Goal: Communication & Community: Answer question/provide support

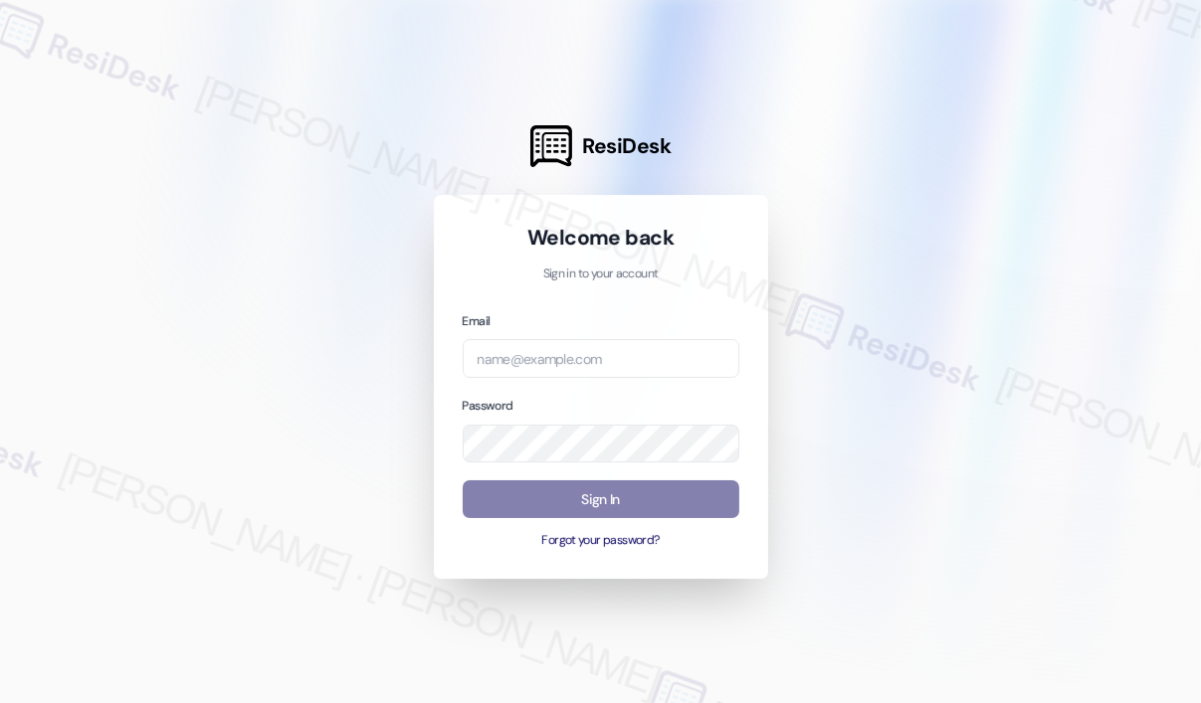
click at [858, 147] on div at bounding box center [600, 351] width 1201 height 703
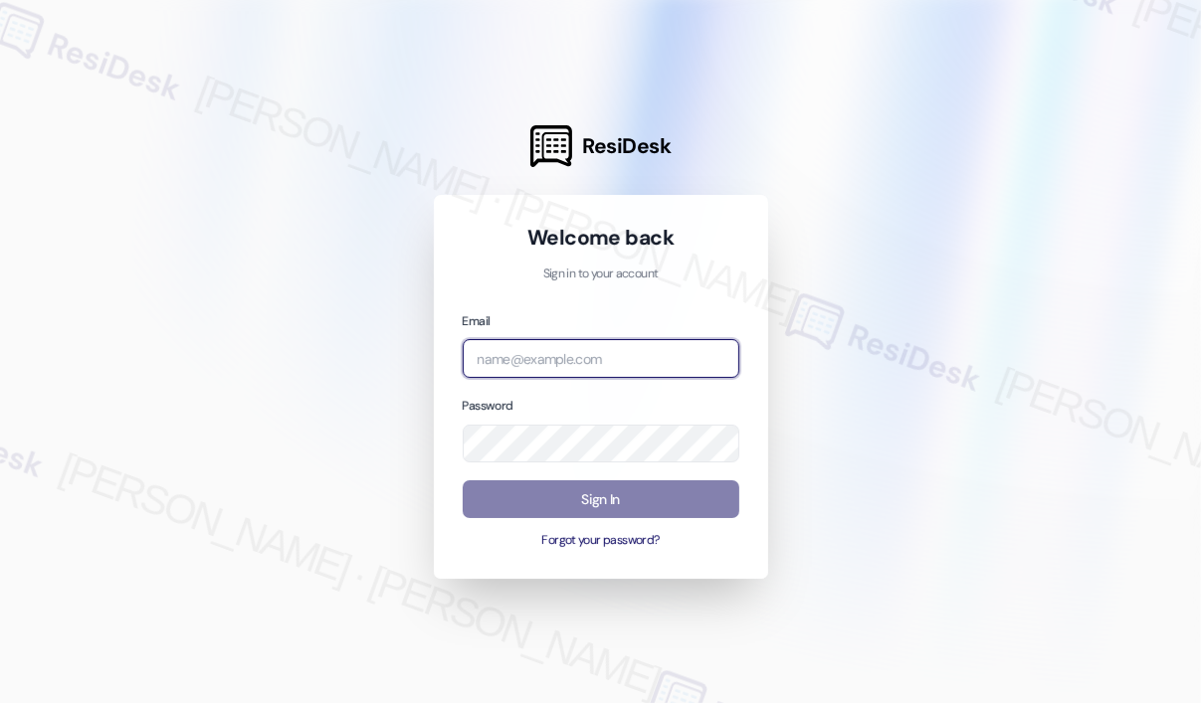
click at [582, 355] on input "email" at bounding box center [601, 358] width 277 height 39
click at [0, 702] on com-1password-button at bounding box center [0, 703] width 0 height 0
type input "automated-surveys-kane_realty-[PERSON_NAME].roles@kane_[DOMAIN_NAME]"
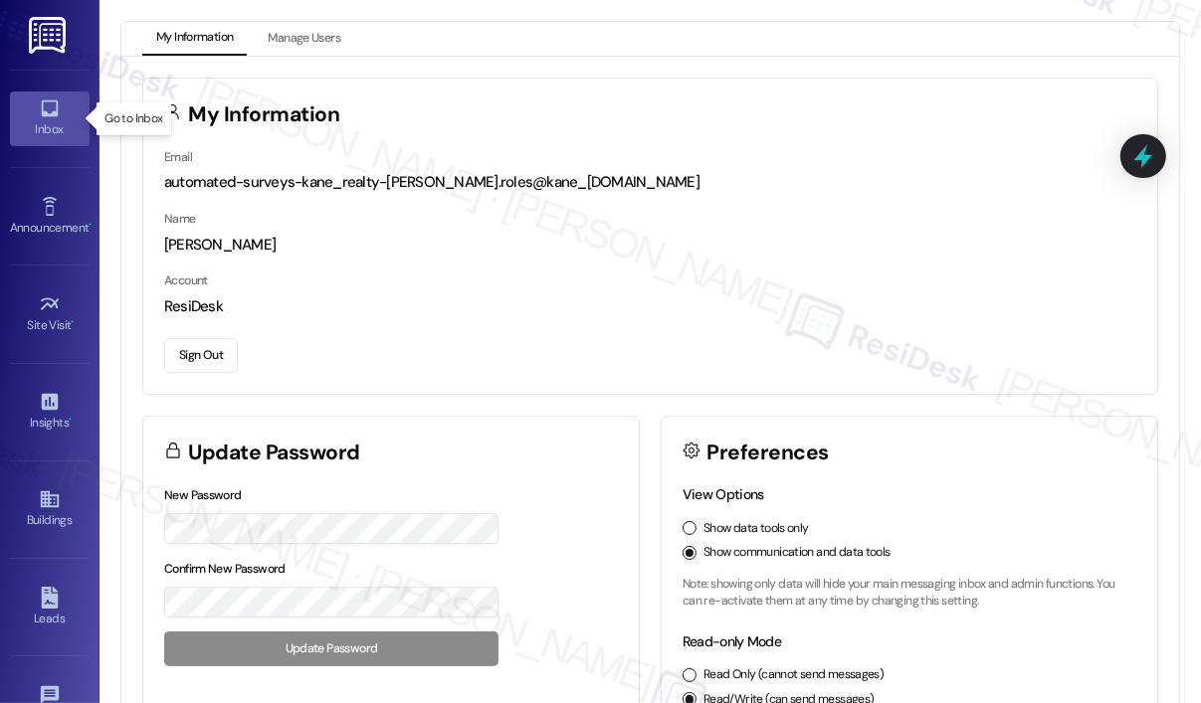
click at [43, 116] on icon at bounding box center [50, 108] width 22 height 22
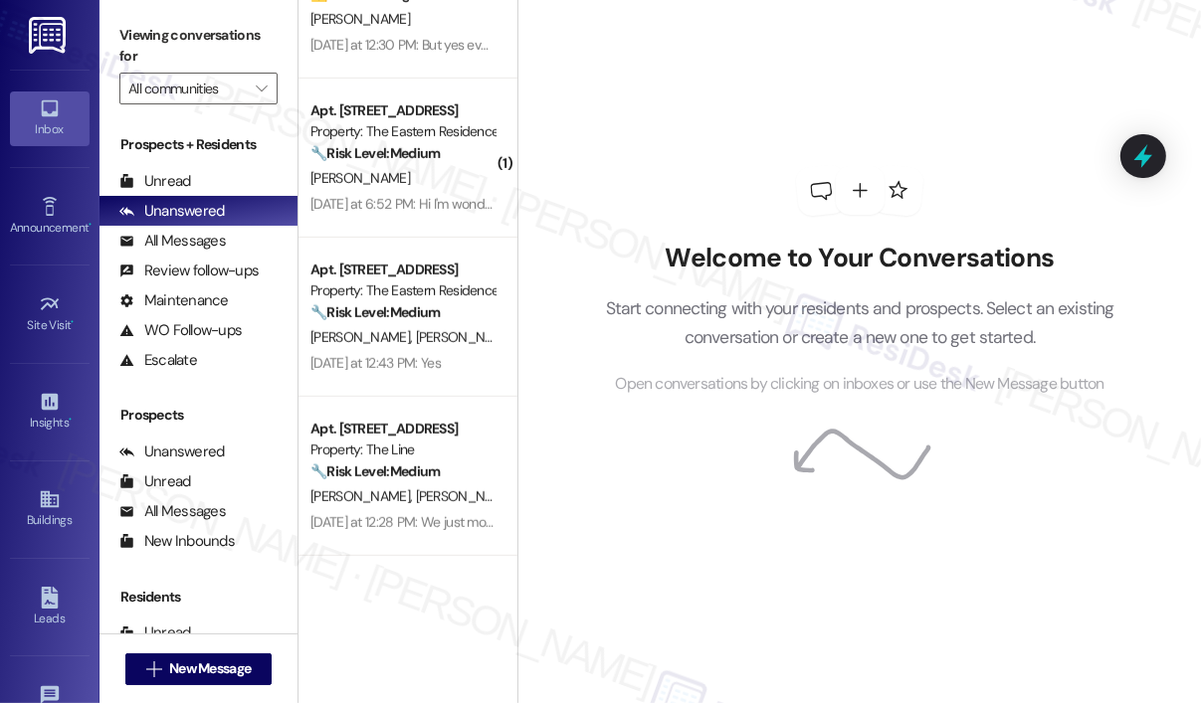
scroll to position [895, 0]
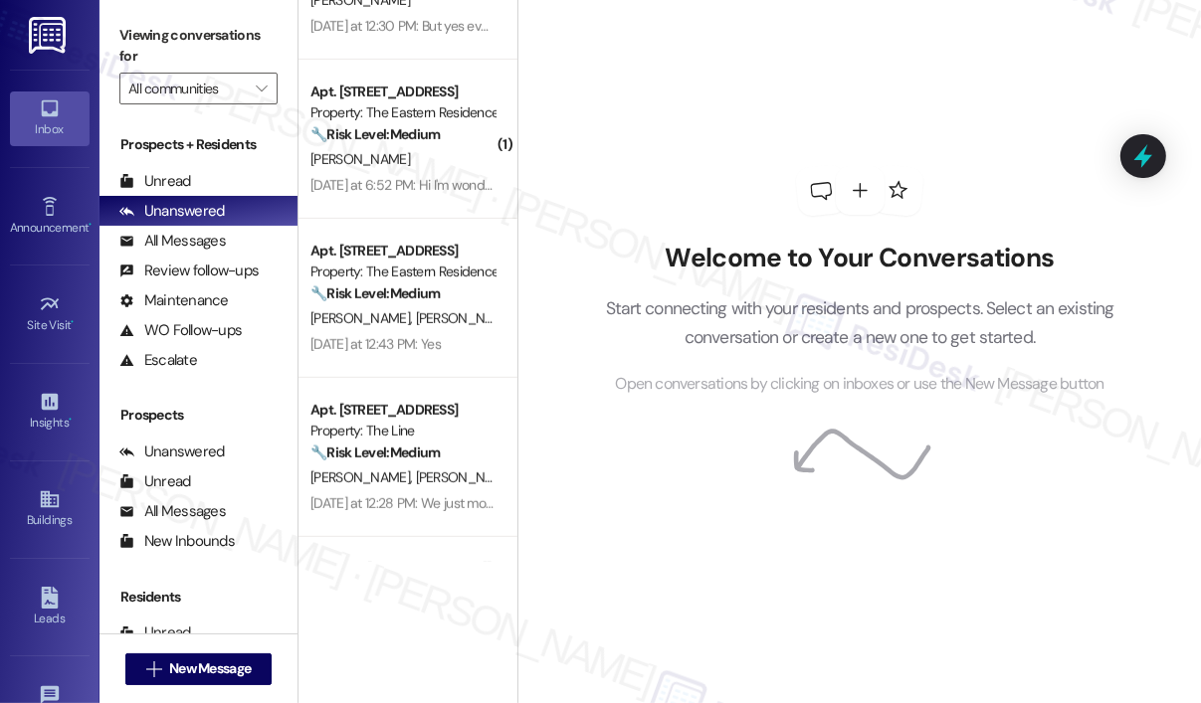
click at [929, 91] on div "Welcome to Your Conversations Start connecting with your residents and prospect…" at bounding box center [859, 281] width 597 height 563
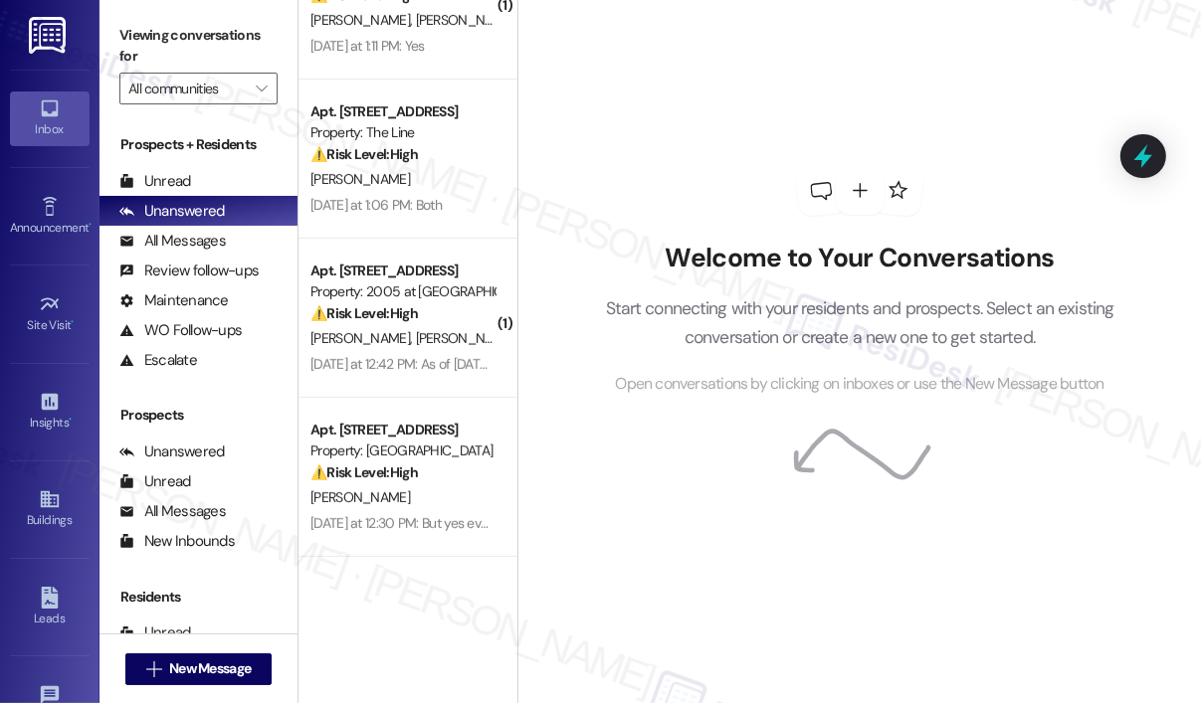
scroll to position [0, 0]
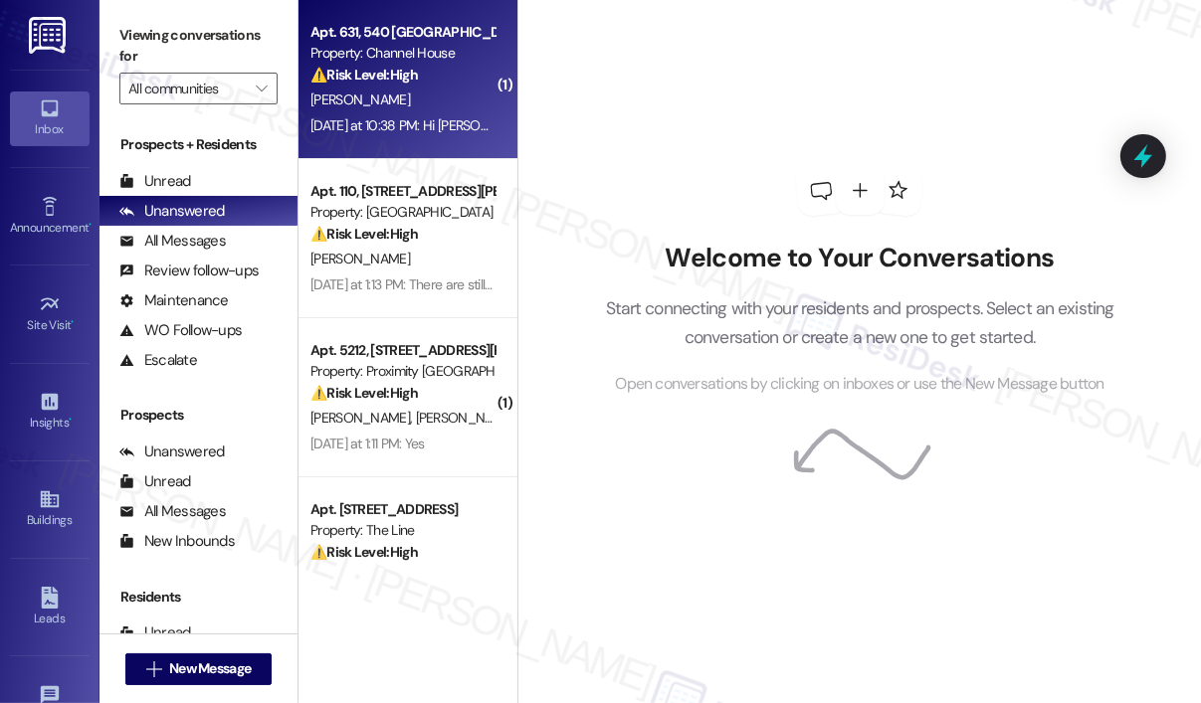
click at [449, 107] on div "[PERSON_NAME]" at bounding box center [402, 100] width 188 height 25
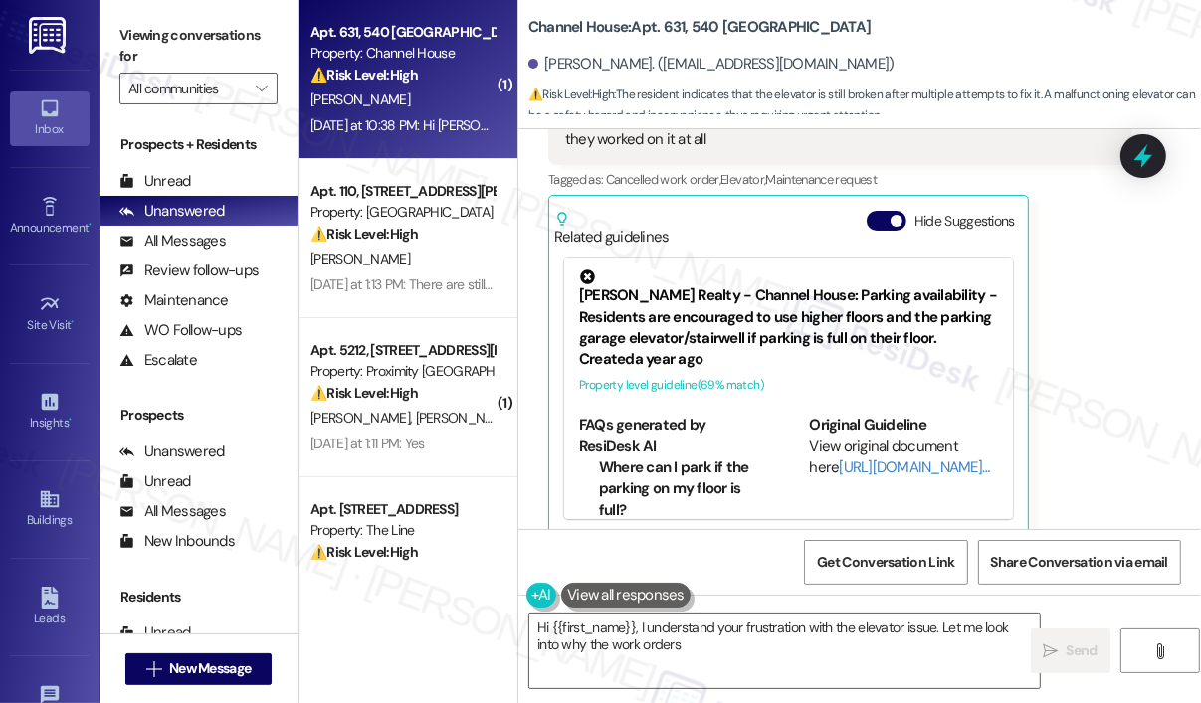
scroll to position [1123, 0]
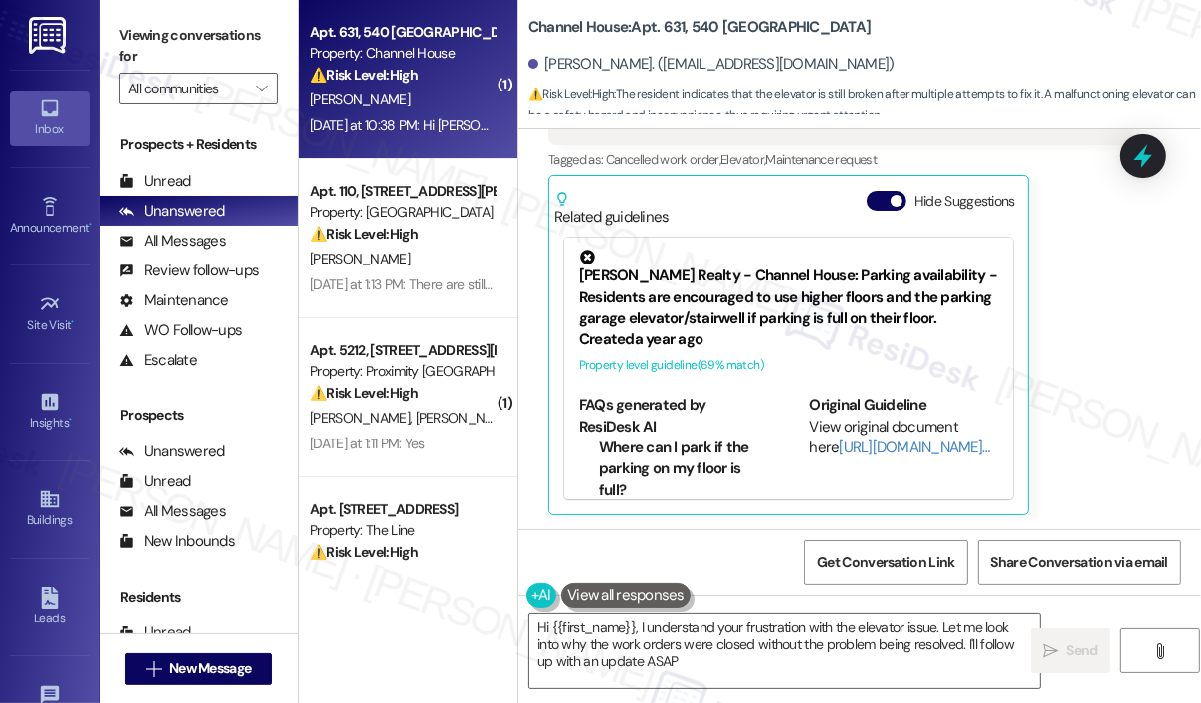
type textarea "Hi {{first_name}}, I understand your frustration with the elevator issue. Let m…"
click at [1099, 399] on div "[PERSON_NAME] Question [DATE] at 10:38 PM Hi [PERSON_NAME]! I actually have sub…" at bounding box center [840, 267] width 584 height 495
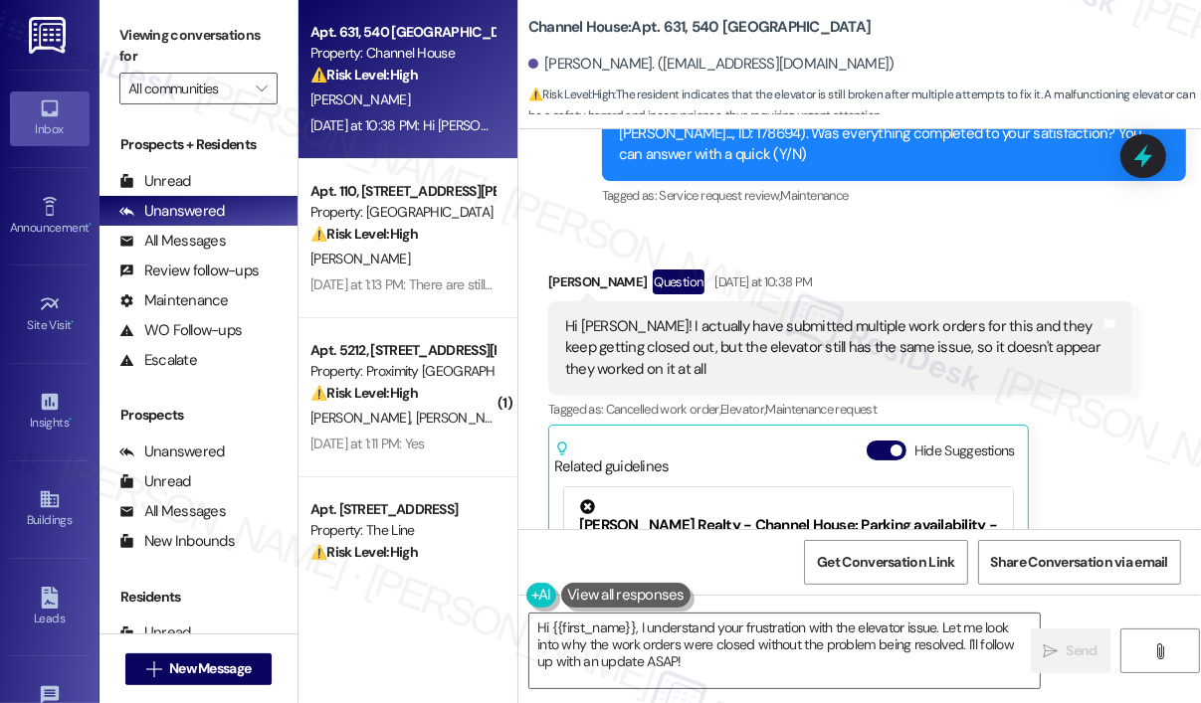
scroll to position [825, 0]
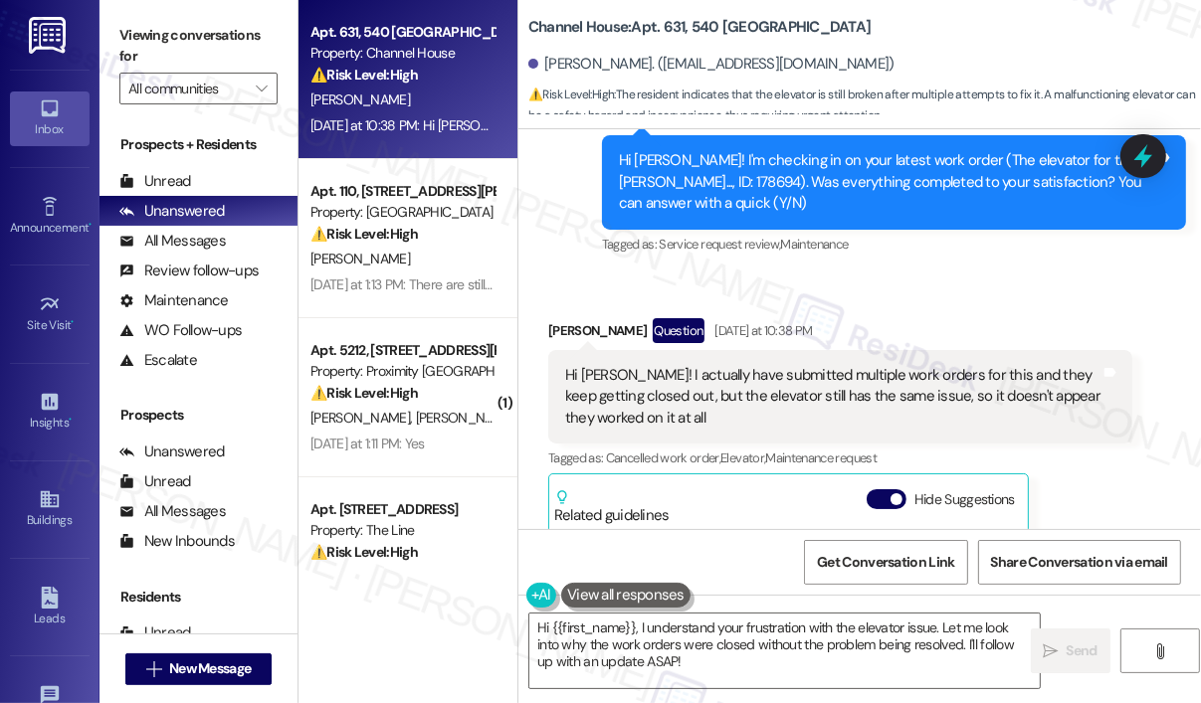
click at [1078, 462] on div "Tagged as: Cancelled work order , Click to highlight conversations about Cancel…" at bounding box center [840, 458] width 584 height 29
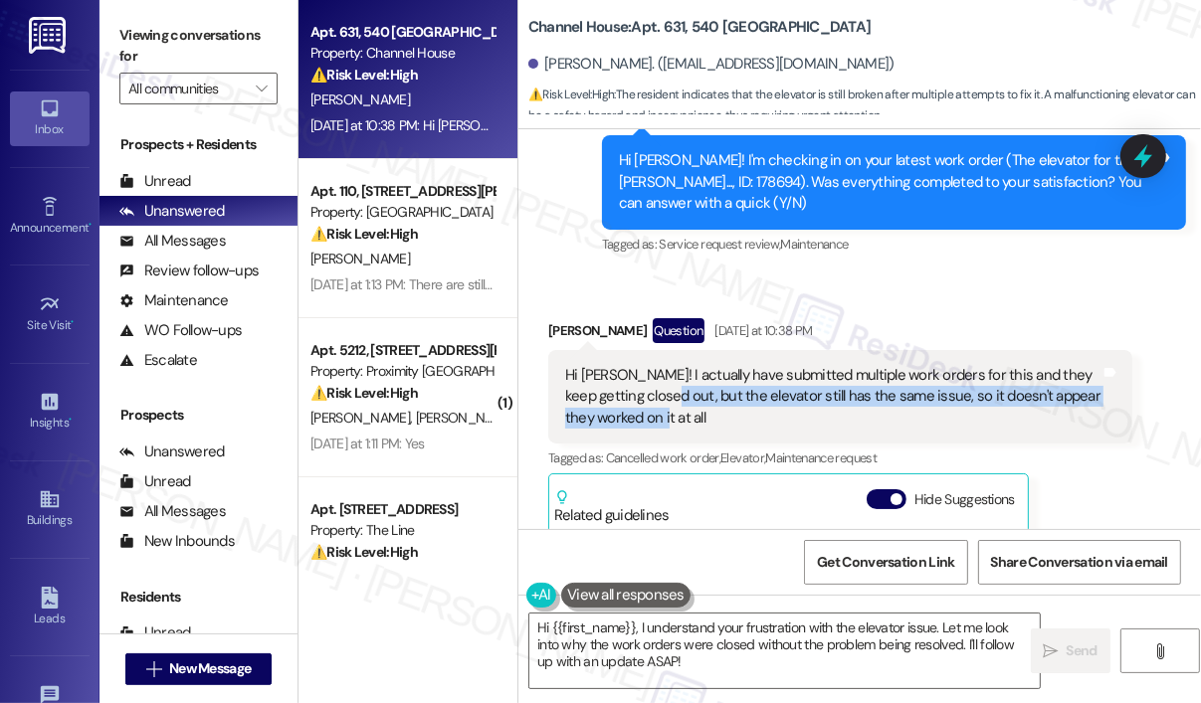
click at [642, 401] on div "Hi [PERSON_NAME]! I actually have submitted multiple work orders for this and t…" at bounding box center [832, 397] width 535 height 64
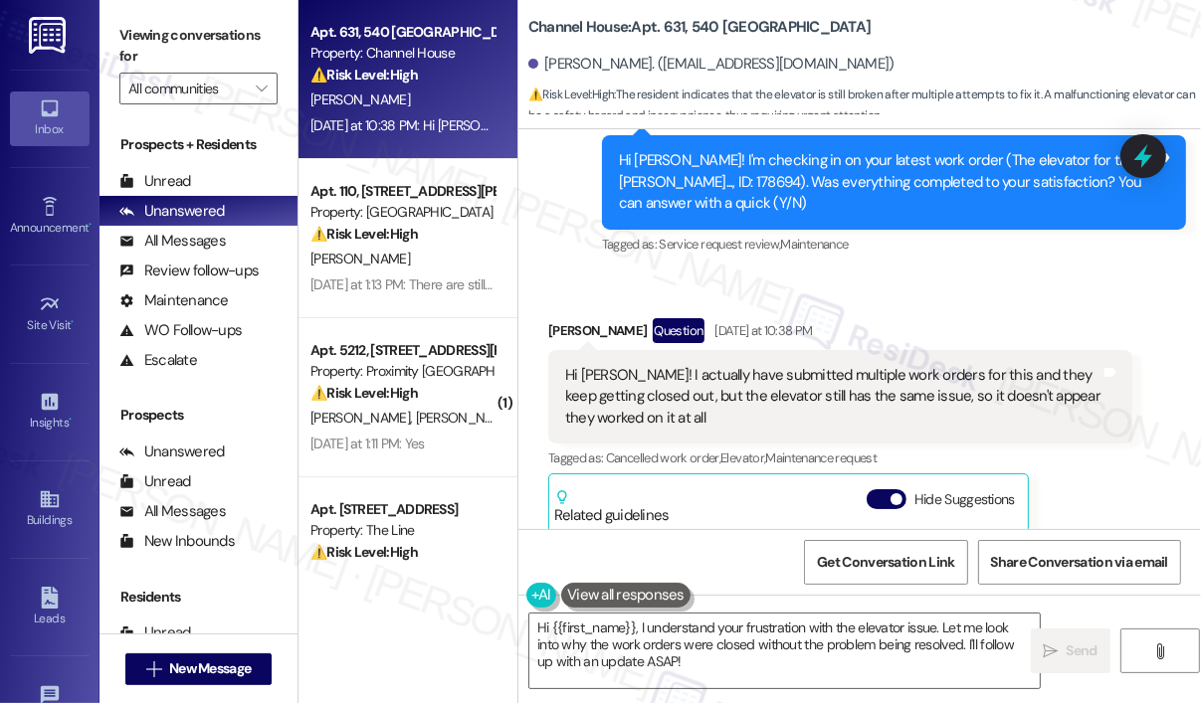
click at [868, 274] on div "Received via SMS [PERSON_NAME] Question [DATE] at 10:38 PM Hi [PERSON_NAME]! I …" at bounding box center [859, 551] width 682 height 555
click at [643, 178] on div "Hi [PERSON_NAME]! I'm checking in on your latest work order (The elevator for t…" at bounding box center [886, 182] width 535 height 64
copy div "178694"
click at [988, 47] on div "[PERSON_NAME]. ([EMAIL_ADDRESS][DOMAIN_NAME])" at bounding box center [864, 65] width 672 height 40
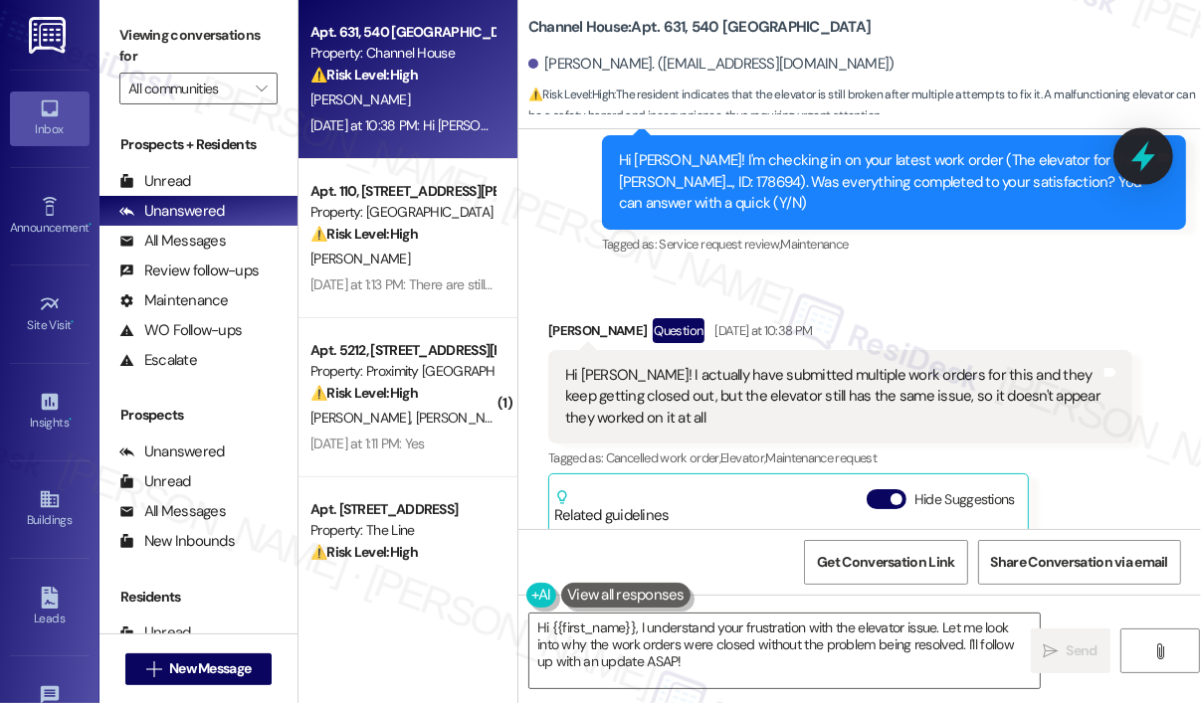
click at [1144, 152] on icon at bounding box center [1143, 156] width 24 height 31
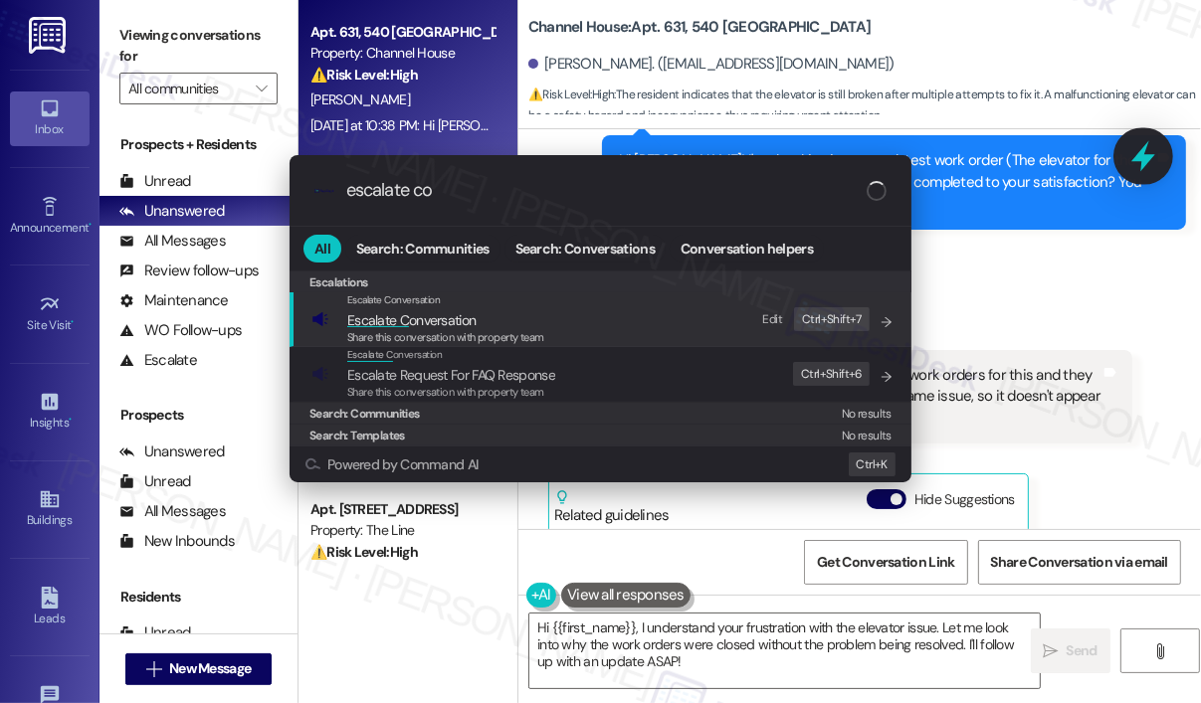
type input "escalate con"
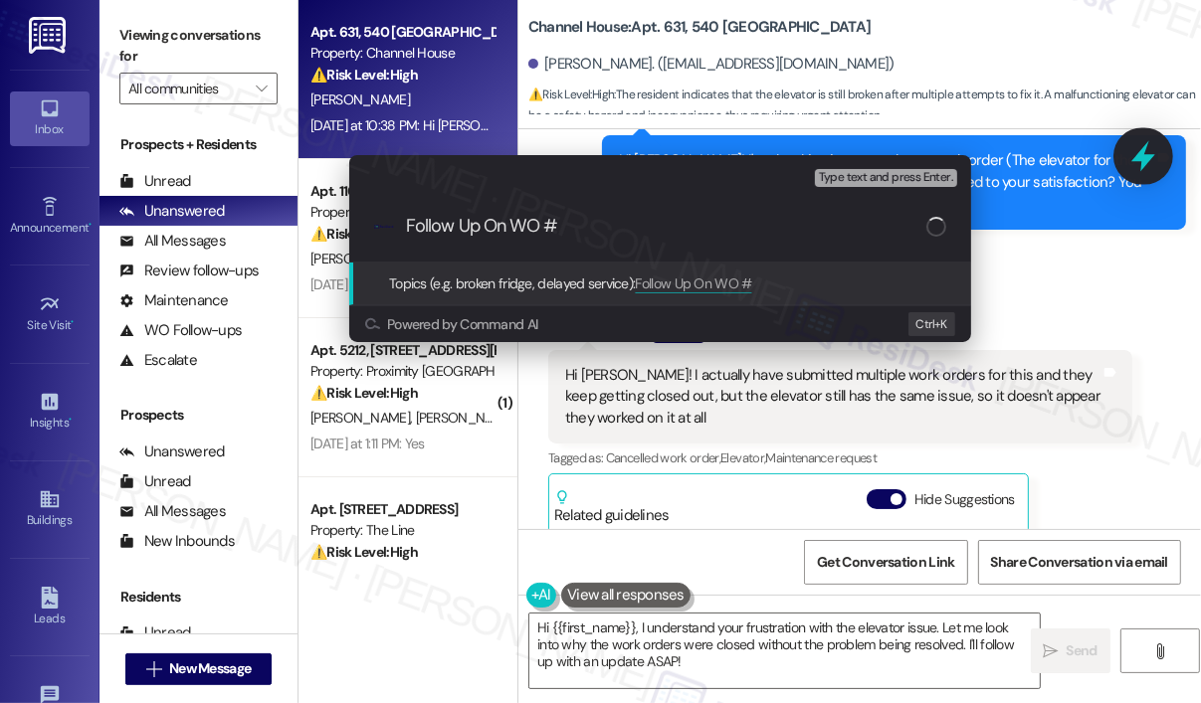
type input "Follow Up On WO #178694"
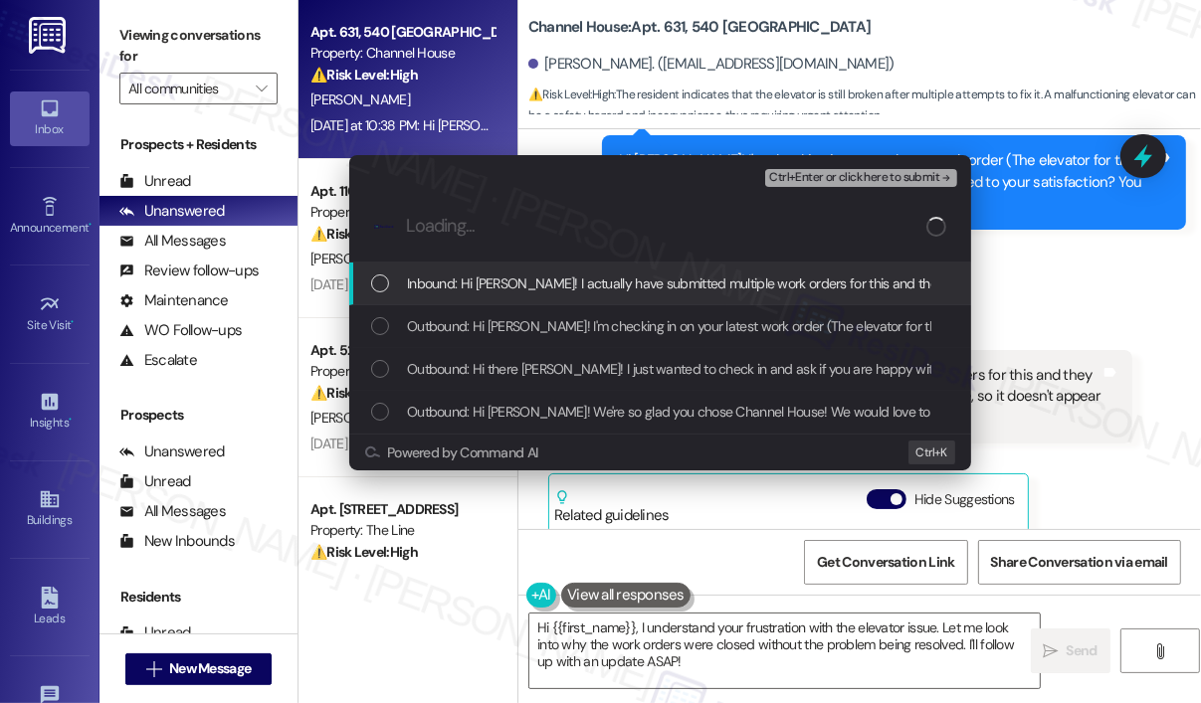
click at [450, 282] on span "Inbound: Hi [PERSON_NAME]! I actually have submitted multiple work orders for t…" at bounding box center [987, 284] width 1161 height 22
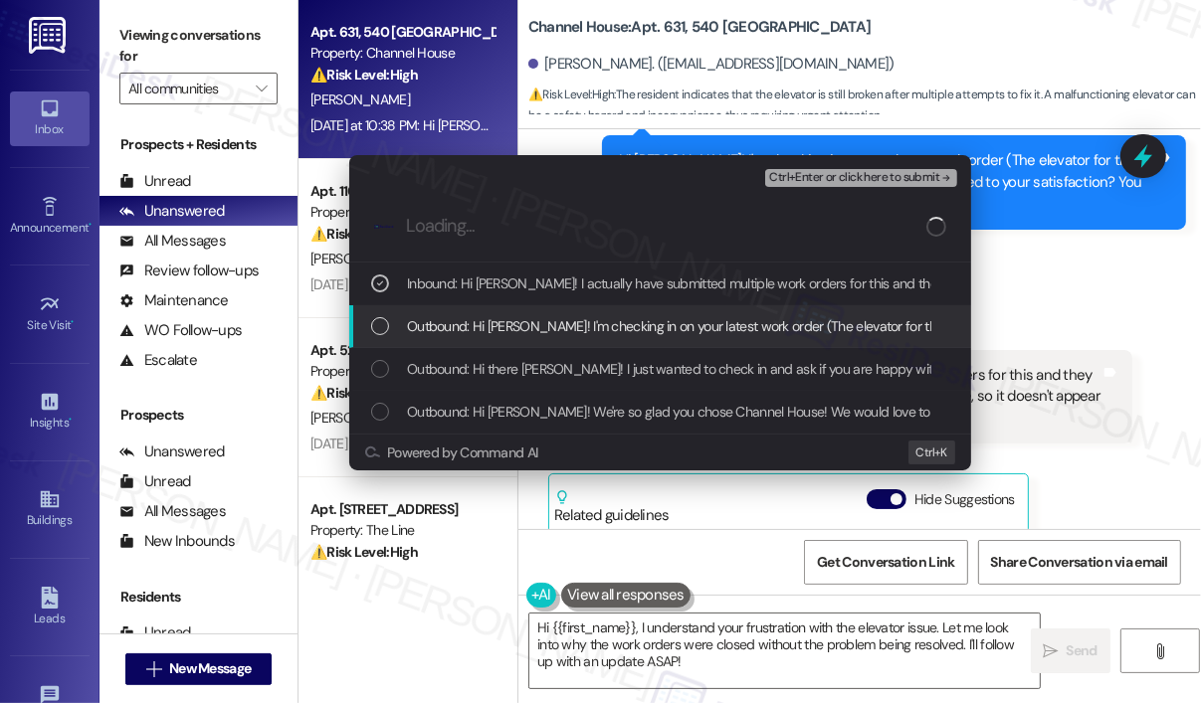
click at [454, 325] on span "Outbound: Hi [PERSON_NAME]! I'm checking in on your latest work order (The elev…" at bounding box center [1005, 326] width 1197 height 22
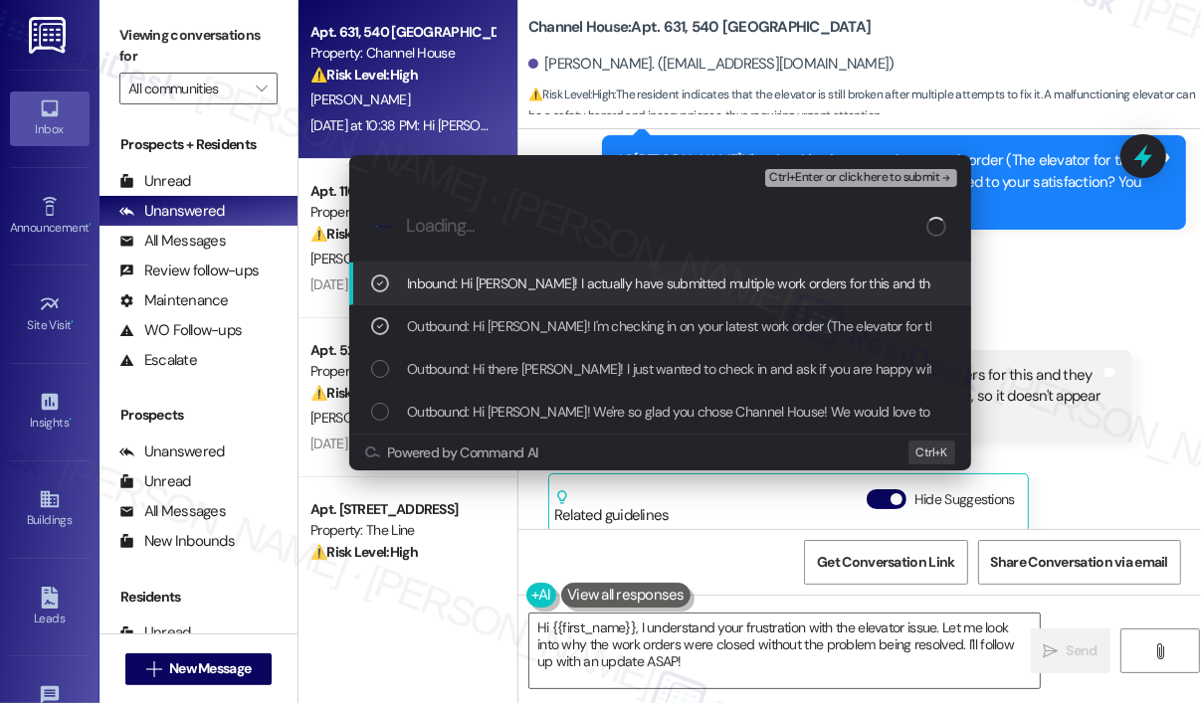
click at [831, 179] on span "Ctrl+Enter or click here to submit" at bounding box center [854, 178] width 170 height 14
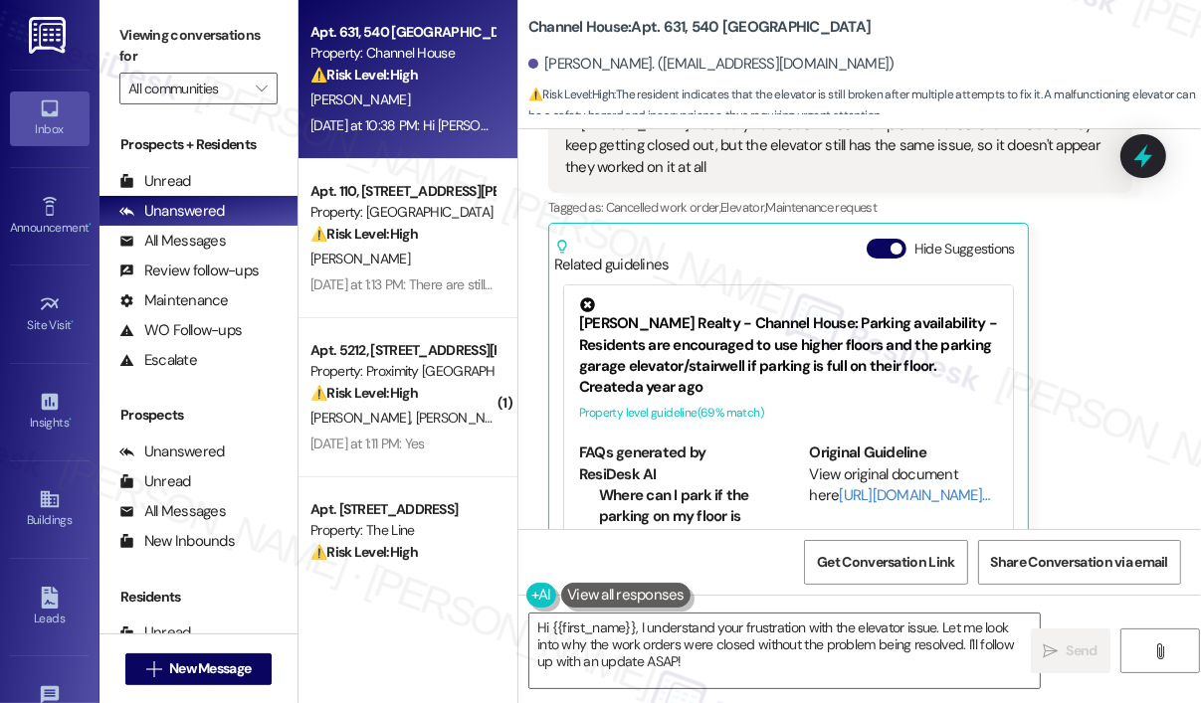
scroll to position [1123, 0]
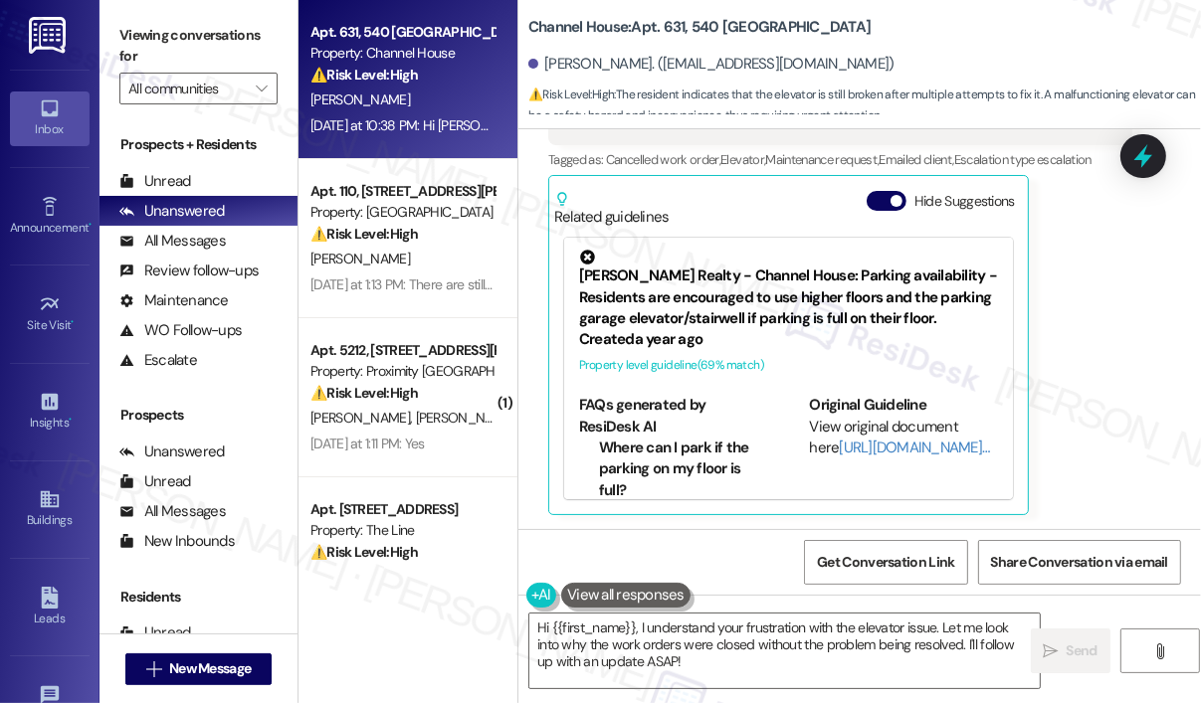
click at [1109, 396] on div "[PERSON_NAME] Question [DATE] at 10:38 PM Hi [PERSON_NAME]! I actually have sub…" at bounding box center [840, 267] width 584 height 495
click at [779, 664] on textarea "Hi {{first_name}}, I understand your frustration with the elevator issue. Let m…" at bounding box center [784, 651] width 510 height 75
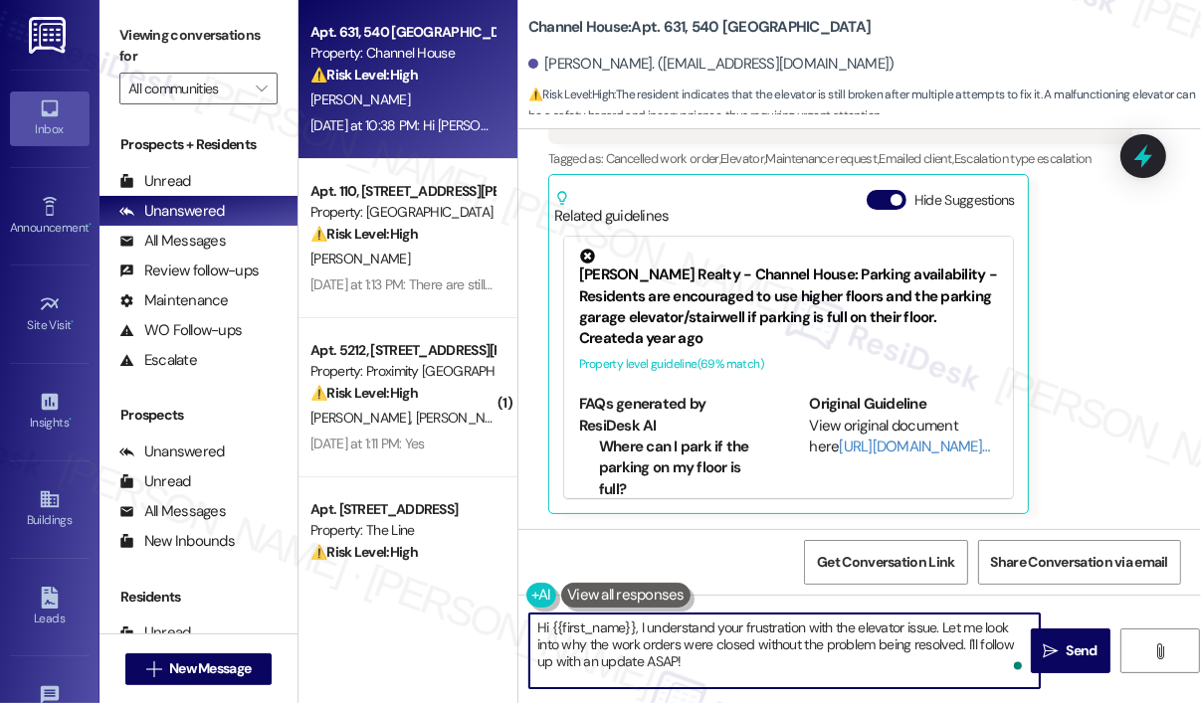
click at [777, 664] on textarea "Hi {{first_name}}, I understand your frustration with the elevator issue. Let m…" at bounding box center [784, 651] width 510 height 75
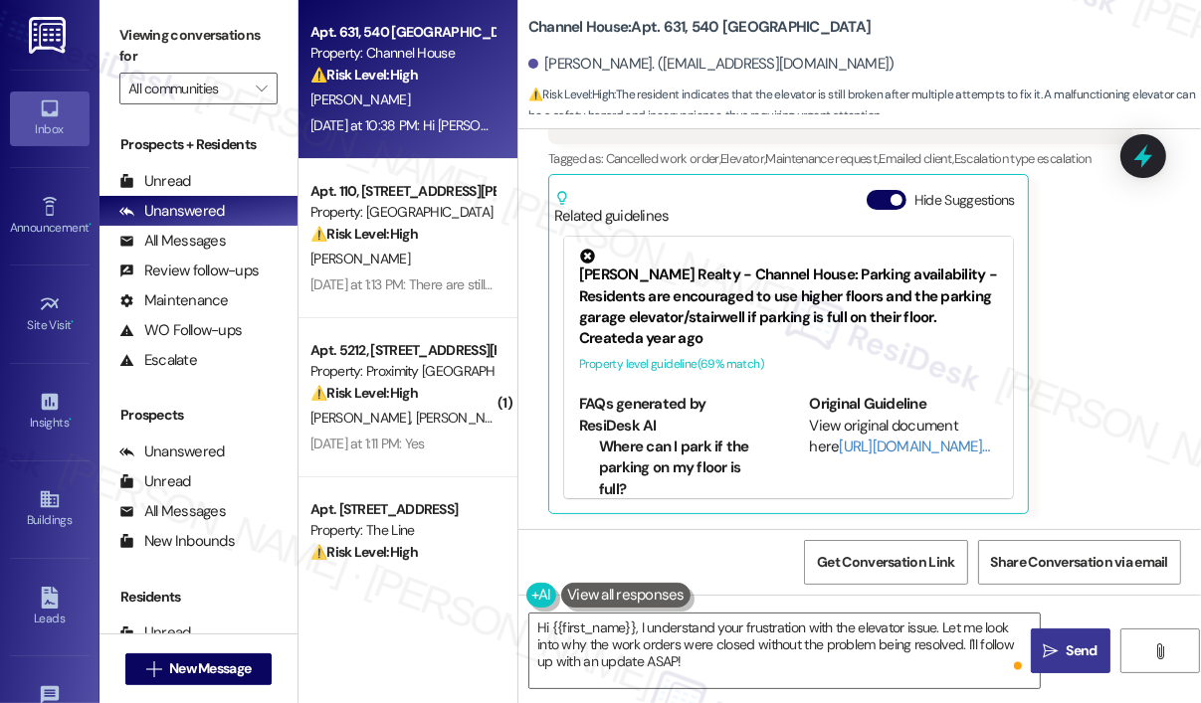
click at [1064, 644] on span "Send" at bounding box center [1081, 651] width 39 height 21
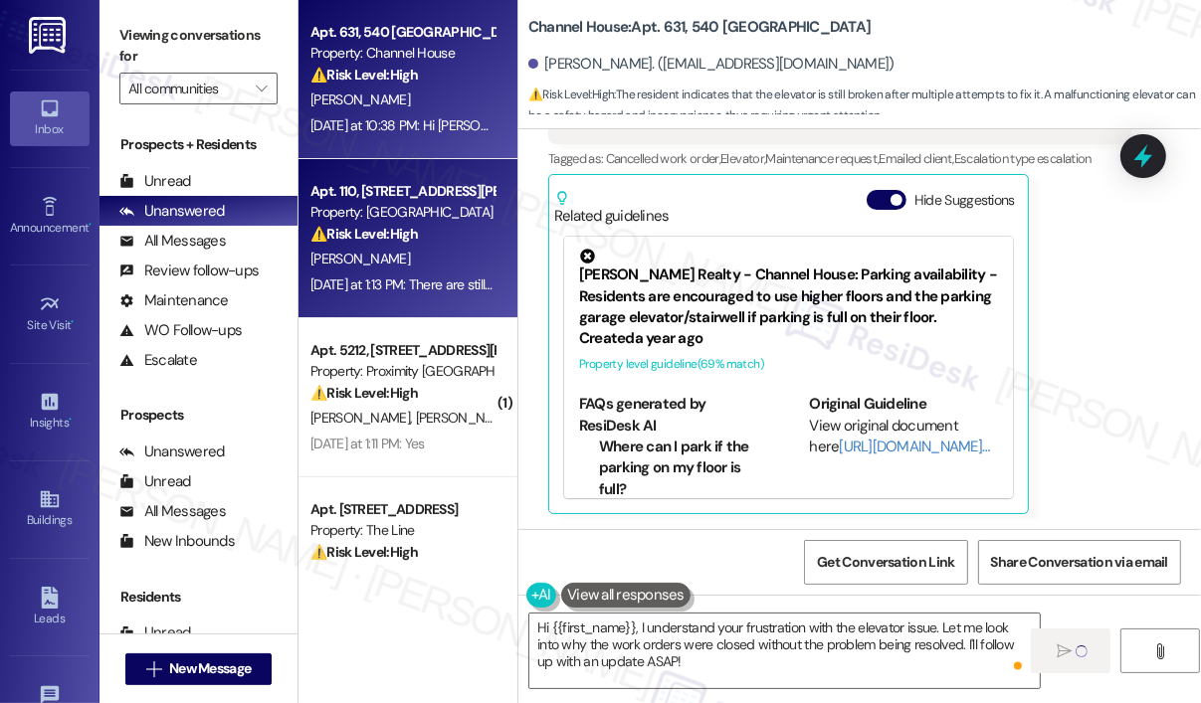
click at [445, 289] on div "[DATE] at 1:13 PM: There are still lots of bugs everywhere, and no one updated …" at bounding box center [758, 285] width 897 height 18
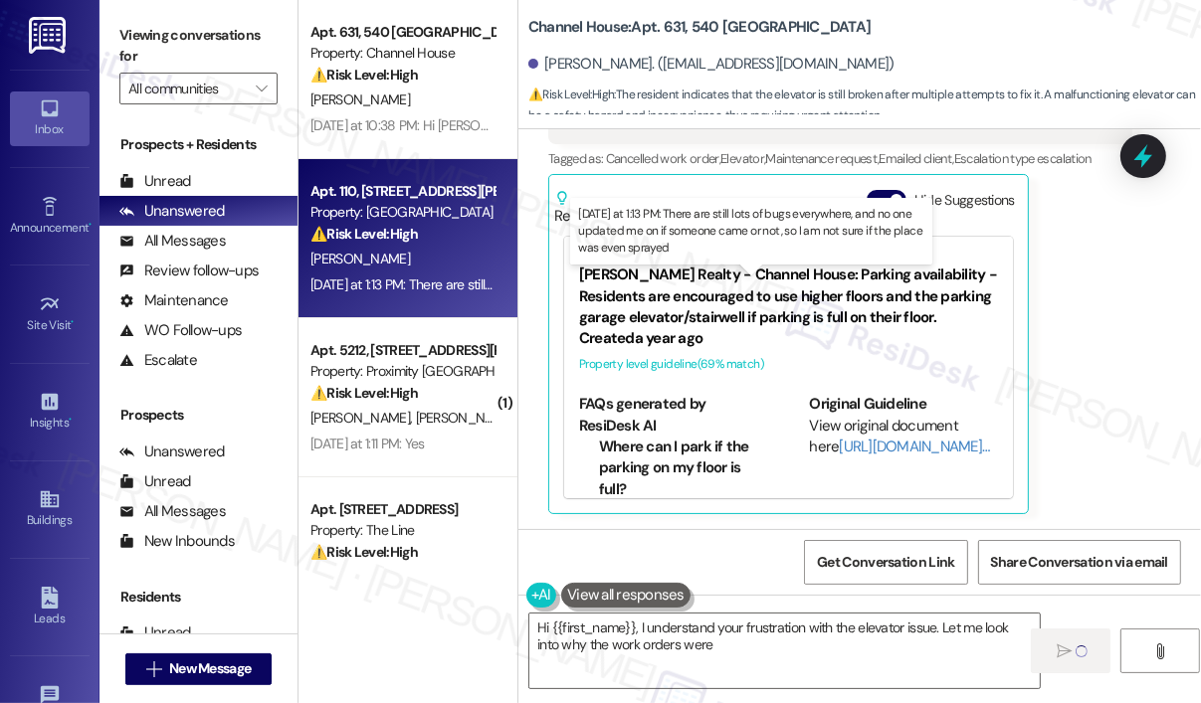
type textarea "Hi {{first_name}}, I understand your frustration with the elevator issue. Let m…"
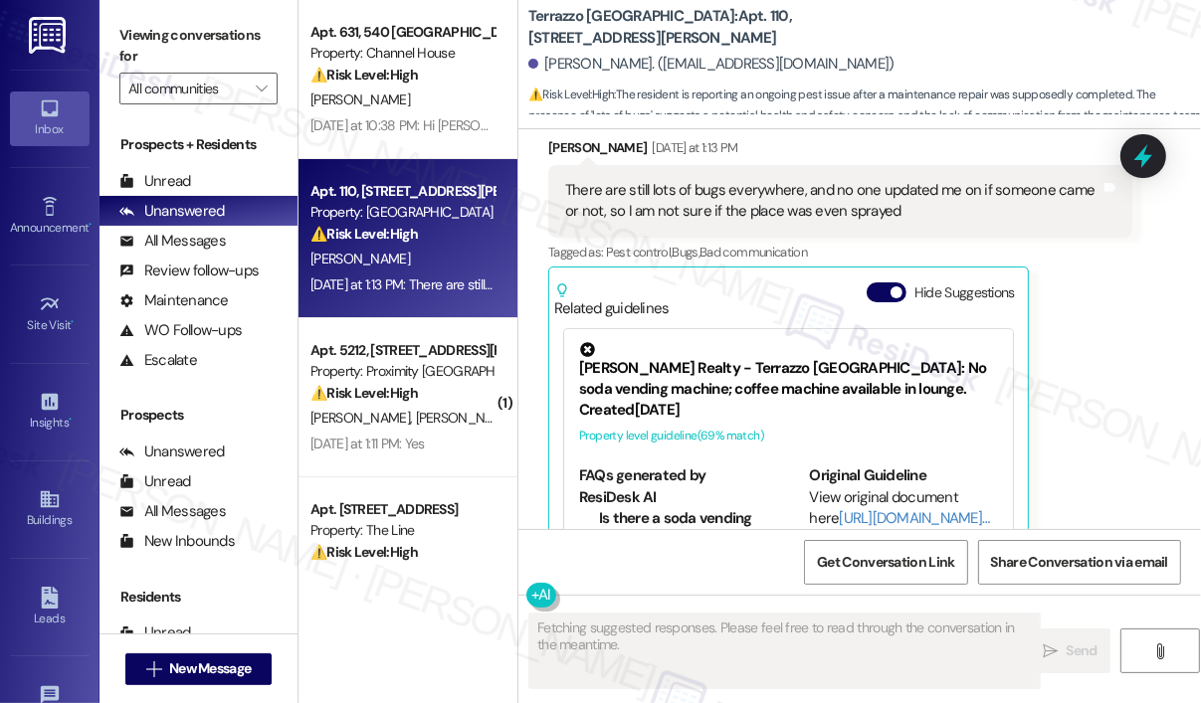
scroll to position [5113, 0]
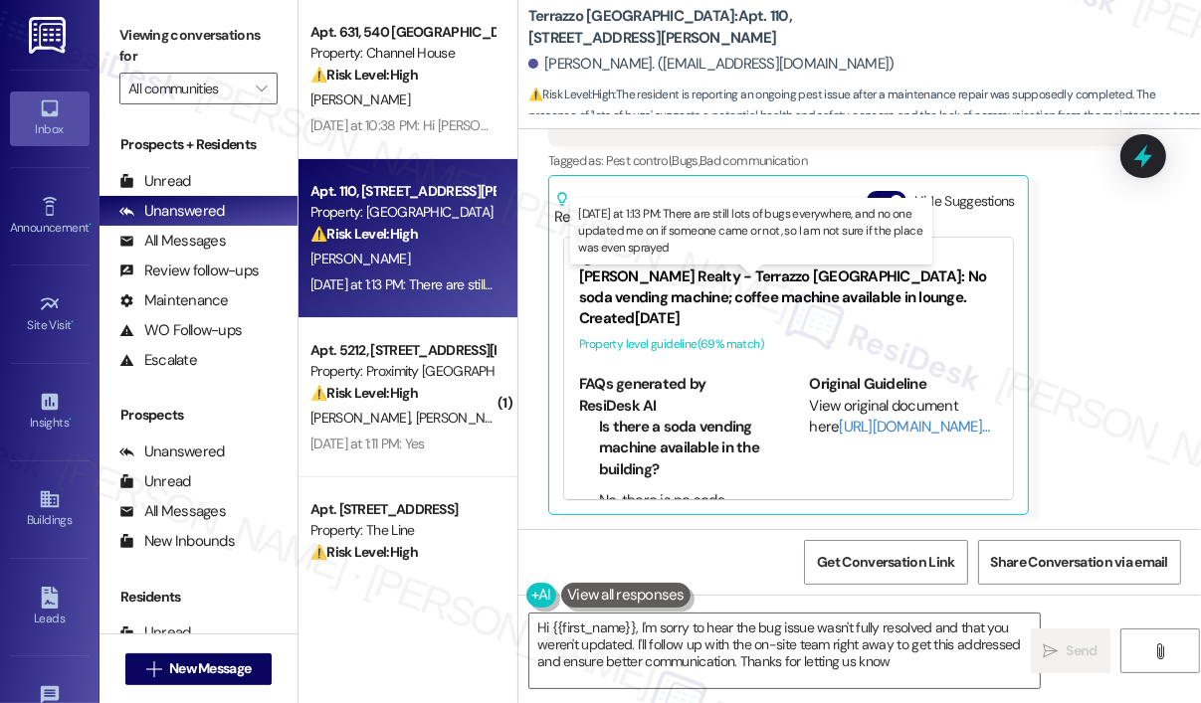
type textarea "Hi {{first_name}}, I'm sorry to hear the bug issue wasn't fully resolved and th…"
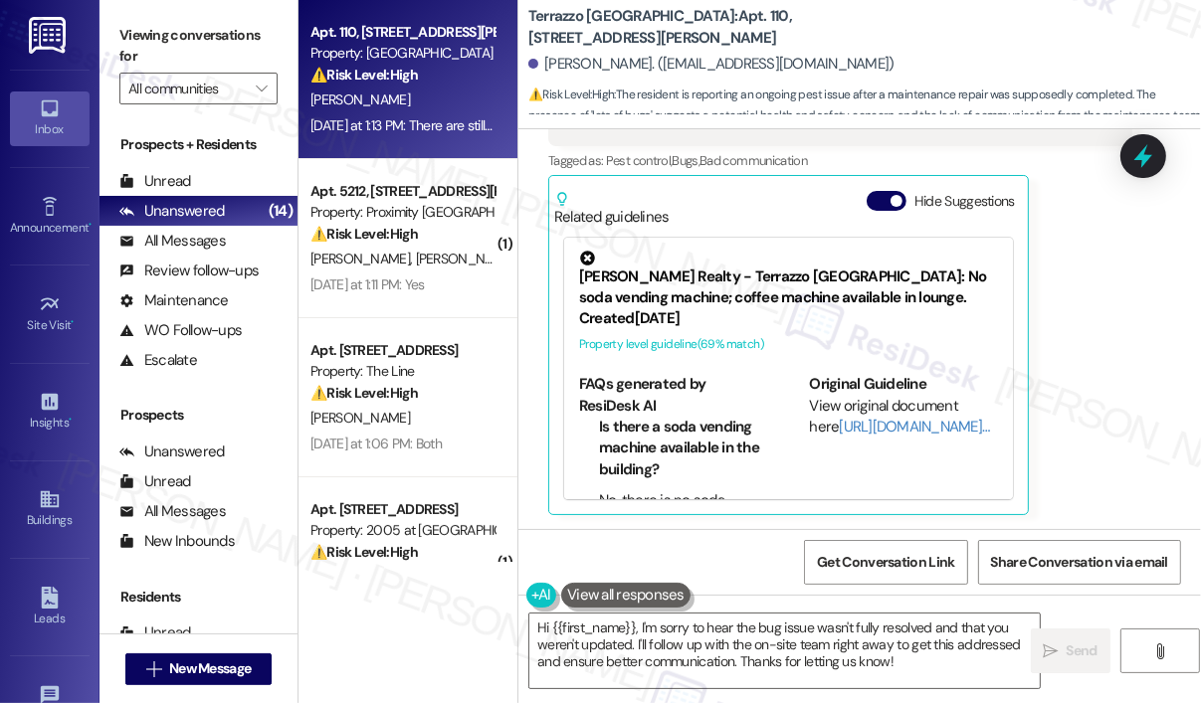
click at [1118, 421] on div "[PERSON_NAME] [DATE] at 1:13 PM There are still lots of bugs everywhere, and no…" at bounding box center [840, 281] width 584 height 470
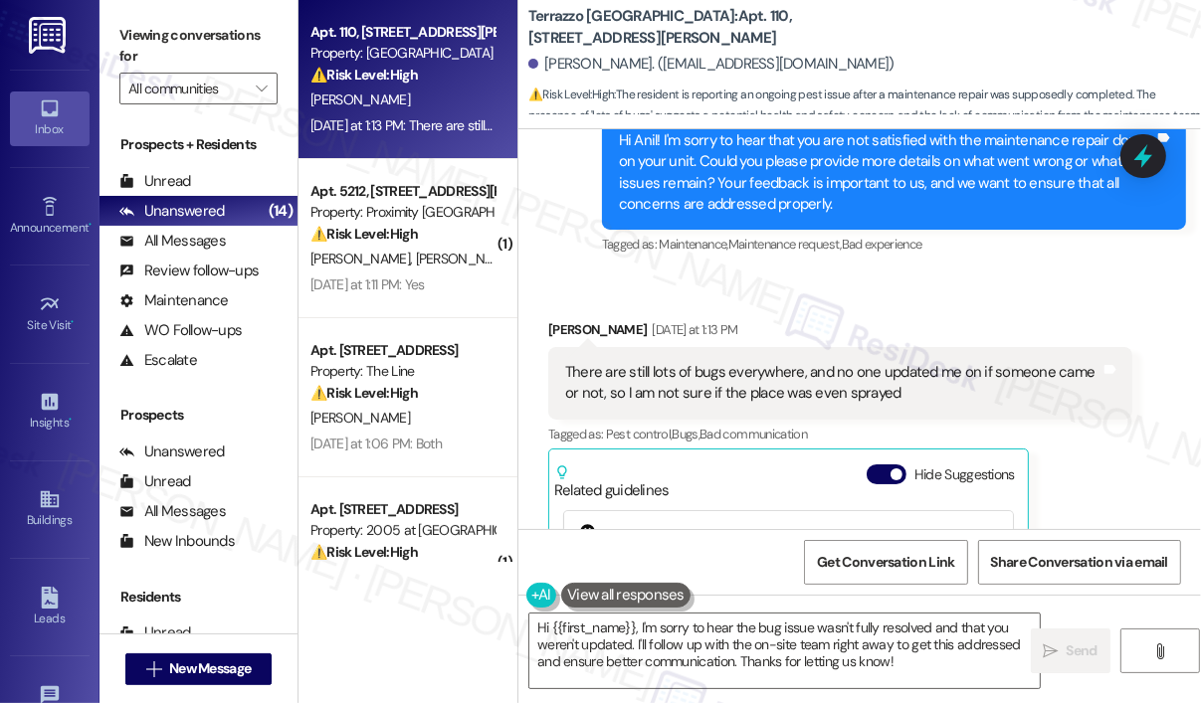
scroll to position [4755, 0]
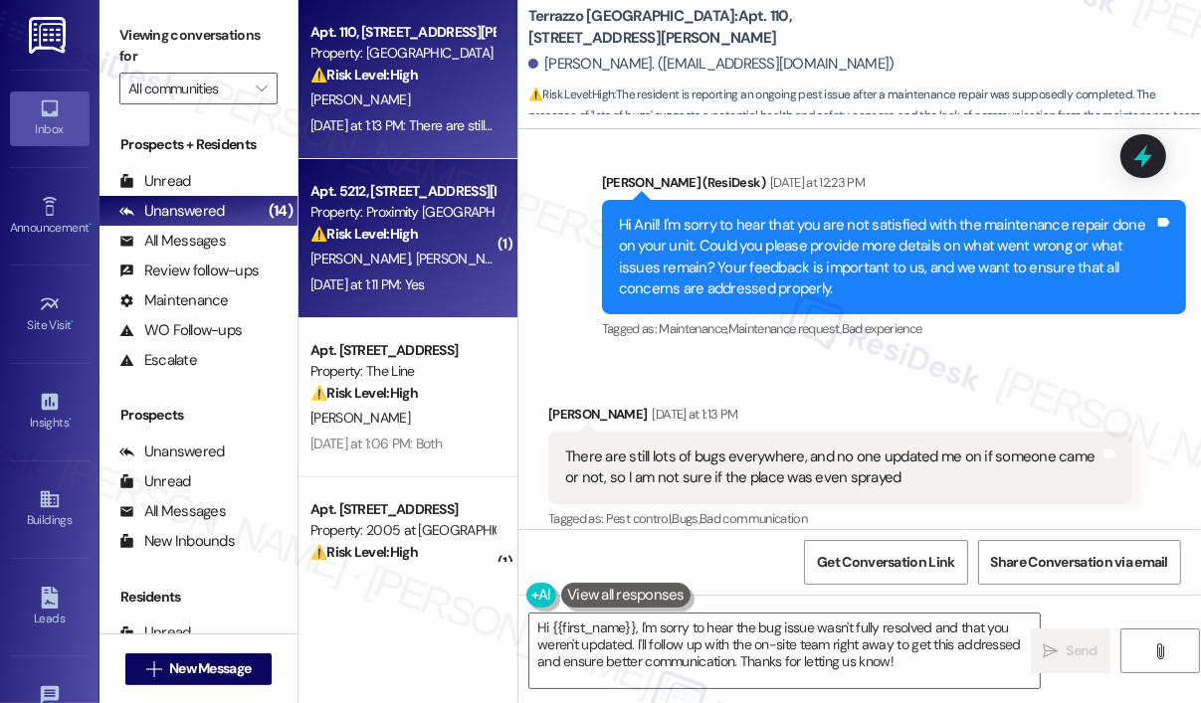
click at [443, 257] on div "[PERSON_NAME] [PERSON_NAME]" at bounding box center [402, 259] width 188 height 25
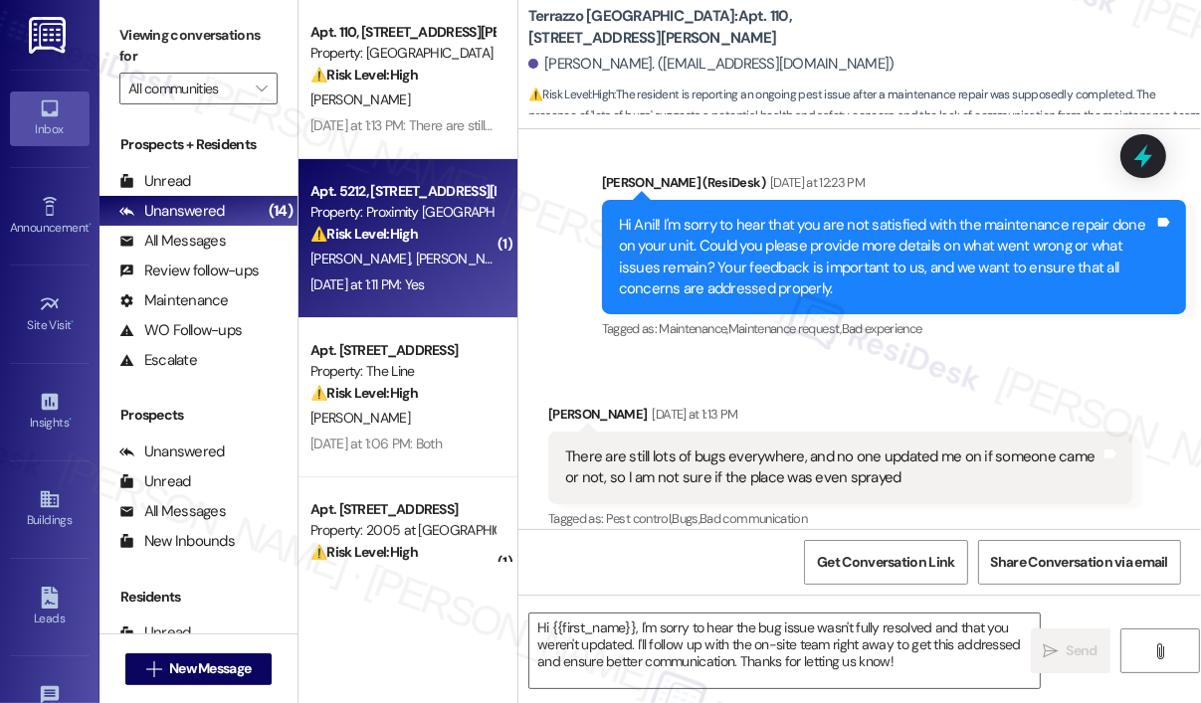
type textarea "Fetching suggested responses. Please feel free to read through the conversation…"
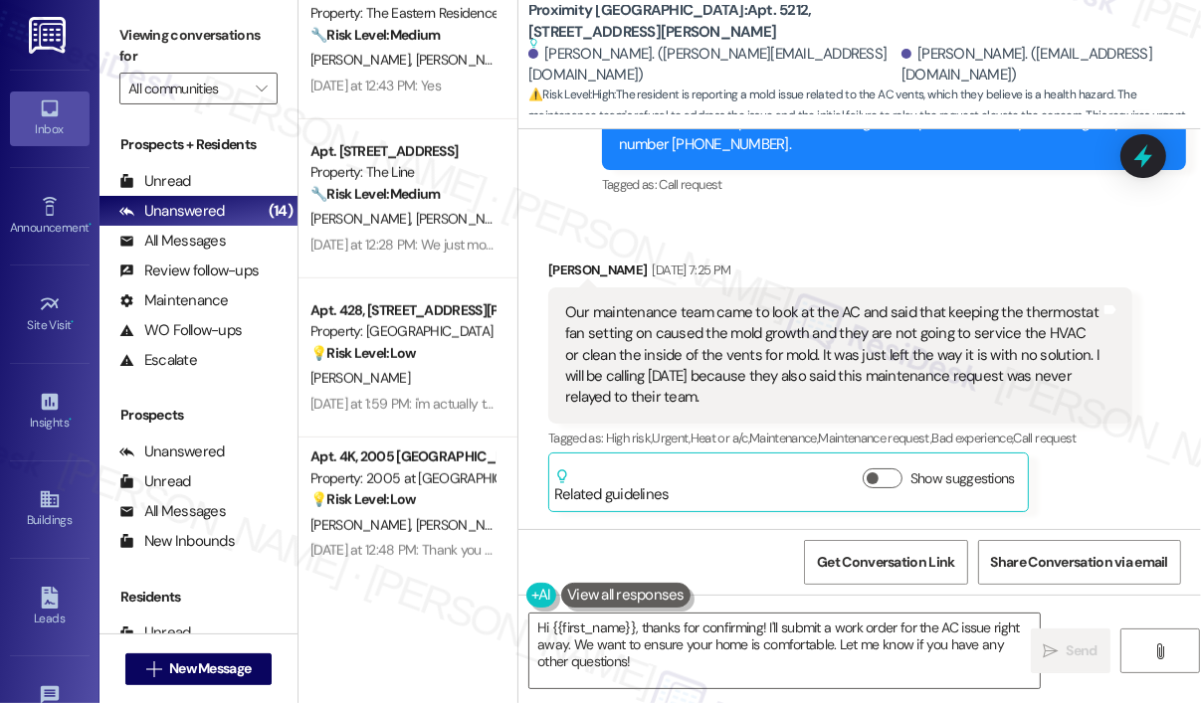
scroll to position [9791, 0]
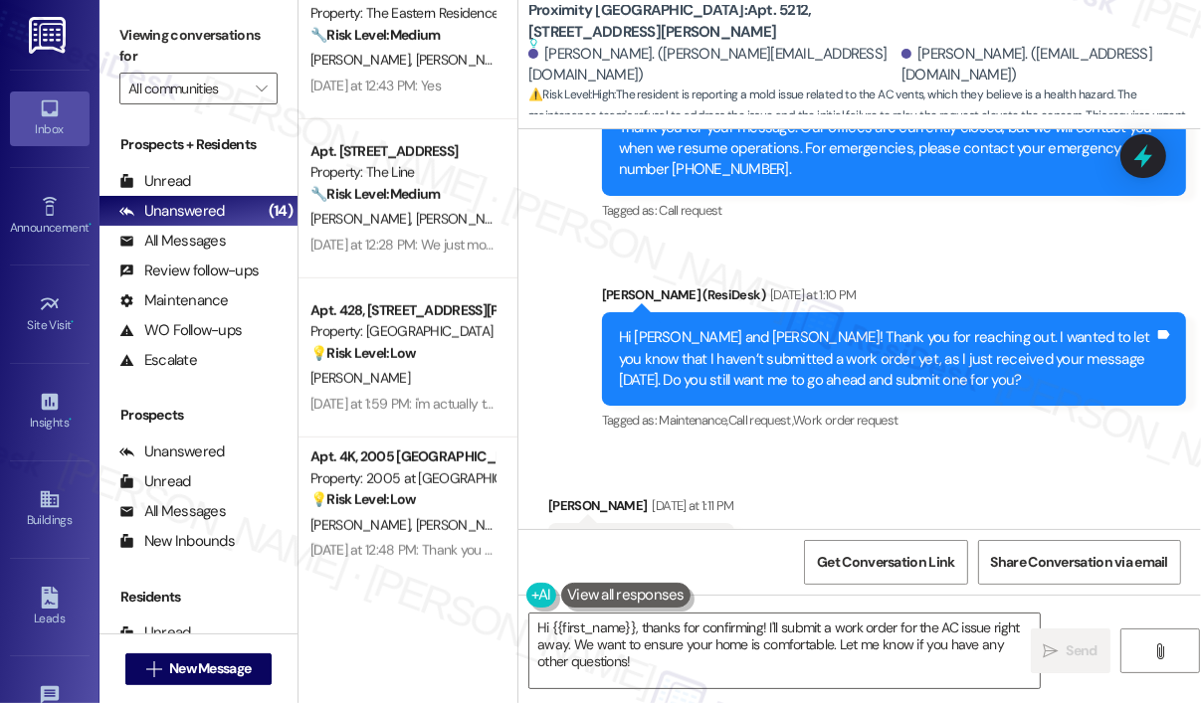
click at [664, 350] on div "Sent via SMS [PERSON_NAME] (ResiDesk) [DATE] at 1:10 PM Hi [PERSON_NAME] and [P…" at bounding box center [894, 360] width 614 height 181
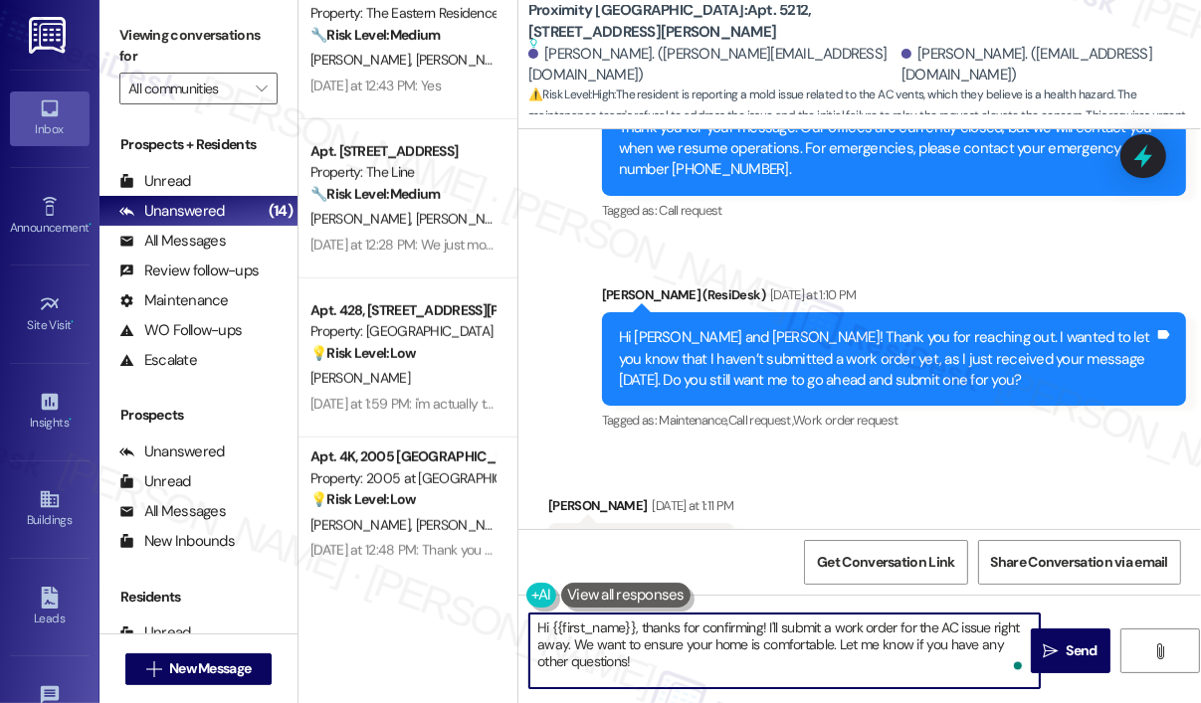
drag, startPoint x: 688, startPoint y: 665, endPoint x: 840, endPoint y: 647, distance: 152.3
click at [840, 647] on textarea "Hi {{first_name}}, thanks for confirming! I'll submit a work order for the AC i…" at bounding box center [784, 651] width 510 height 75
paste textarea "Do we have your permission to enter during your absence to address this issue? …"
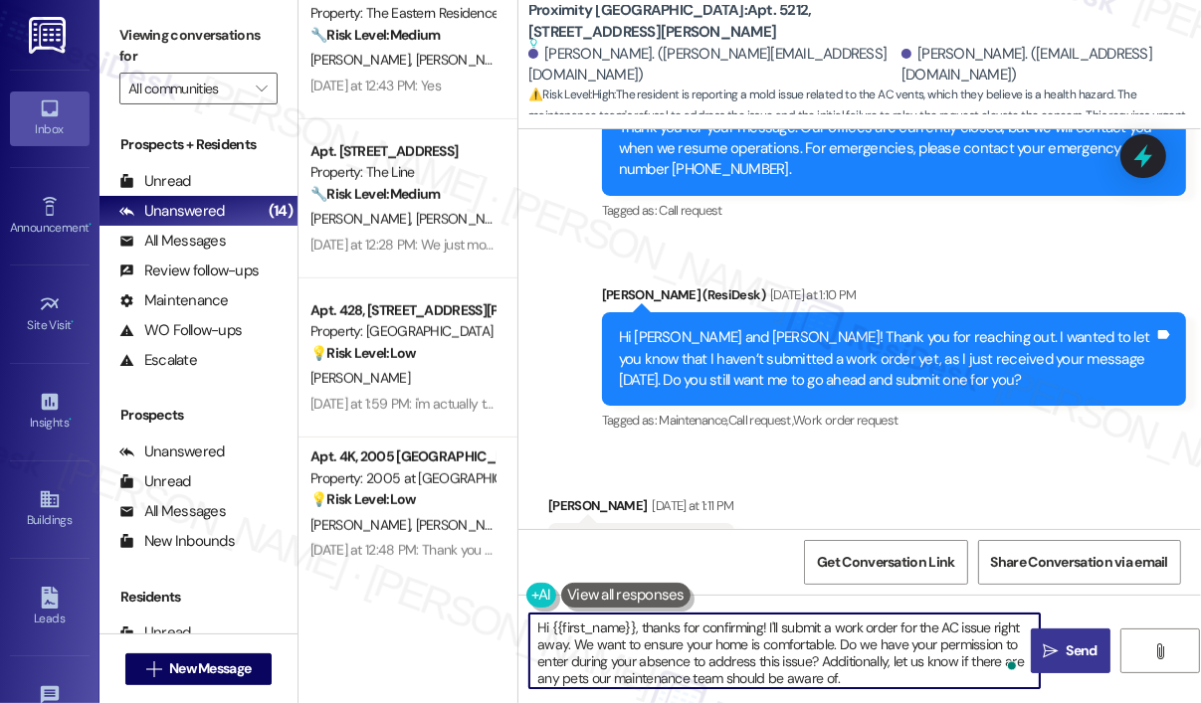
type textarea "Hi {{first_name}}, thanks for confirming! I'll submit a work order for the AC i…"
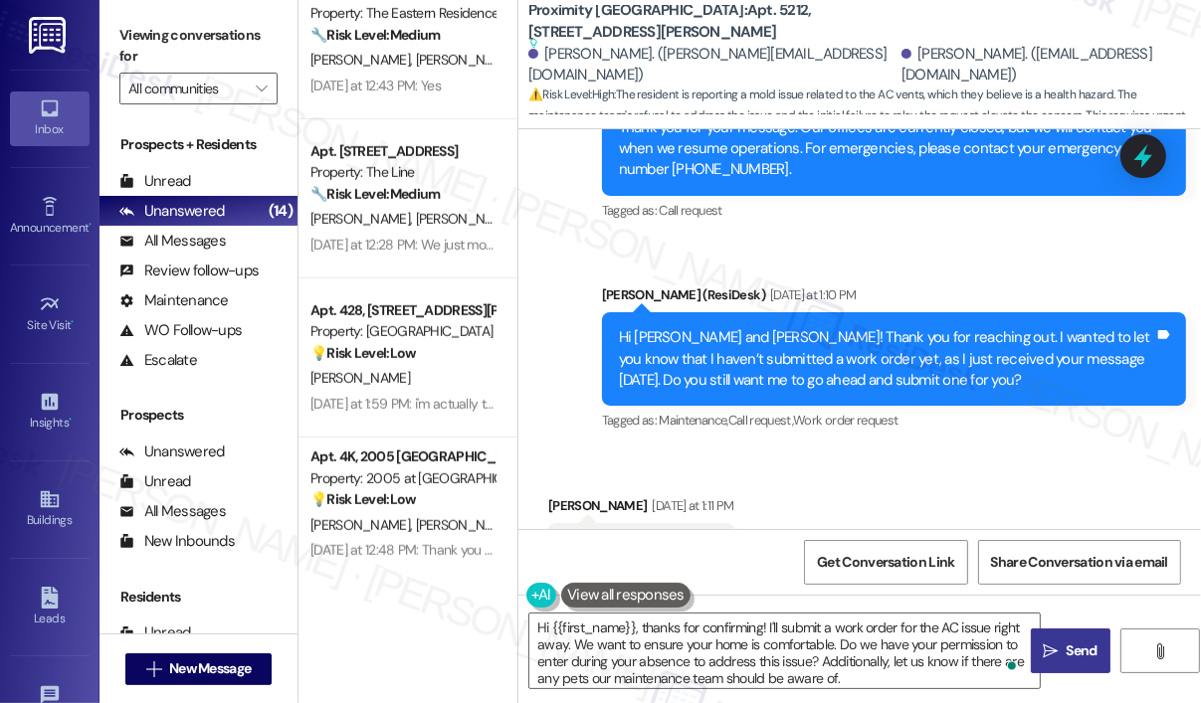
click at [1076, 652] on span "Send" at bounding box center [1081, 651] width 31 height 21
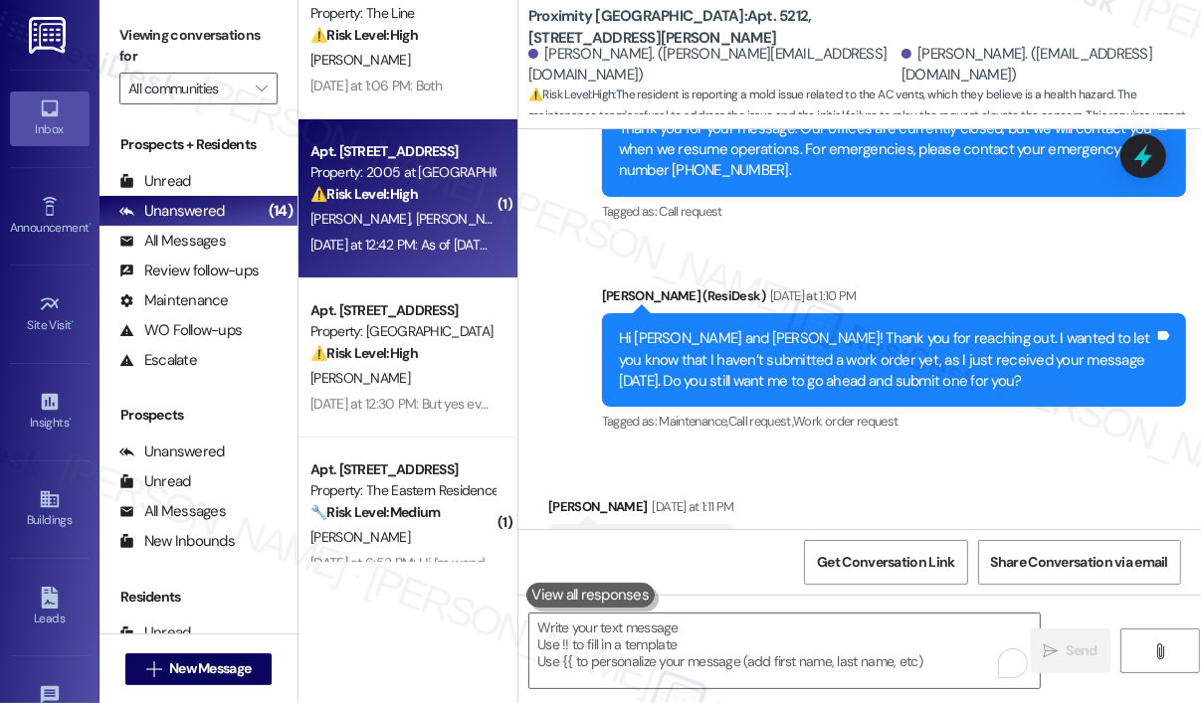
scroll to position [0, 0]
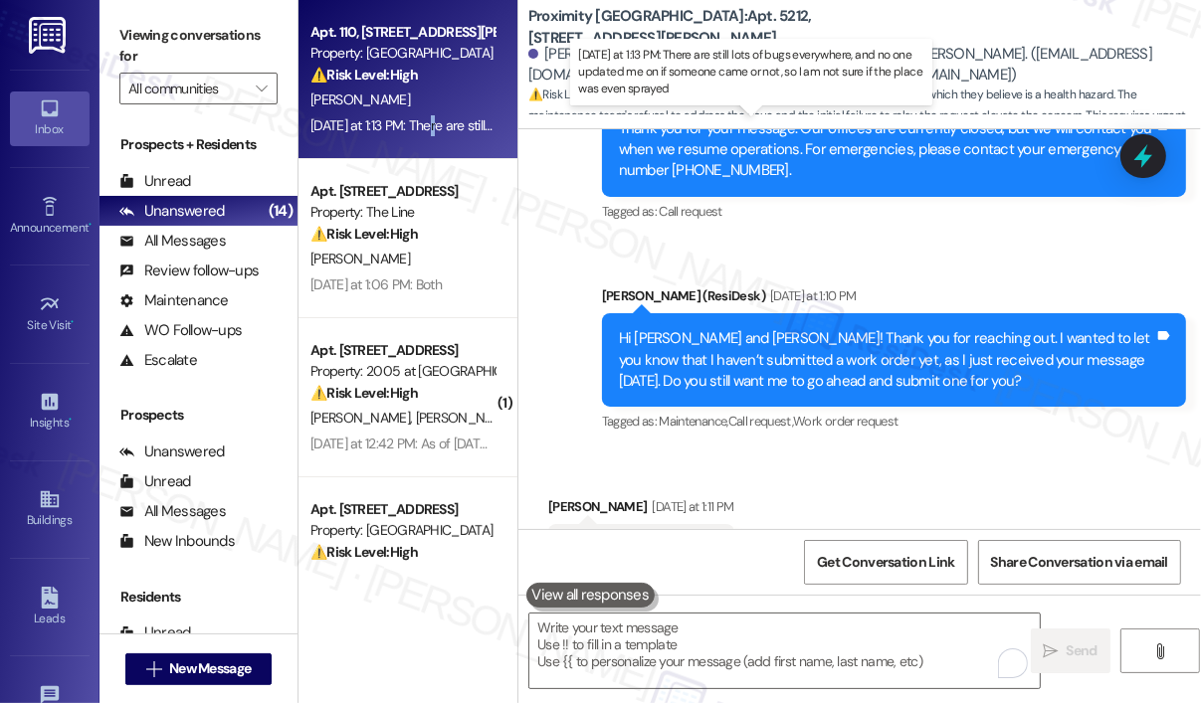
click at [432, 129] on div "[DATE] at 1:13 PM: There are still lots of bugs everywhere, and no one updated …" at bounding box center [758, 125] width 897 height 18
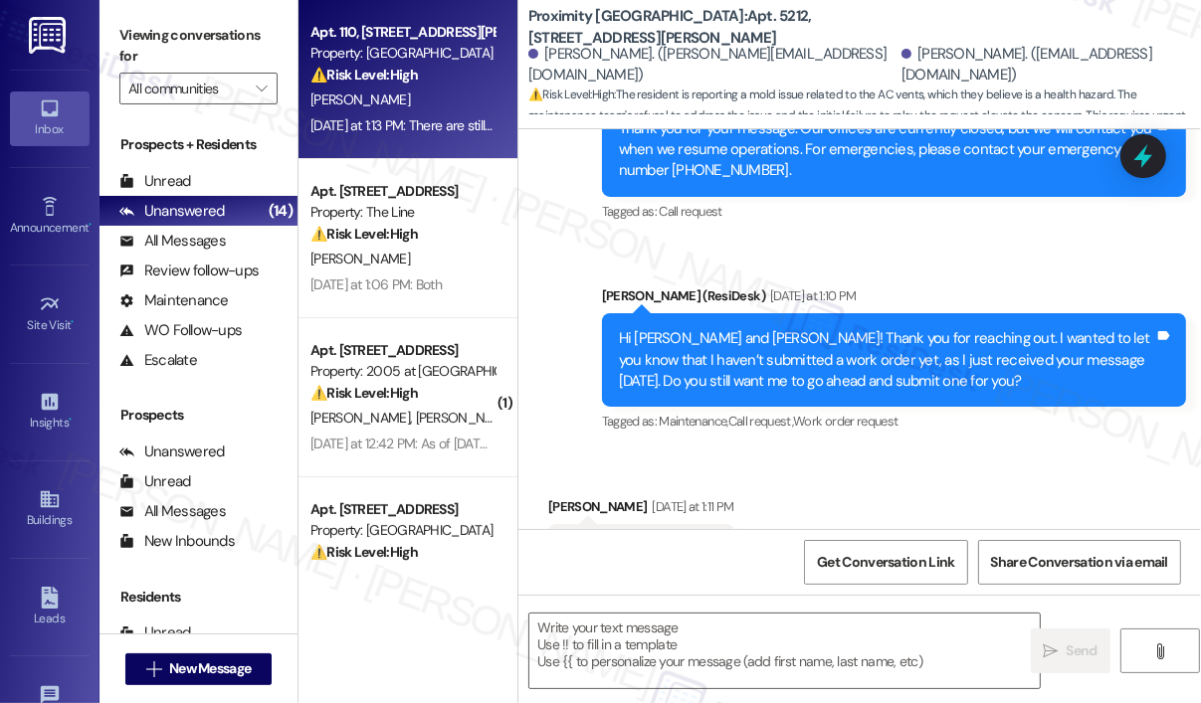
type textarea "Fetching suggested responses. Please feel free to read through the conversation…"
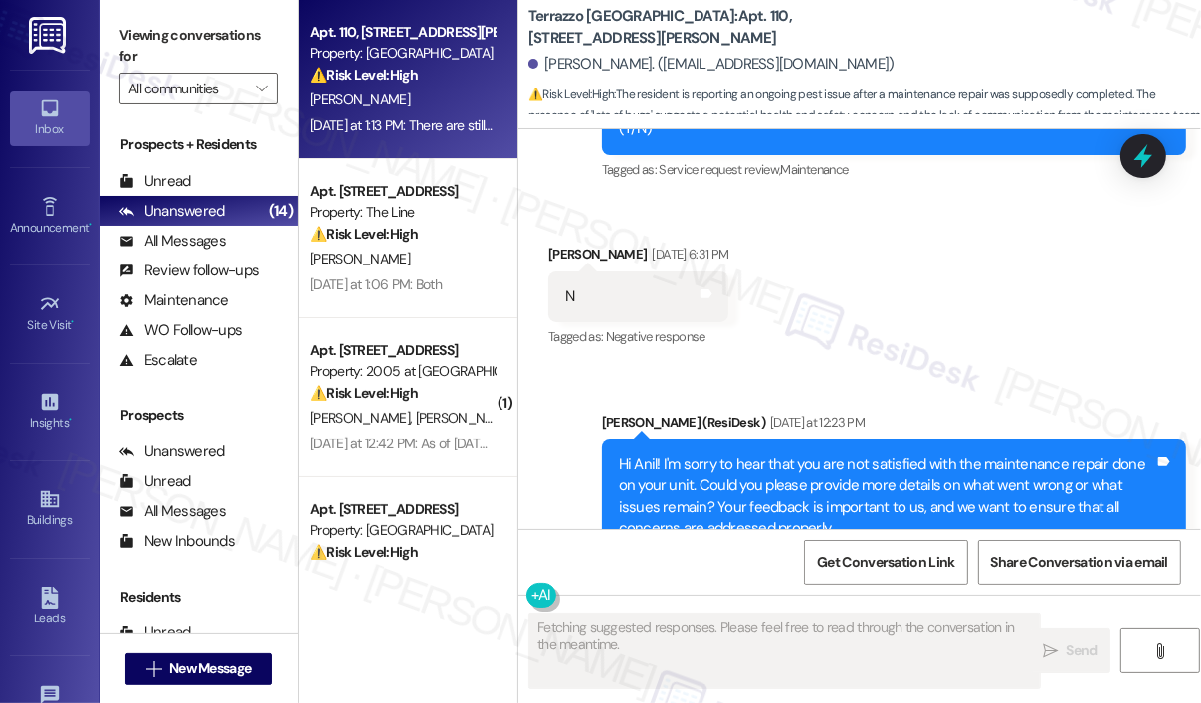
scroll to position [5113, 0]
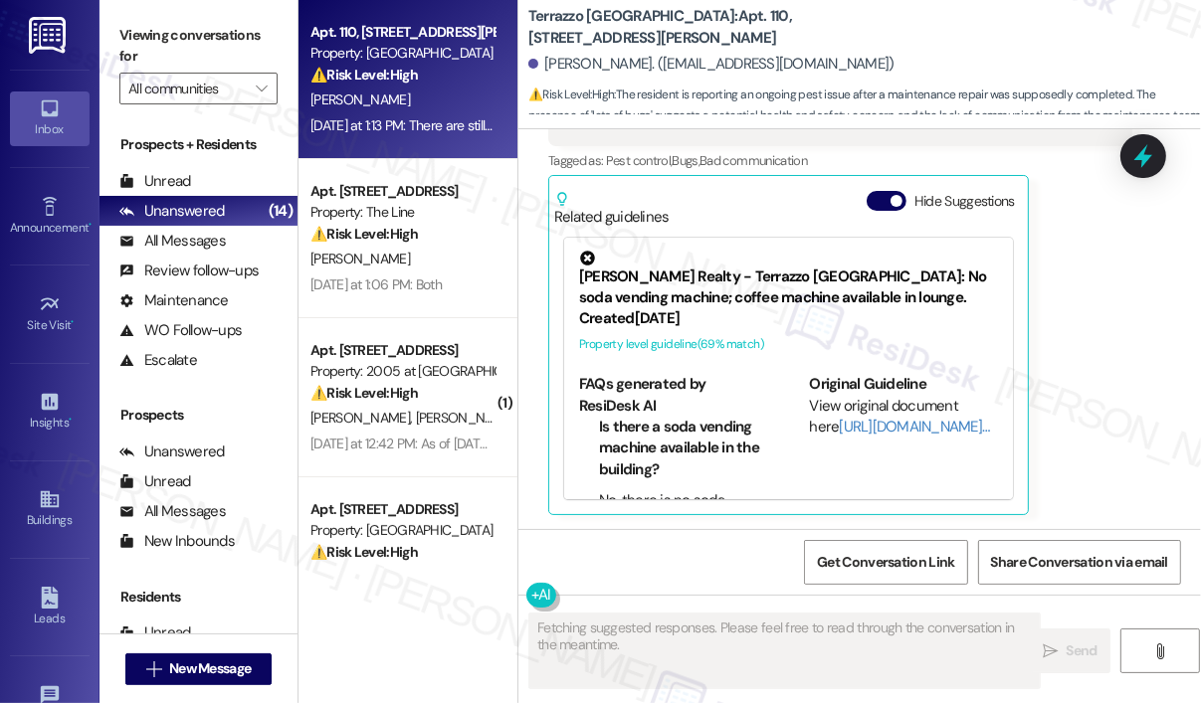
click at [1072, 397] on div "[PERSON_NAME] [DATE] at 1:13 PM There are still lots of bugs everywhere, and no…" at bounding box center [840, 281] width 584 height 470
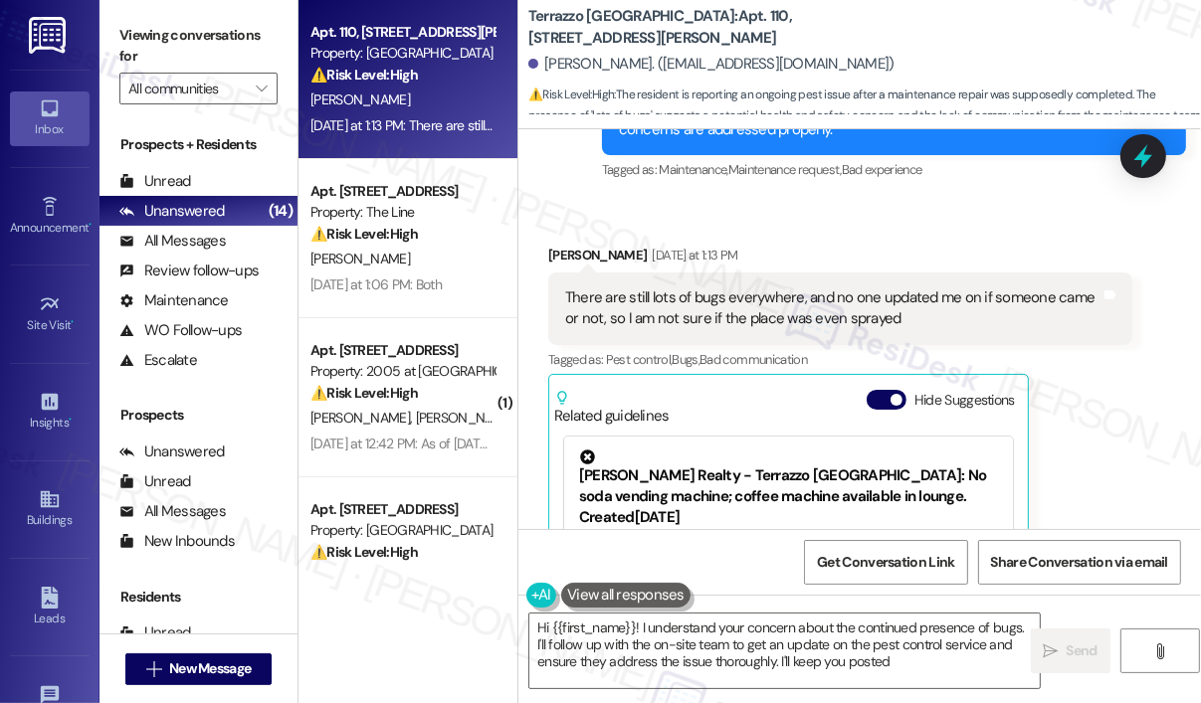
type textarea "Hi {{first_name}}! I understand your concern about the continued presence of bu…"
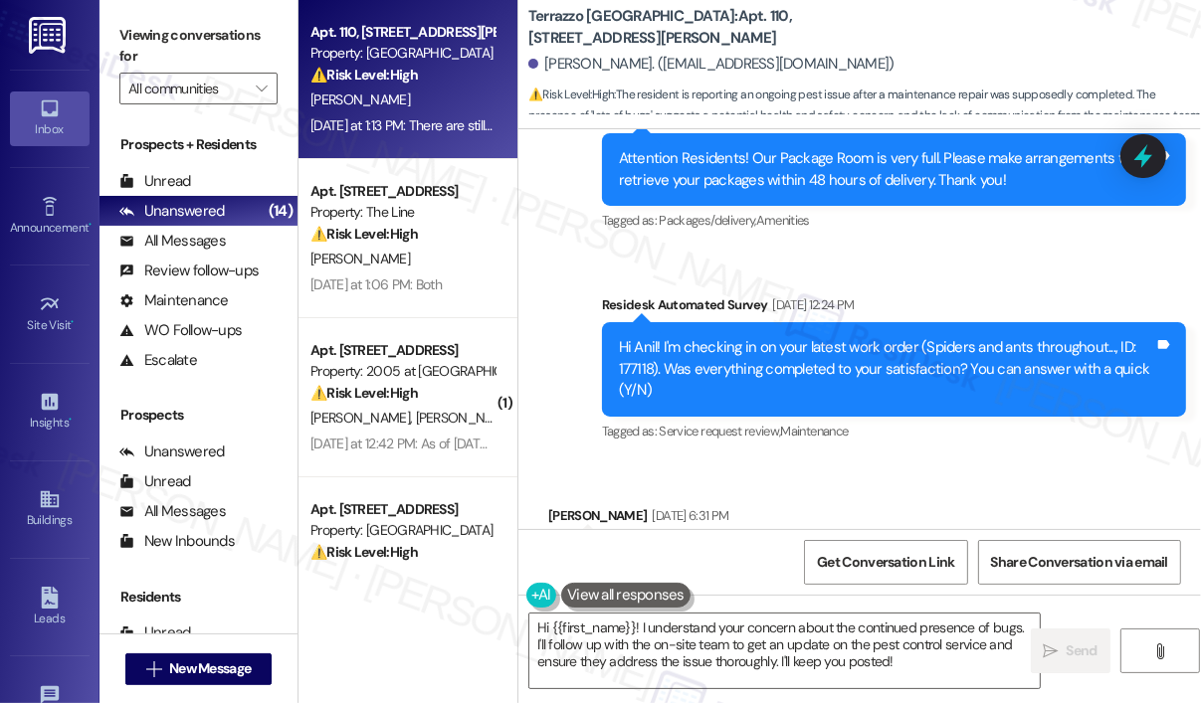
scroll to position [4218, 0]
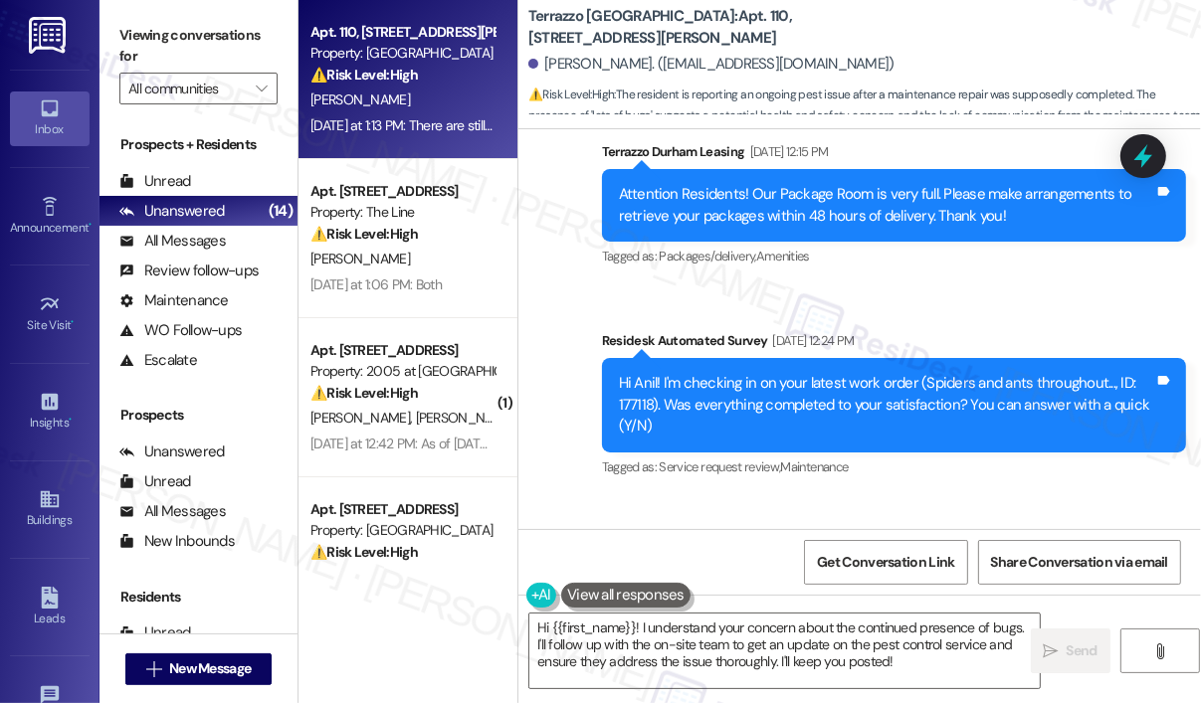
click at [633, 407] on div "Hi Anil! I'm checking in on your latest work order (Spiders and ants throughout…" at bounding box center [886, 405] width 535 height 64
copy div "177118"
click at [979, 333] on div "Residesk Automated Survey [DATE] 12:24 PM" at bounding box center [894, 344] width 584 height 28
click at [1146, 162] on icon at bounding box center [1143, 156] width 24 height 31
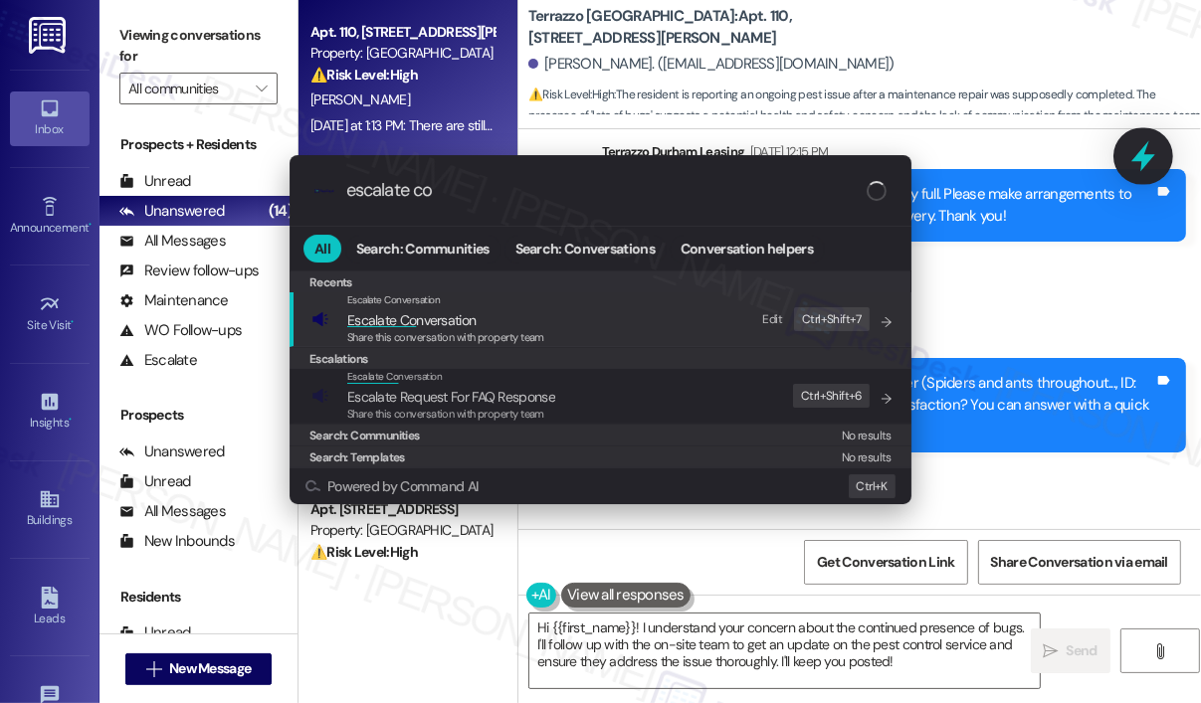
type input "escalate con"
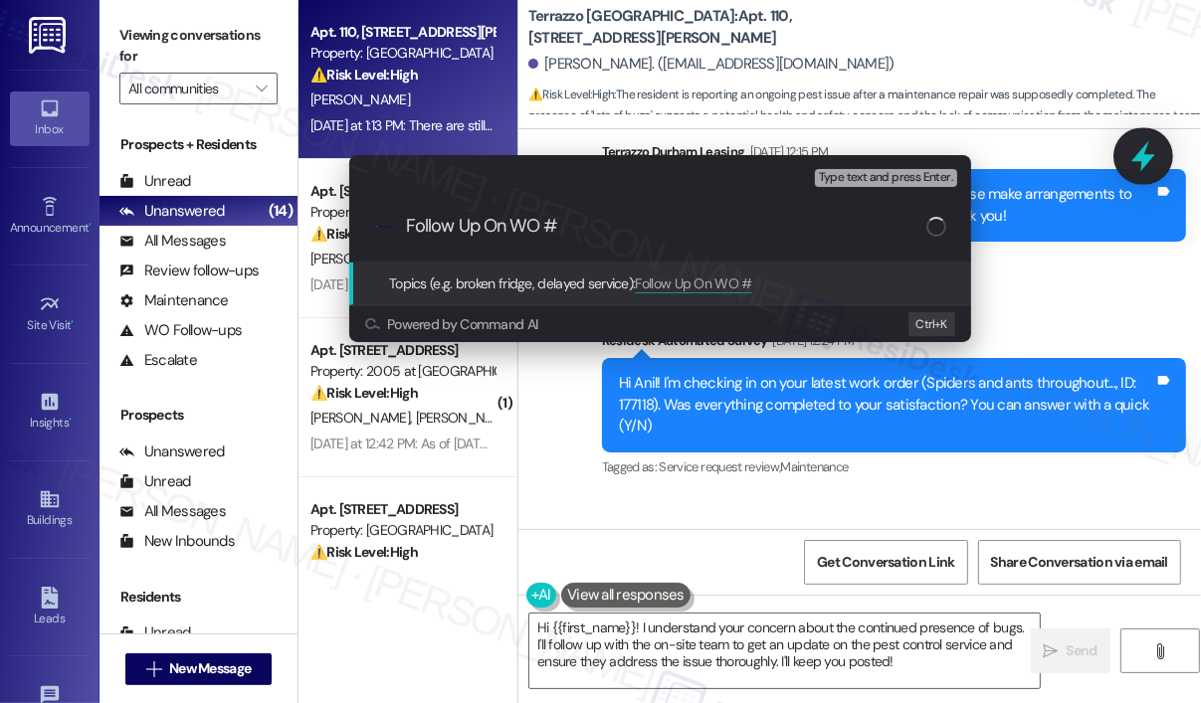
paste input "177118"
type input "Follow Up On WO #177118"
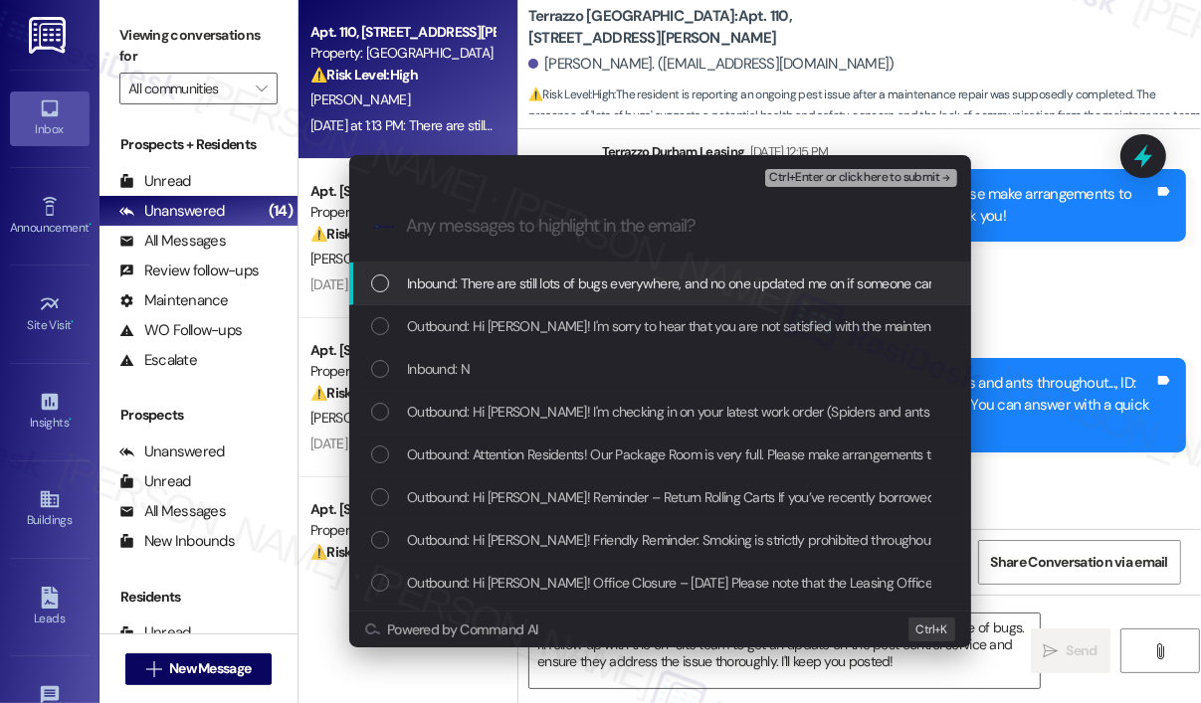
click at [753, 286] on span "Inbound: There are still lots of bugs everywhere, and no one updated me on if s…" at bounding box center [833, 284] width 853 height 22
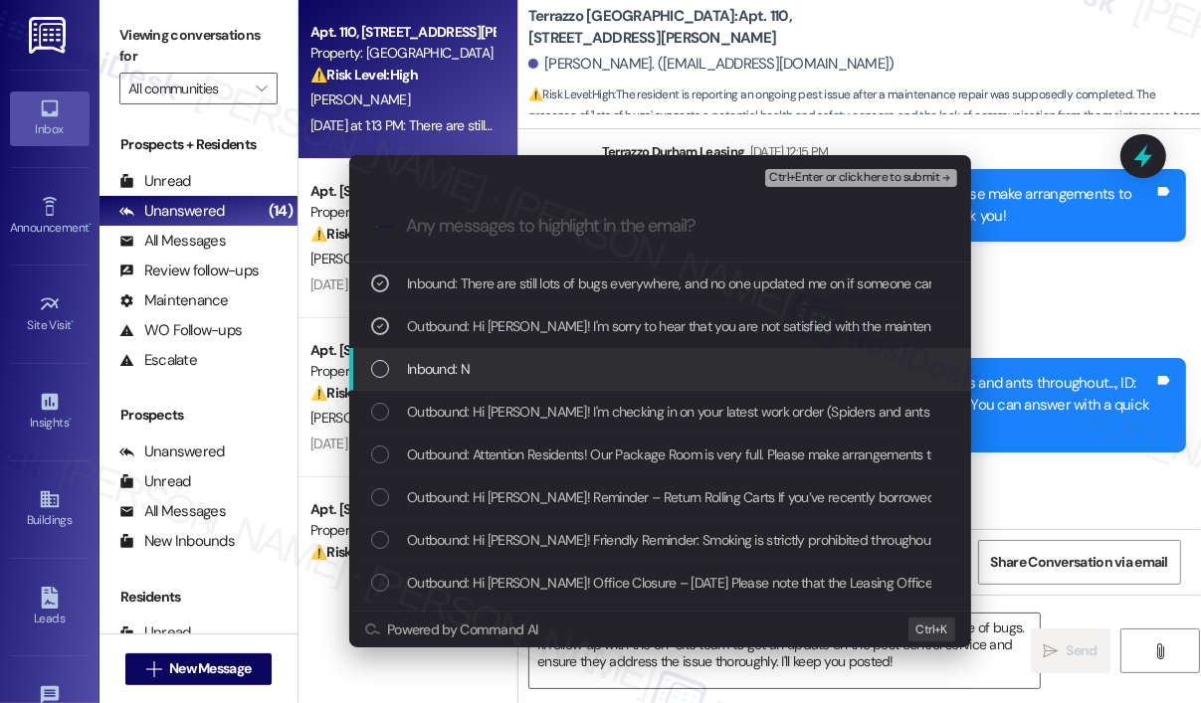
click at [720, 361] on div "Inbound: N" at bounding box center [662, 369] width 582 height 22
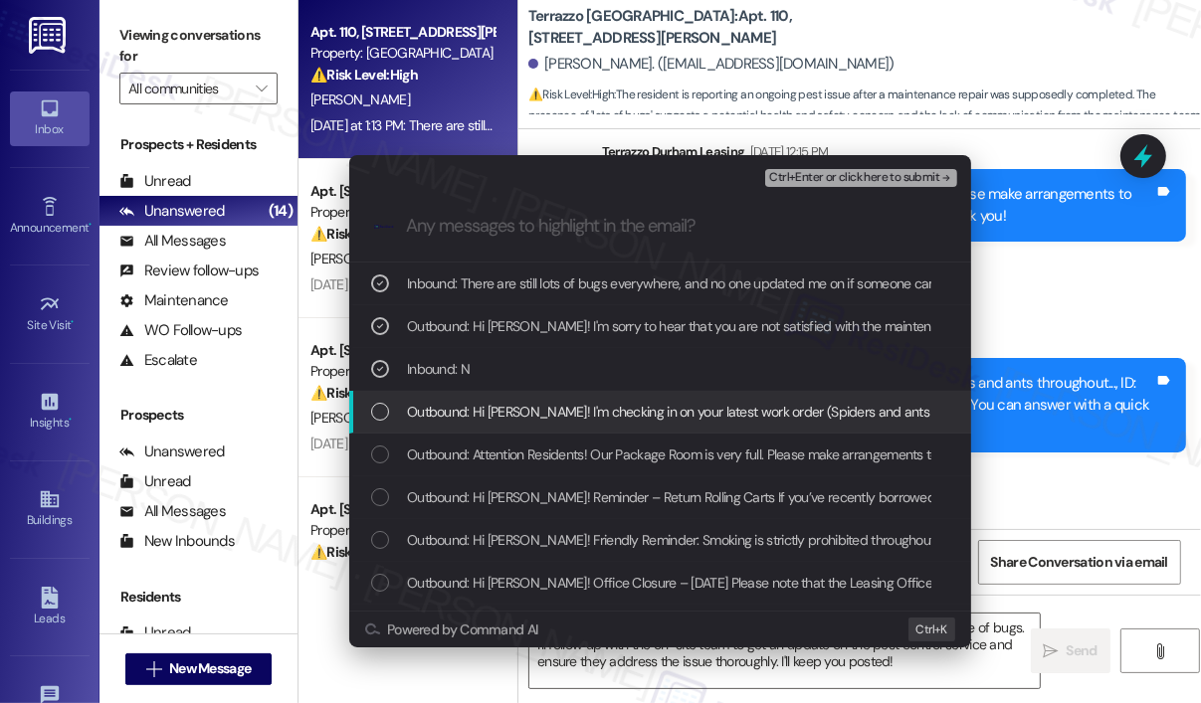
click at [731, 406] on span "Outbound: Hi [PERSON_NAME]! I'm checking in on your latest work order (Spiders …" at bounding box center [974, 412] width 1134 height 22
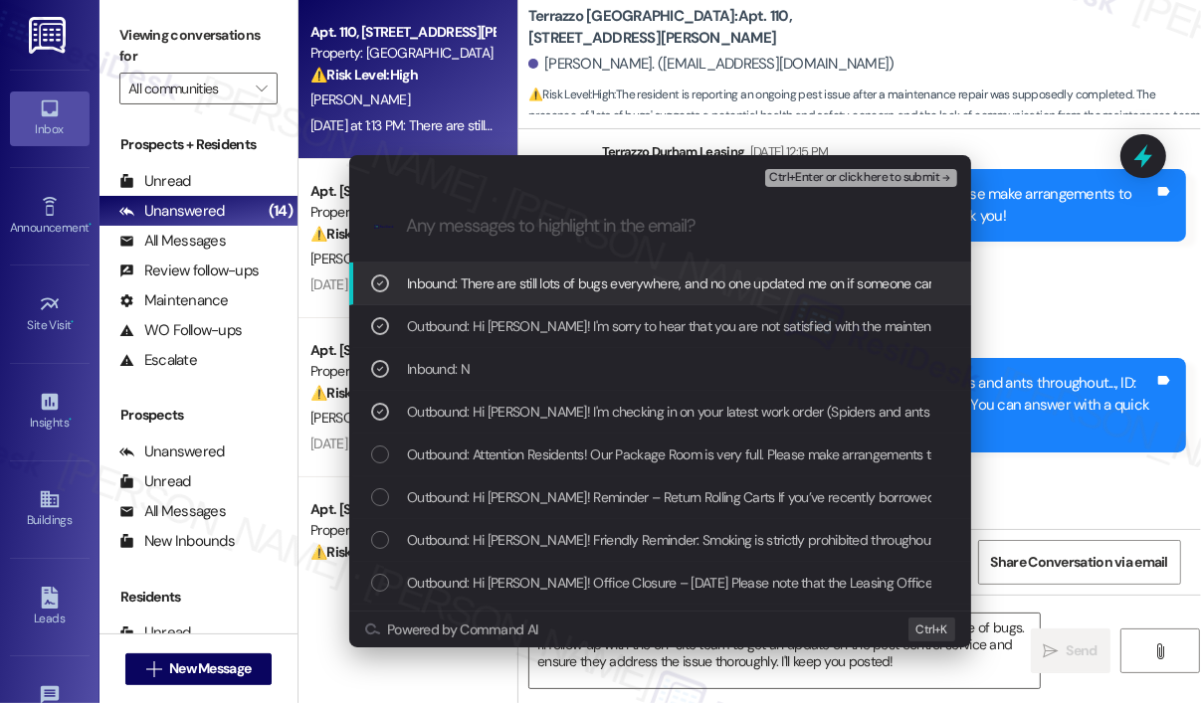
click at [846, 179] on span "Ctrl+Enter or click here to submit" at bounding box center [854, 178] width 170 height 14
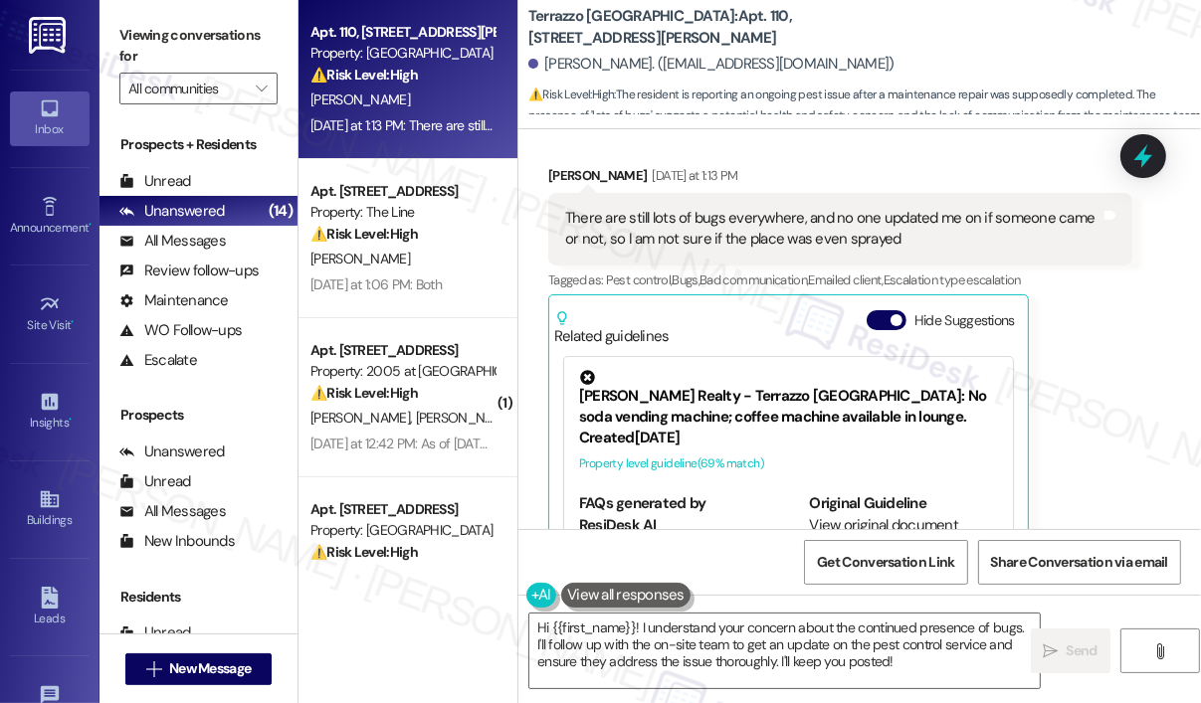
scroll to position [5113, 0]
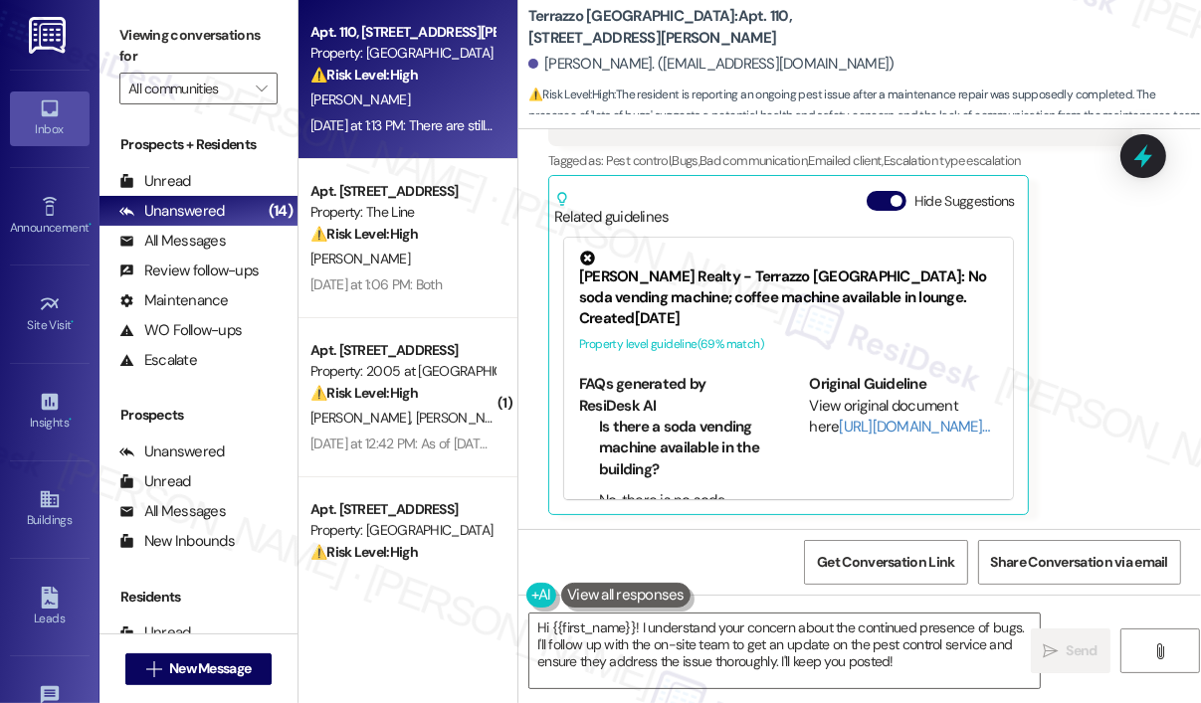
click at [1089, 313] on div "[PERSON_NAME] [DATE] at 1:13 PM There are still lots of bugs everywhere, and no…" at bounding box center [840, 281] width 584 height 470
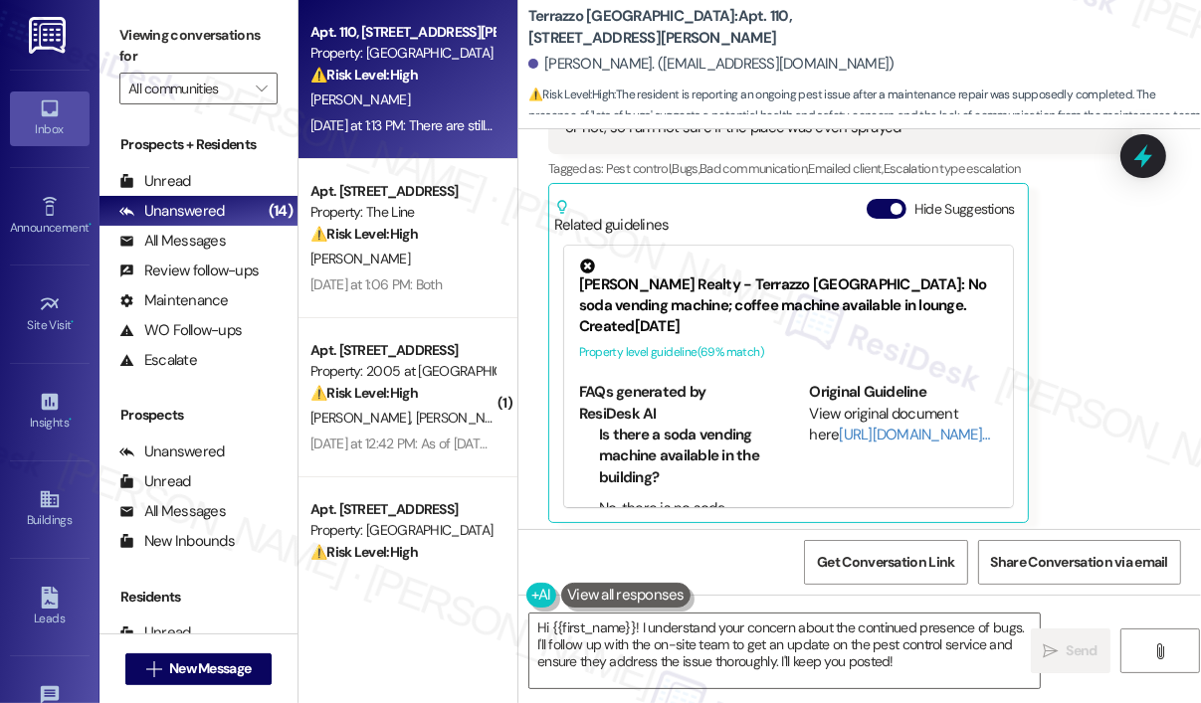
scroll to position [5114, 0]
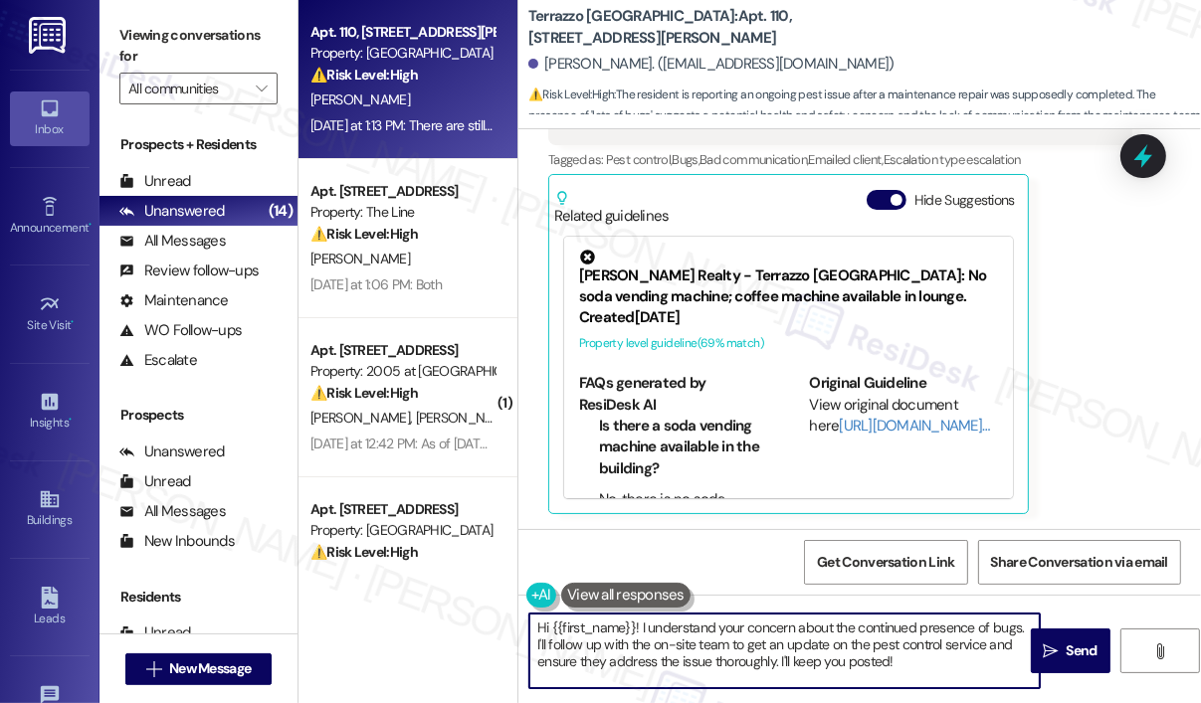
click at [948, 661] on textarea "Hi {{first_name}}! I understand your concern about the continued presence of bu…" at bounding box center [784, 651] width 510 height 75
click at [948, 664] on textarea "Hi {{first_name}}! I understand your concern about the continued presence of bu…" at bounding box center [784, 651] width 510 height 75
click at [1070, 643] on span "Send" at bounding box center [1081, 651] width 31 height 21
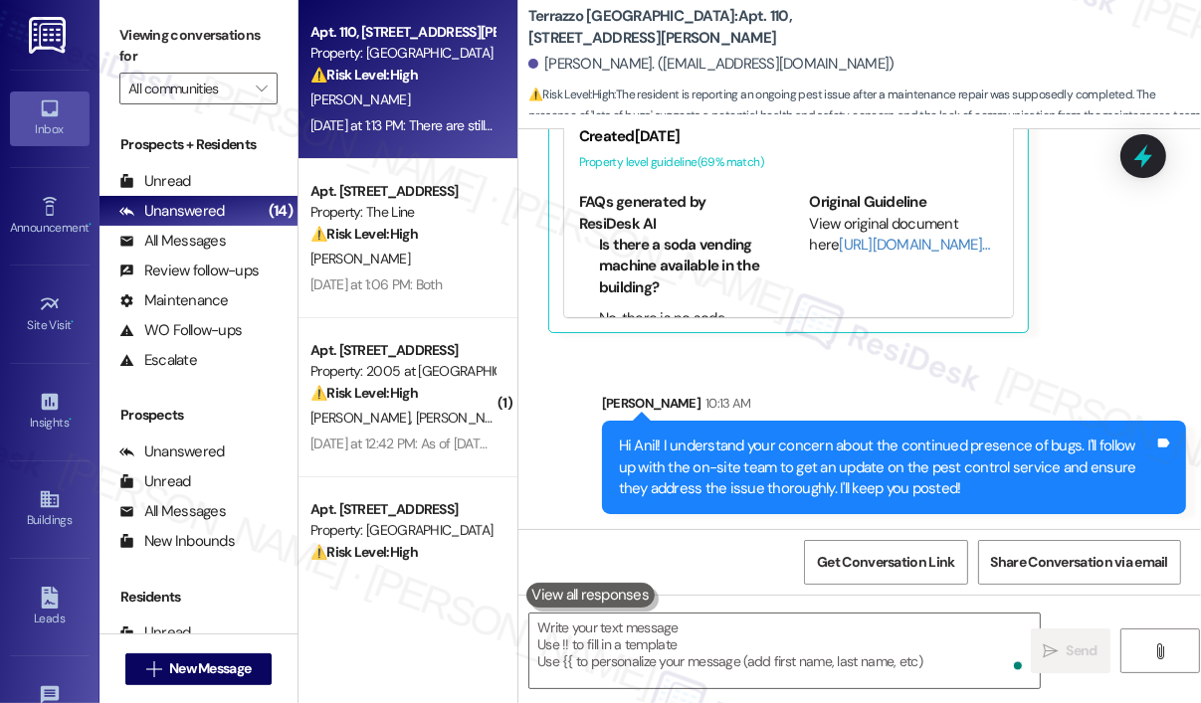
scroll to position [5296, 0]
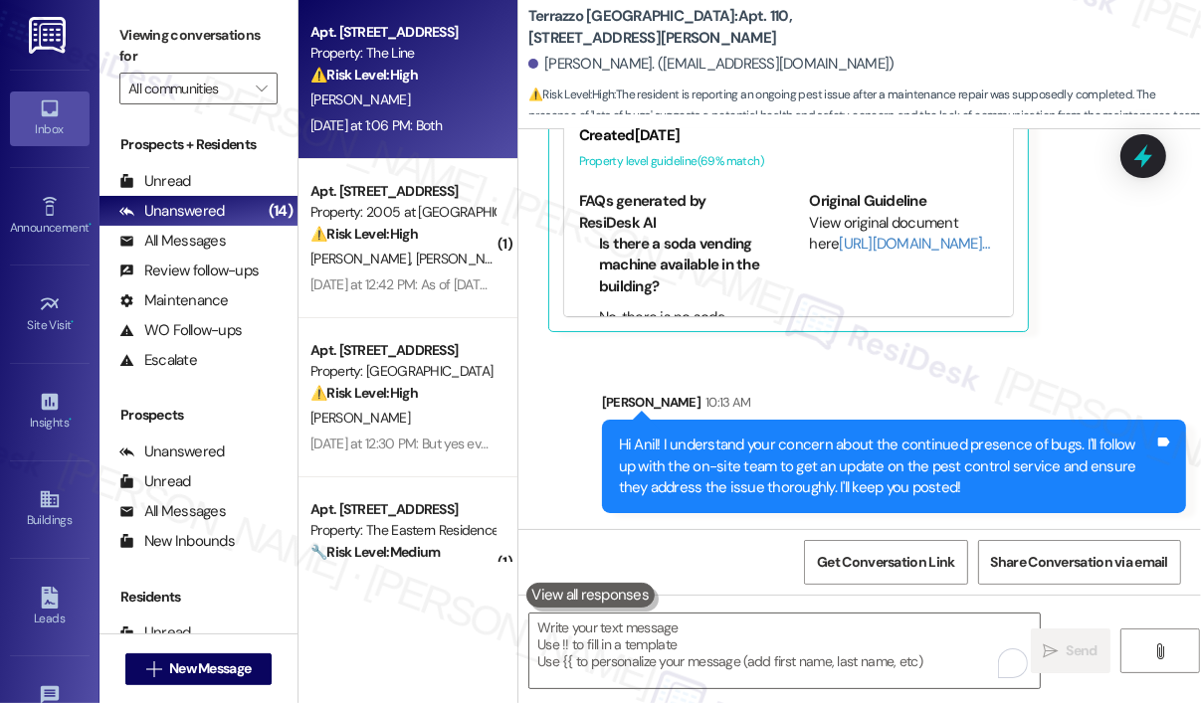
click at [428, 121] on div "[DATE] at 1:06 PM: Both [DATE] at 1:06 PM: Both" at bounding box center [375, 125] width 131 height 18
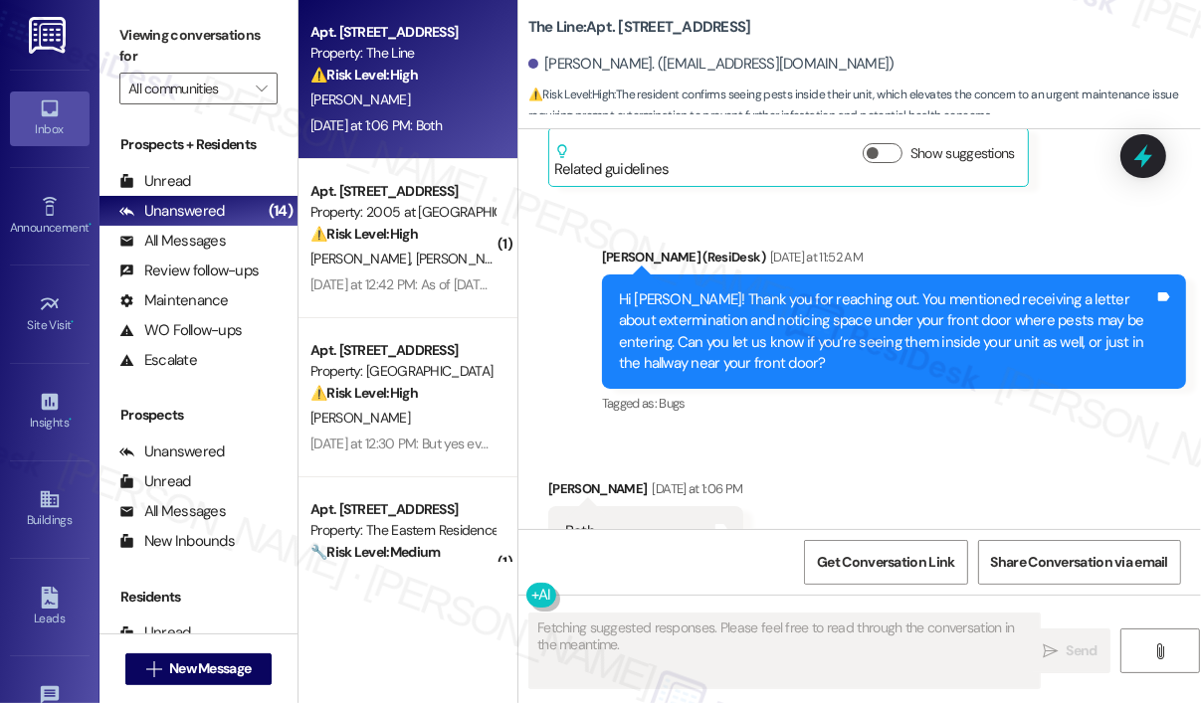
scroll to position [1377, 0]
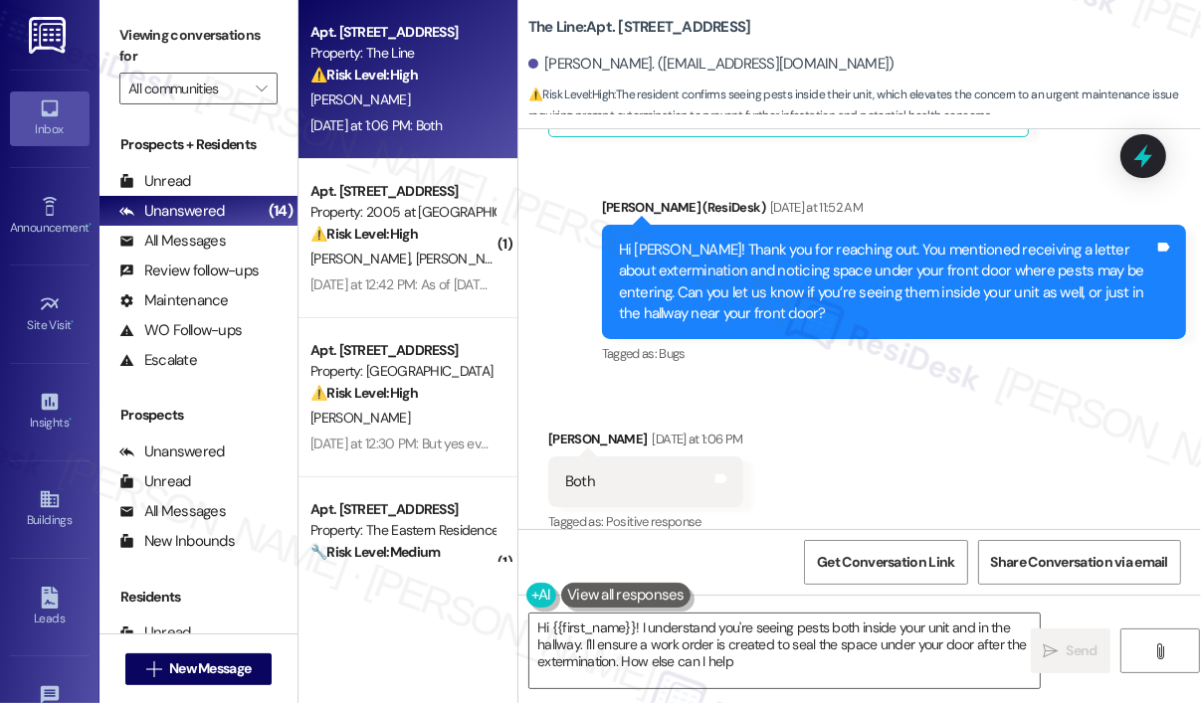
type textarea "Hi {{first_name}}! I understand you're seeing pests both inside your unit and i…"
click at [876, 430] on div "Received via SMS [PERSON_NAME] [DATE] at 1:06 PM Both Tags and notes Tagged as:…" at bounding box center [859, 468] width 682 height 168
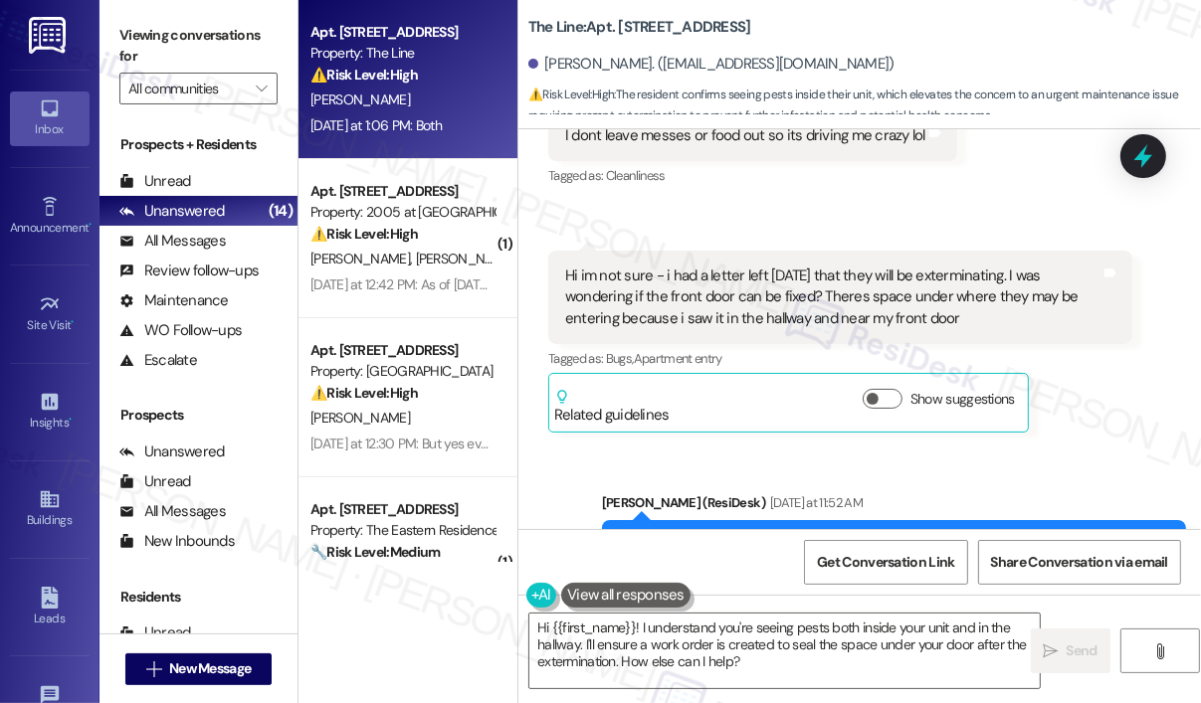
scroll to position [1079, 0]
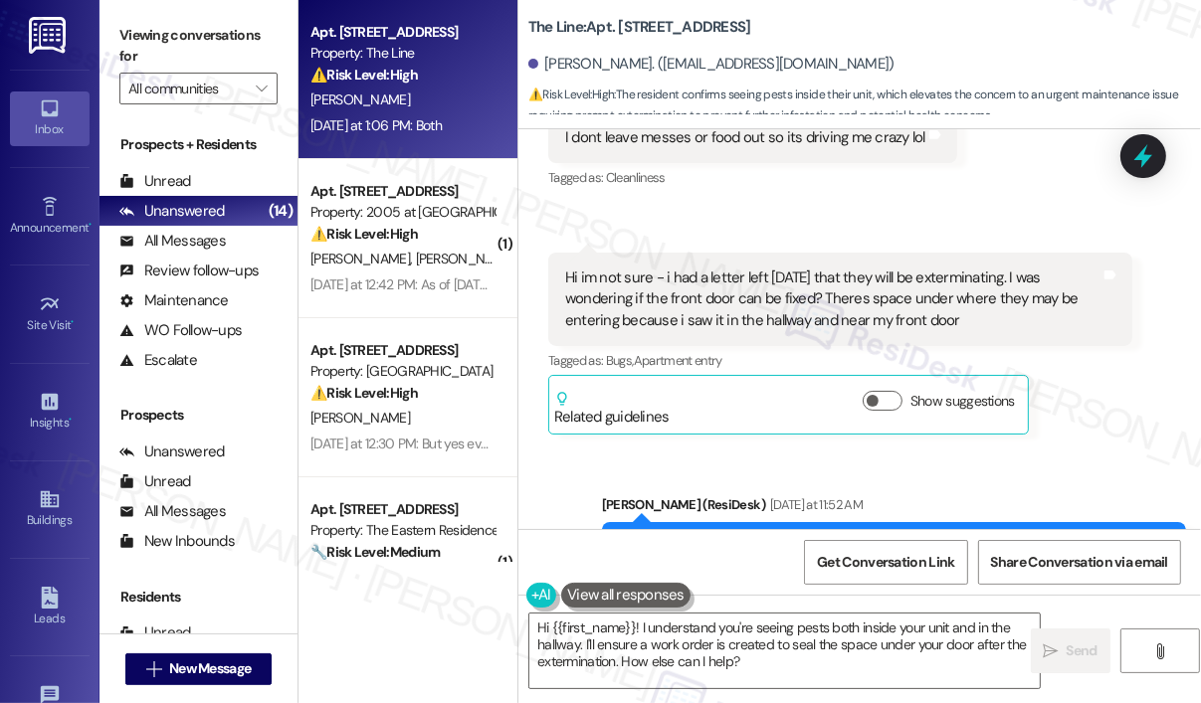
click at [1113, 421] on div "Received via SMS 12:32 PM [PERSON_NAME] Question Neutral [DATE] 12:32 PM Hi im …" at bounding box center [840, 344] width 614 height 212
drag, startPoint x: 980, startPoint y: 289, endPoint x: 566, endPoint y: 258, distance: 415.1
click at [566, 268] on div "Hi im not sure - i had a letter left [DATE] that they will be exterminating. I …" at bounding box center [832, 300] width 535 height 64
copy div "Hi im not sure - i had a letter left [DATE] that they will be exterminating. I …"
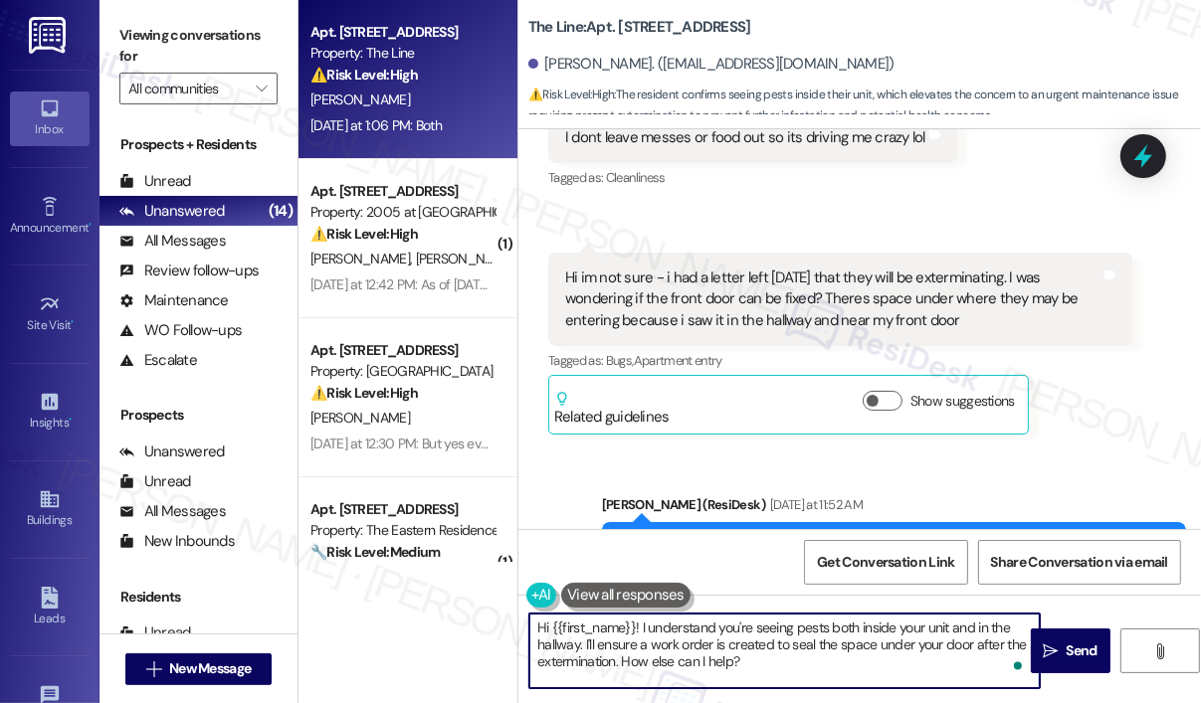
drag, startPoint x: 780, startPoint y: 662, endPoint x: 687, endPoint y: 646, distance: 93.9
click at [687, 646] on textarea "Hi {{first_name}}! I understand you're seeing pests both inside your unit and i…" at bounding box center [784, 651] width 510 height 75
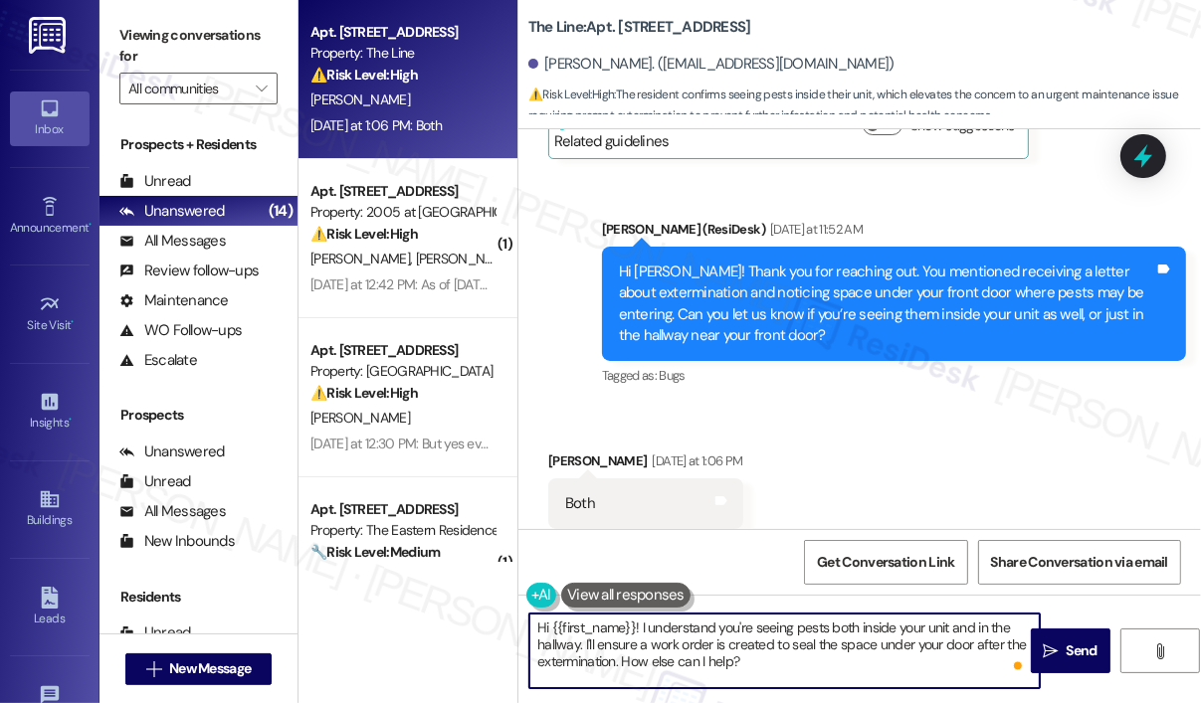
scroll to position [1378, 0]
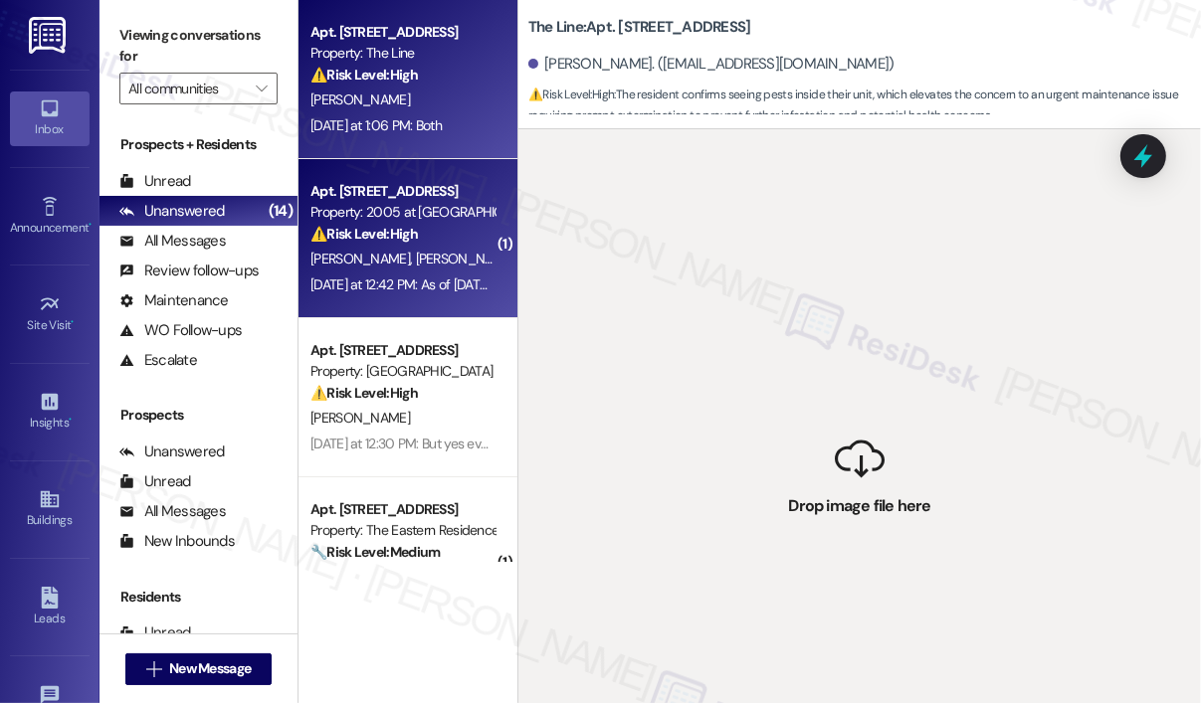
click at [425, 274] on div "[DATE] at 12:42 PM: As of [DATE] morning the elevator was working again. I know…" at bounding box center [402, 285] width 188 height 25
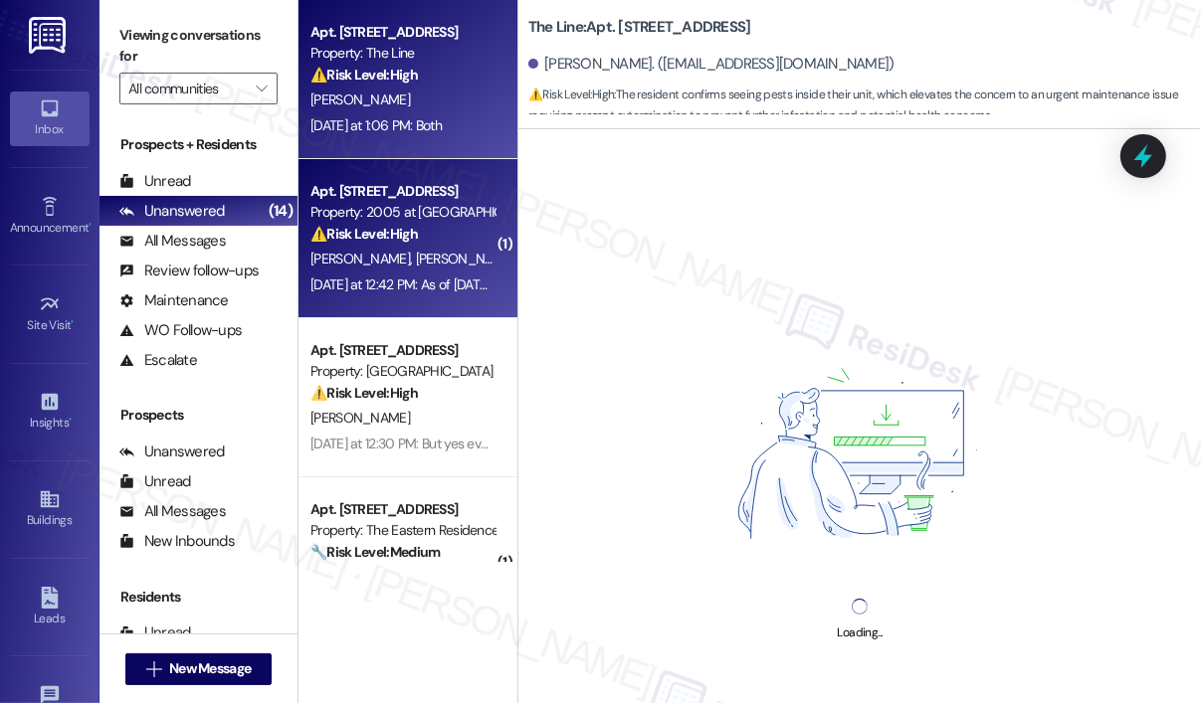
click at [455, 111] on div "[PERSON_NAME]" at bounding box center [402, 100] width 188 height 25
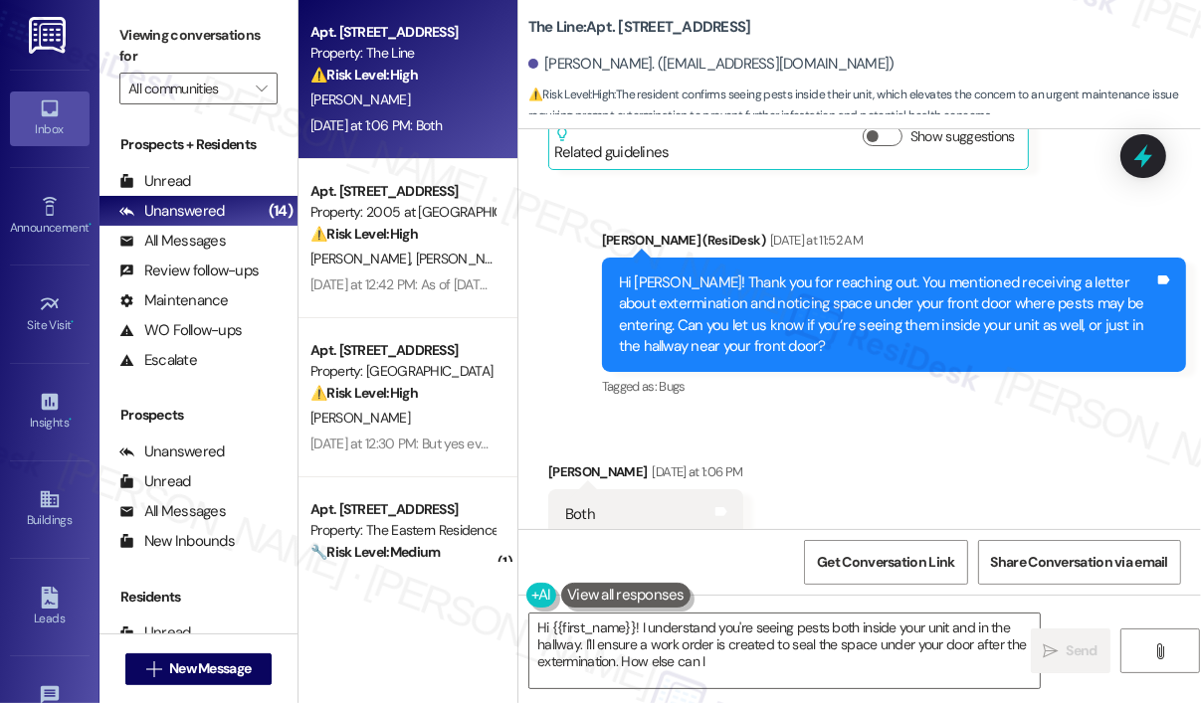
scroll to position [1377, 0]
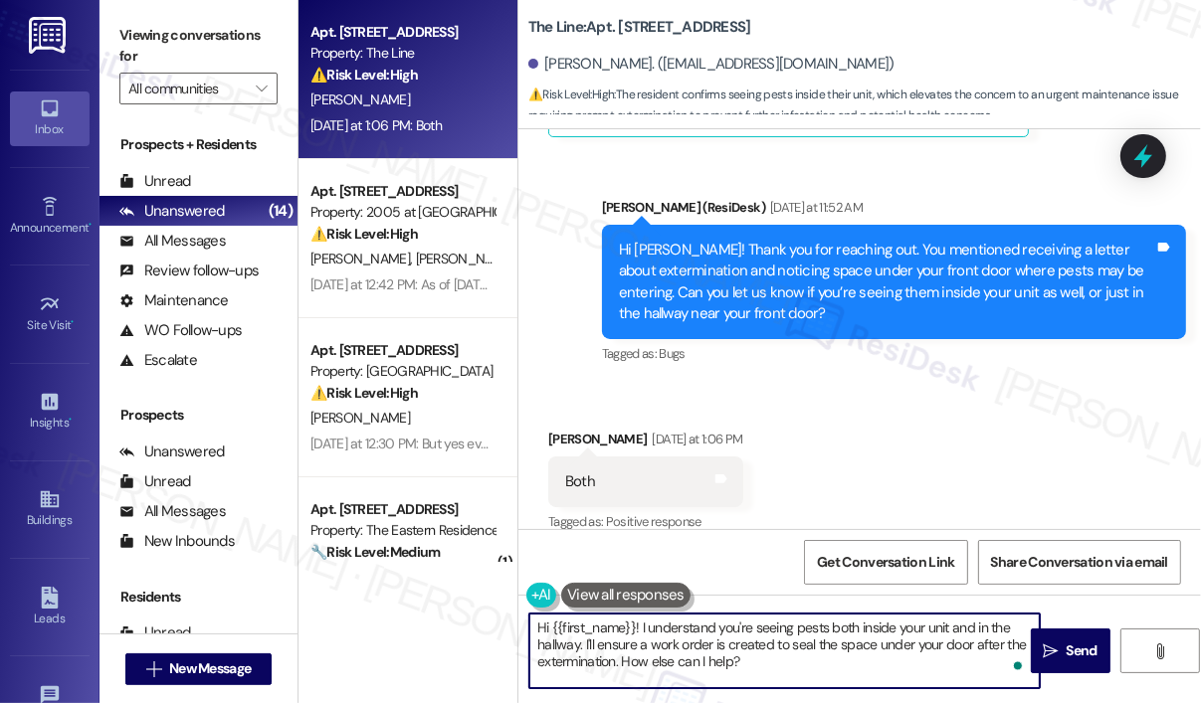
drag, startPoint x: 816, startPoint y: 671, endPoint x: 505, endPoint y: 600, distance: 318.5
click at [505, 600] on div "Apt. [STREET_ADDRESS] Property: The Line ⚠️ Risk Level: High The resident confi…" at bounding box center [749, 351] width 902 height 703
paste textarea "Thank you for reaching out. Do we have your permission to enter during your abs…"
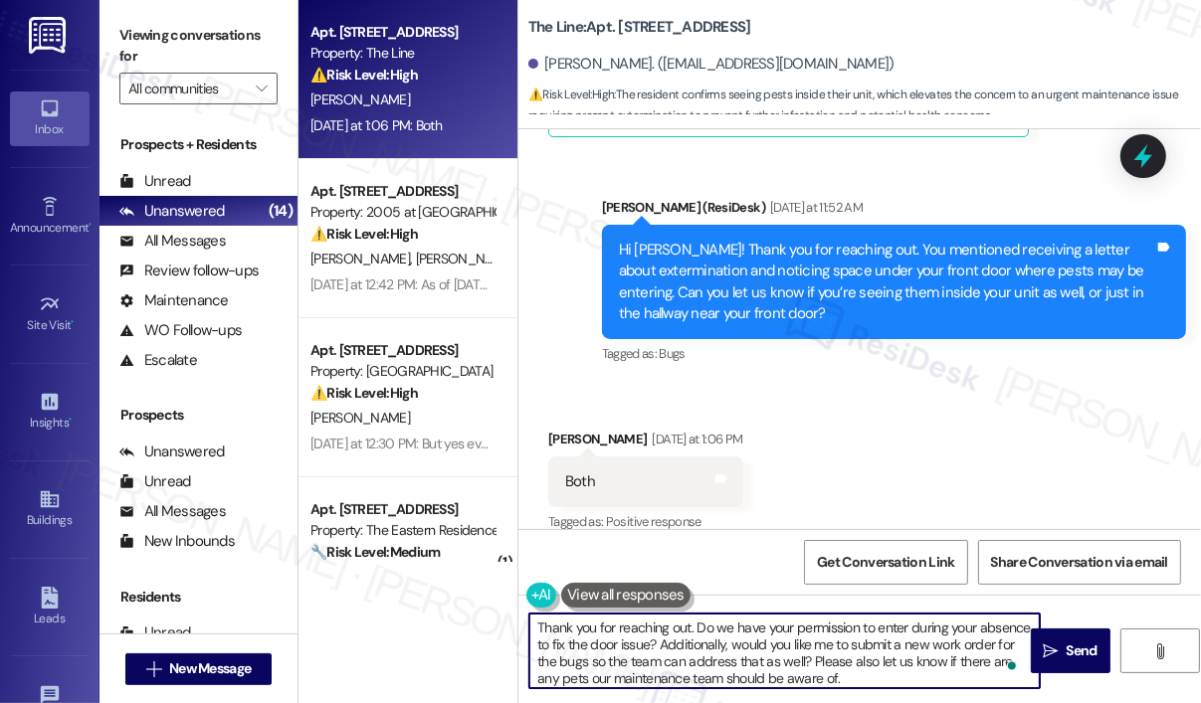
click at [691, 630] on textarea "Thank you for reaching out. Do we have your permission to enter during your abs…" at bounding box center [784, 651] width 510 height 75
click at [983, 638] on textarea "Thank you. Do we have your permission to enter during your absence to fix the d…" at bounding box center [784, 651] width 510 height 75
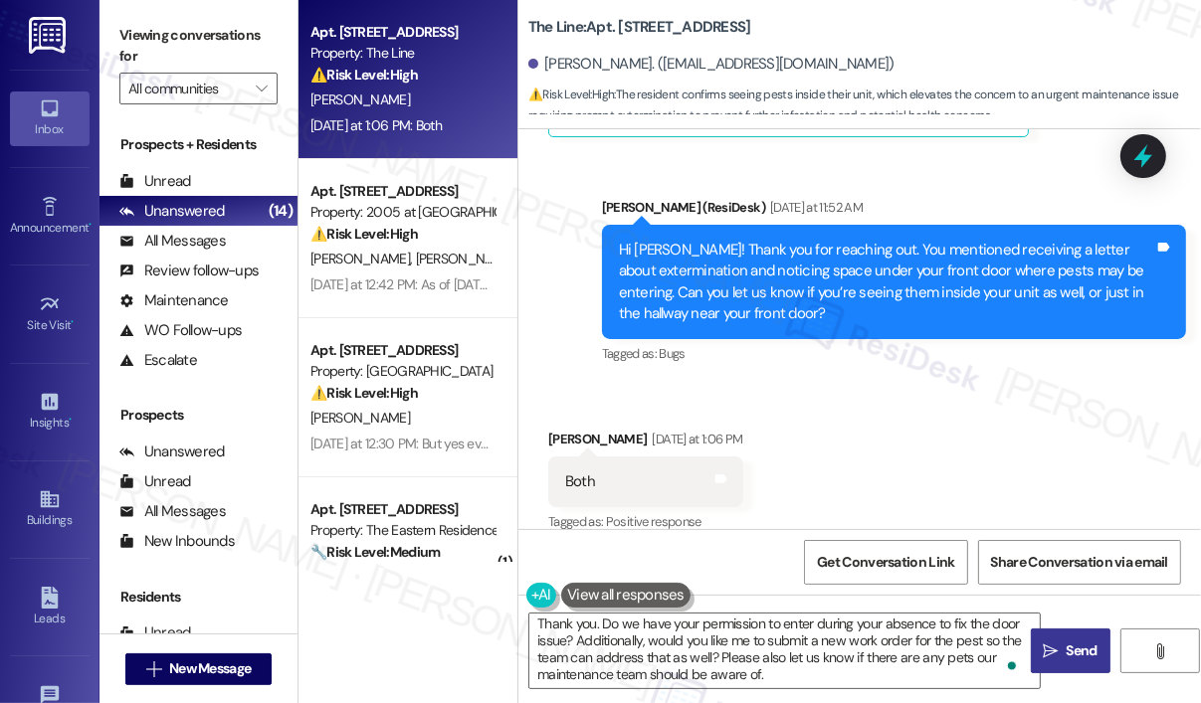
click at [1069, 652] on span "Send" at bounding box center [1081, 651] width 31 height 21
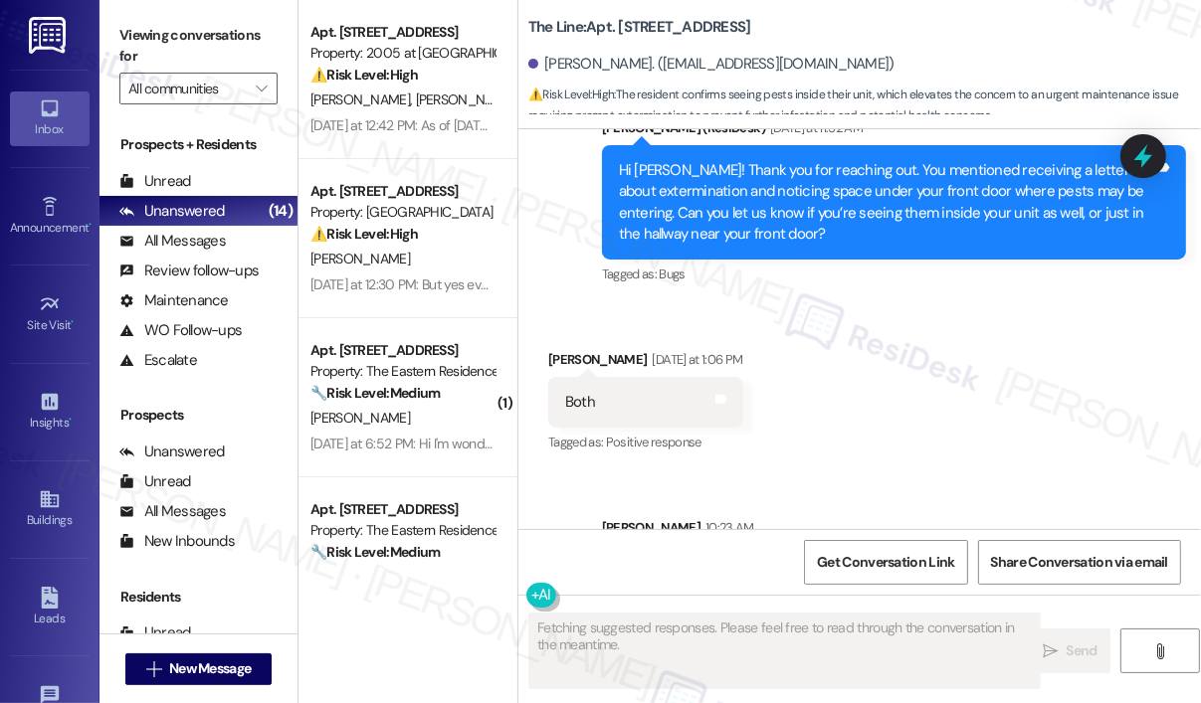
scroll to position [1580, 0]
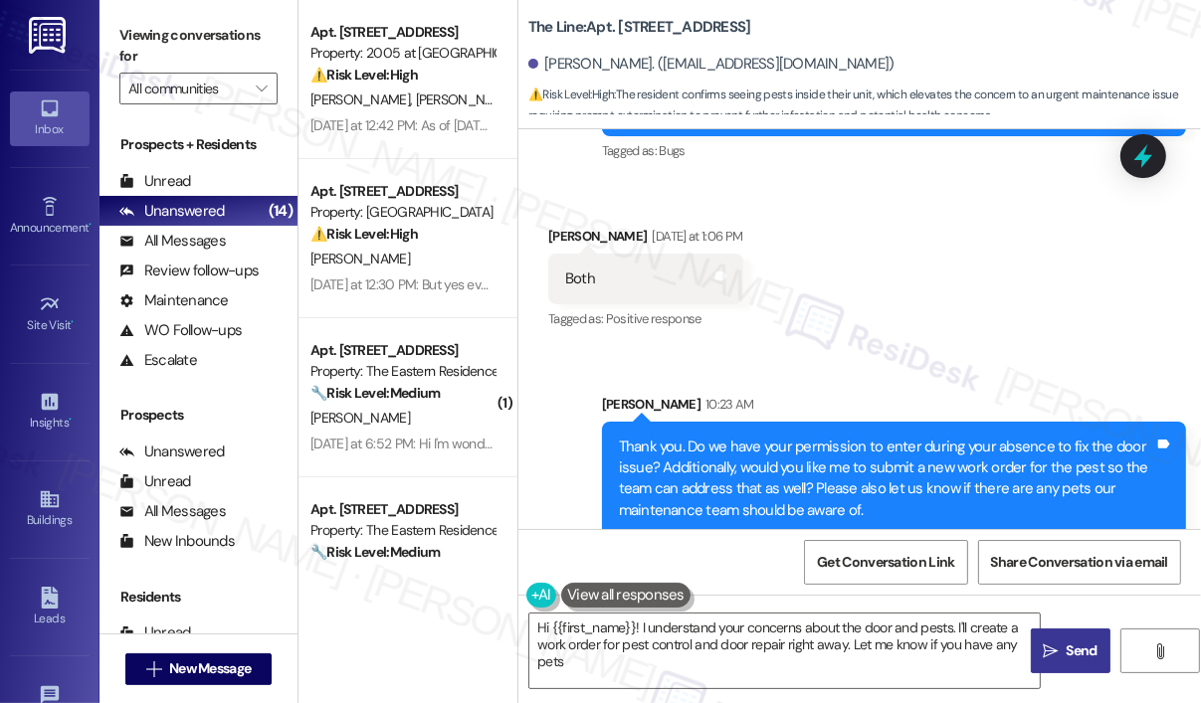
type textarea "Hi {{first_name}}! I understand your concerns about the door and pests. I'll cr…"
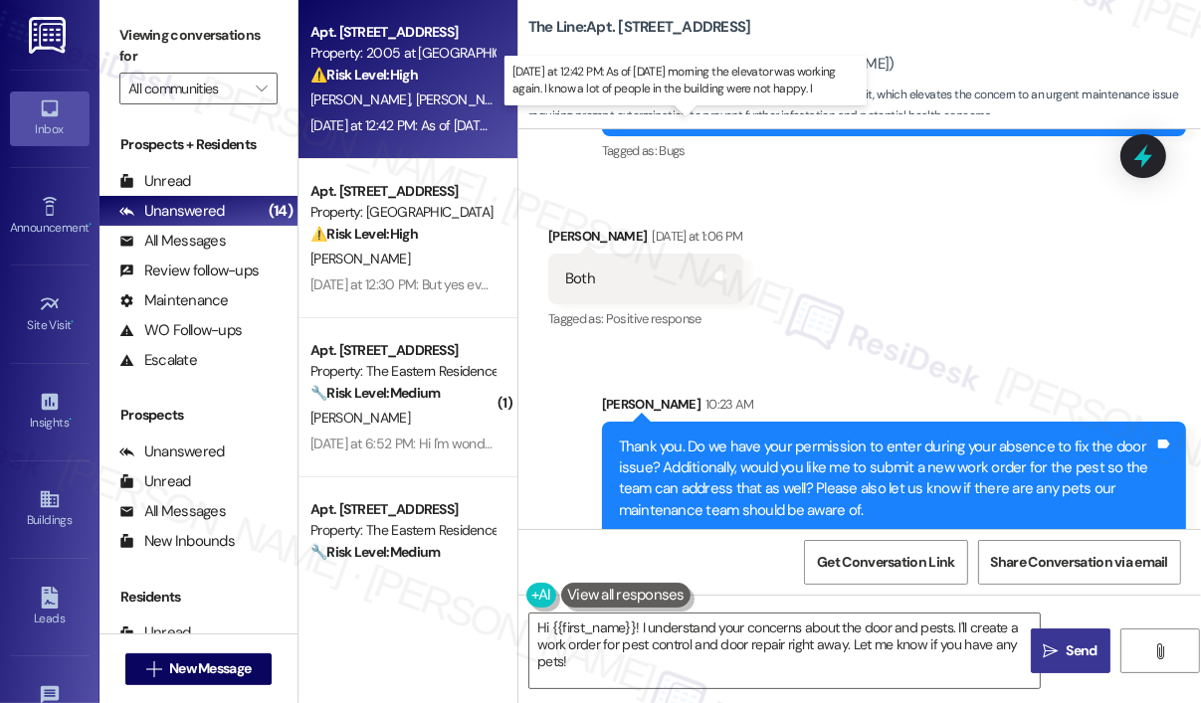
click at [420, 118] on div "[DATE] at 12:42 PM: As of [DATE] morning the elevator was working again. I know…" at bounding box center [672, 125] width 725 height 18
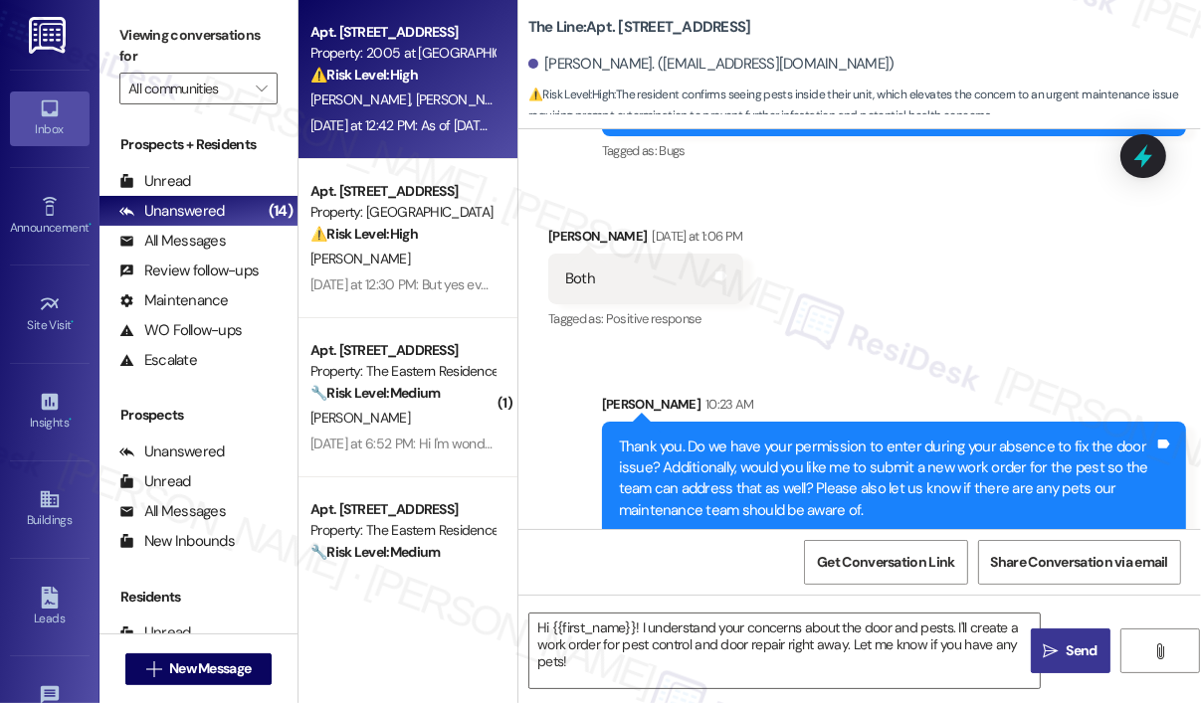
type textarea "Fetching suggested responses. Please feel free to read through the conversation…"
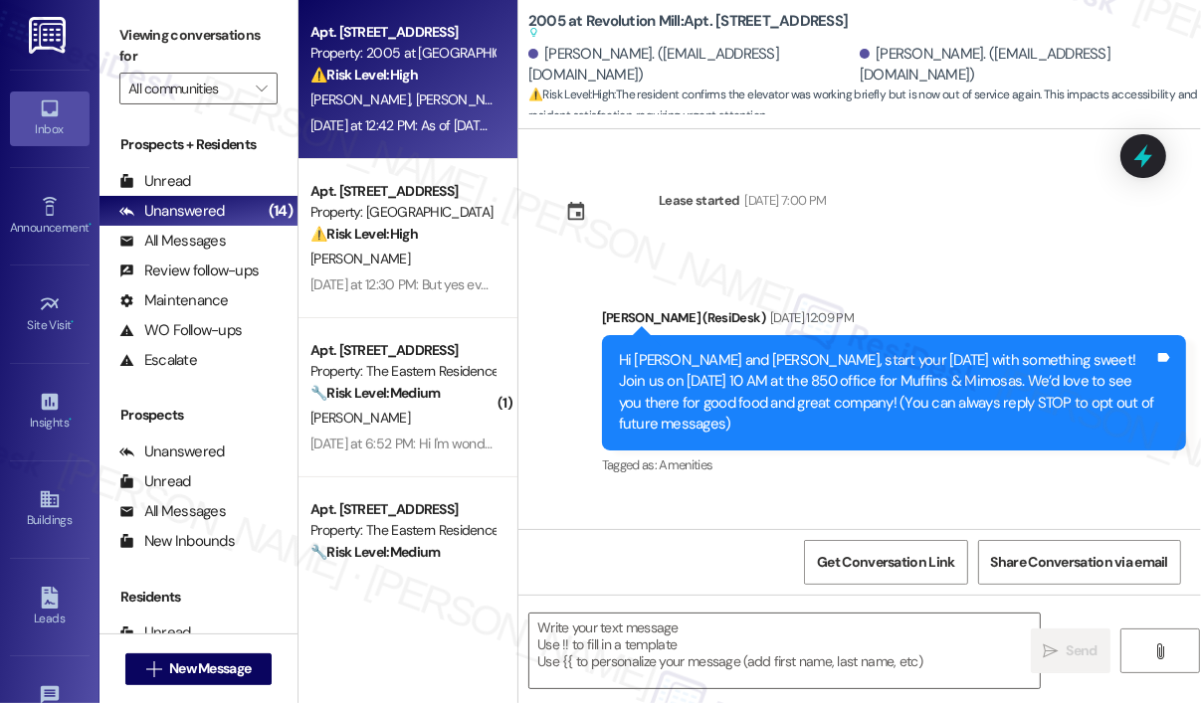
scroll to position [18588, 0]
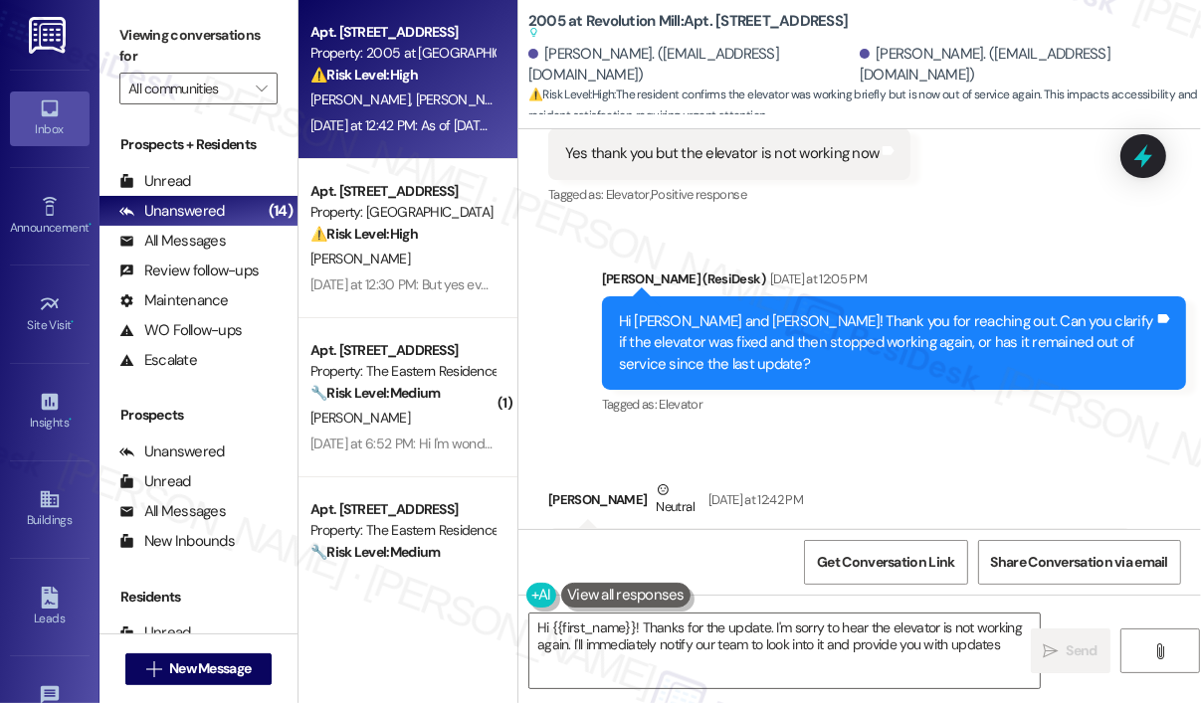
type textarea "Hi {{first_name}}! Thanks for the update. I'm sorry to hear the elevator is not…"
click at [989, 435] on div "Received via SMS [PERSON_NAME] Neutral [DATE] at 12:42 PM As of [DATE] morning …" at bounding box center [859, 540] width 682 height 210
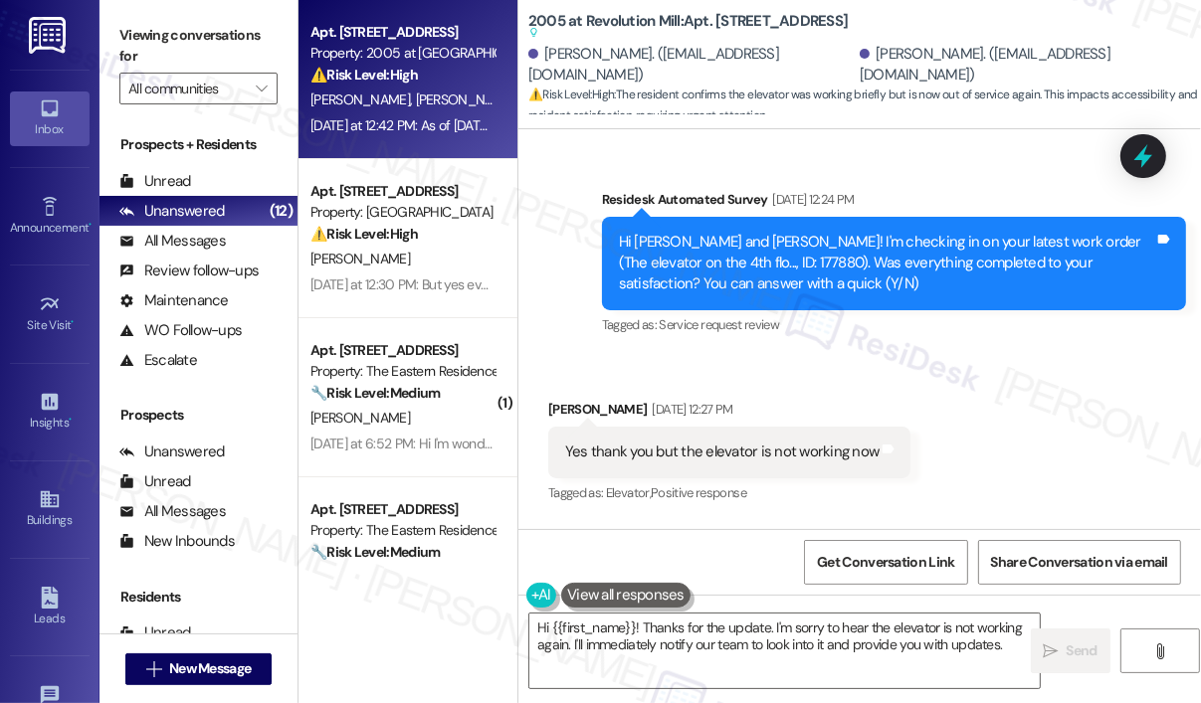
scroll to position [18190, 0]
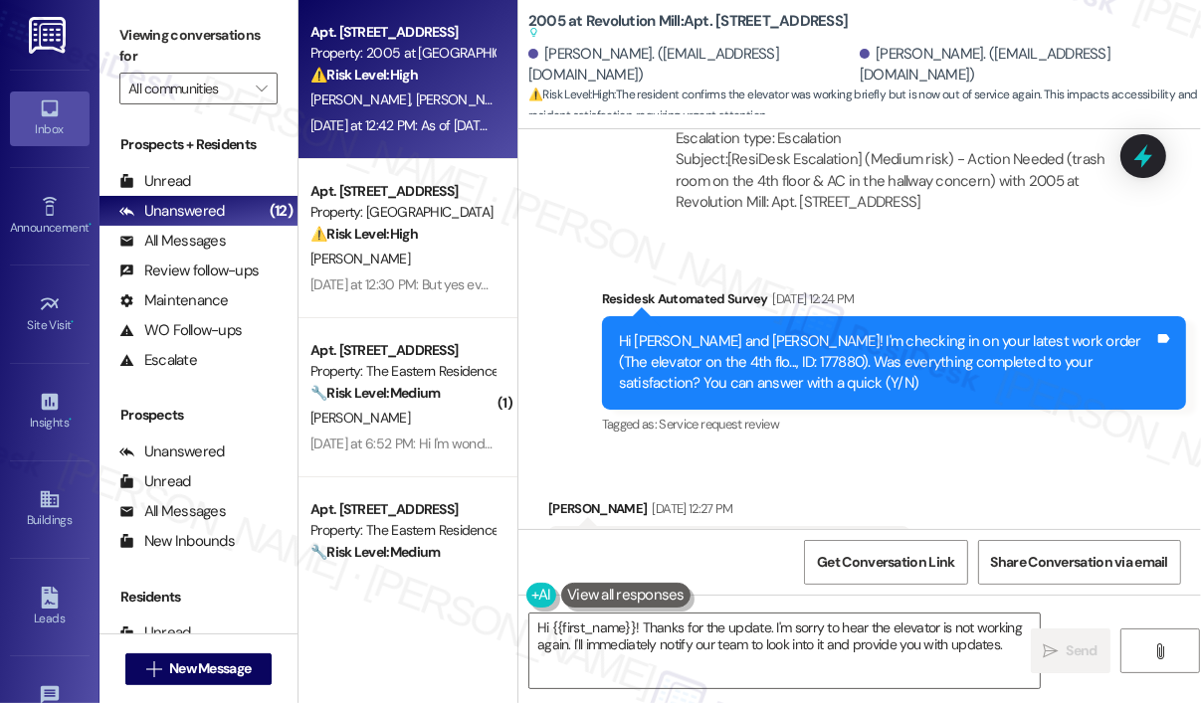
click at [717, 331] on div "Hi [PERSON_NAME] and [PERSON_NAME]! I'm checking in on your latest work order (…" at bounding box center [886, 363] width 535 height 64
copy div "177880"
click at [1138, 158] on icon at bounding box center [1143, 156] width 24 height 31
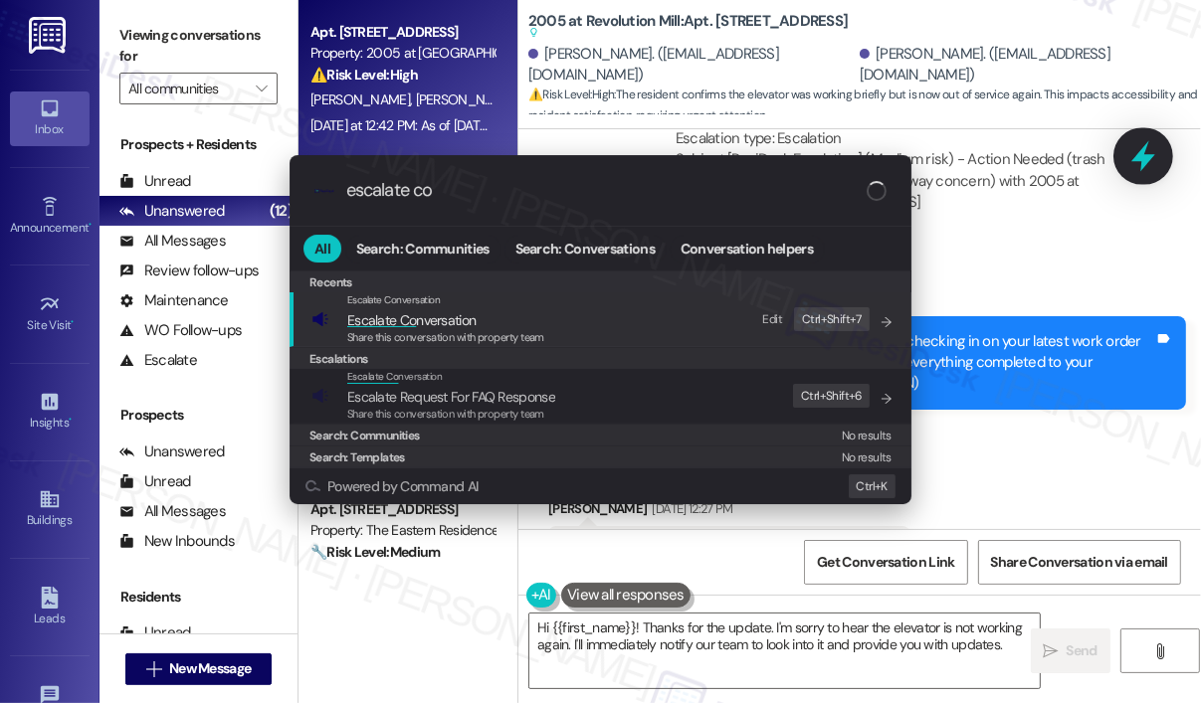
type input "escalate con"
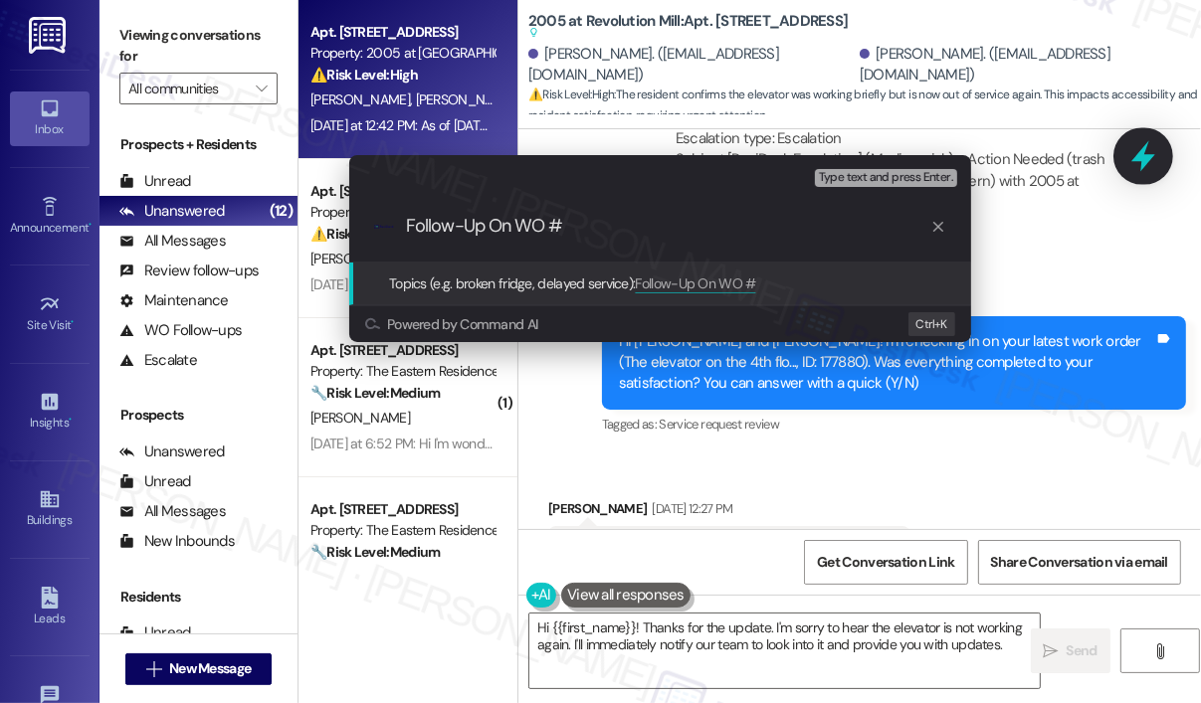
paste input "177880"
type input "Follow-Up On WO #177880"
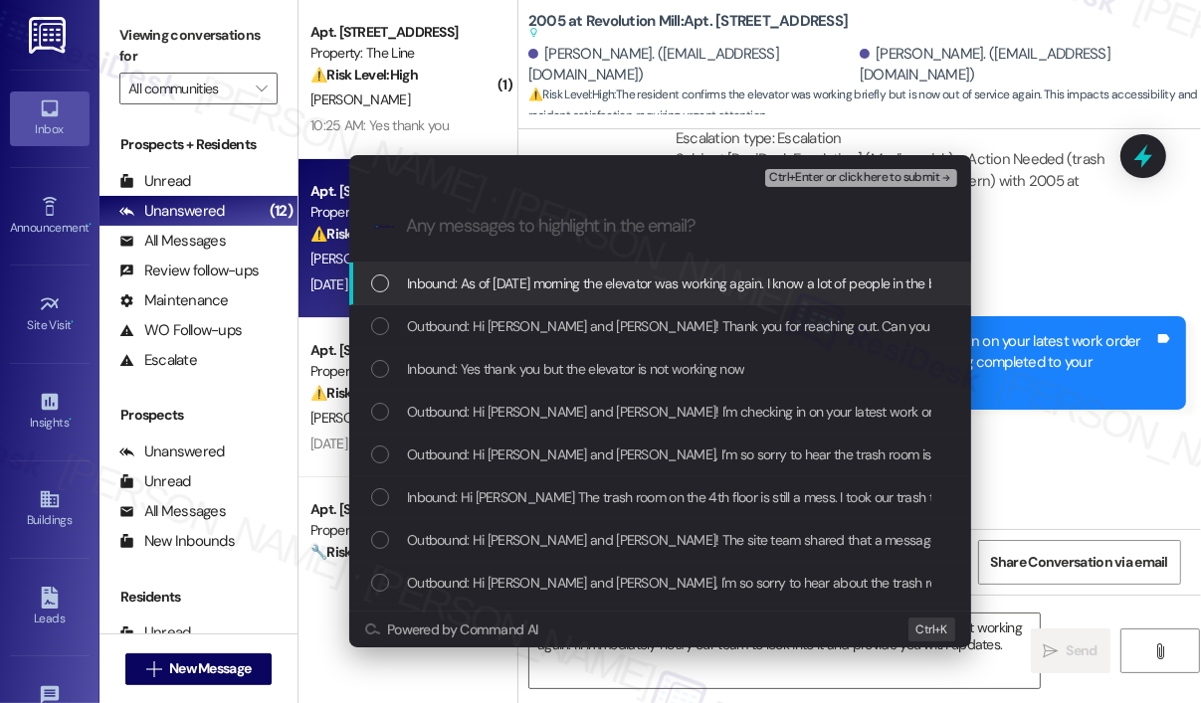
click at [606, 285] on span "Inbound: As of [DATE] morning the elevator was working again. I know a lot of p…" at bounding box center [741, 284] width 668 height 22
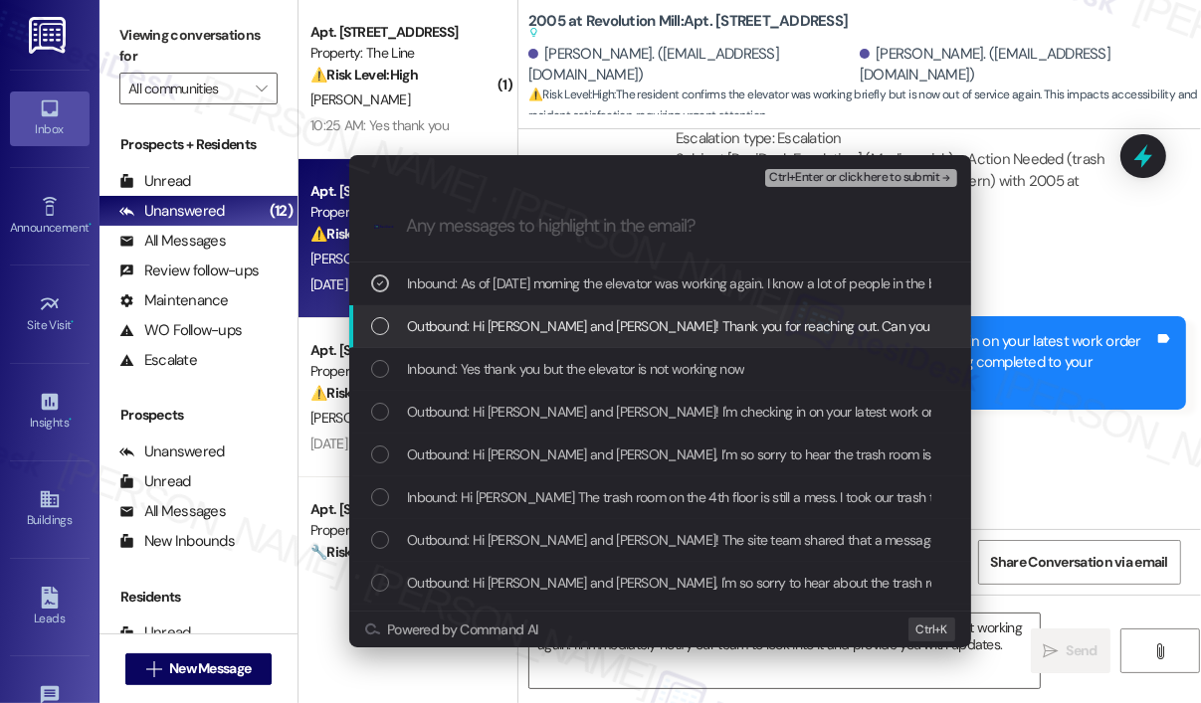
click at [598, 328] on span "Outbound: Hi [PERSON_NAME] and [PERSON_NAME]! Thank you for reaching out. Can y…" at bounding box center [1014, 326] width 1214 height 22
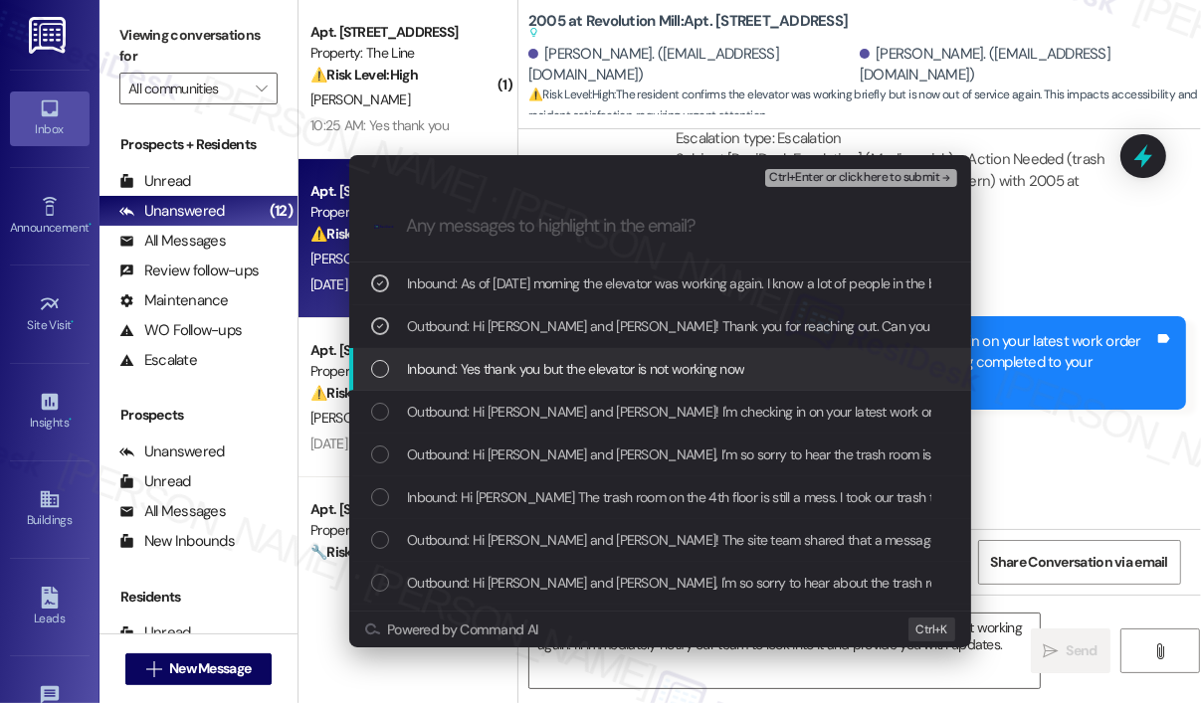
click at [597, 361] on span "Inbound: Yes thank you but the elevator is not working now" at bounding box center [575, 369] width 337 height 22
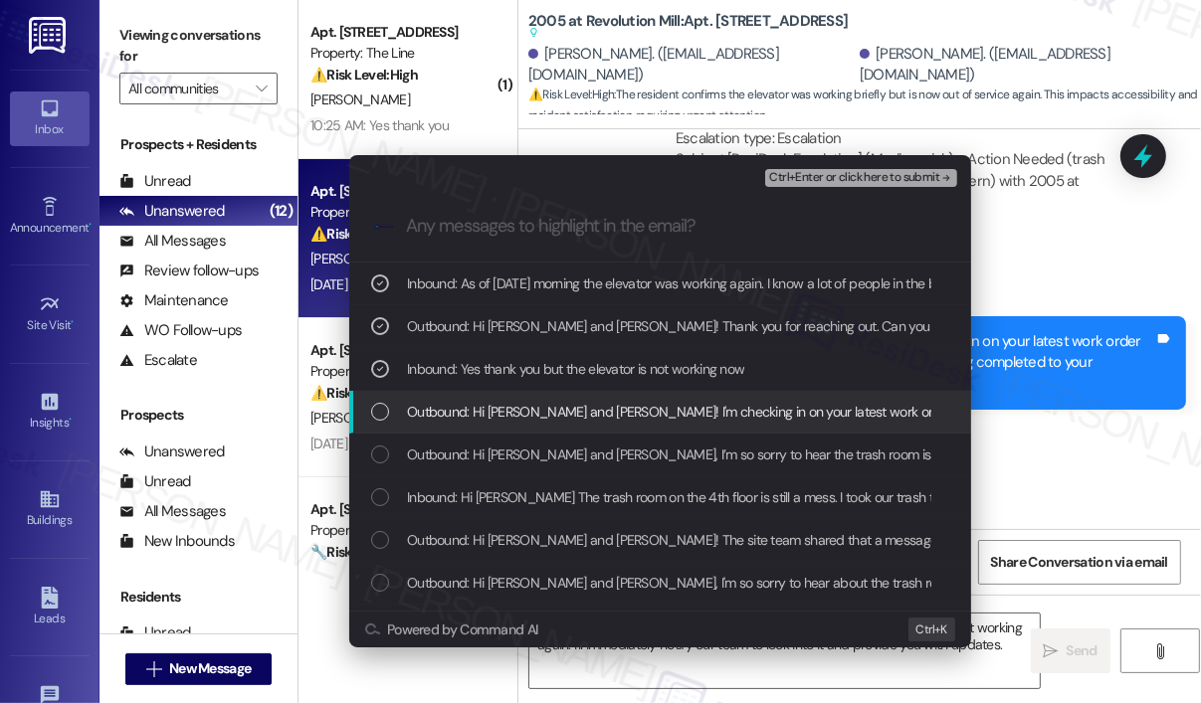
click at [615, 417] on span "Outbound: Hi [PERSON_NAME] and [PERSON_NAME]! I'm checking in on your latest wo…" at bounding box center [1036, 412] width 1259 height 22
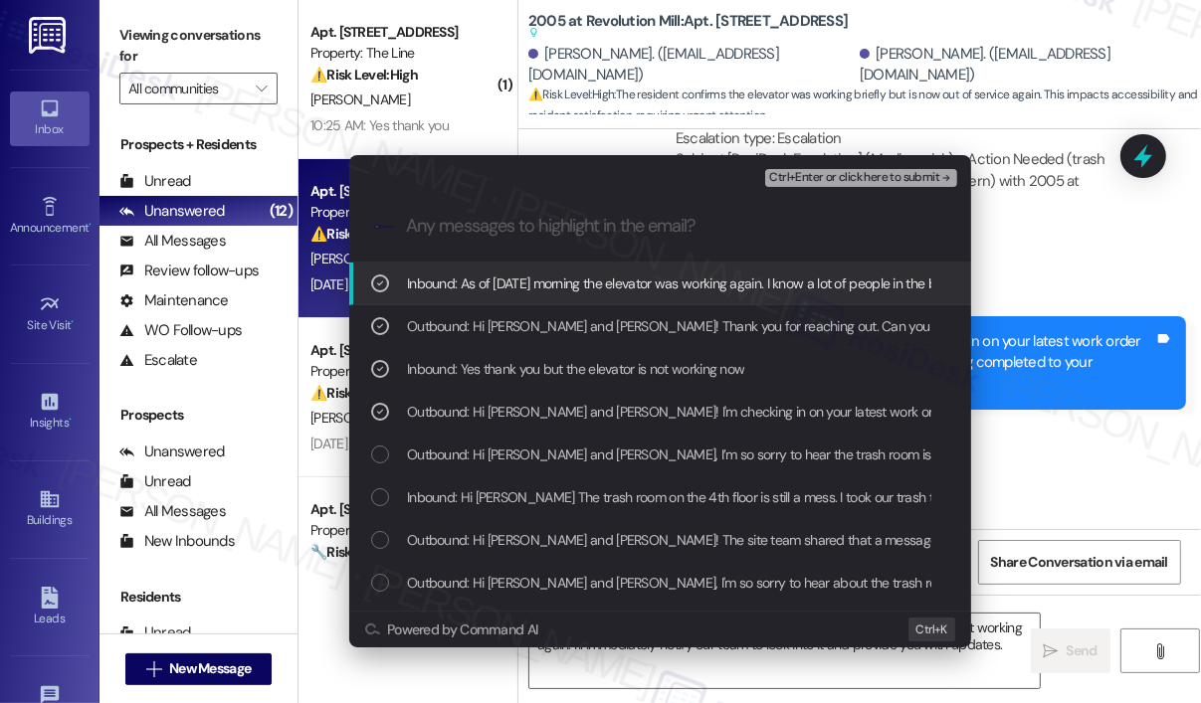
click at [832, 173] on span "Ctrl+Enter or click here to submit" at bounding box center [854, 178] width 170 height 14
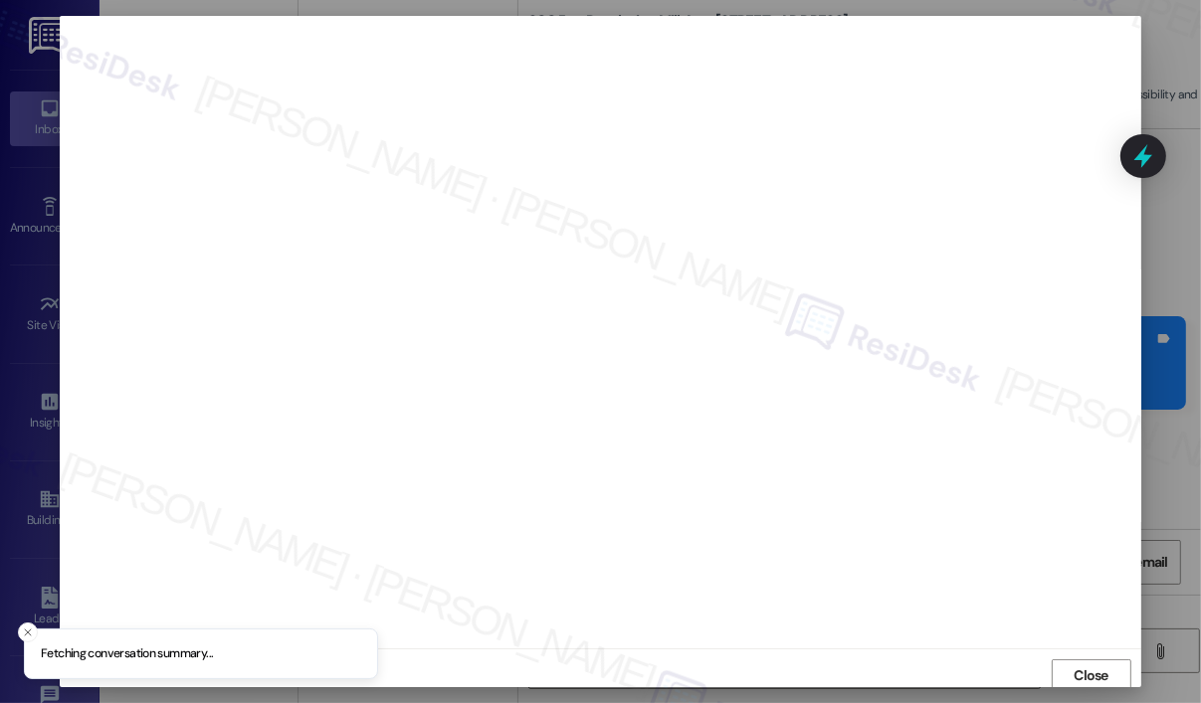
scroll to position [4, 0]
click at [1089, 664] on span "Close" at bounding box center [1090, 672] width 35 height 21
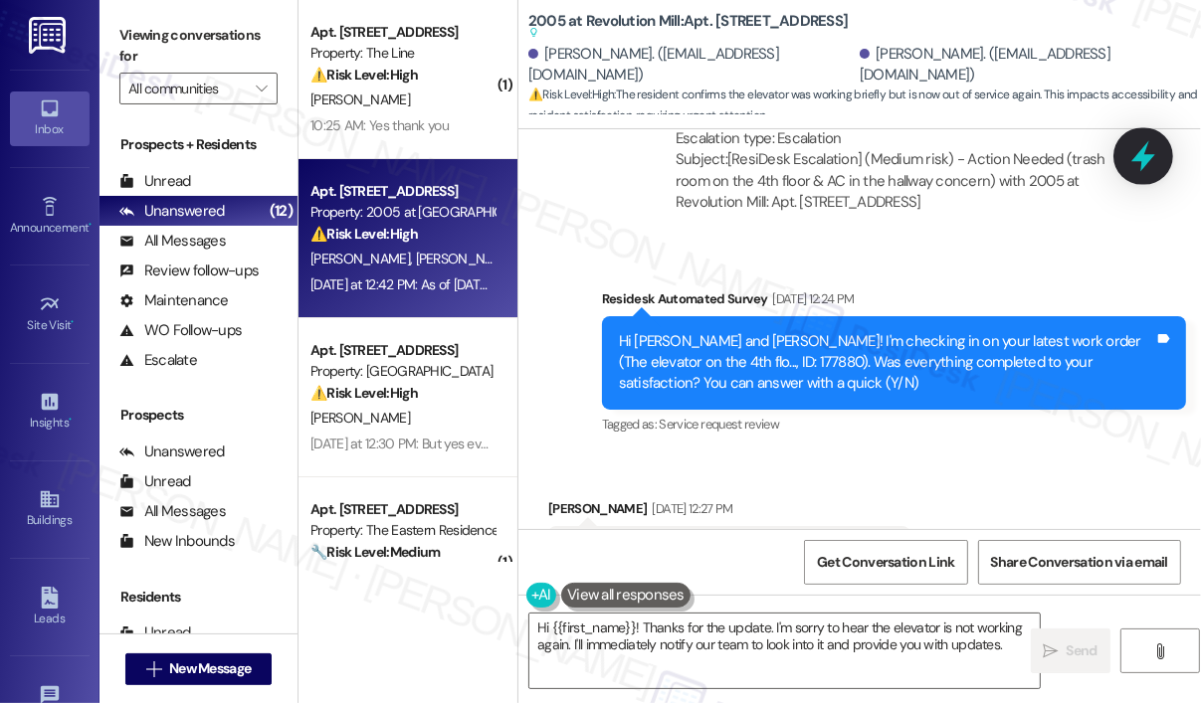
click at [1142, 158] on icon at bounding box center [1143, 156] width 24 height 31
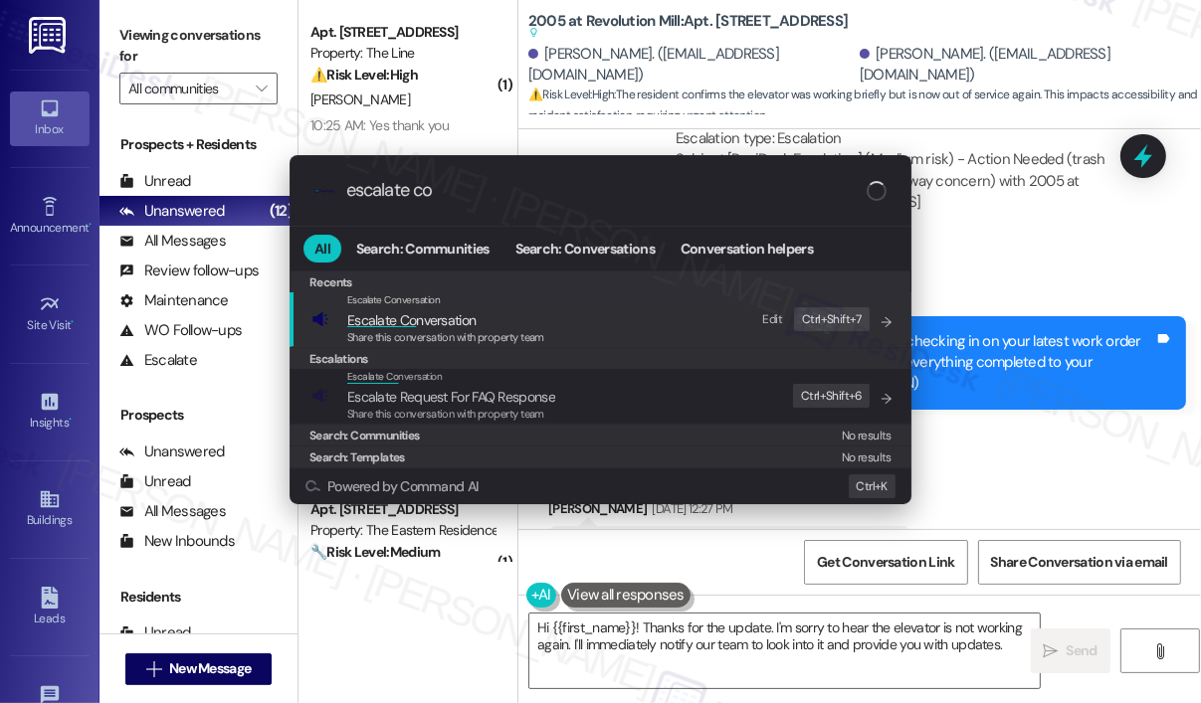
type input "escalate con"
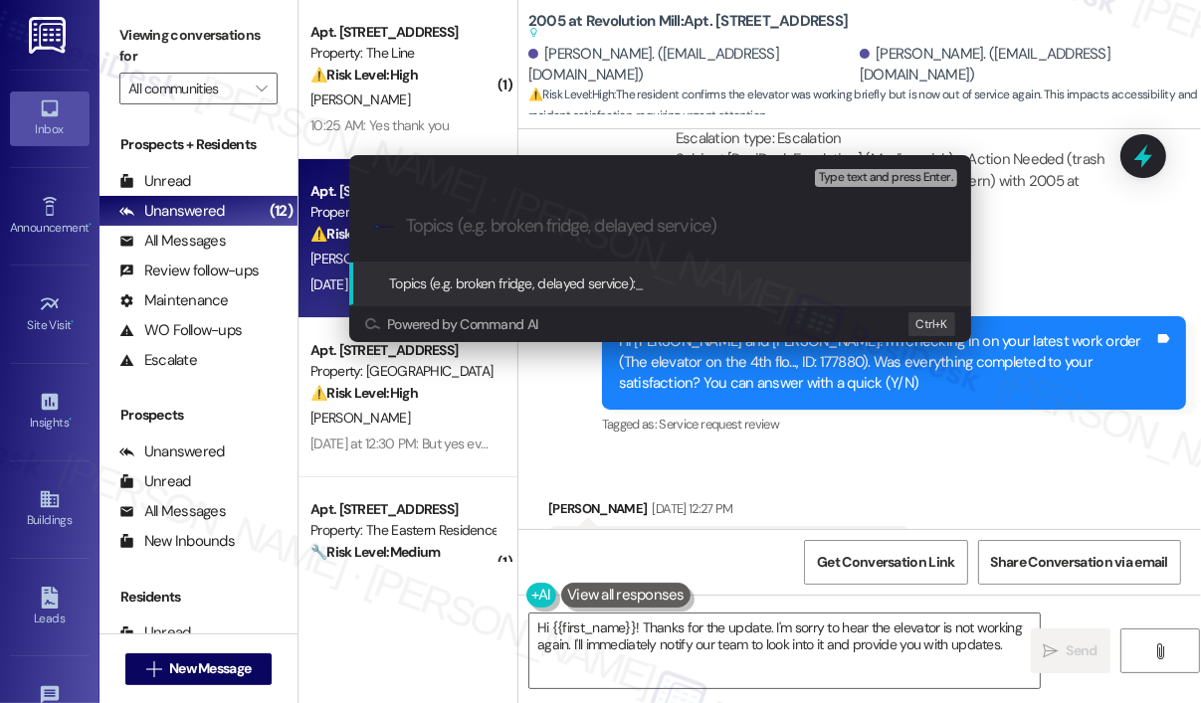
paste input "Follow-Up On WO #177880"
type input "Follow-Up On WO #177880"
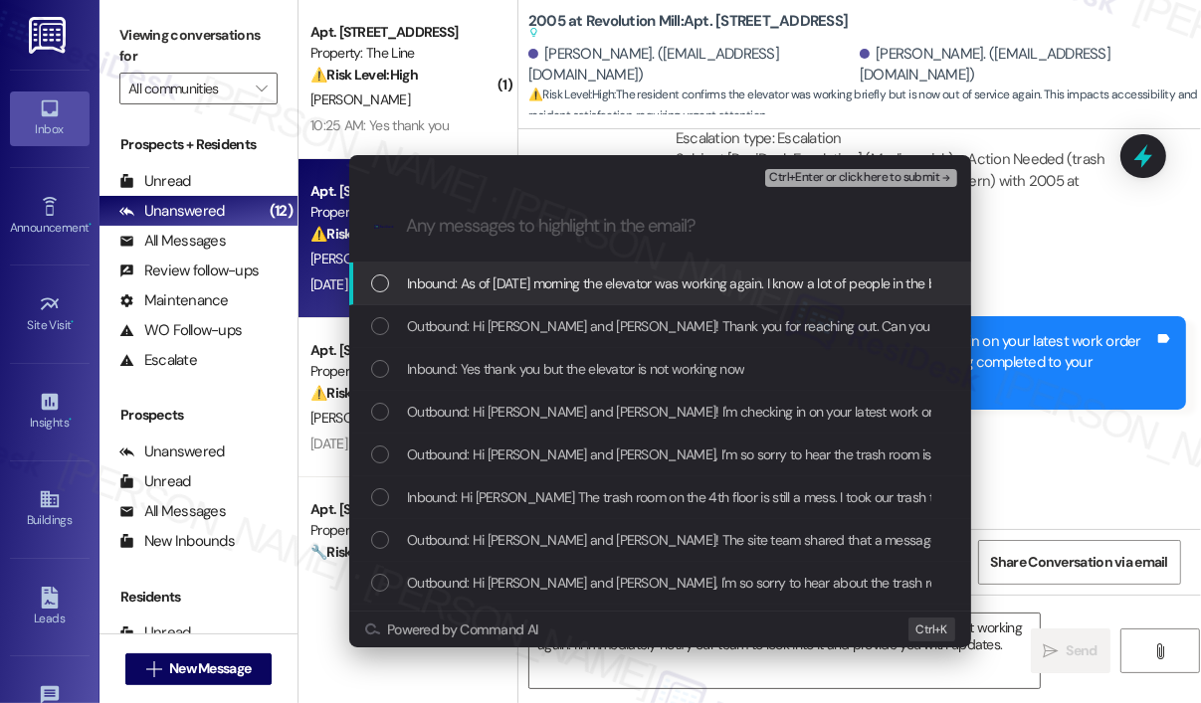
click at [419, 286] on span "Inbound: As of [DATE] morning the elevator was working again. I know a lot of p…" at bounding box center [741, 284] width 668 height 22
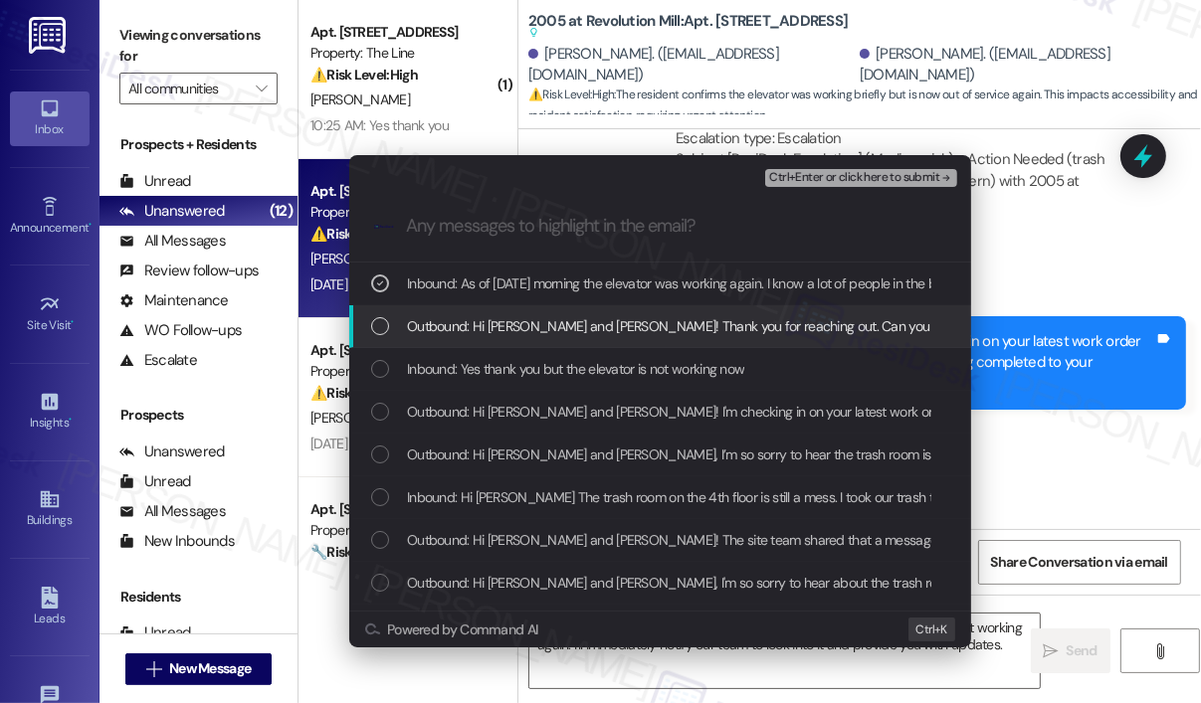
click at [446, 336] on span "Outbound: Hi [PERSON_NAME] and [PERSON_NAME]! Thank you for reaching out. Can y…" at bounding box center [1014, 326] width 1214 height 22
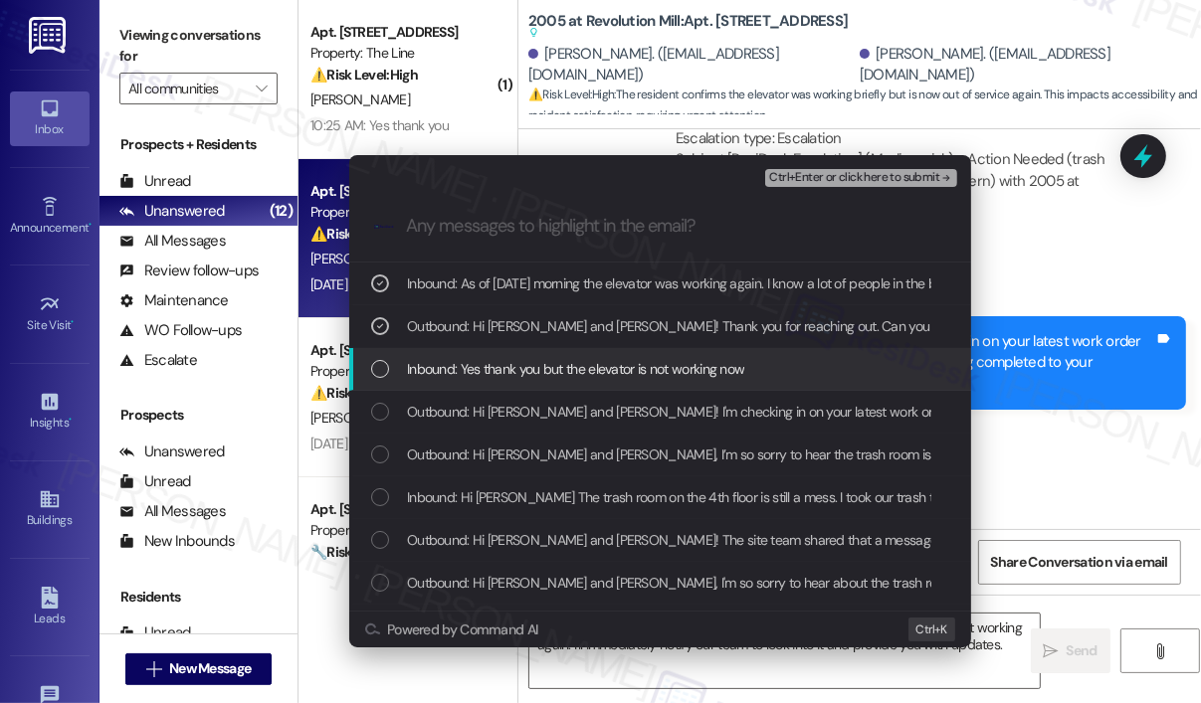
click at [453, 369] on span "Inbound: Yes thank you but the elevator is not working now" at bounding box center [575, 369] width 337 height 22
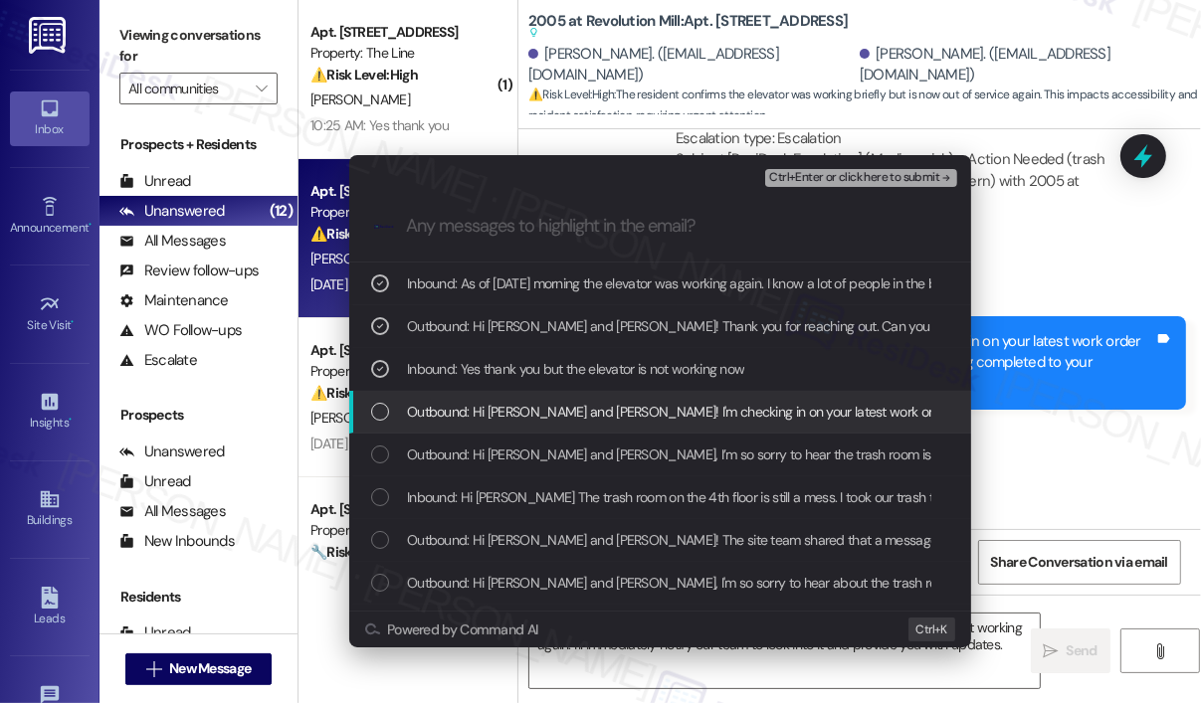
click at [469, 413] on span "Outbound: Hi [PERSON_NAME] and [PERSON_NAME]! I'm checking in on your latest wo…" at bounding box center [1036, 412] width 1259 height 22
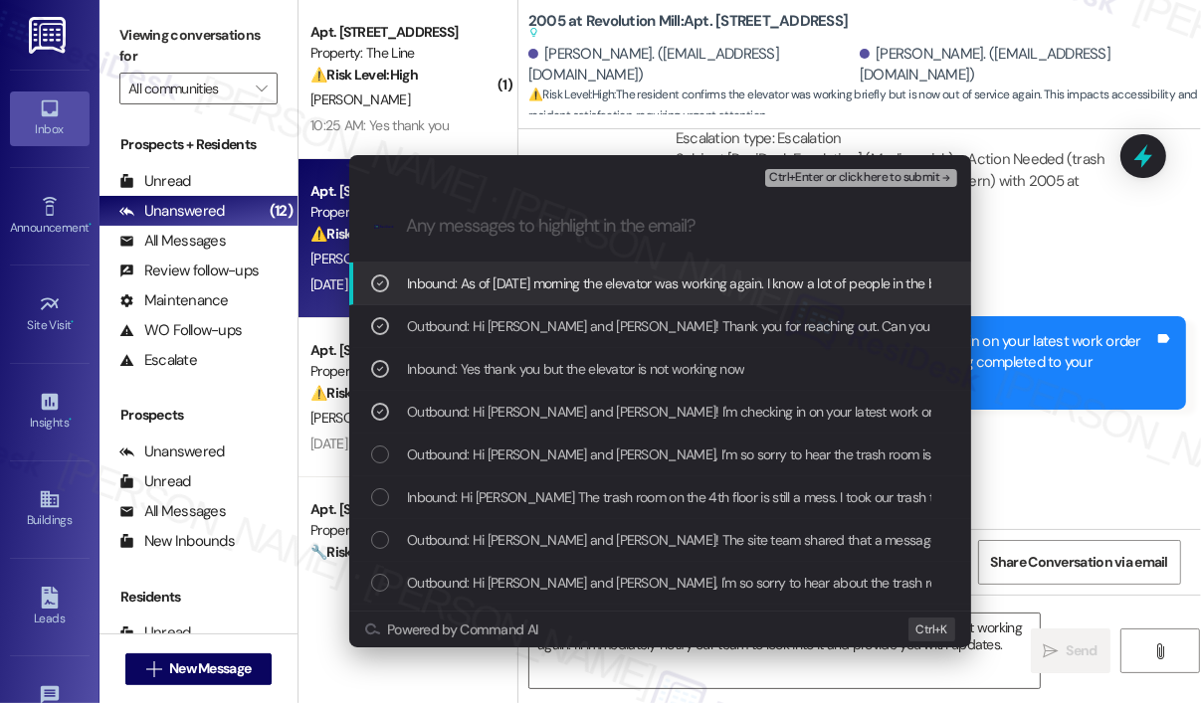
click at [797, 182] on span "Ctrl+Enter or click here to submit" at bounding box center [854, 178] width 170 height 14
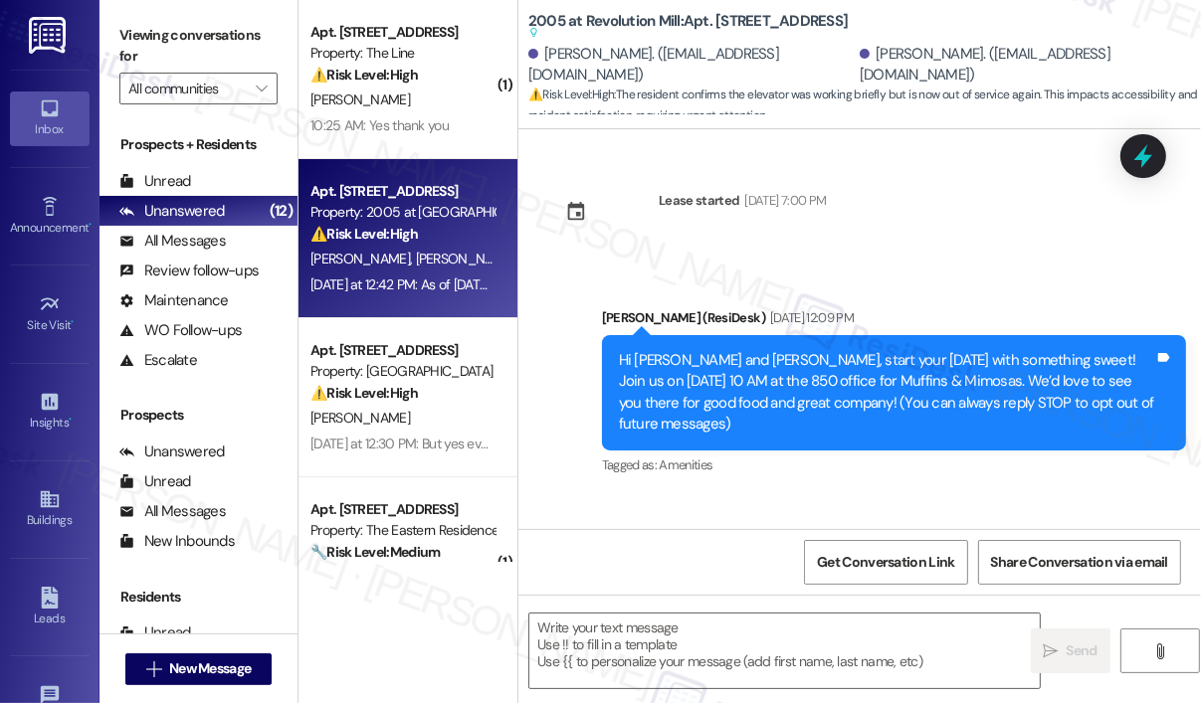
scroll to position [18587, 0]
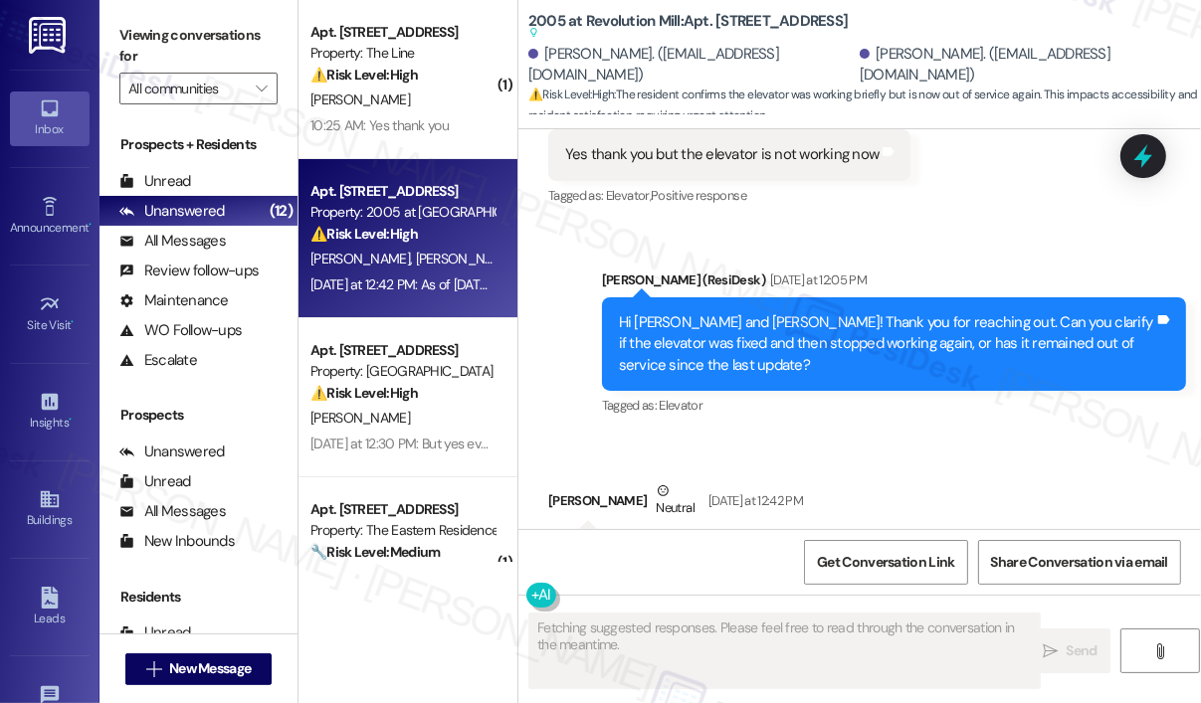
click at [889, 312] on div "Sent via SMS [PERSON_NAME] (ResiDesk) [DATE] at 12:05 PM Hi [PERSON_NAME] and […" at bounding box center [894, 345] width 614 height 181
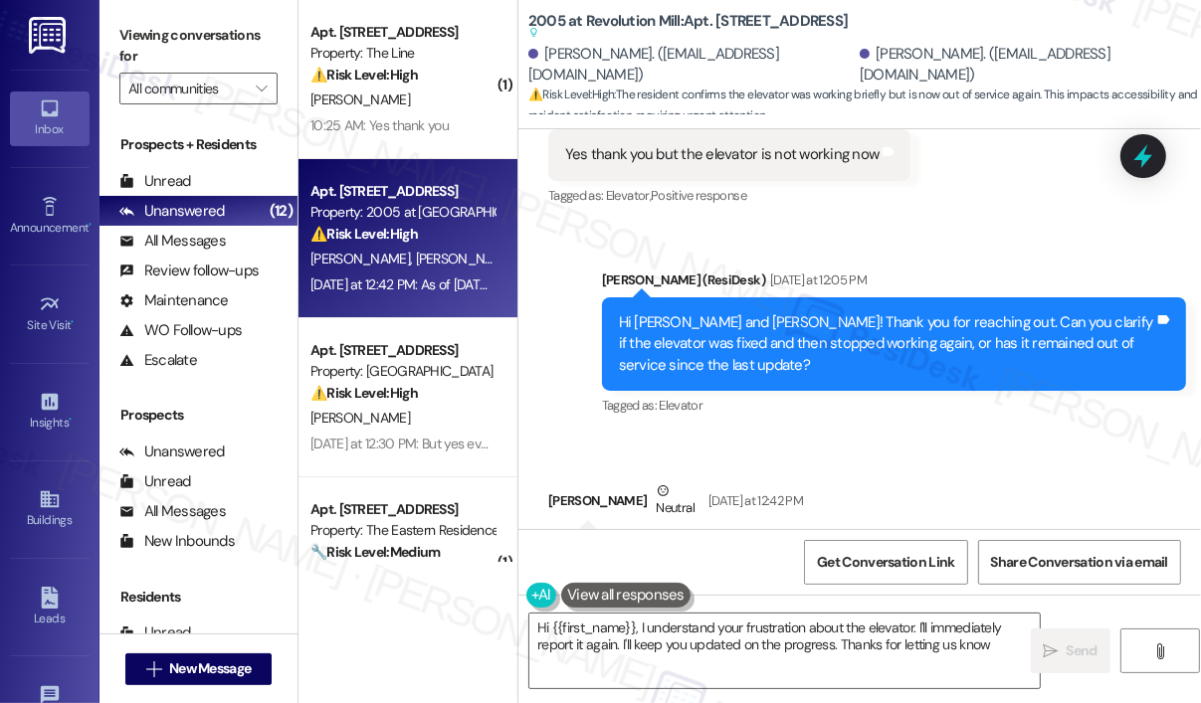
type textarea "Hi {{first_name}}, I understand your frustration about the elevator. I'll immed…"
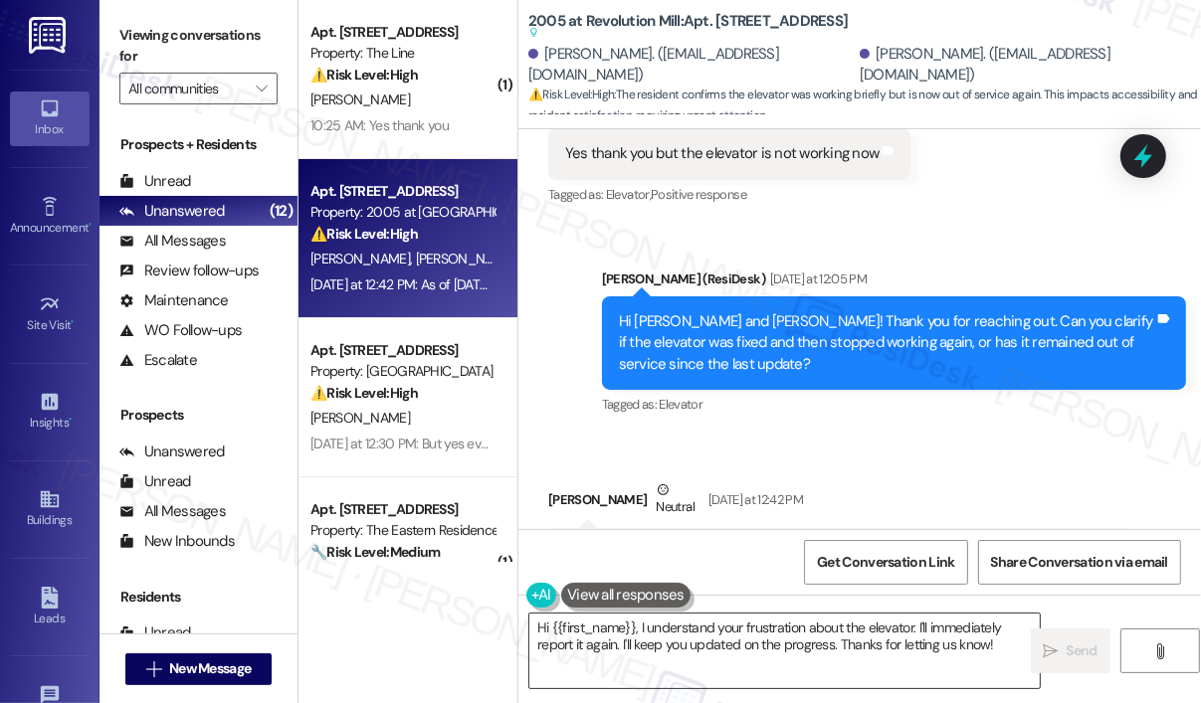
click at [936, 660] on textarea "Hi {{first_name}}, I understand your frustration about the elevator. I'll immed…" at bounding box center [784, 651] width 510 height 75
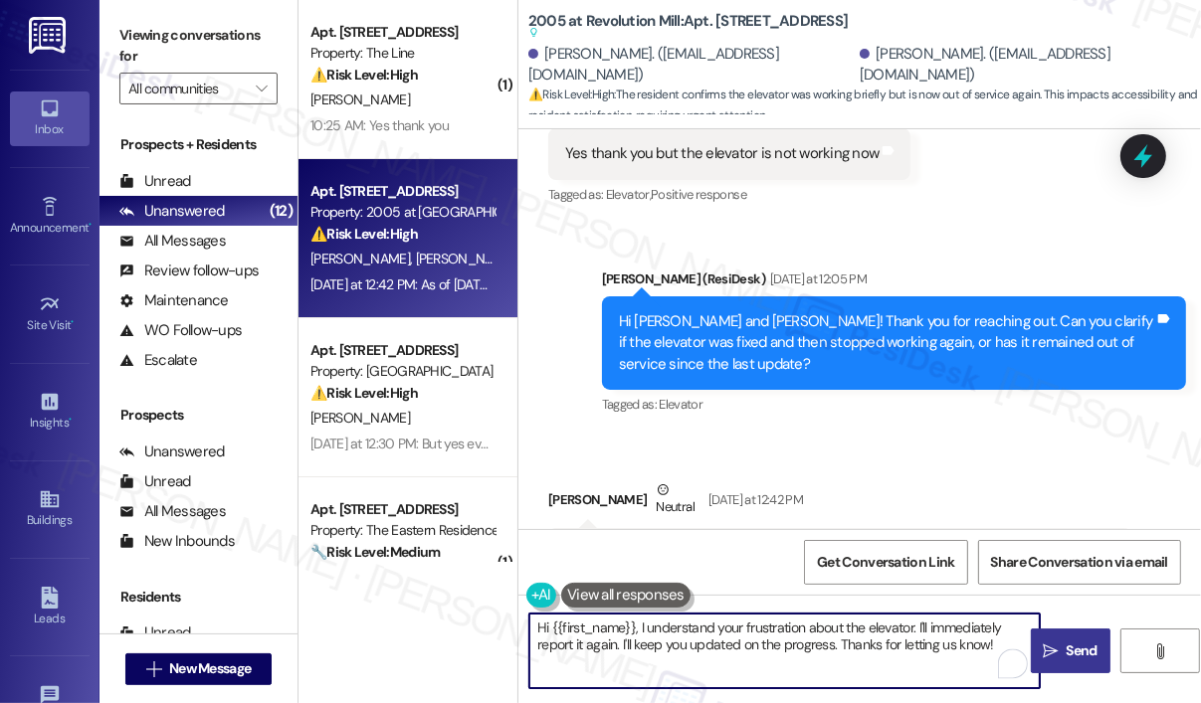
click at [1051, 644] on icon "" at bounding box center [1050, 652] width 15 height 16
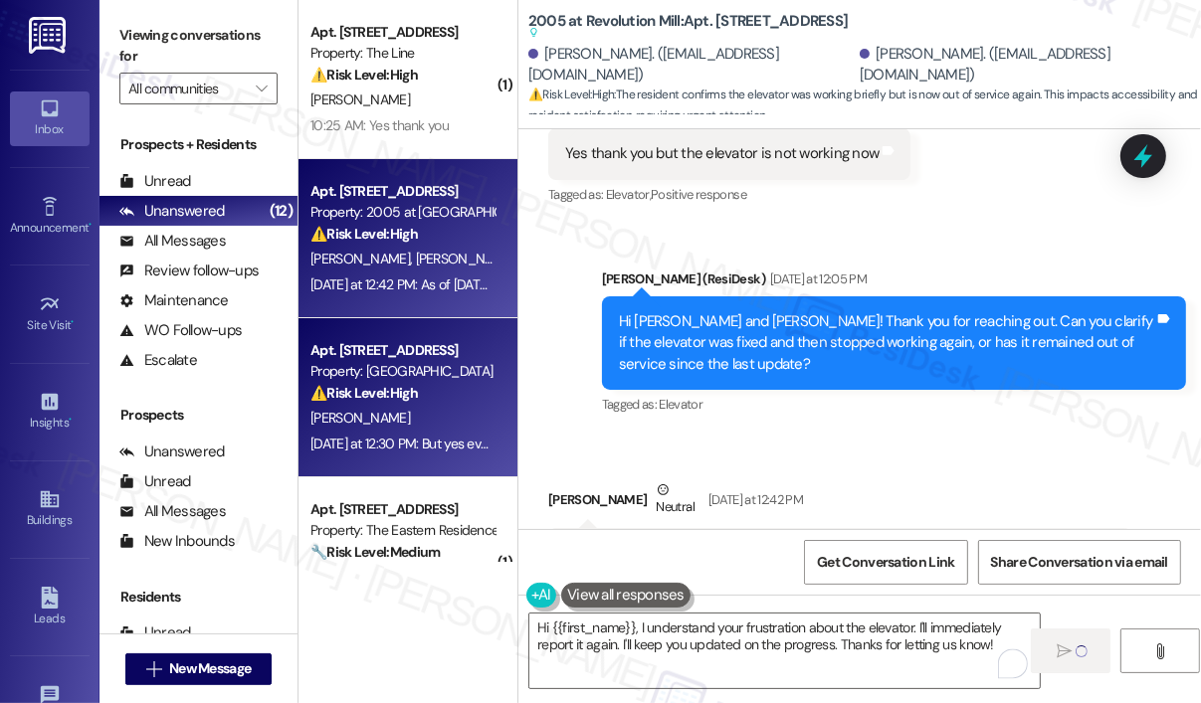
click at [409, 415] on div "[PERSON_NAME]" at bounding box center [402, 418] width 188 height 25
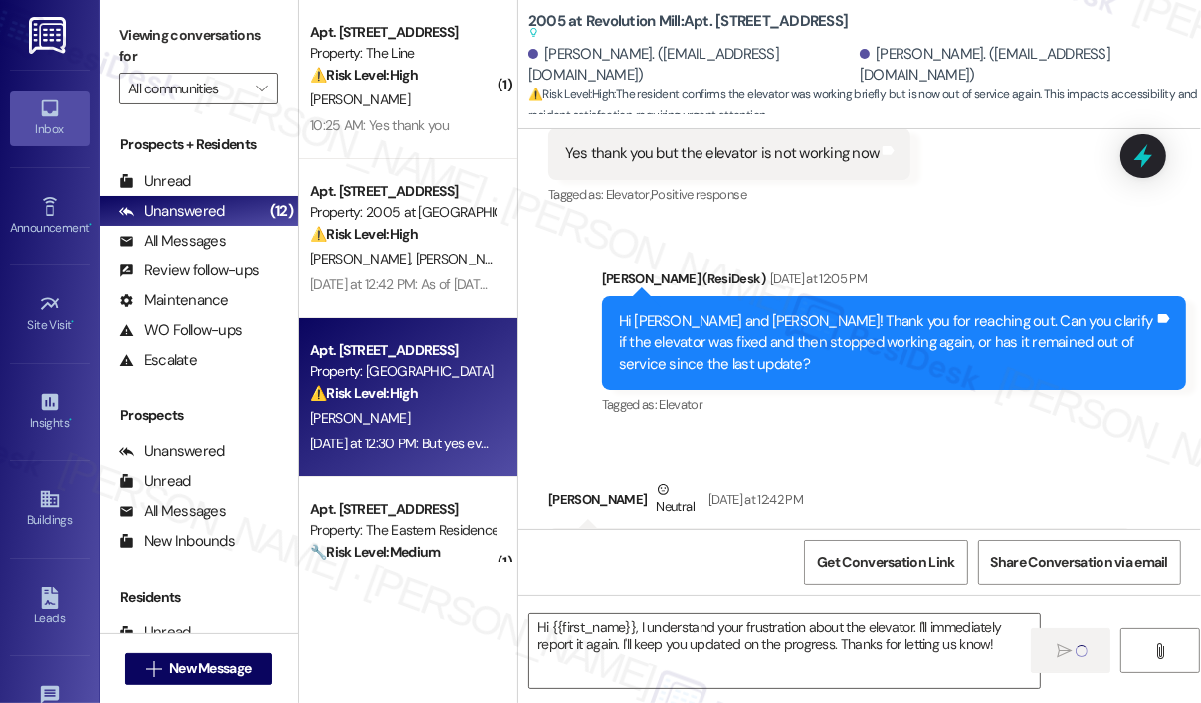
type textarea "Fetching suggested responses. Please feel free to read through the conversation…"
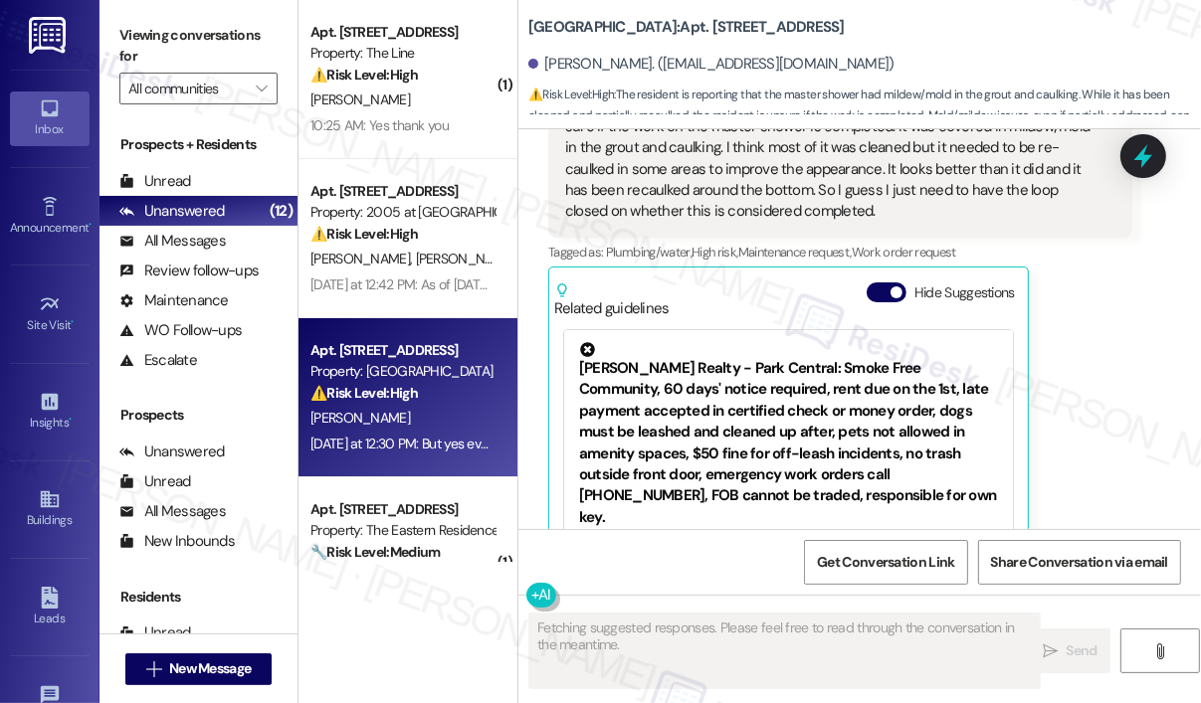
scroll to position [1139, 0]
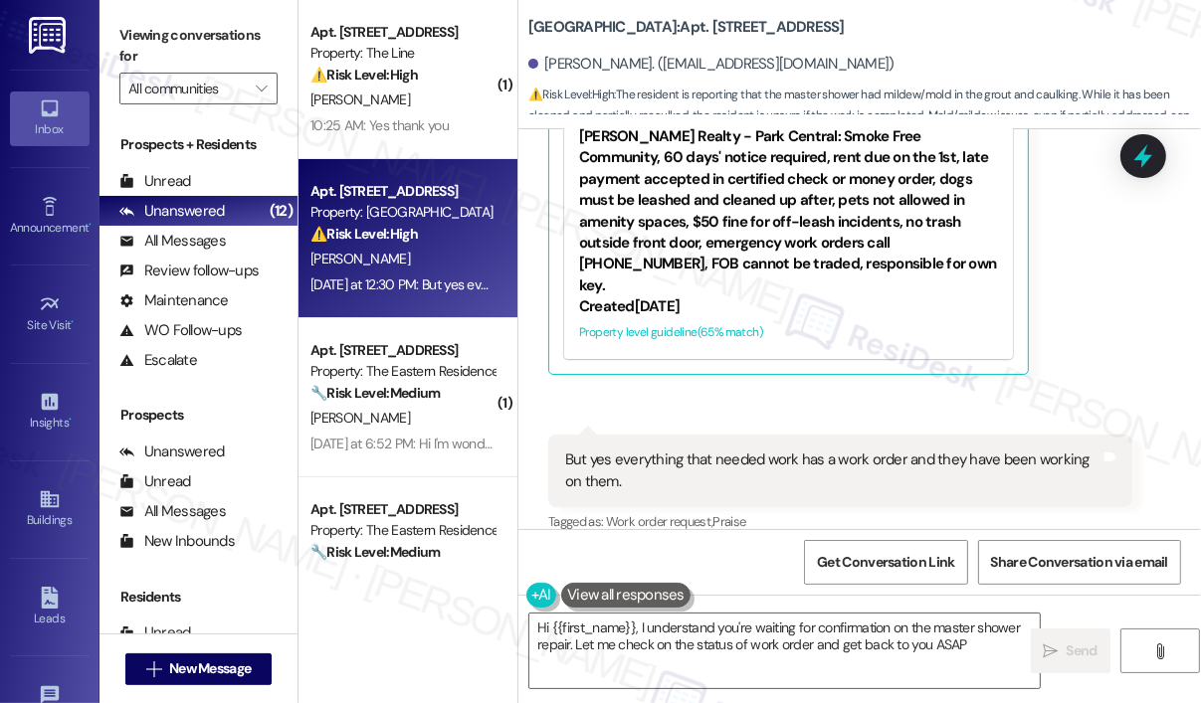
type textarea "Hi {{first_name}}, I understand you're waiting for confirmation on the master s…"
click at [1094, 342] on div "[PERSON_NAME] Question Neutral [DATE] at 12:29 PM Parts have been ordered for m…" at bounding box center [840, 87] width 584 height 576
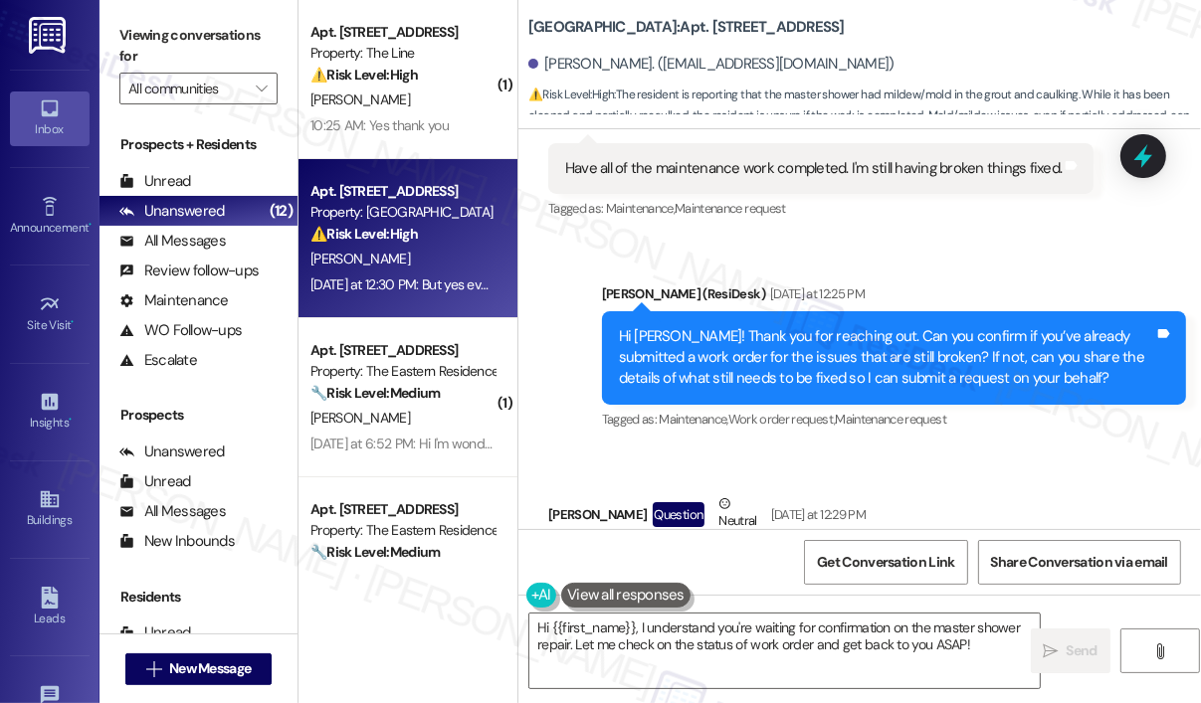
scroll to position [644, 0]
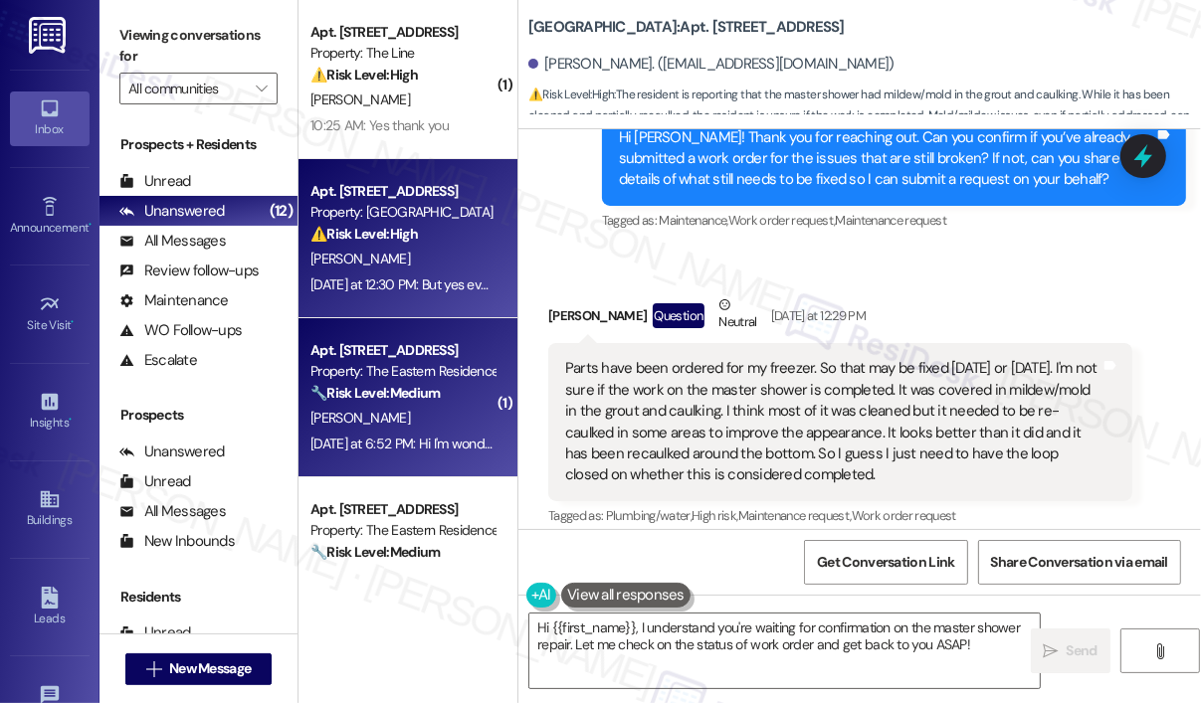
click at [450, 385] on div "🔧 Risk Level: Medium The resident is inquiring about the schedule for pressure …" at bounding box center [402, 393] width 184 height 21
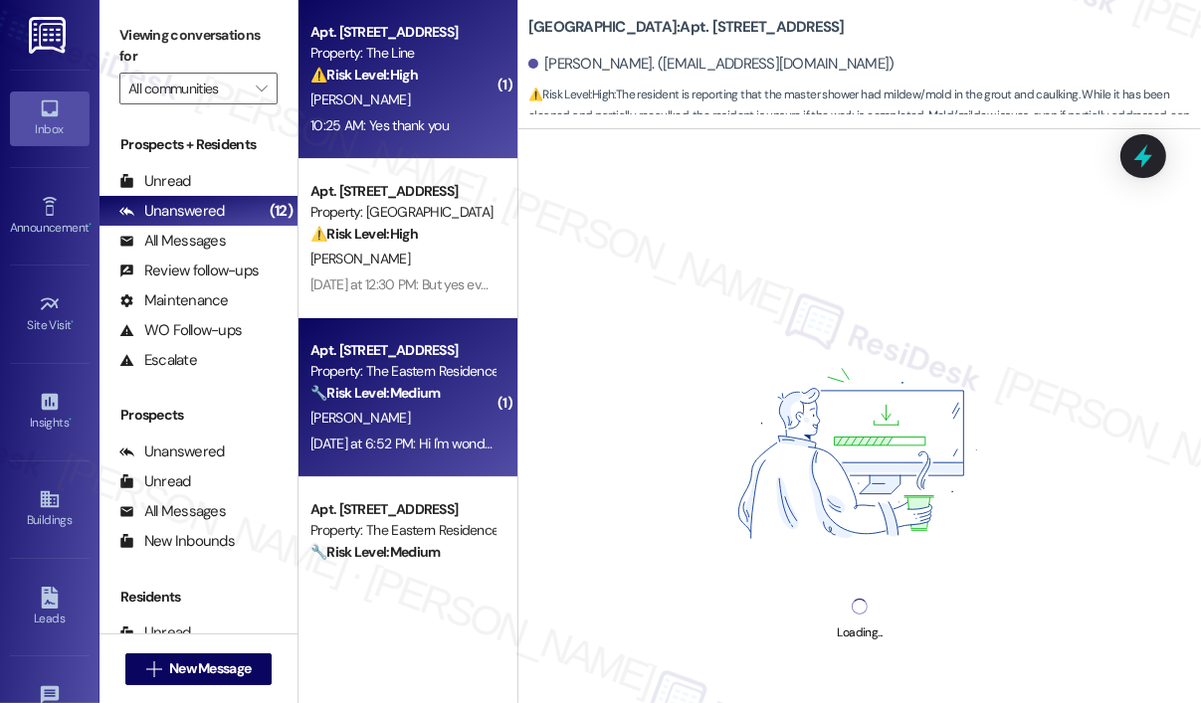
click at [434, 138] on div "Apt. [STREET_ADDRESS] Property: The Line ⚠️ Risk Level: High The resident confi…" at bounding box center [407, 79] width 219 height 159
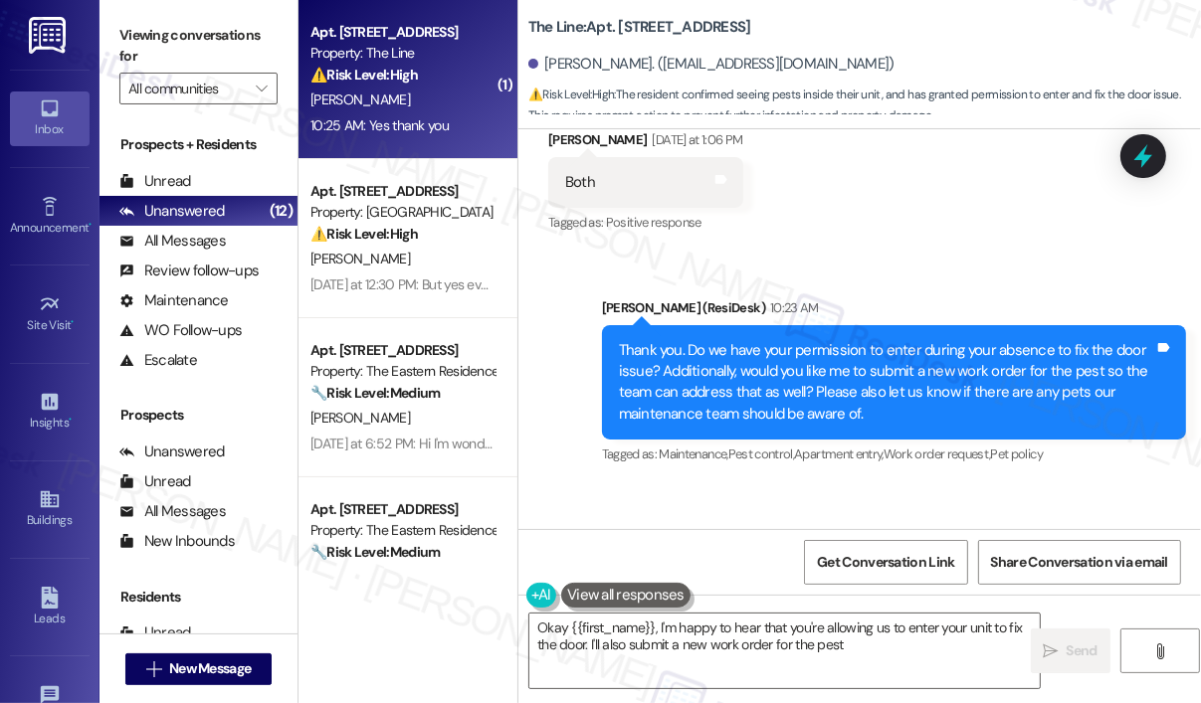
scroll to position [1777, 0]
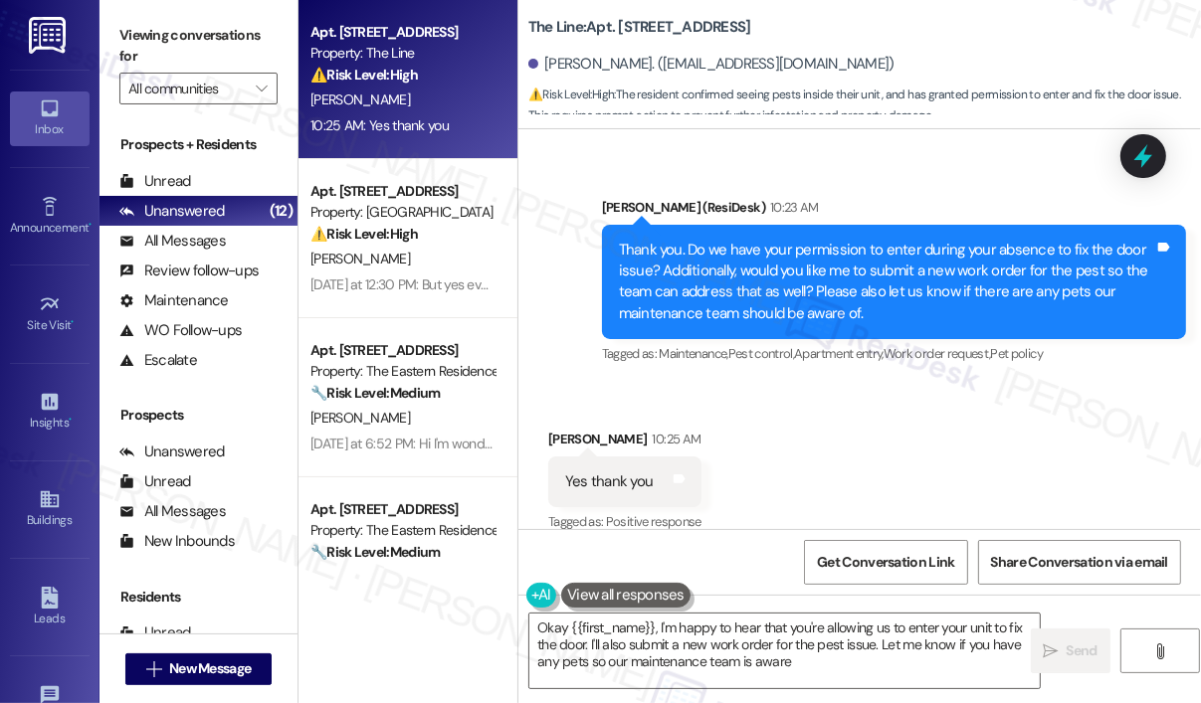
type textarea "Okay {{first_name}}, I'm happy to hear that you're allowing us to enter your un…"
click at [1019, 449] on div "Received via SMS [PERSON_NAME] 10:25 AM Yes thank you Tags and notes Tagged as:…" at bounding box center [859, 468] width 682 height 168
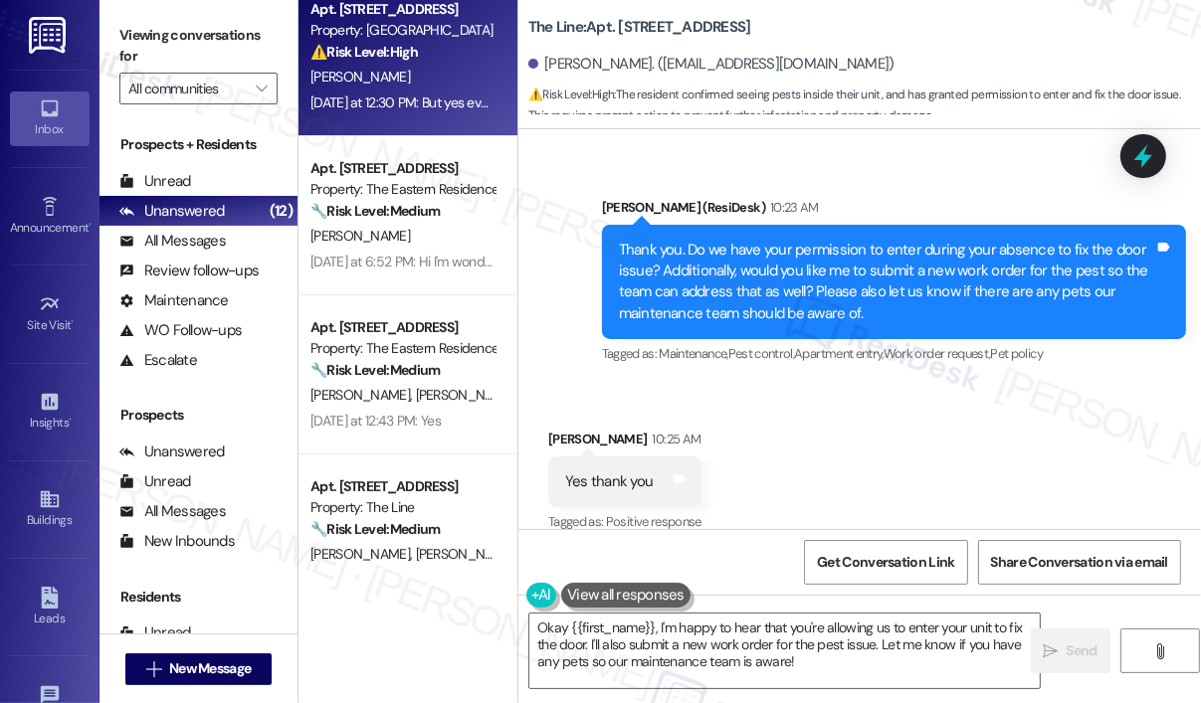
scroll to position [199, 0]
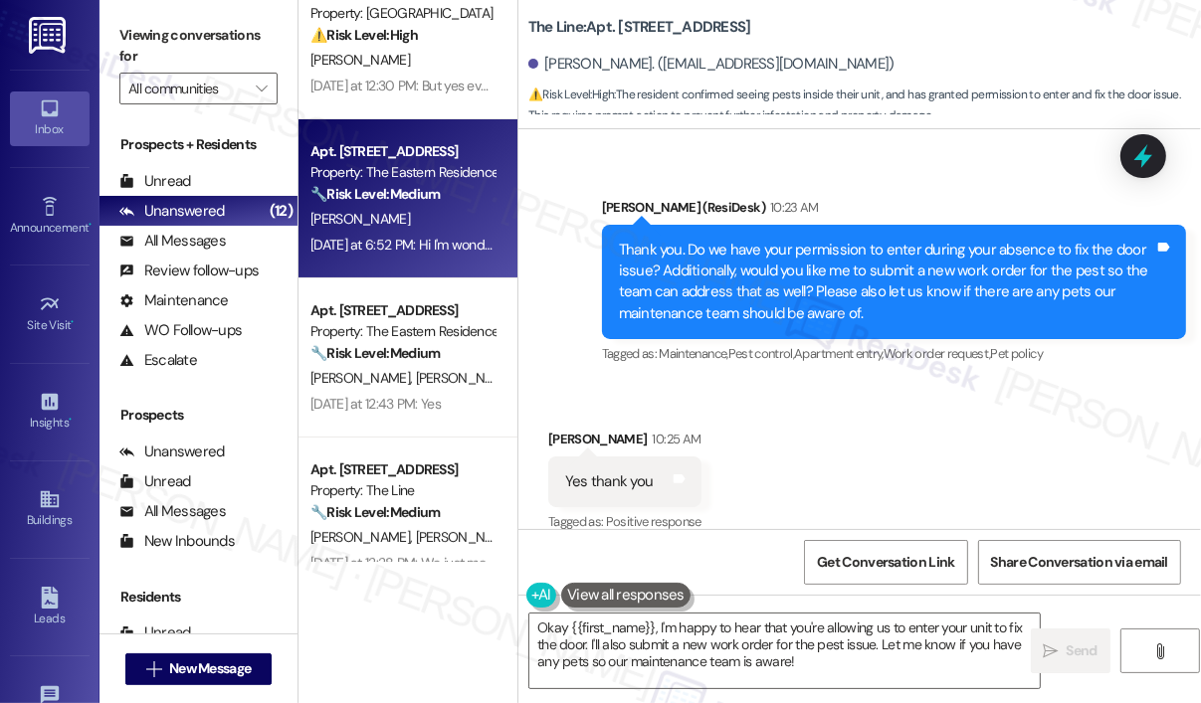
click at [417, 261] on div "Apt. 806, [STREET_ADDRESS] Property: The Eastern Residences at [GEOGRAPHIC_DATA…" at bounding box center [407, 198] width 219 height 159
type textarea "Okay {{first_name}}, I'm happy to hear that you're allowing us to enter your un…"
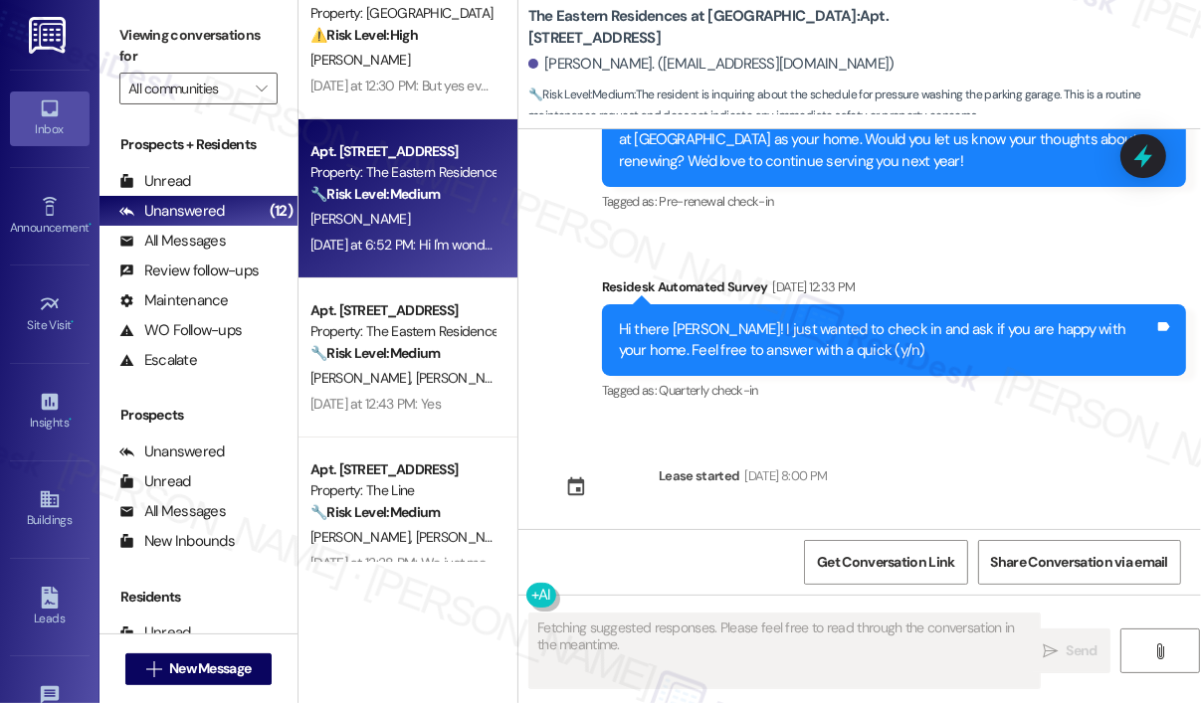
scroll to position [4039, 0]
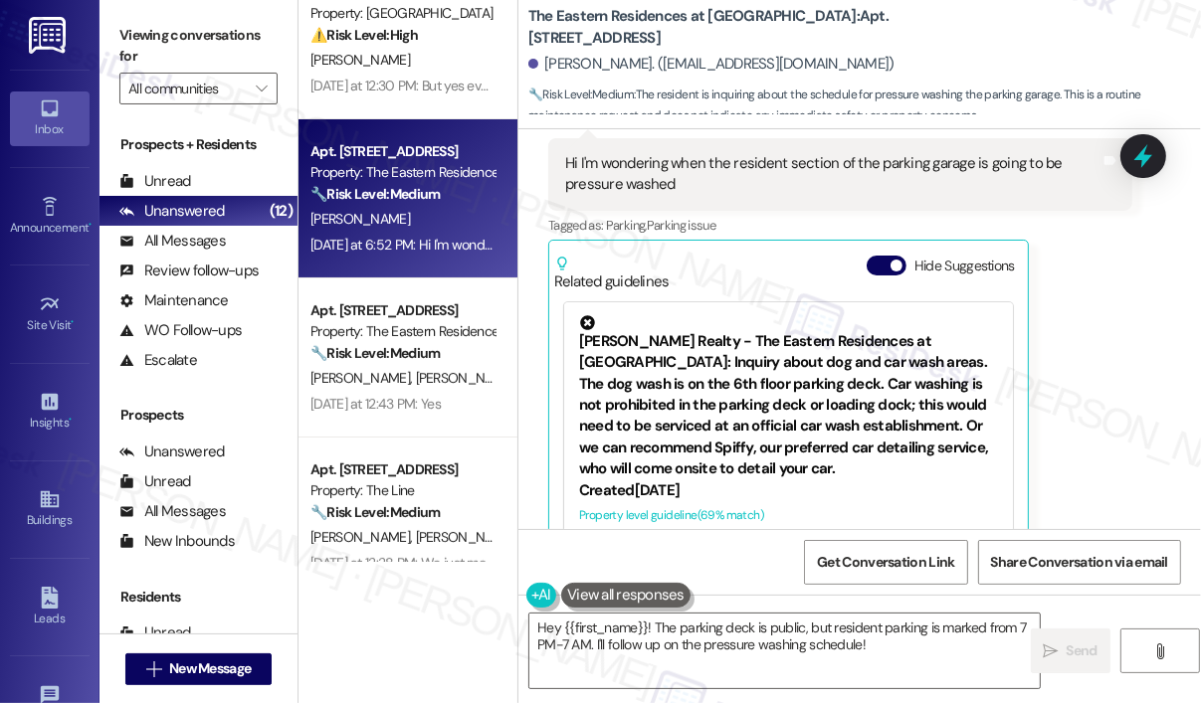
click at [1136, 339] on div "Received via SMS [PERSON_NAME] [DATE] at 6:52 PM Hi I'm wondering when the resi…" at bounding box center [840, 345] width 614 height 499
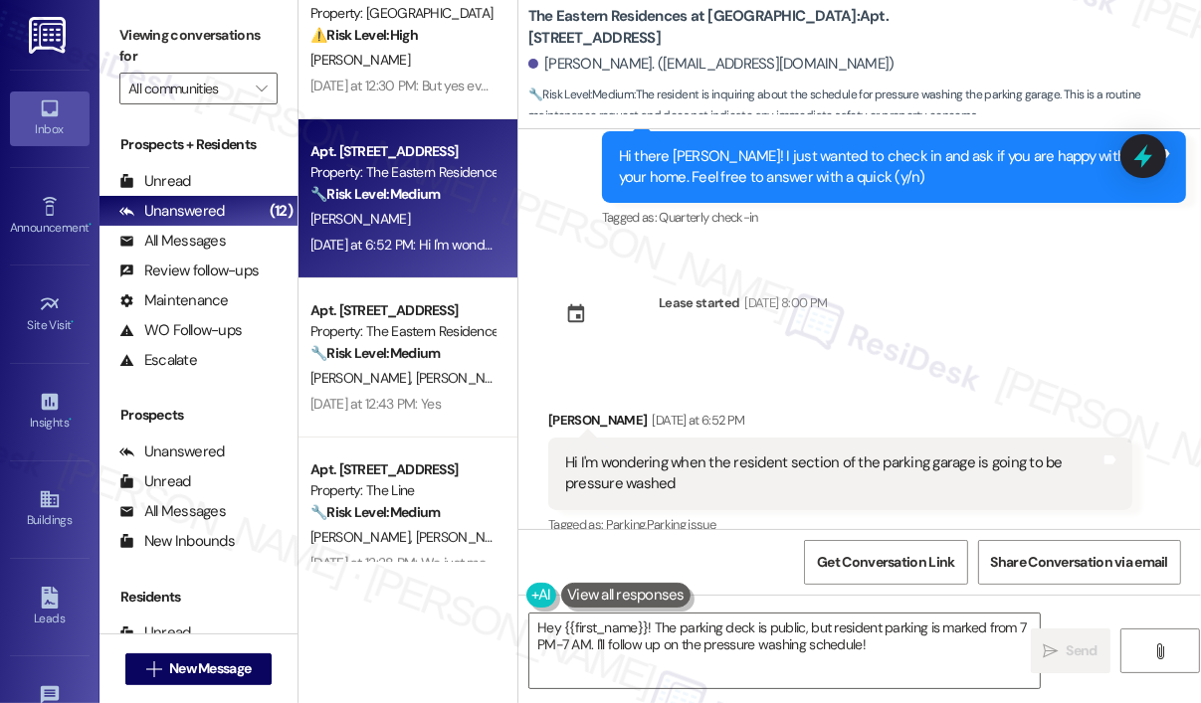
scroll to position [3740, 0]
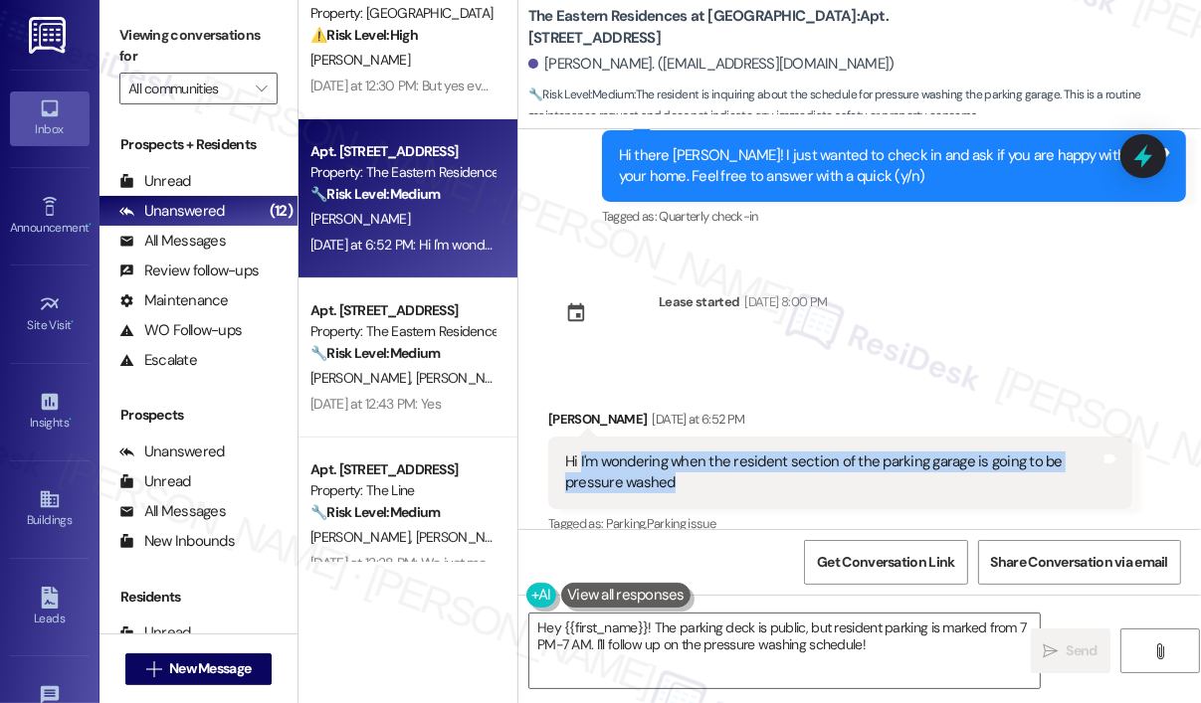
drag, startPoint x: 736, startPoint y: 417, endPoint x: 581, endPoint y: 393, distance: 157.0
click at [581, 452] on div "Hi I'm wondering when the resident section of the parking garage is going to be…" at bounding box center [832, 473] width 535 height 43
copy div "I'm wondering when the resident section of the parking garage is going to be pr…"
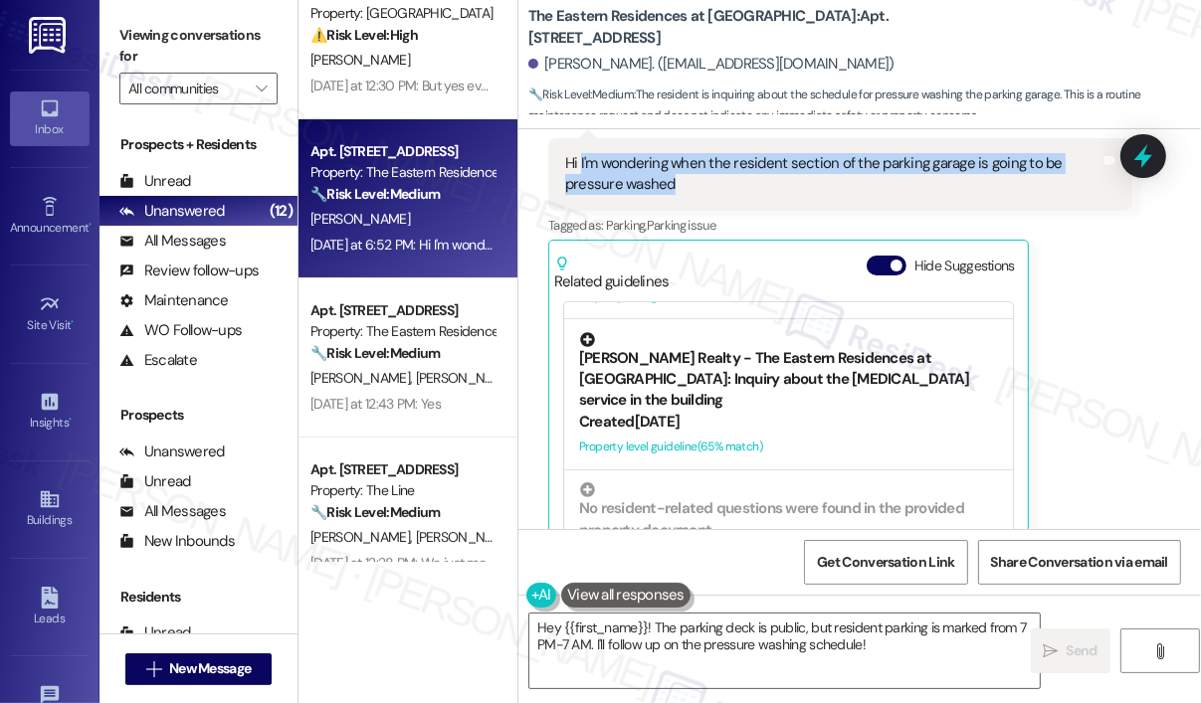
scroll to position [531, 0]
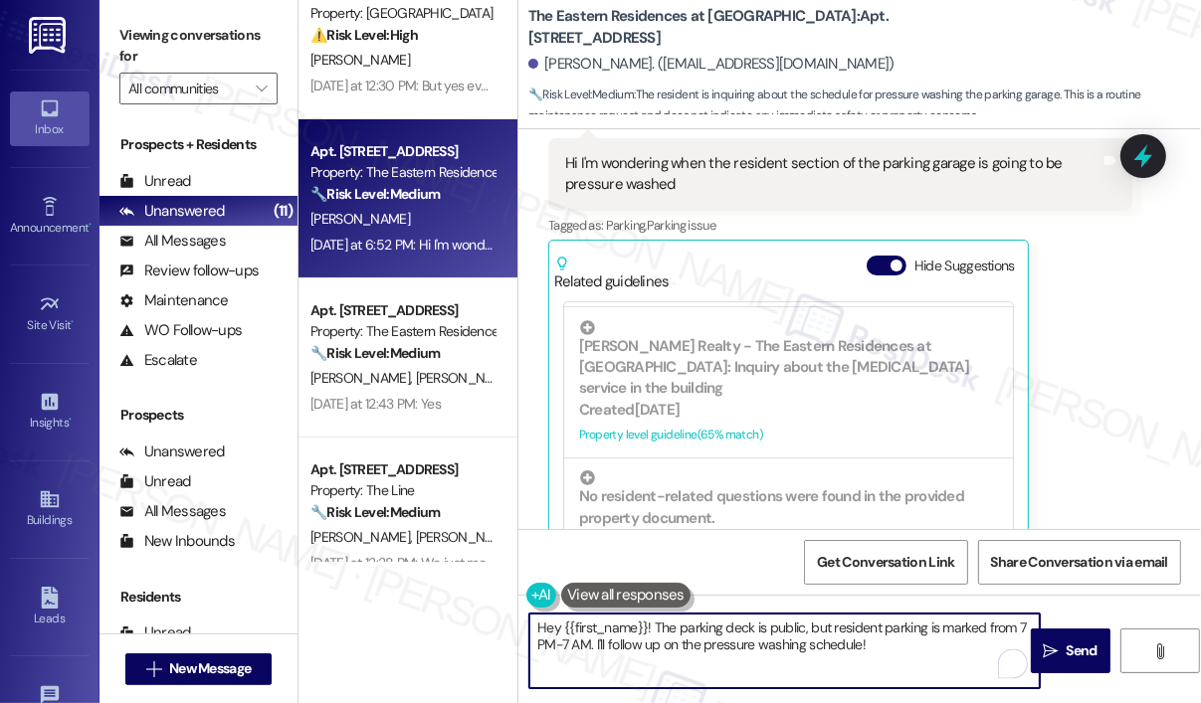
drag, startPoint x: 900, startPoint y: 643, endPoint x: 653, endPoint y: 636, distance: 247.8
click at [653, 636] on textarea "Hey {{first_name}}! The parking deck is public, but resident parking is marked …" at bounding box center [784, 651] width 510 height 75
paste textarea "ank you for reaching out. You mentioned the resident section of the parking gar…"
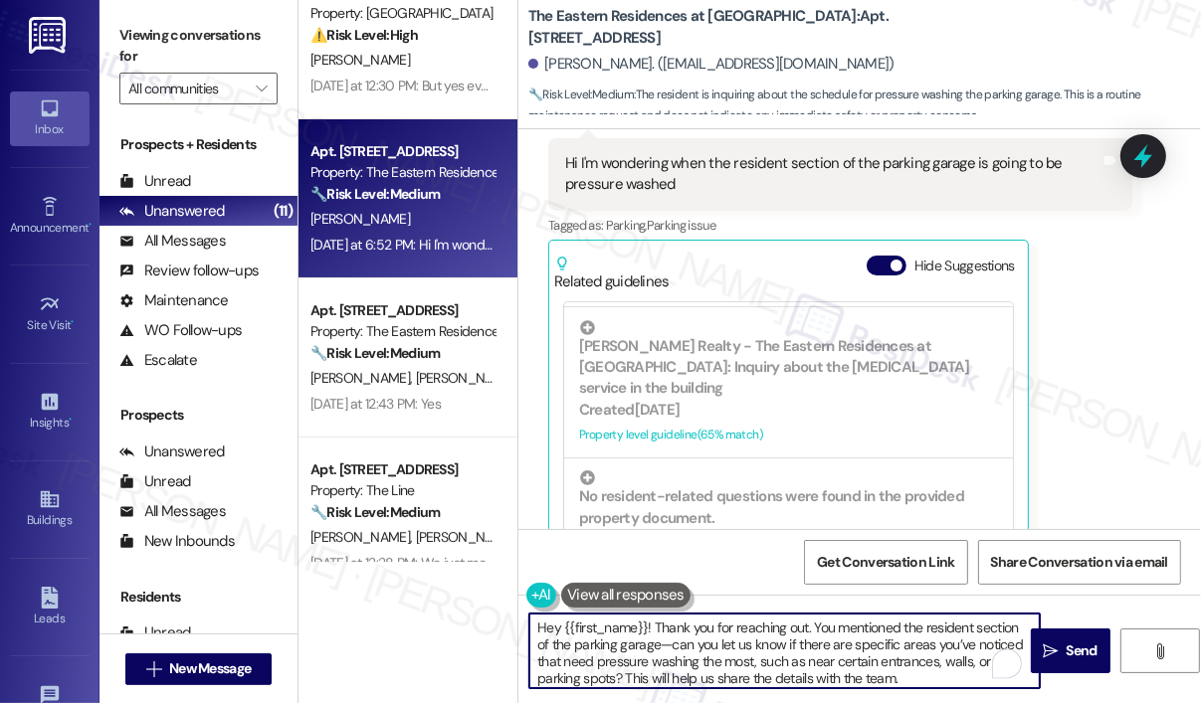
click at [809, 645] on textarea "Hey {{first_name}}! Thank you for reaching out. You mentioned the resident sect…" at bounding box center [784, 651] width 510 height 75
type textarea "Hey {{first_name}}! Thank you for reaching out. You mentioned the resident sect…"
click at [1051, 648] on icon "" at bounding box center [1050, 652] width 15 height 16
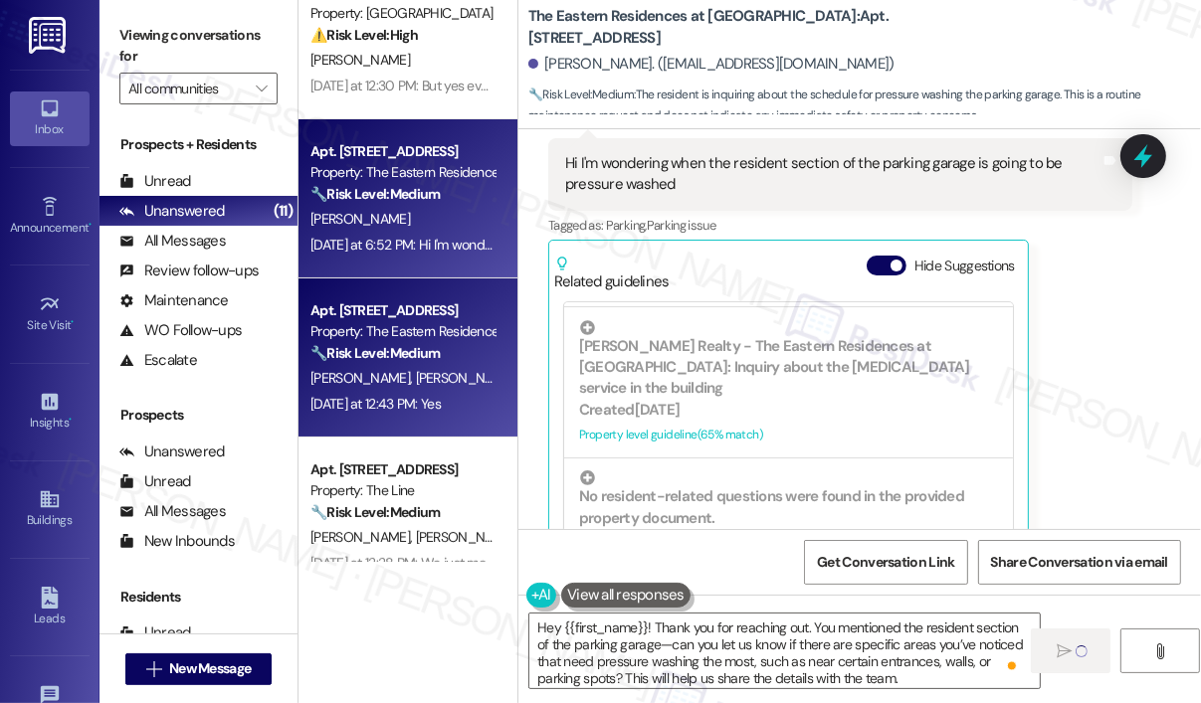
click at [453, 385] on div "[PERSON_NAME] [PERSON_NAME]" at bounding box center [402, 378] width 188 height 25
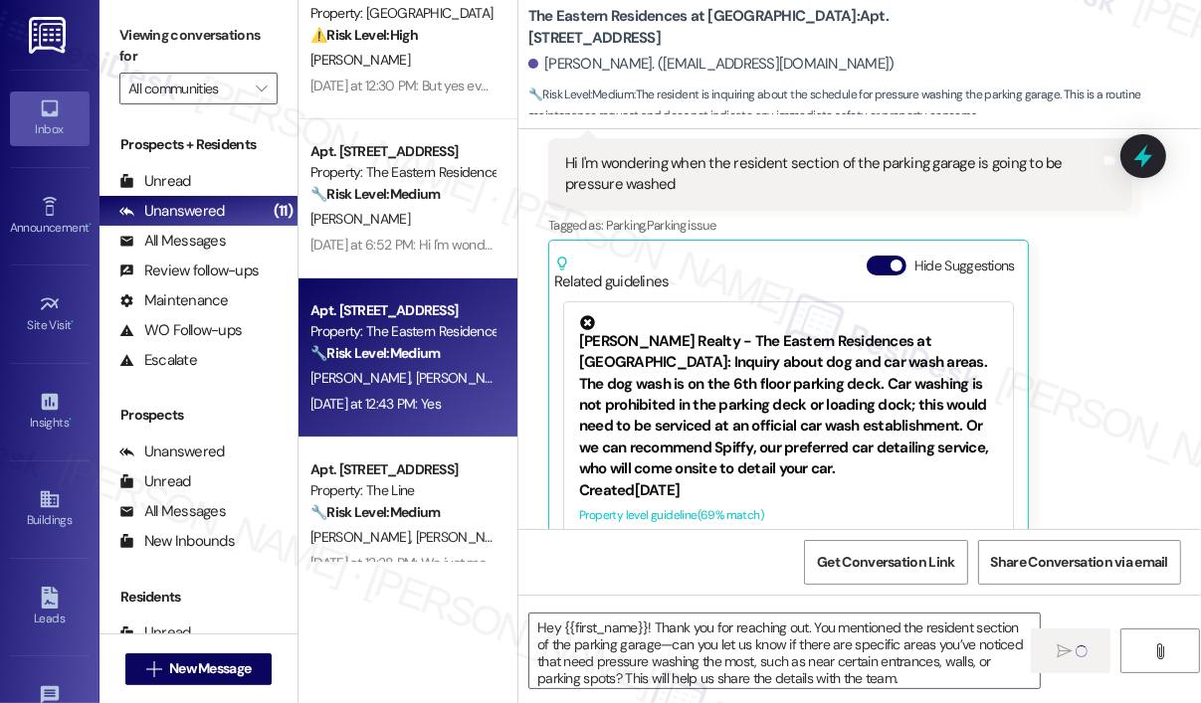
type textarea "Fetching suggested responses. Please feel free to read through the conversation…"
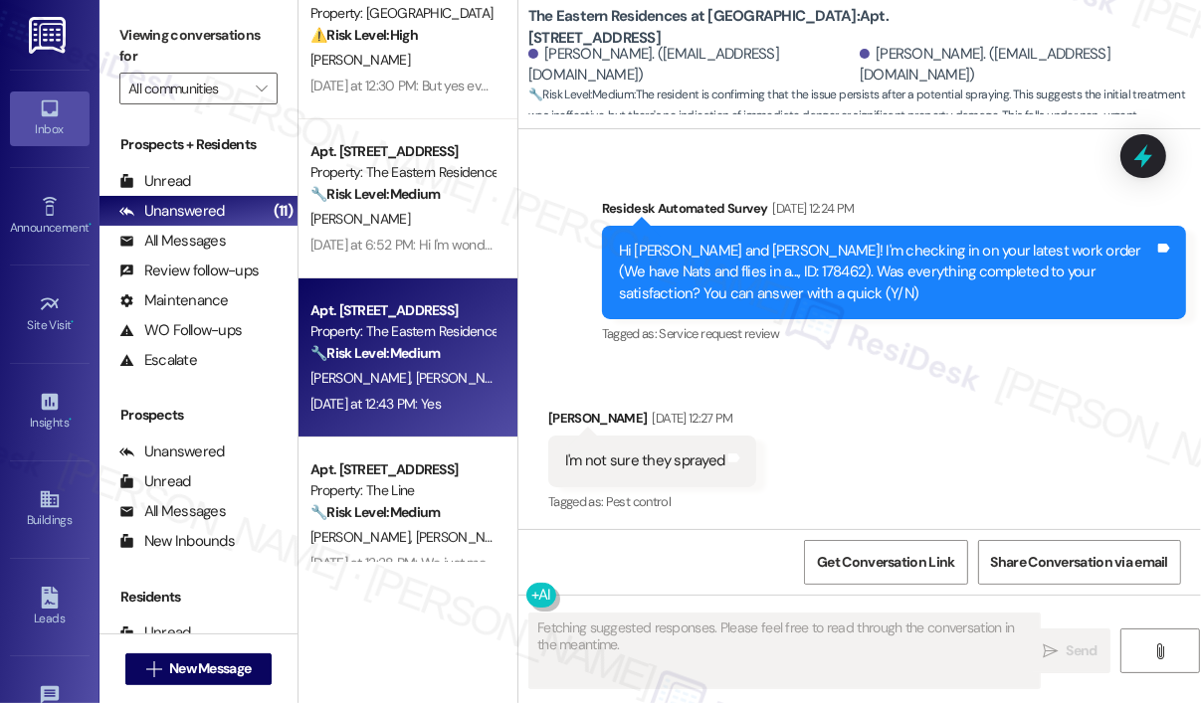
scroll to position [5503, 0]
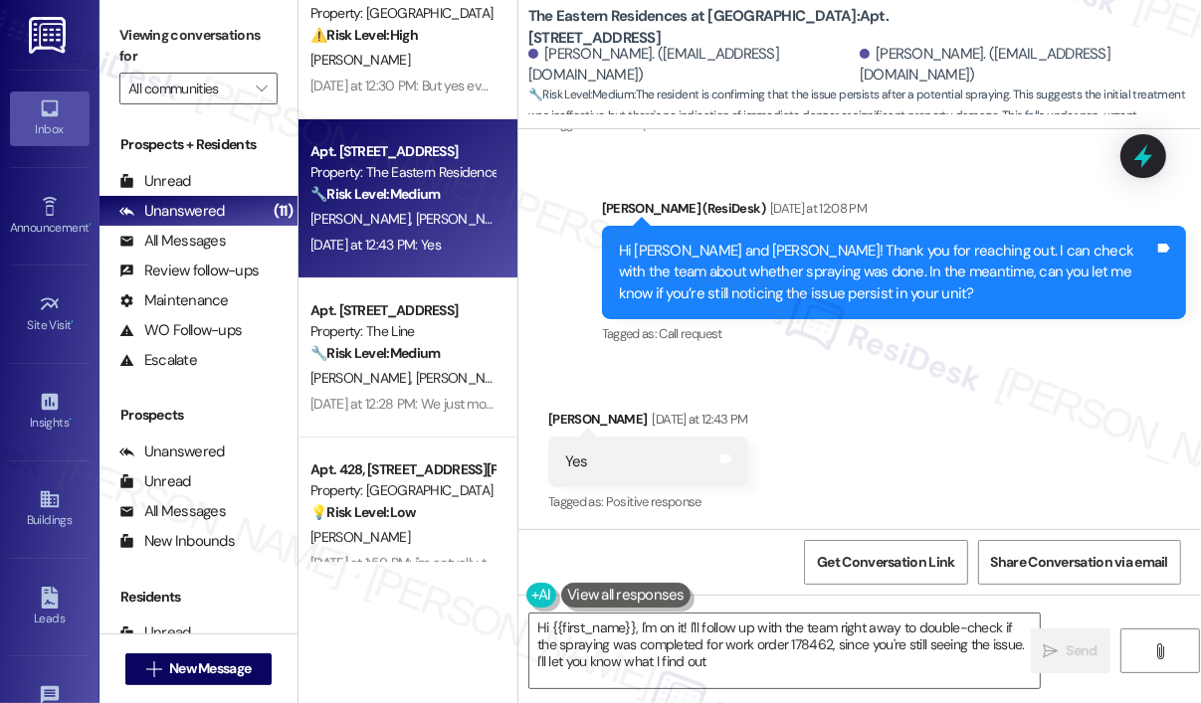
type textarea "Hi {{first_name}}, I'm on it! I'll follow up with the team right away to double…"
click at [956, 411] on div "Received via SMS [PERSON_NAME] [DATE] at 12:43 PM Yes Tags and notes Tagged as:…" at bounding box center [859, 448] width 682 height 168
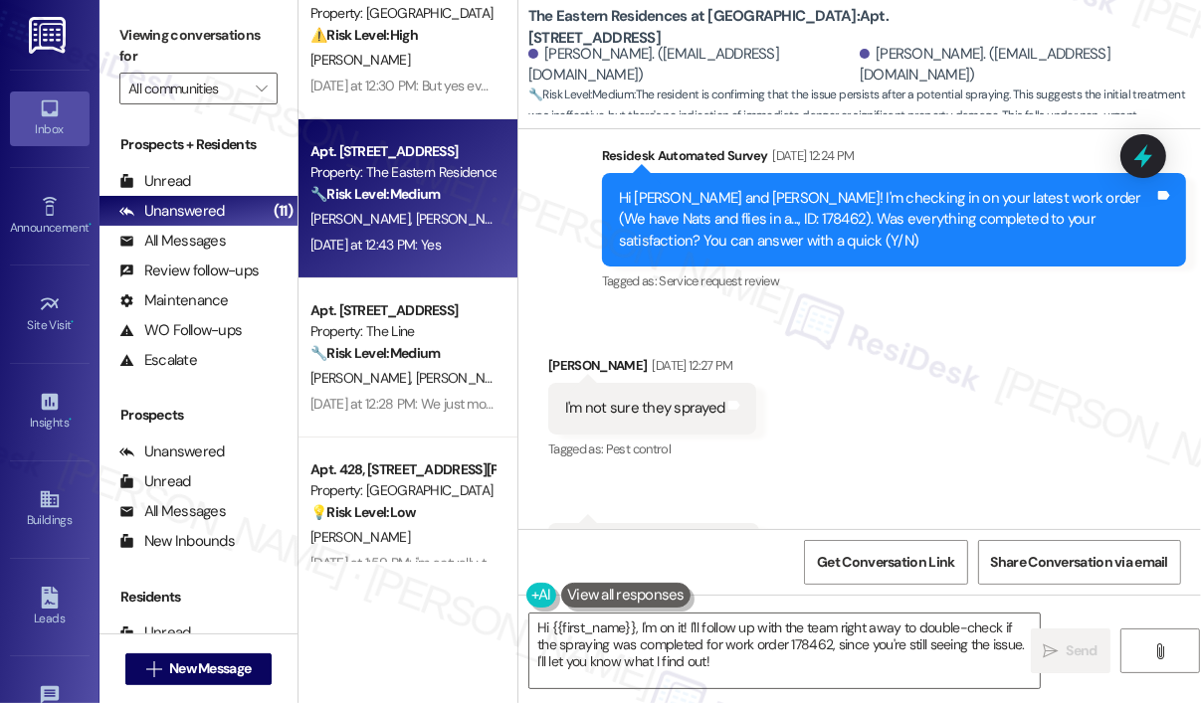
scroll to position [5006, 0]
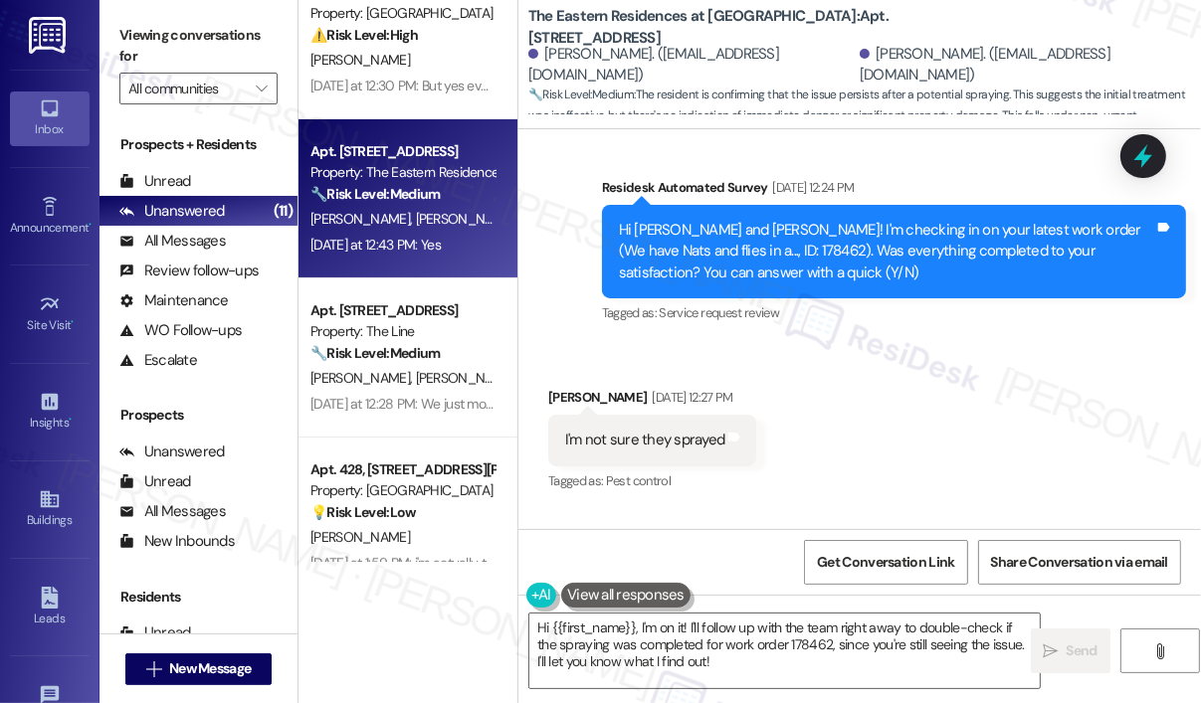
click at [716, 249] on div "Hi [PERSON_NAME] and [PERSON_NAME]! I'm checking in on your latest work order (…" at bounding box center [886, 252] width 535 height 64
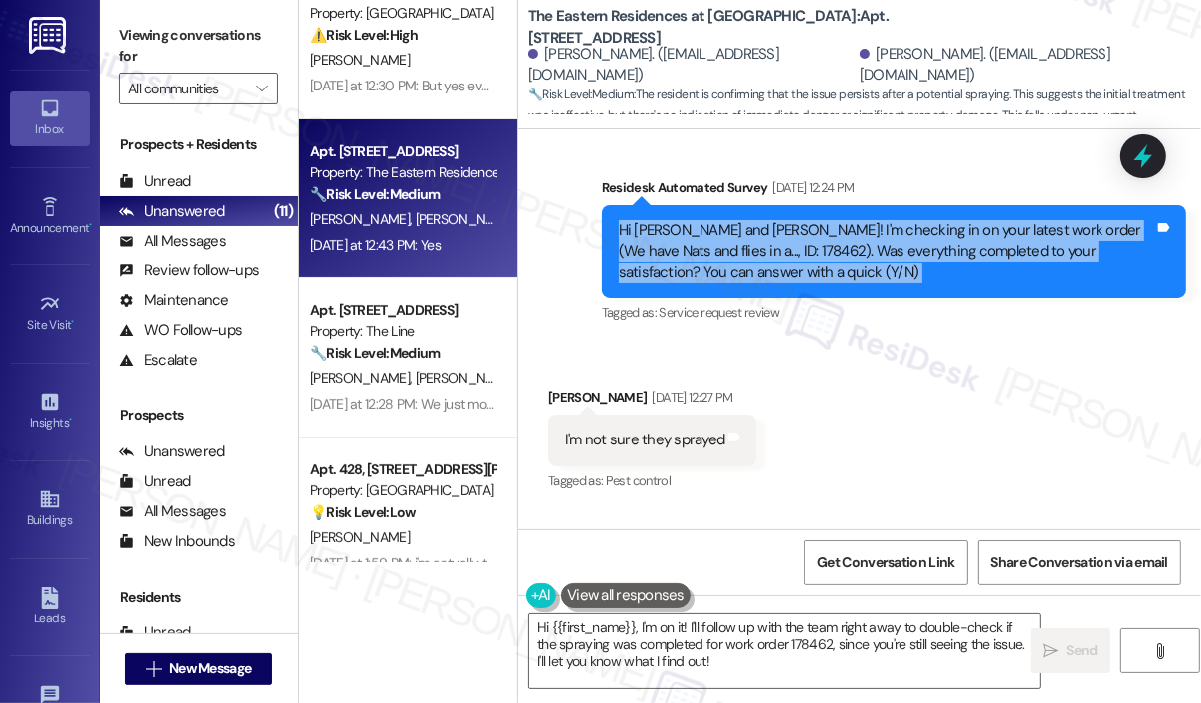
click at [716, 249] on div "Hi [PERSON_NAME] and [PERSON_NAME]! I'm checking in on your latest work order (…" at bounding box center [886, 252] width 535 height 64
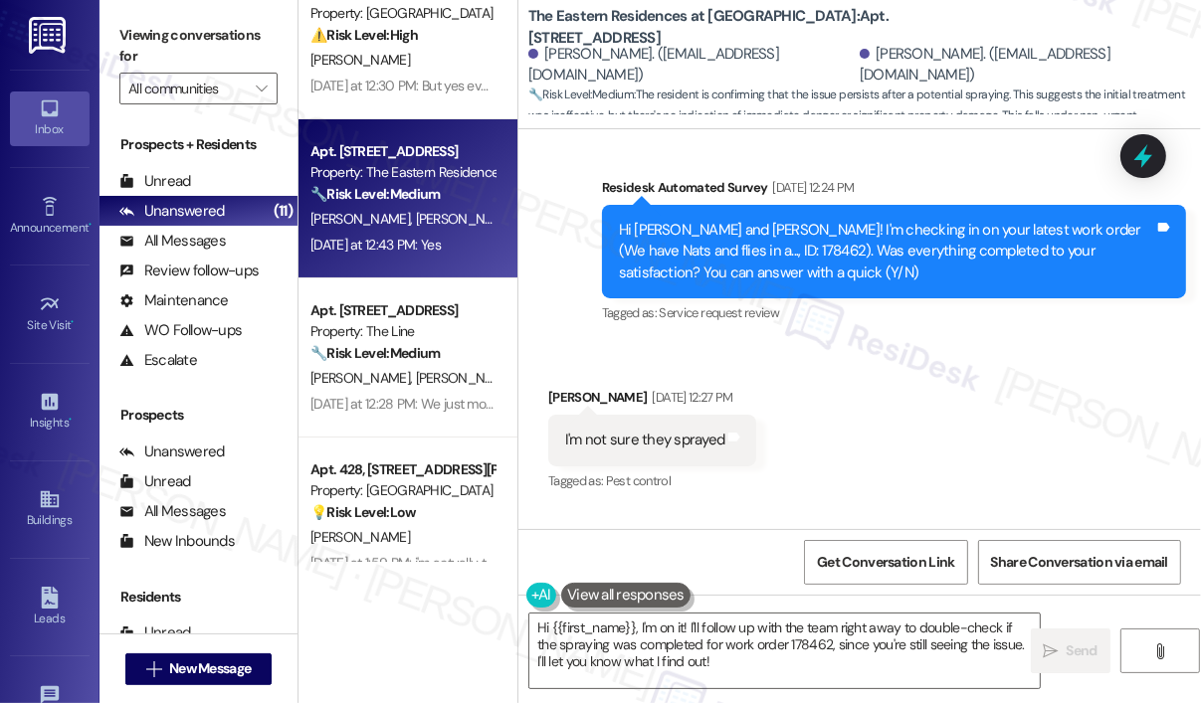
click at [715, 246] on div "Hi [PERSON_NAME] and [PERSON_NAME]! I'm checking in on your latest work order (…" at bounding box center [886, 252] width 535 height 64
copy div "178462"
click at [1142, 166] on icon at bounding box center [1143, 156] width 24 height 31
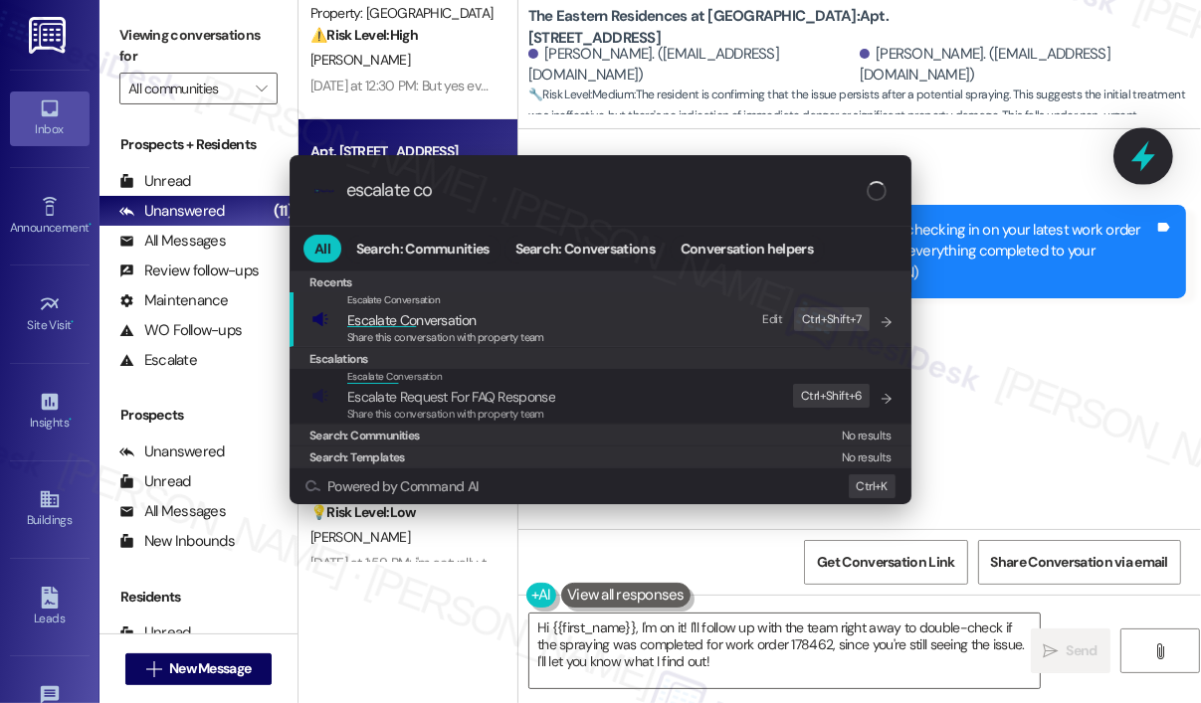
type input "escalate con"
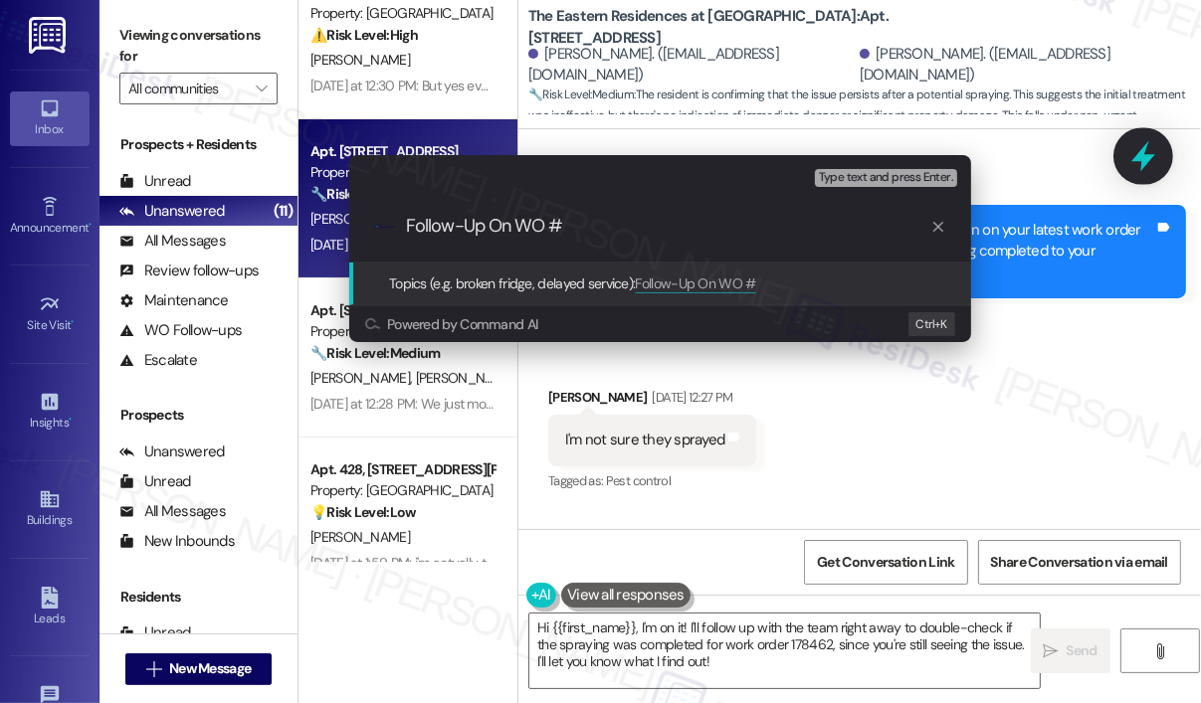
paste input "178462"
type input "Follow-Up On WO #178462"
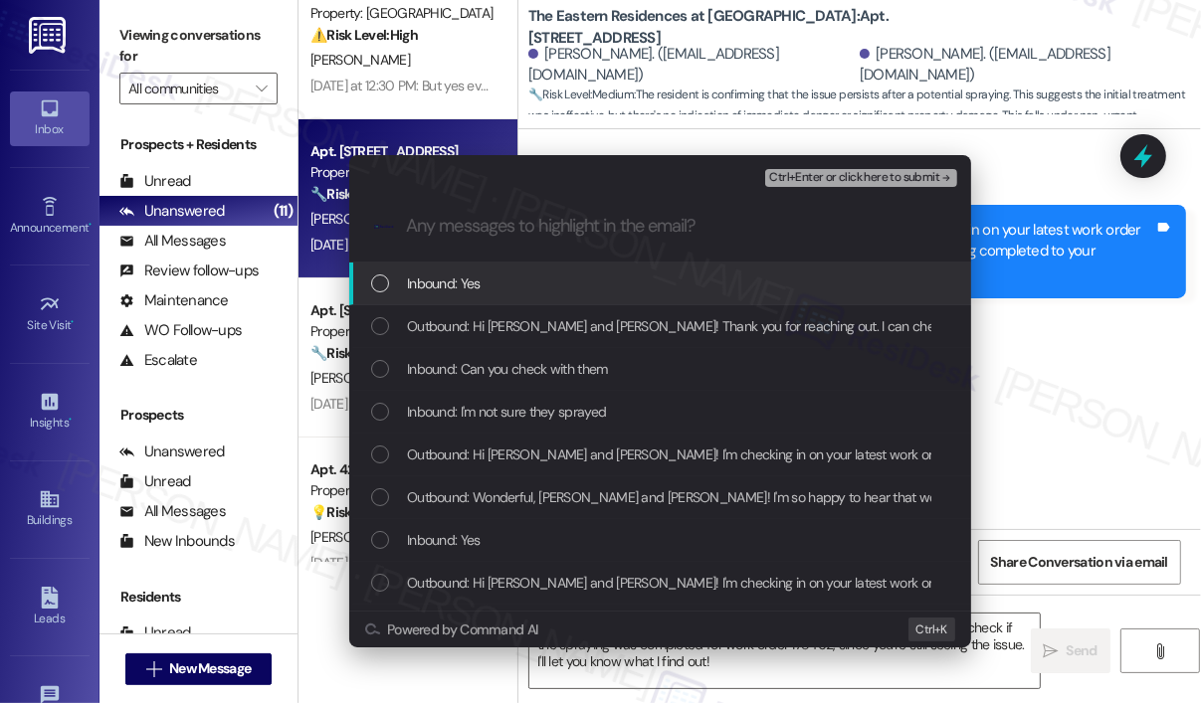
click at [462, 284] on span "Inbound: Yes" at bounding box center [444, 284] width 74 height 22
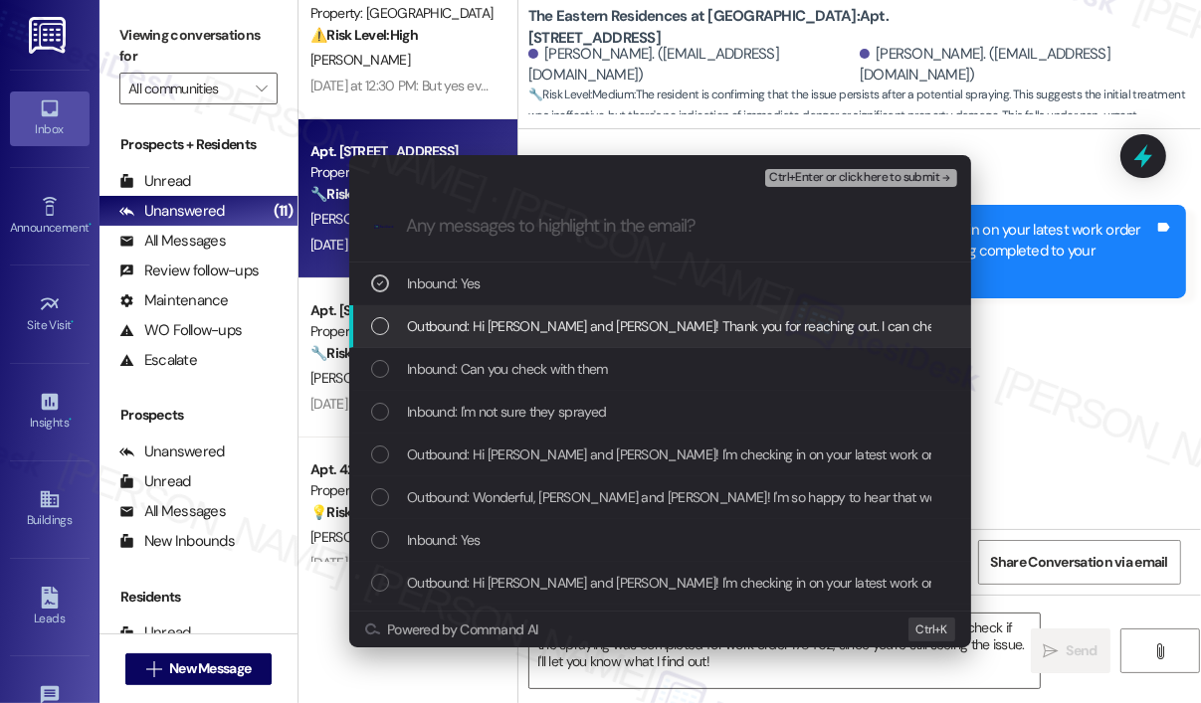
click at [465, 325] on span "Outbound: Hi [PERSON_NAME] and [PERSON_NAME]! Thank you for reaching out. I can…" at bounding box center [1074, 326] width 1335 height 22
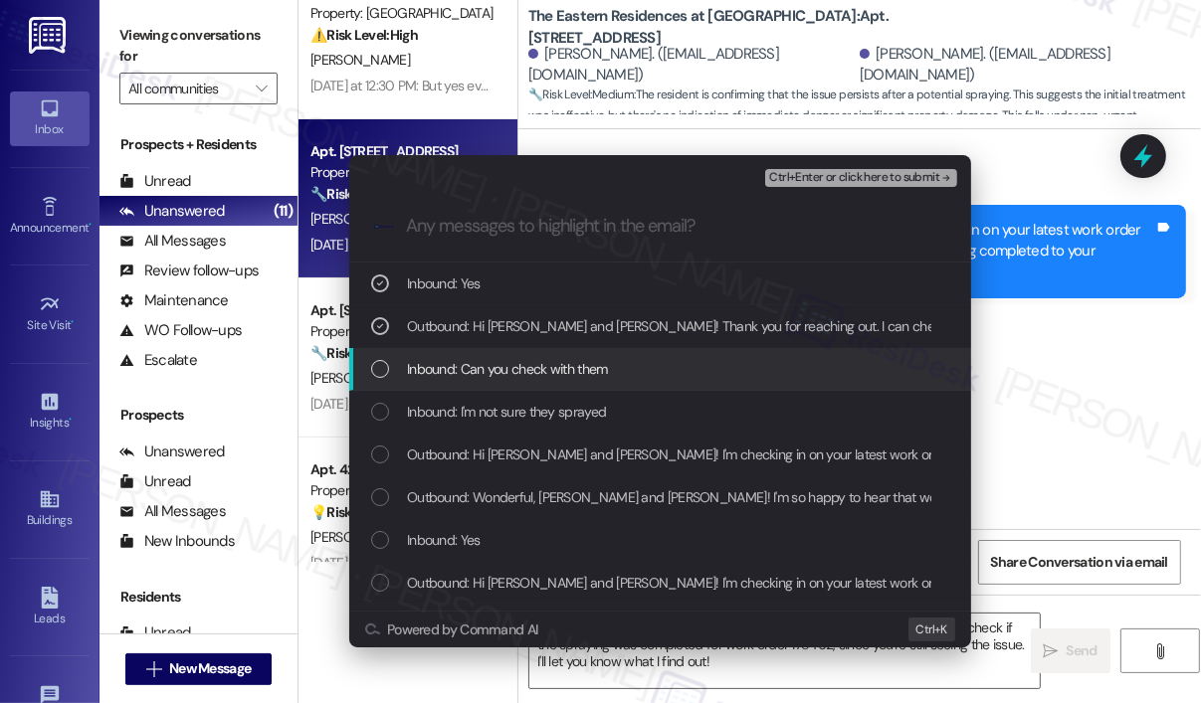
click at [469, 368] on span "Inbound: Can you check with them" at bounding box center [507, 369] width 201 height 22
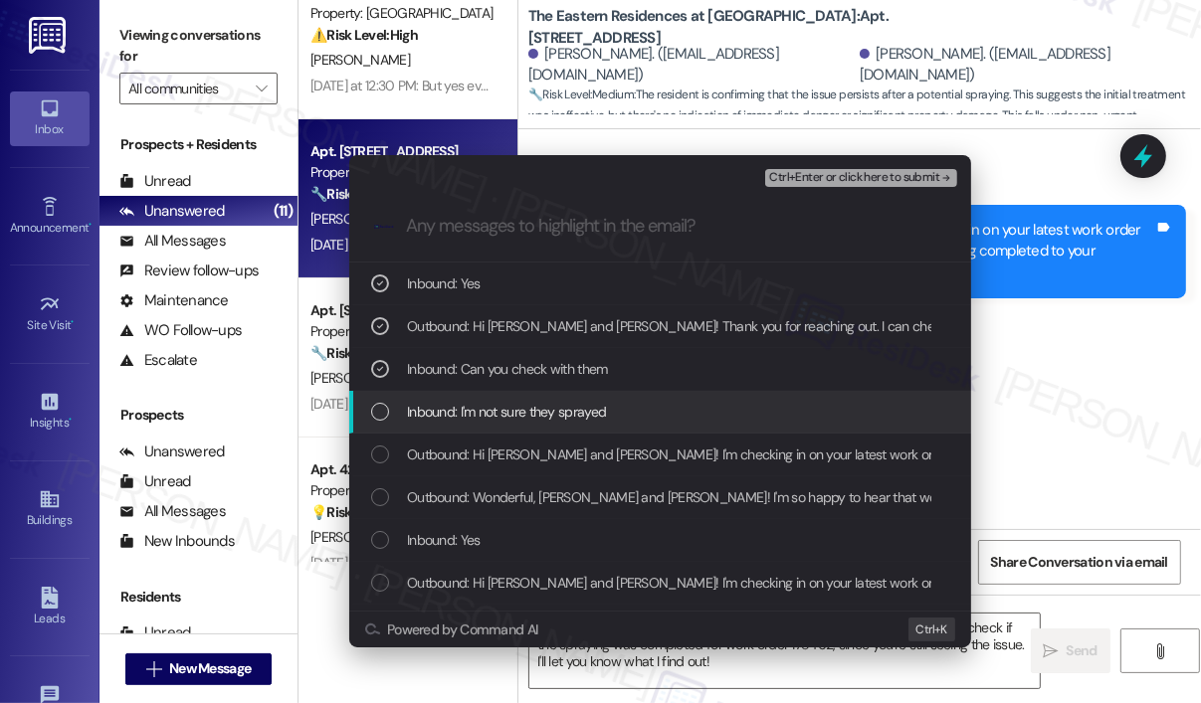
click at [479, 415] on span "Inbound: I'm not sure they sprayed" at bounding box center [506, 412] width 199 height 22
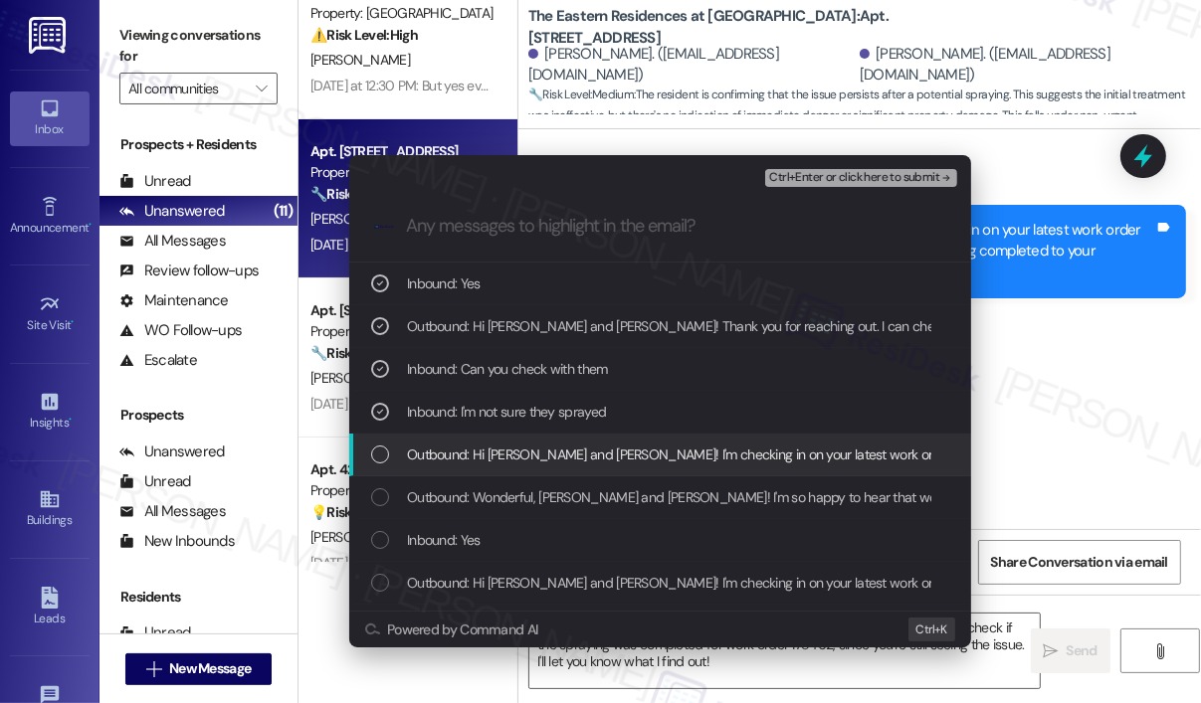
click at [488, 453] on span "Outbound: Hi [PERSON_NAME] and [PERSON_NAME]! I'm checking in on your latest wo…" at bounding box center [1039, 455] width 1265 height 22
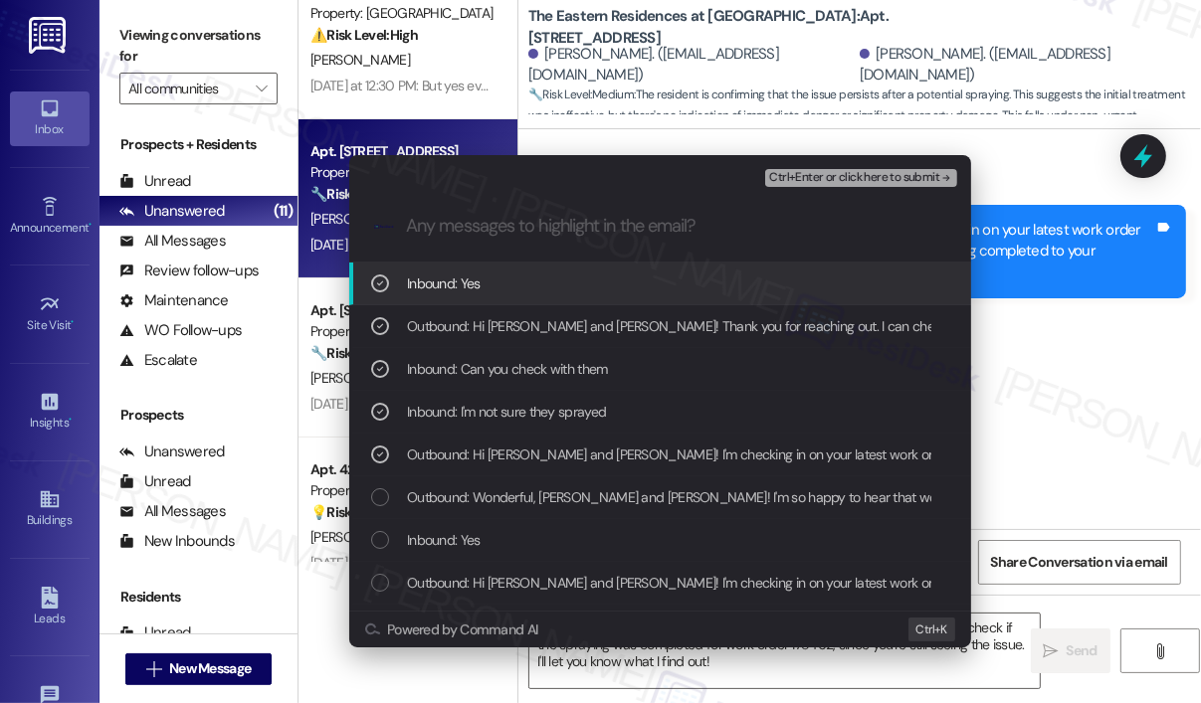
click at [848, 180] on span "Ctrl+Enter or click here to submit" at bounding box center [854, 178] width 170 height 14
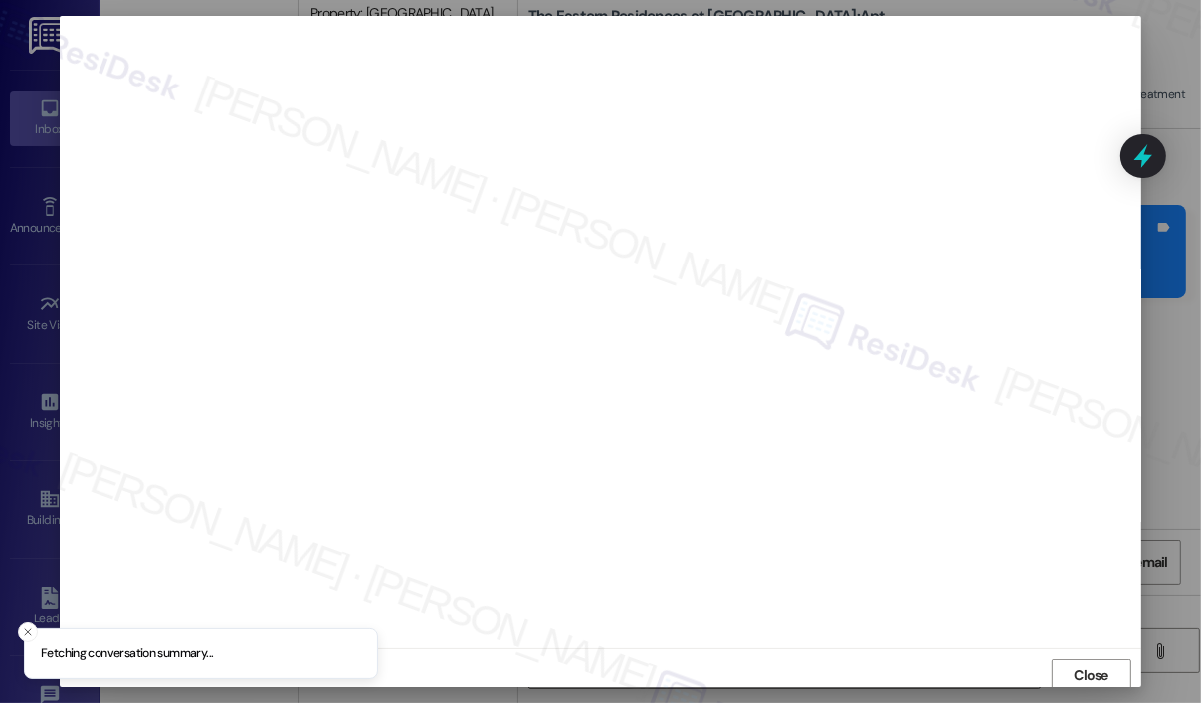
scroll to position [4, 0]
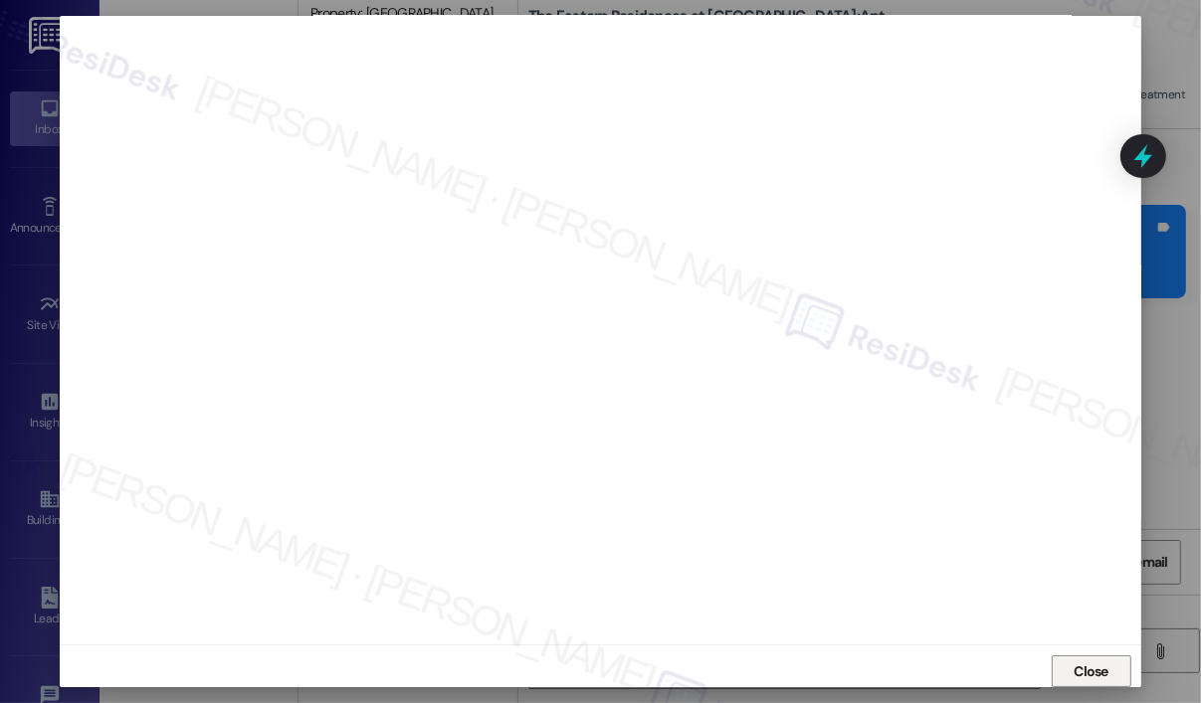
click at [1096, 666] on span "Close" at bounding box center [1090, 672] width 35 height 21
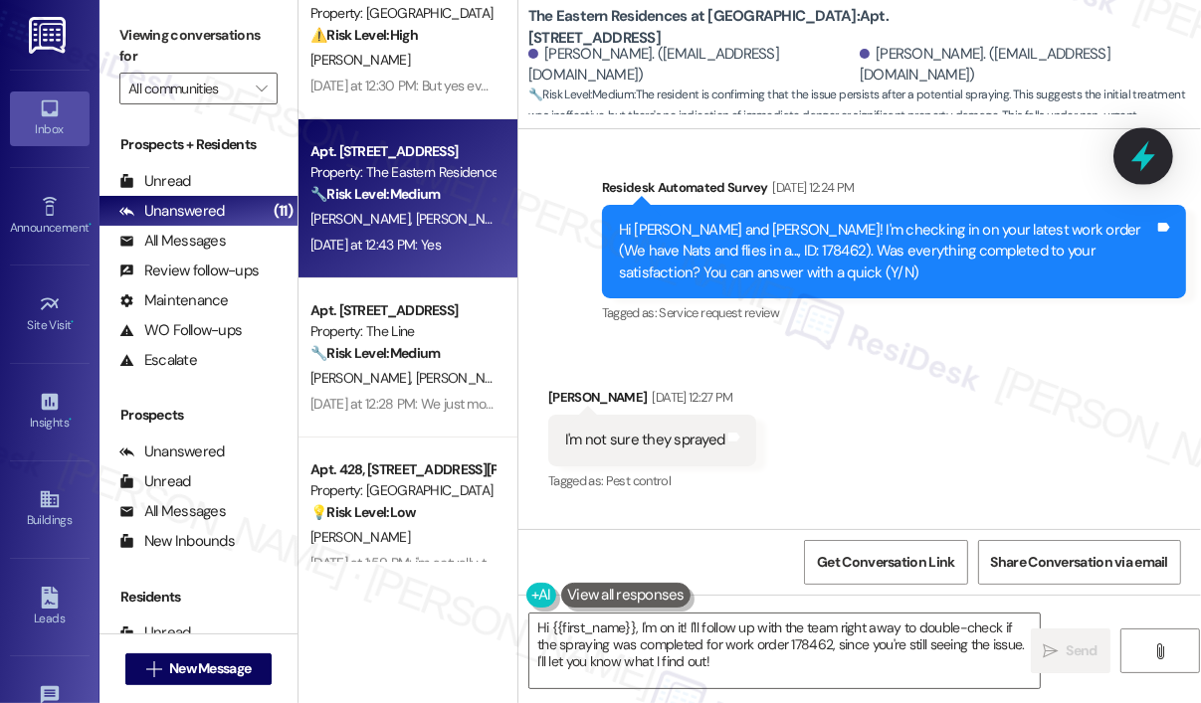
click at [1136, 156] on icon at bounding box center [1143, 156] width 24 height 31
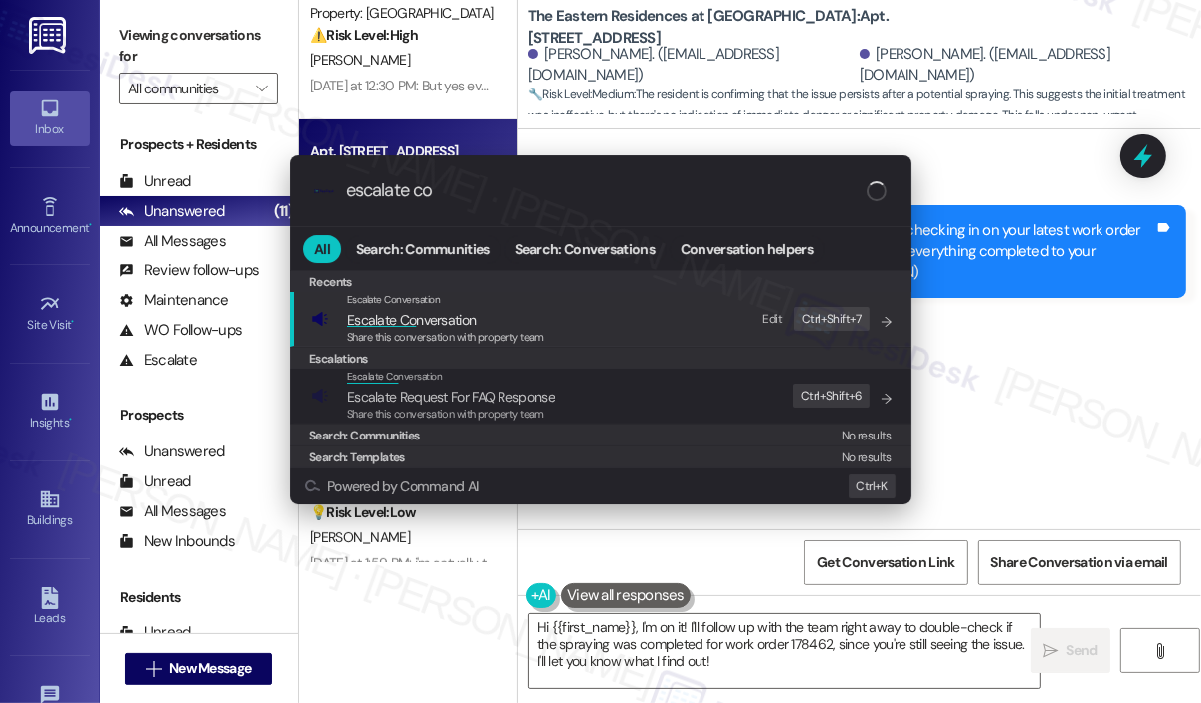
type input "escalate con"
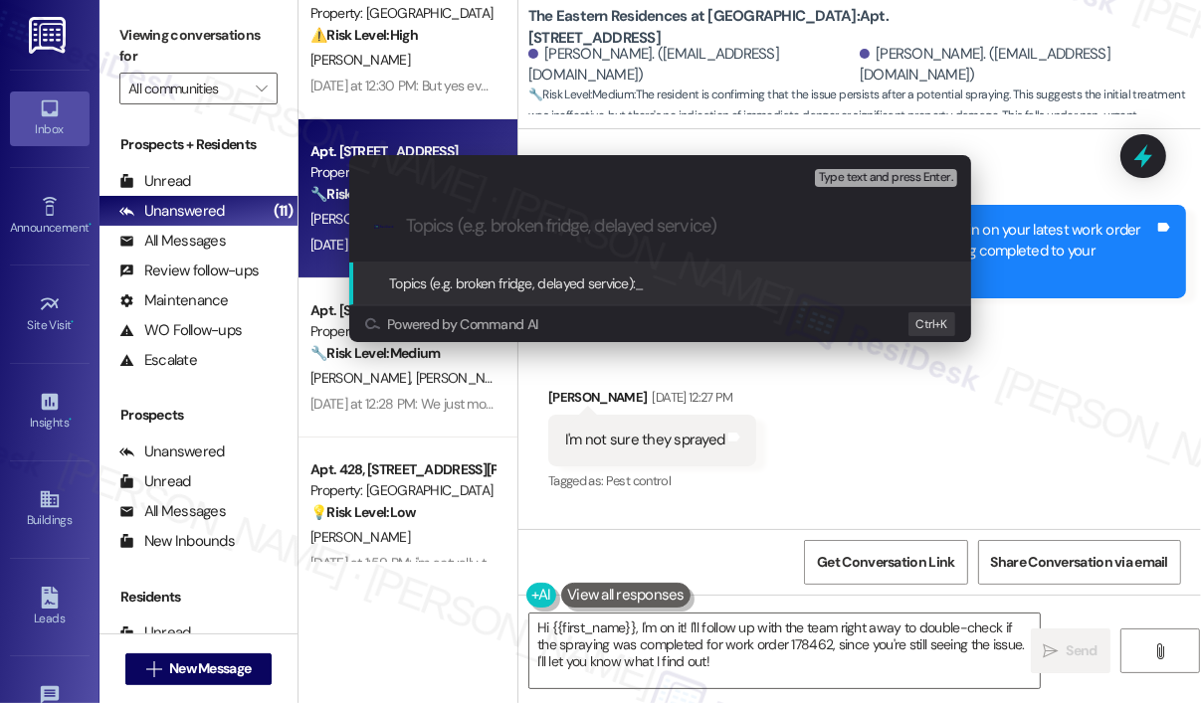
paste input "Follow-Up On WO #178462"
type input "Follow-Up On WO #178462"
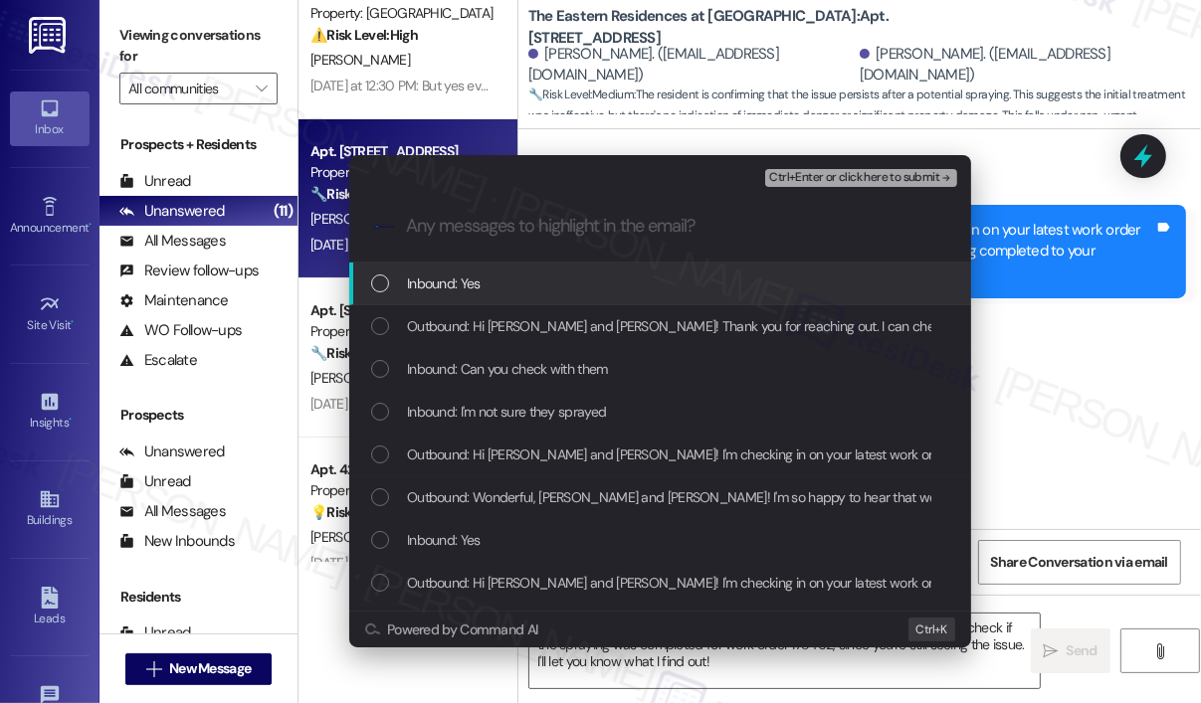
click at [508, 284] on div "Inbound: Yes" at bounding box center [662, 284] width 582 height 22
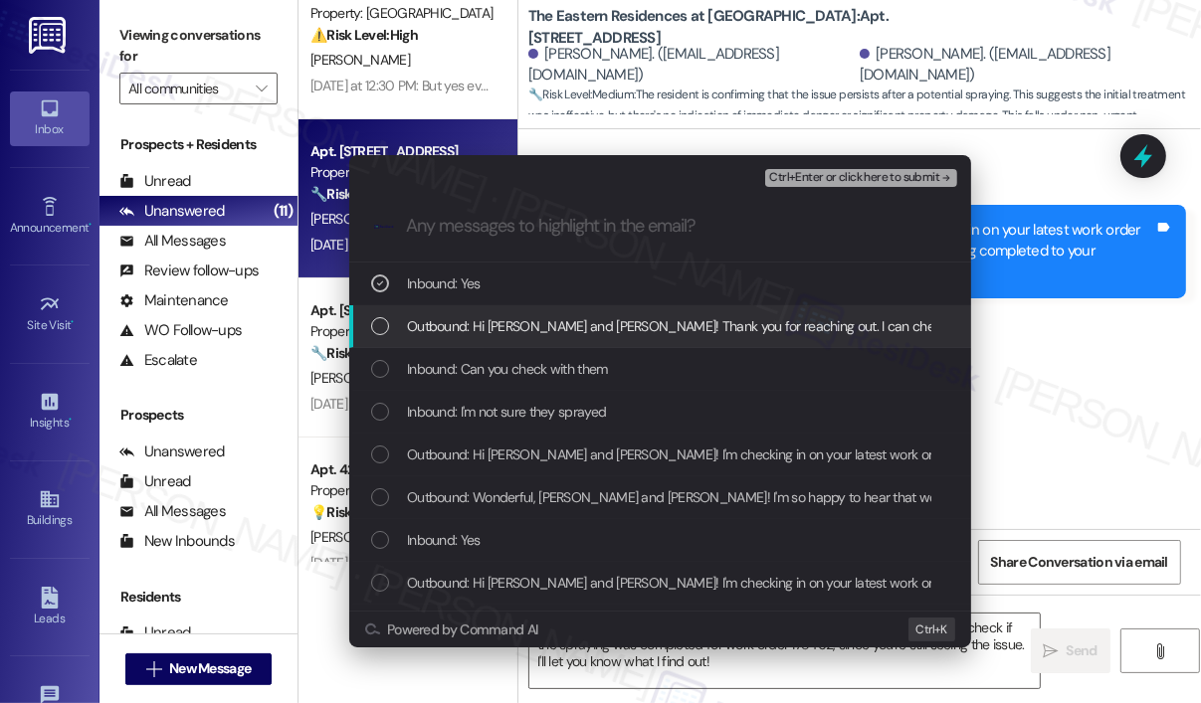
click at [512, 317] on span "Outbound: Hi [PERSON_NAME] and [PERSON_NAME]! Thank you for reaching out. I can…" at bounding box center [1074, 326] width 1335 height 22
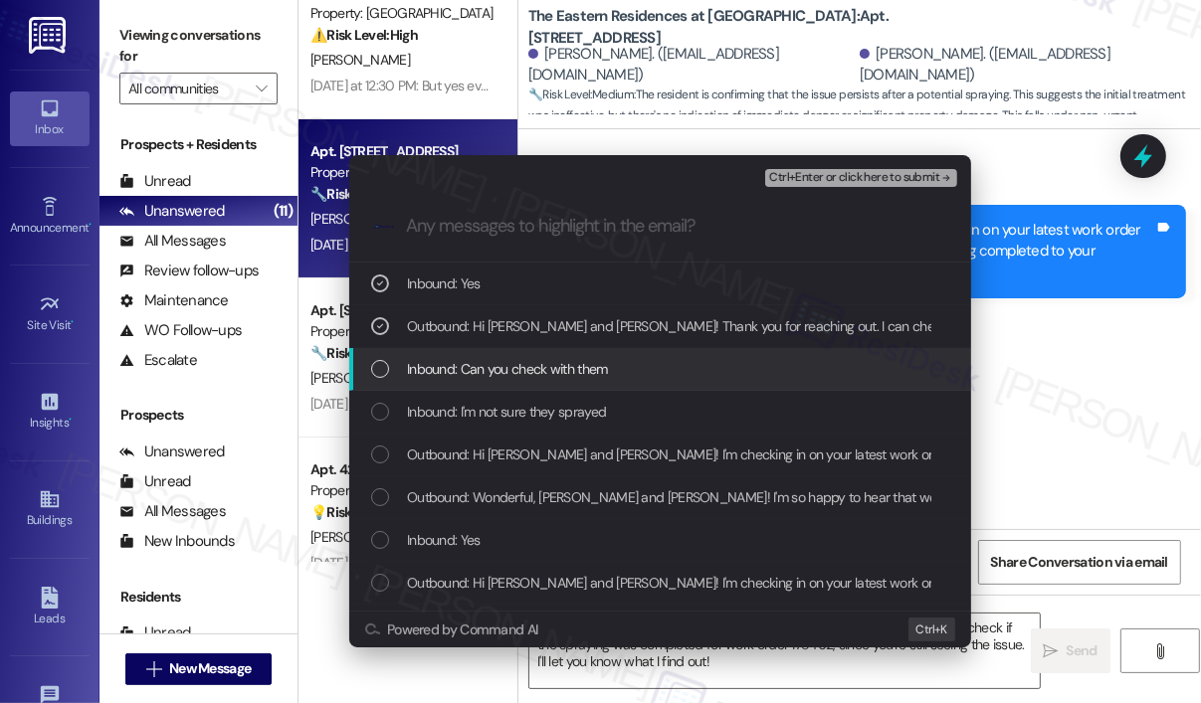
click at [513, 359] on span "Inbound: Can you check with them" at bounding box center [507, 369] width 201 height 22
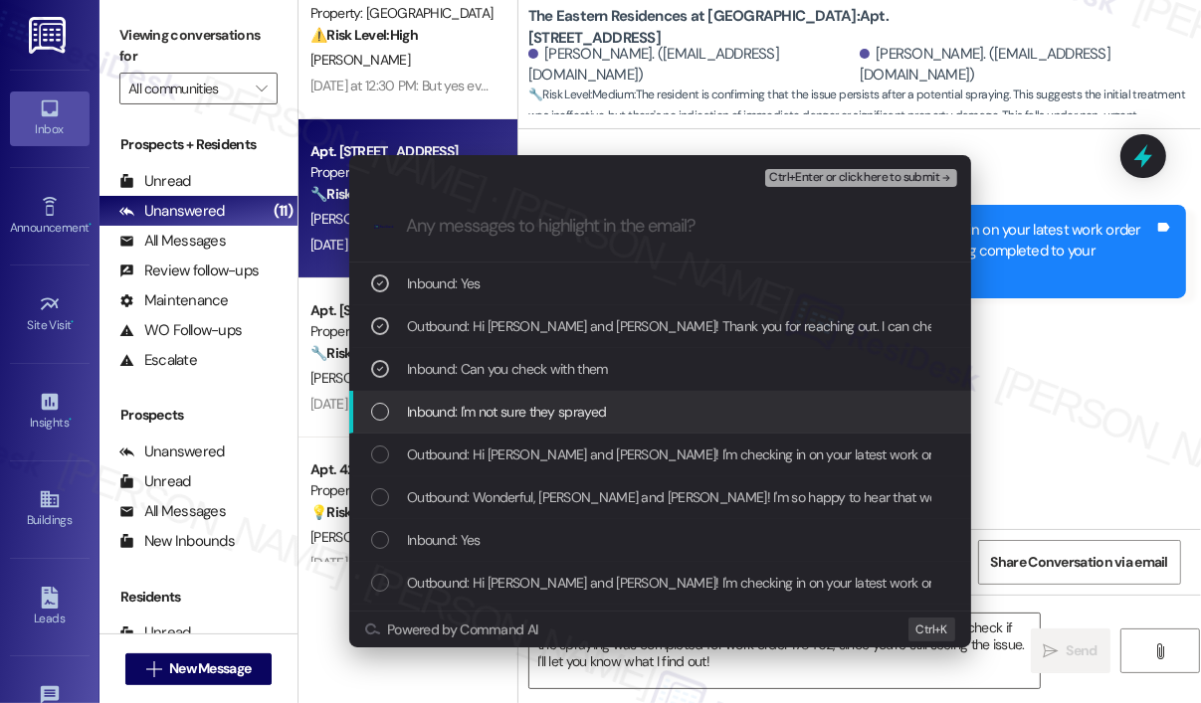
click at [520, 409] on span "Inbound: I'm not sure they sprayed" at bounding box center [506, 412] width 199 height 22
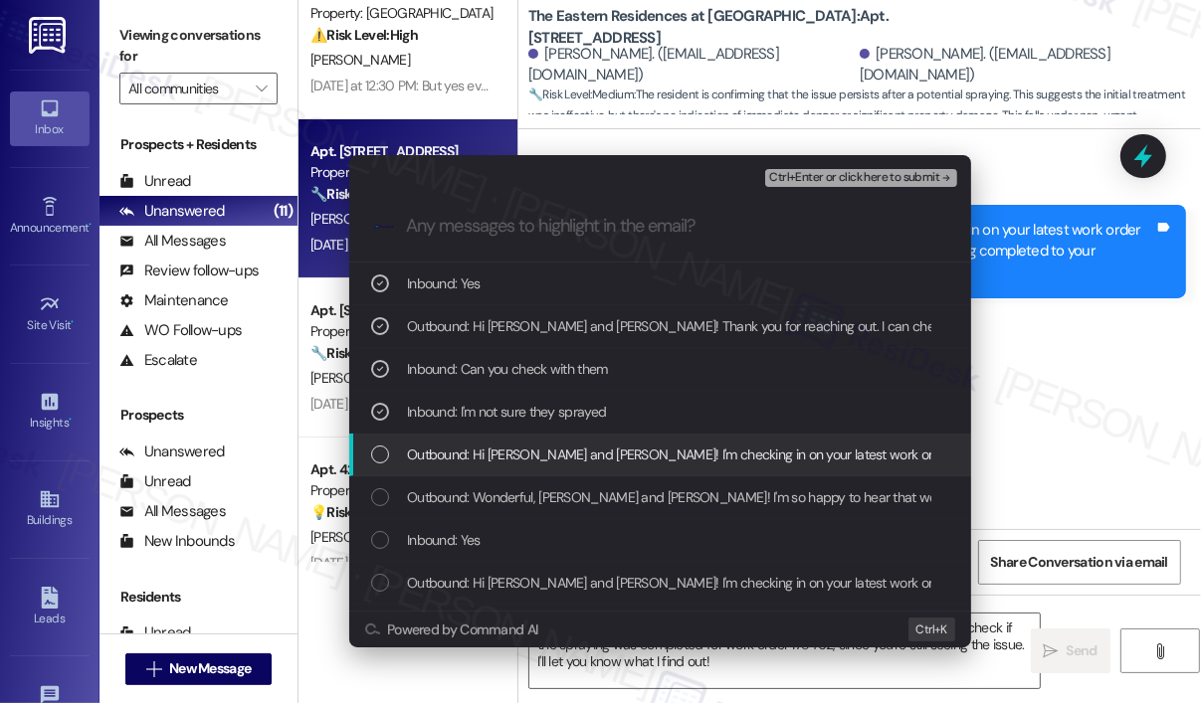
click at [520, 443] on div "Outbound: Hi [PERSON_NAME] and [PERSON_NAME]! I'm checking in on your latest wo…" at bounding box center [660, 455] width 622 height 43
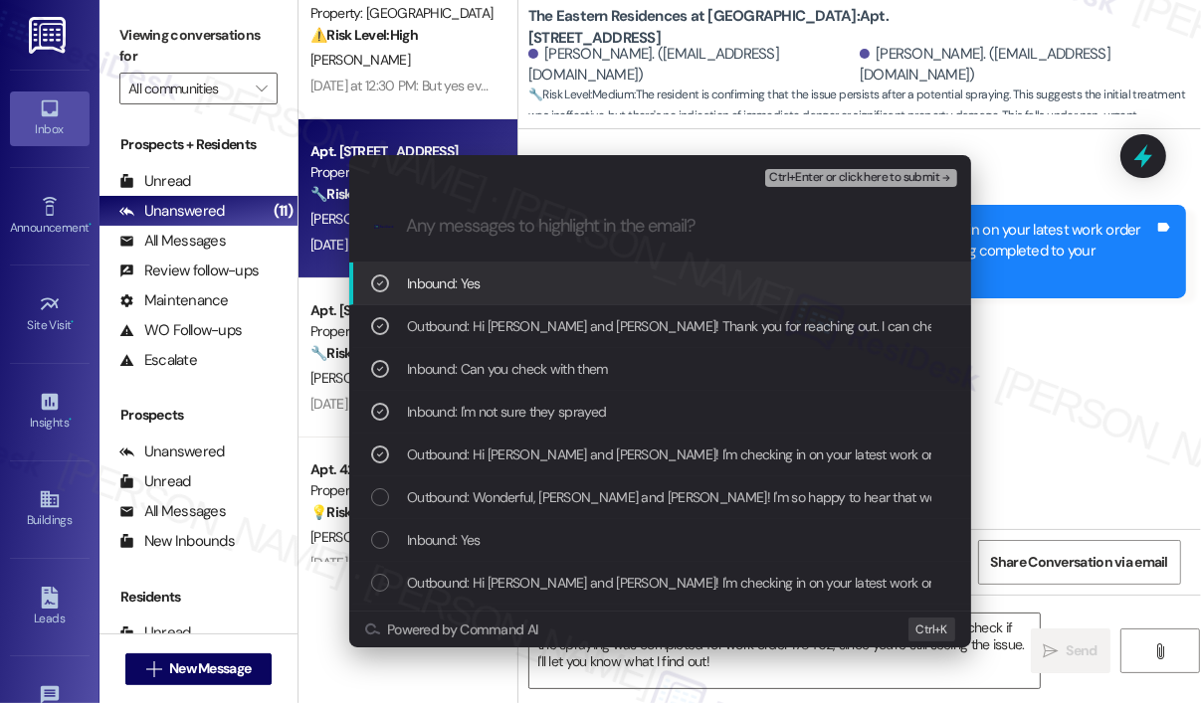
click at [790, 183] on span "Ctrl+Enter or click here to submit" at bounding box center [854, 178] width 170 height 14
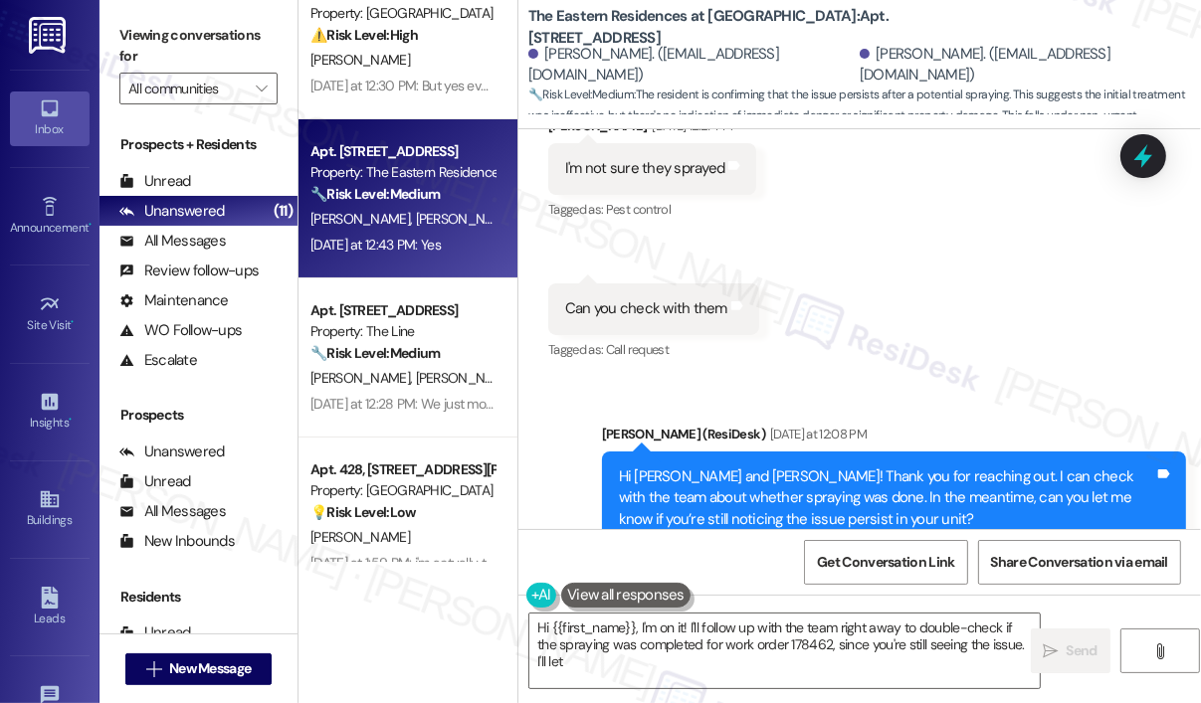
scroll to position [5503, 0]
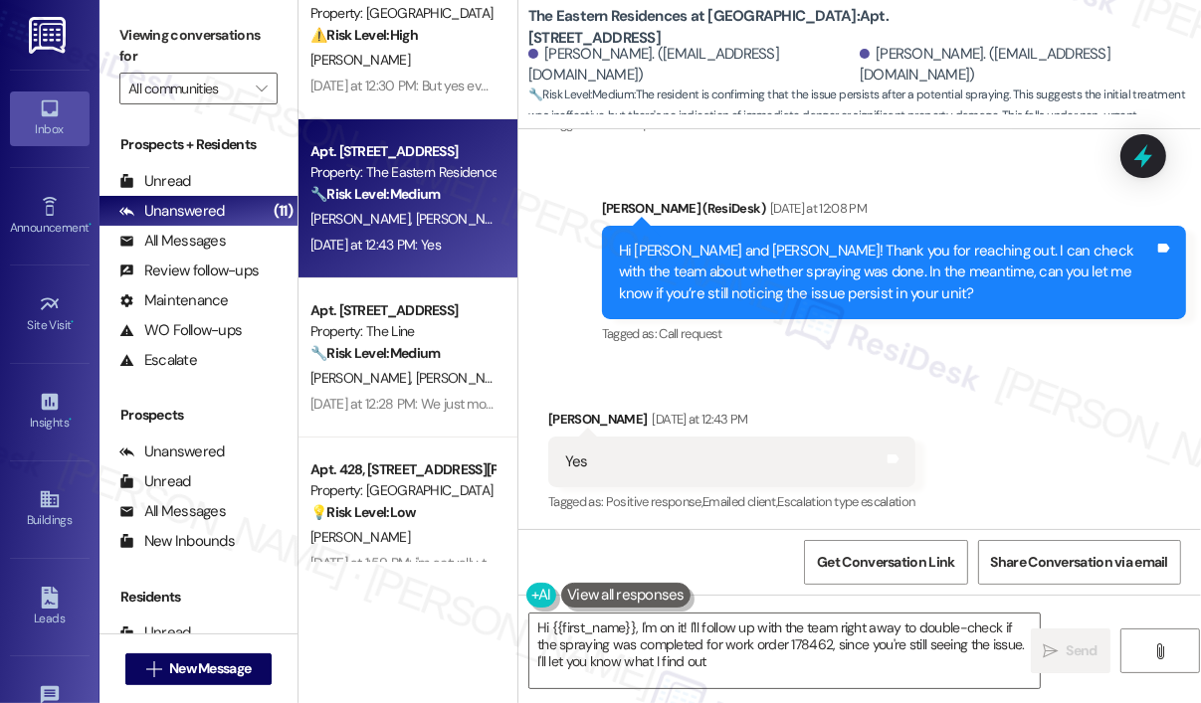
type textarea "Hi {{first_name}}, I'm on it! I'll follow up with the team right away to double…"
click at [866, 665] on textarea "Hi {{first_name}}, I'm on it! I'll follow up with the team right away to double…" at bounding box center [784, 651] width 510 height 75
click at [1082, 648] on span "Send" at bounding box center [1081, 651] width 31 height 21
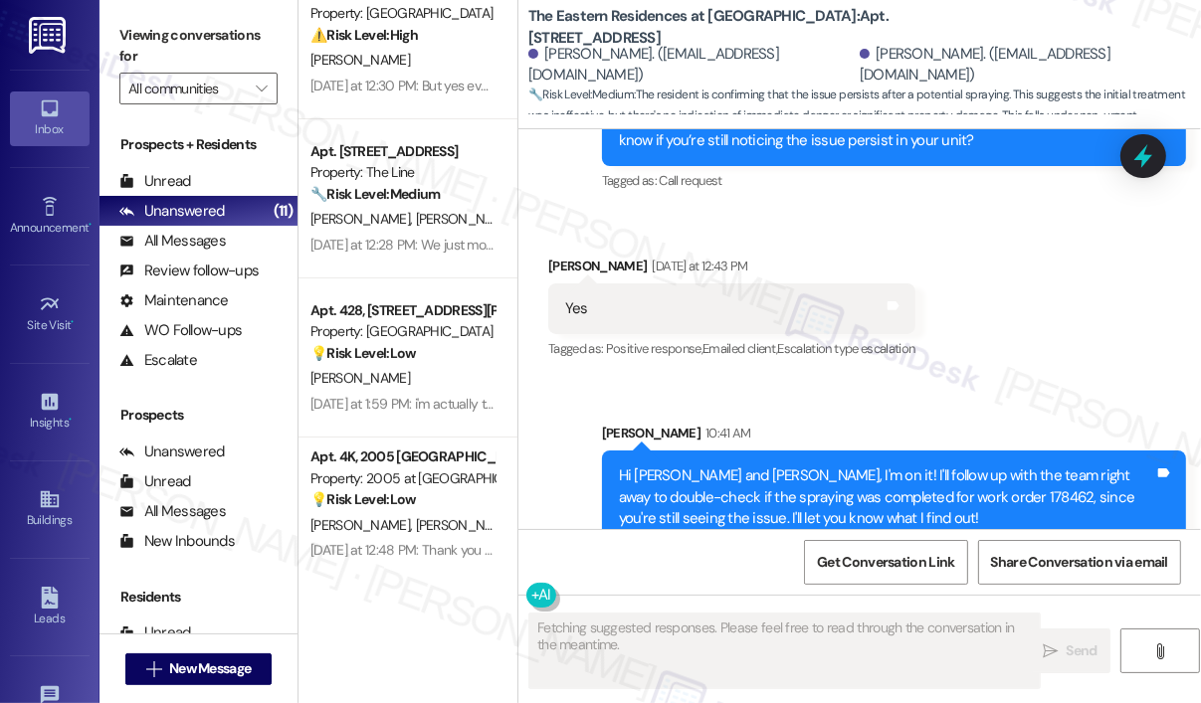
scroll to position [5684, 0]
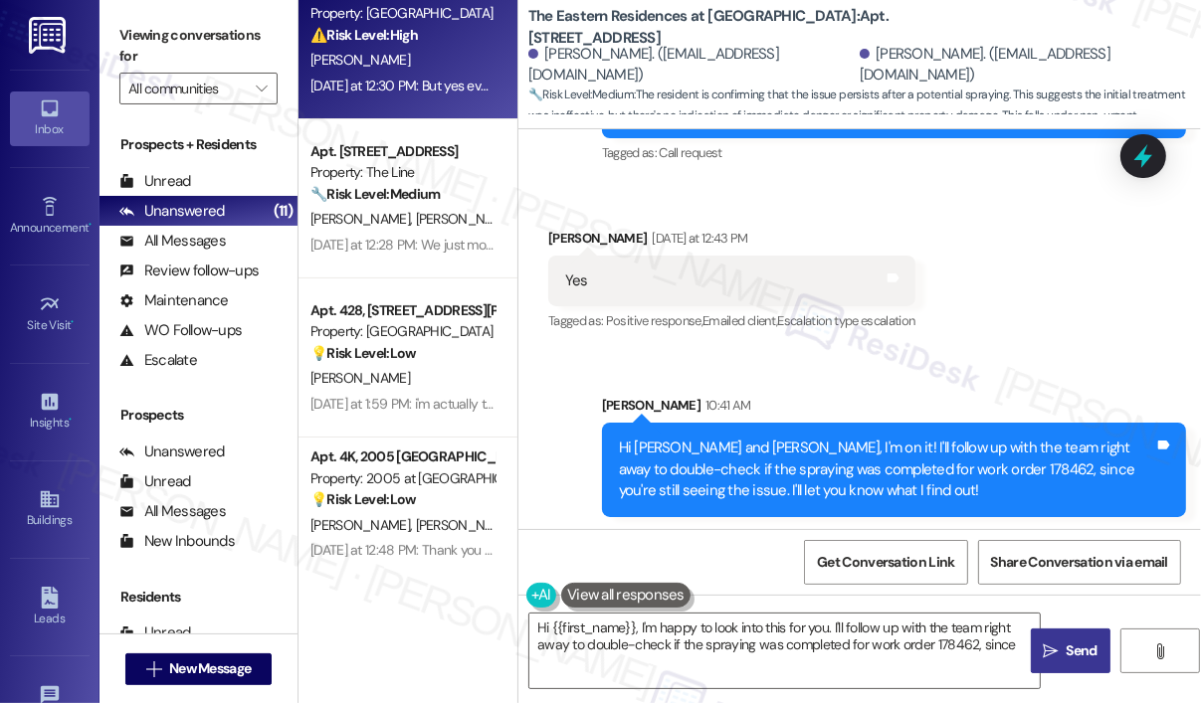
type textarea "Hi {{first_name}}, I'm happy to look into this for you. I'll follow up with the…"
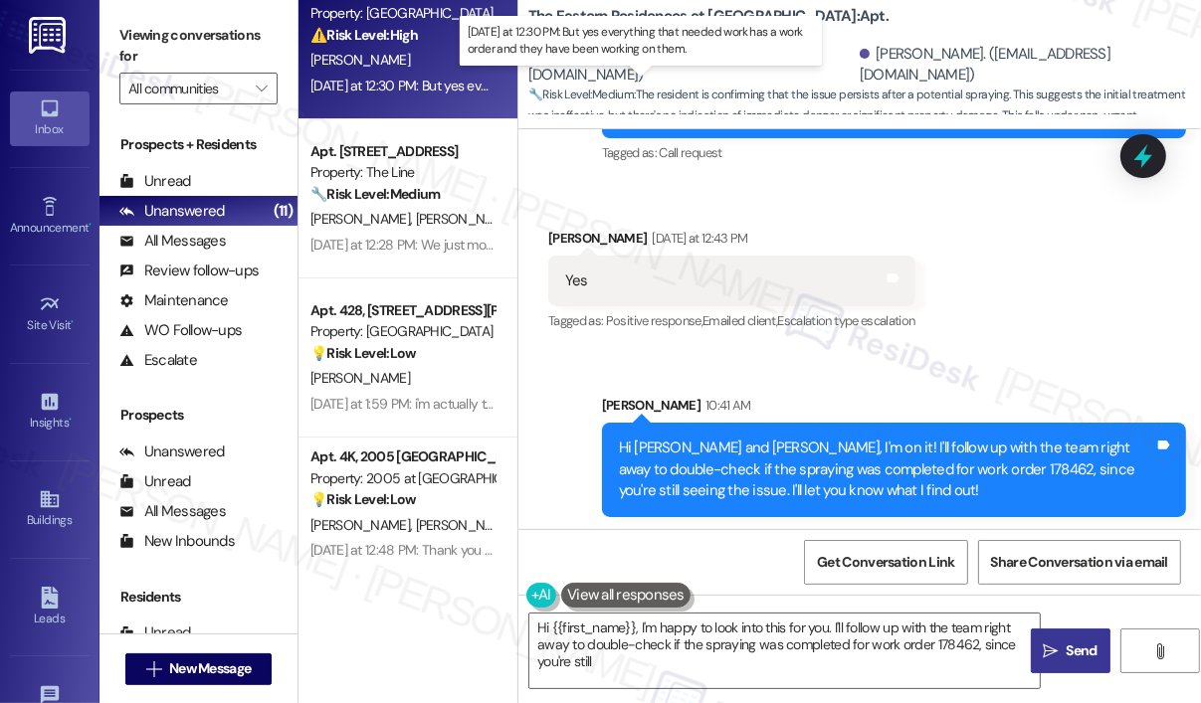
click at [406, 81] on div "[DATE] at 12:30 PM: But yes everything that needed work has a work order and th…" at bounding box center [633, 86] width 646 height 18
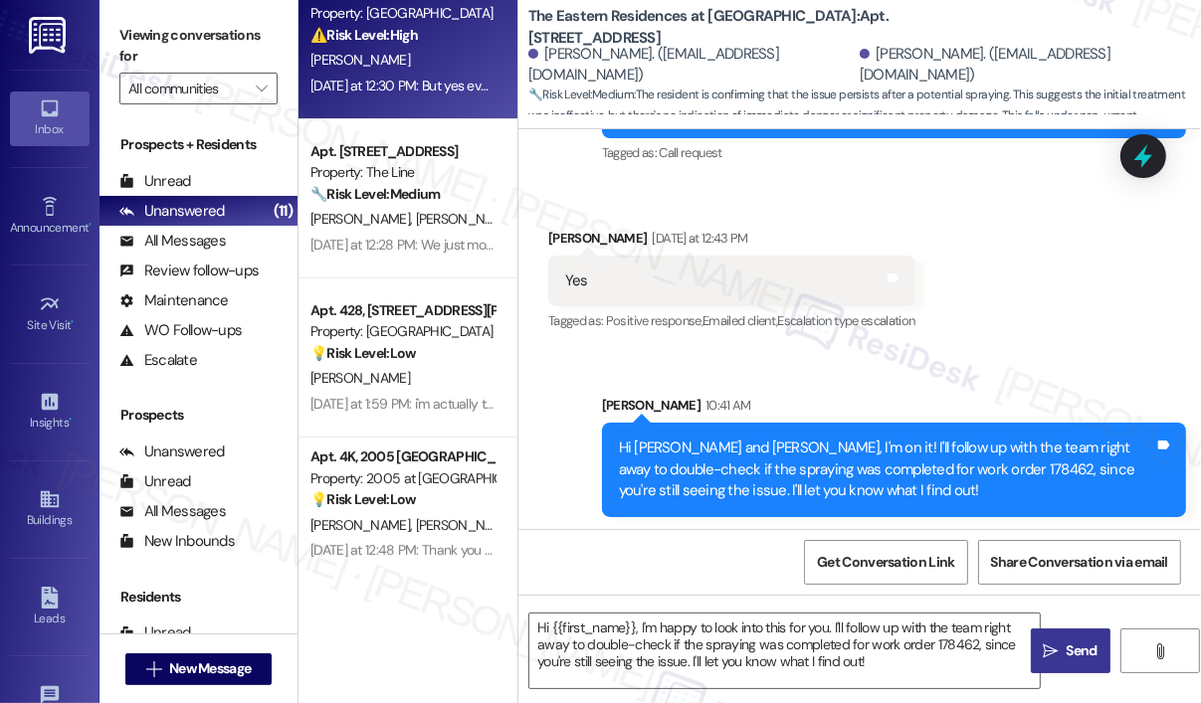
type textarea "Fetching suggested responses. Please feel free to read through the conversation…"
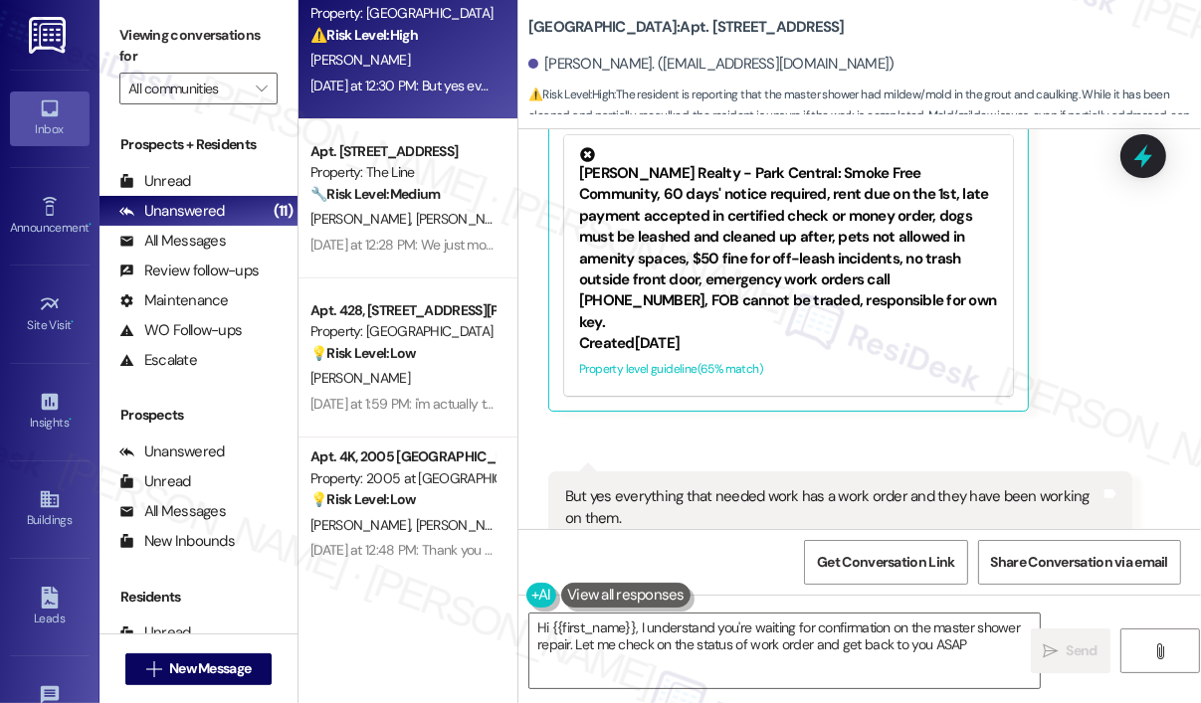
type textarea "Hi {{first_name}}, I understand you're waiting for confirmation on the master s…"
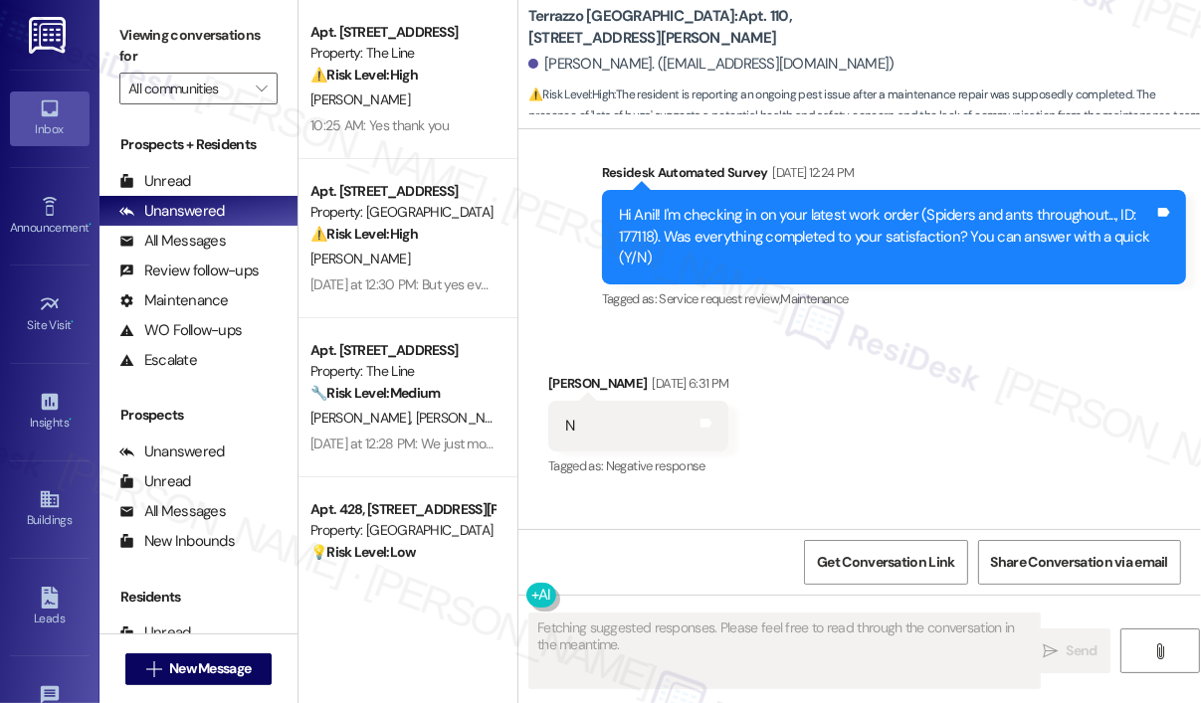
scroll to position [5113, 0]
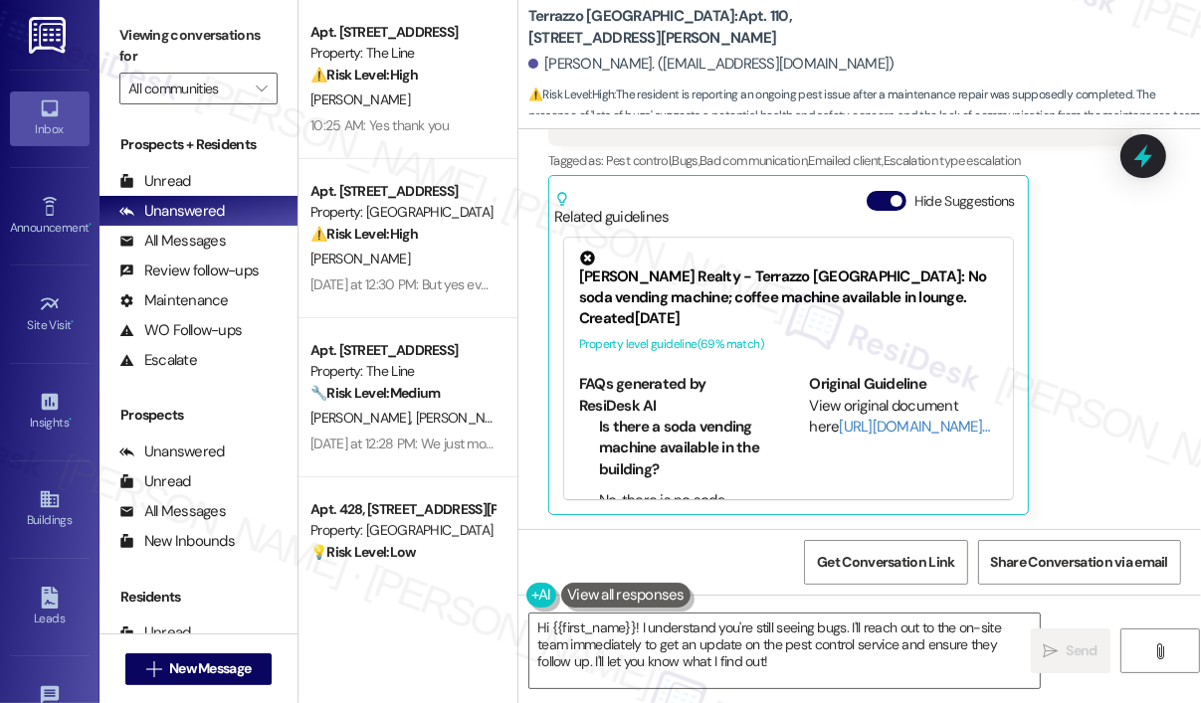
click at [1110, 416] on div "Anil Prasad Yesterday at 1:13 PM There are still lots of bugs everywhere, and n…" at bounding box center [840, 281] width 584 height 470
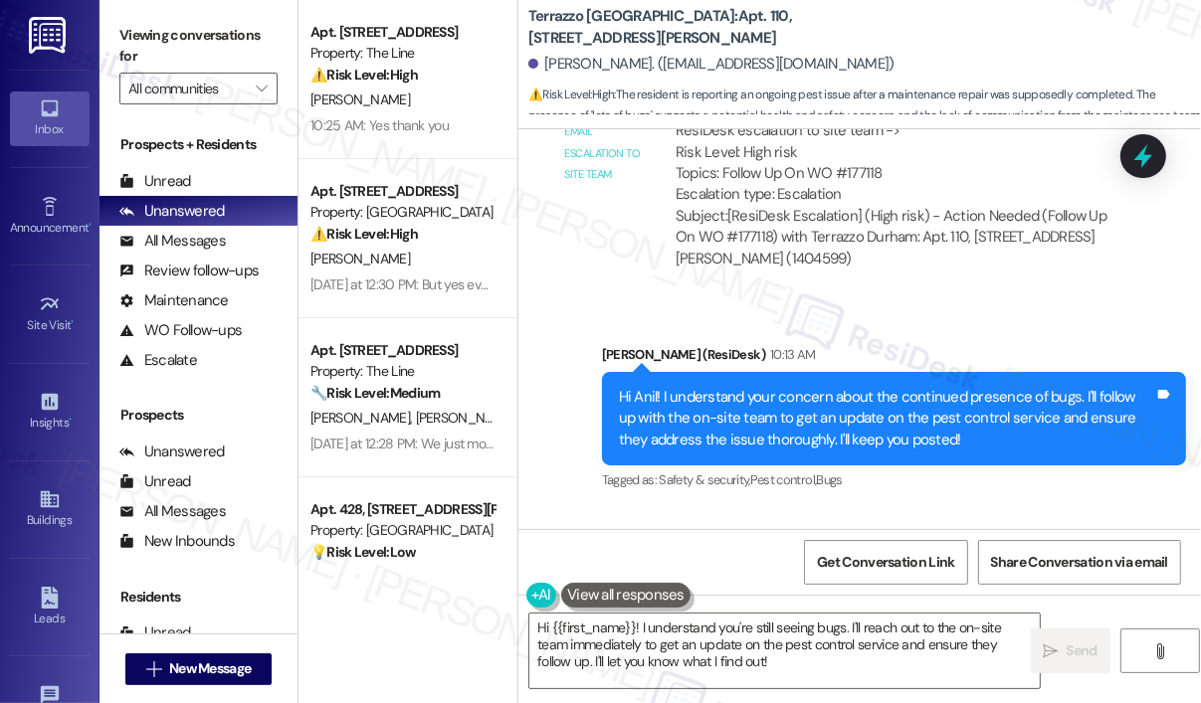
scroll to position [5794, 0]
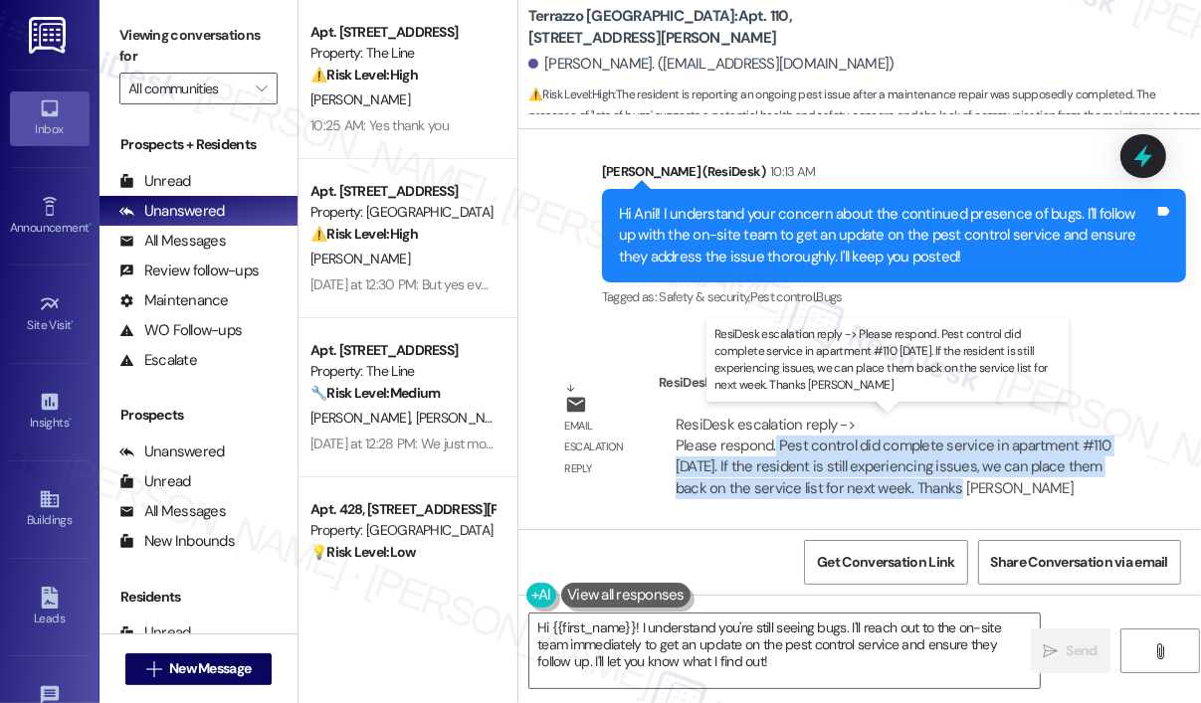
drag, startPoint x: 944, startPoint y: 489, endPoint x: 774, endPoint y: 443, distance: 176.4
click at [774, 443] on div "ResiDesk escalation reply -> Please respond. Pest control did complete service …" at bounding box center [893, 457] width 436 height 84
copy div "Pest control did complete service in apartment #110 last Tuesday. If the reside…"
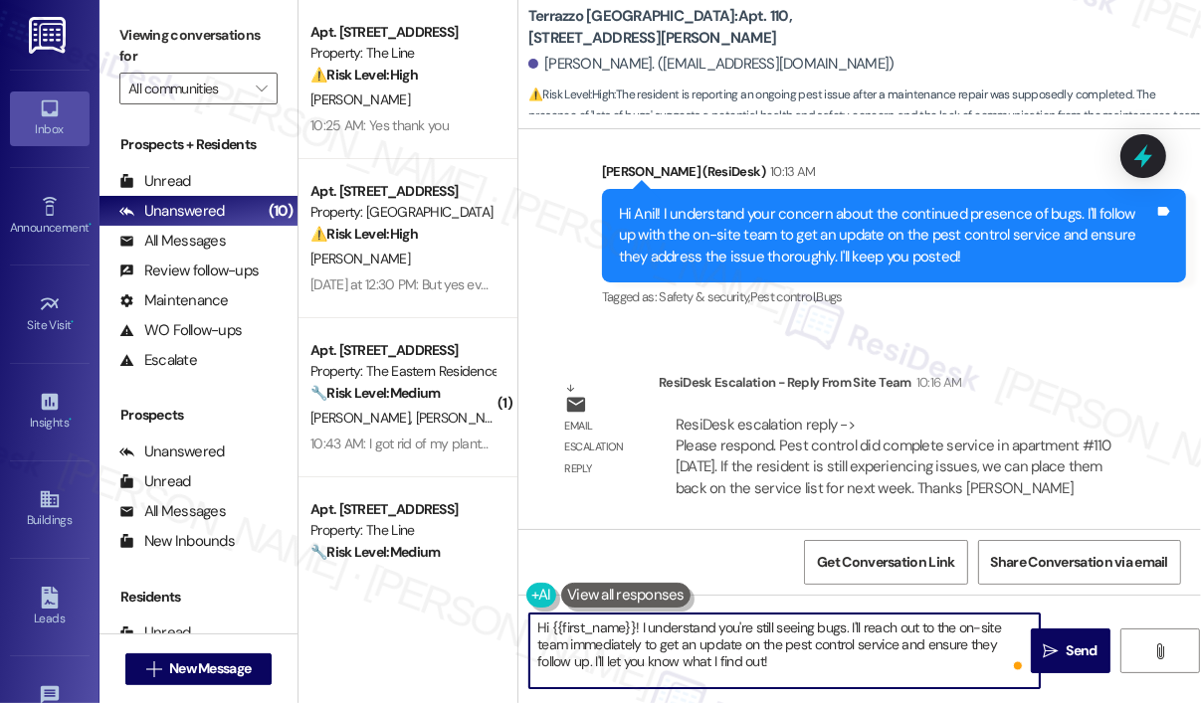
drag, startPoint x: 814, startPoint y: 664, endPoint x: 642, endPoint y: 632, distance: 175.0
click at [642, 632] on textarea "Hi {{first_name}}! I understand you're still seeing bugs. I'll reach out to the…" at bounding box center [784, 651] width 510 height 75
paste textarea "The site team wanted to let you know that pest control completed service in apa…"
click at [885, 668] on textarea "Hi {{first_name}}! The site team wanted to let you know that pest control compl…" at bounding box center [784, 651] width 510 height 75
type textarea "Hi {{first_name}}! The site team wanted to let you know that pest control compl…"
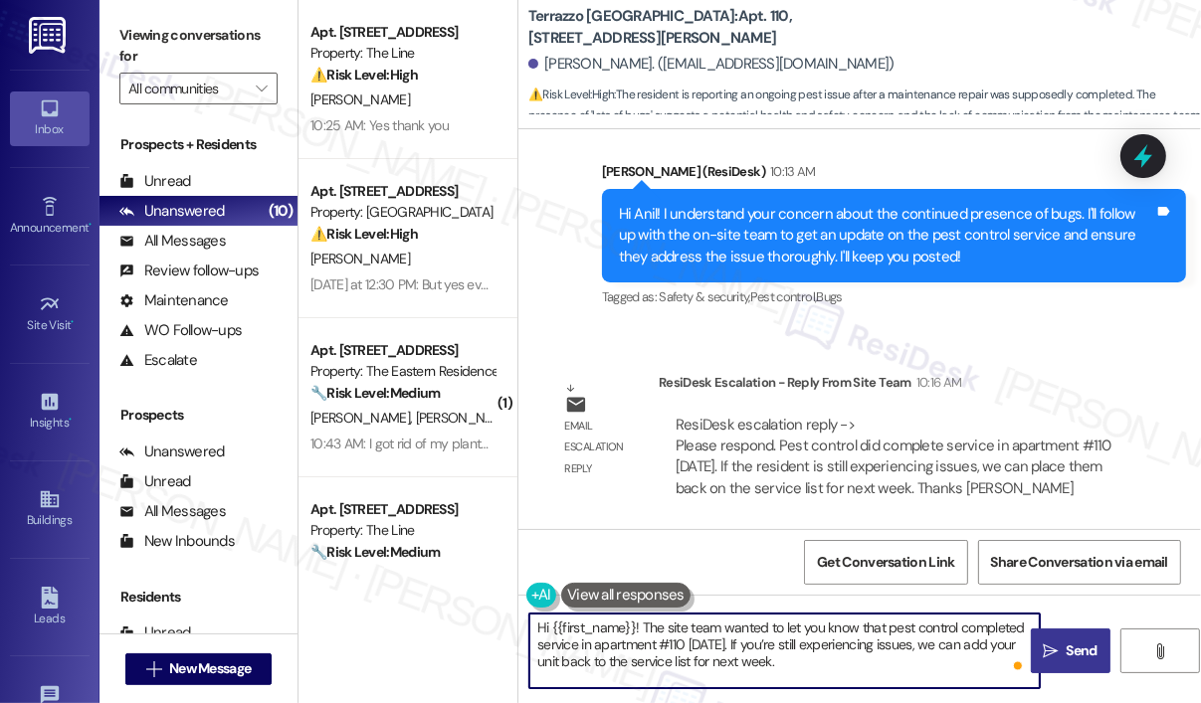
click at [1058, 656] on span " Send" at bounding box center [1070, 651] width 63 height 21
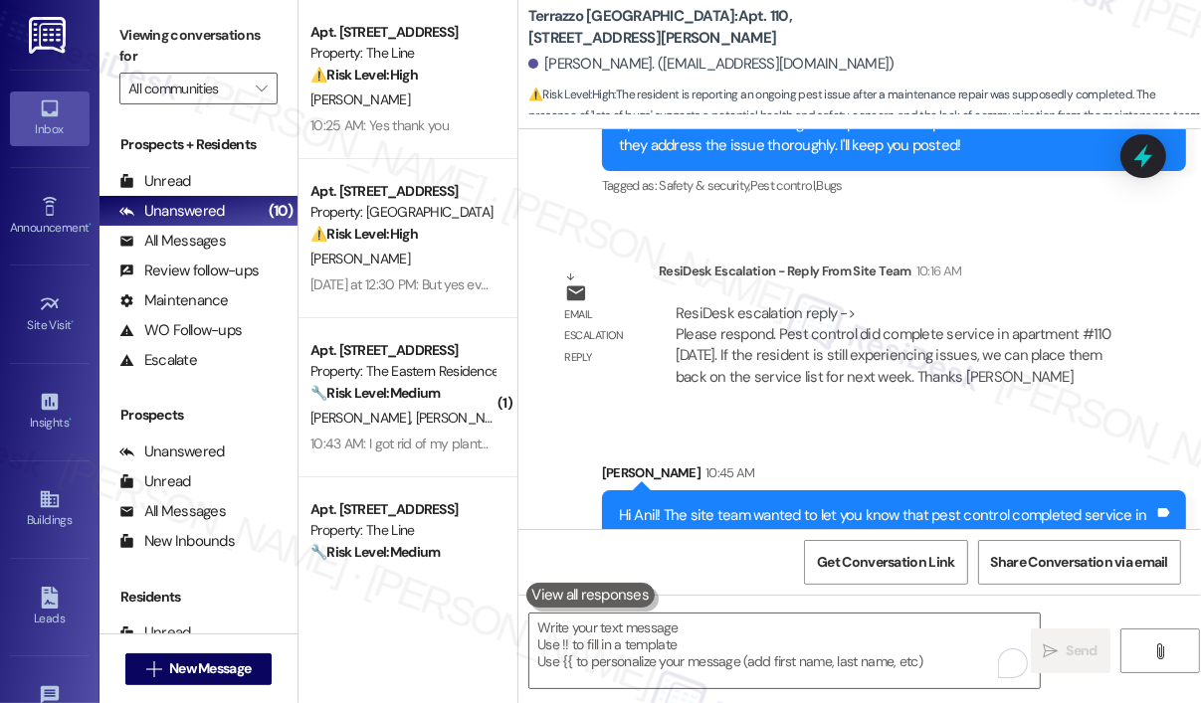
scroll to position [5976, 0]
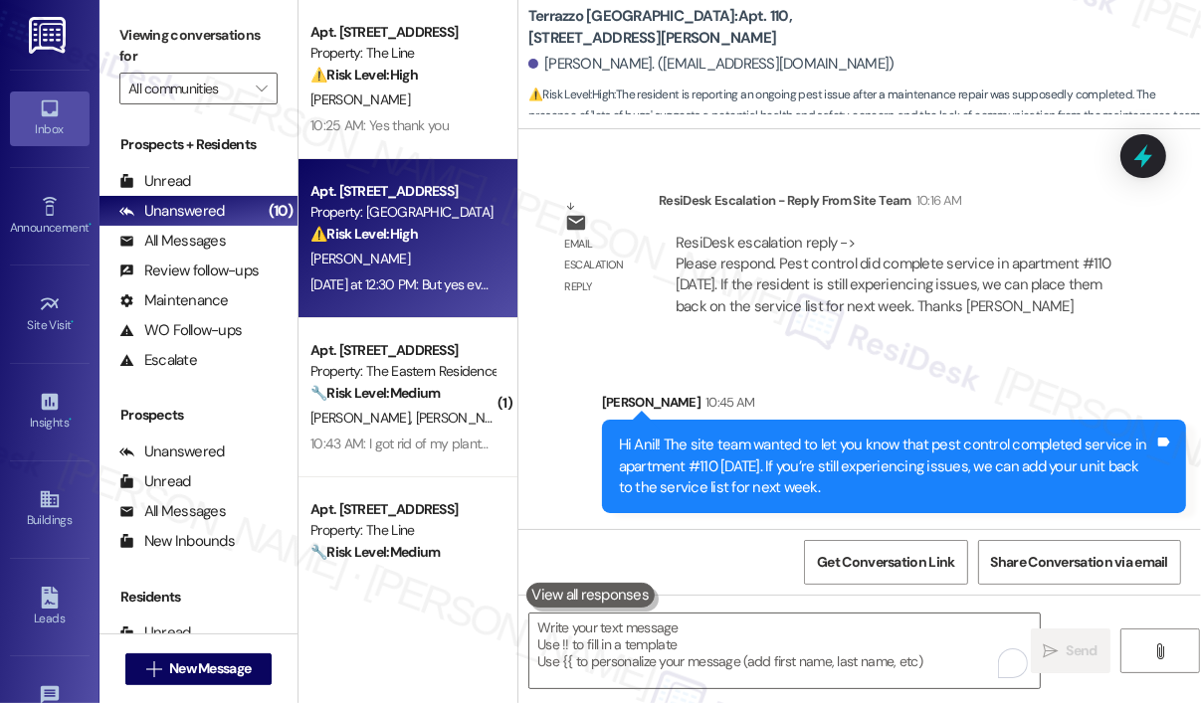
click at [449, 276] on div "[DATE] at 12:30 PM: But yes everything that needed work has a work order and th…" at bounding box center [633, 285] width 646 height 18
type textarea "Fetching suggested responses. Please feel free to read through the conversation…"
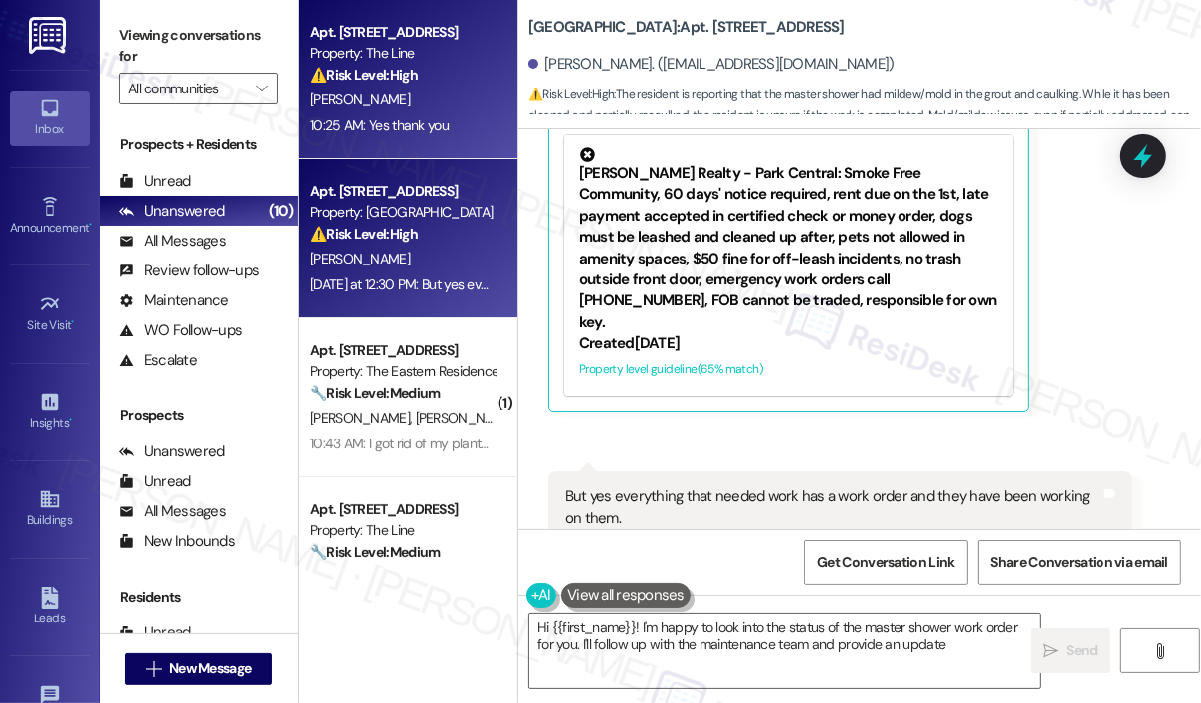
scroll to position [1139, 0]
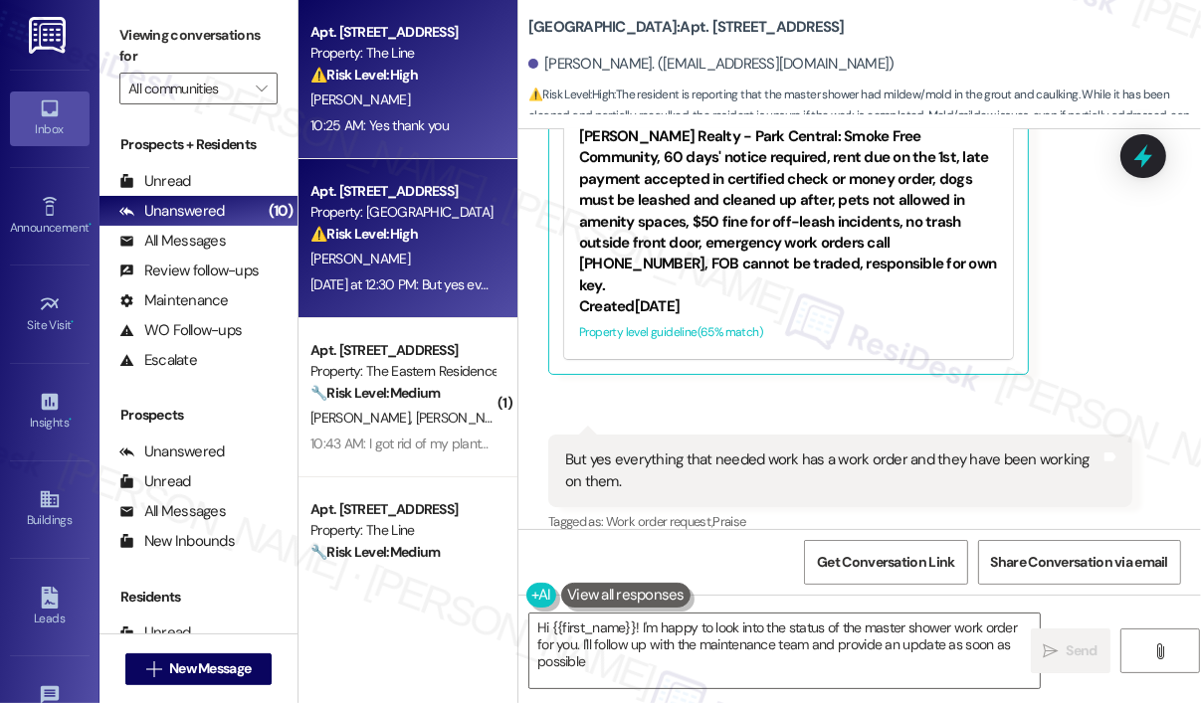
type textarea "Hi {{first_name}}! I'm happy to look into the status of the master shower work …"
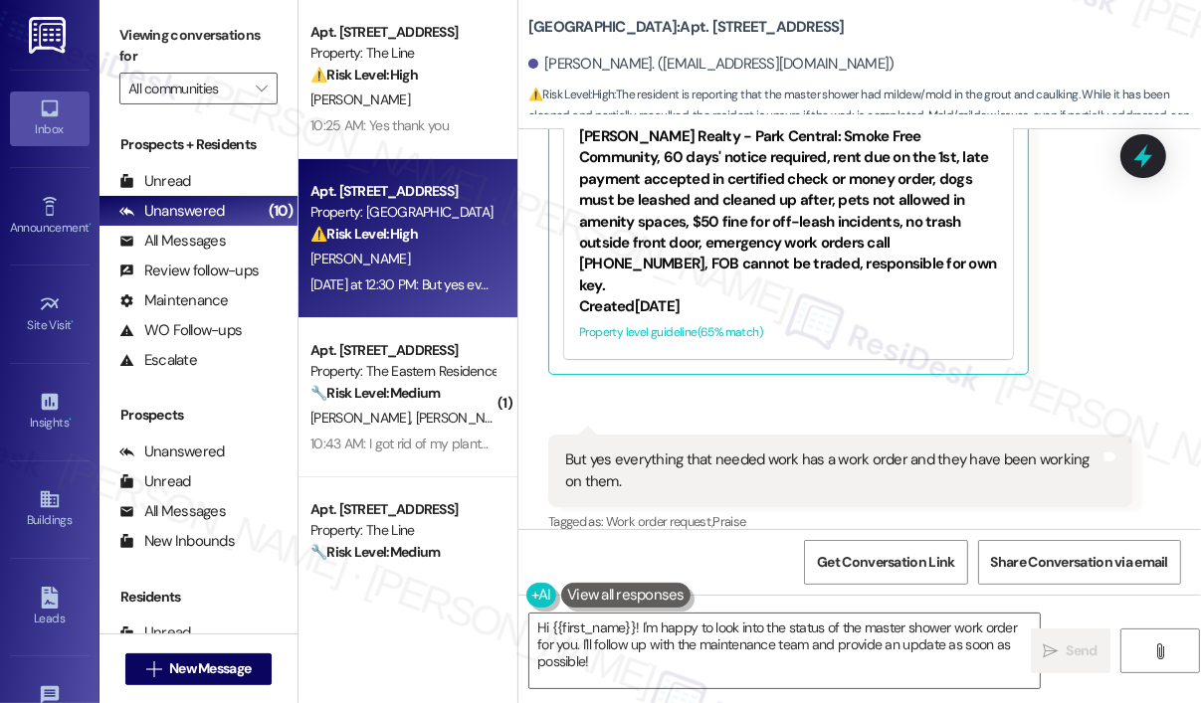
click at [1086, 304] on div "[PERSON_NAME] Question Neutral [DATE] at 12:29 PM Parts have been ordered for m…" at bounding box center [840, 87] width 584 height 576
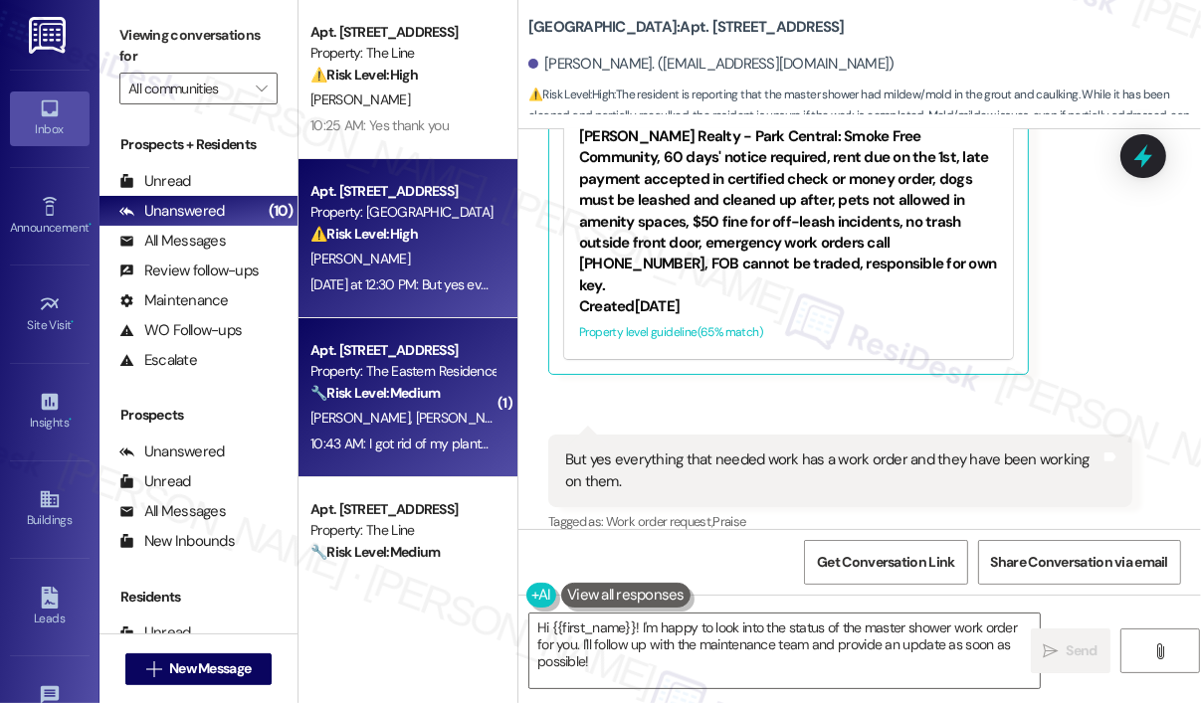
click at [418, 380] on div "Property: The Eastern Residences at [GEOGRAPHIC_DATA]" at bounding box center [402, 371] width 184 height 21
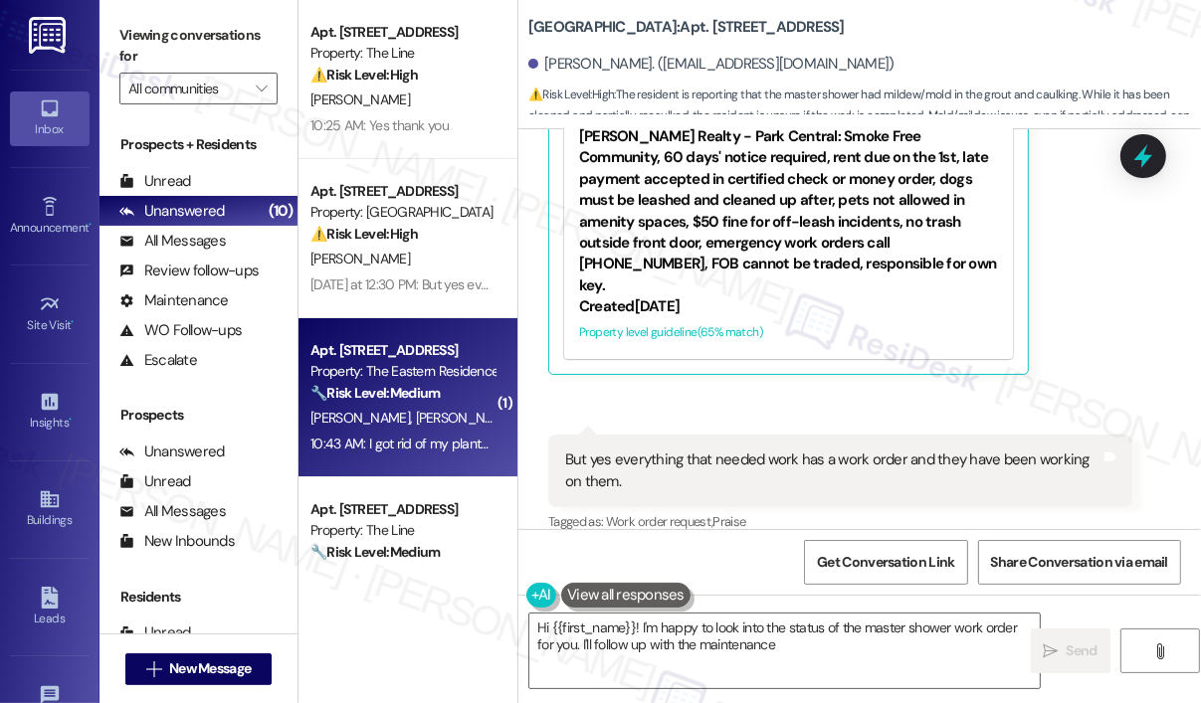
type textarea "Hi {{first_name}}! I'm happy to look into the status of the master shower work …"
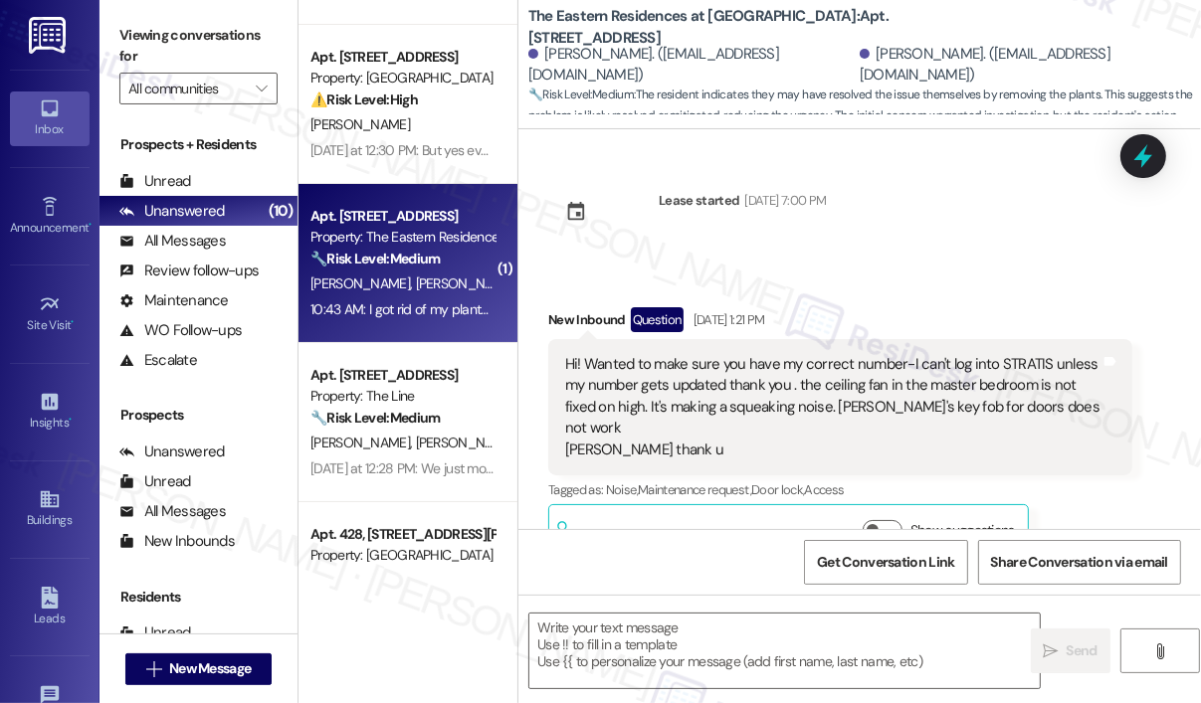
scroll to position [199, 0]
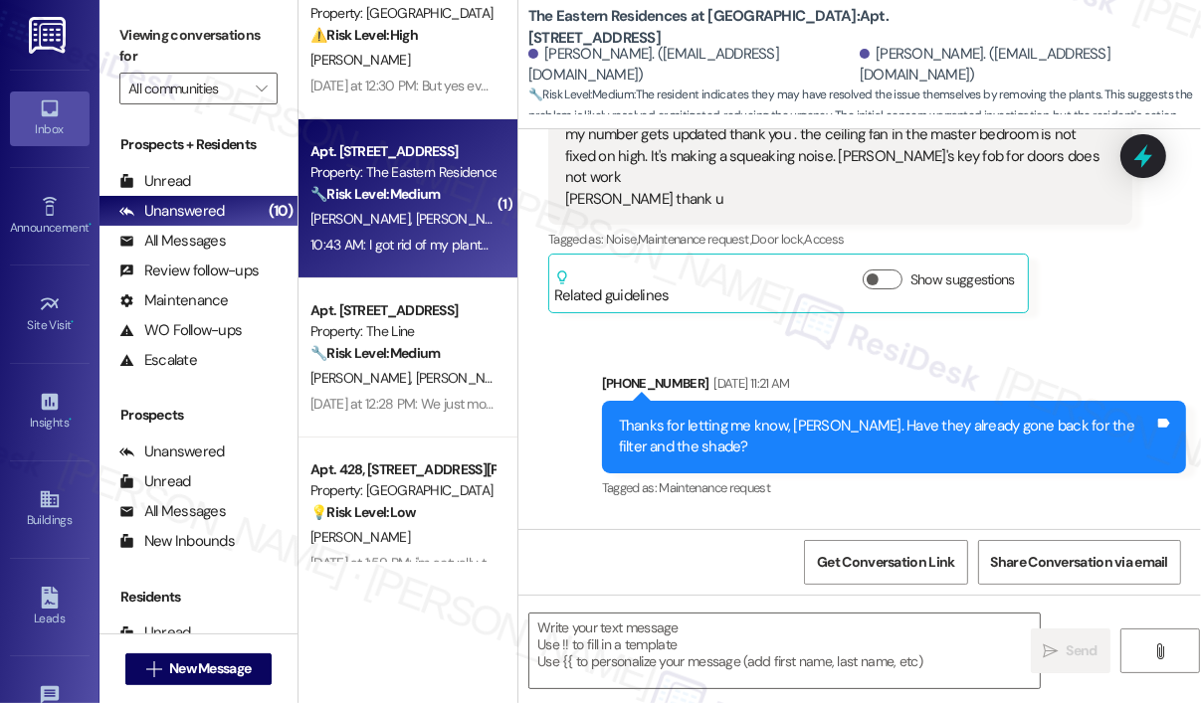
type textarea "Fetching suggested responses. Please feel free to read through the conversation…"
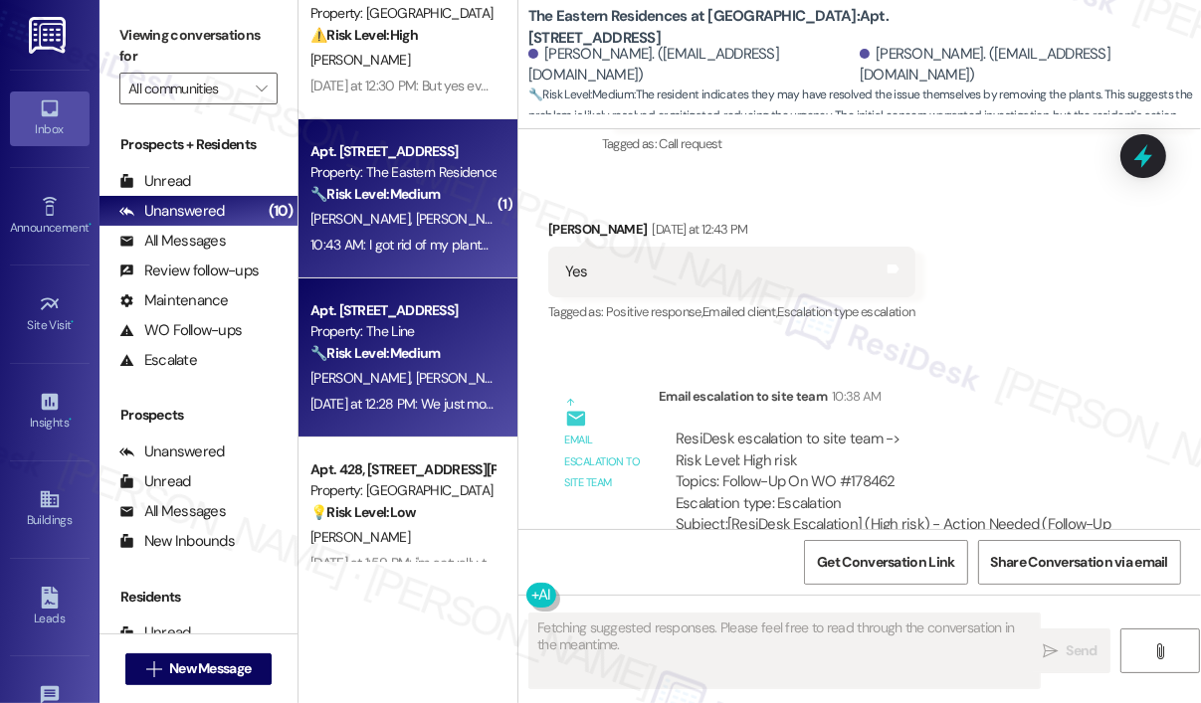
click at [430, 406] on div "Yesterday at 12:28 PM: We just moved in on Aug 9, and neither one of us submitt…" at bounding box center [681, 404] width 743 height 18
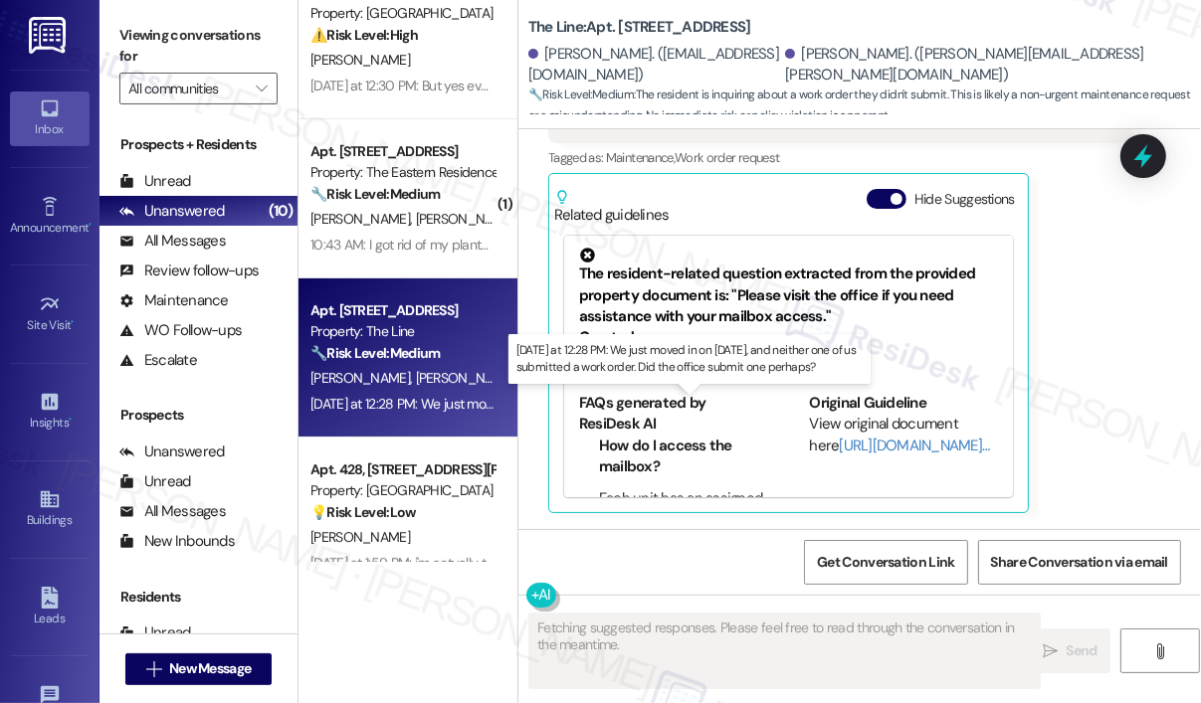
scroll to position [852, 0]
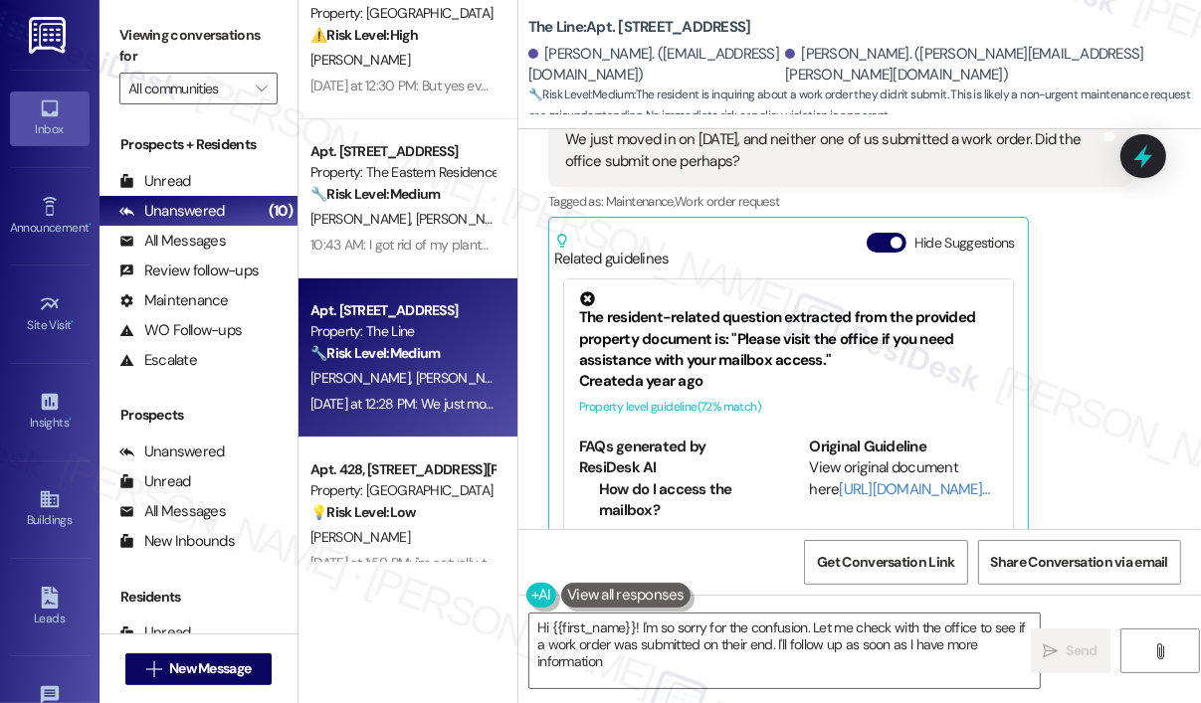
type textarea "Hi {{first_name}}! I'm so sorry for the confusion. Let me check with the office…"
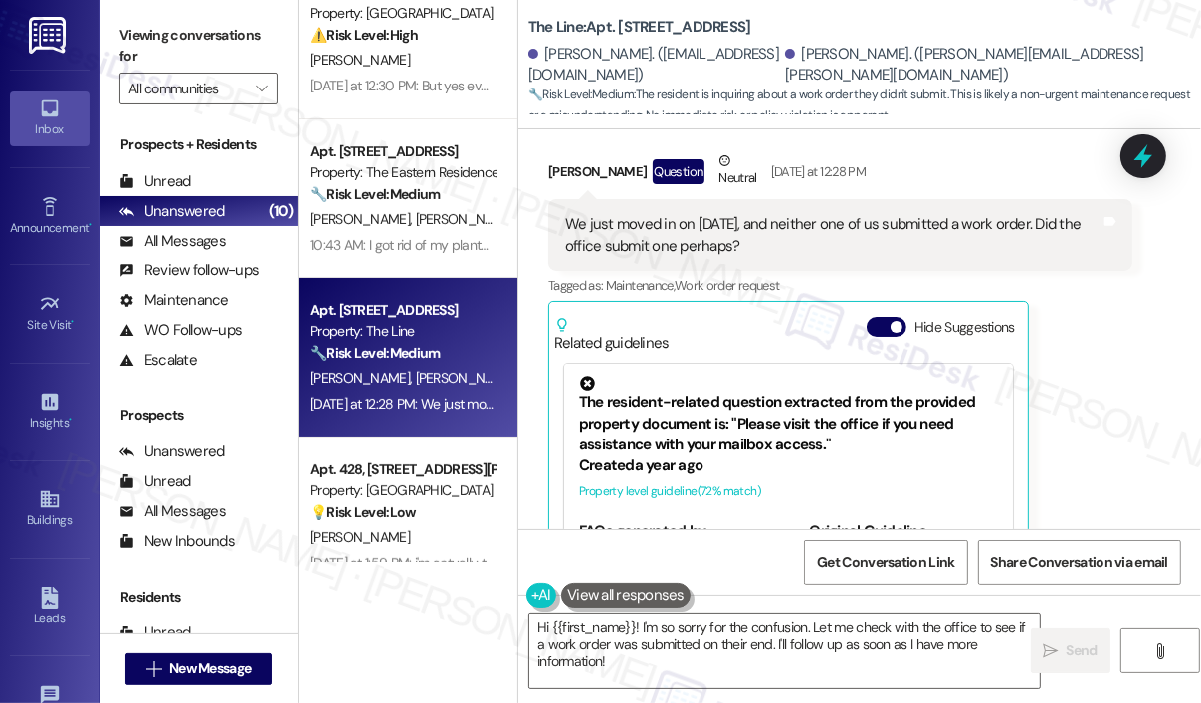
scroll to position [653, 0]
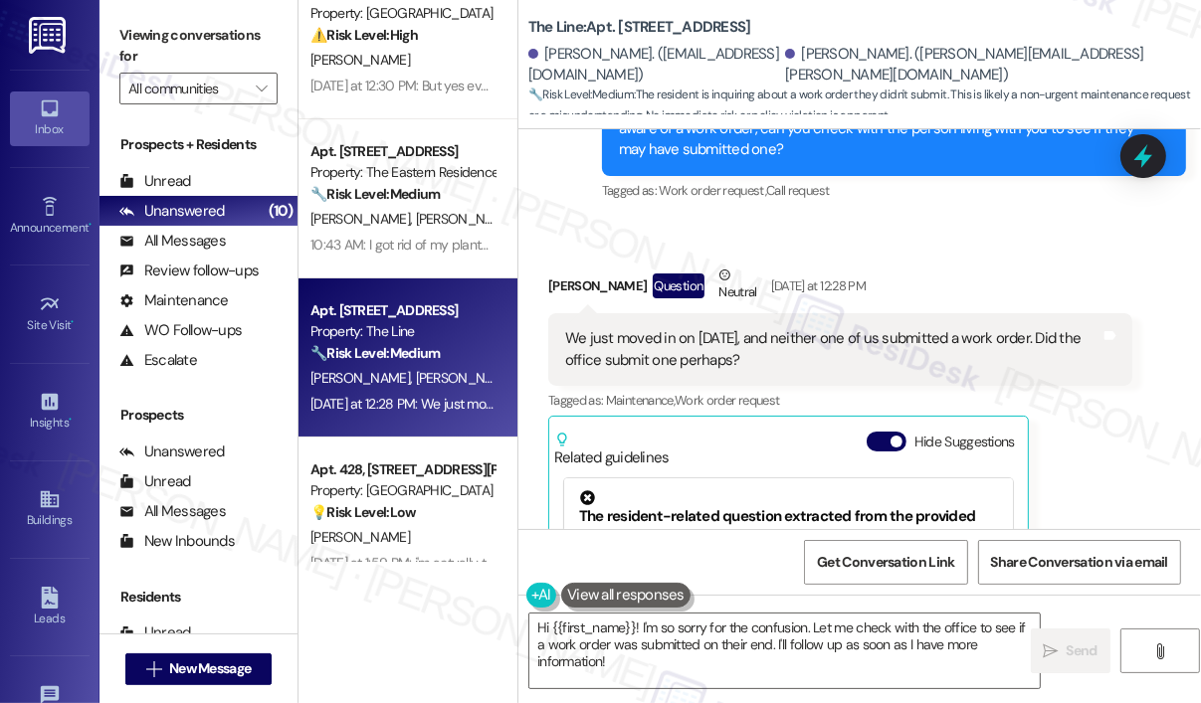
click at [1109, 427] on div "Kristin Whittington Question Neutral Yesterday at 12:28 PM We just moved in on …" at bounding box center [840, 510] width 584 height 490
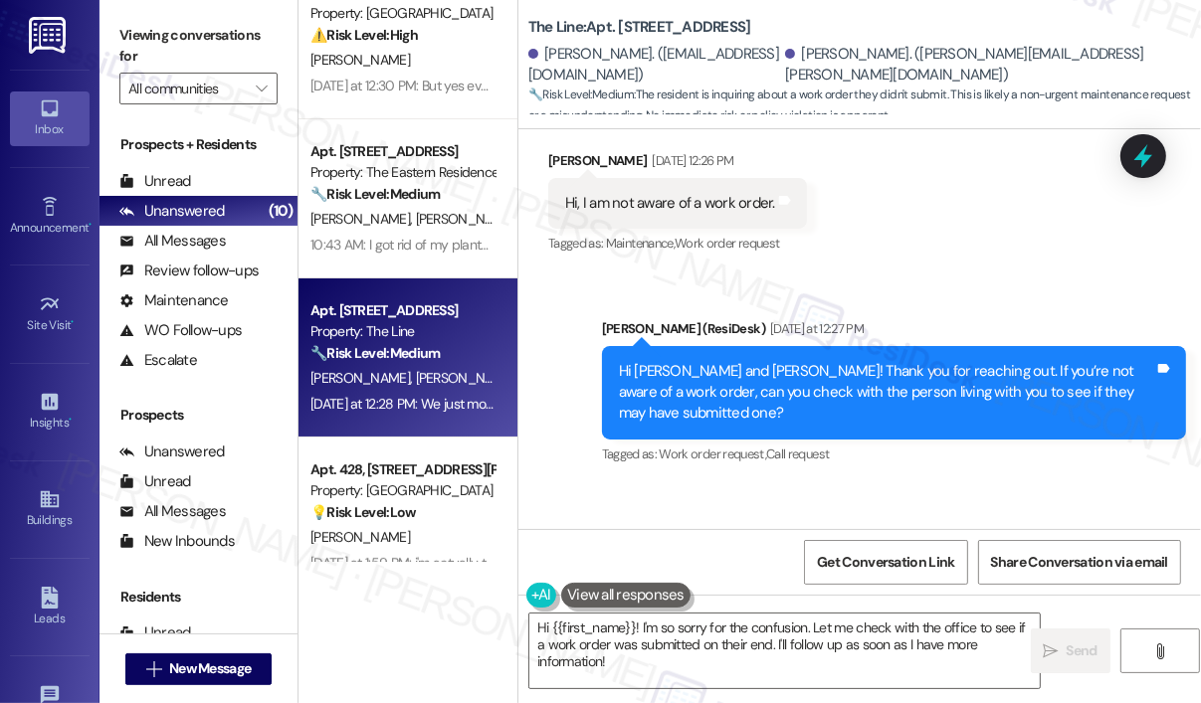
scroll to position [354, 0]
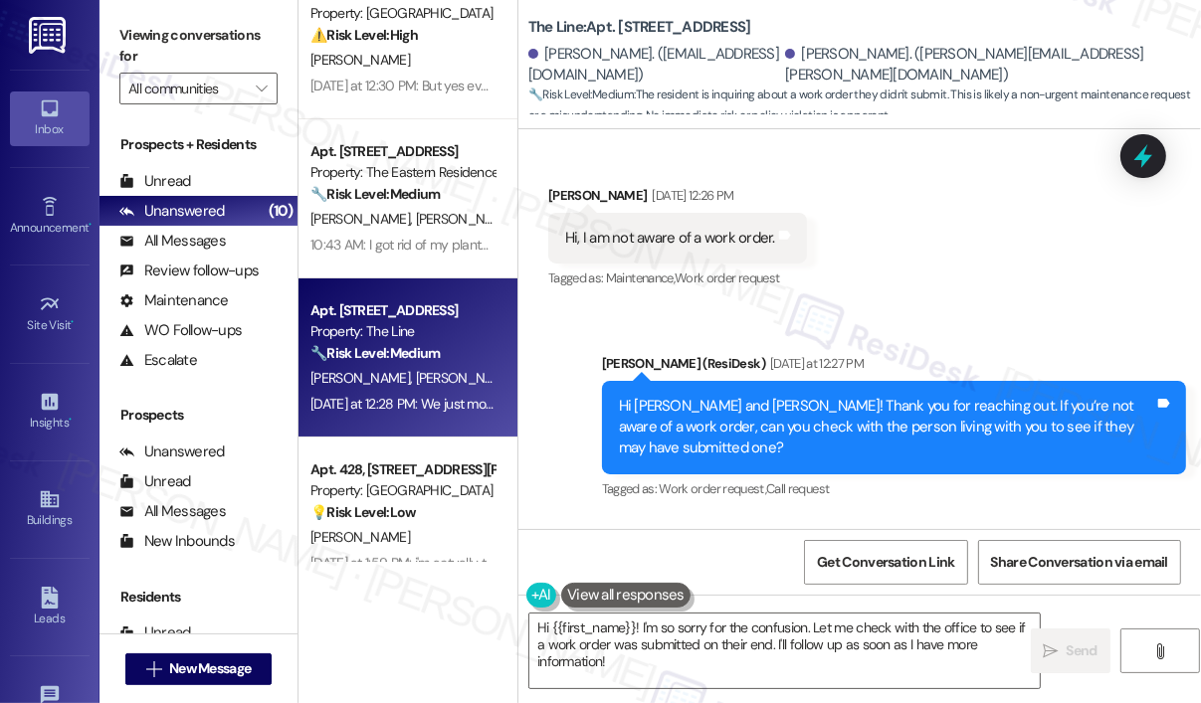
click at [1047, 263] on div "Received via SMS Kristin Whittington Aug 15, 2025 at 12:26 PM Hi, I am not awar…" at bounding box center [859, 224] width 682 height 168
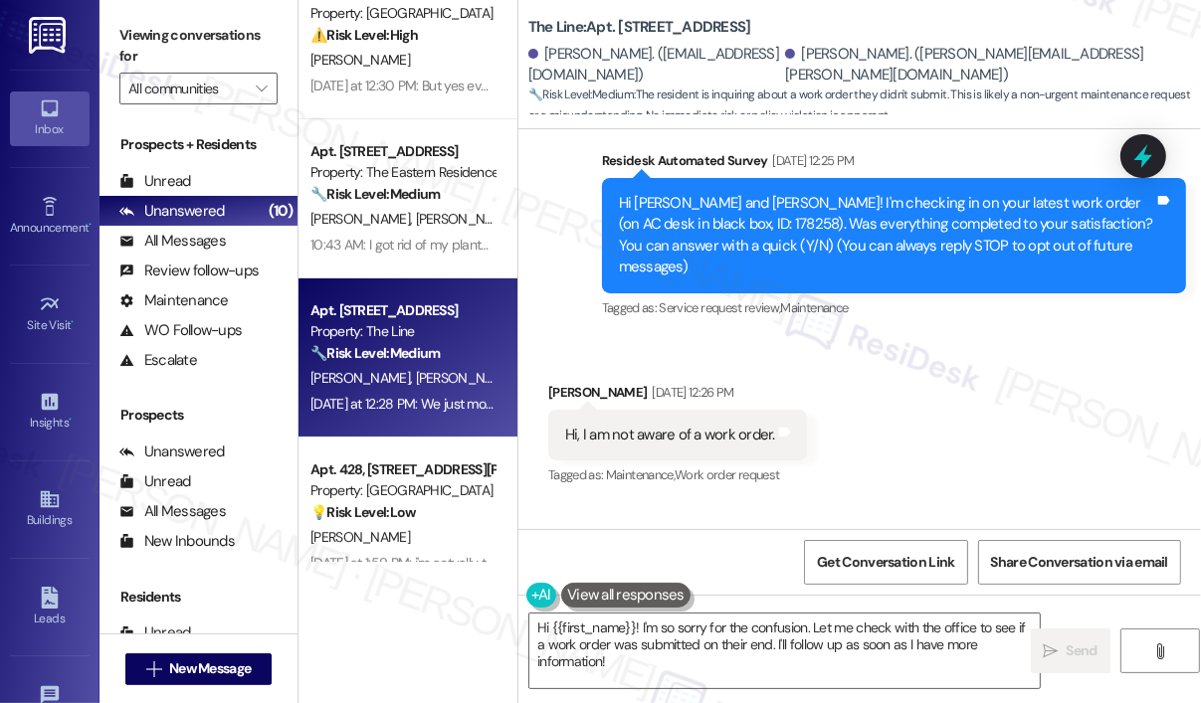
scroll to position [155, 0]
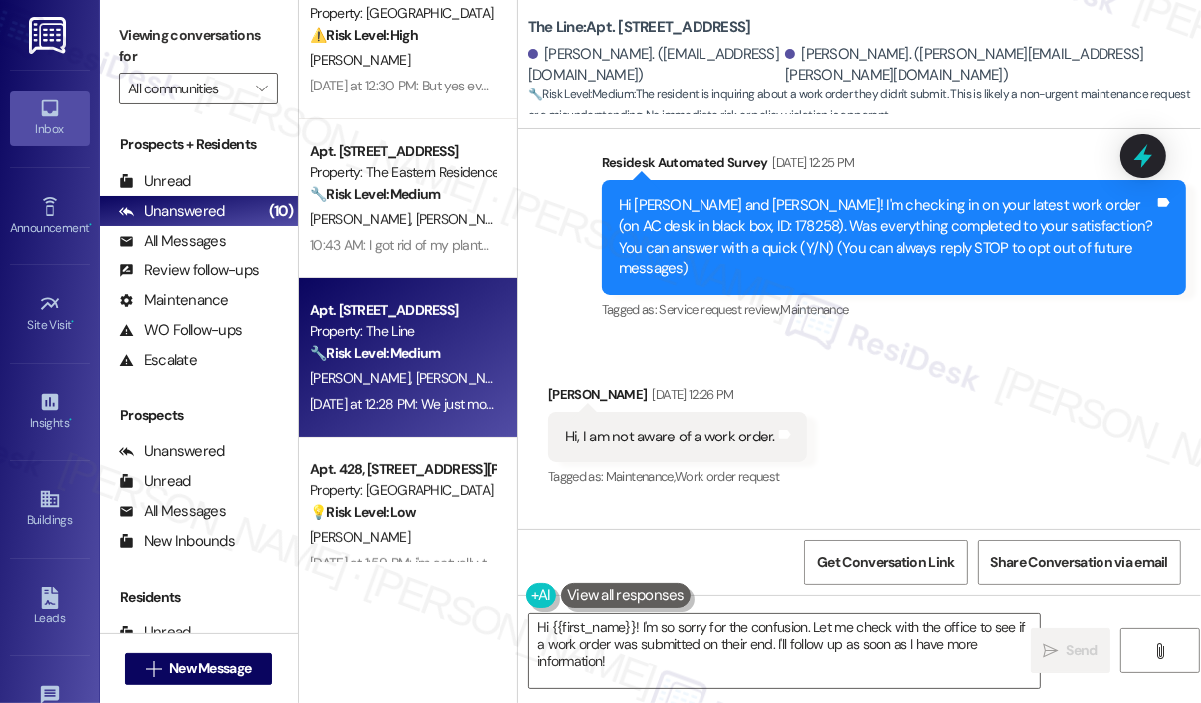
click at [658, 227] on div "Hi Jinks and Kristin! I'm checking in on your latest work order (on AC desk in …" at bounding box center [886, 238] width 535 height 86
copy div "178258"
click at [1017, 369] on div "Received via SMS Kristin Whittington Aug 15, 2025 at 12:26 PM Hi, I am not awar…" at bounding box center [859, 423] width 682 height 168
click at [1142, 150] on icon at bounding box center [1143, 156] width 24 height 31
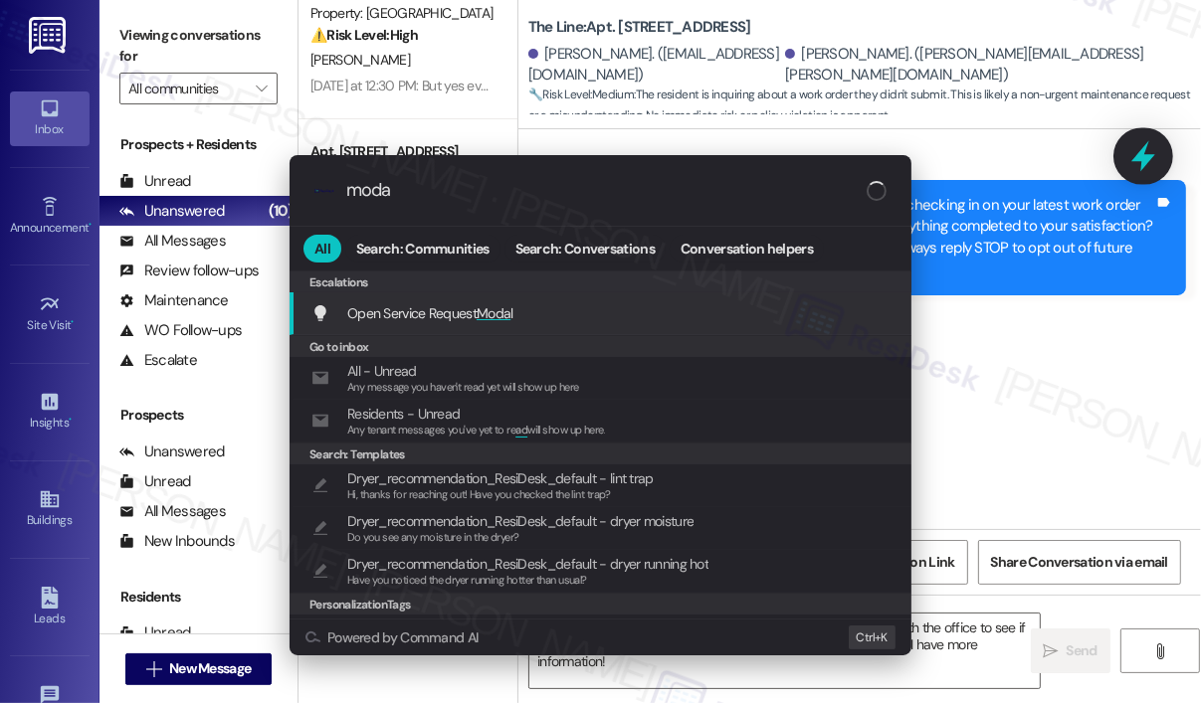
type input "modal"
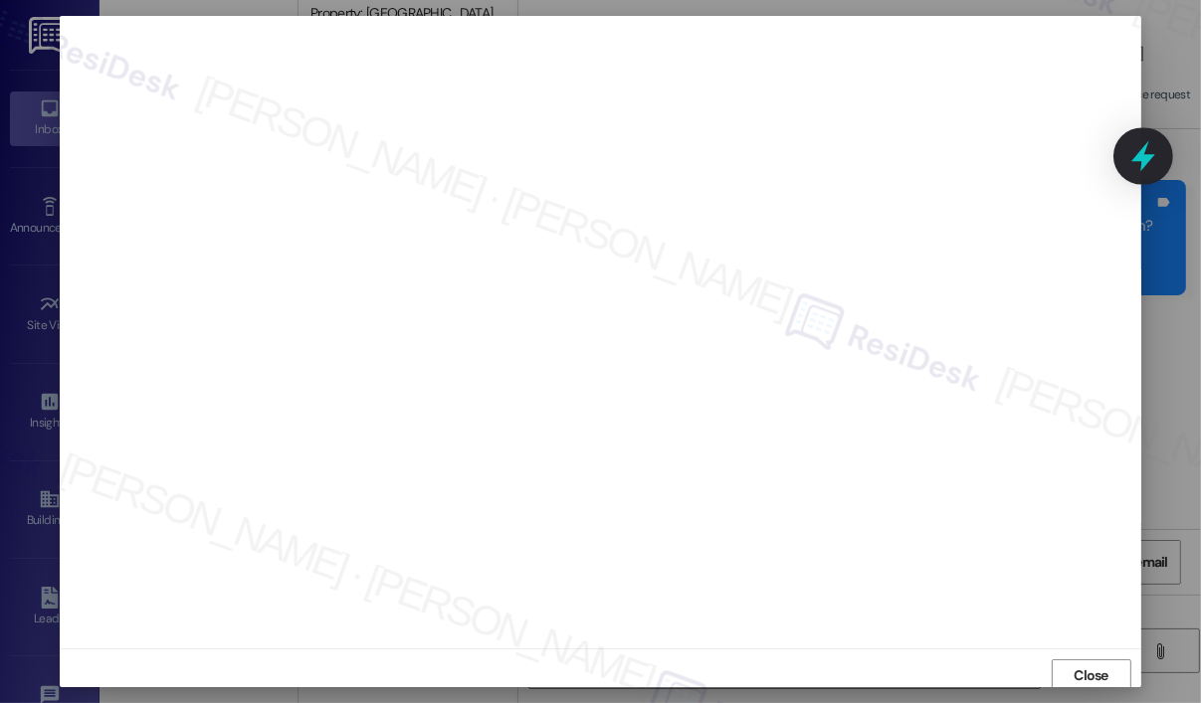
scroll to position [4, 0]
click at [1089, 667] on span "Close" at bounding box center [1090, 672] width 35 height 21
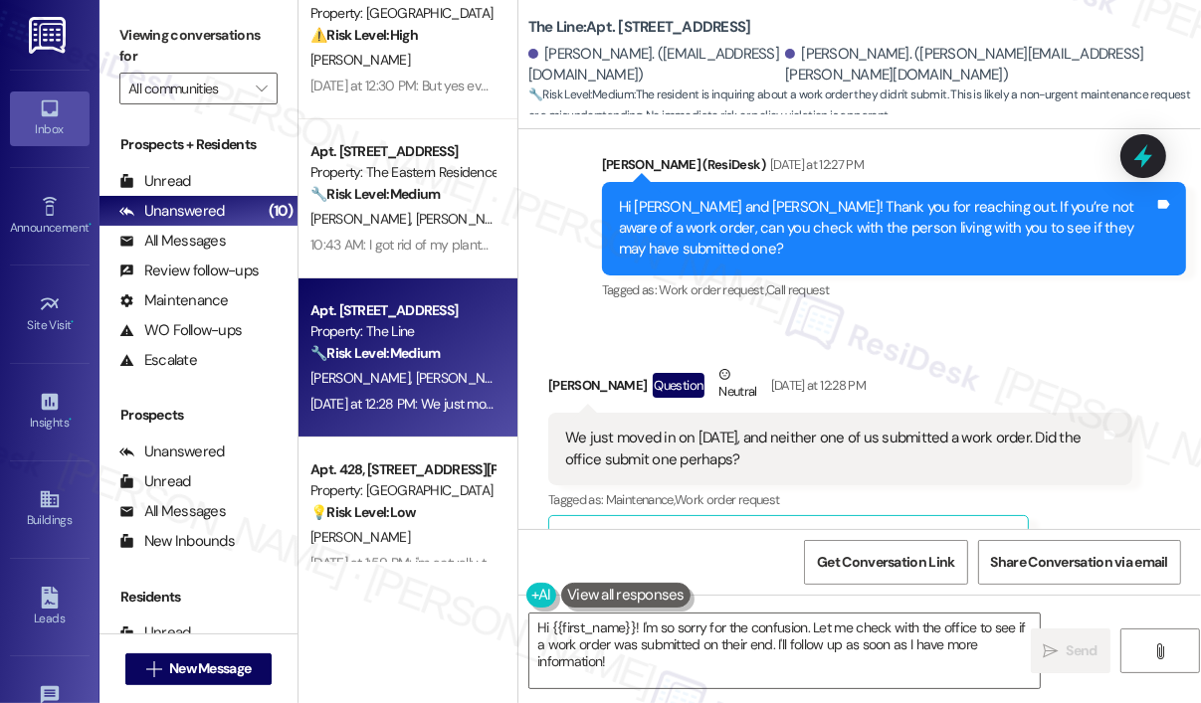
scroll to position [852, 0]
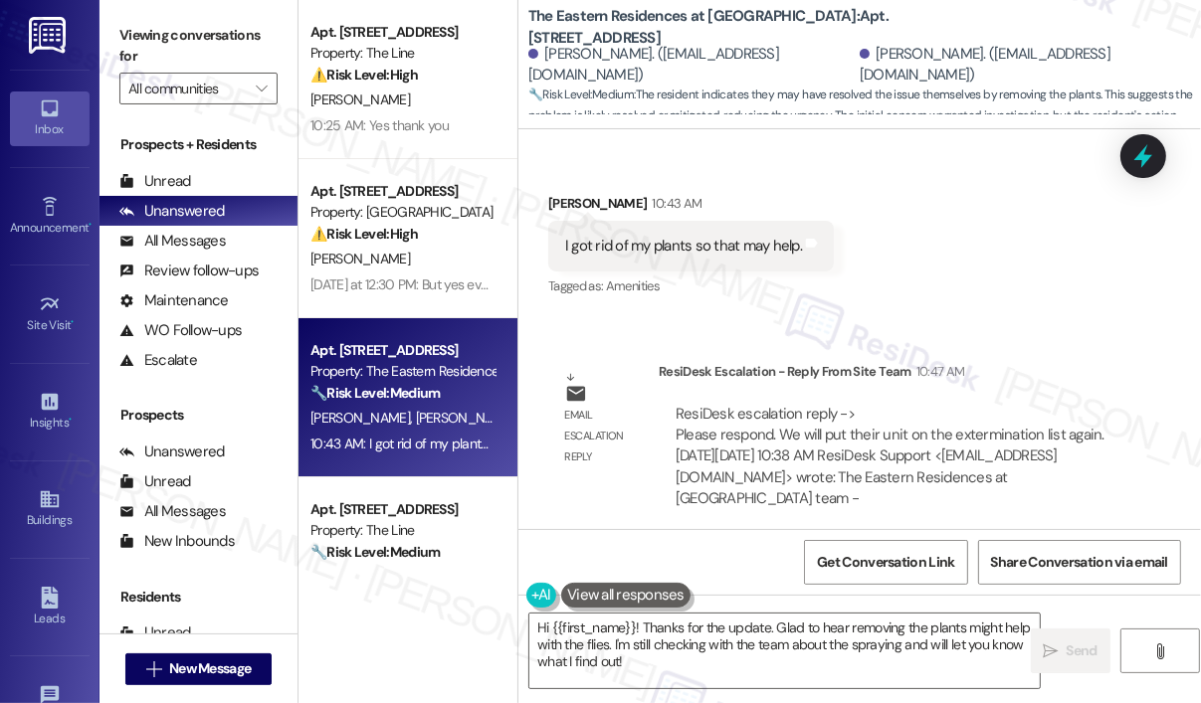
scroll to position [6372, 0]
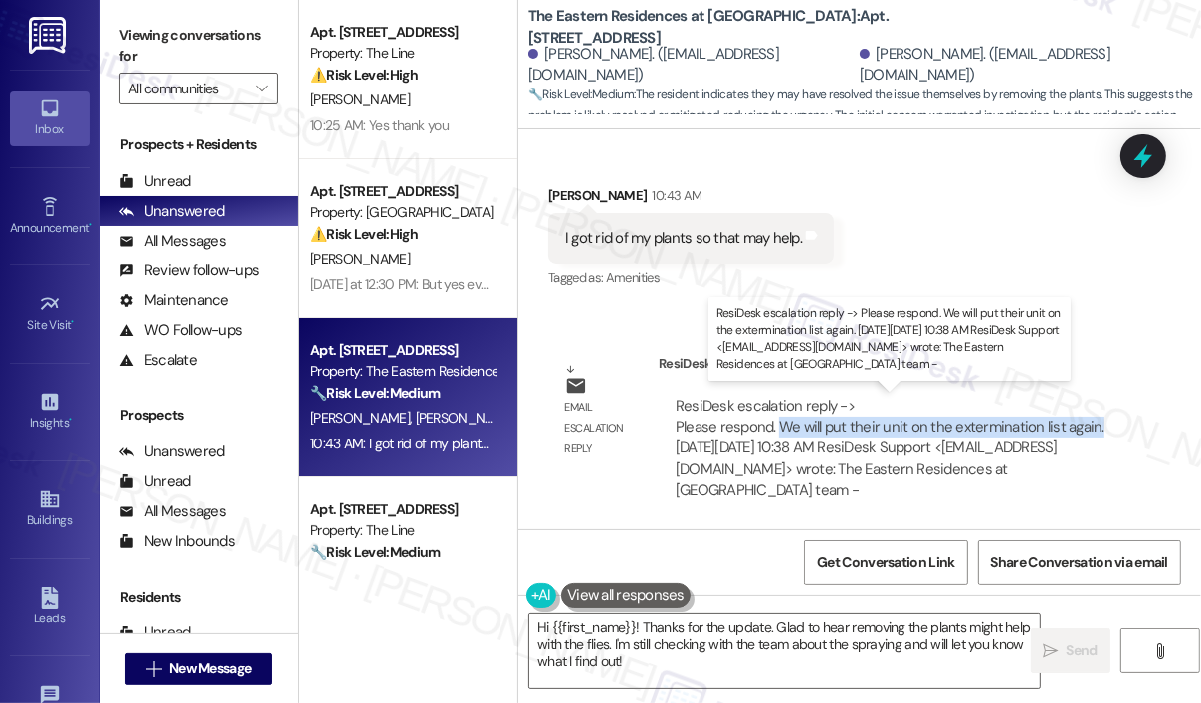
drag, startPoint x: 1094, startPoint y: 424, endPoint x: 782, endPoint y: 427, distance: 312.4
click at [782, 427] on div "ResiDesk escalation reply -> Please respond. We will put their unit on the exte…" at bounding box center [895, 449] width 444 height 106
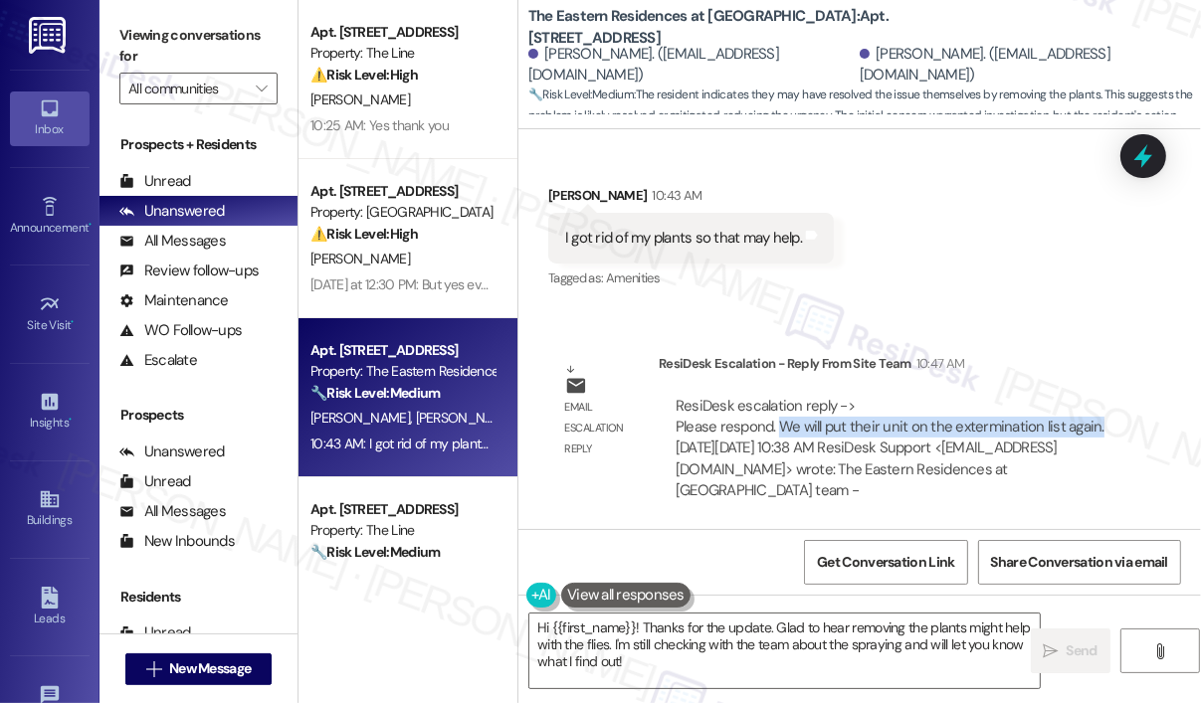
copy div "We will put their unit on the extermination list again."
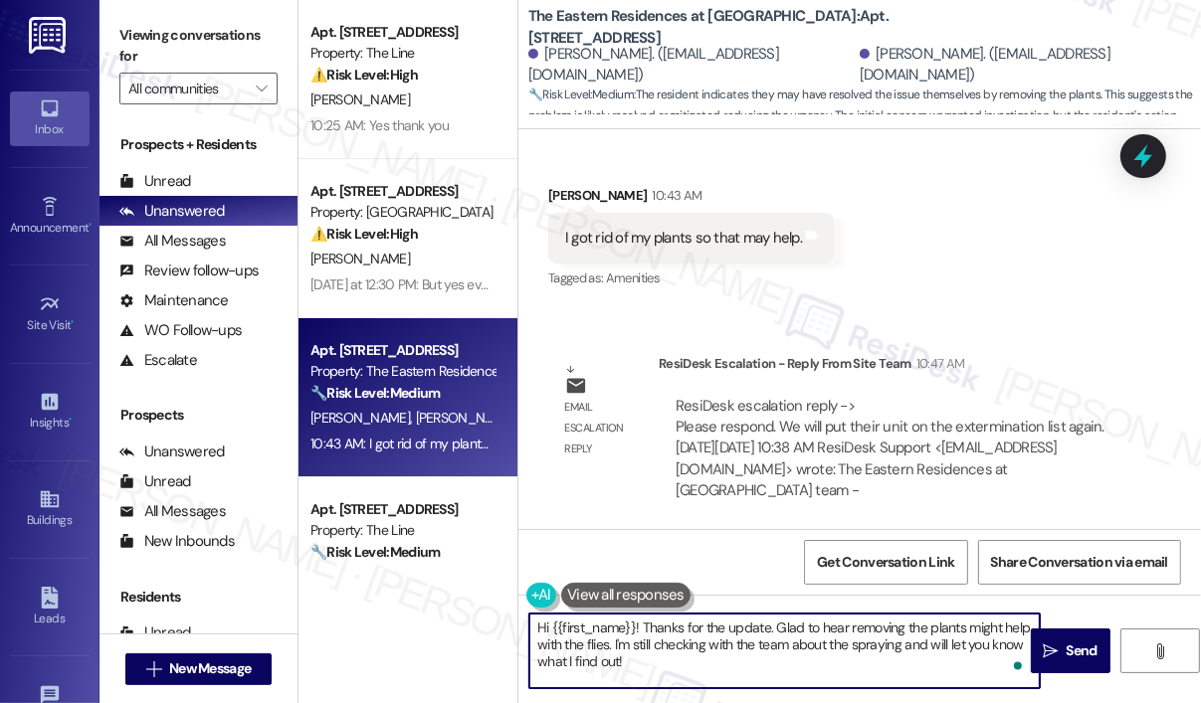
drag, startPoint x: 638, startPoint y: 663, endPoint x: 641, endPoint y: 628, distance: 34.9
click at [641, 628] on textarea "Hi {{first_name}}! Thanks for the update. Glad to hear removing the plants migh…" at bounding box center [784, 651] width 510 height 75
click at [648, 645] on textarea "Hi {{first_name}}! Thanks for the update. Glad to hear removing the plants migh…" at bounding box center [784, 651] width 510 height 75
drag, startPoint x: 625, startPoint y: 663, endPoint x: 645, endPoint y: 627, distance: 41.0
click at [645, 627] on textarea "Hi {{first_name}}! Thanks for the update. Glad to hear removing the plants migh…" at bounding box center [784, 651] width 510 height 75
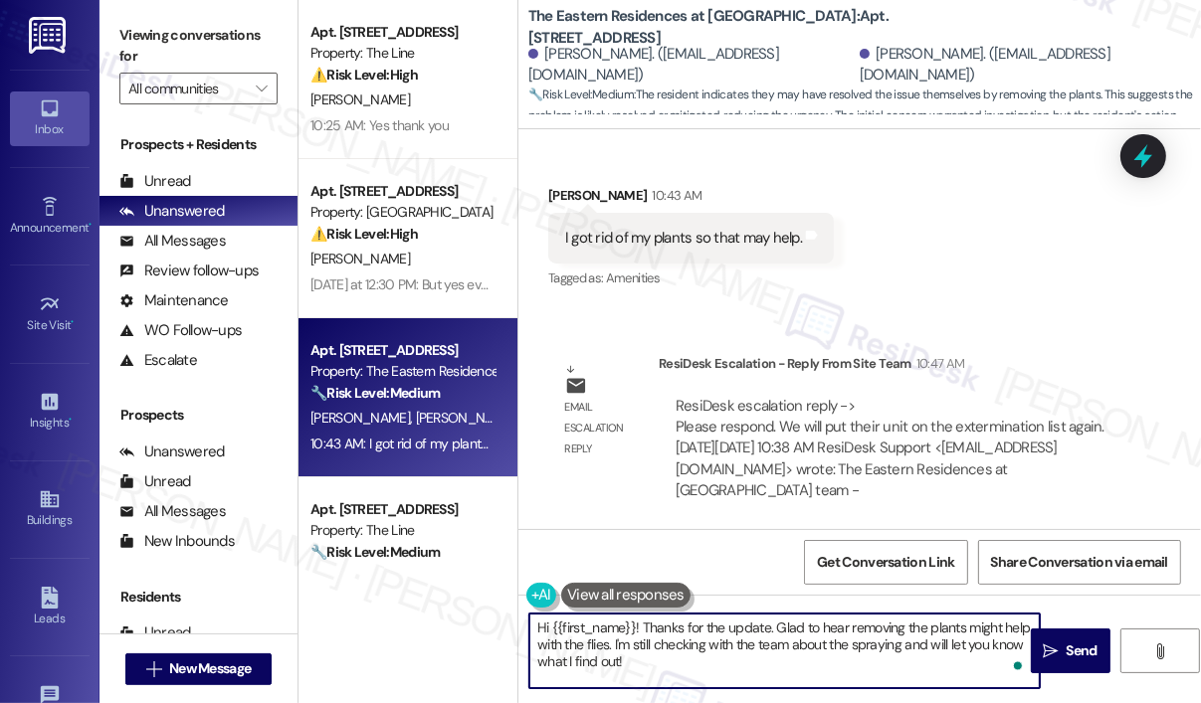
paste textarea "e site team wanted to let you know that your unit will be placed back on the ex…"
click at [836, 652] on textarea "Hi {{first_name}}! The site team wanted to let you know that your unit will be …" at bounding box center [784, 651] width 510 height 75
click at [834, 652] on textarea "Hi {{first_name}}! The site team wanted to let you know that your unit will be …" at bounding box center [784, 651] width 510 height 75
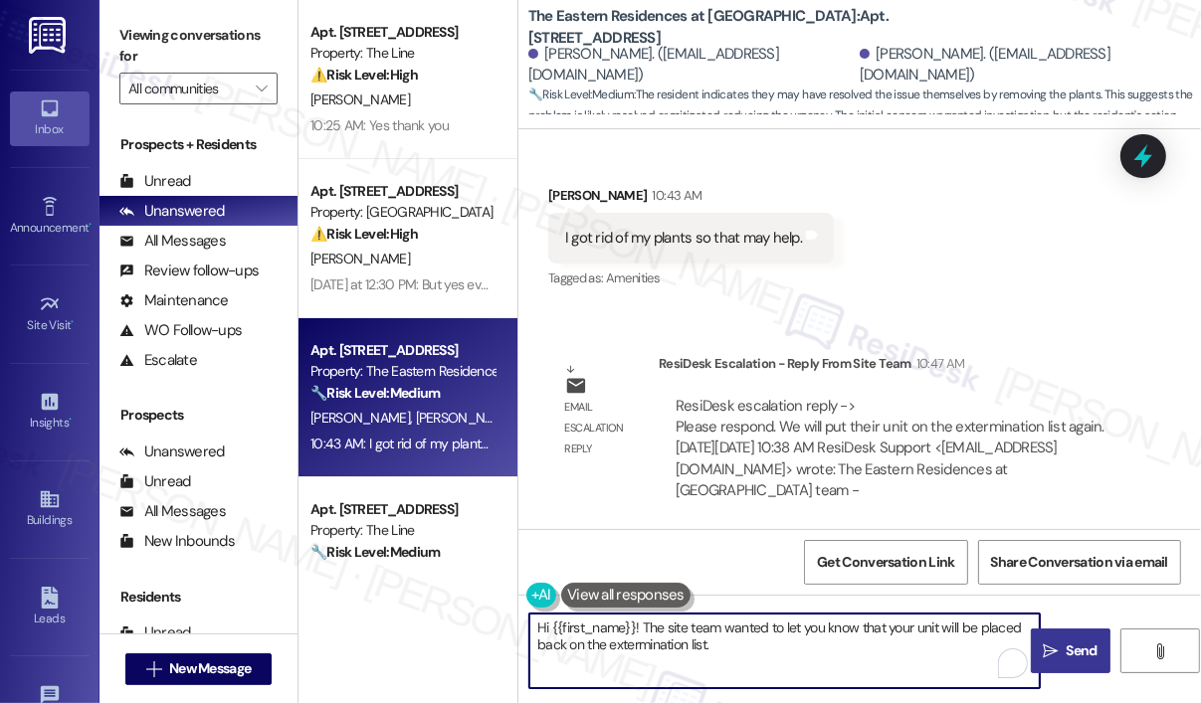
type textarea "Hi {{first_name}}! The site team wanted to let you know that your unit will be …"
click at [1077, 648] on span "Send" at bounding box center [1081, 651] width 31 height 21
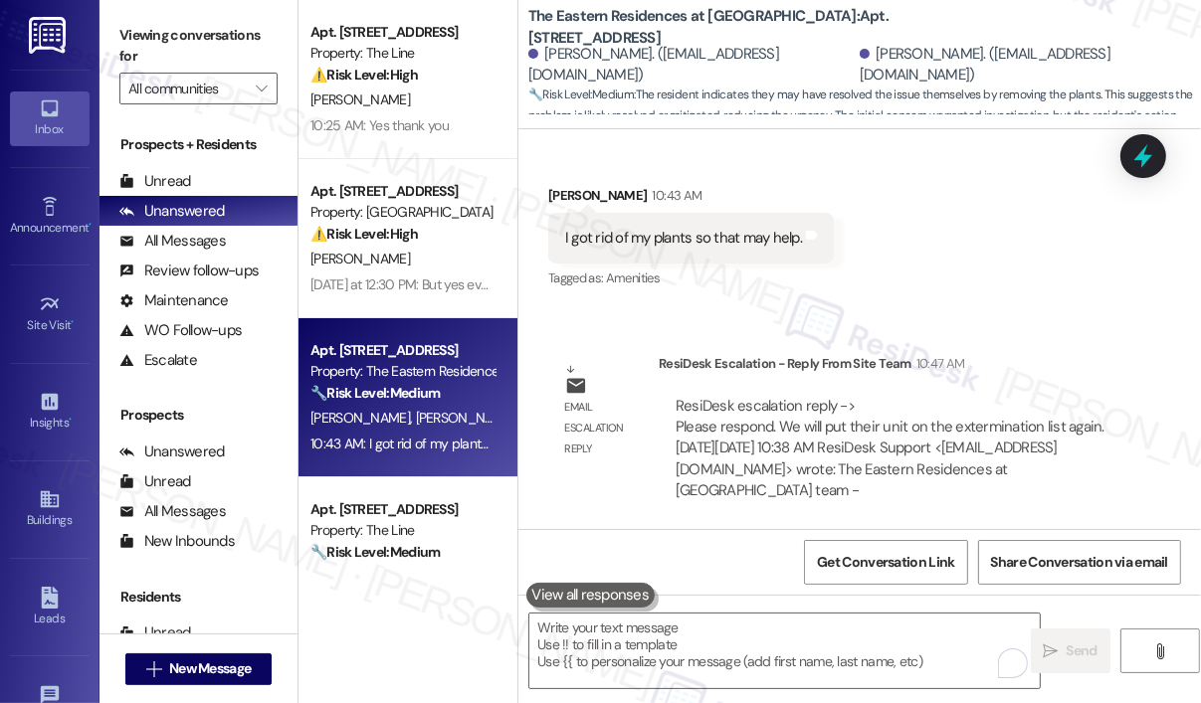
click at [875, 275] on div "Received via SMS Christina Allen 10:43 AM I got rid of my plants so that may he…" at bounding box center [859, 224] width 682 height 168
click at [896, 289] on div "Received via SMS Christina Allen 10:43 AM I got rid of my plants so that may he…" at bounding box center [859, 224] width 682 height 168
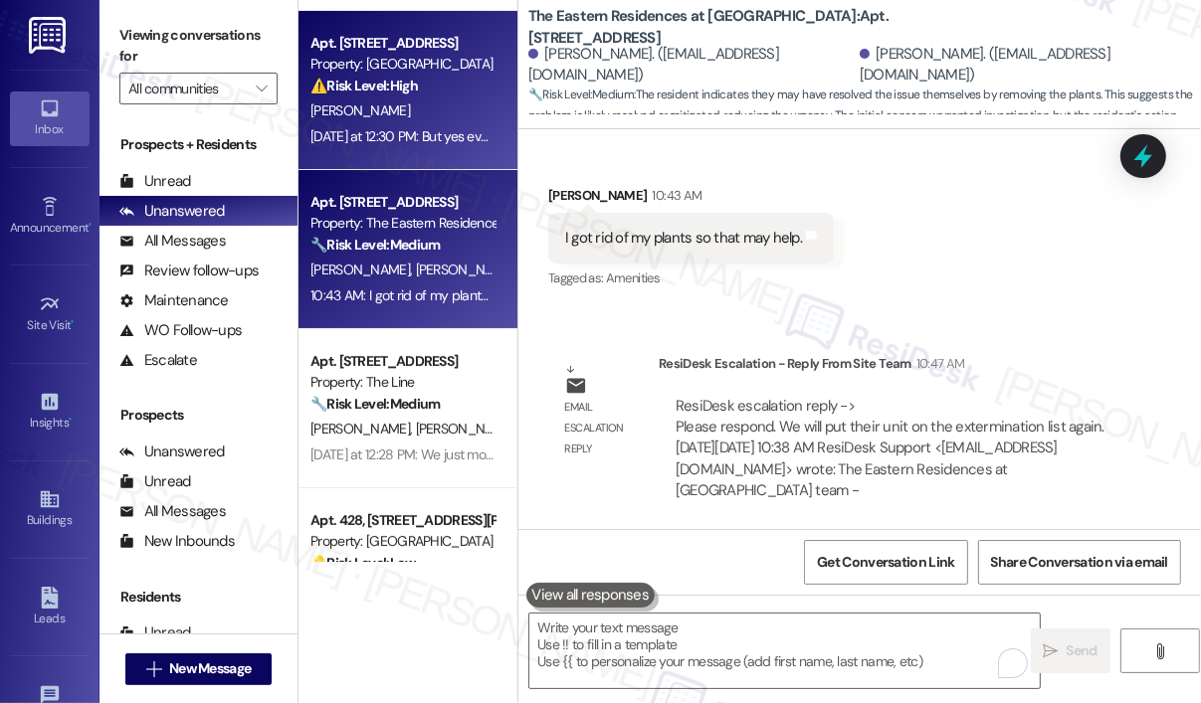
scroll to position [199, 0]
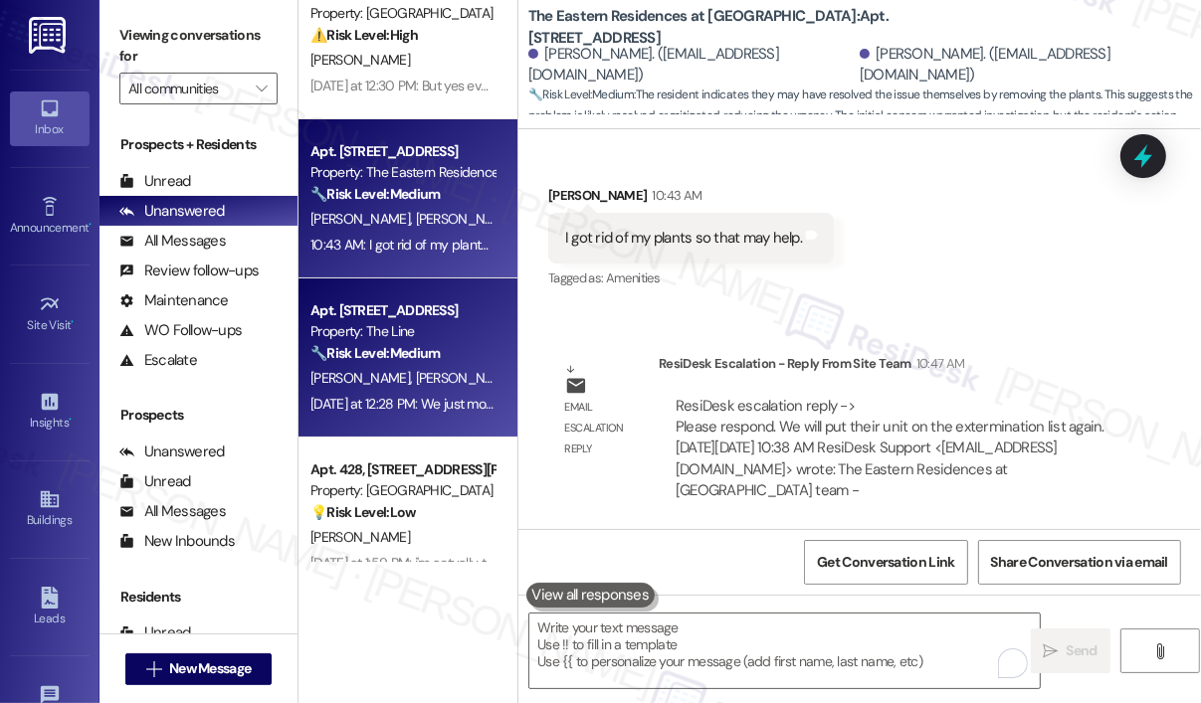
click at [401, 352] on strong "🔧 Risk Level: Medium" at bounding box center [374, 353] width 129 height 18
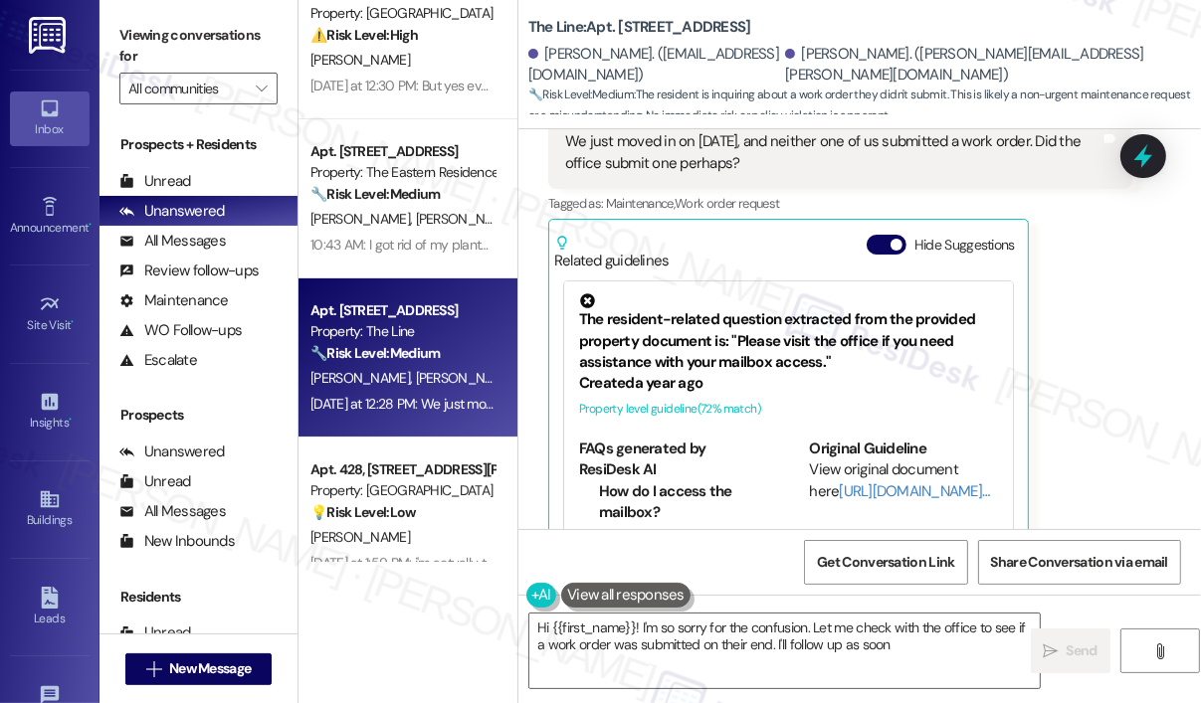
scroll to position [851, 0]
type textarea "Hi {{first_name}}! I'm so sorry for the confusion. Let me check with the office…"
click at [1117, 413] on div "Kristin Whittington Question Neutral Yesterday at 12:28 PM We just moved in on …" at bounding box center [840, 312] width 584 height 490
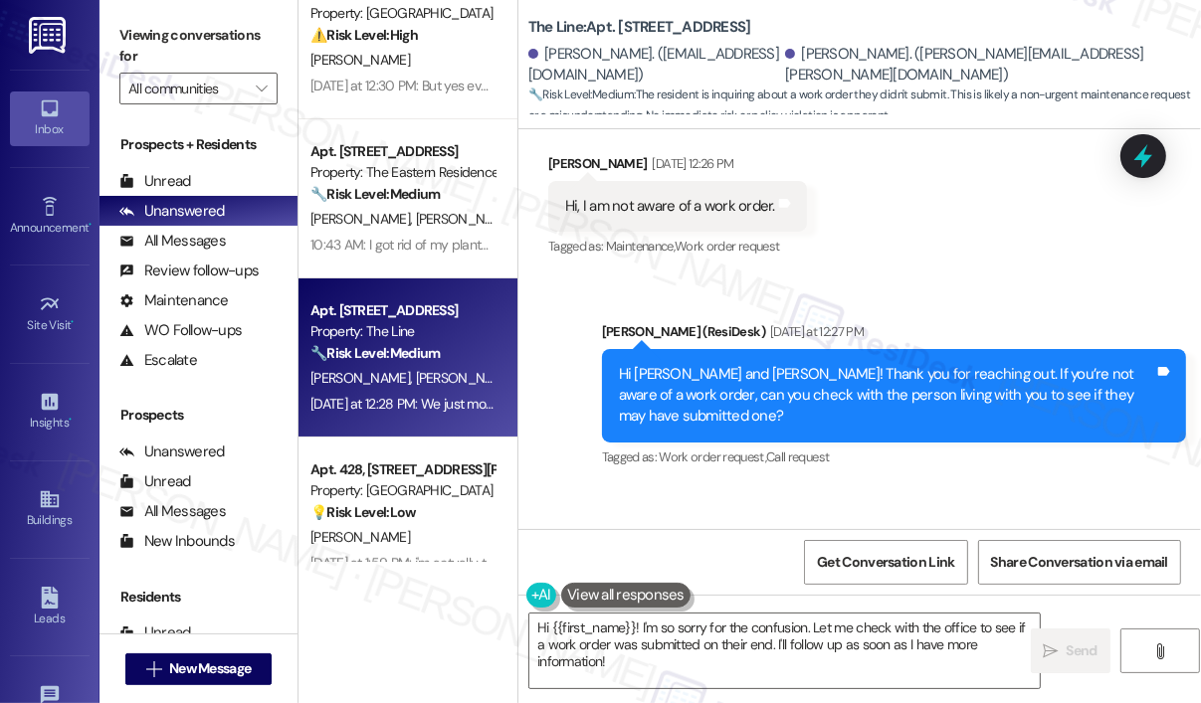
scroll to position [353, 0]
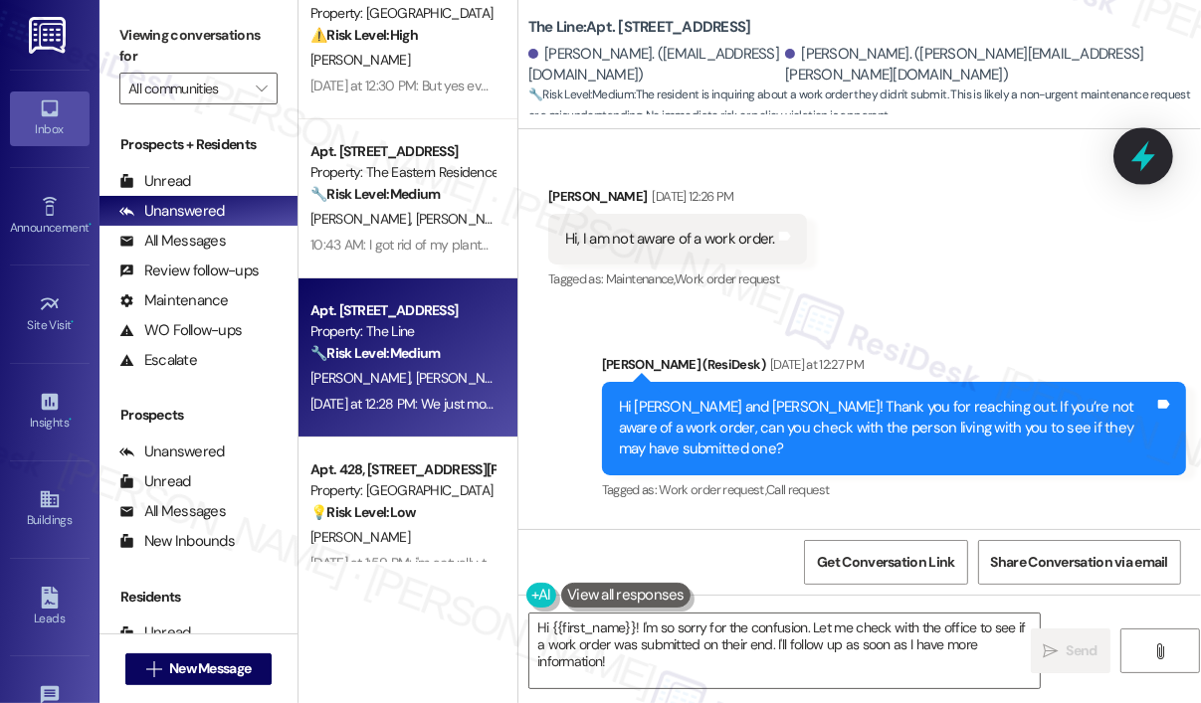
click at [1143, 158] on icon at bounding box center [1143, 156] width 24 height 31
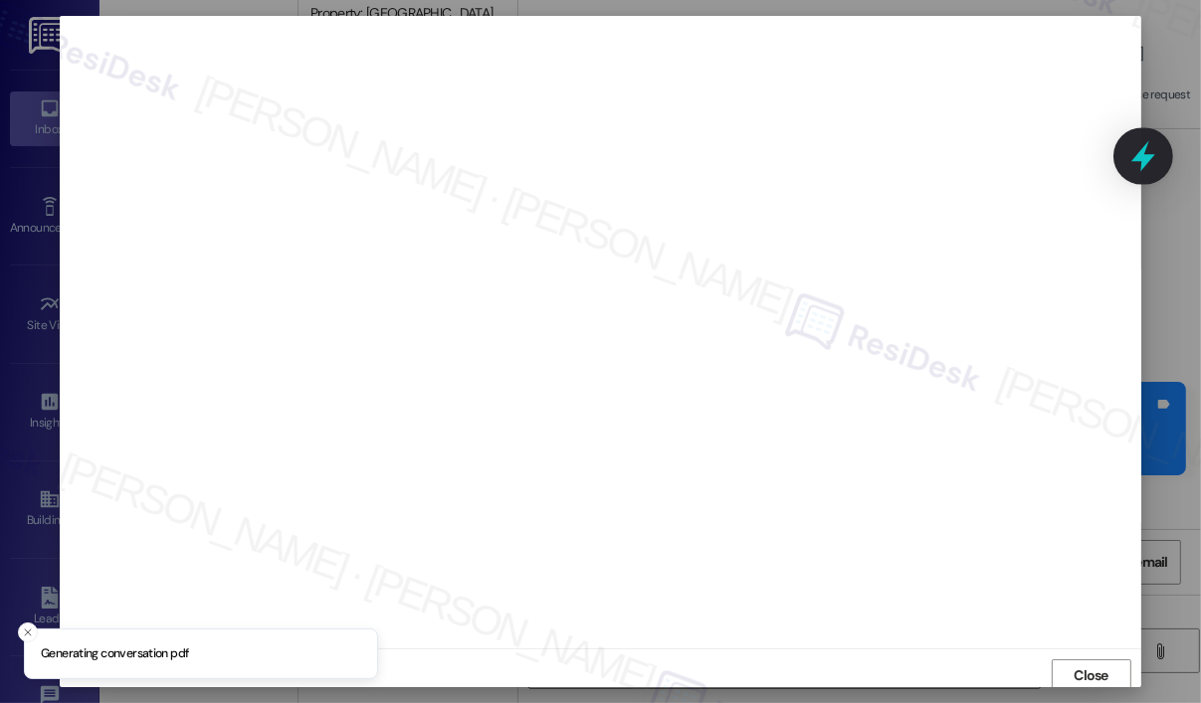
scroll to position [4, 0]
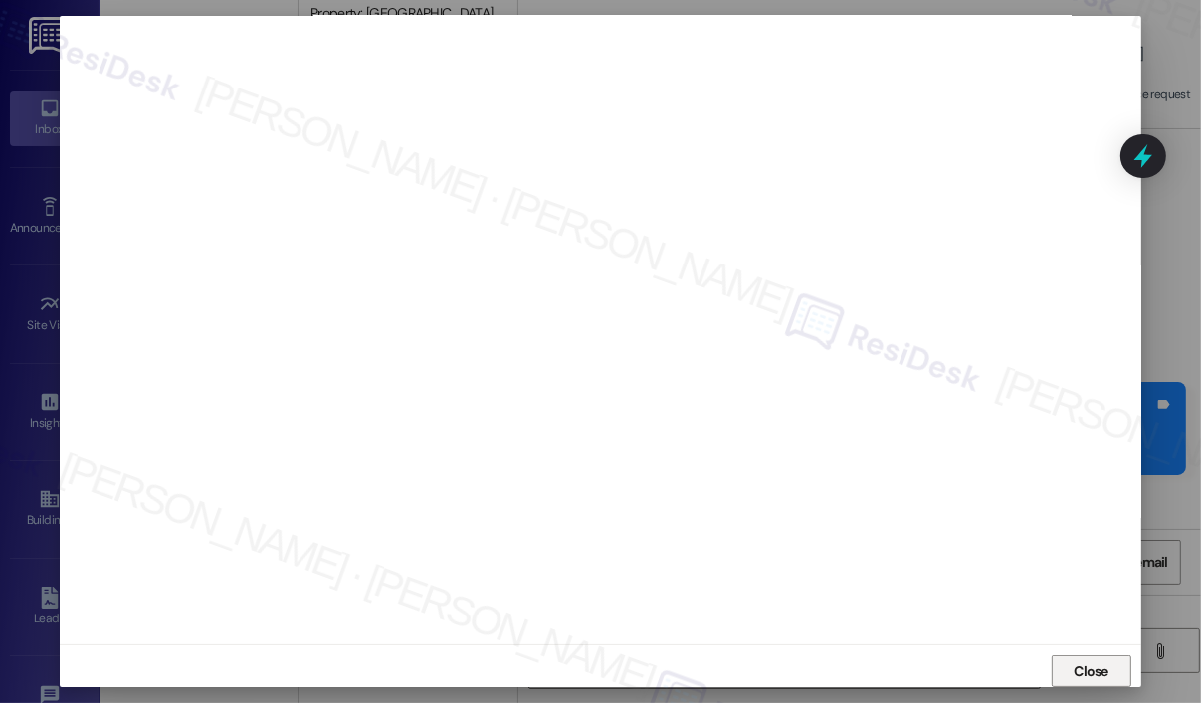
click at [1077, 671] on span "Close" at bounding box center [1090, 672] width 35 height 21
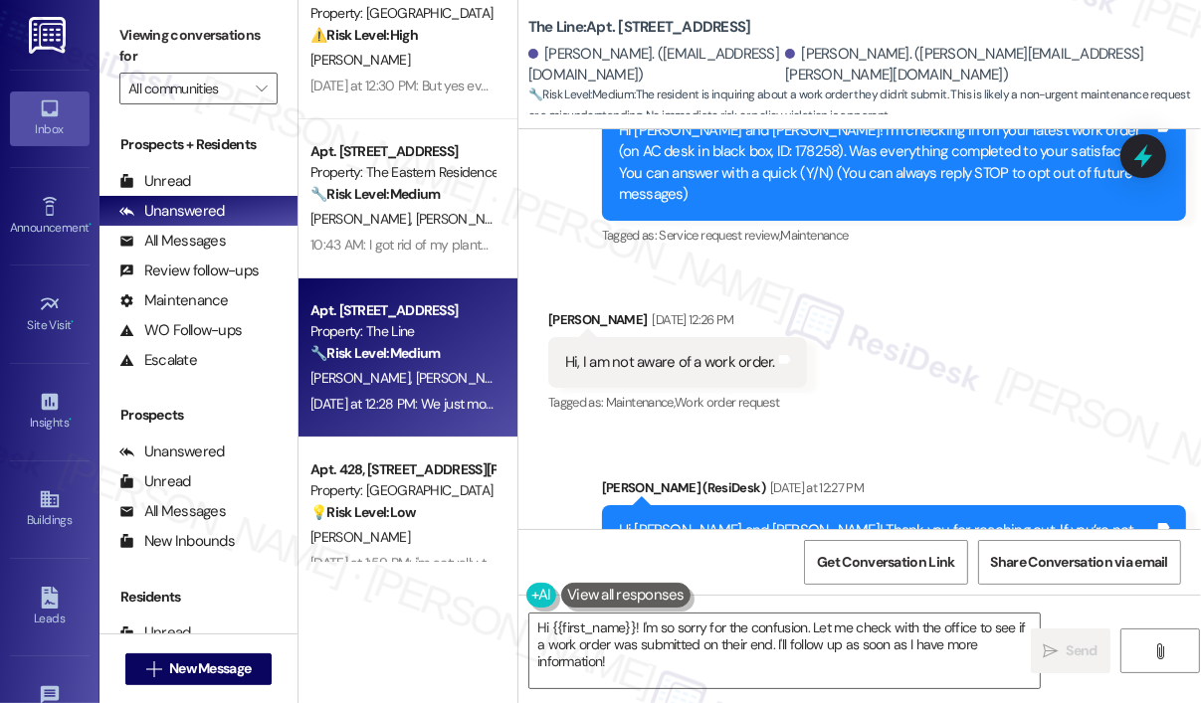
scroll to position [55, 0]
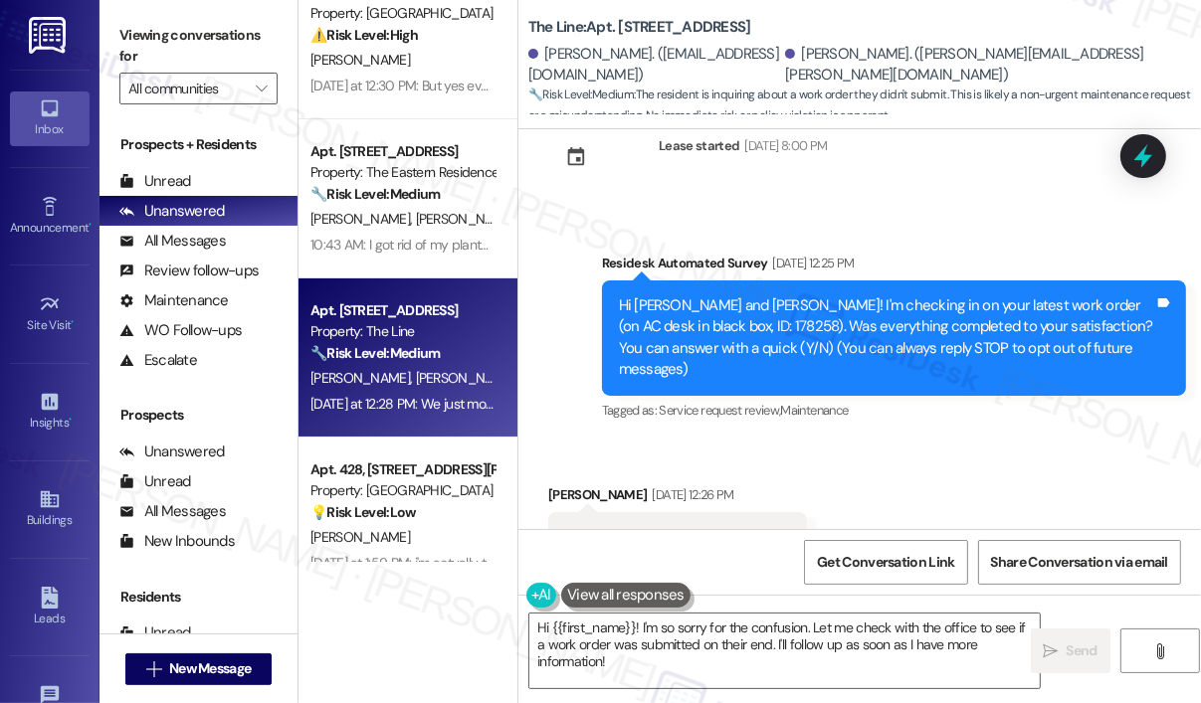
click at [665, 325] on div "Hi Jinks and Kristin! I'm checking in on your latest work order (on AC desk in …" at bounding box center [886, 338] width 535 height 86
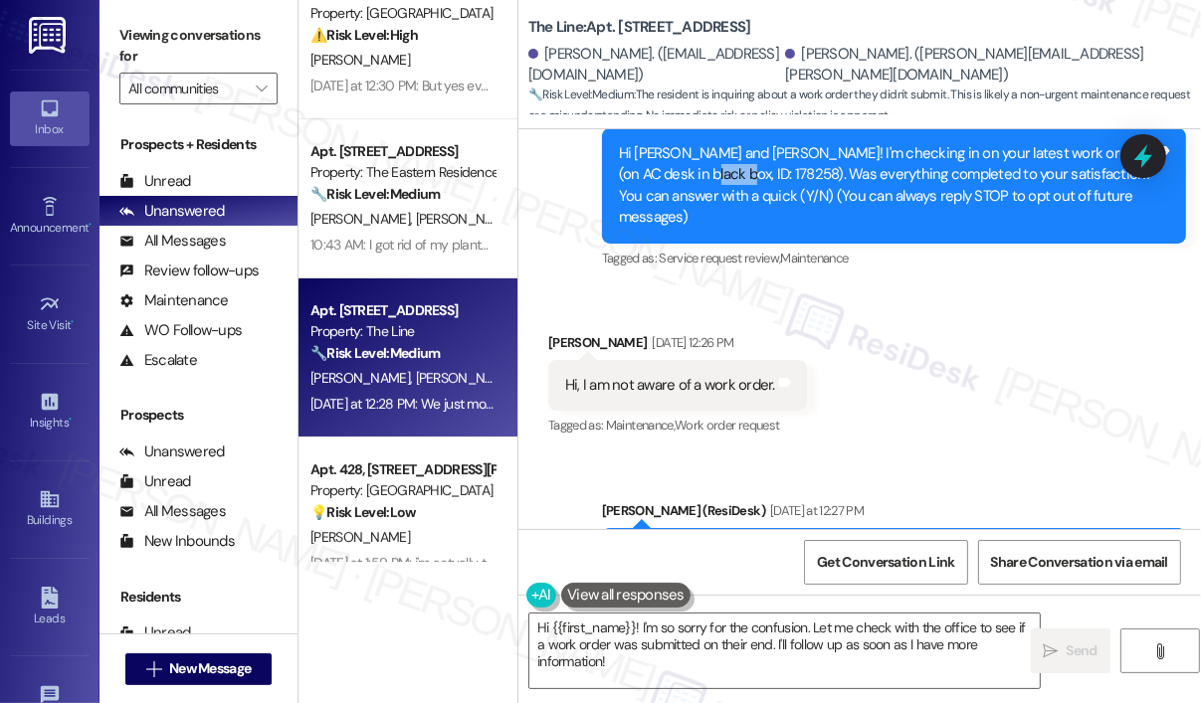
scroll to position [254, 0]
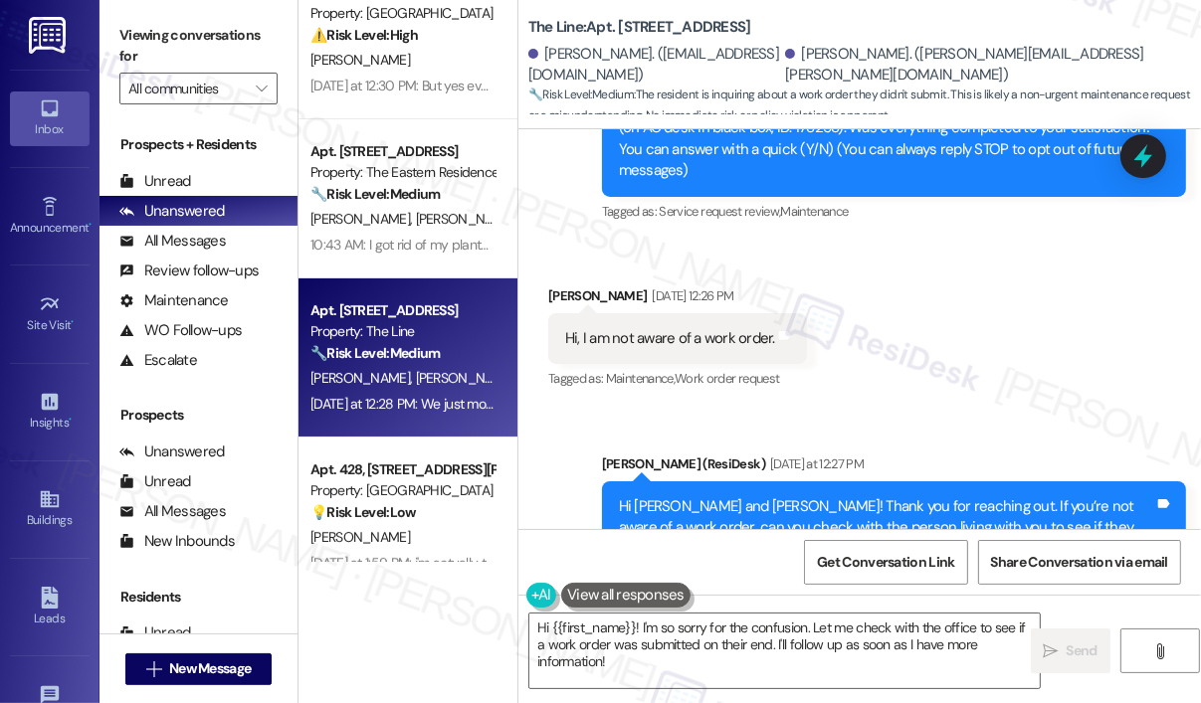
click at [659, 328] on div "Hi, I am not aware of a work order." at bounding box center [670, 338] width 210 height 21
copy div "Hi, I am not aware of a work order. Tags and notes"
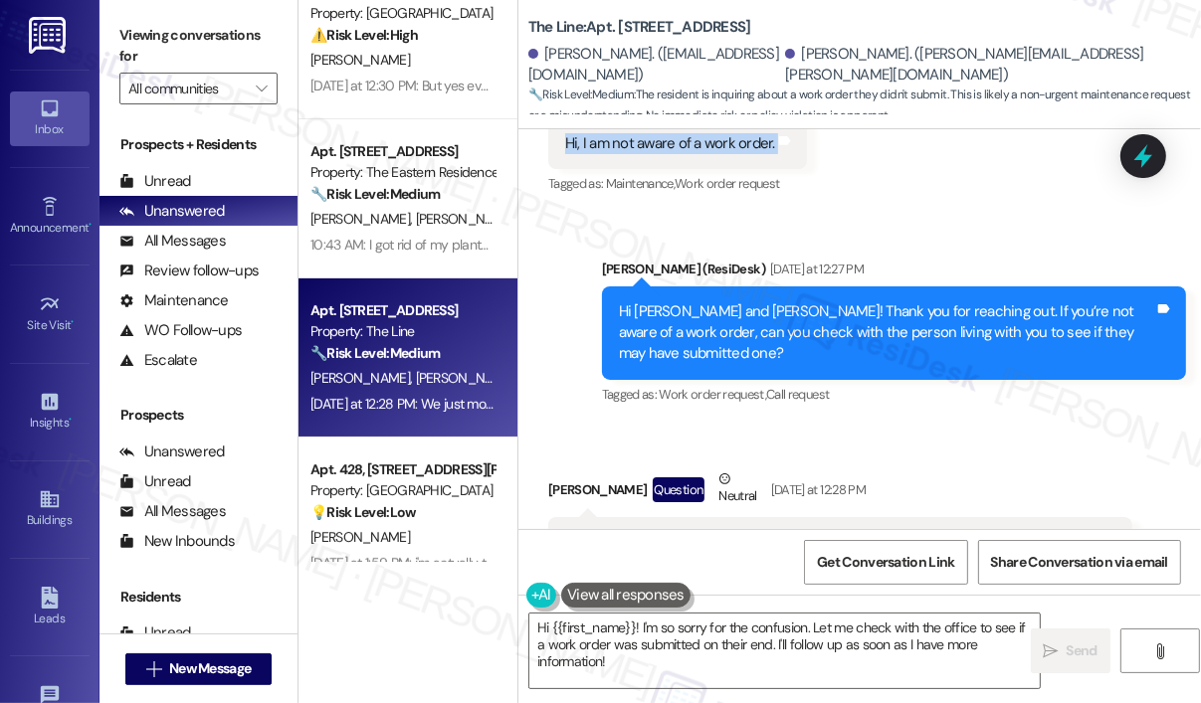
scroll to position [652, 0]
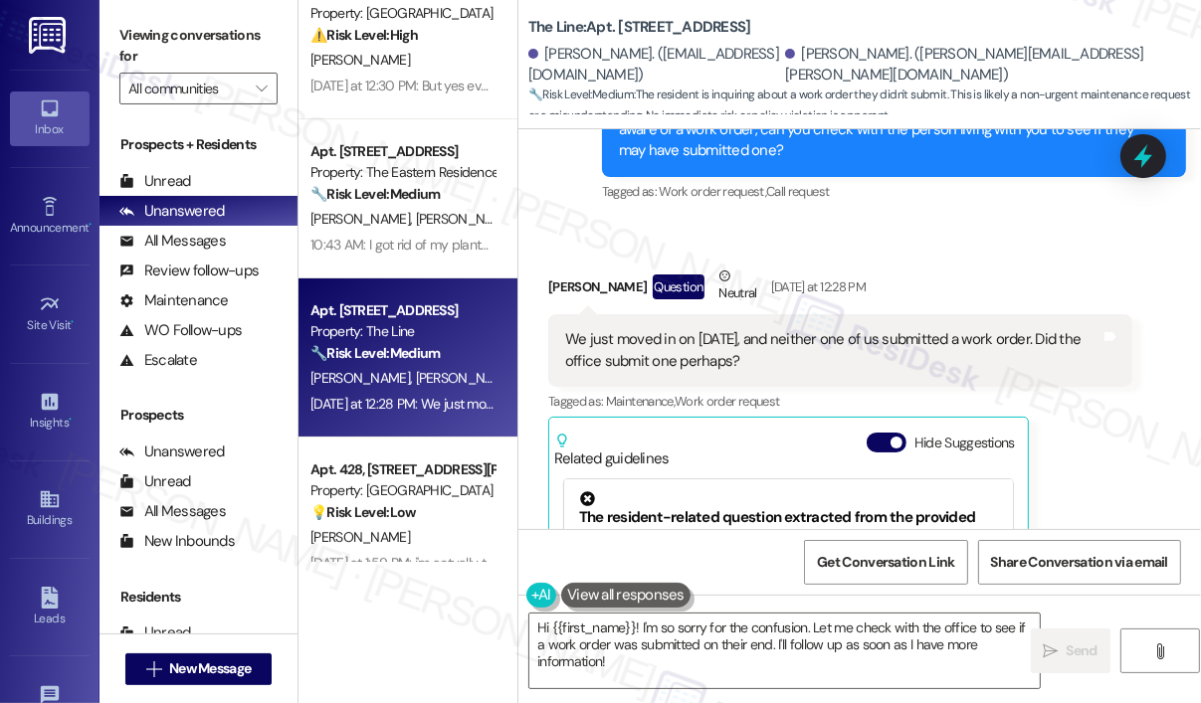
click at [696, 329] on div "We just moved in on Aug 9, and neither one of us submitted a work order. Did th…" at bounding box center [832, 350] width 535 height 43
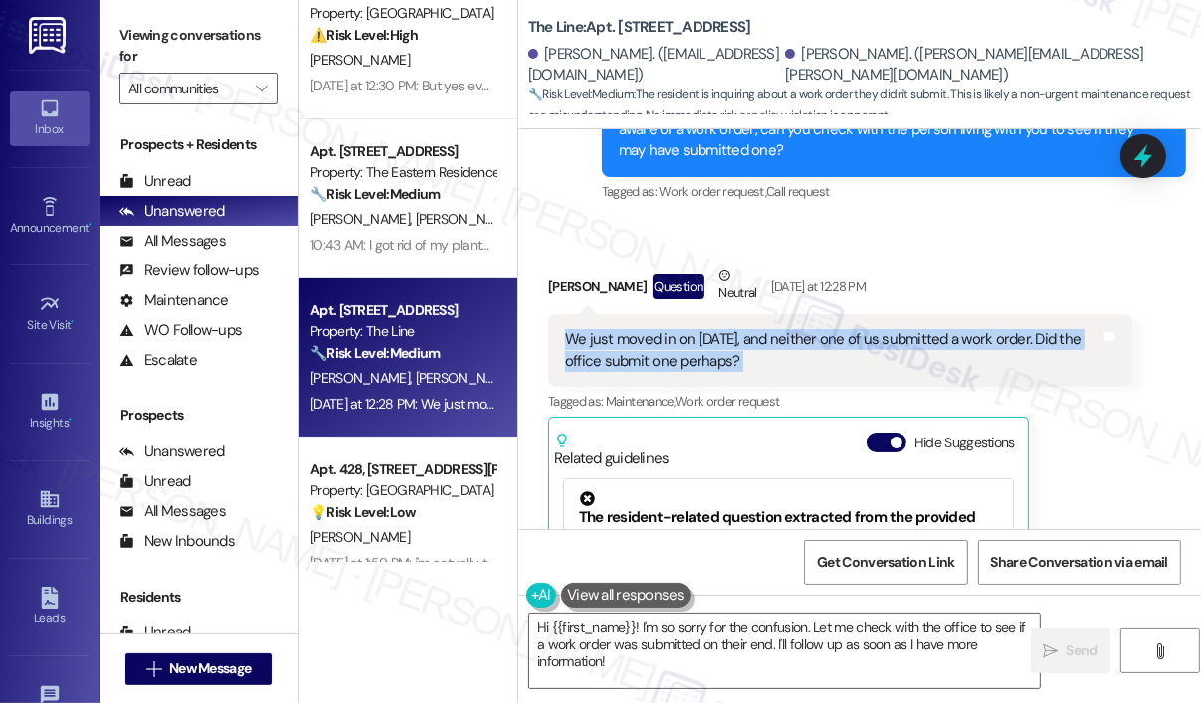
click at [696, 329] on div "We just moved in on Aug 9, and neither one of us submitted a work order. Did th…" at bounding box center [832, 350] width 535 height 43
copy div "We just moved in on Aug 9, and neither one of us submitted a work order. Did th…"
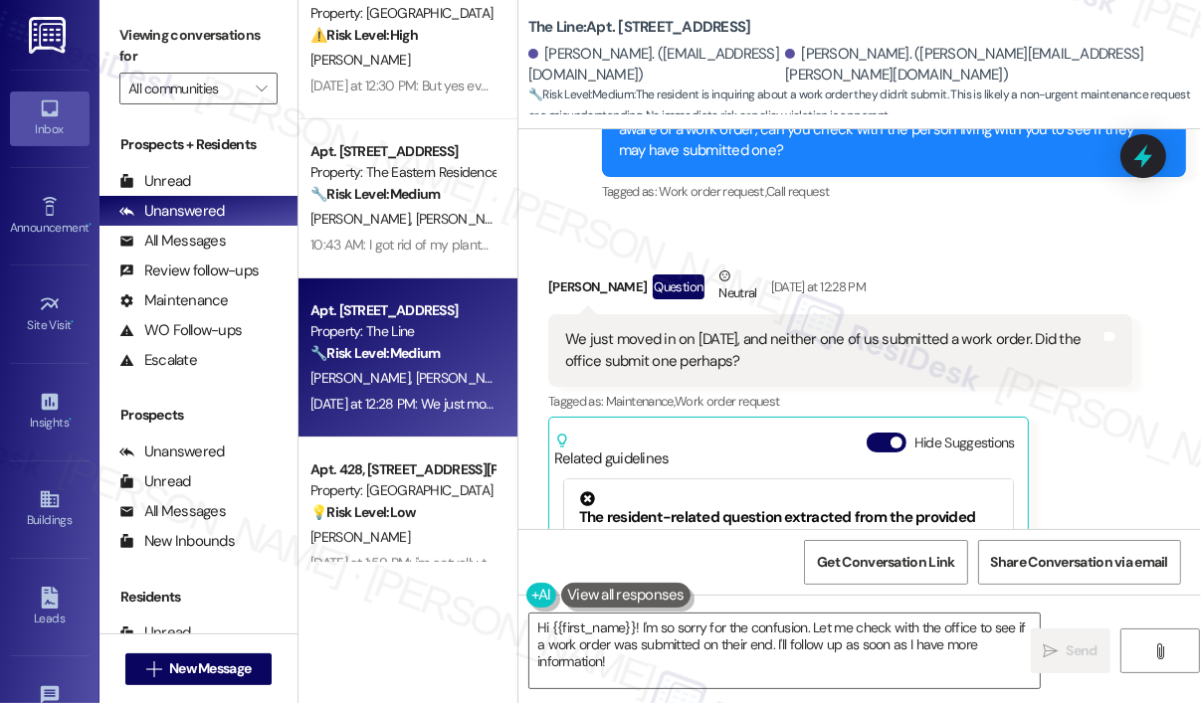
click at [1107, 426] on div "Kristin Whittington Question Neutral Yesterday at 12:28 PM We just moved in on …" at bounding box center [840, 511] width 584 height 490
click at [1134, 162] on icon at bounding box center [1143, 156] width 34 height 34
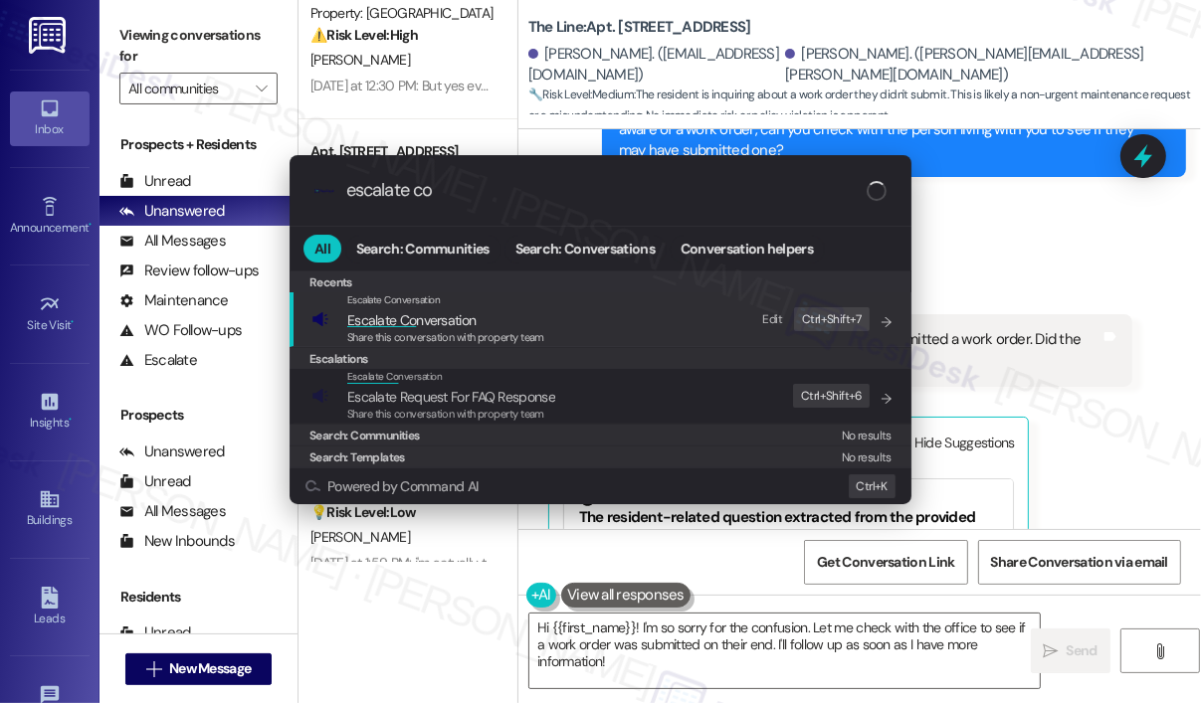
type input "escalate con"
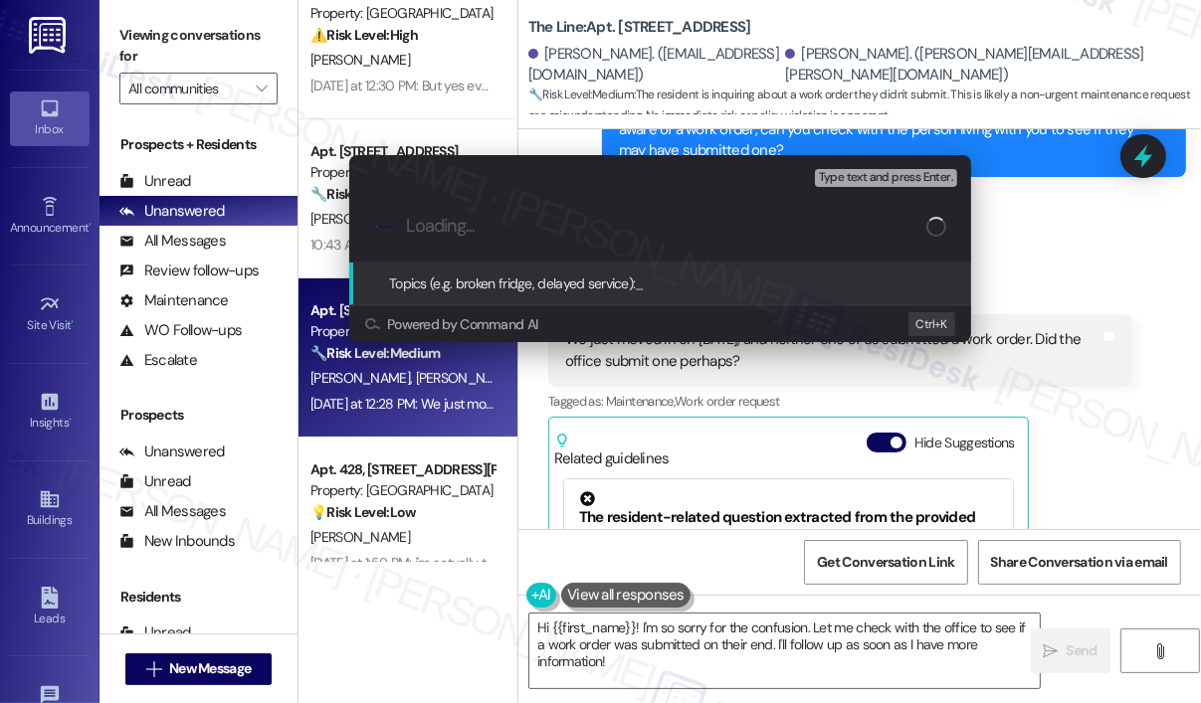
paste input "Question About Work Order Submitted After Move-In (Aug 9)"
type input "Question About Work Order Submitted After Move-In (Aug 9)"
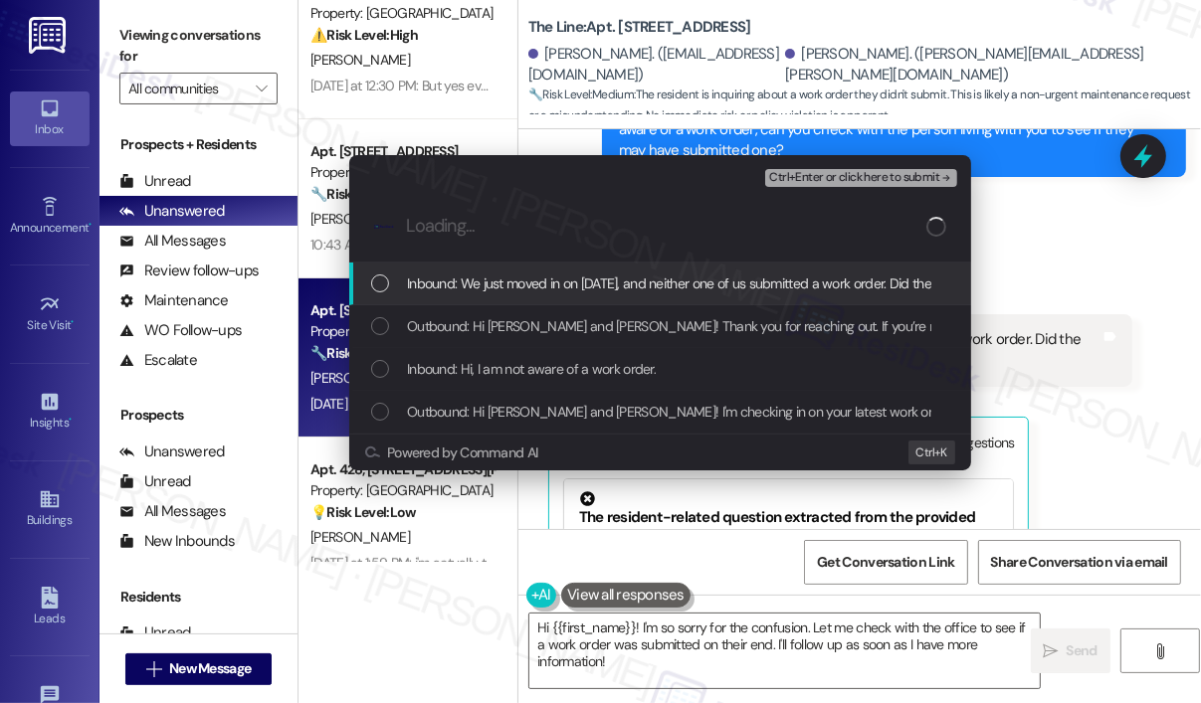
click at [666, 274] on span "Inbound: We just moved in on Aug 9, and neither one of us submitted a work orde…" at bounding box center [750, 284] width 686 height 22
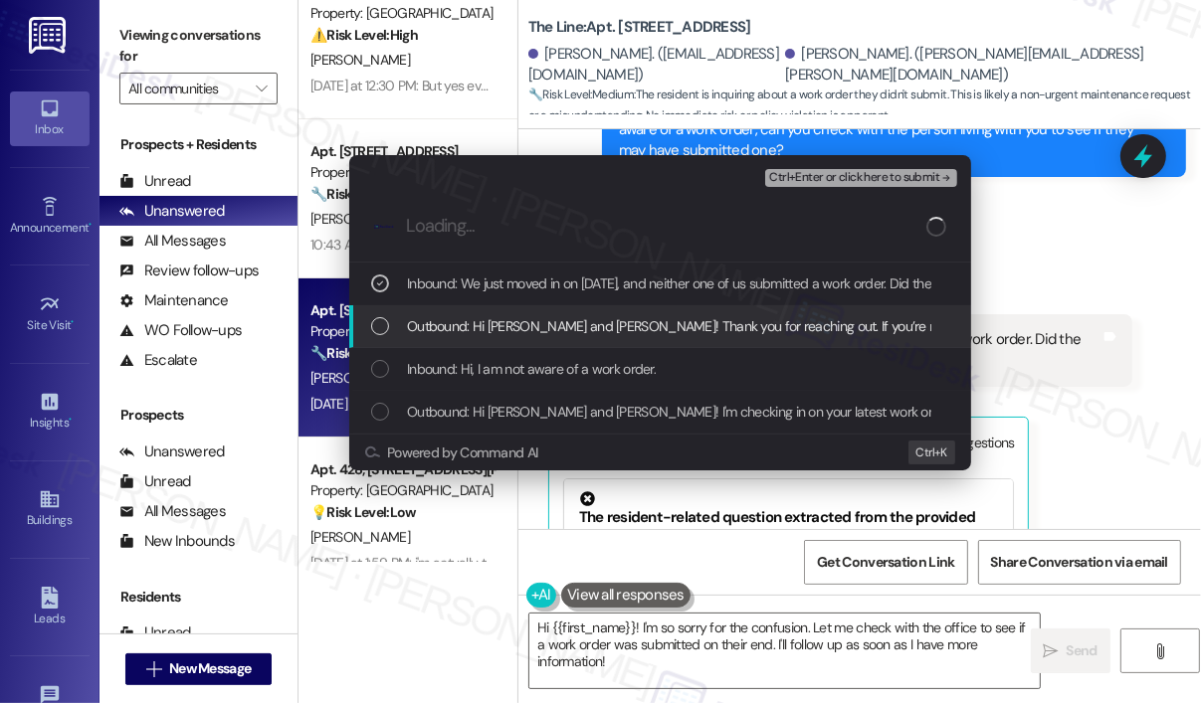
click at [671, 323] on span "Outbound: Hi Jinks and Kristin! Thank you for reaching out. If you’re not aware…" at bounding box center [992, 326] width 1171 height 22
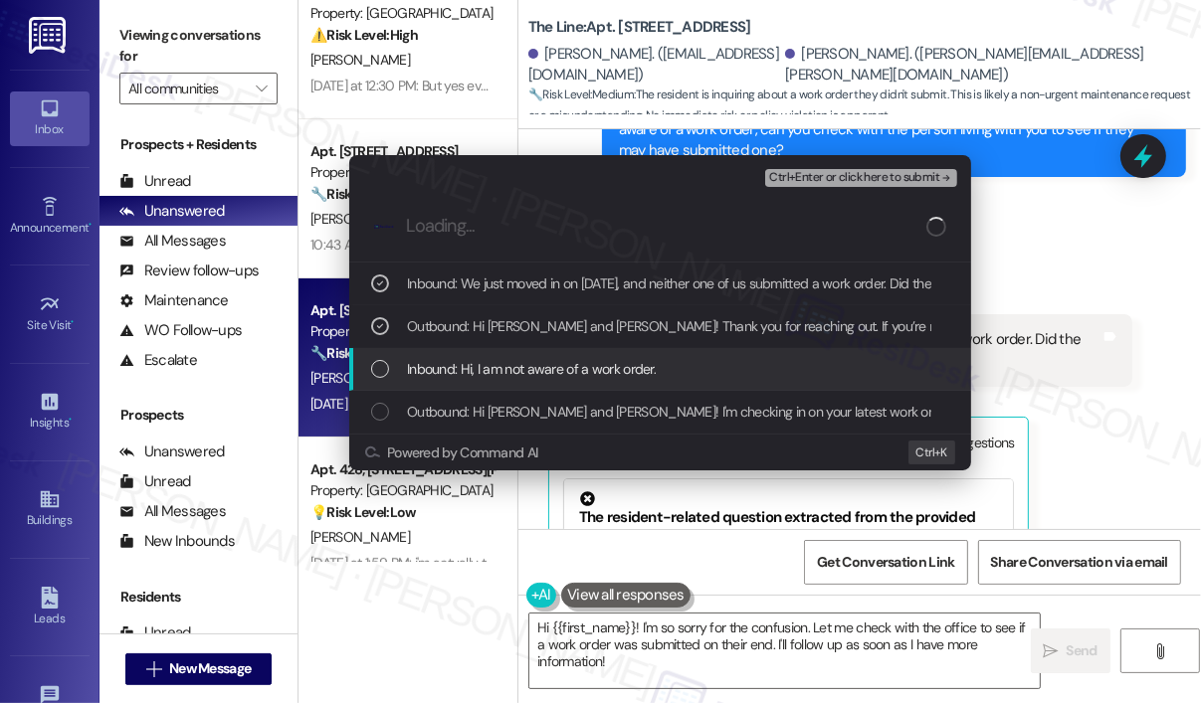
click at [664, 369] on div "Inbound: Hi, I am not aware of a work order." at bounding box center [662, 369] width 582 height 22
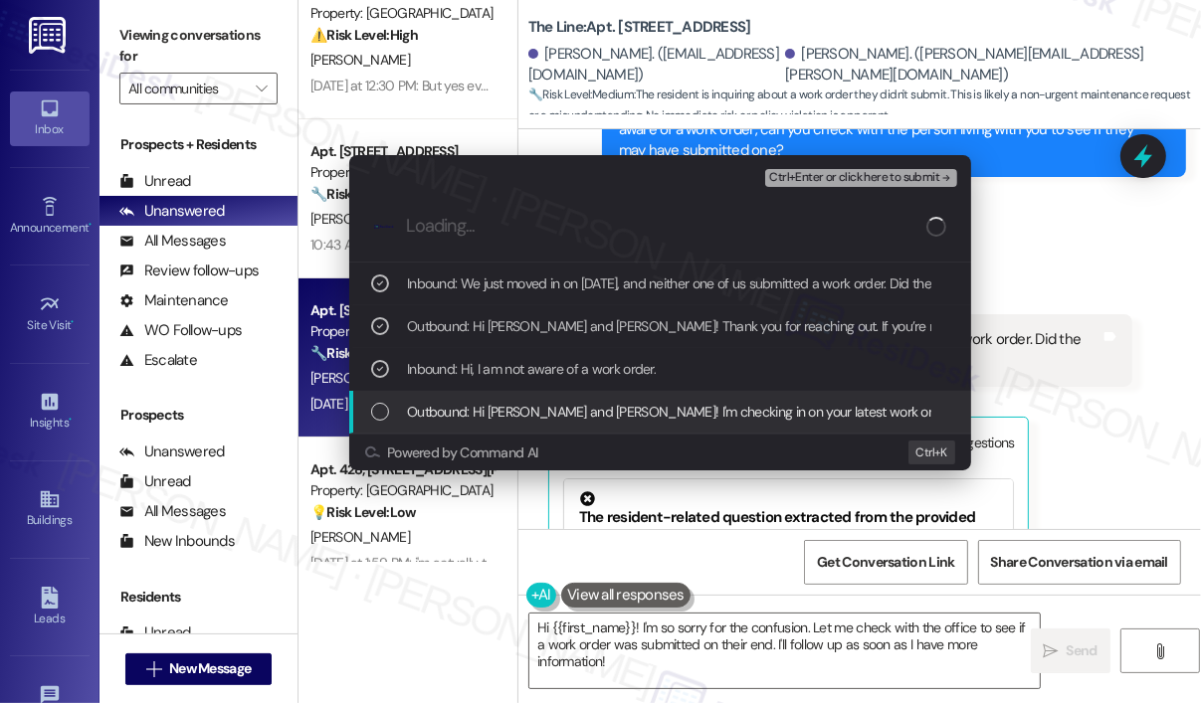
click at [669, 405] on span "Outbound: Hi Jinks and Kristin! I'm checking in on your latest work order (on A…" at bounding box center [1198, 412] width 1583 height 22
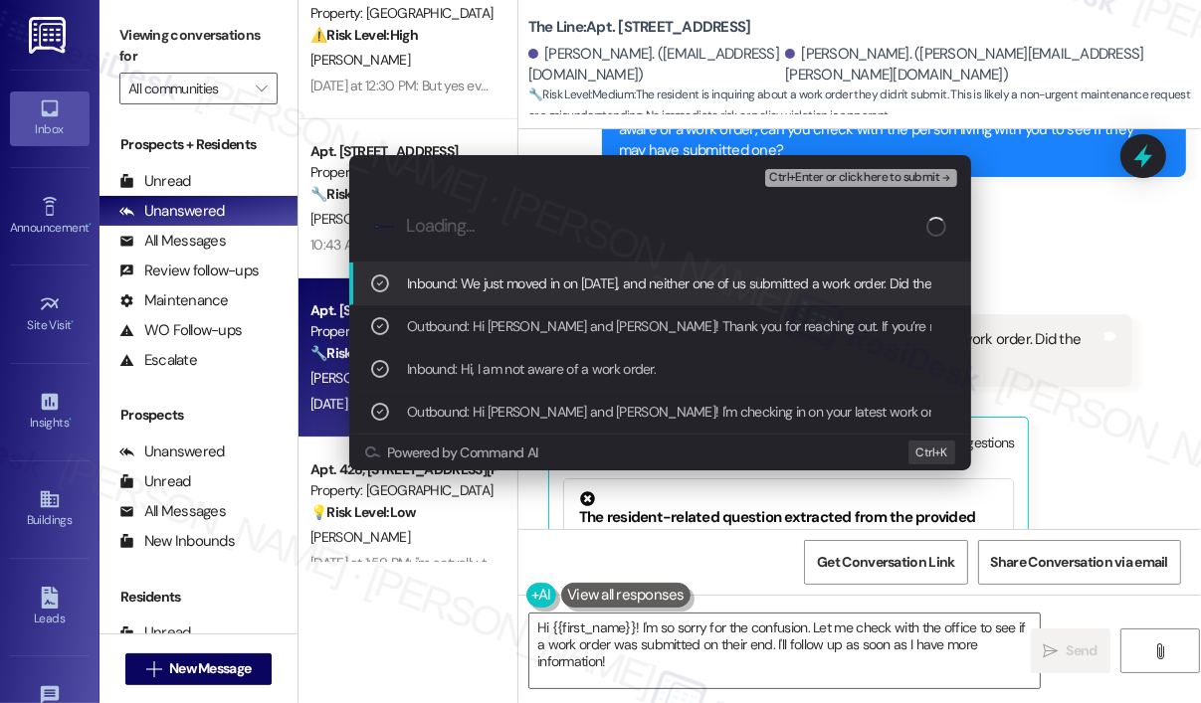
click at [851, 179] on span "Ctrl+Enter or click here to submit" at bounding box center [854, 178] width 170 height 14
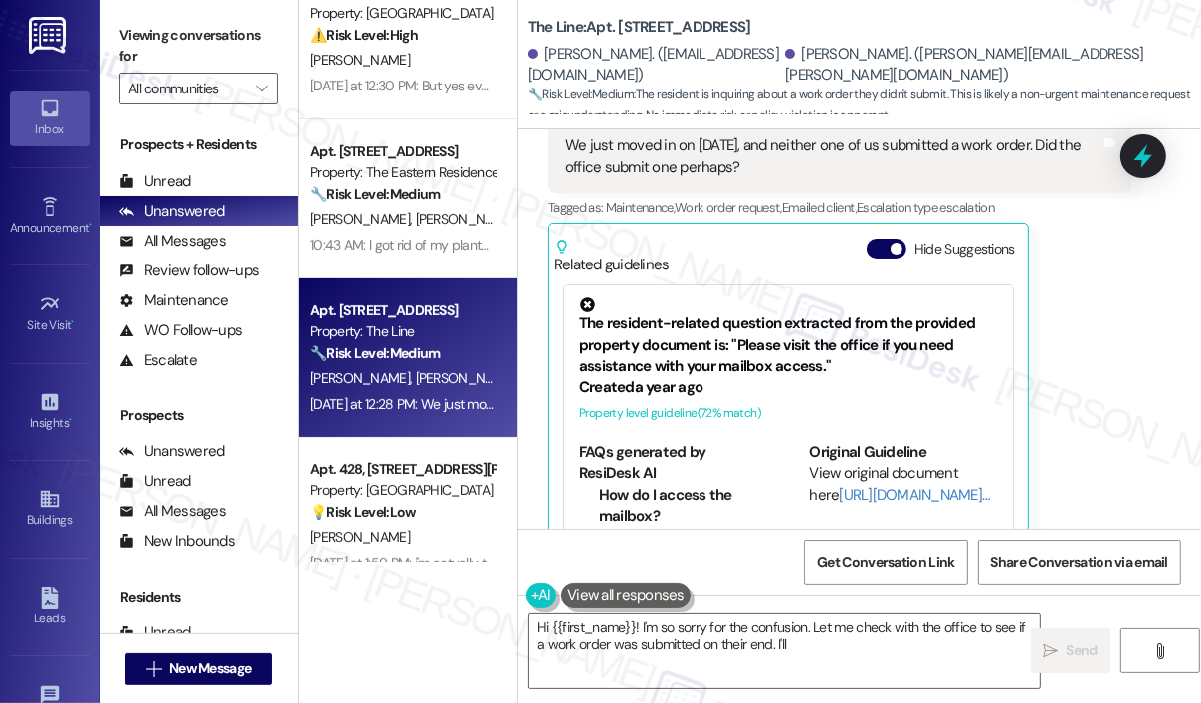
scroll to position [851, 0]
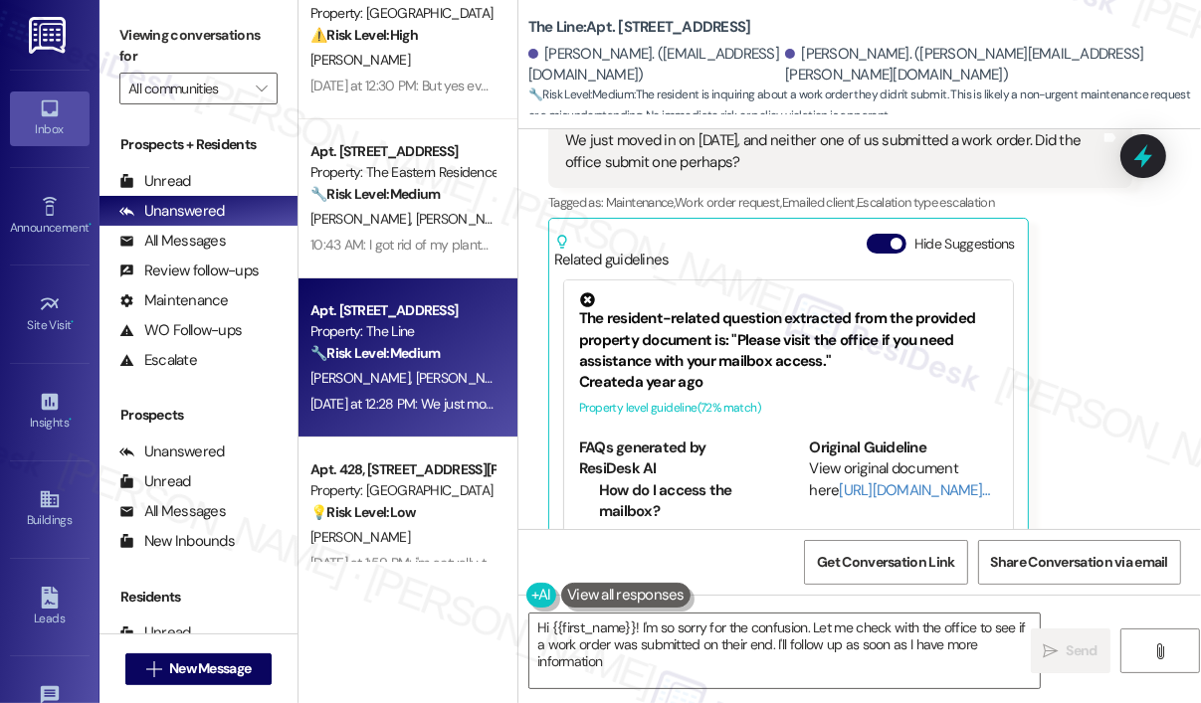
type textarea "Hi {{first_name}}! I'm so sorry for the confusion. Let me check with the office…"
click at [1081, 388] on div "Kristin Whittington Question Neutral Yesterday at 12:28 PM We just moved in on …" at bounding box center [840, 312] width 584 height 490
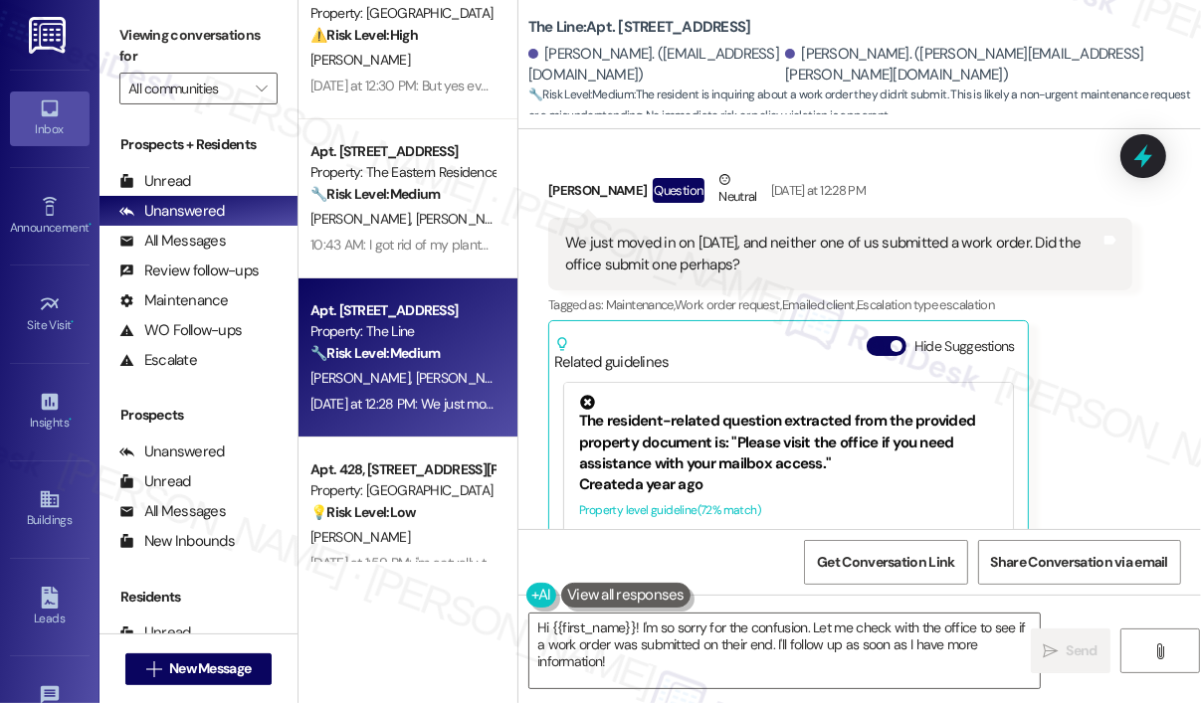
scroll to position [852, 0]
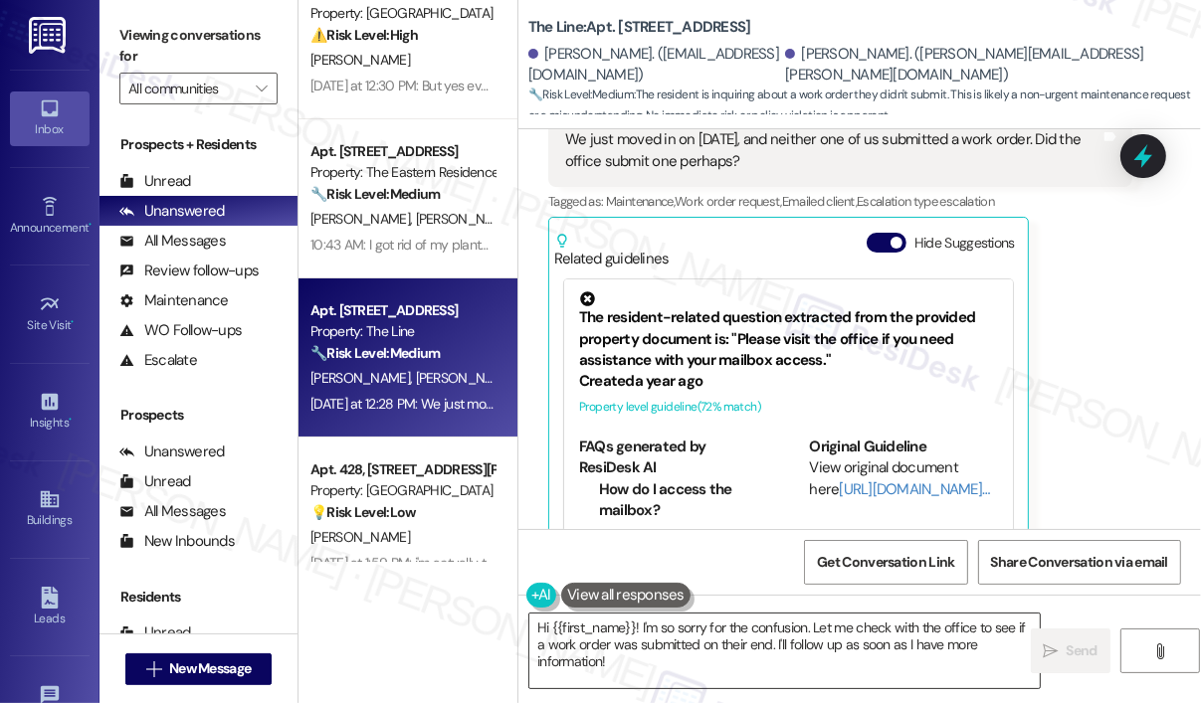
click at [772, 663] on textarea "Hi {{first_name}}! I'm so sorry for the confusion. Let me check with the office…" at bounding box center [784, 651] width 510 height 75
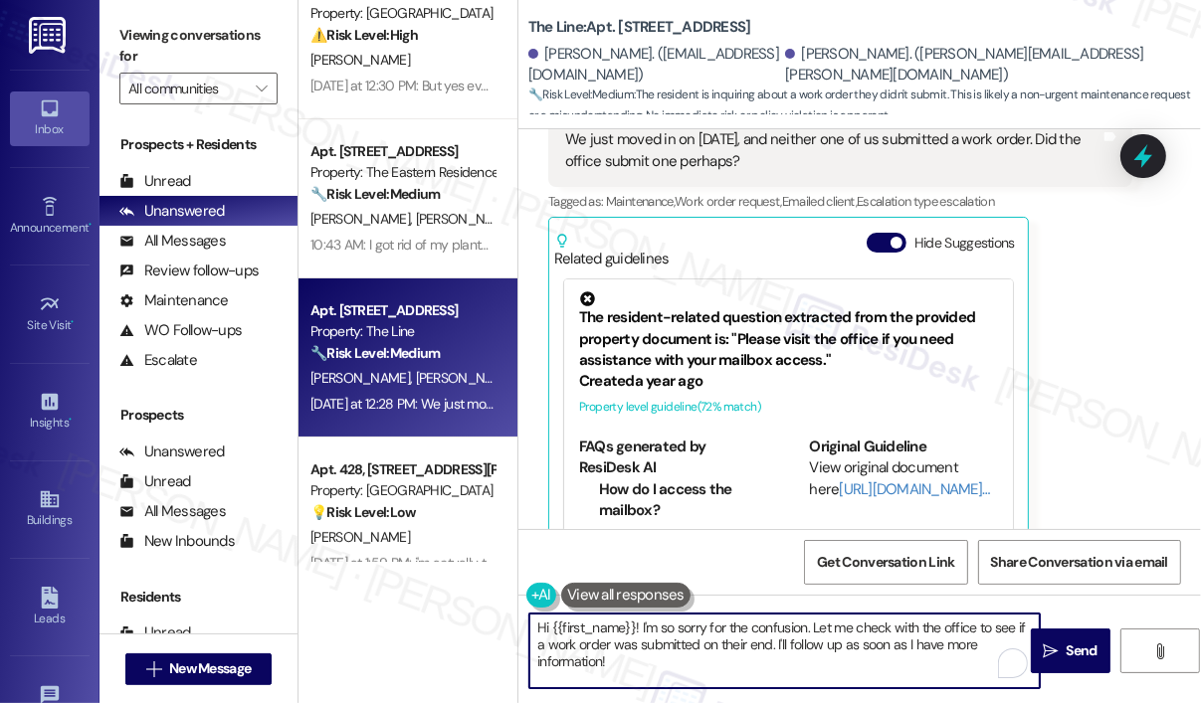
click at [776, 668] on textarea "Hi {{first_name}}! I'm so sorry for the confusion. Let me check with the office…" at bounding box center [784, 651] width 510 height 75
click at [780, 669] on textarea "Hi {{first_name}}! I'm so sorry for the confusion. Let me check with the office…" at bounding box center [784, 651] width 510 height 75
click at [1054, 647] on icon "" at bounding box center [1050, 652] width 15 height 16
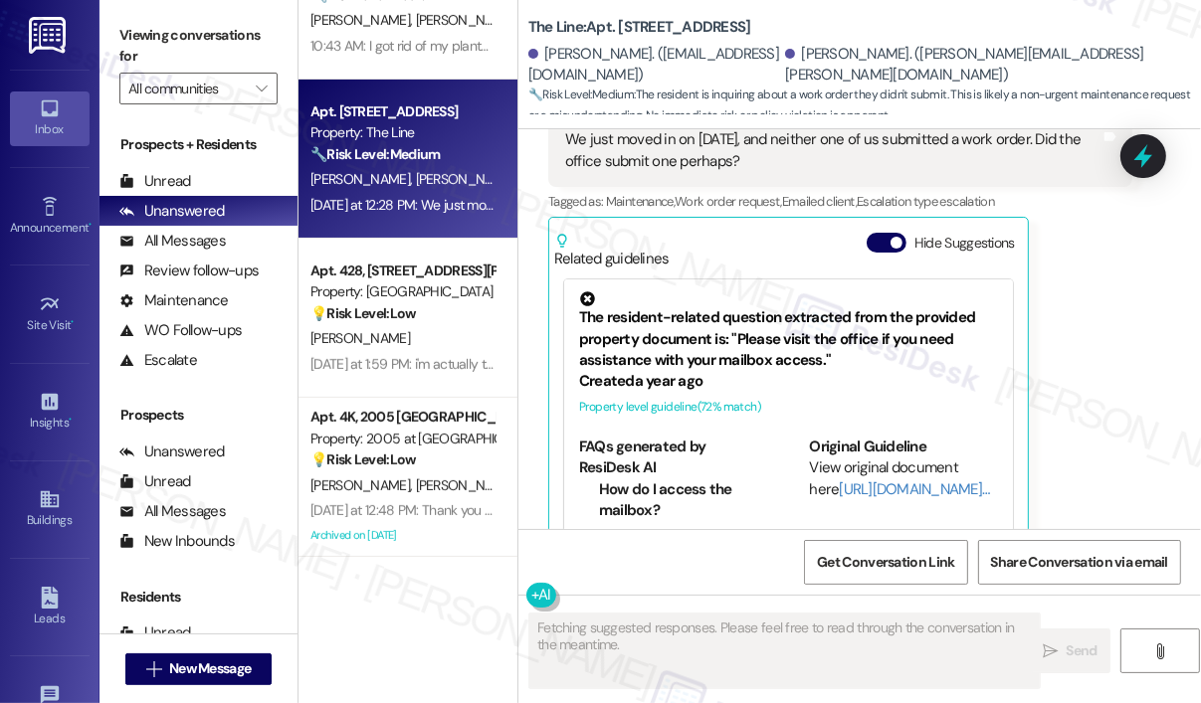
scroll to position [851, 0]
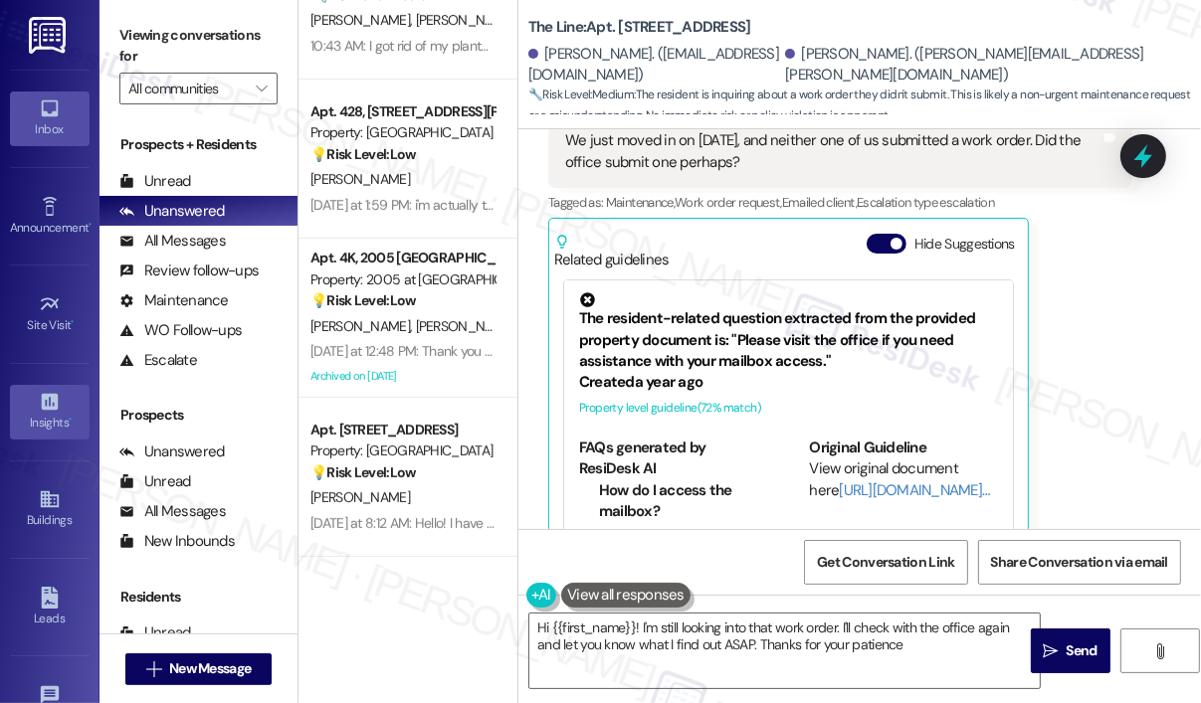
type textarea "Hi {{first_name}}! I'm still looking into that work order. I'll check with the …"
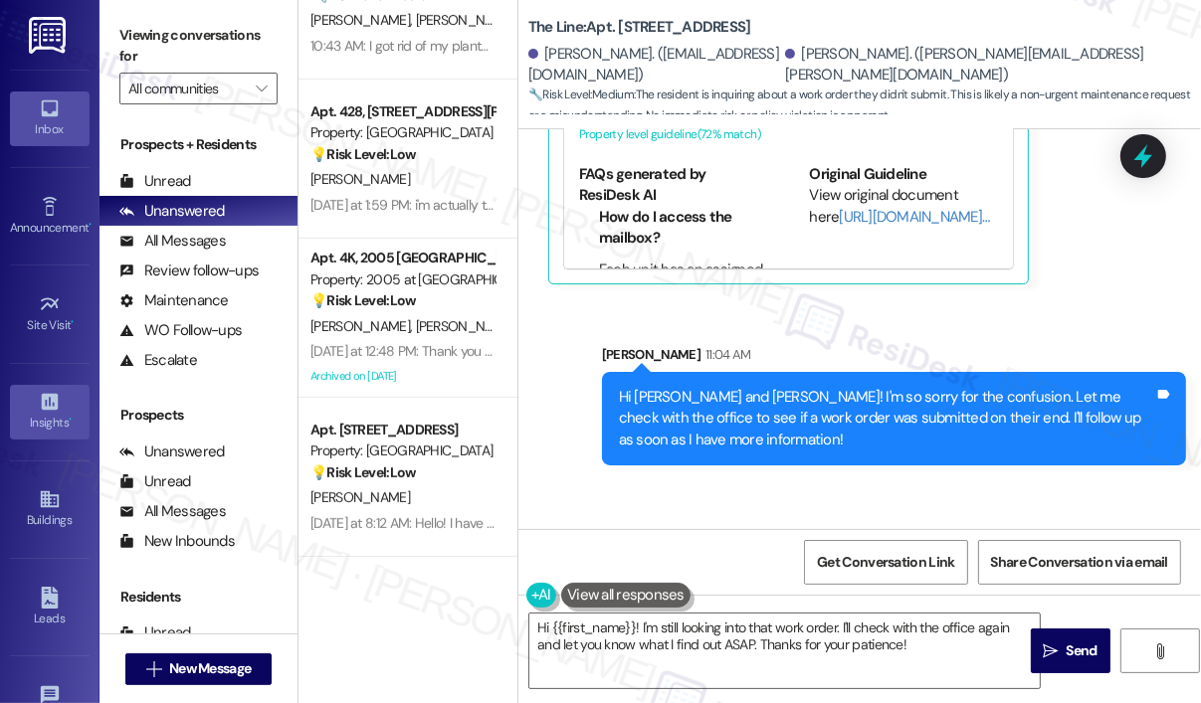
scroll to position [1214, 0]
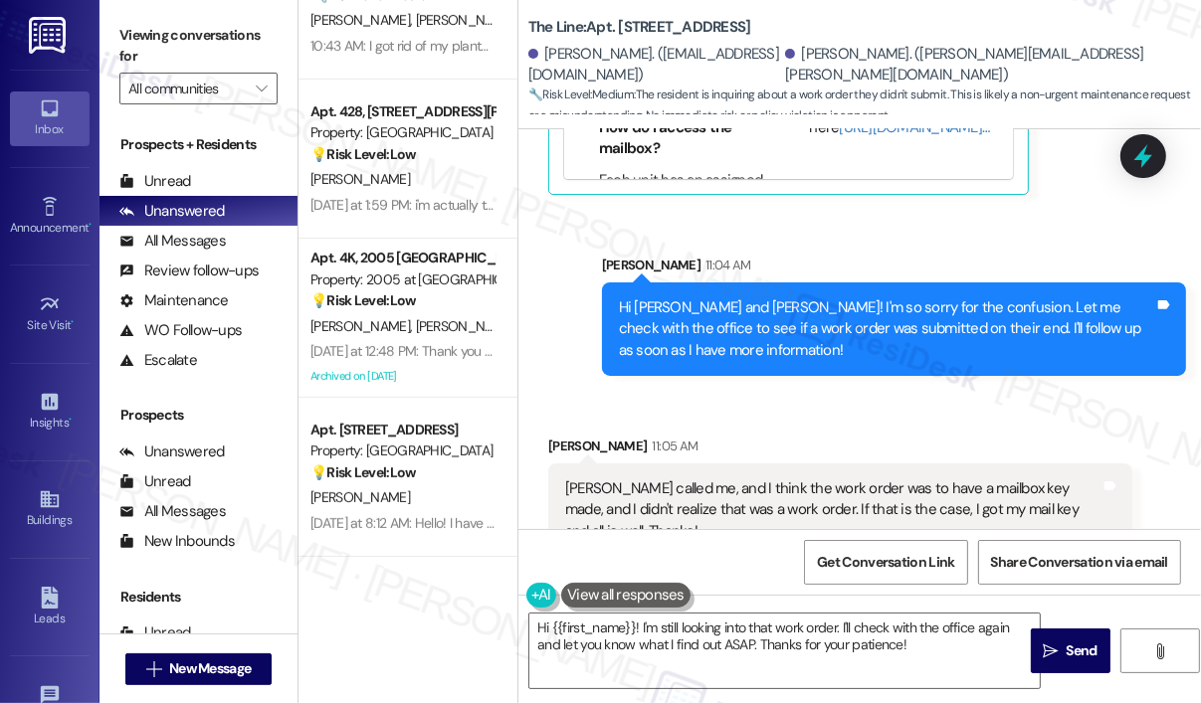
click at [810, 210] on div "Sent via SMS Sarah 11:04 AM Hi Jinks and Kristin! I'm so sorry for the confusio…" at bounding box center [859, 300] width 682 height 181
click at [842, 391] on div "Received via SMS Kristin Whittington 11:05 AM Anna called me, and I think the w…" at bounding box center [859, 481] width 682 height 181
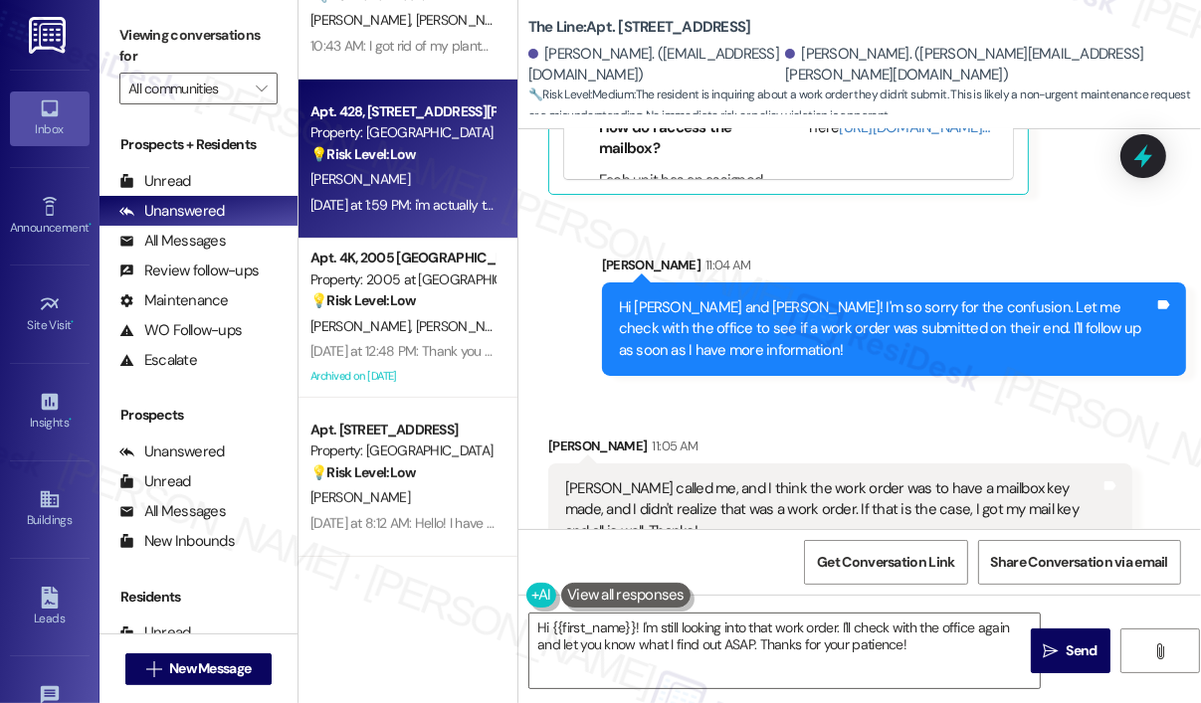
click at [424, 173] on div "[PERSON_NAME]" at bounding box center [402, 179] width 188 height 25
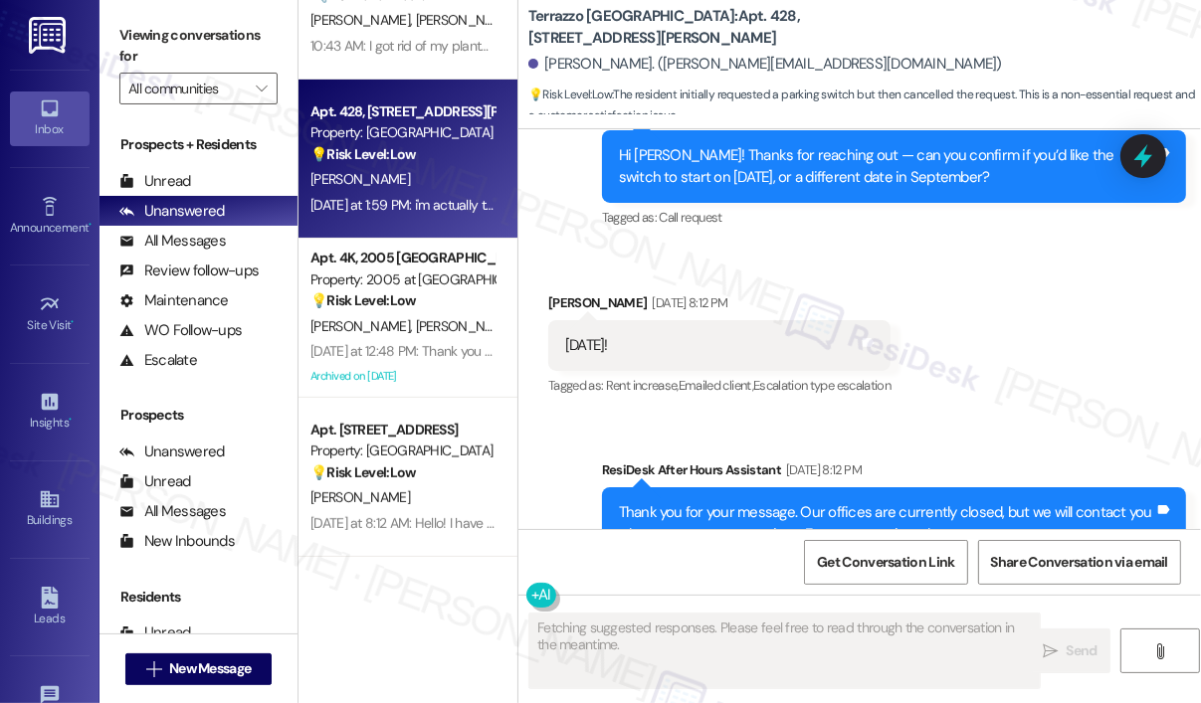
scroll to position [4608, 0]
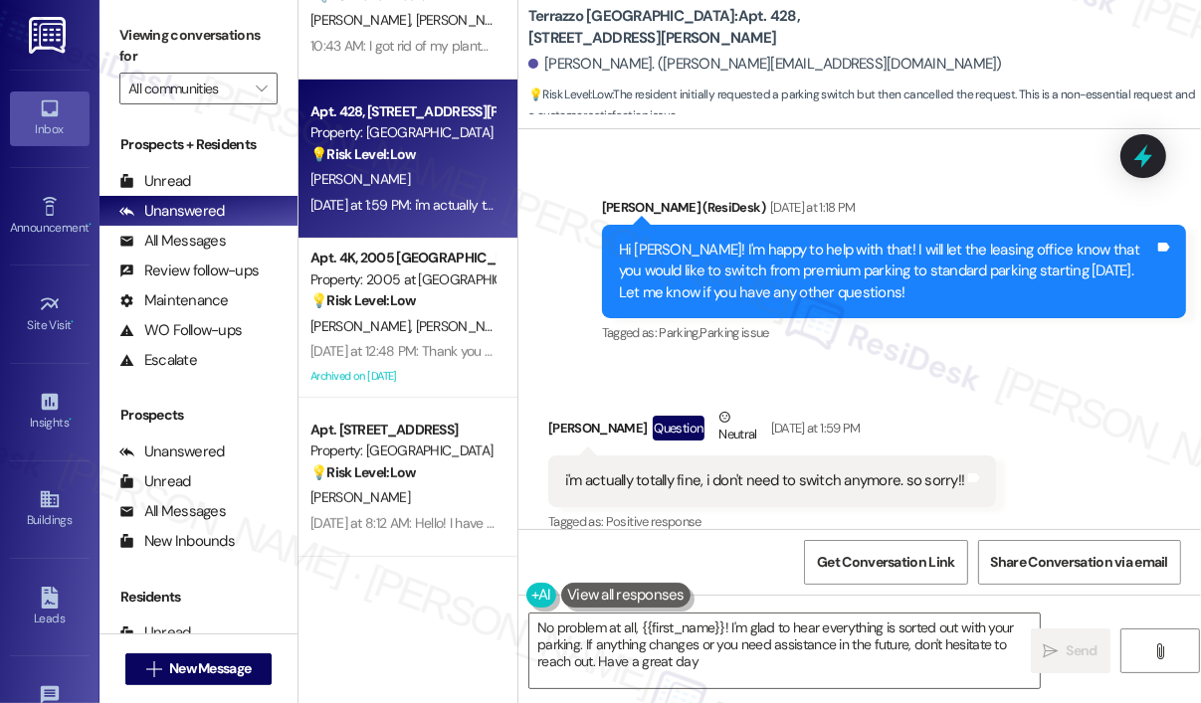
type textarea "No problem at all, {{first_name}}! I'm glad to hear everything is sorted out wi…"
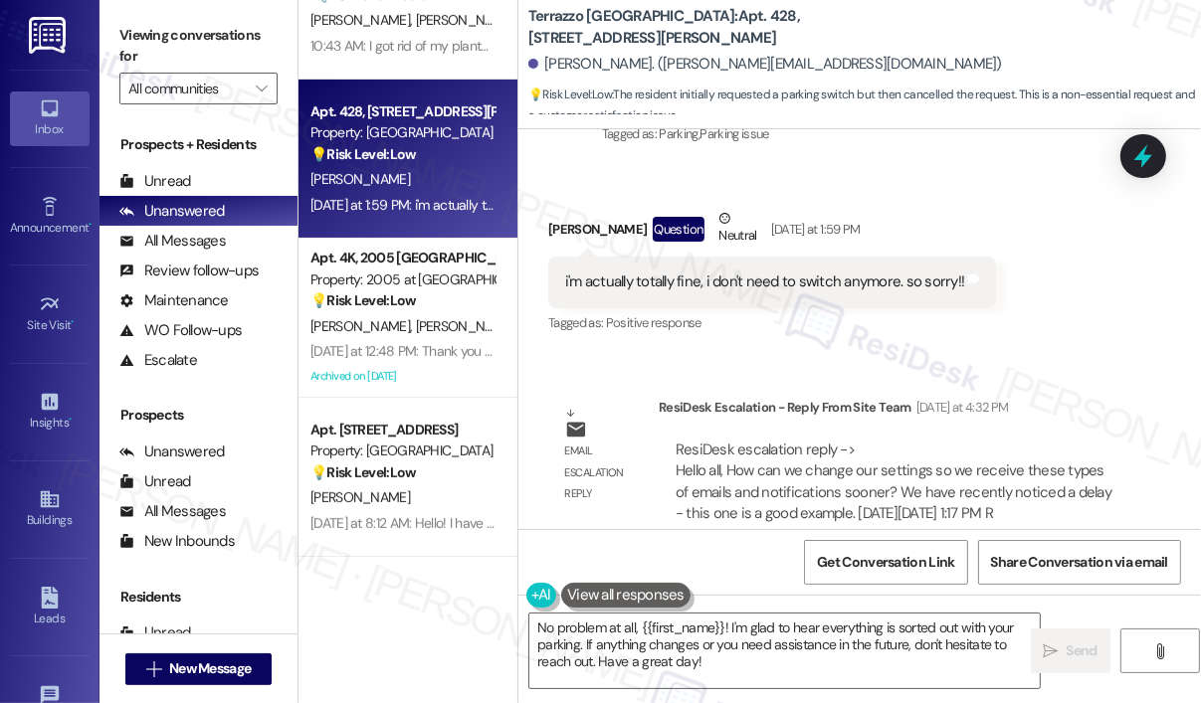
scroll to position [4811, 0]
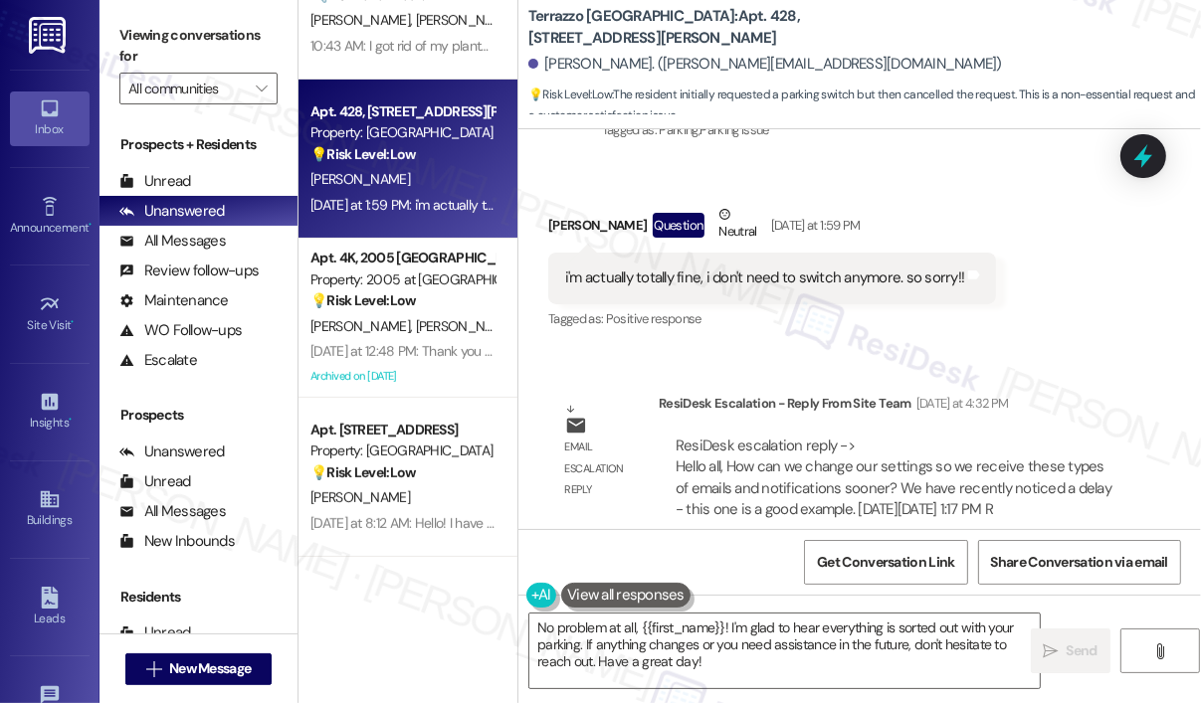
click at [869, 313] on div "Received via SMS Nicole Seymore Question Neutral Yesterday at 1:59 PM i'm actua…" at bounding box center [772, 268] width 478 height 159
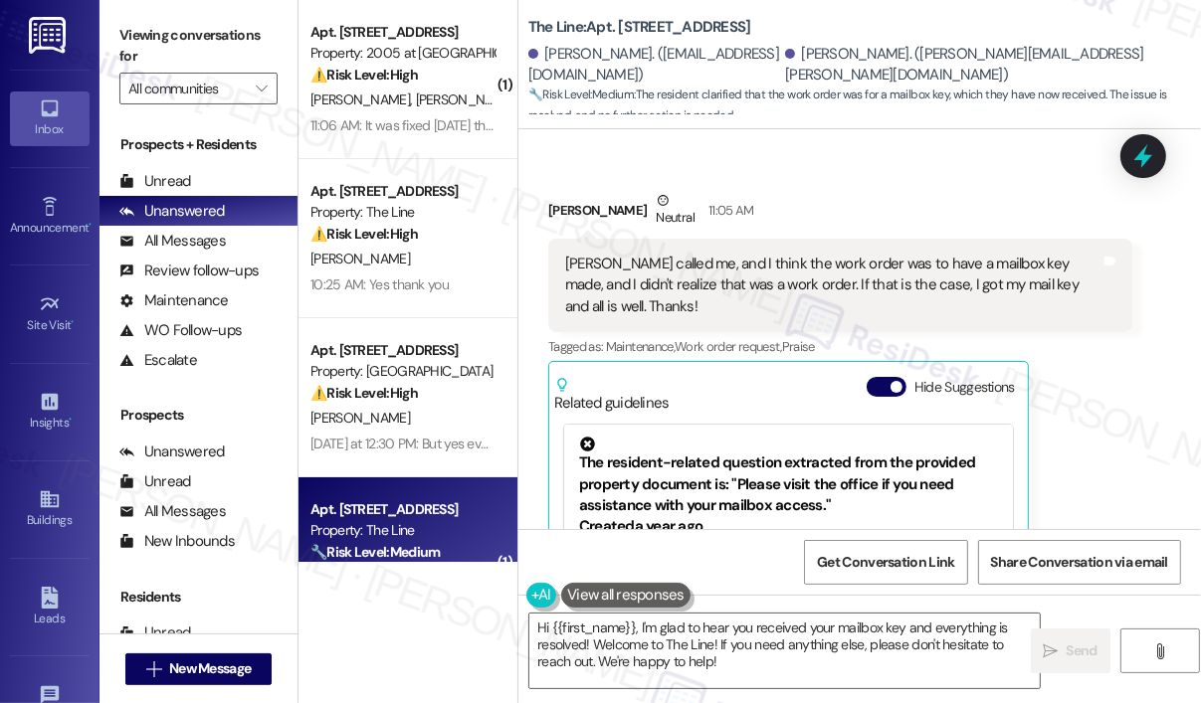
scroll to position [1444, 0]
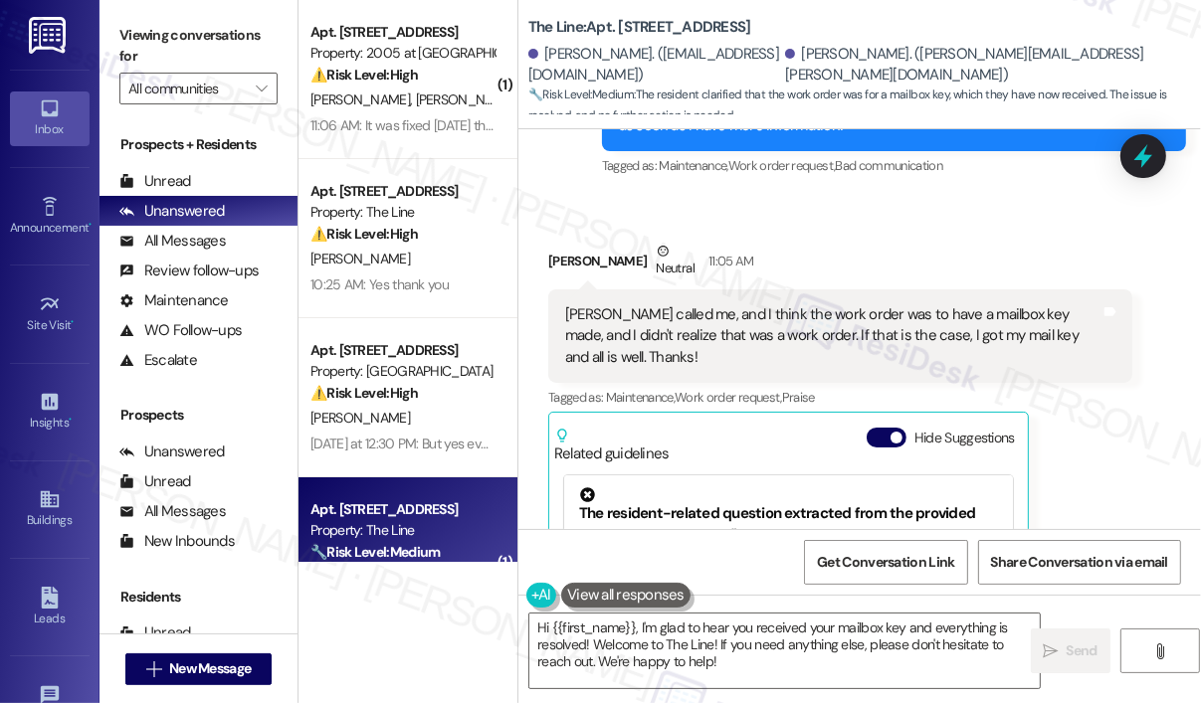
click at [1106, 468] on div "Kristin Whittington Neutral 11:05 AM Anna called me, and I think the work order…" at bounding box center [840, 497] width 584 height 512
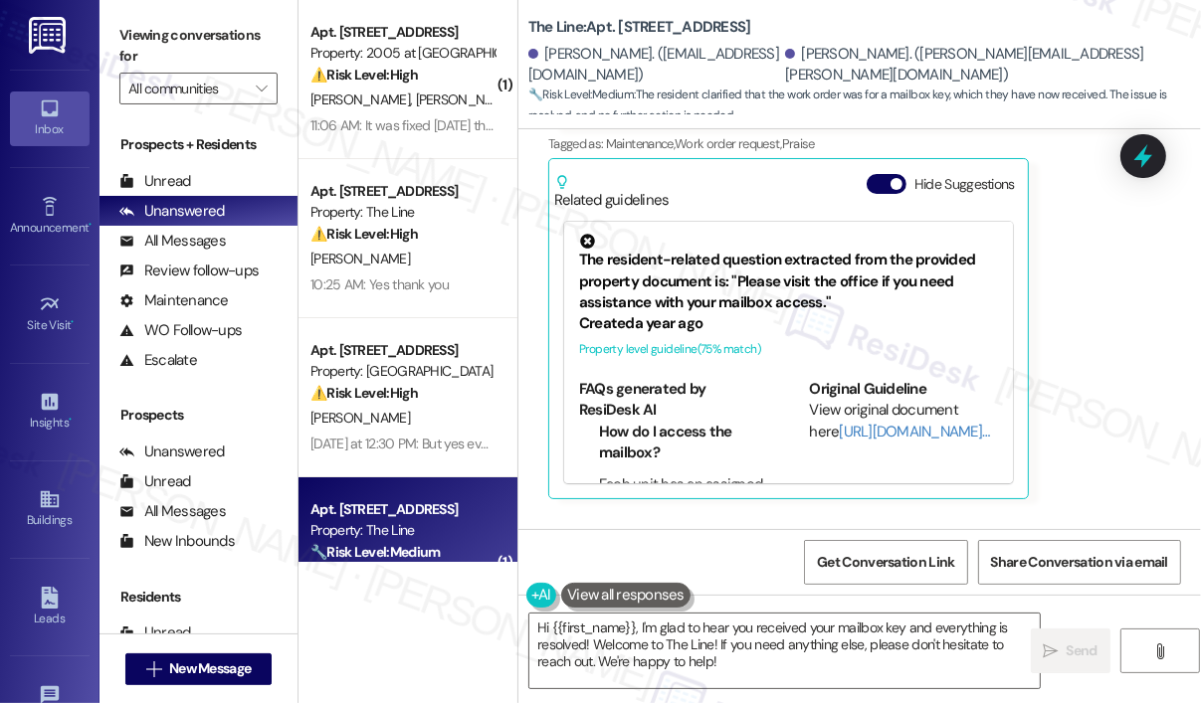
scroll to position [1743, 0]
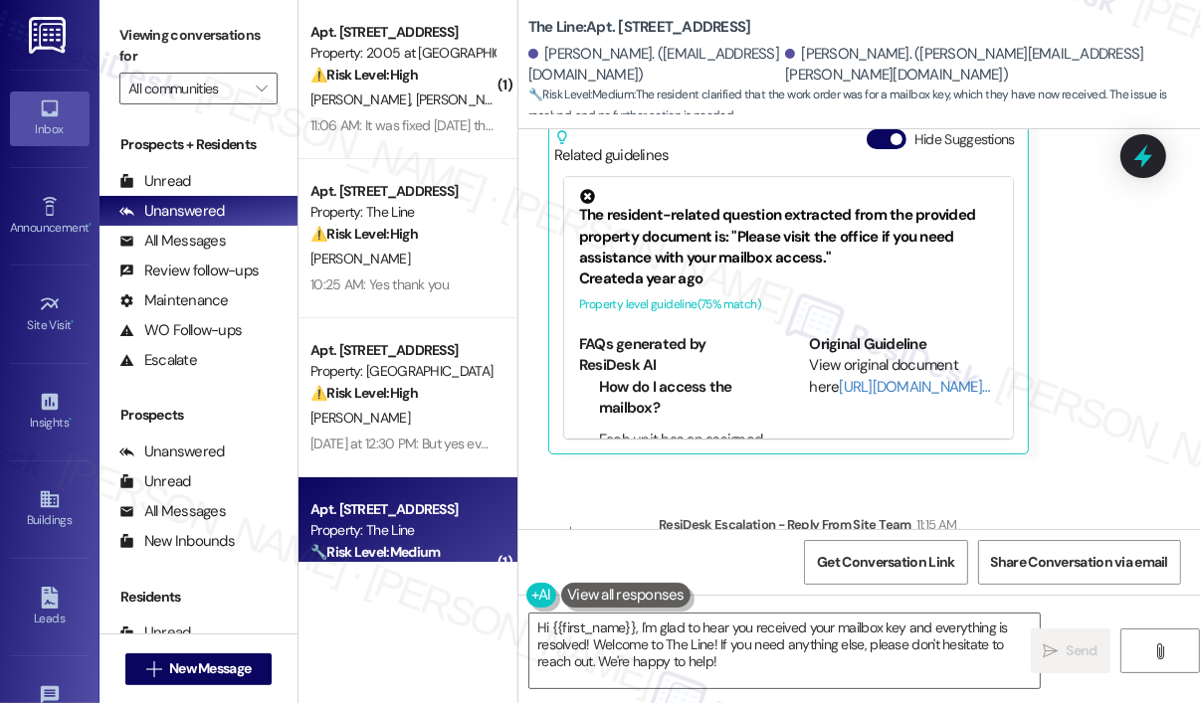
click at [1103, 499] on div "Email escalation reply ResiDesk Escalation - Reply From Site Team 11:15 AM Resi…" at bounding box center [840, 596] width 614 height 194
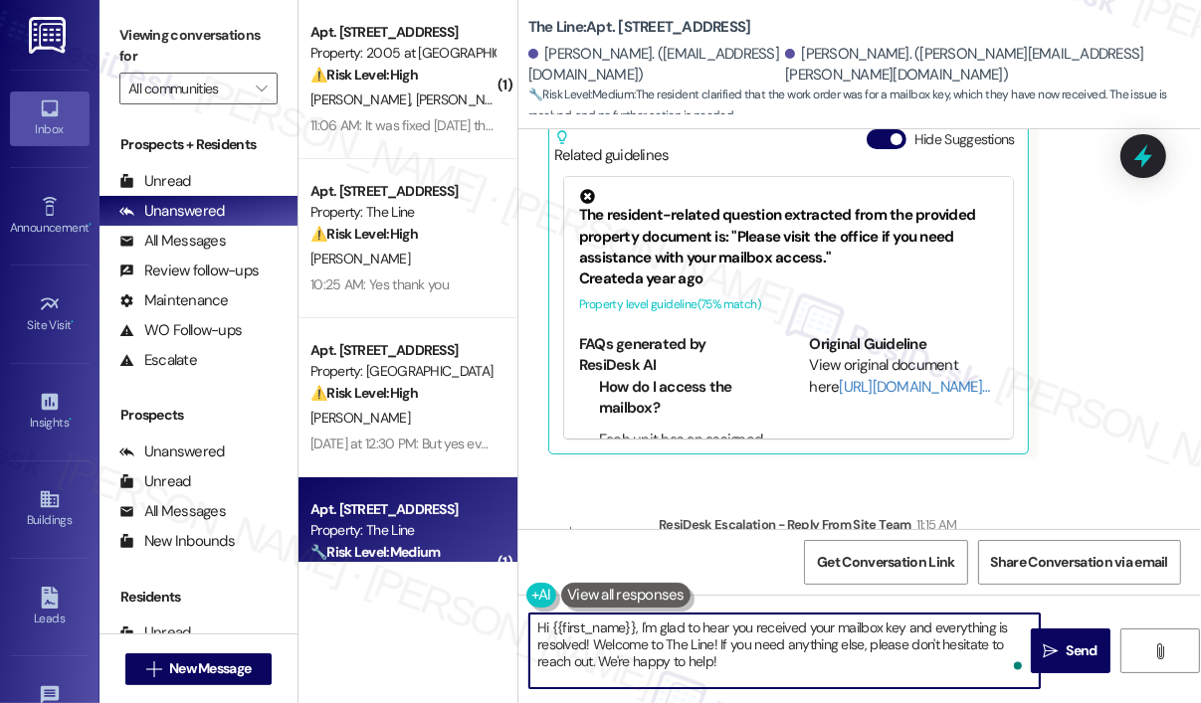
drag, startPoint x: 817, startPoint y: 681, endPoint x: 533, endPoint y: 613, distance: 291.7
click at [534, 620] on textarea "Hi {{first_name}}, I'm glad to hear you received your mailbox key and everythin…" at bounding box center [784, 651] width 510 height 75
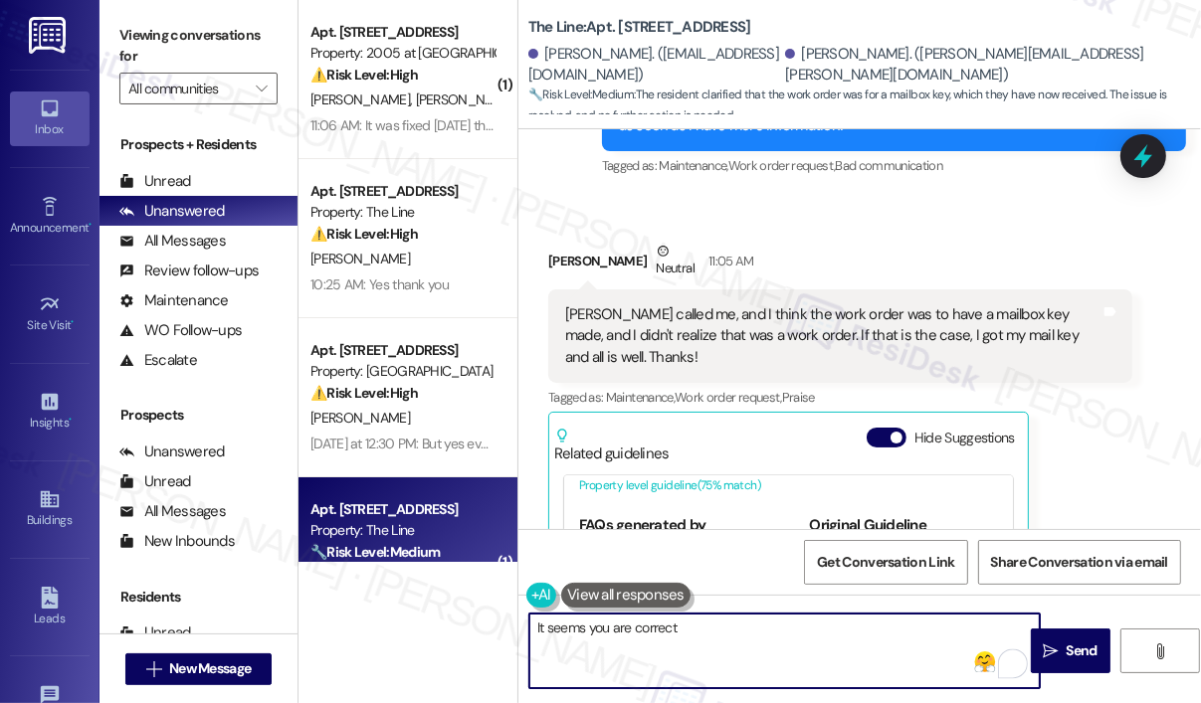
scroll to position [398, 0]
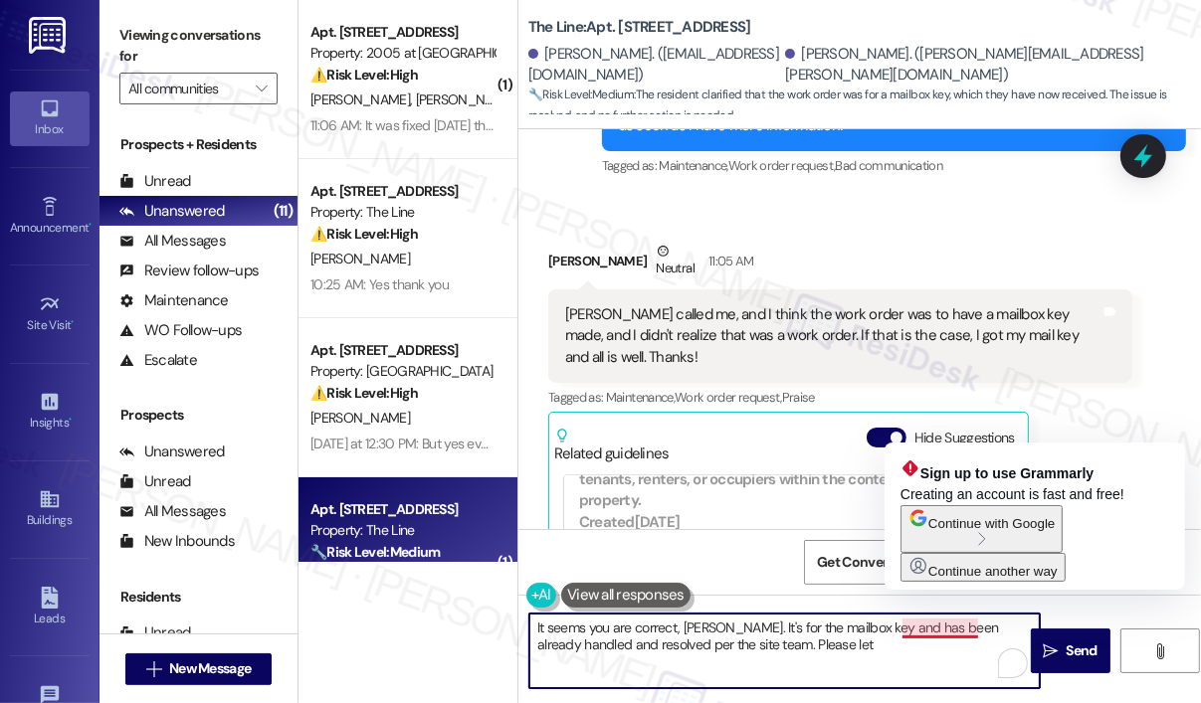
drag, startPoint x: 932, startPoint y: 627, endPoint x: 938, endPoint y: 644, distance: 17.9
click at [932, 628] on textarea "It seems you are correct, Kristin. It's for the mailbox key and has been alread…" at bounding box center [784, 651] width 510 height 75
click at [977, 632] on textarea "It seems you are correct, Kristin. It's for the mailbox key and has been alread…" at bounding box center [784, 651] width 510 height 75
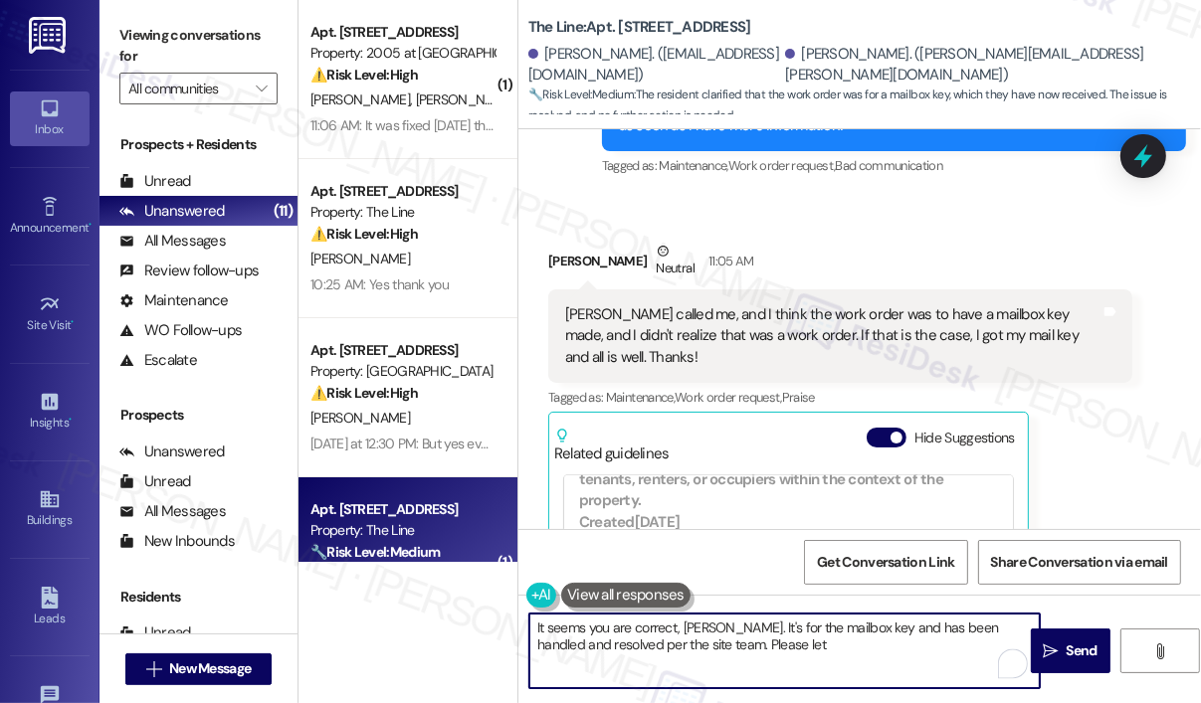
click at [891, 646] on textarea "It seems you are correct, Kristin. It's for the mailbox key and has been handle…" at bounding box center [784, 651] width 510 height 75
type textarea "It seems you are correct, Kristin. It's for the mailbox key and has been handle…"
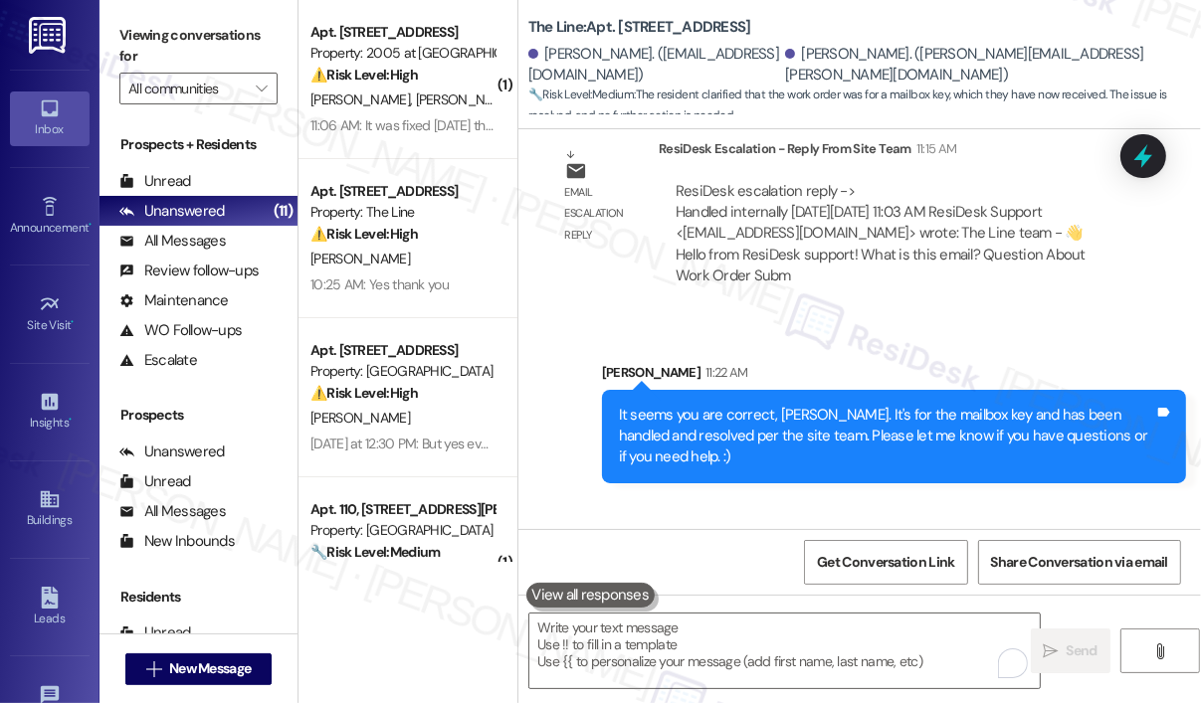
scroll to position [2162, 0]
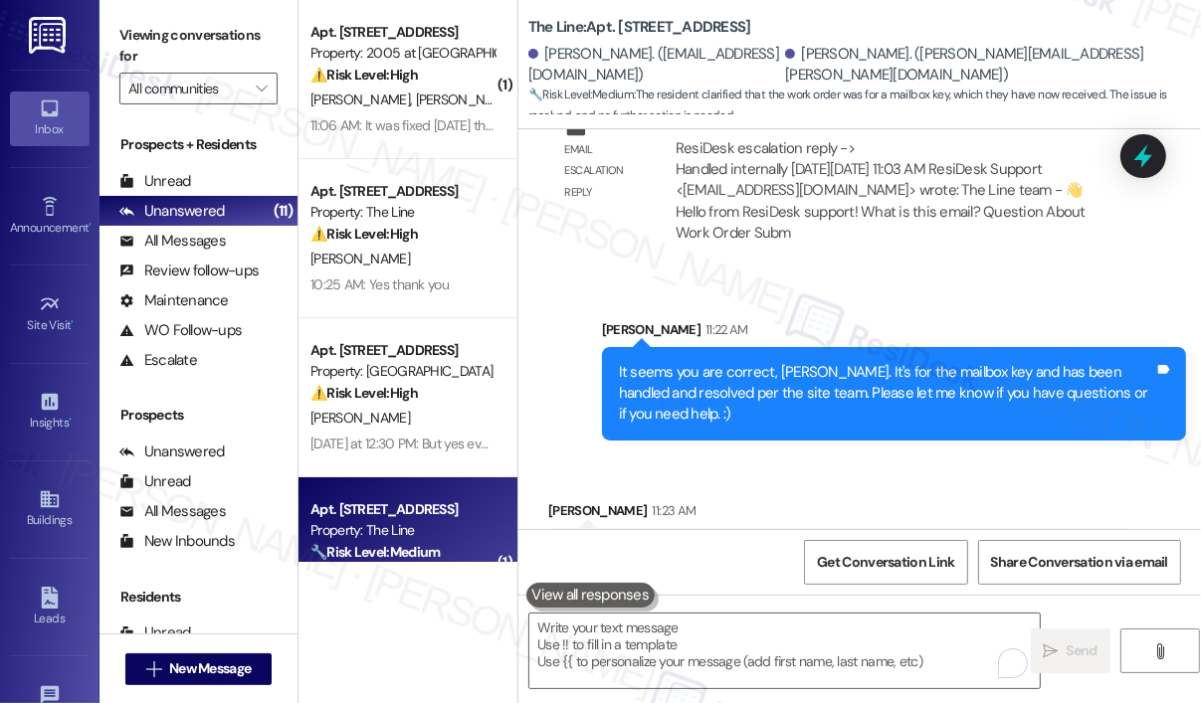
click at [854, 275] on div "Sent via SMS Sarah 11:22 AM It seems you are correct, Kristin. It's for the mai…" at bounding box center [859, 365] width 682 height 181
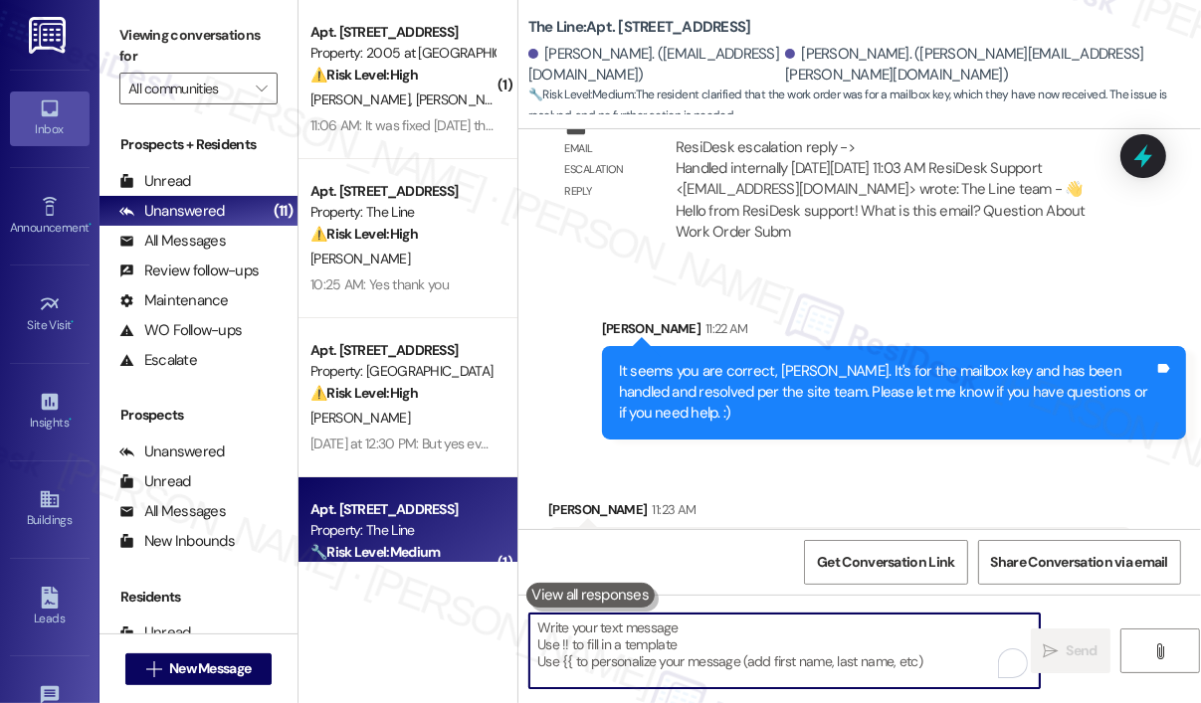
click at [711, 648] on textarea "To enrich screen reader interactions, please activate Accessibility in Grammarl…" at bounding box center [784, 651] width 510 height 75
click at [708, 648] on textarea "To enrich screen reader interactions, please activate Accessibility in Grammarl…" at bounding box center [784, 651] width 510 height 75
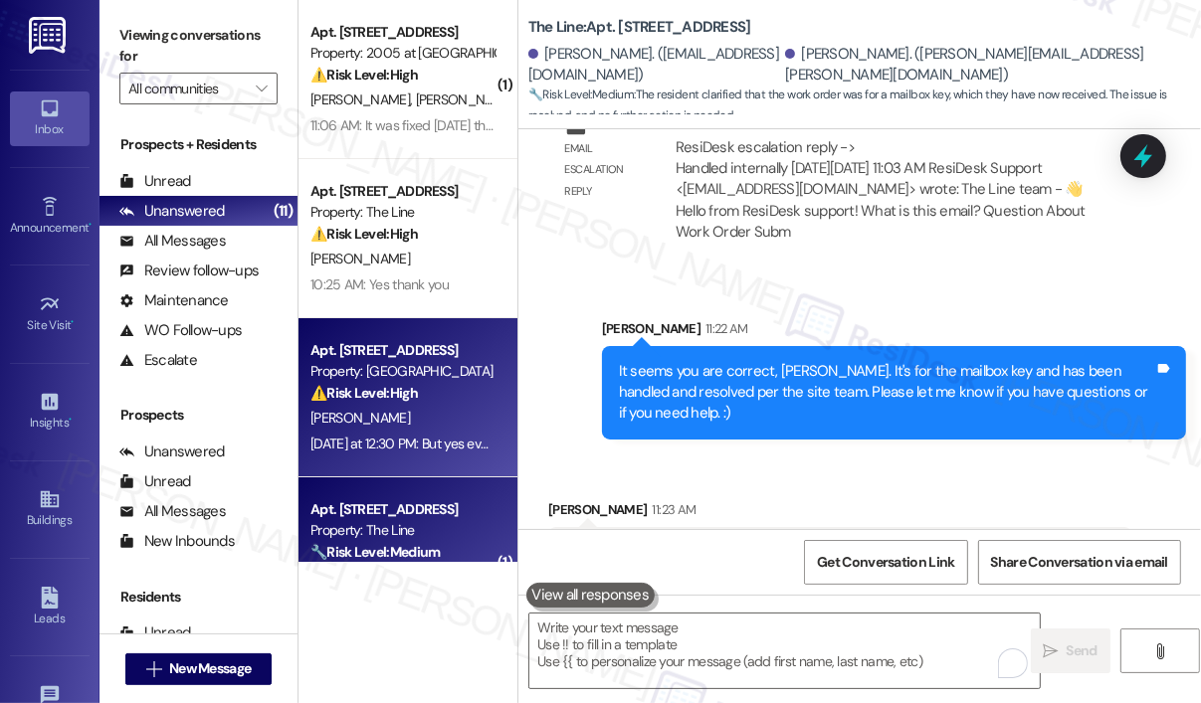
click at [396, 429] on div "[PERSON_NAME]" at bounding box center [402, 418] width 188 height 25
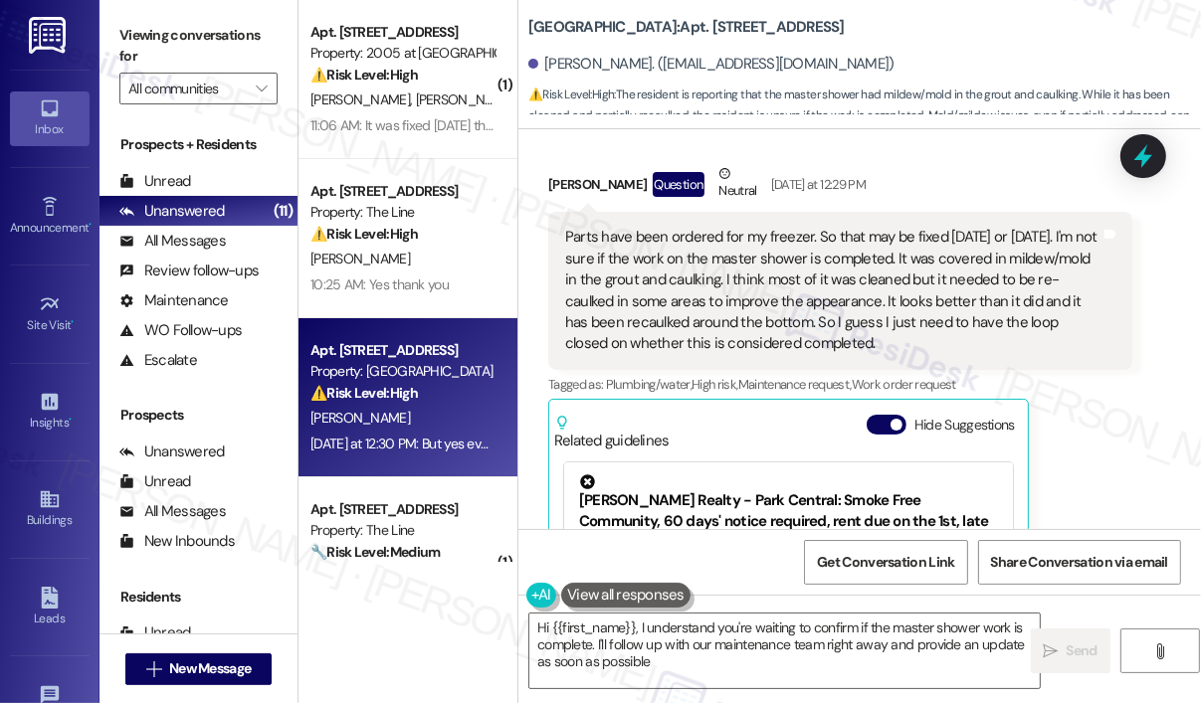
type textarea "Hi {{first_name}}, I understand you're waiting to confirm if the master shower …"
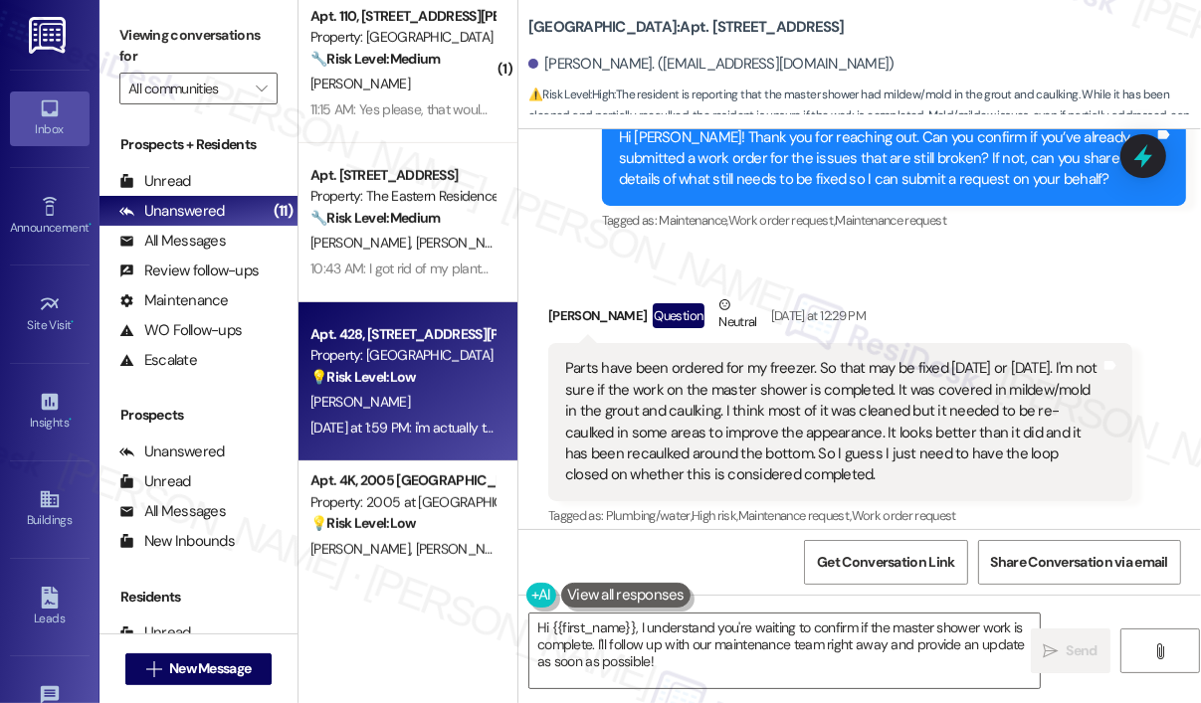
scroll to position [696, 0]
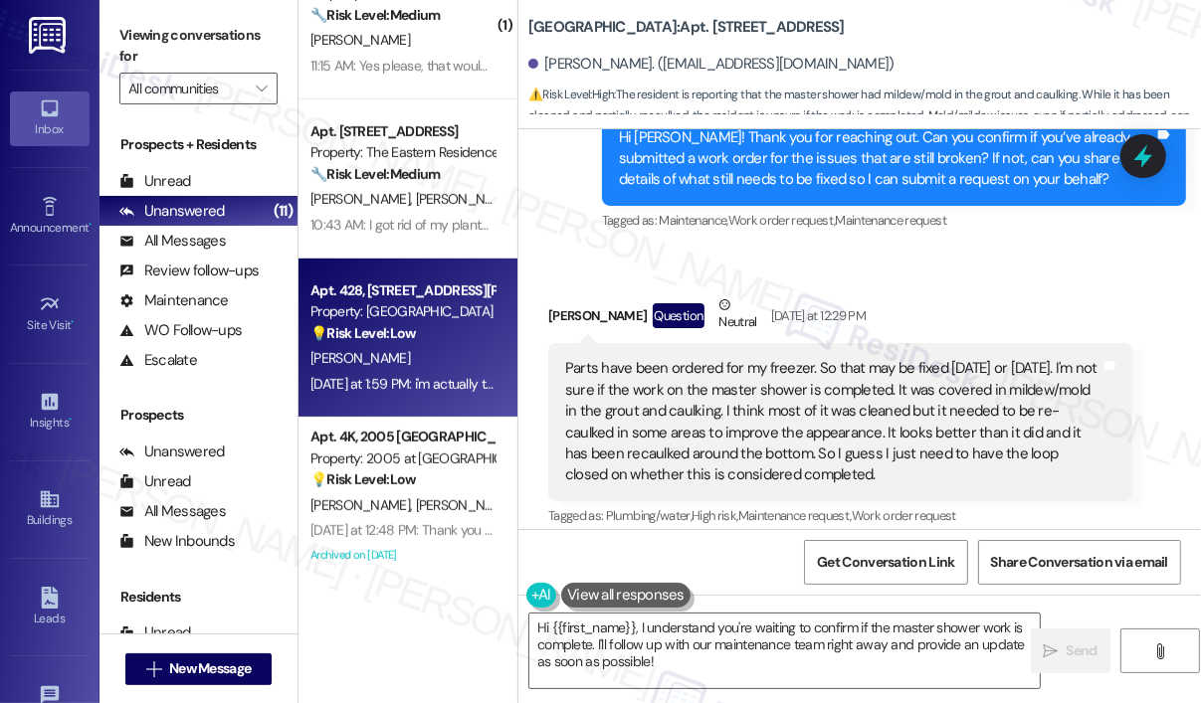
click at [452, 379] on div "Yesterday at 1:59 PM: i'm actually totally fine, i don't need to switch anymore…" at bounding box center [545, 384] width 471 height 18
type textarea "Hi {{first_name}}, I understand you're waiting to confirm if the master shower …"
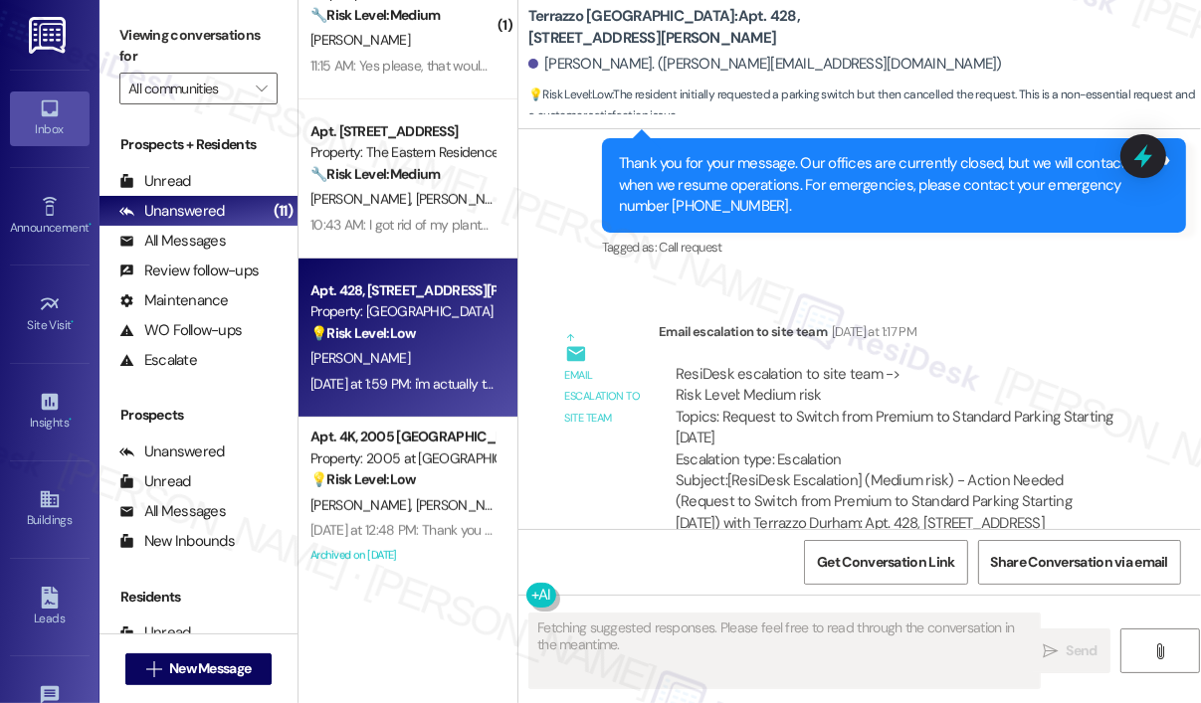
scroll to position [4608, 0]
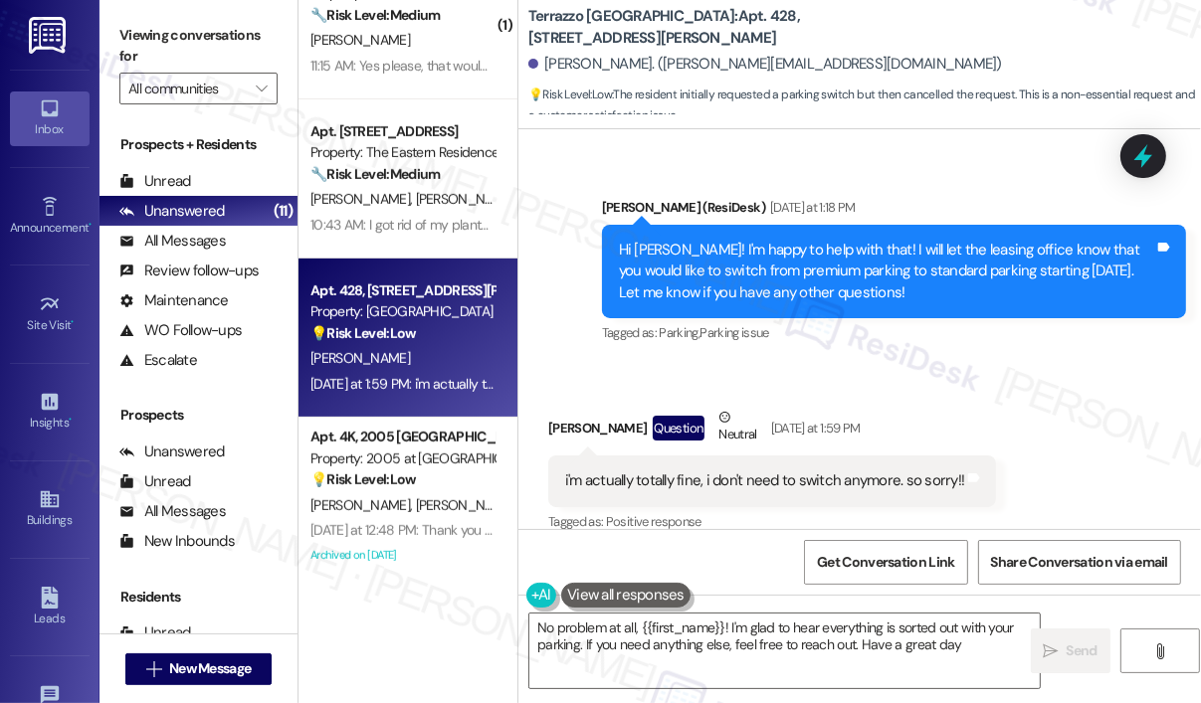
type textarea "No problem at all, {{first_name}}! I'm glad to hear everything is sorted out wi…"
click at [923, 362] on div "Received via SMS Nicole Seymore Question Neutral Yesterday at 1:59 PM i'm actua…" at bounding box center [859, 456] width 682 height 189
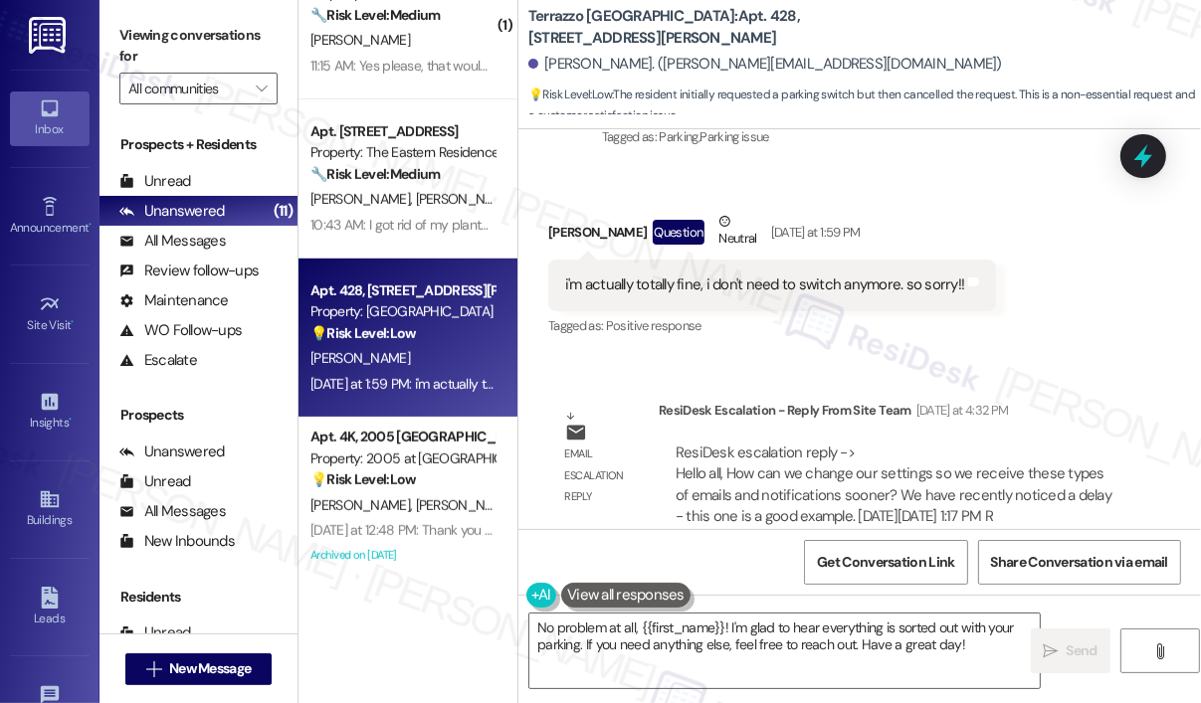
scroll to position [4811, 0]
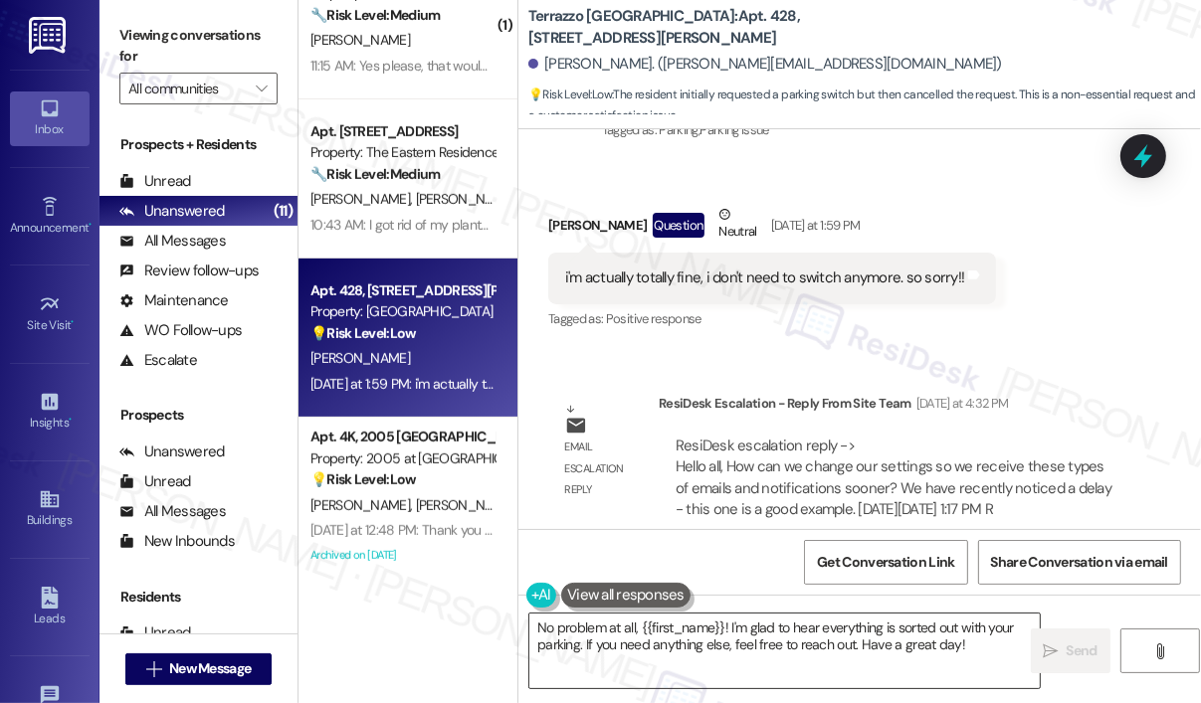
click at [987, 647] on textarea "No problem at all, {{first_name}}! I'm glad to hear everything is sorted out wi…" at bounding box center [784, 651] width 510 height 75
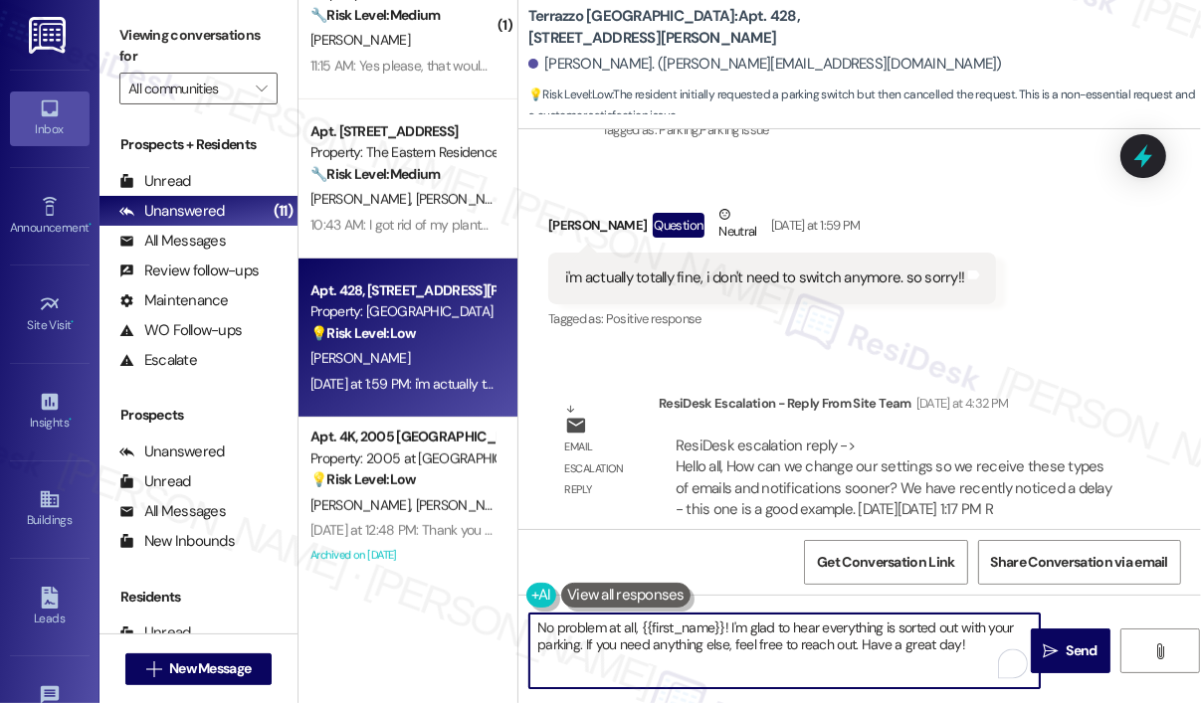
click at [988, 648] on textarea "No problem at all, {{first_name}}! I'm glad to hear everything is sorted out wi…" at bounding box center [784, 651] width 510 height 75
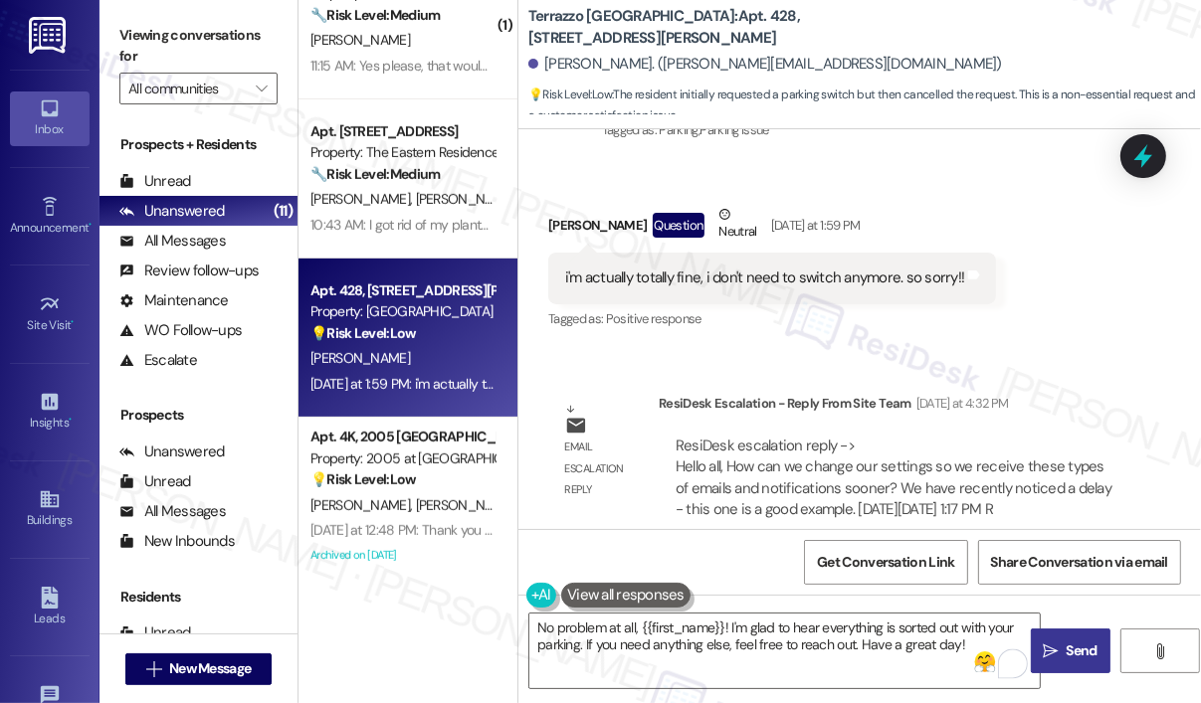
click at [1072, 644] on span "Send" at bounding box center [1081, 651] width 31 height 21
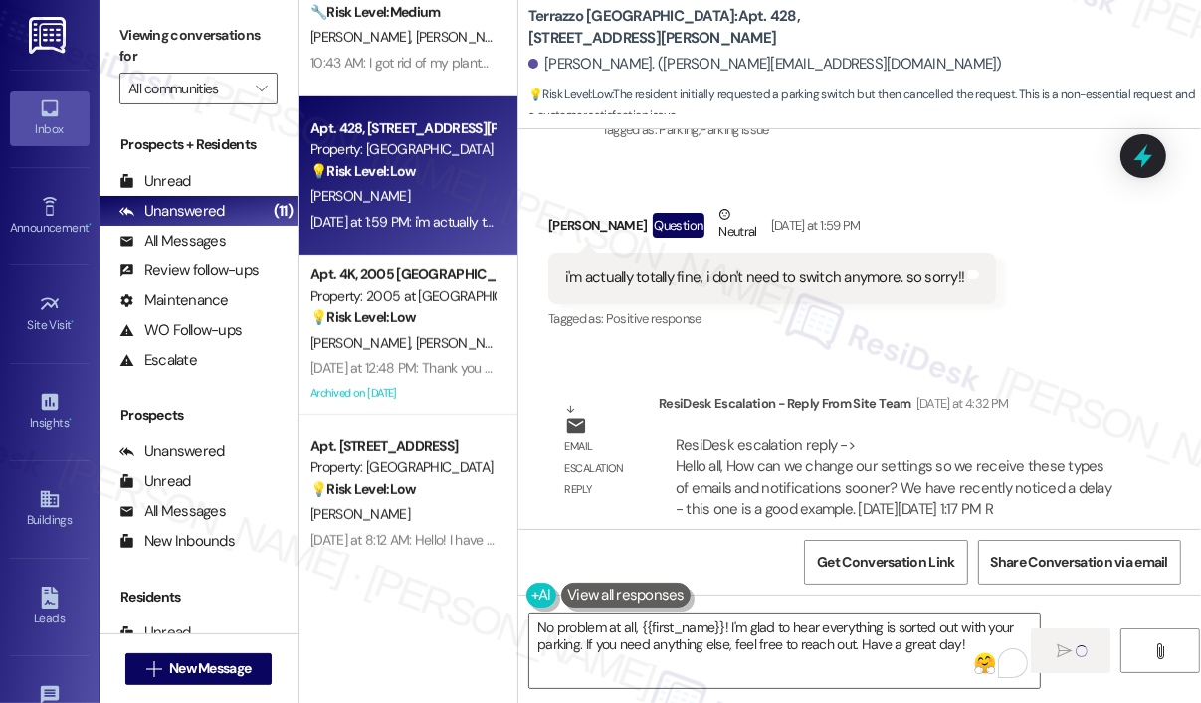
scroll to position [895, 0]
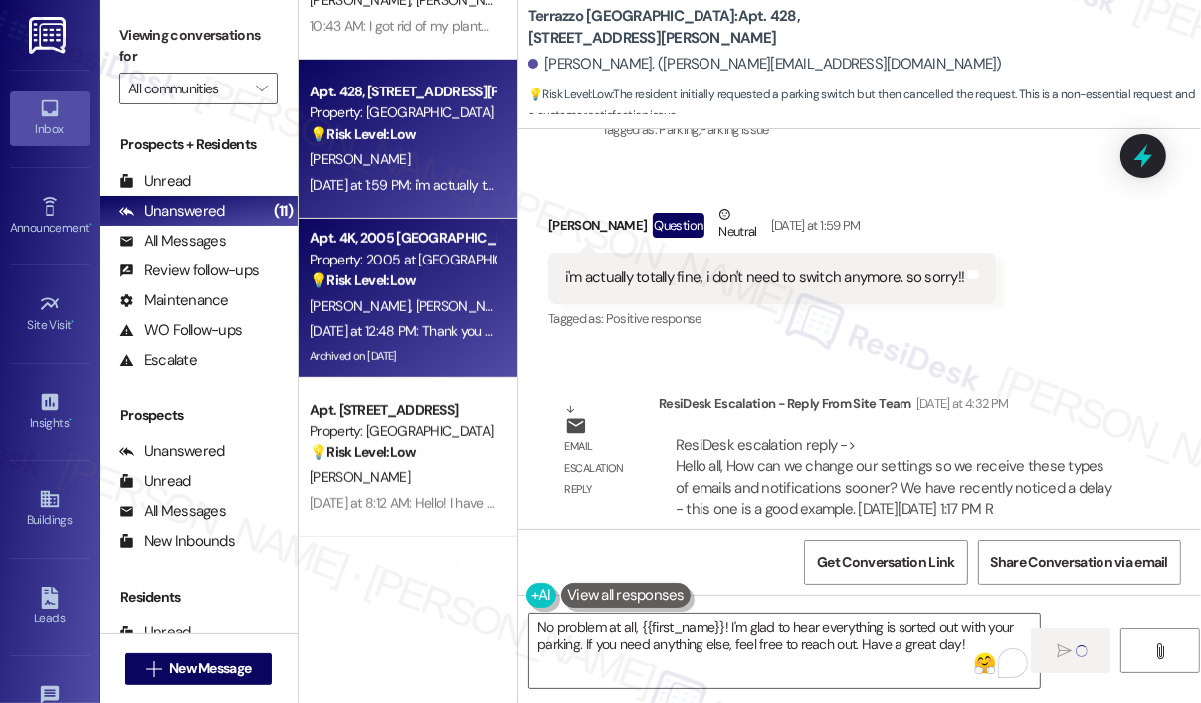
click at [430, 326] on div "Yesterday at 12:48 PM: Thank you so much Yesterday at 12:48 PM: Thank you so mu…" at bounding box center [422, 331] width 224 height 18
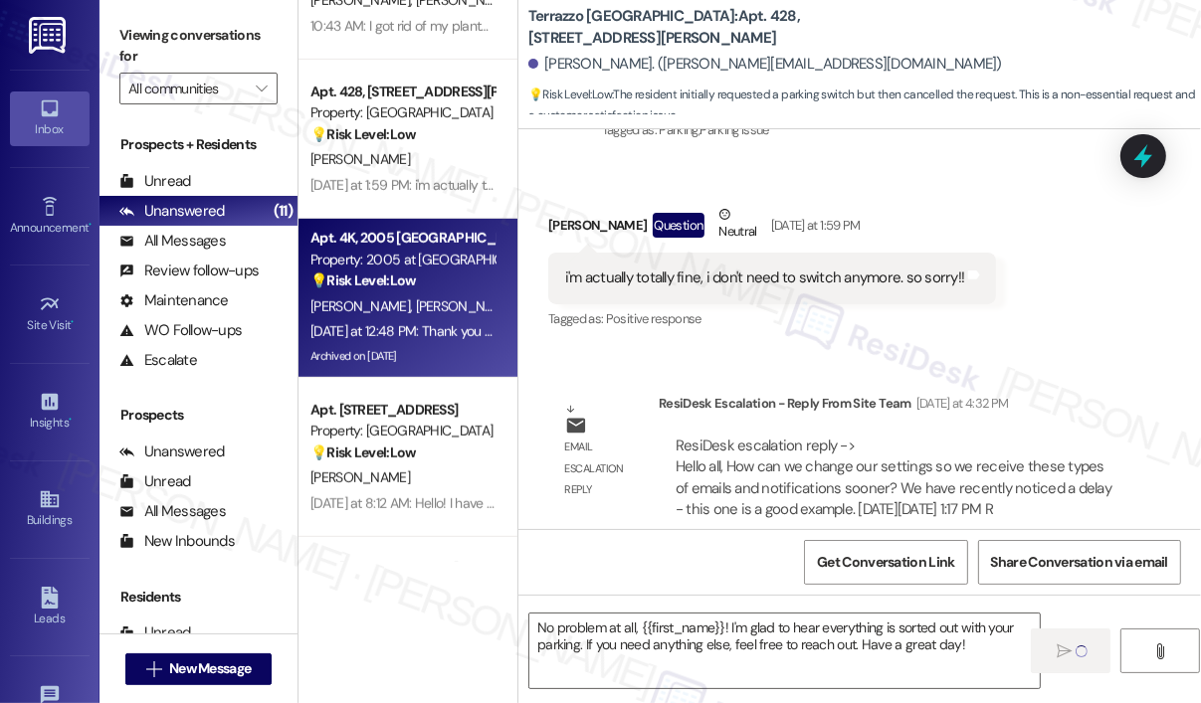
type textarea "Fetching suggested responses. Please feel free to read through the conversation…"
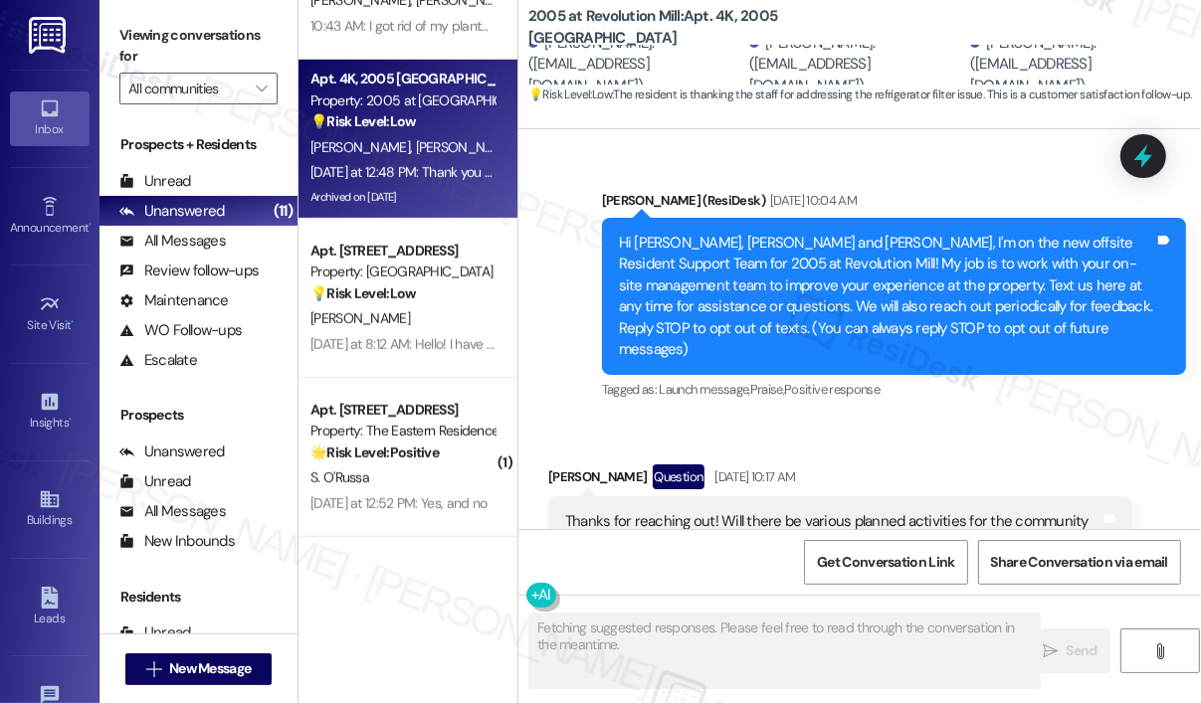
scroll to position [30056, 0]
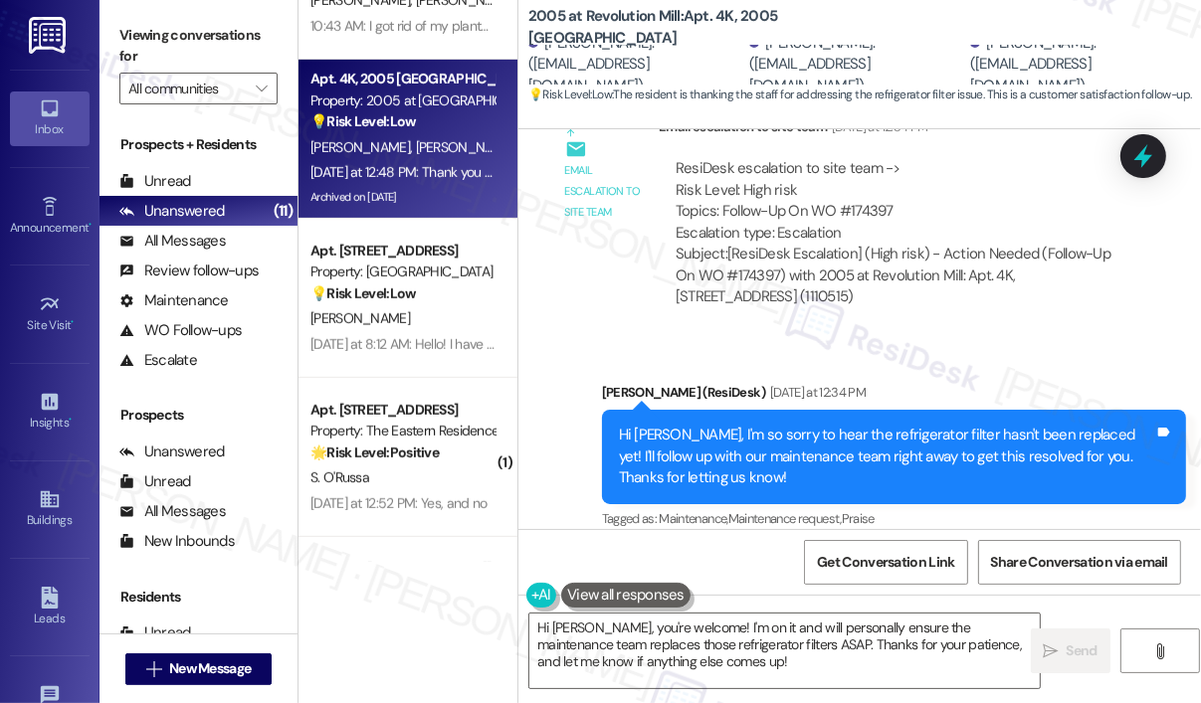
click at [852, 548] on div "Received via SMS Anthony Akins Yesterday at 12:48 PM Thank you so much Tags and…" at bounding box center [859, 632] width 682 height 168
click at [785, 669] on textarea "Hi Anthony, you're welcome! I'm on it and will personally ensure the maintenanc…" at bounding box center [784, 651] width 510 height 75
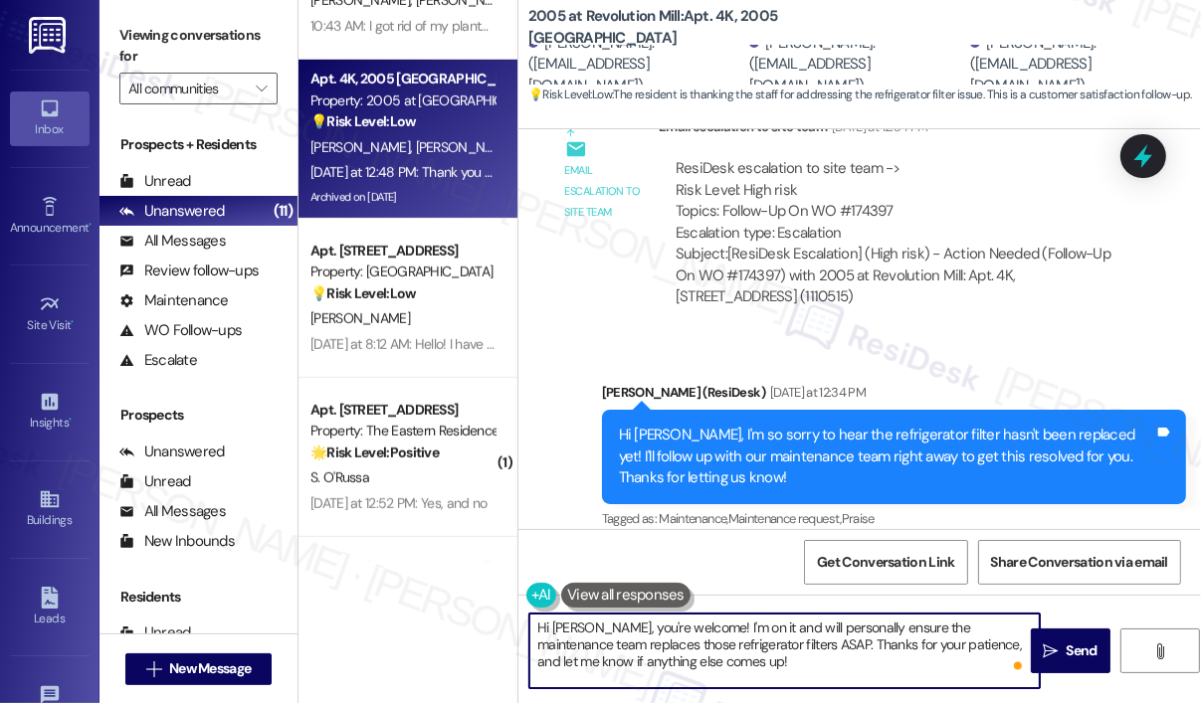
drag, startPoint x: 766, startPoint y: 667, endPoint x: 604, endPoint y: 626, distance: 167.2
click at [604, 626] on textarea "Hi Anthony, you're welcome! I'm on it and will personally ensure the maintenanc…" at bounding box center [784, 651] width 510 height 75
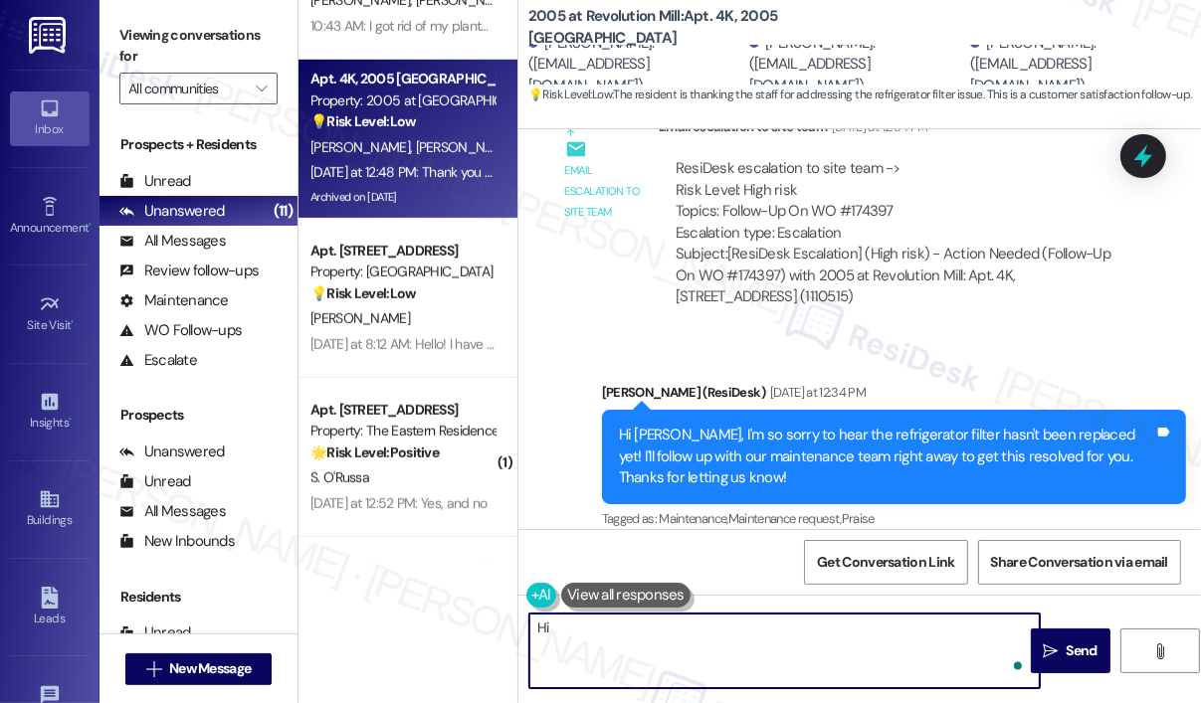
type textarea "H"
type textarea "Happy to help, Anthony! :)"
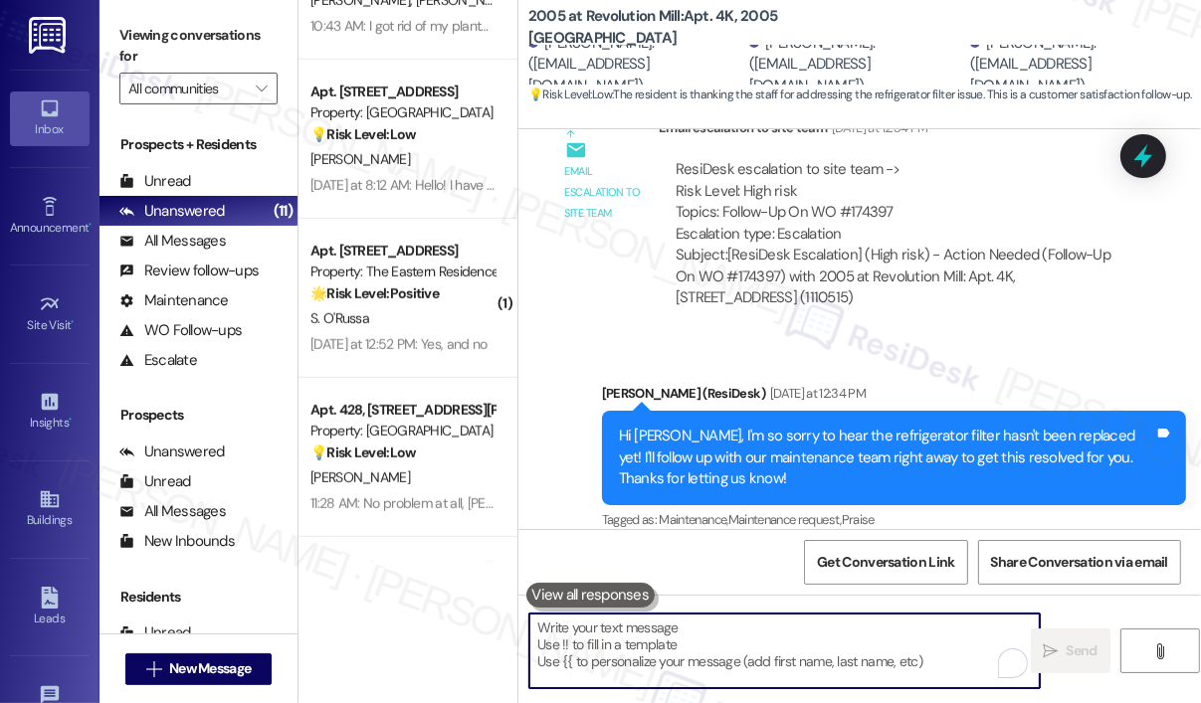
scroll to position [30196, 0]
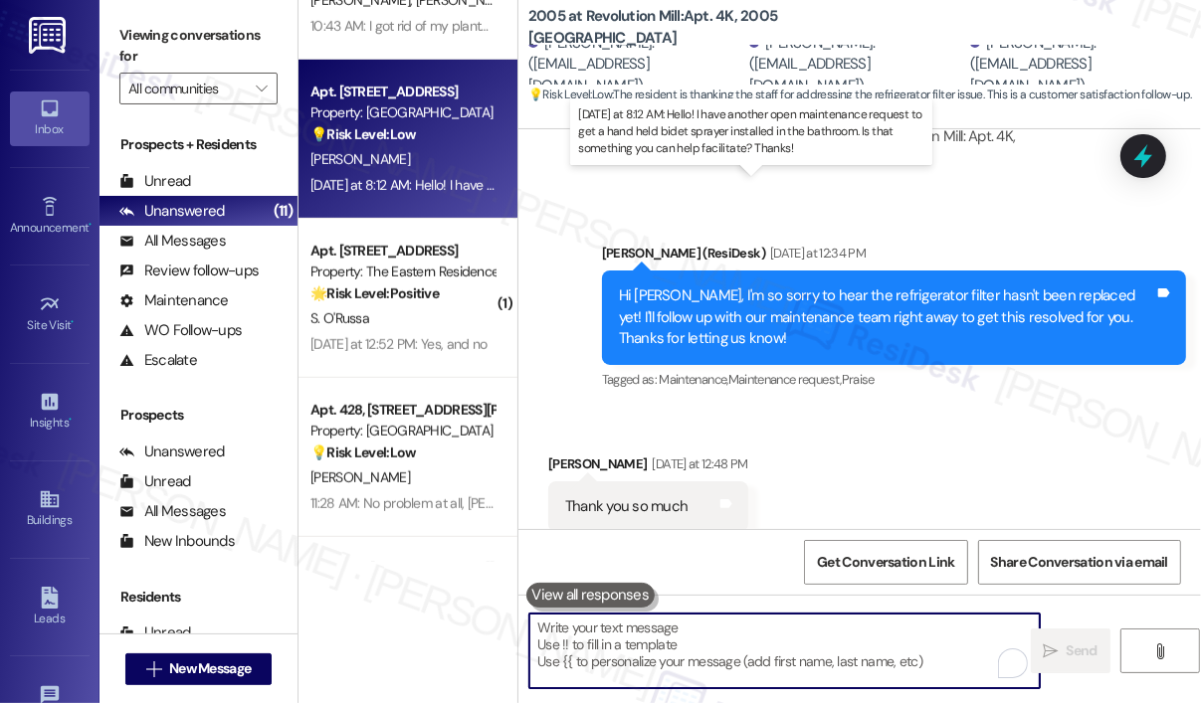
click at [454, 185] on div "Yesterday at 8:12 AM: Hello! I have another open maintenance request to get a h…" at bounding box center [813, 185] width 1006 height 18
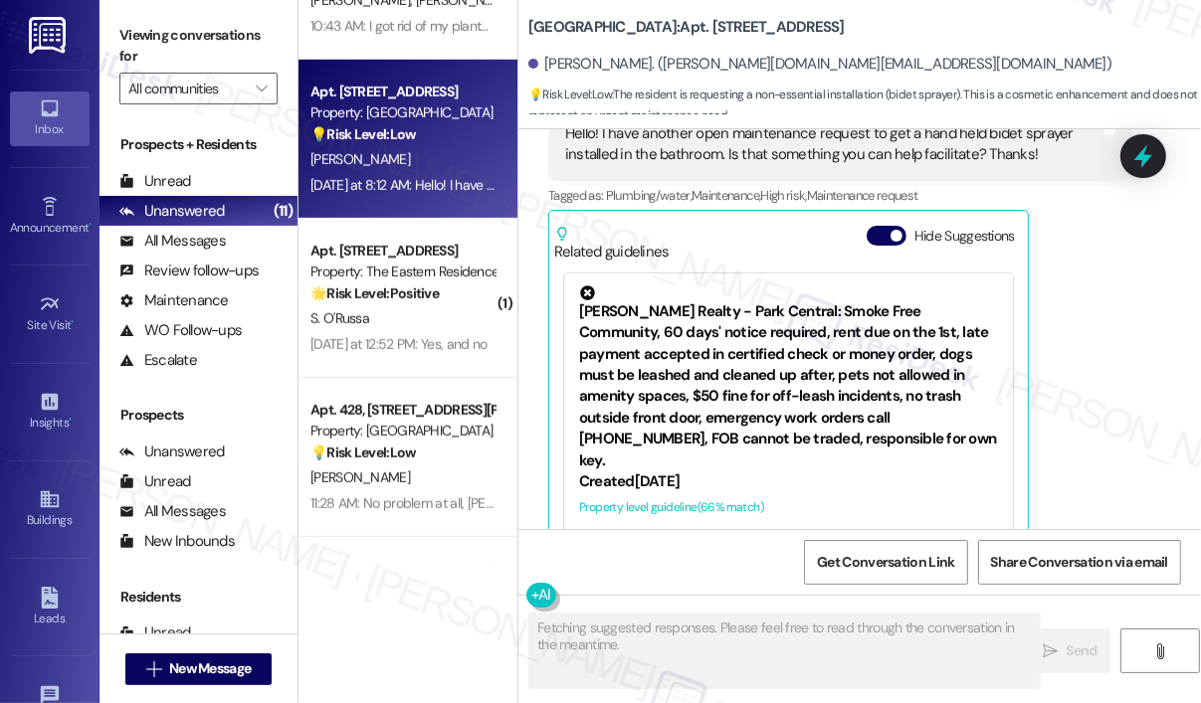
scroll to position [852, 0]
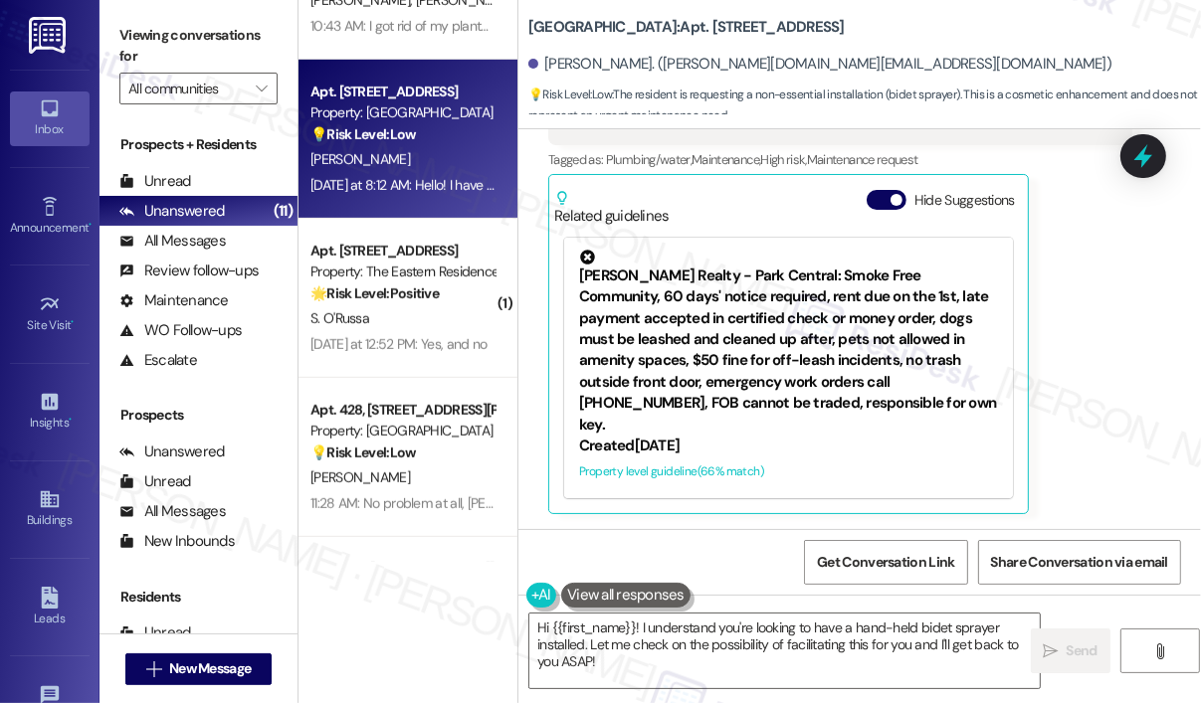
click at [1090, 388] on div "Nidhi Shah Yesterday at 8:12 AM Hello! I have another open maintenance request …" at bounding box center [840, 280] width 584 height 470
click at [1065, 369] on div "Nidhi Shah Yesterday at 8:12 AM Hello! I have another open maintenance request …" at bounding box center [840, 280] width 584 height 470
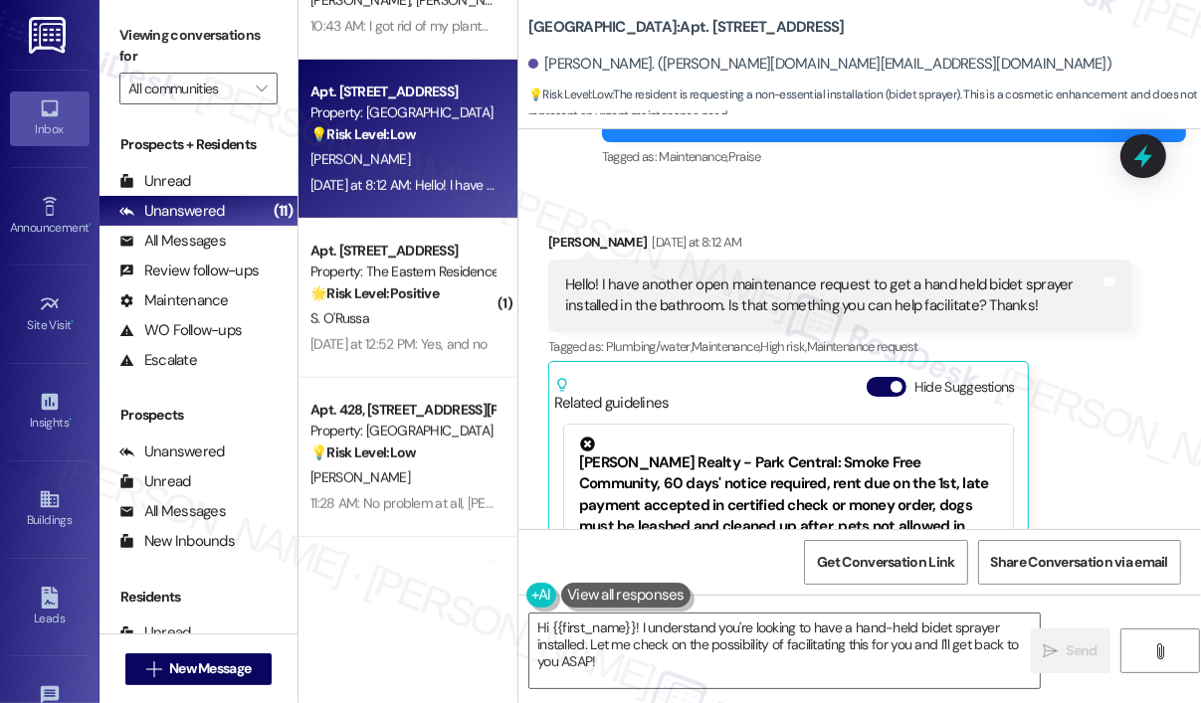
scroll to position [653, 0]
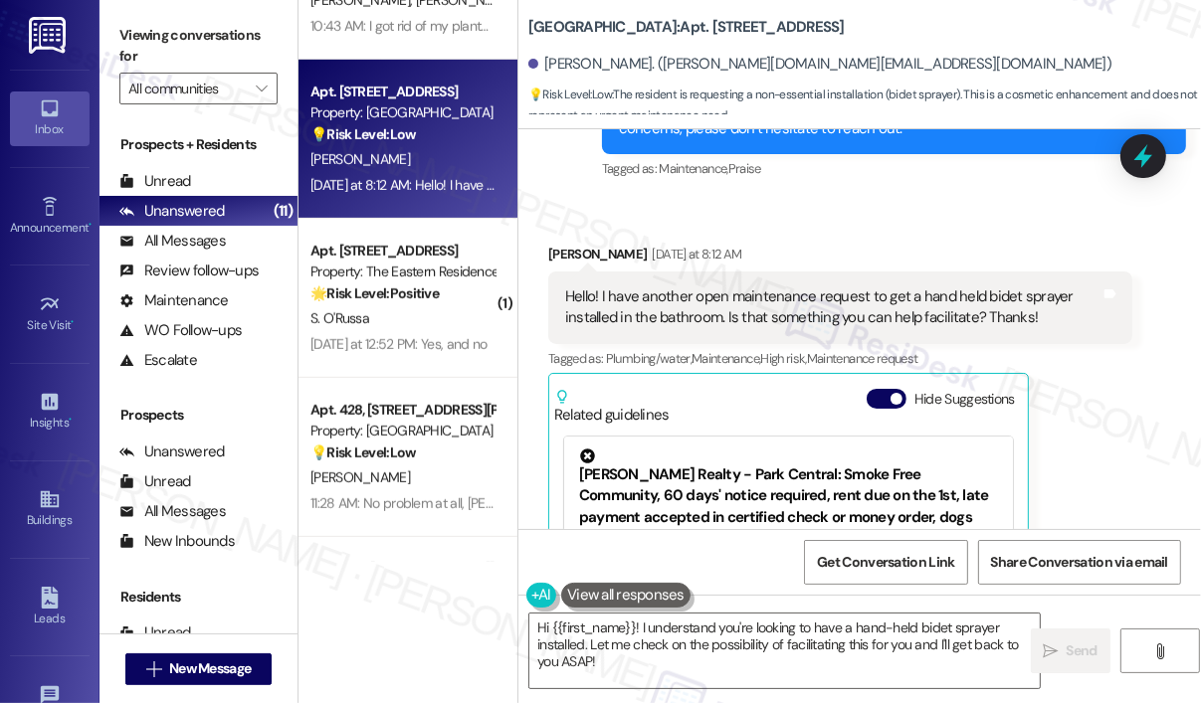
click at [852, 245] on div "Nidhi Shah Yesterday at 8:12 AM" at bounding box center [840, 258] width 584 height 28
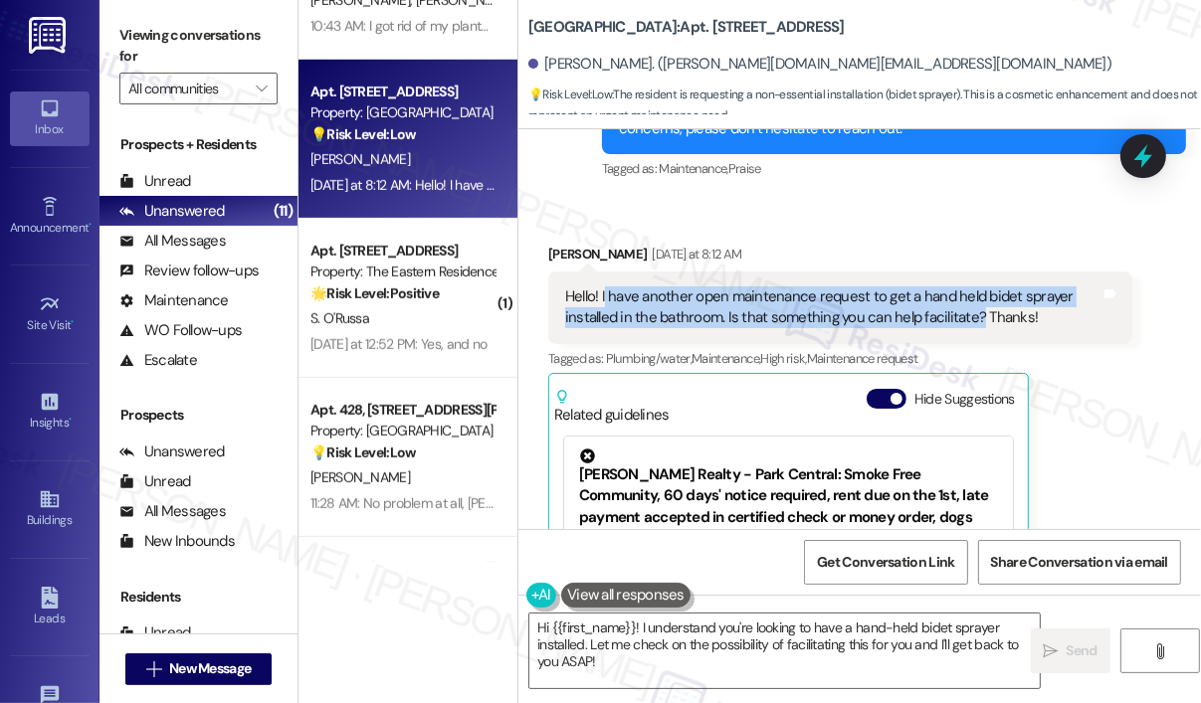
drag, startPoint x: 975, startPoint y: 316, endPoint x: 616, endPoint y: 313, distance: 359.1
click at [605, 298] on div "Hello! I have another open maintenance request to get a hand held bidet sprayer…" at bounding box center [832, 308] width 535 height 43
copy div "have another open maintenance request to get a hand held bidet sprayer installe…"
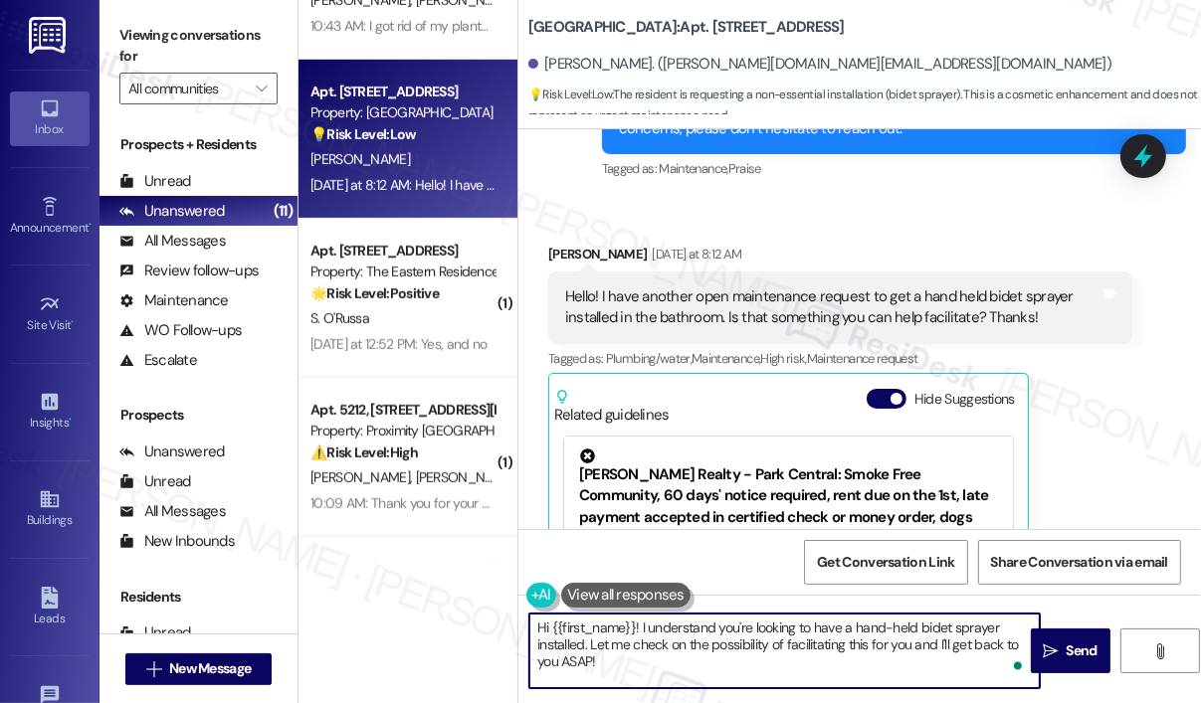
drag, startPoint x: 713, startPoint y: 670, endPoint x: 674, endPoint y: 640, distance: 48.9
click at [641, 618] on textarea "Hi {{first_name}}! I understand you're looking to have a hand-held bidet spraye…" at bounding box center [784, 651] width 510 height 75
paste textarea "Thank you for reaching out. Have you already submitted a work order for the han…"
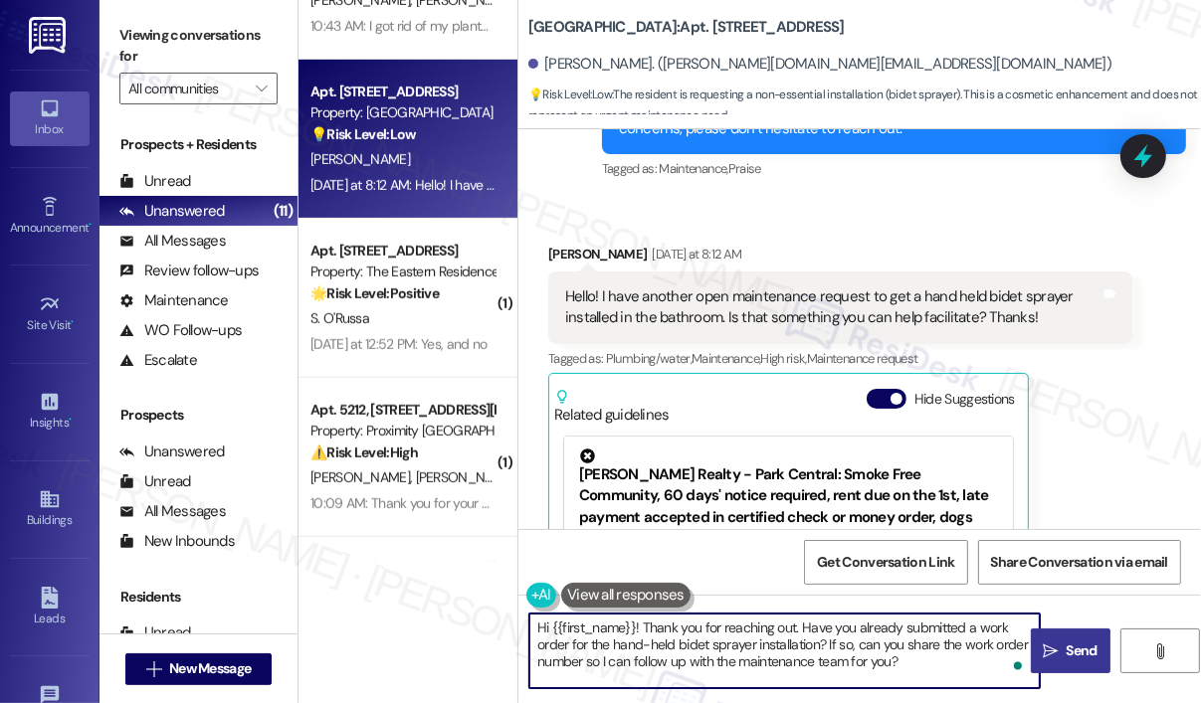
type textarea "Hi {{first_name}}! Thank you for reaching out. Have you already submitted a wor…"
click at [1062, 640] on button " Send" at bounding box center [1071, 651] width 80 height 45
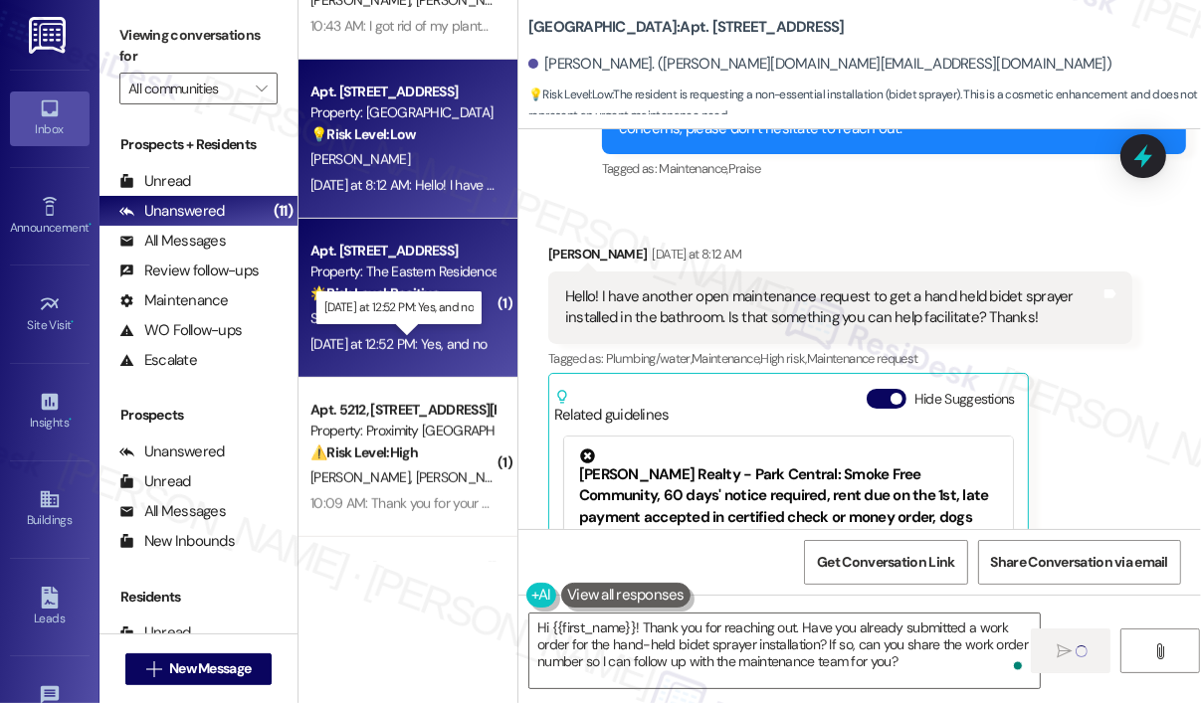
click at [444, 341] on div "Yesterday at 12:52 PM: Yes, and no Yesterday at 12:52 PM: Yes, and no" at bounding box center [398, 344] width 176 height 18
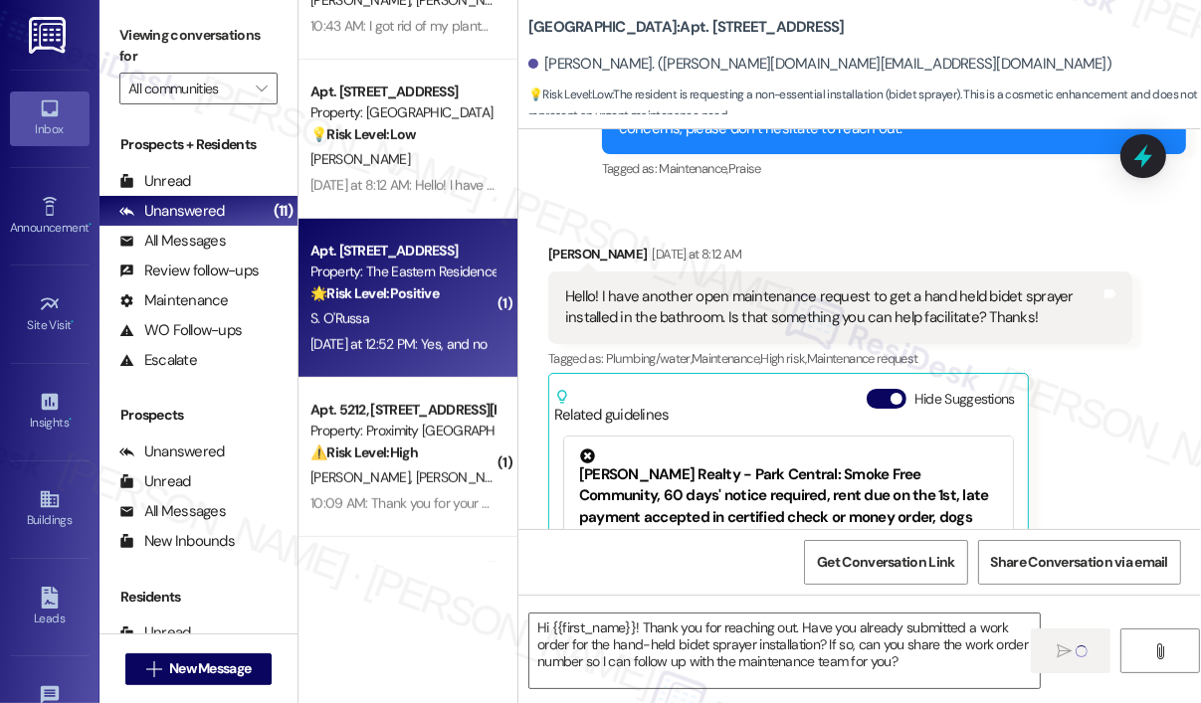
type textarea "Fetching suggested responses. Please feel free to read through the conversation…"
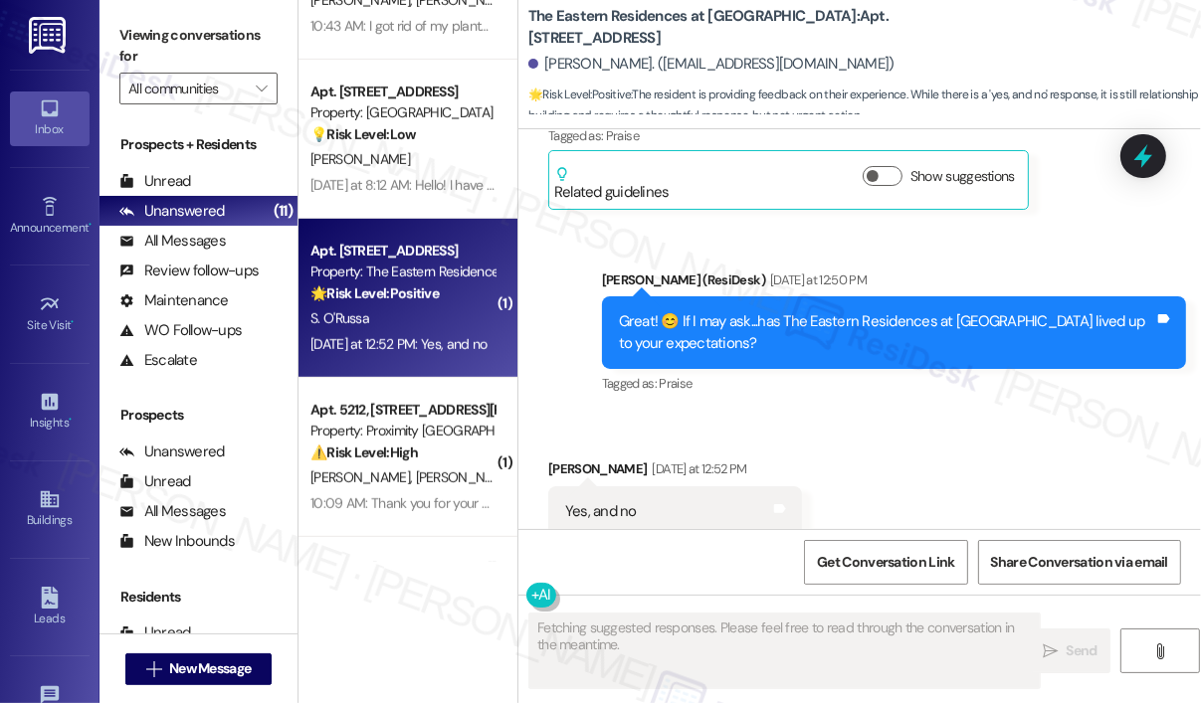
scroll to position [6162, 0]
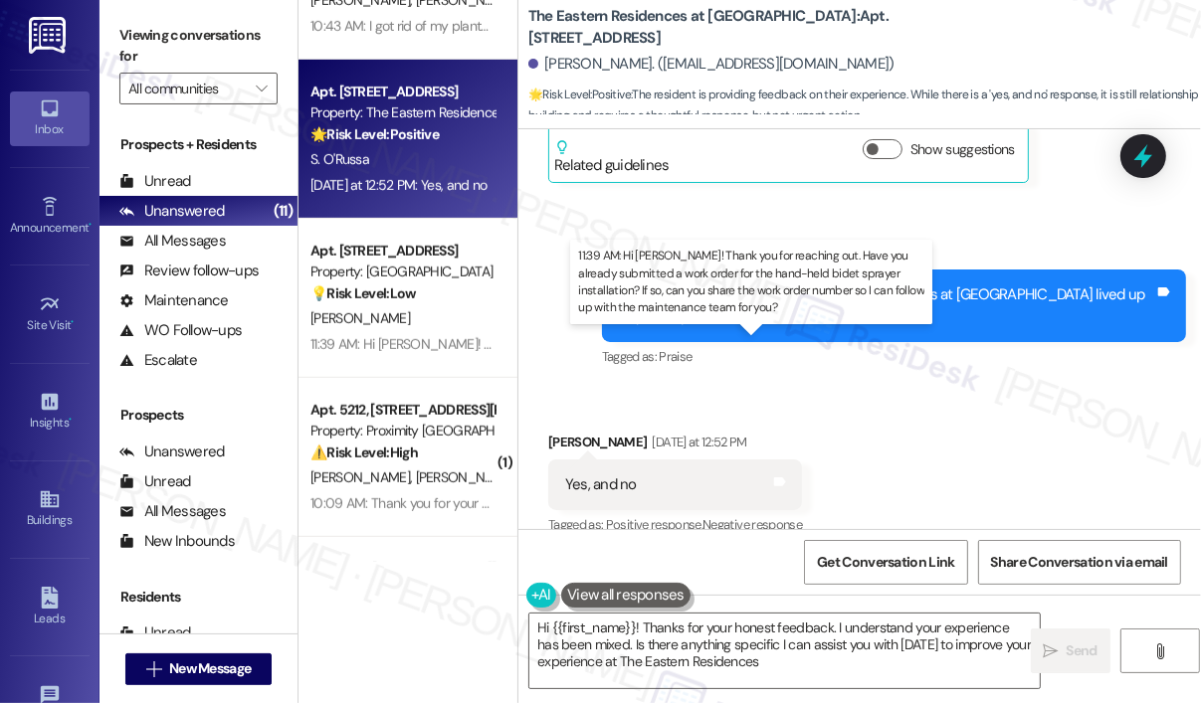
type textarea "Hi {{first_name}}! Thanks for your honest feedback. I understand your experienc…"
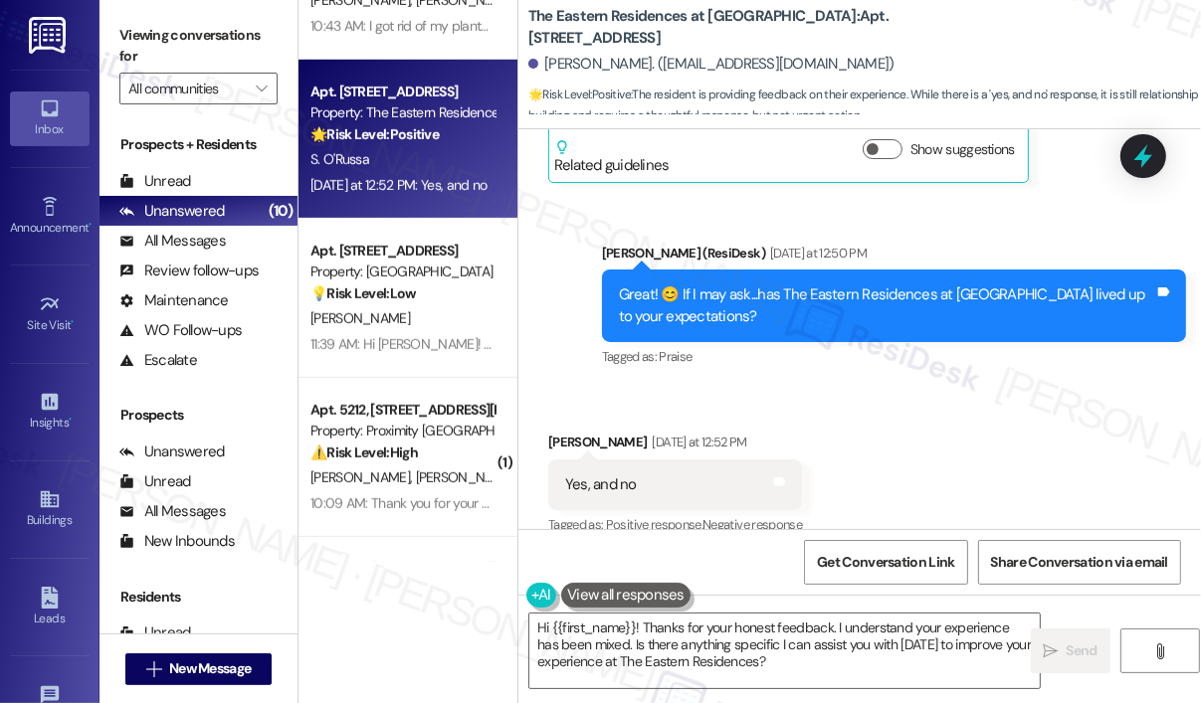
click at [954, 436] on div "Received via SMS Shirlene O'Russa Yesterday at 12:52 PM Yes, and no Tags and no…" at bounding box center [859, 471] width 682 height 168
click at [999, 467] on div "Received via SMS Shirlene O'Russa Yesterday at 12:52 PM Yes, and no Tags and no…" at bounding box center [859, 471] width 682 height 168
click at [958, 669] on textarea "Hi {{first_name}}! Thanks for your honest feedback. I understand your experienc…" at bounding box center [784, 651] width 510 height 75
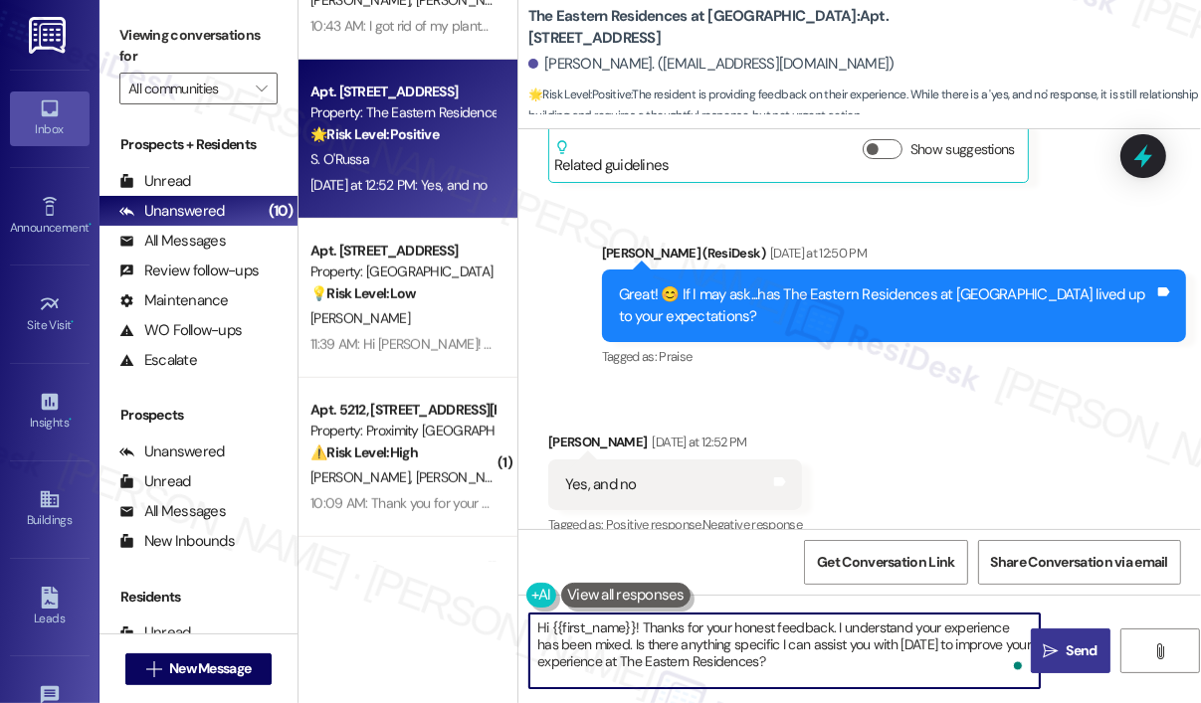
click at [1078, 644] on span "Send" at bounding box center [1081, 651] width 31 height 21
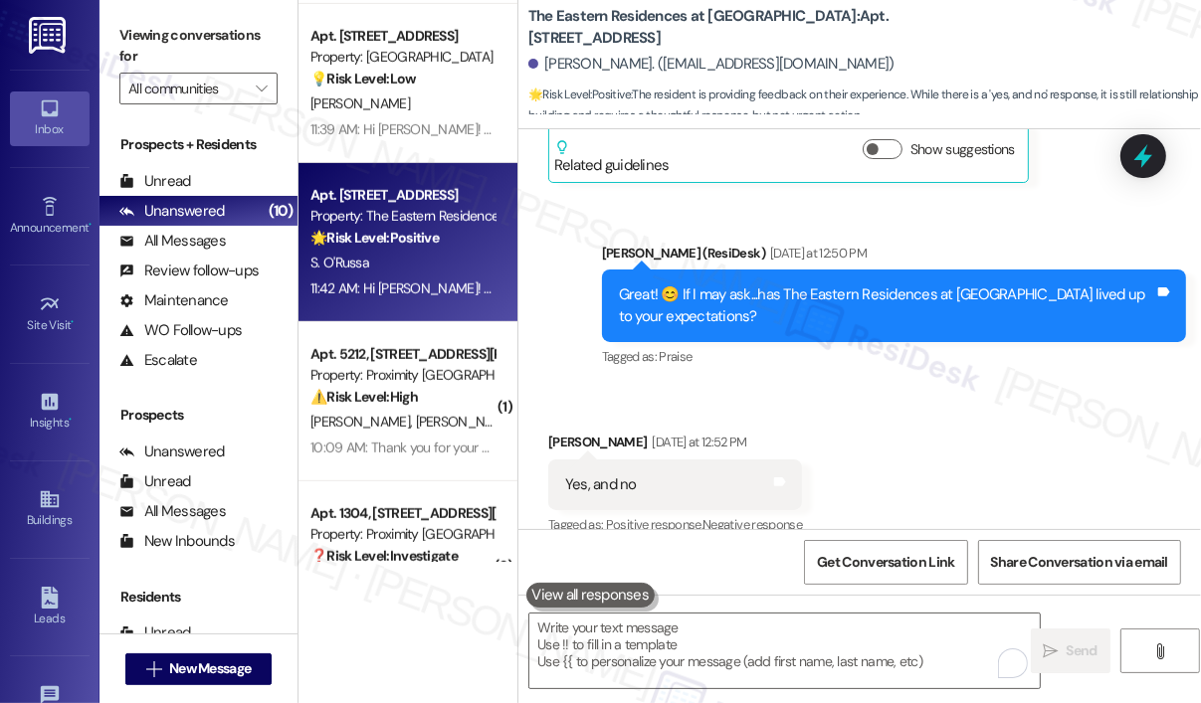
scroll to position [831, 0]
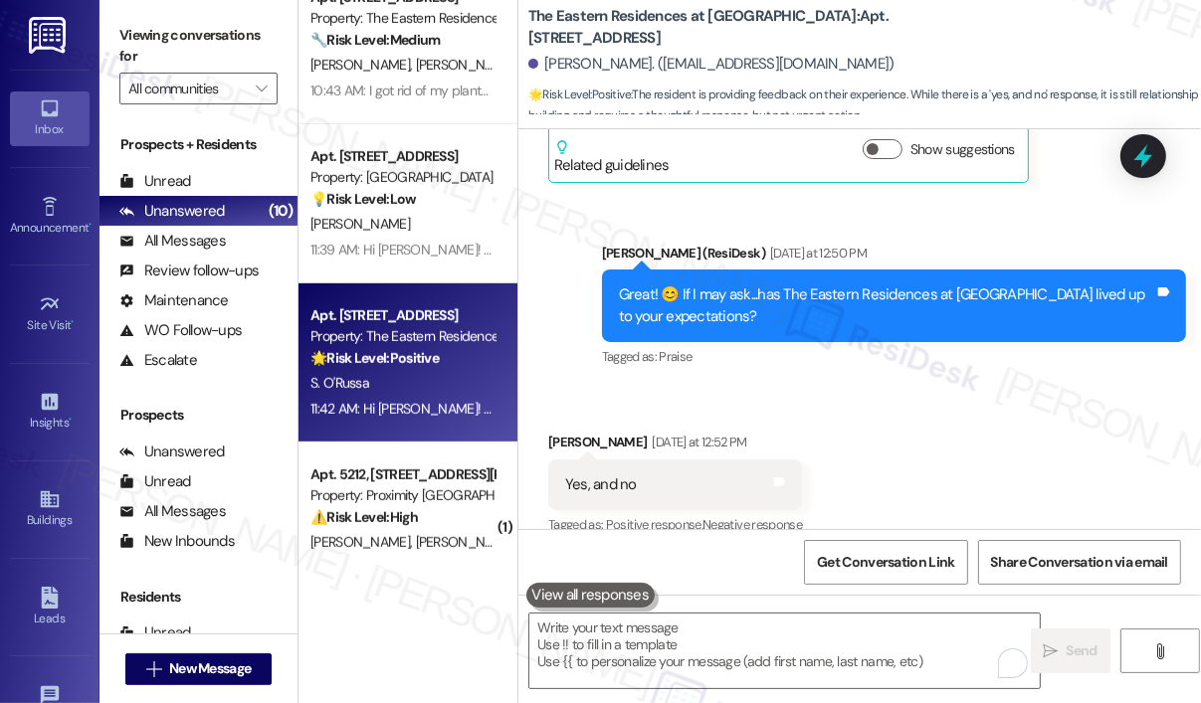
click at [431, 381] on div "S. O'Russa" at bounding box center [402, 383] width 188 height 25
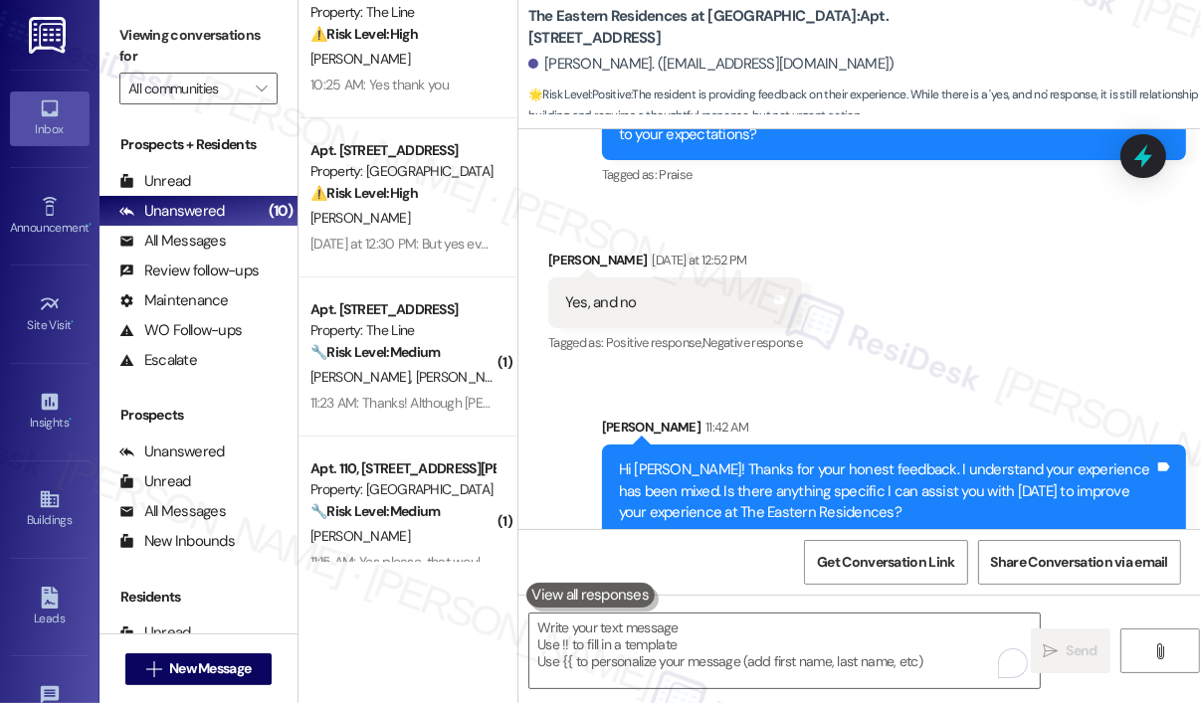
scroll to position [35, 0]
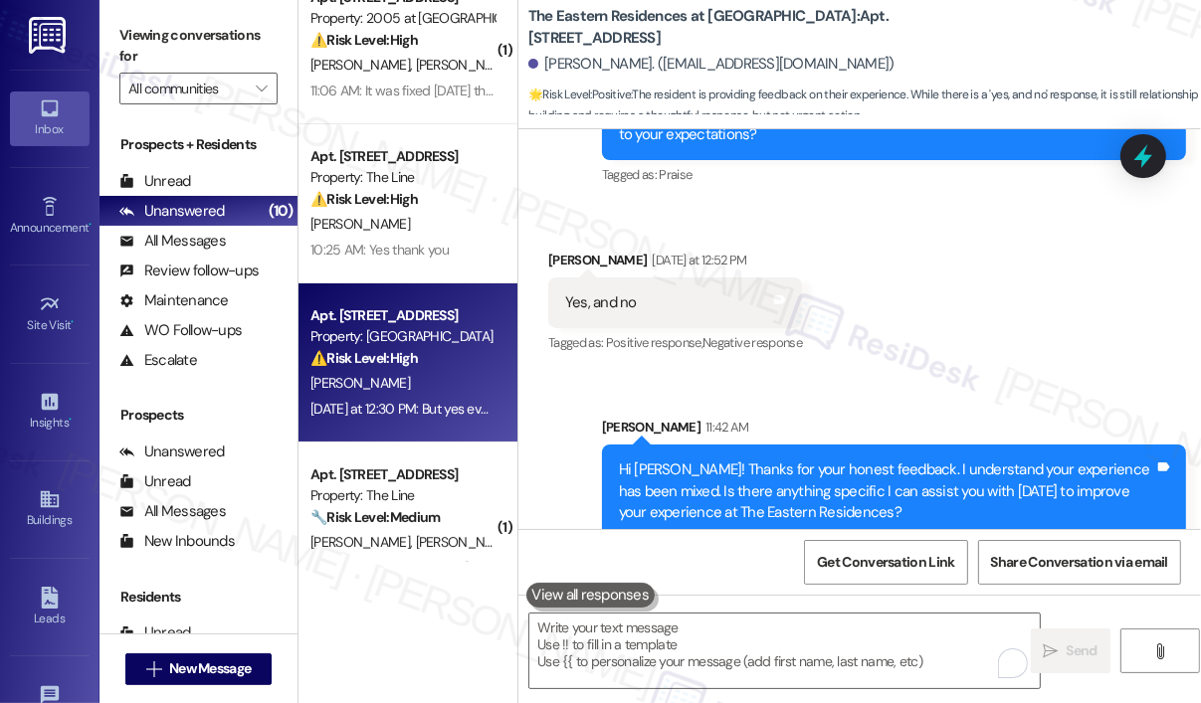
click at [416, 367] on div "⚠️ Risk Level: High The resident is reporting that the master shower had mildew…" at bounding box center [402, 358] width 184 height 21
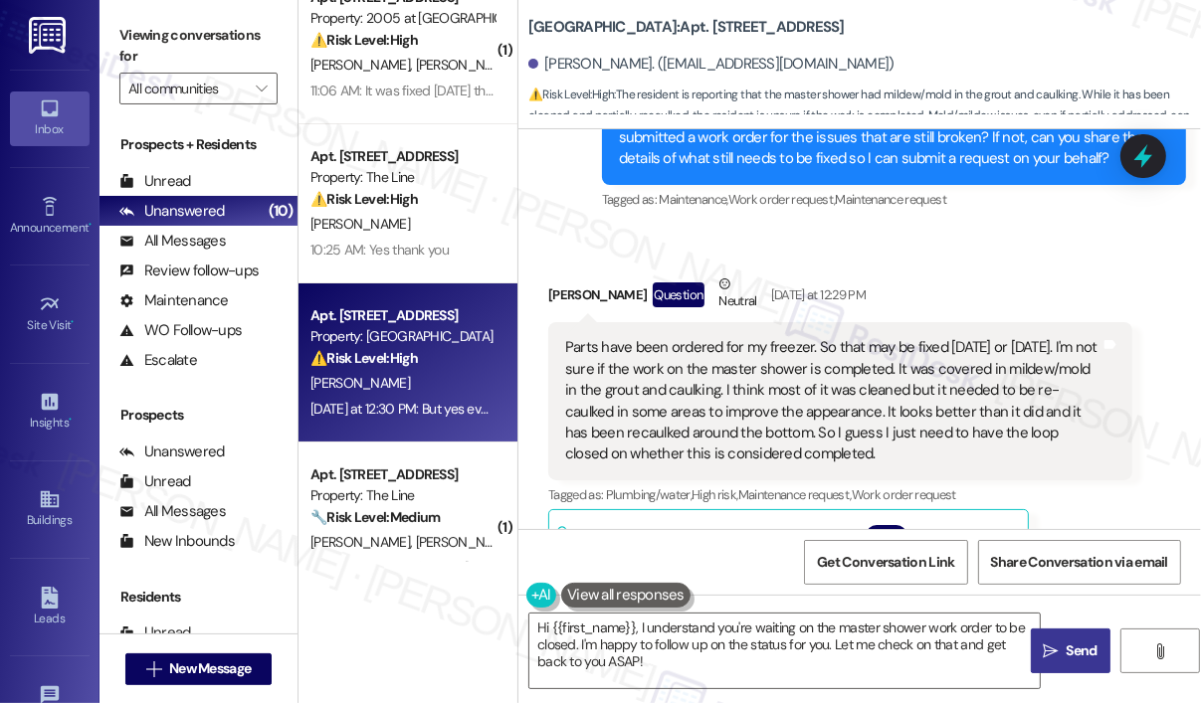
scroll to position [643, 0]
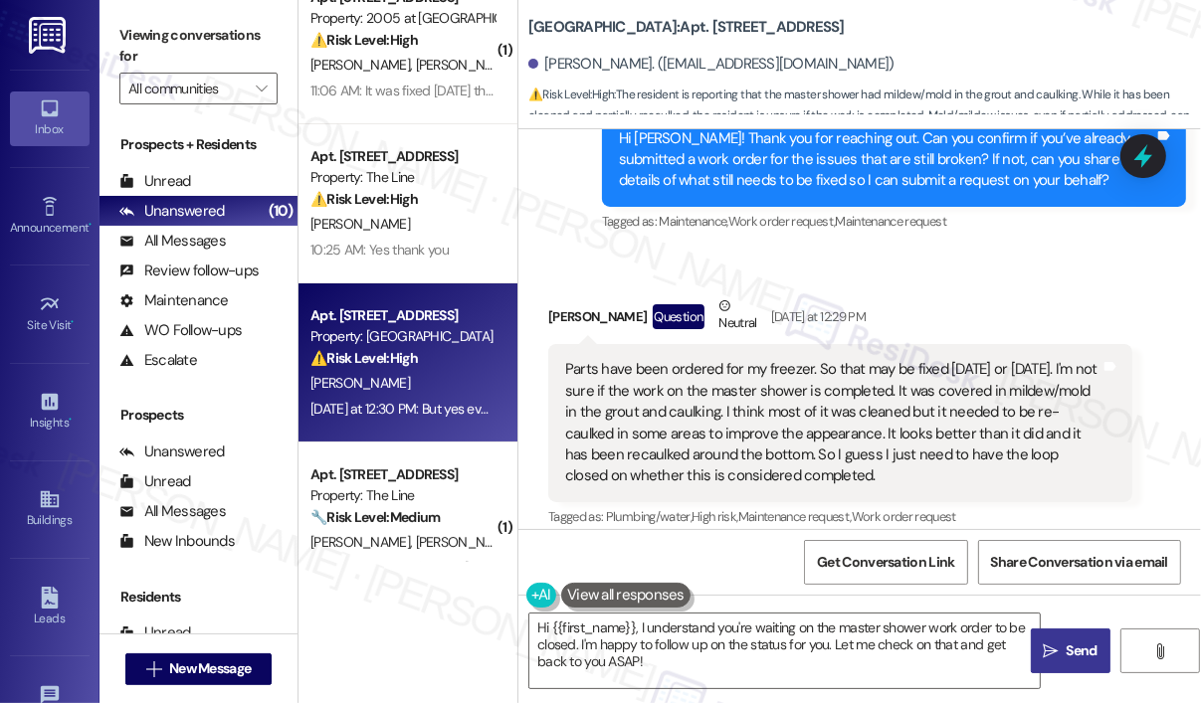
drag, startPoint x: 889, startPoint y: 449, endPoint x: 566, endPoint y: 353, distance: 337.1
click at [566, 359] on div "Parts have been ordered for my freezer. So that may be fixed [DATE] or [DATE]. …" at bounding box center [832, 423] width 535 height 128
copy div "Parts have been ordered for my freezer. So that may be fixed [DATE] or [DATE]. …"
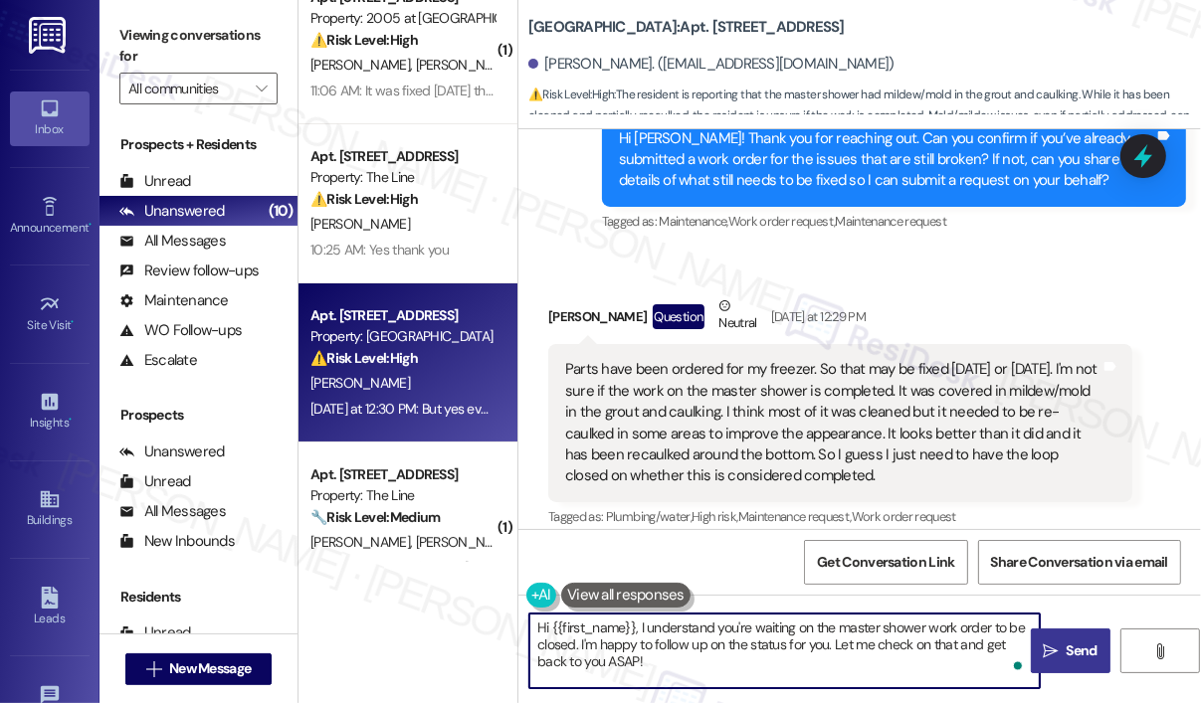
drag, startPoint x: 724, startPoint y: 670, endPoint x: 517, endPoint y: 615, distance: 214.0
click at [518, 615] on div "Hi {{first_name}}, I understand you're waiting on the master shower work order …" at bounding box center [774, 651] width 512 height 77
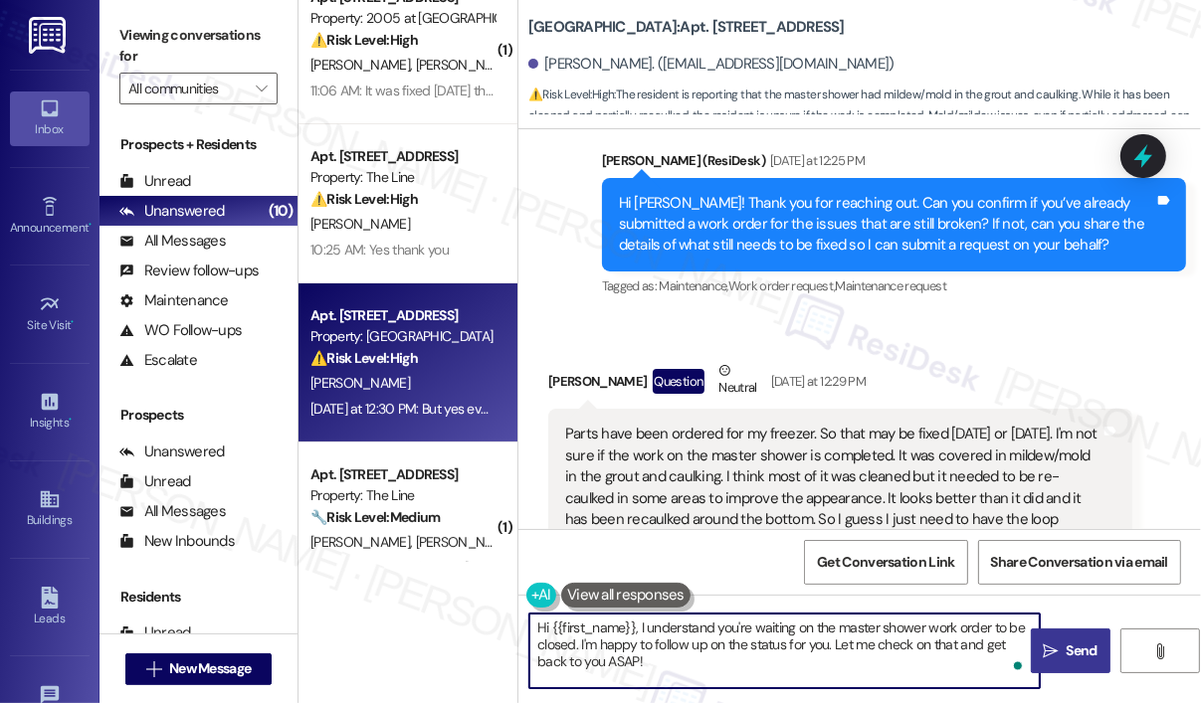
scroll to position [444, 0]
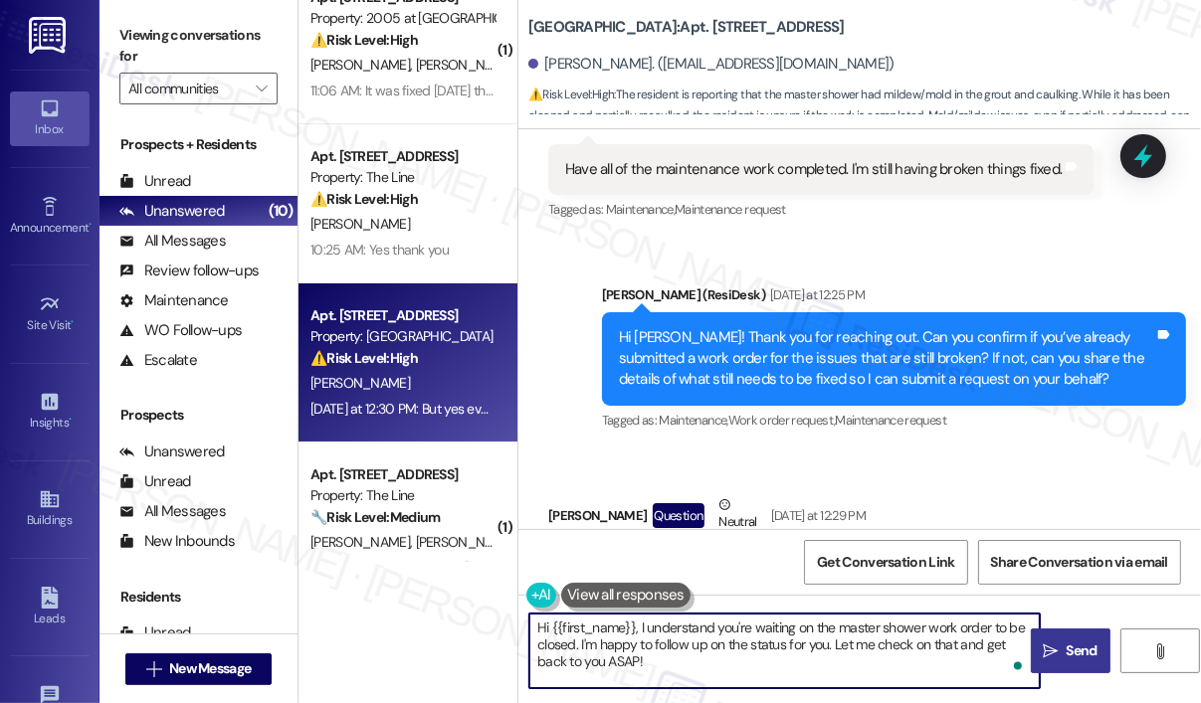
paste textarea "Thank you for reaching out. I understand parts have been ordered for your freez…"
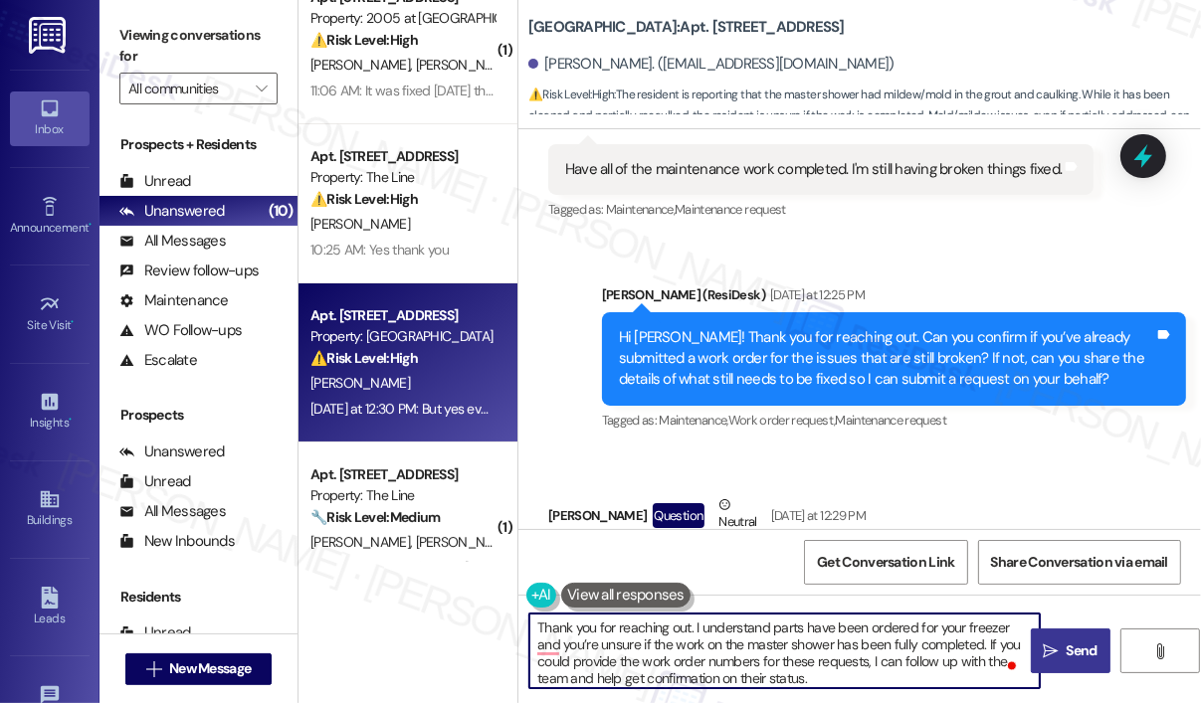
scroll to position [4, 0]
type textarea "Thank you for reaching out. I understand parts have been ordered for your freez…"
click at [1054, 644] on icon "" at bounding box center [1050, 652] width 15 height 16
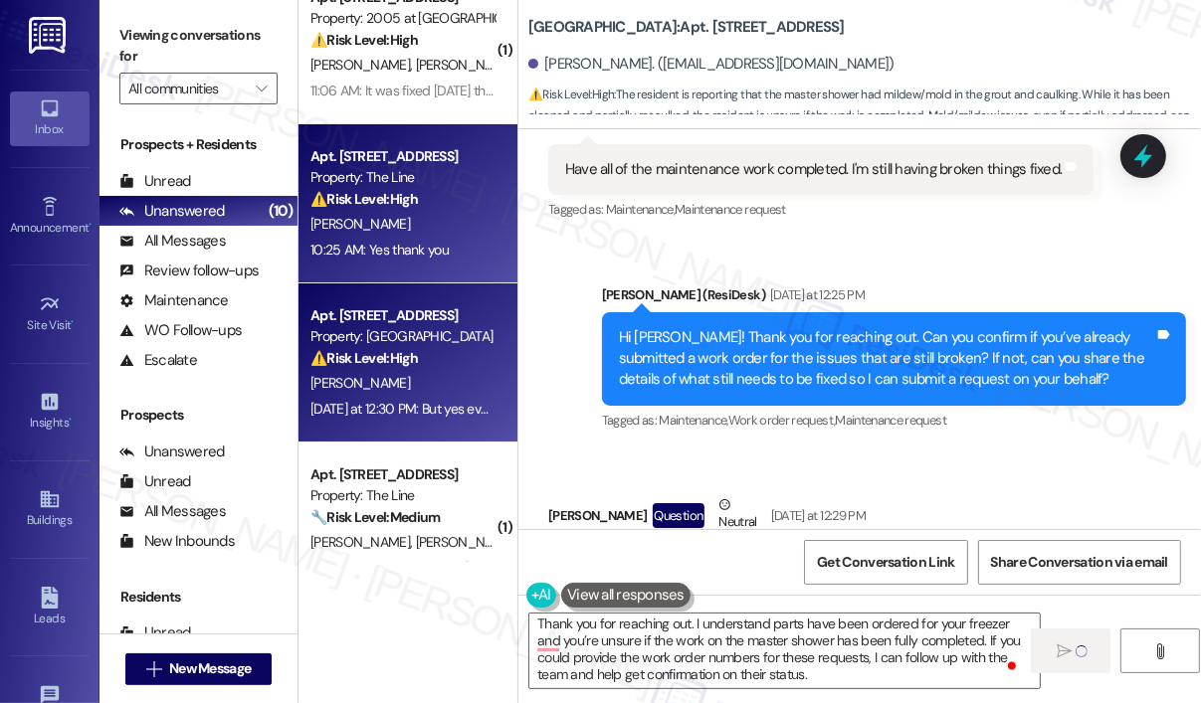
click at [418, 244] on div "10:25 AM: Yes thank you 10:25 AM: Yes thank you" at bounding box center [379, 250] width 138 height 18
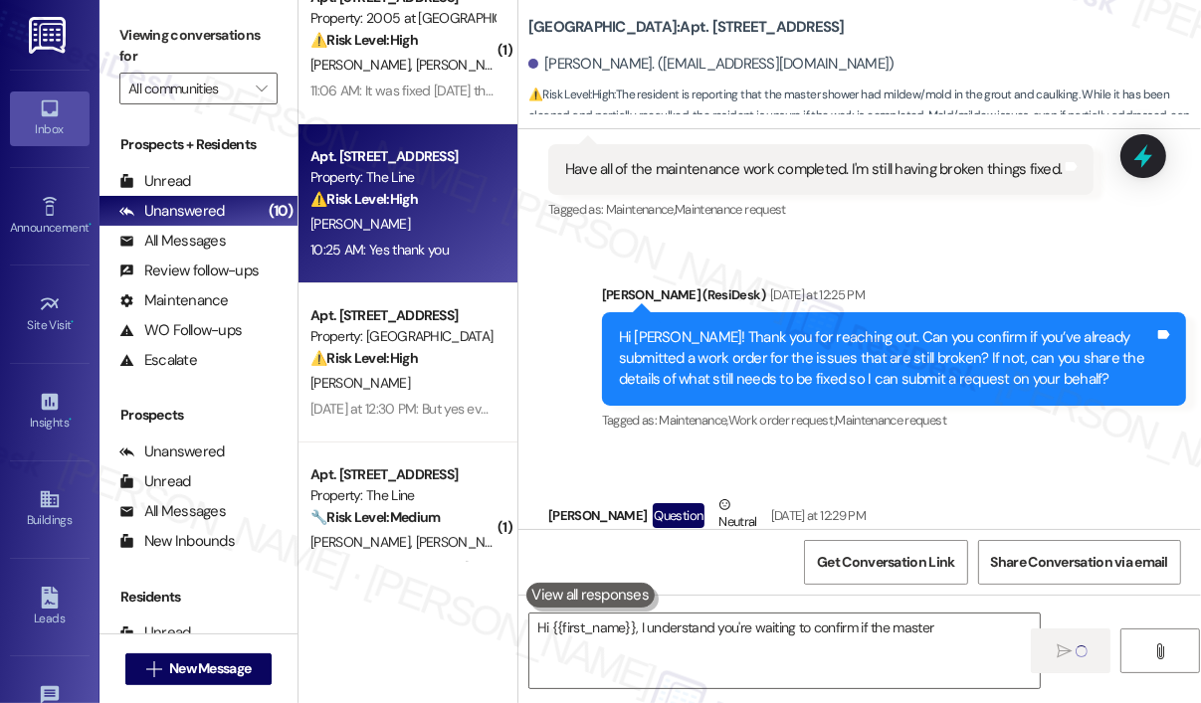
type textarea "Hi {{first_name}}, I understand you're waiting to confirm if the master"
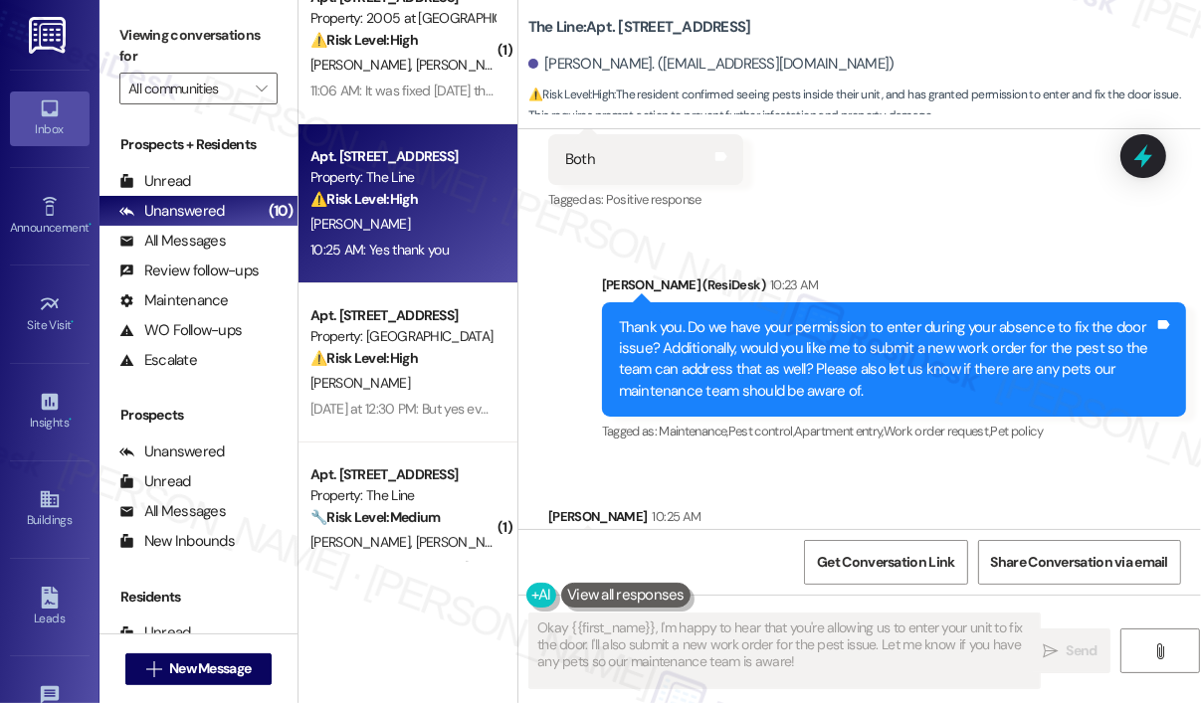
scroll to position [1777, 0]
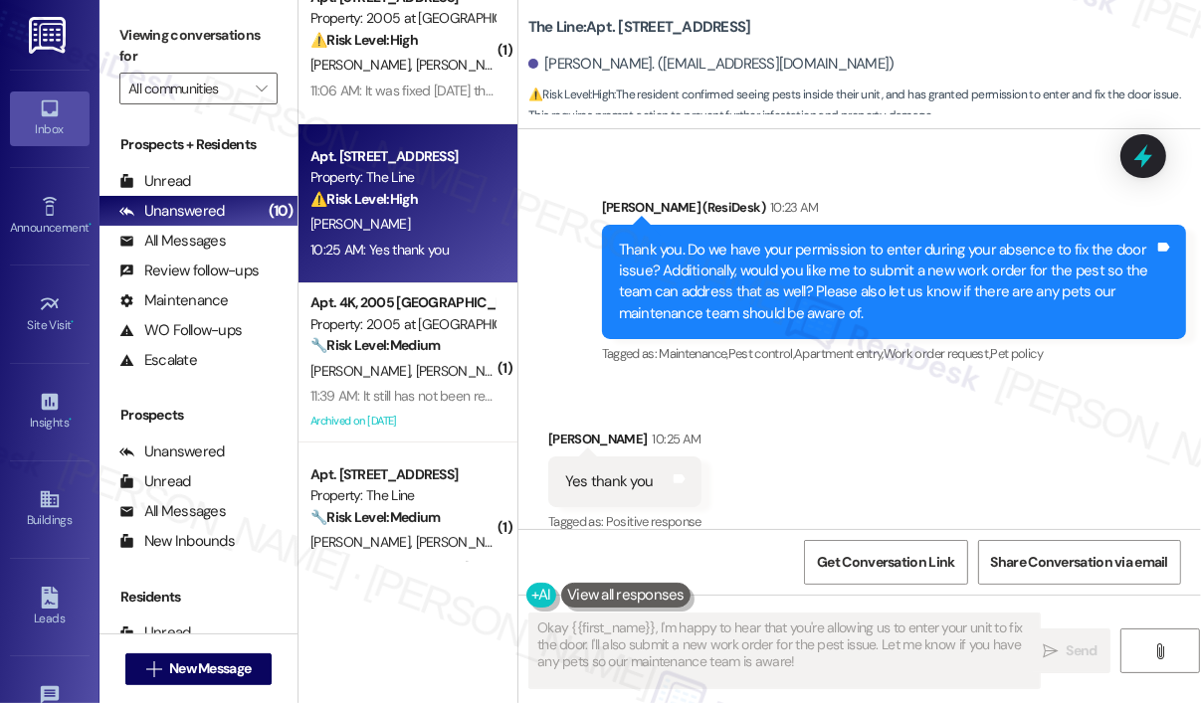
click at [931, 462] on div "Received via SMS [PERSON_NAME] 10:25 AM Yes thank you Tags and notes Tagged as:…" at bounding box center [859, 468] width 682 height 168
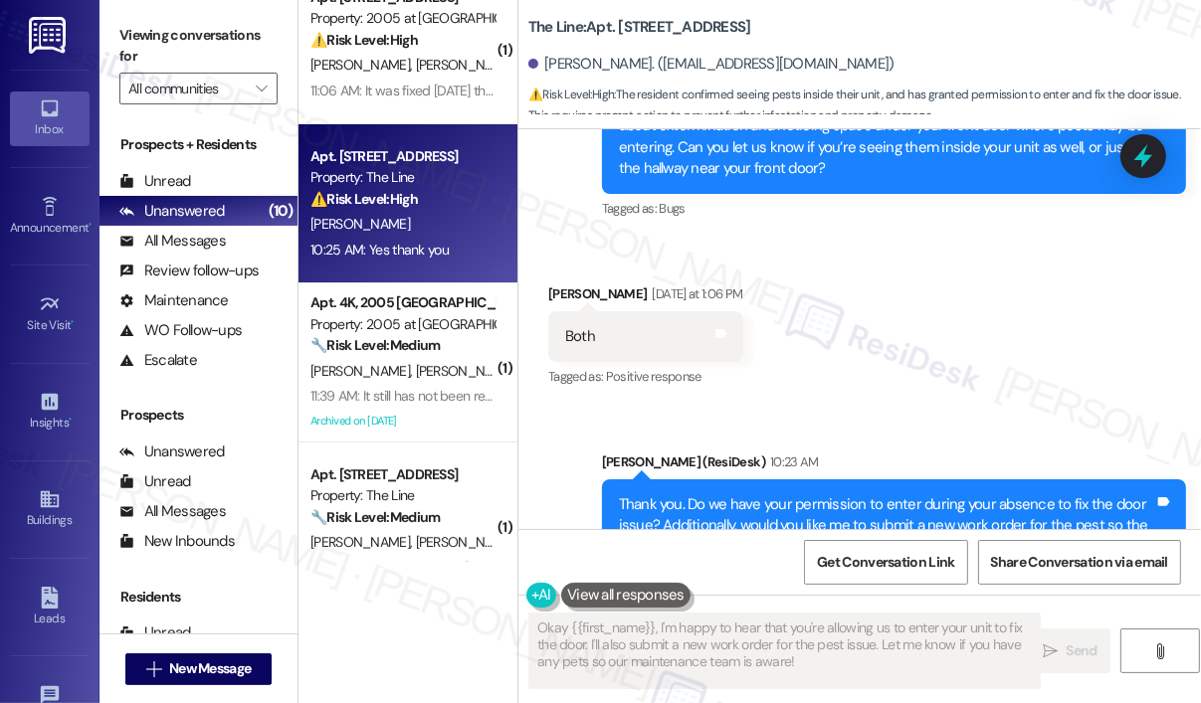
scroll to position [1478, 0]
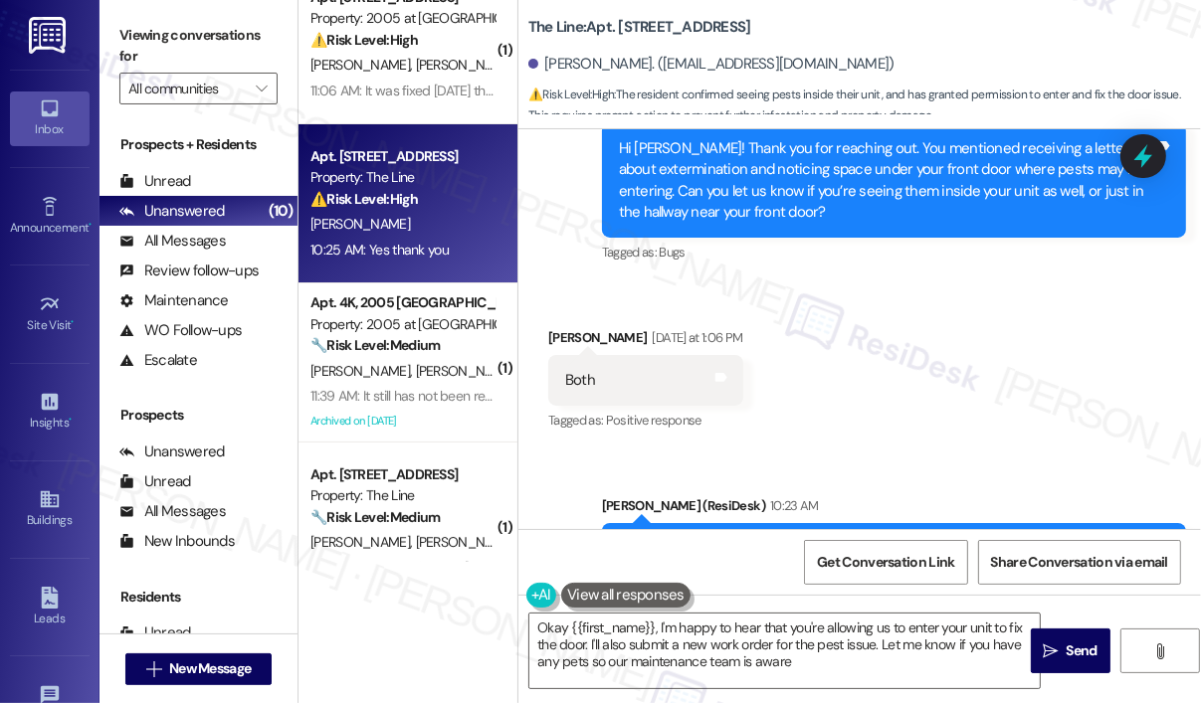
type textarea "Okay {{first_name}}, I'm happy to hear that you're allowing us to enter your un…"
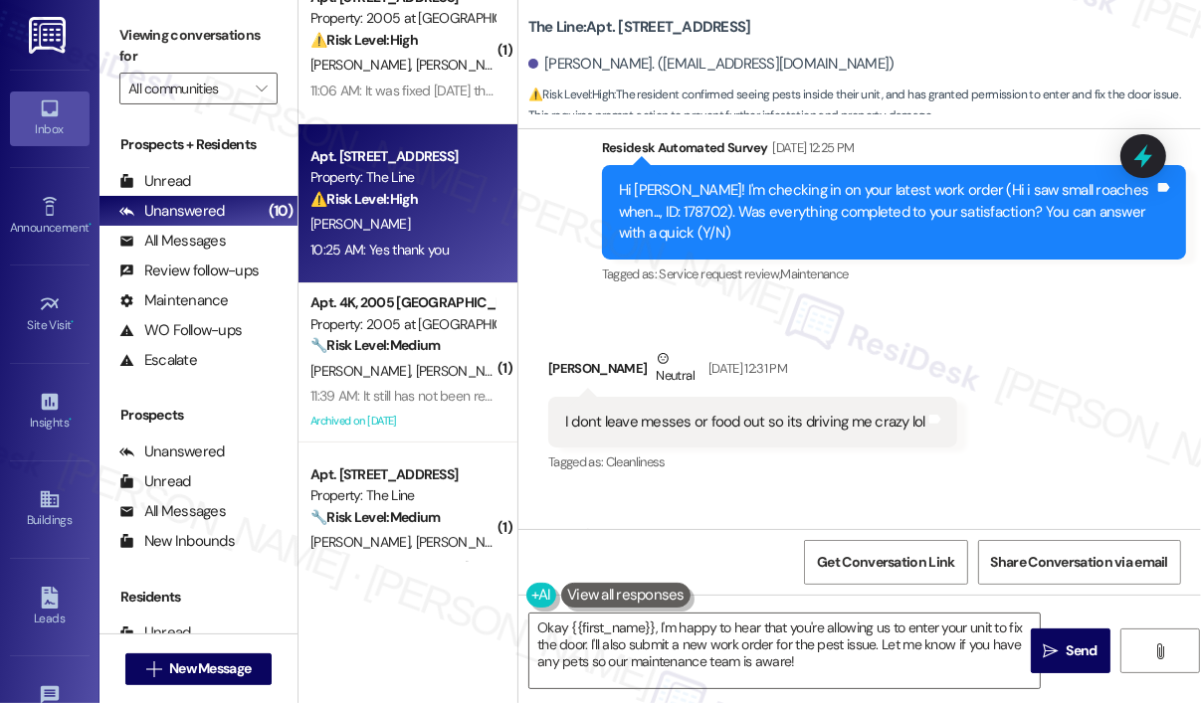
scroll to position [782, 0]
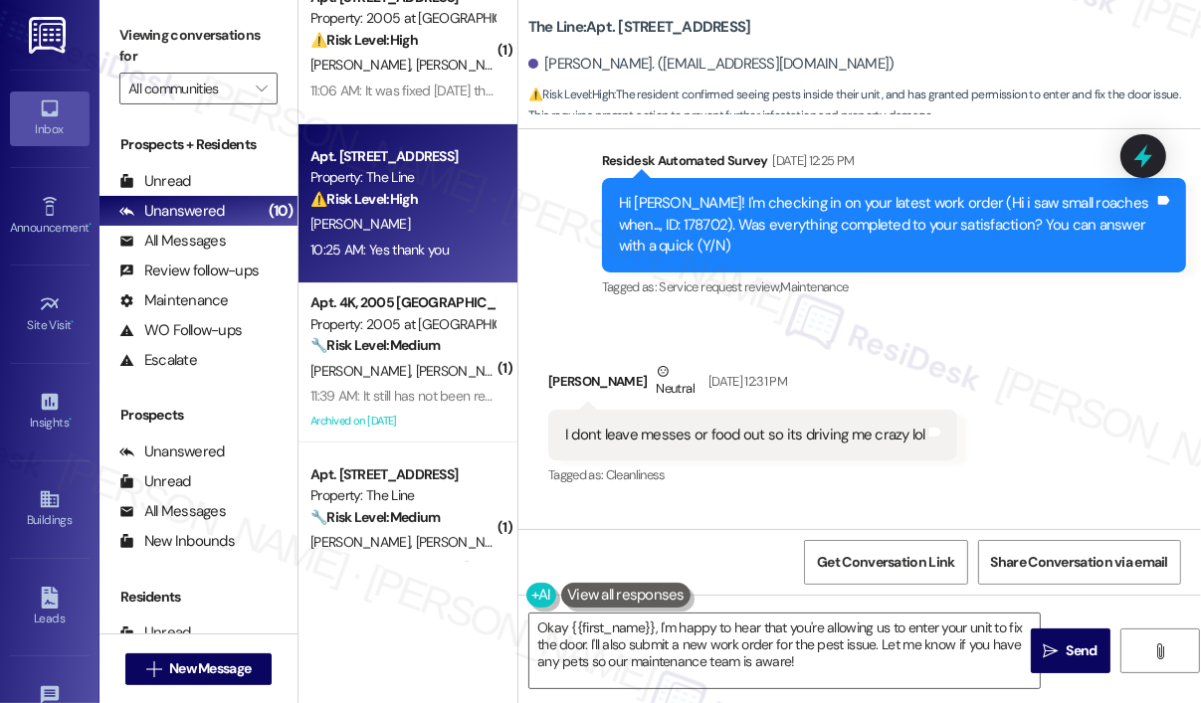
click at [628, 198] on div "Hi [PERSON_NAME]! I'm checking in on your latest work order (Hi i saw small roa…" at bounding box center [886, 225] width 535 height 64
copy div "178702"
click at [1144, 168] on icon at bounding box center [1143, 156] width 34 height 34
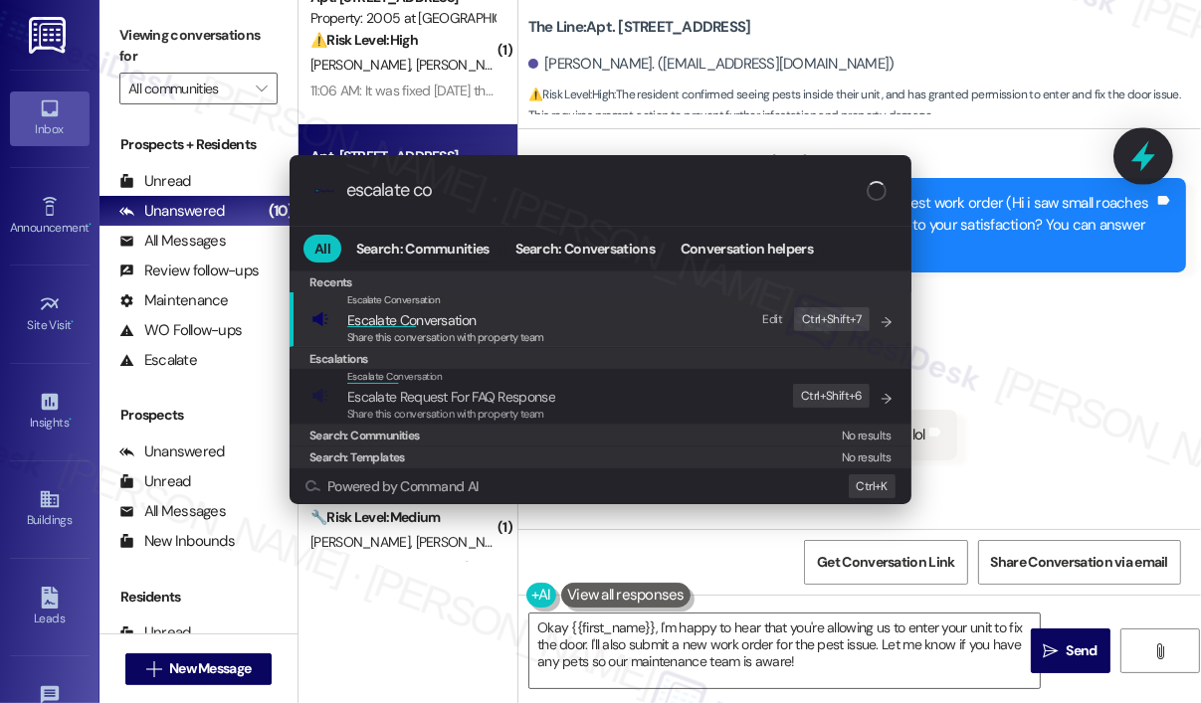
type input "escalate con"
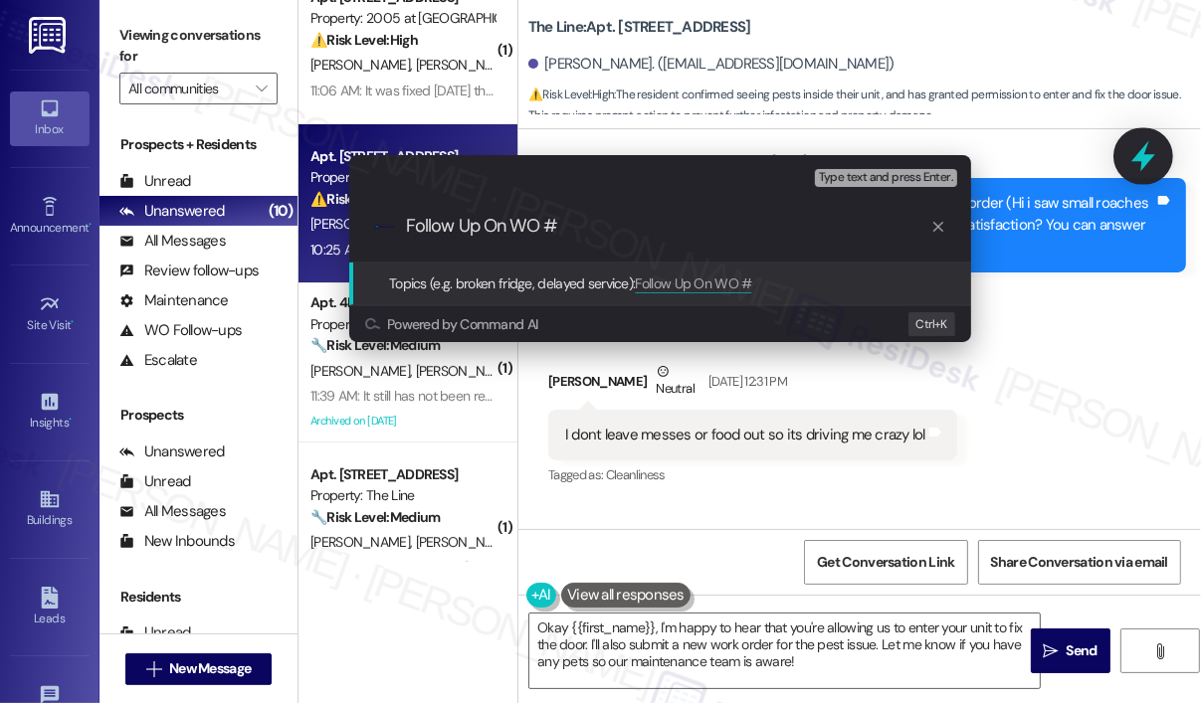
type input "Follow Up On WO #178702"
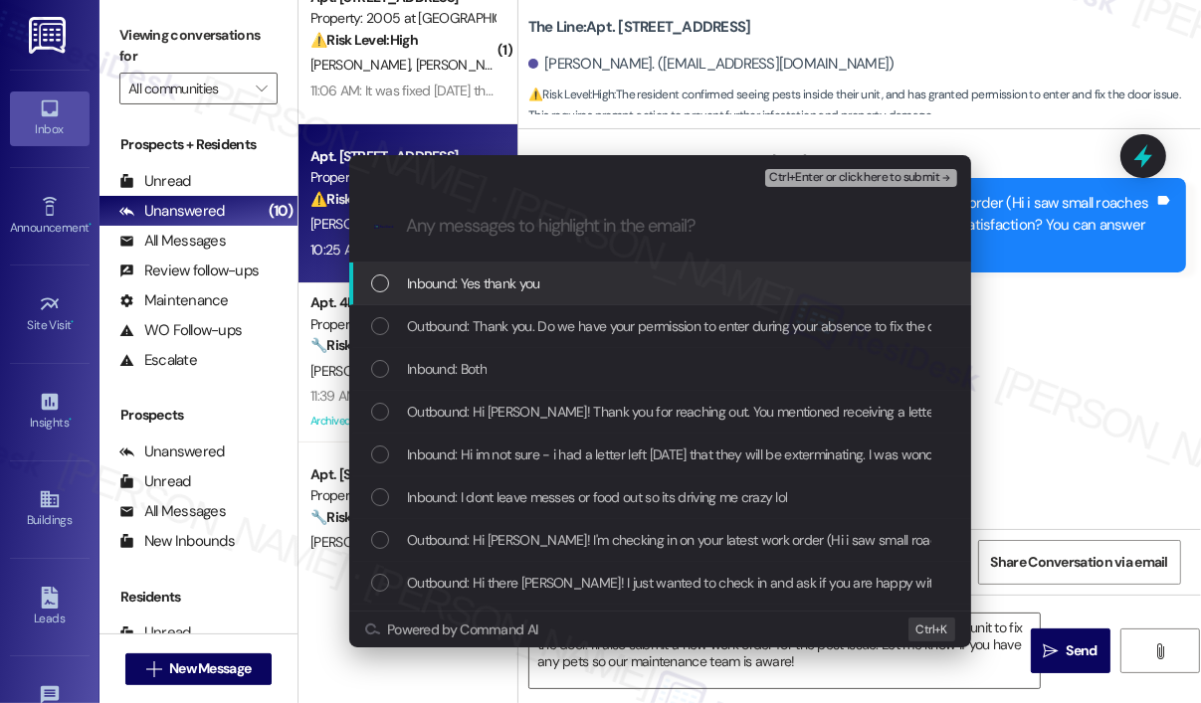
click at [562, 291] on div "Inbound: Yes thank you" at bounding box center [662, 284] width 582 height 22
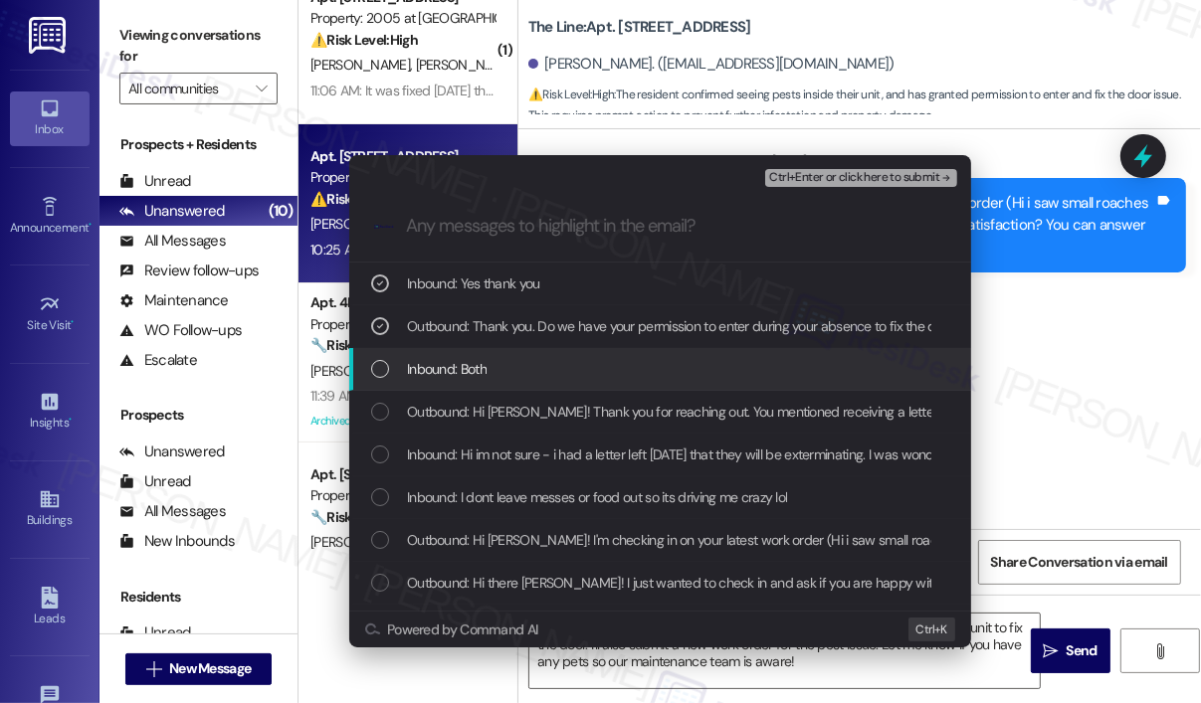
click at [534, 377] on div "Inbound: Both" at bounding box center [662, 369] width 582 height 22
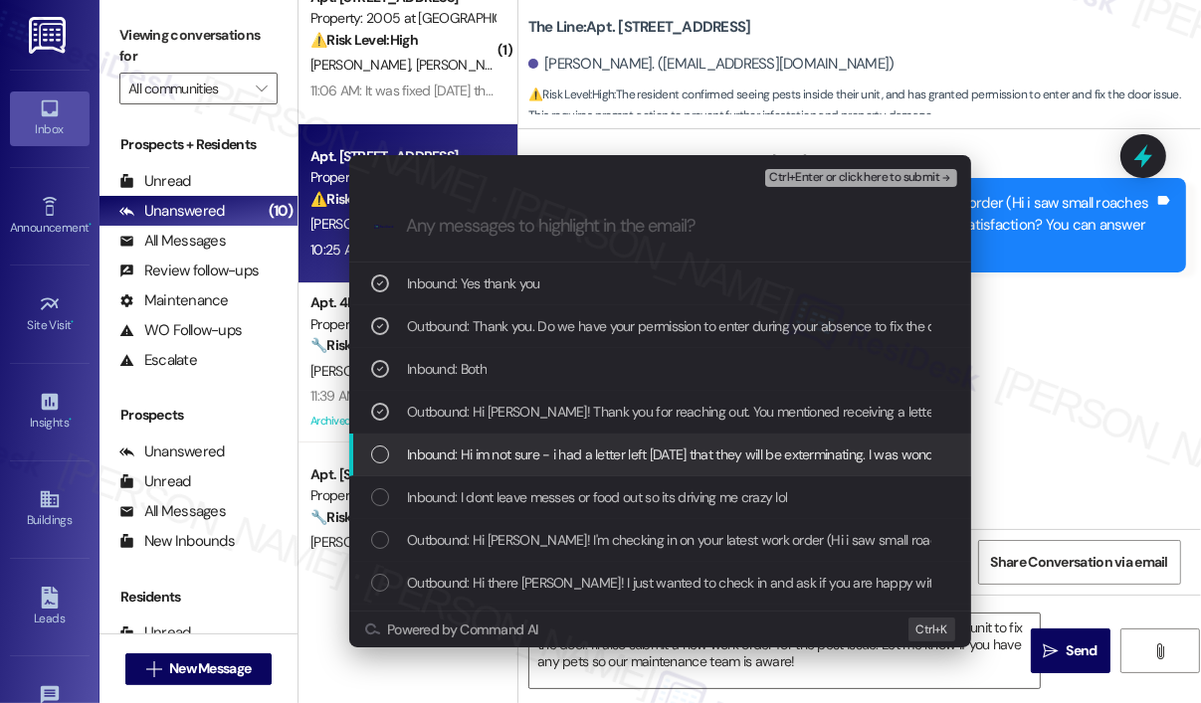
click at [541, 450] on span "Inbound: Hi im not sure - i had a letter left yesterday that they will be exter…" at bounding box center [1074, 455] width 1334 height 22
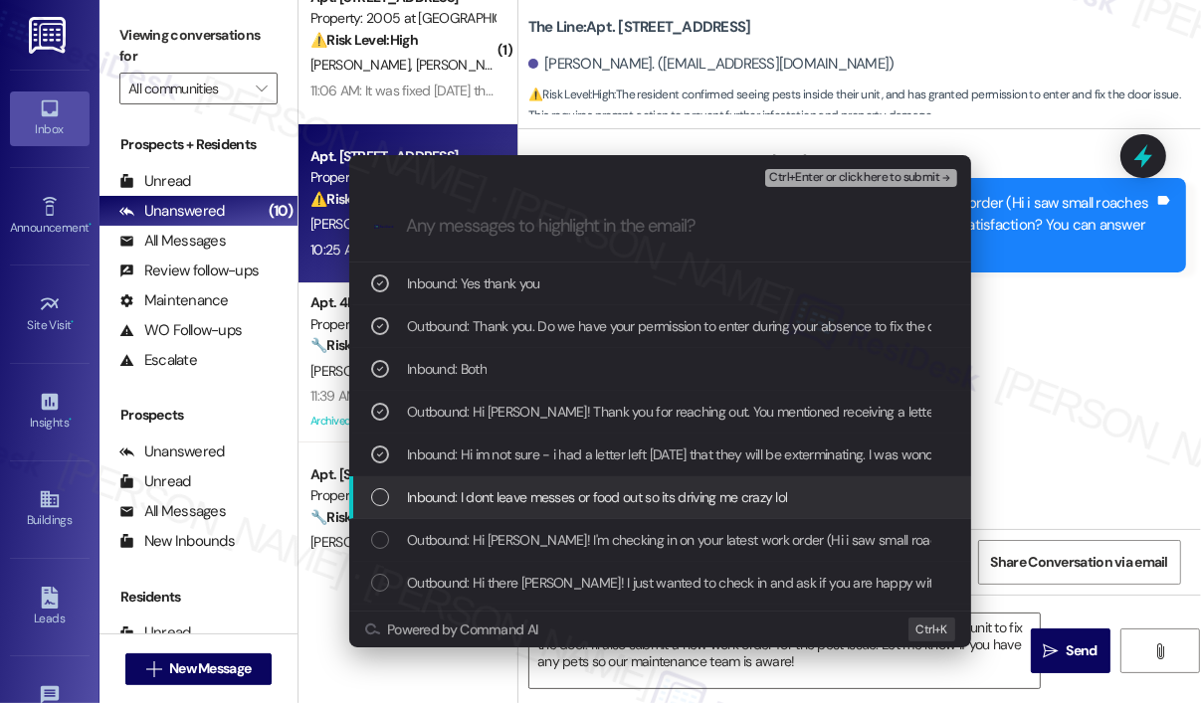
click at [551, 499] on span "Inbound: I dont leave messes or food out so its driving me crazy lol" at bounding box center [597, 497] width 380 height 22
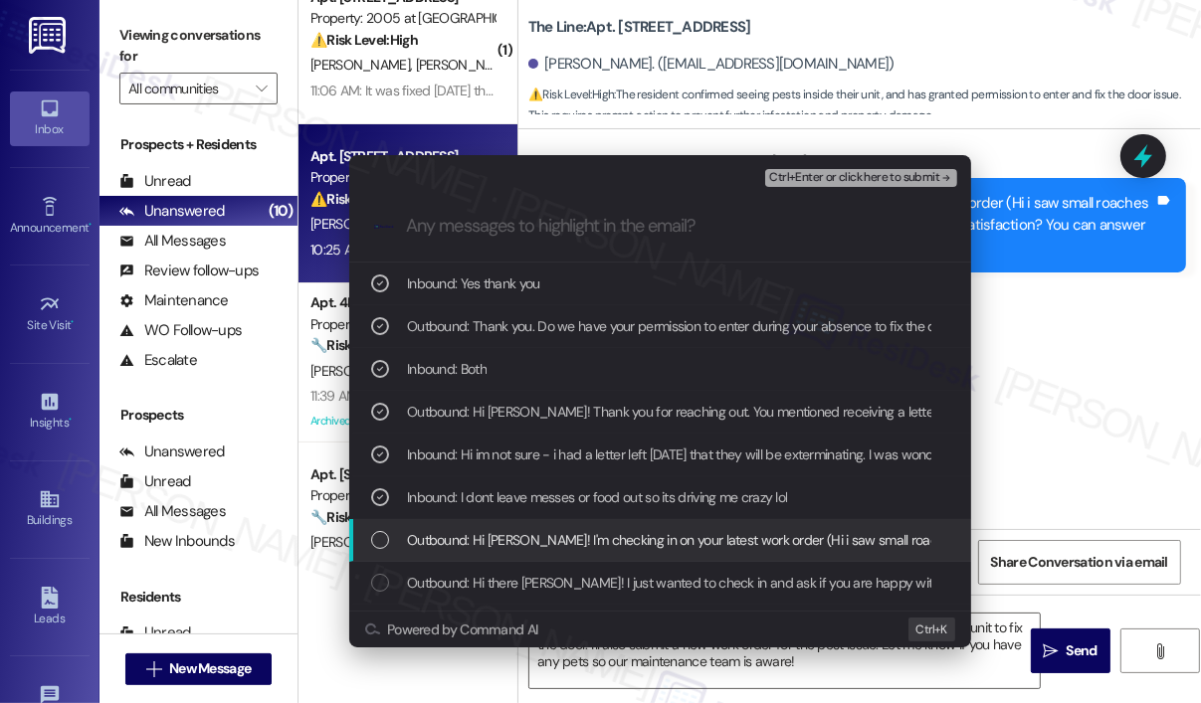
click at [554, 534] on span "Outbound: Hi Keila! I'm checking in on your latest work order (Hi i saw small r…" at bounding box center [978, 540] width 1142 height 22
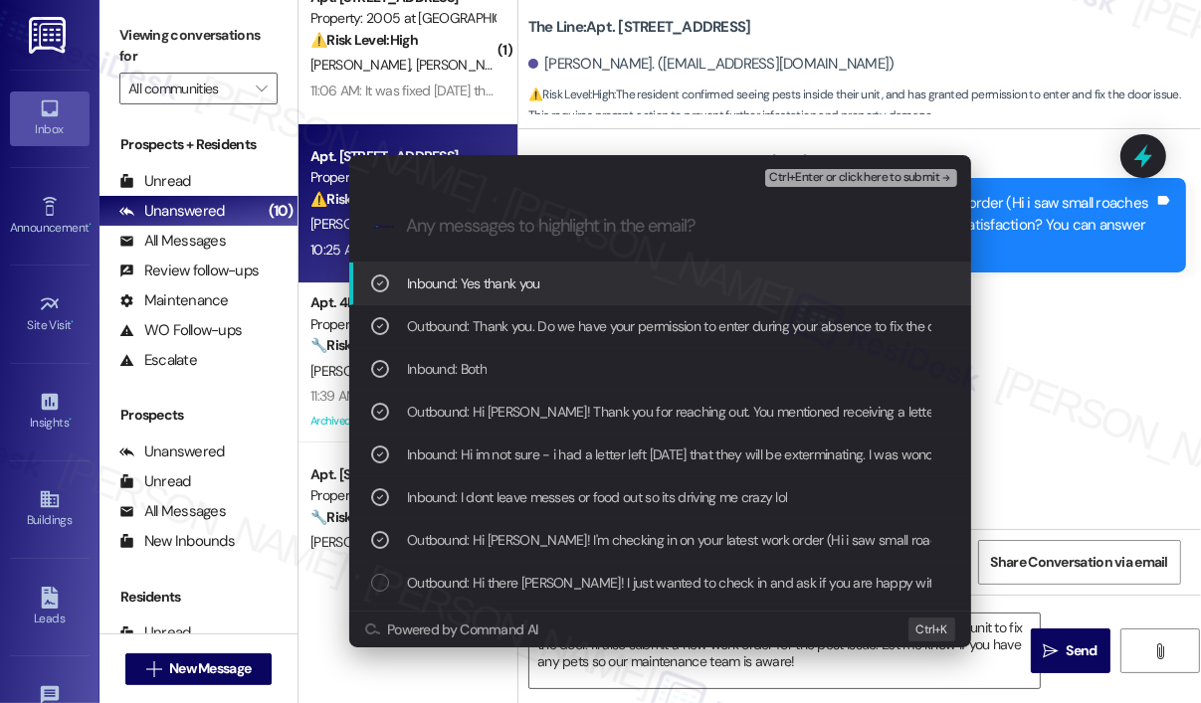
click at [825, 174] on span "Ctrl+Enter or click here to submit" at bounding box center [854, 178] width 170 height 14
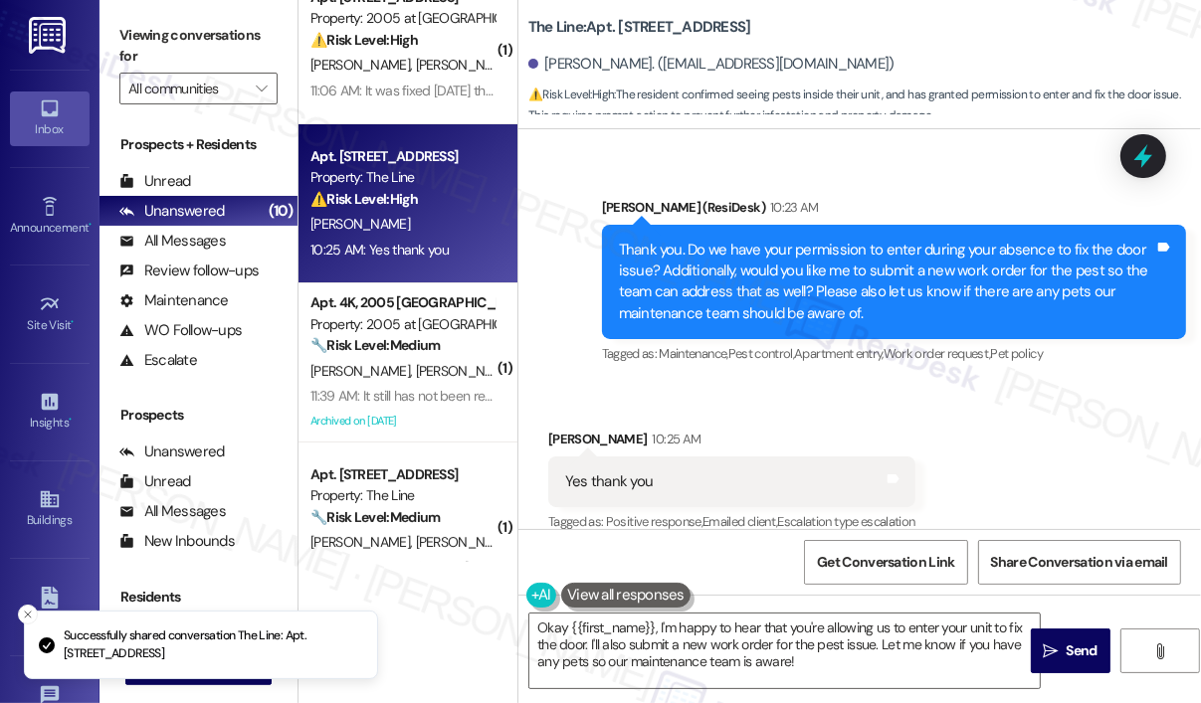
scroll to position [1778, 0]
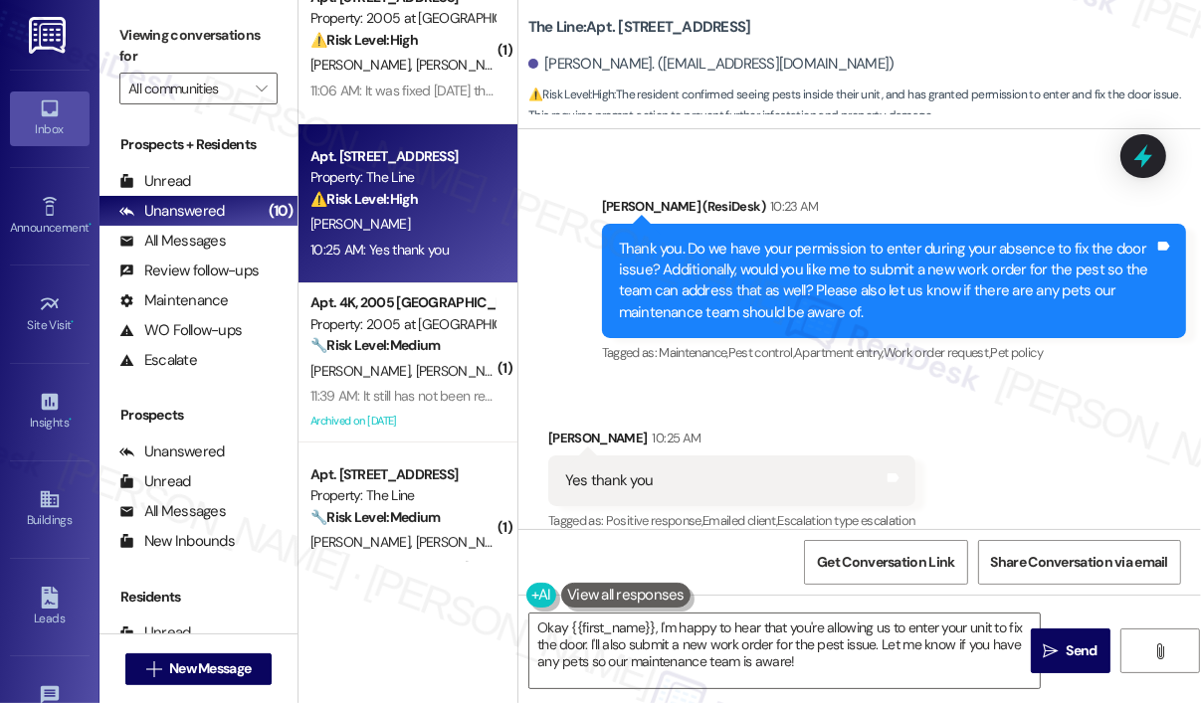
click at [952, 383] on div "Received via SMS Keila Reyes 10:25 AM Yes thank you Tags and notes Tagged as: P…" at bounding box center [859, 467] width 682 height 168
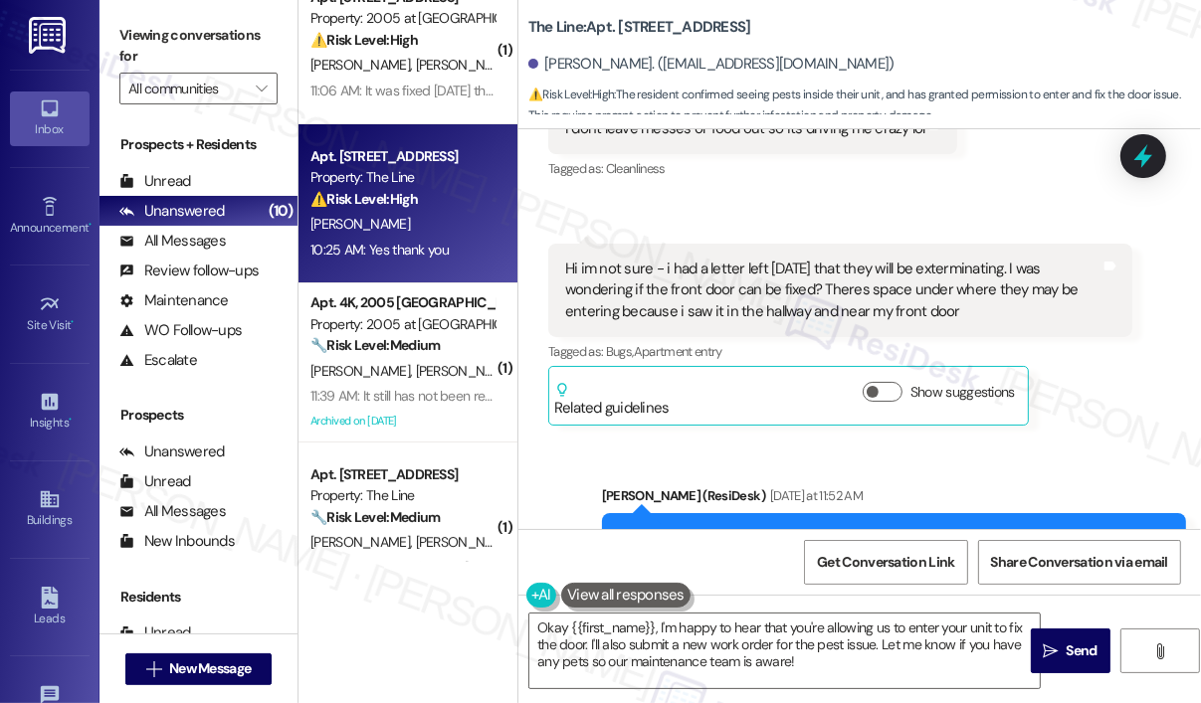
scroll to position [1081, 0]
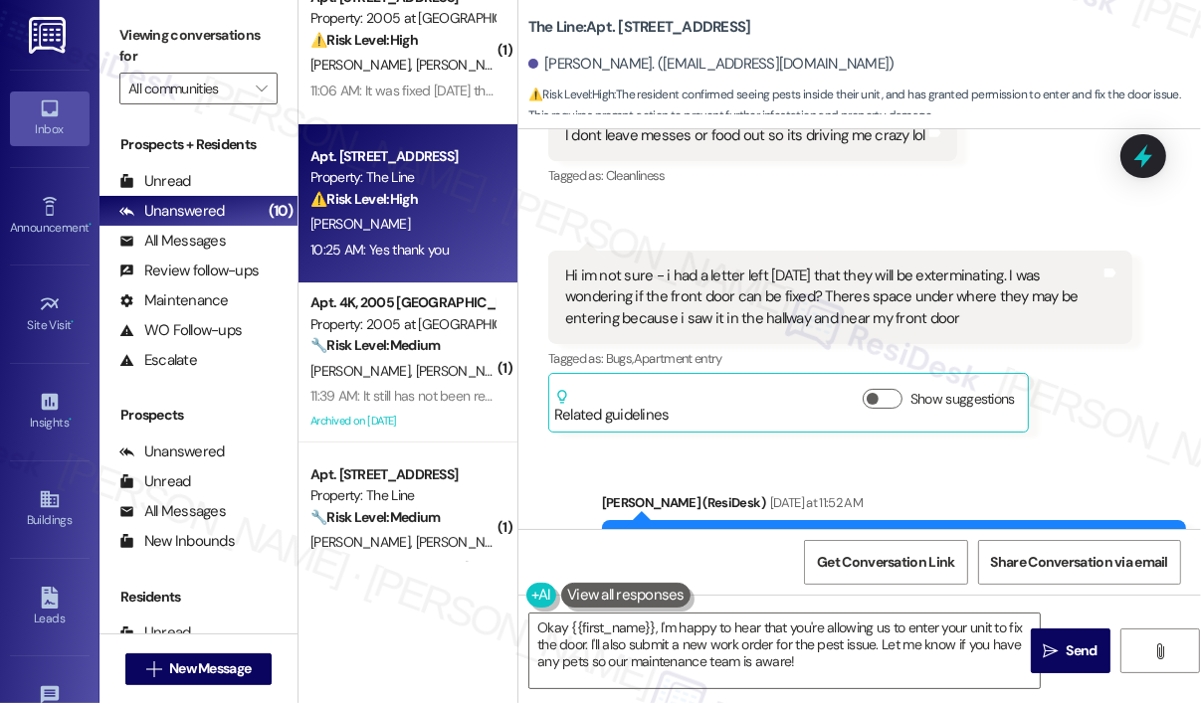
drag, startPoint x: 972, startPoint y: 292, endPoint x: 1019, endPoint y: 252, distance: 62.0
click at [1019, 266] on div "Hi im not sure - i had a letter left [DATE] that they will be exterminating. I …" at bounding box center [832, 298] width 535 height 64
copy div "I was wondering if the front door can be fixed? Theres space under where they m…"
click at [1154, 158] on icon at bounding box center [1143, 156] width 34 height 34
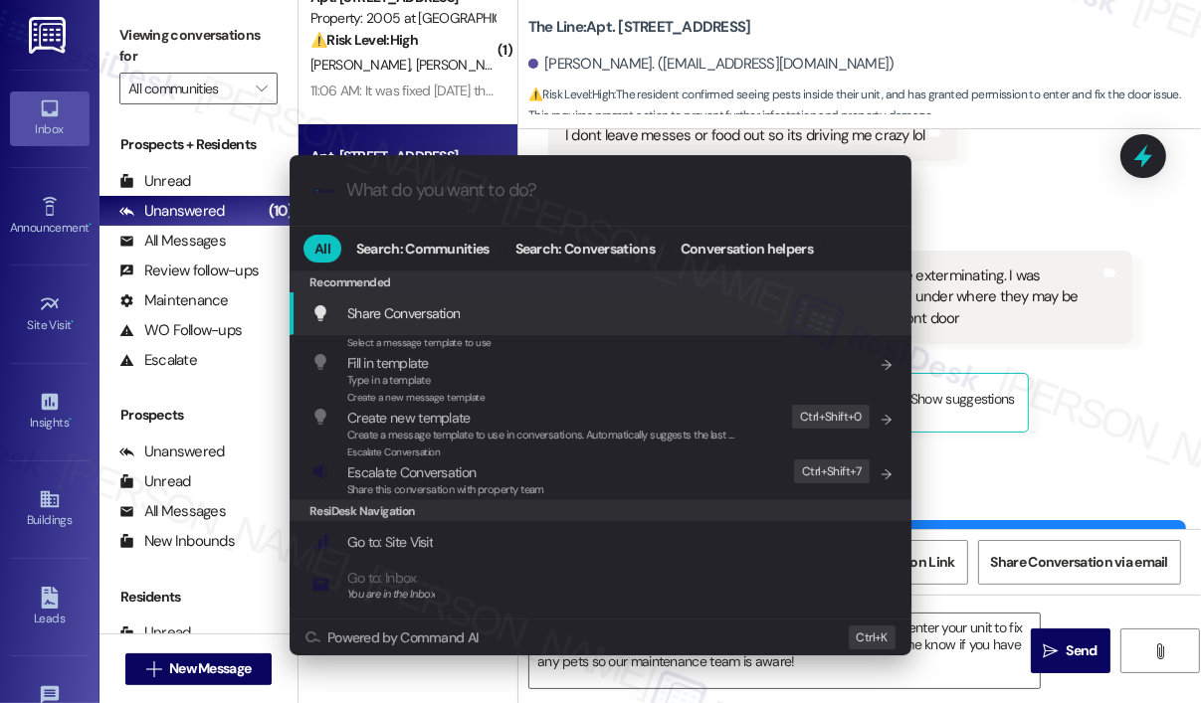
click at [1141, 228] on div ".cls-1{fill:#0a055f;}.cls-2{fill:#0cc4c4;} resideskLogoBlueOrange All Search: C…" at bounding box center [600, 351] width 1201 height 703
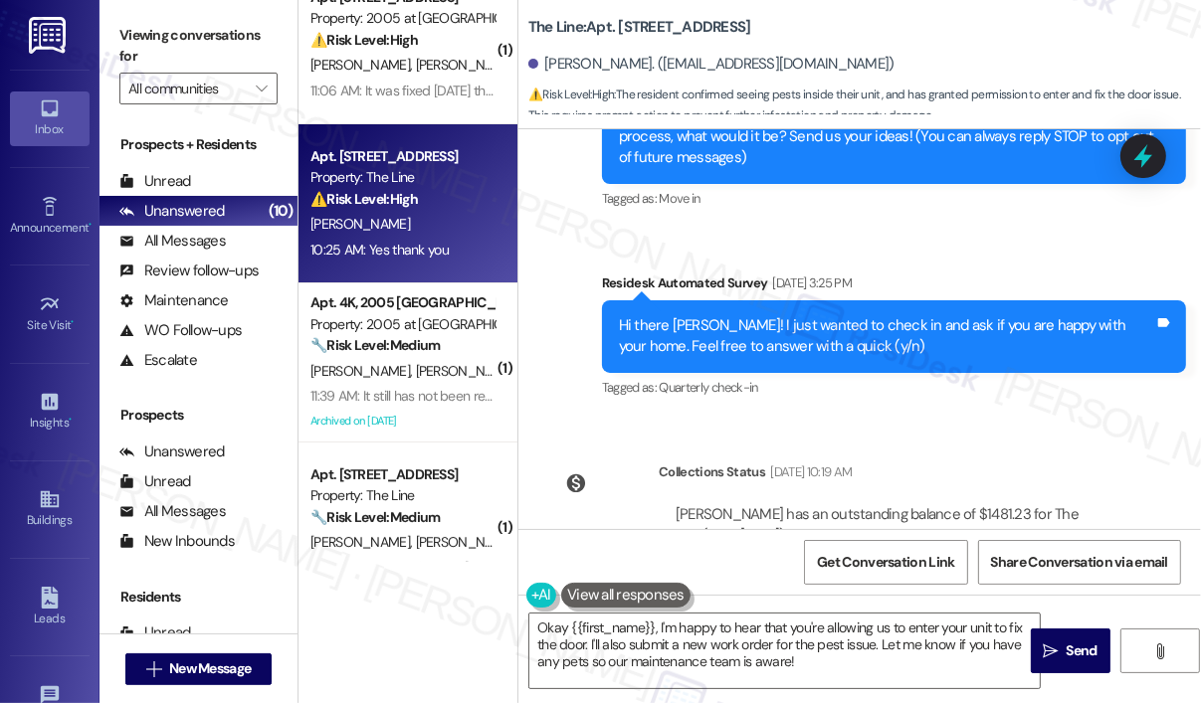
scroll to position [87, 0]
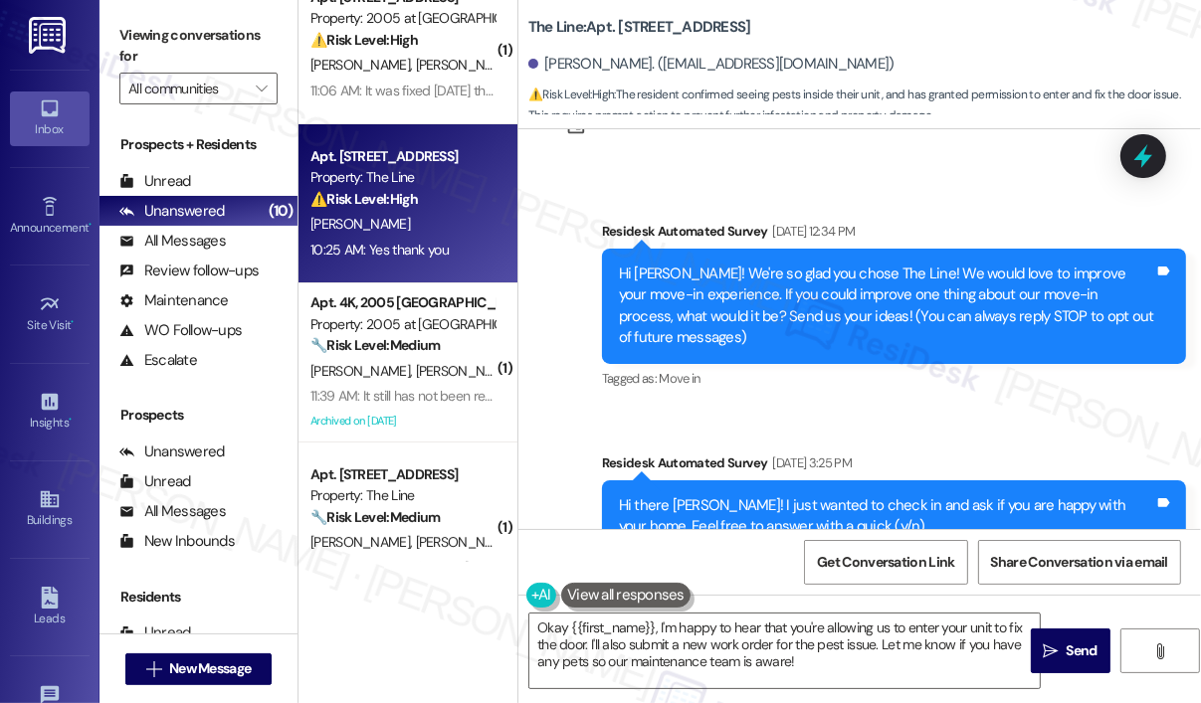
click at [679, 158] on div at bounding box center [743, 146] width 168 height 30
click at [836, 380] on div "Survey, sent via SMS Residesk Automated Survey May 08, 2025 at 12:34 PM Hi Keil…" at bounding box center [894, 307] width 614 height 202
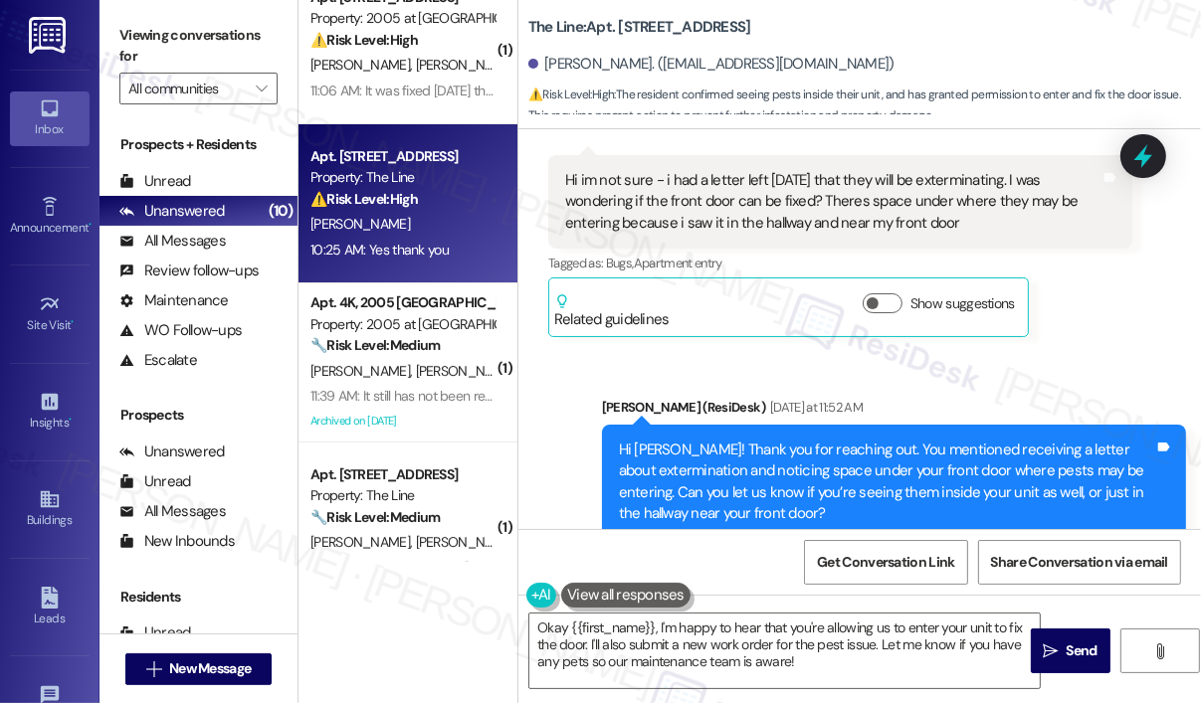
scroll to position [1181, 0]
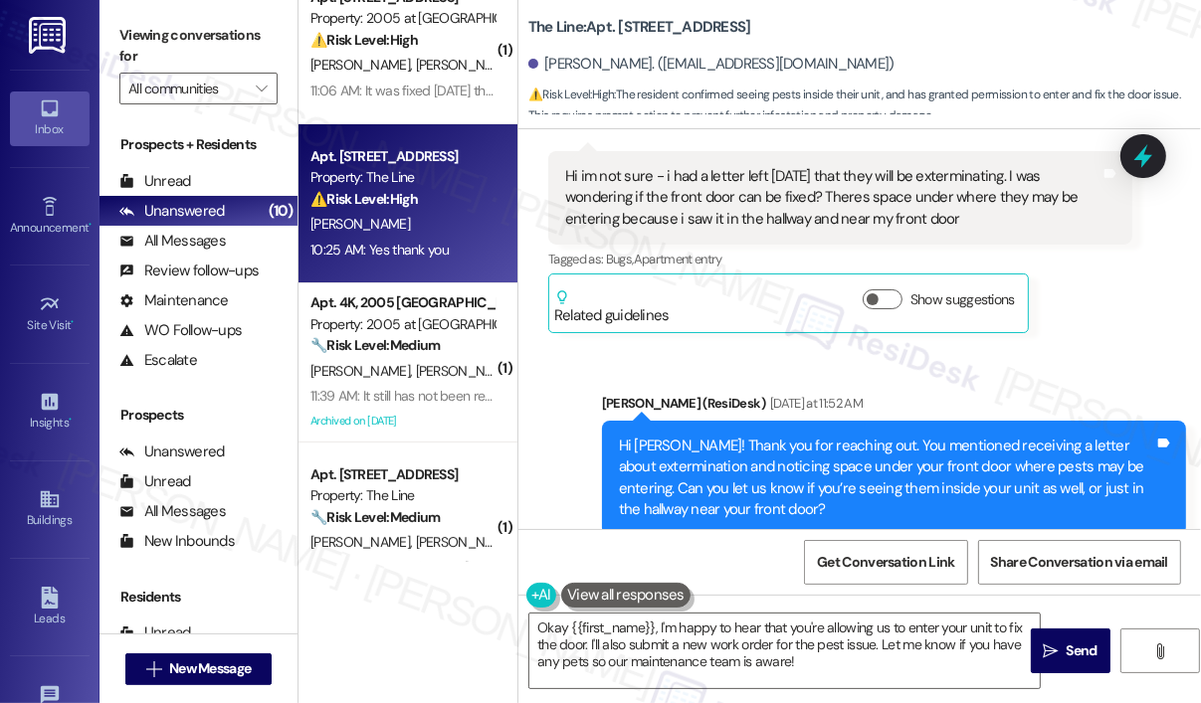
drag, startPoint x: 969, startPoint y: 197, endPoint x: 1023, endPoint y: 157, distance: 66.9
click at [1023, 166] on div "Hi im not sure - i had a letter left [DATE] that they will be exterminating. I …" at bounding box center [832, 198] width 535 height 64
copy div "I was wondering if the front door can be fixed? Theres space under where they m…"
click at [856, 659] on textarea "Okay {{first_name}}, I'm happy to hear that you're allowing us to enter your un…" at bounding box center [784, 651] width 510 height 75
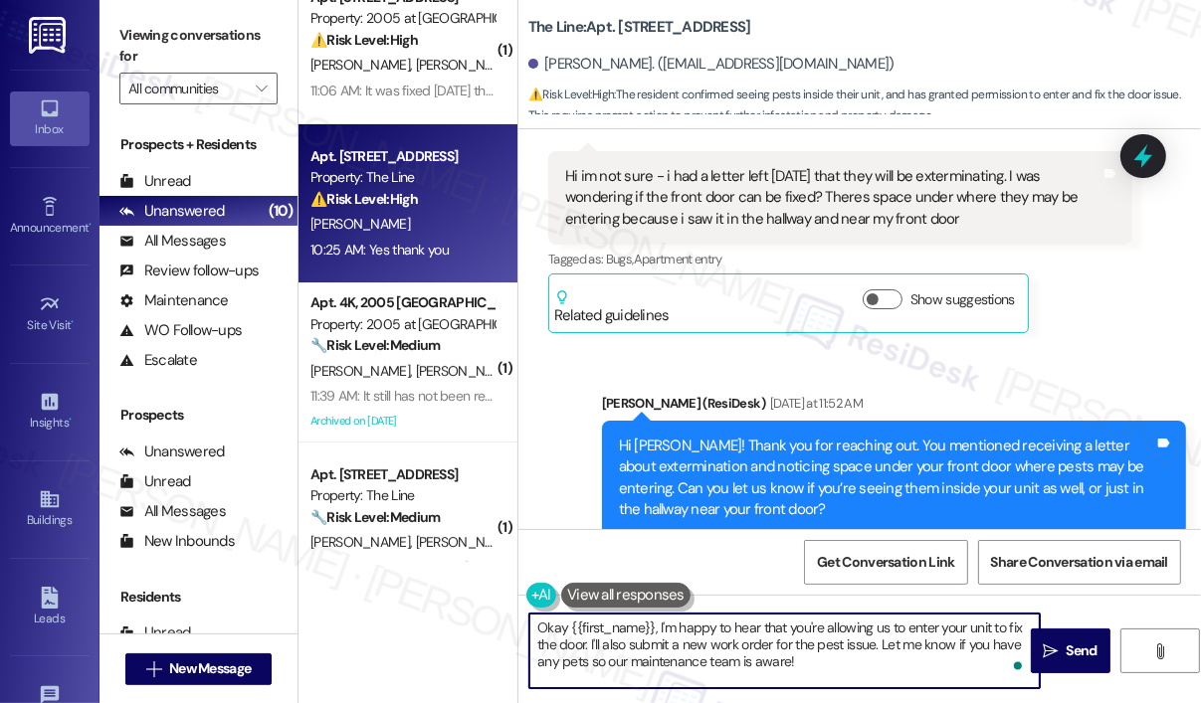
click at [856, 658] on textarea "Okay {{first_name}}, I'm happy to hear that you're allowing us to enter your un…" at bounding box center [784, 651] width 510 height 75
click at [840, 639] on textarea "Okay {{first_name}}, I'm happy to hear that you're allowing us to enter your un…" at bounding box center [784, 651] width 510 height 75
click at [1023, 668] on html "Inbox Go to Inbox Announcement • Send A Text Announcement Site Visit • Go to Si…" at bounding box center [600, 351] width 1201 height 703
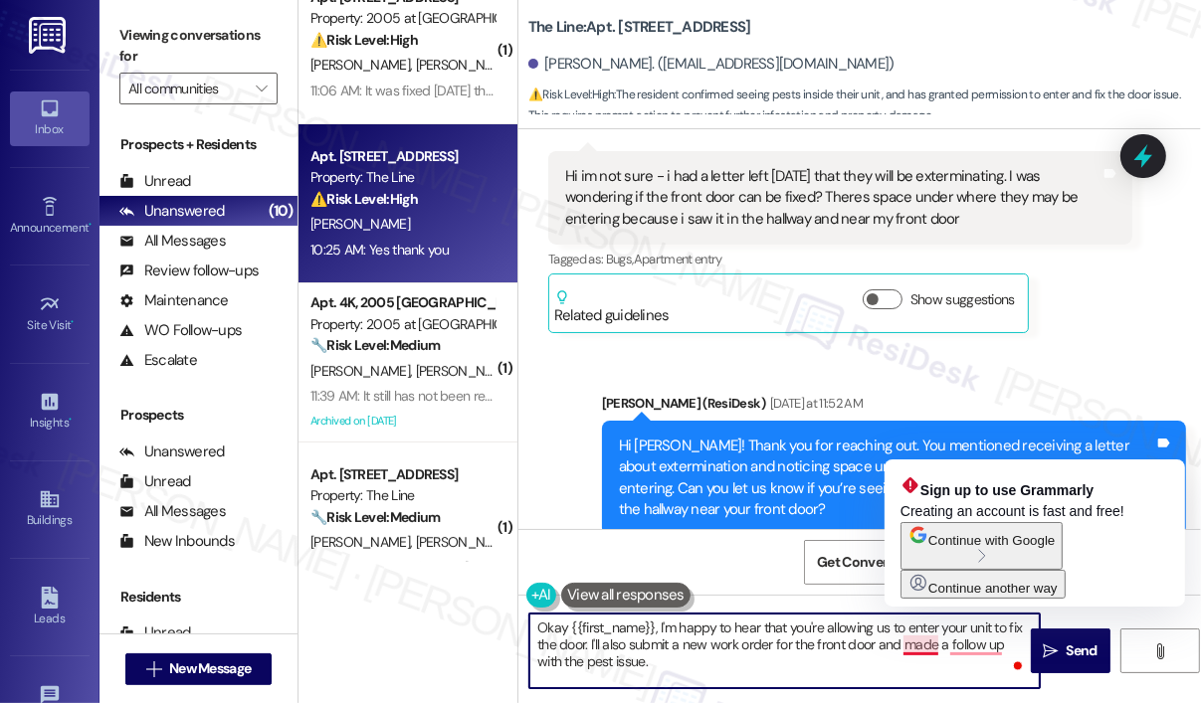
click at [942, 648] on textarea "Okay {{first_name}}, I'm happy to hear that you're allowing us to enter your un…" at bounding box center [784, 651] width 510 height 75
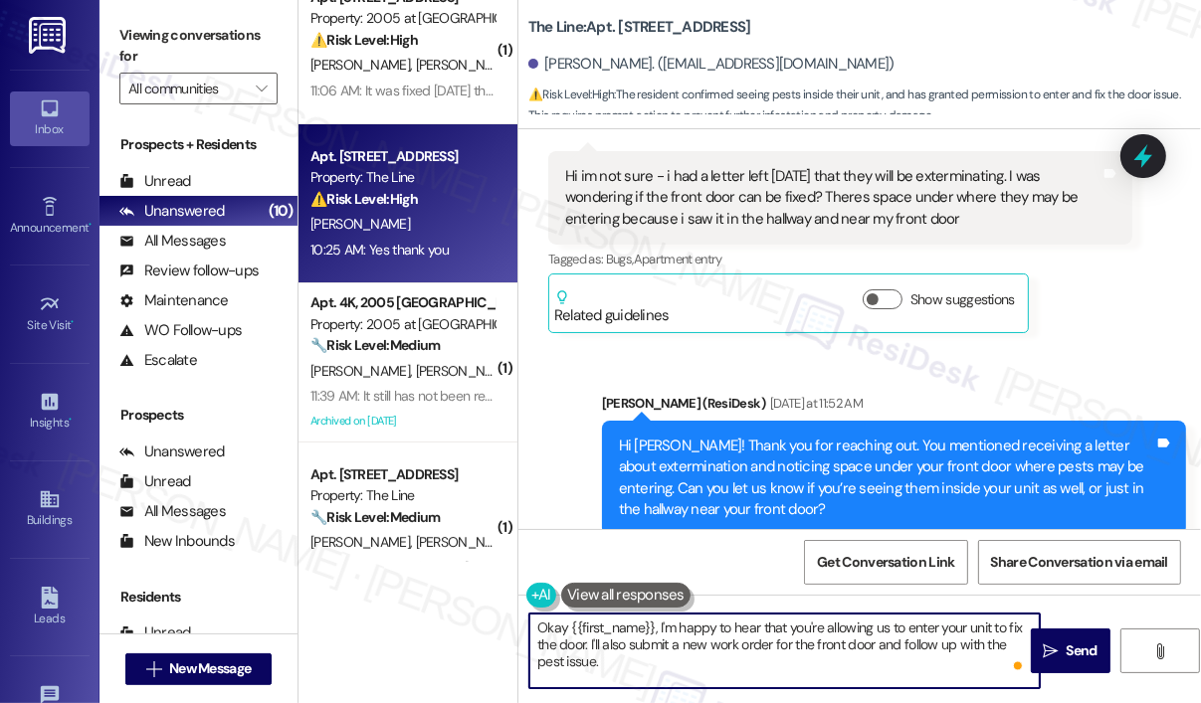
click at [914, 668] on textarea "Okay {{first_name}}, I'm happy to hear that you're allowing us to enter your un…" at bounding box center [784, 651] width 510 height 75
type textarea "Okay {{first_name}}, I'm happy to hear that you're allowing us to enter your un…"
click at [1082, 644] on span "Send" at bounding box center [1081, 651] width 31 height 21
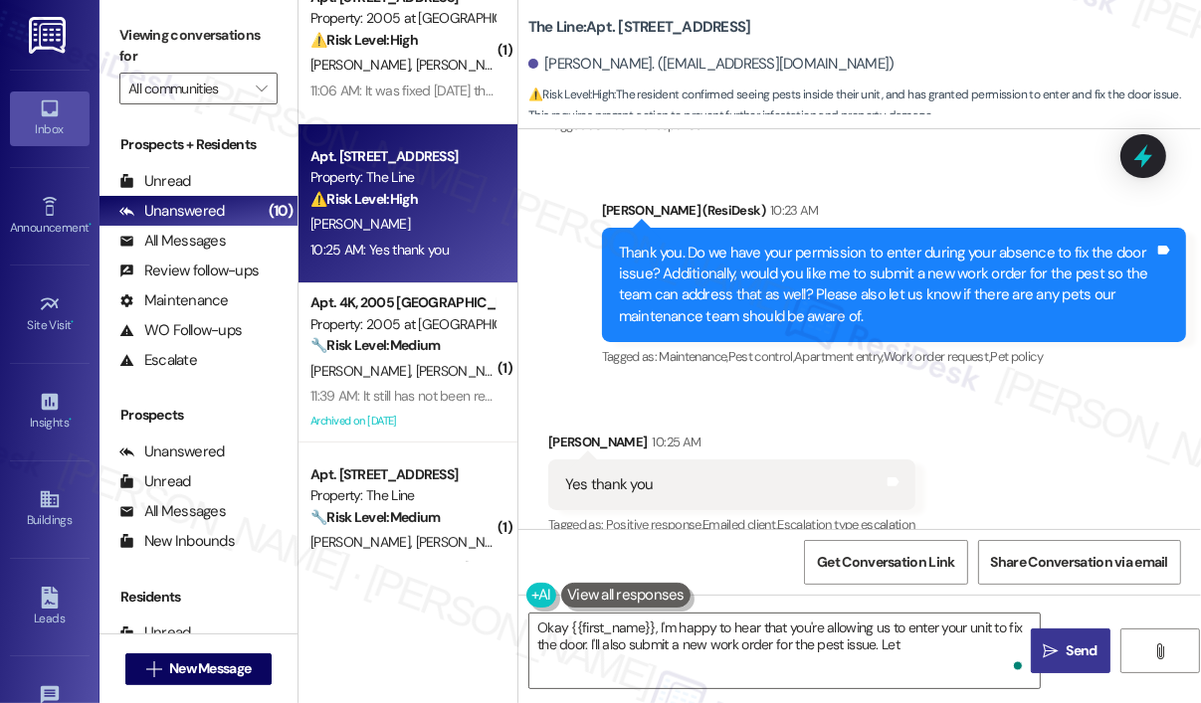
scroll to position [1777, 0]
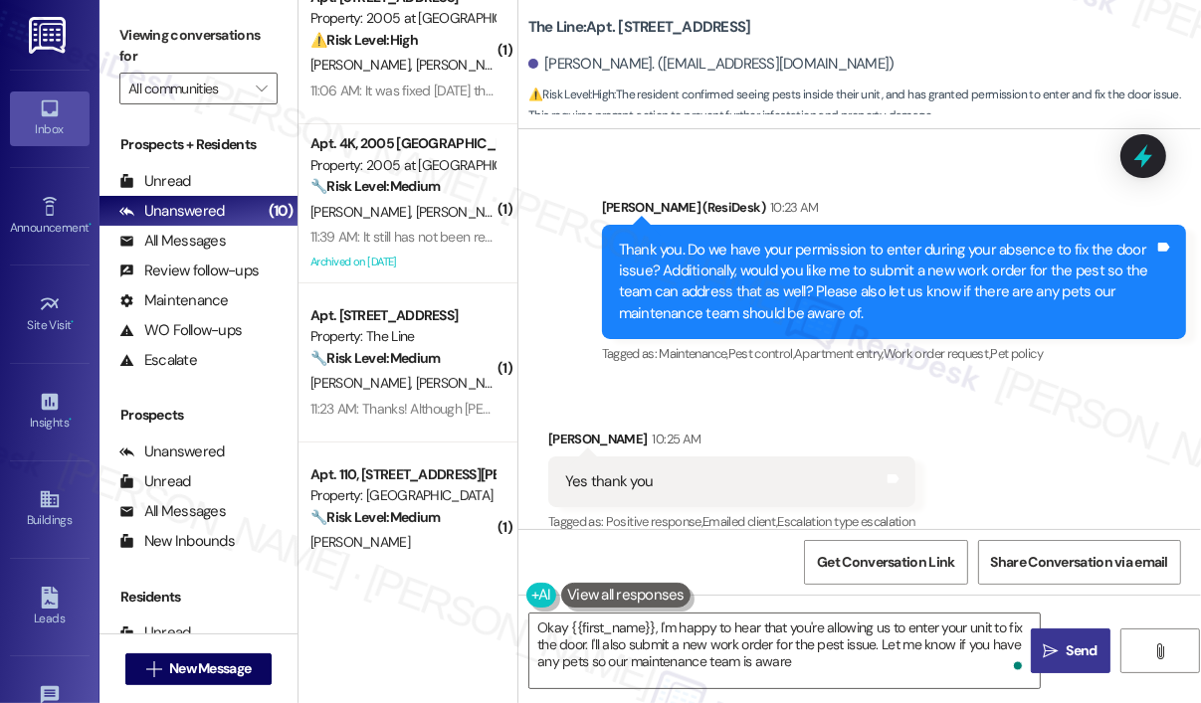
type textarea "Okay {{first_name}}, I'm happy to hear that you're allowing us to enter your un…"
click at [1090, 429] on div "Received via SMS Keila Reyes 10:25 AM Yes thank you Tags and notes Tagged as: P…" at bounding box center [859, 468] width 682 height 168
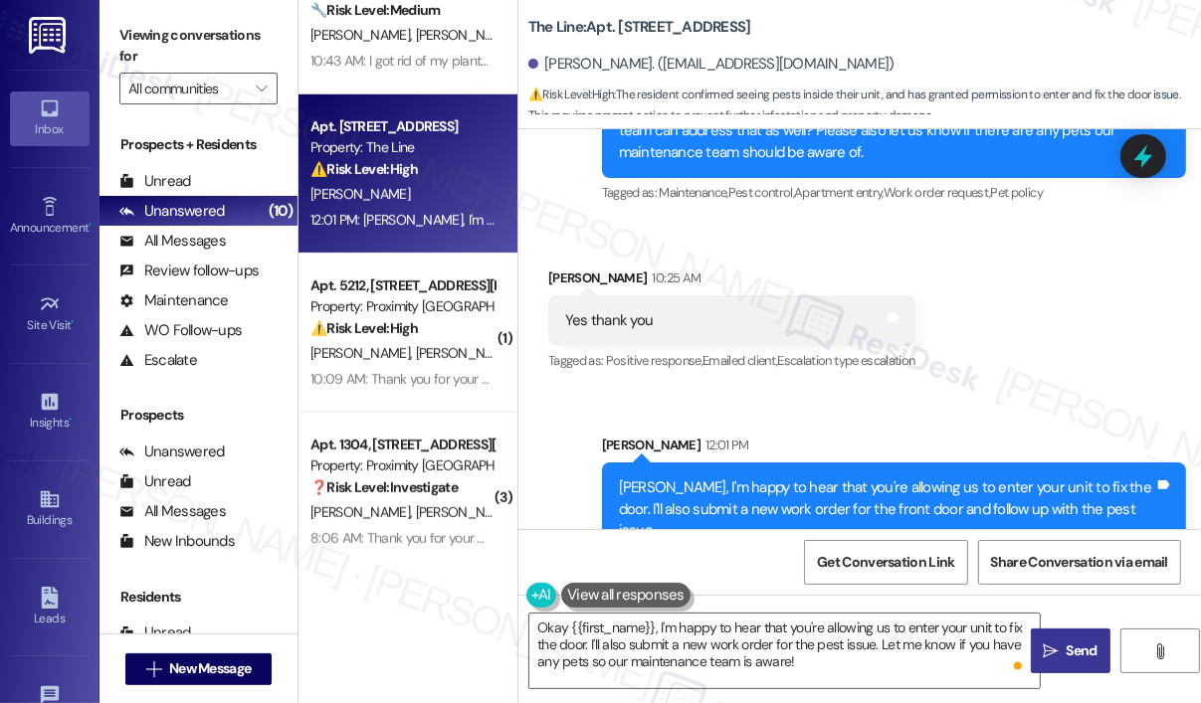
scroll to position [711, 0]
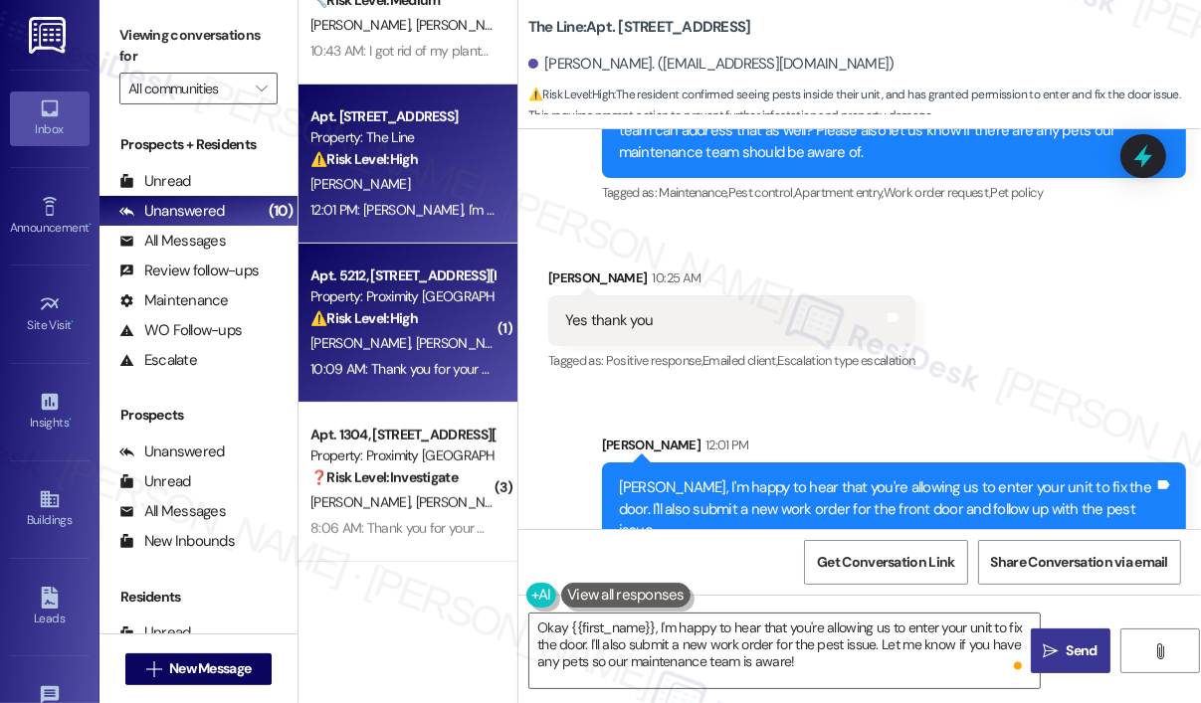
click at [447, 364] on div "10:09 AM: Thank you for your message. Our offices are currently closed, but we …" at bounding box center [897, 369] width 1174 height 18
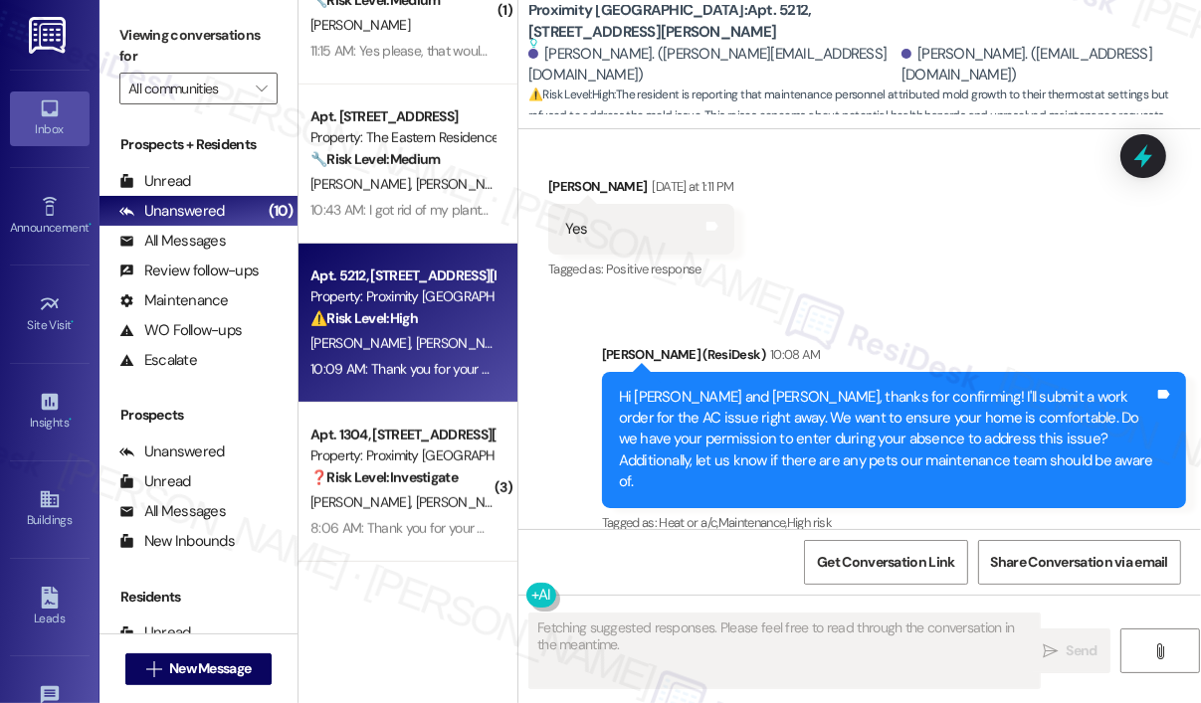
scroll to position [10103, 0]
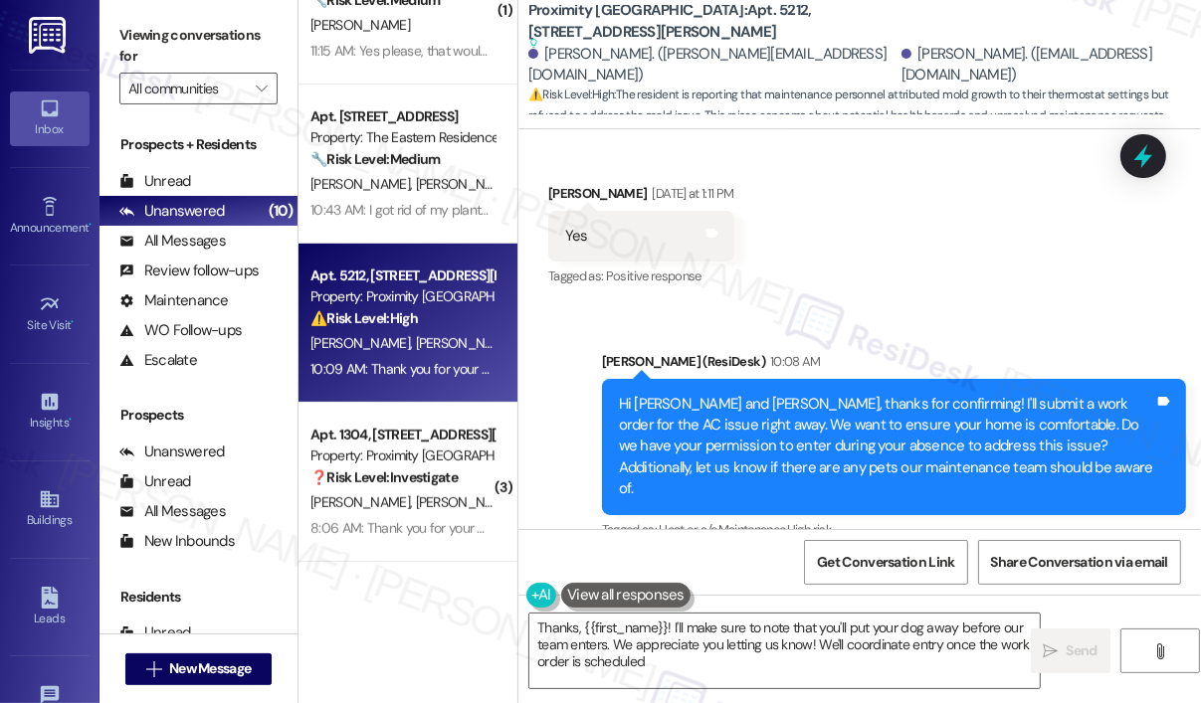
type textarea "Thanks, {{first_name}}! I'll make sure to note that you'll put your dog away be…"
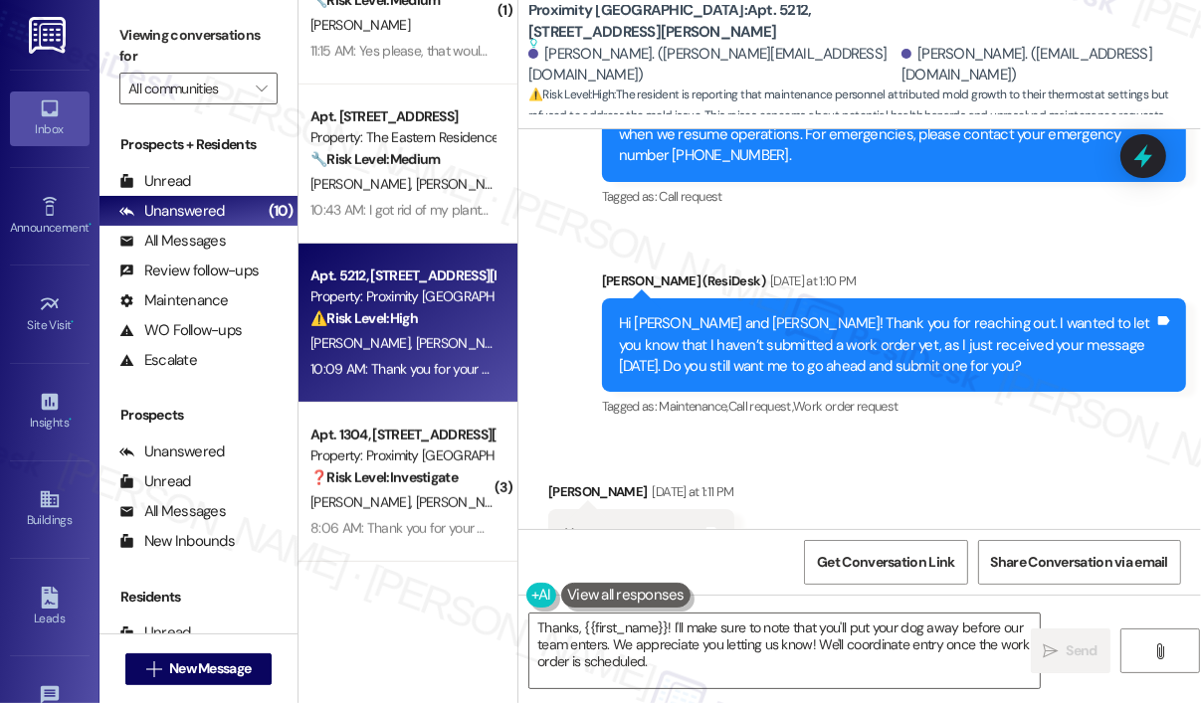
scroll to position [9705, 0]
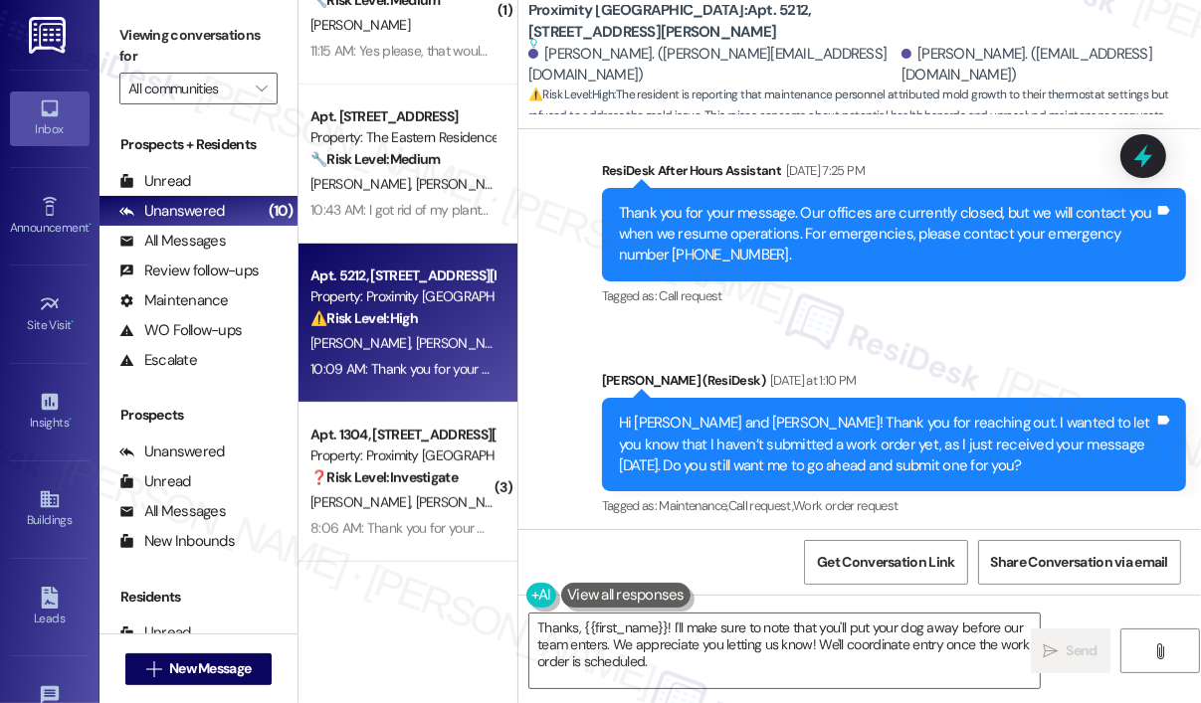
click at [936, 536] on div "Received via SMS Richard Bonicelli Yesterday at 1:11 PM Yes Tags and notes Tagg…" at bounding box center [859, 620] width 682 height 168
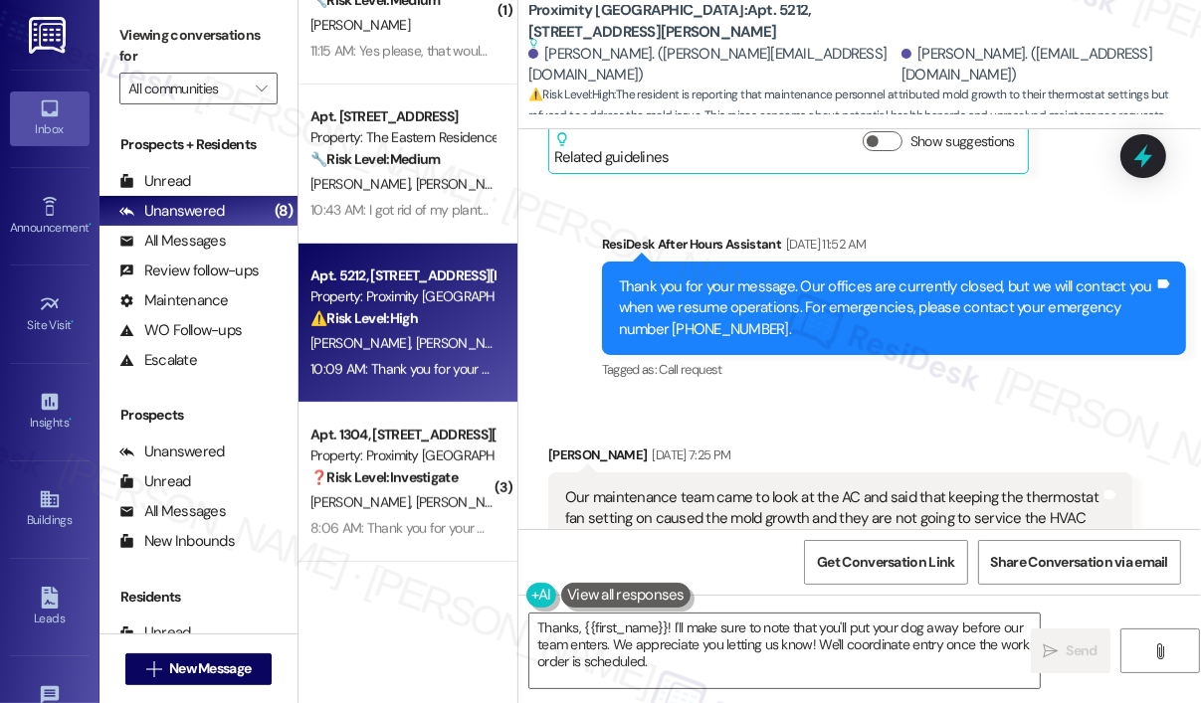
scroll to position [9208, 0]
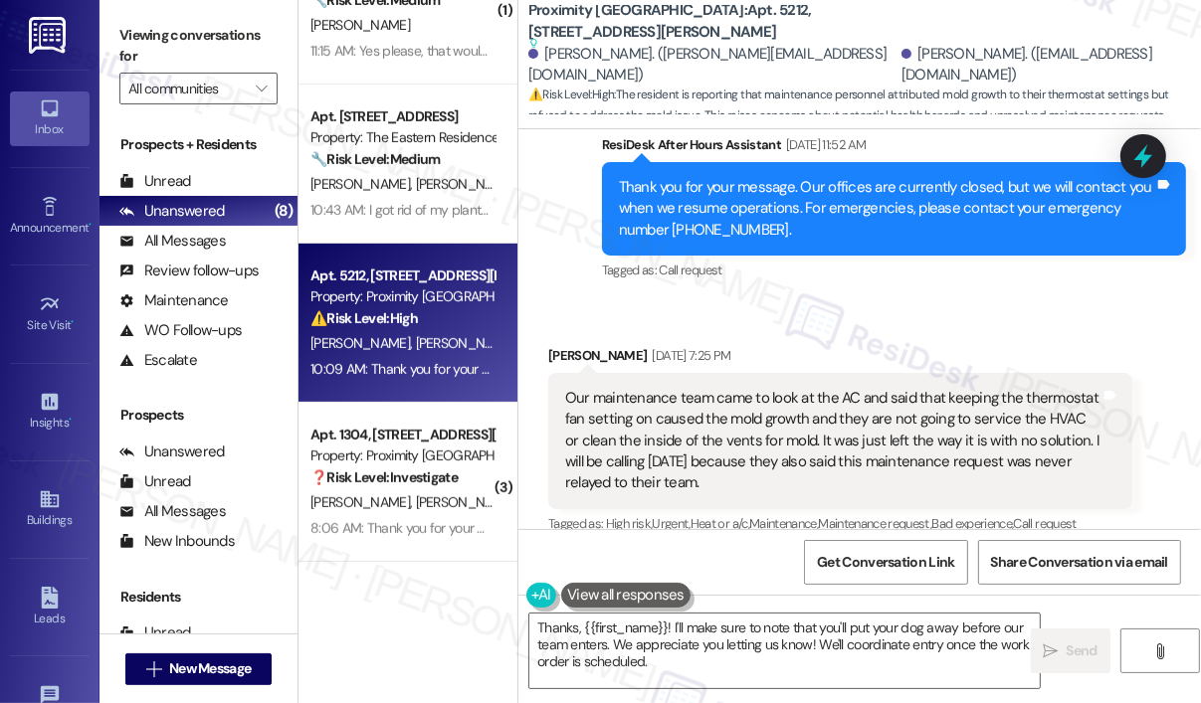
drag, startPoint x: 716, startPoint y: 398, endPoint x: 704, endPoint y: 381, distance: 20.7
click at [704, 388] on div "Our maintenance team came to look at the AC and said that keeping the thermosta…" at bounding box center [832, 441] width 535 height 106
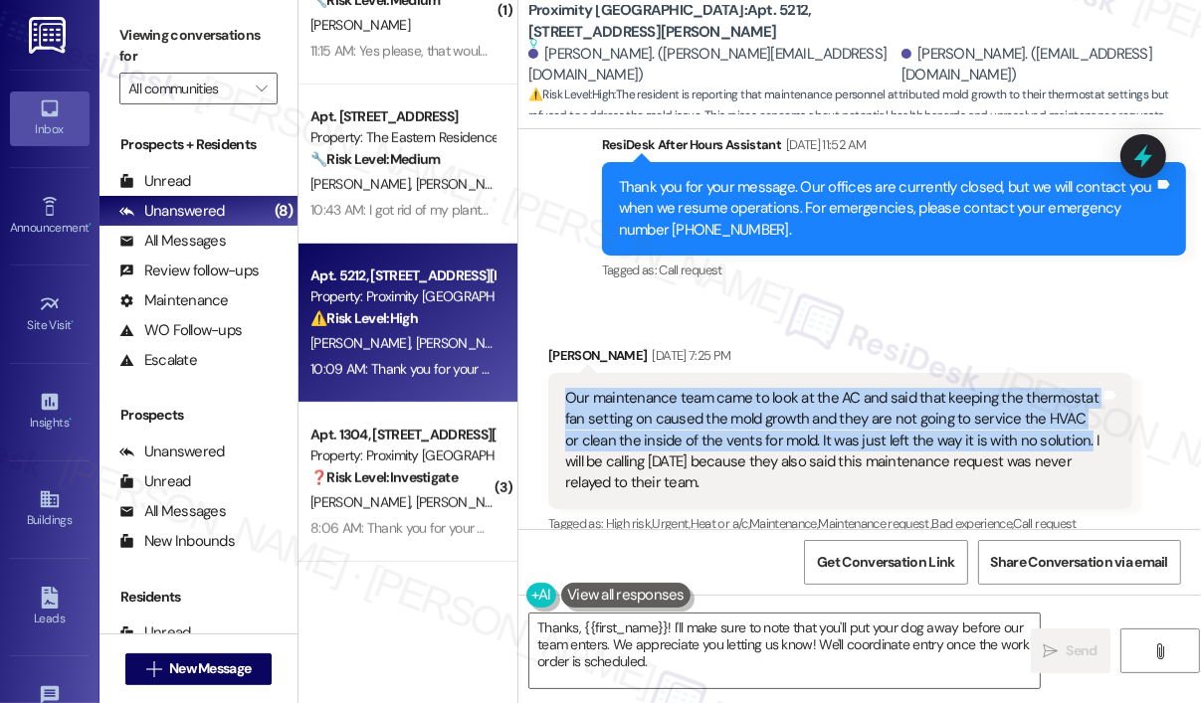
drag, startPoint x: 1062, startPoint y: 352, endPoint x: 553, endPoint y: 305, distance: 511.5
click at [553, 373] on div "Our maintenance team came to look at the AC and said that keeping the thermosta…" at bounding box center [840, 441] width 584 height 136
copy div "Our maintenance team came to look at the AC and said that keeping the thermosta…"
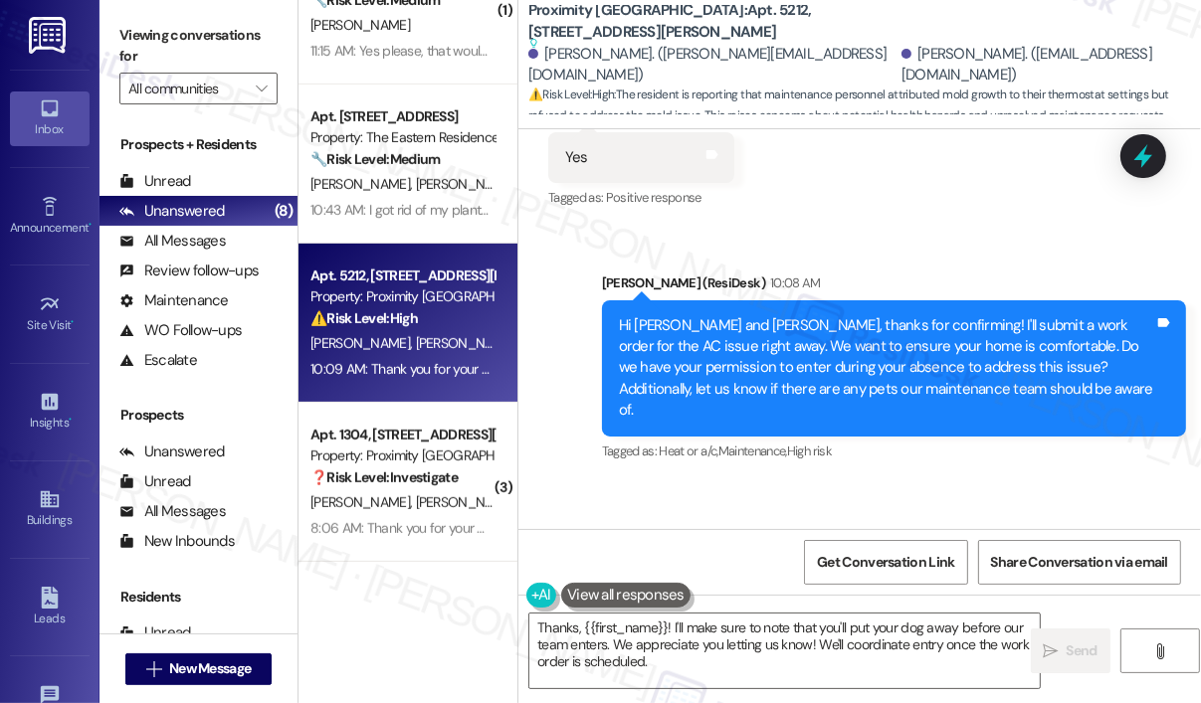
scroll to position [10302, 0]
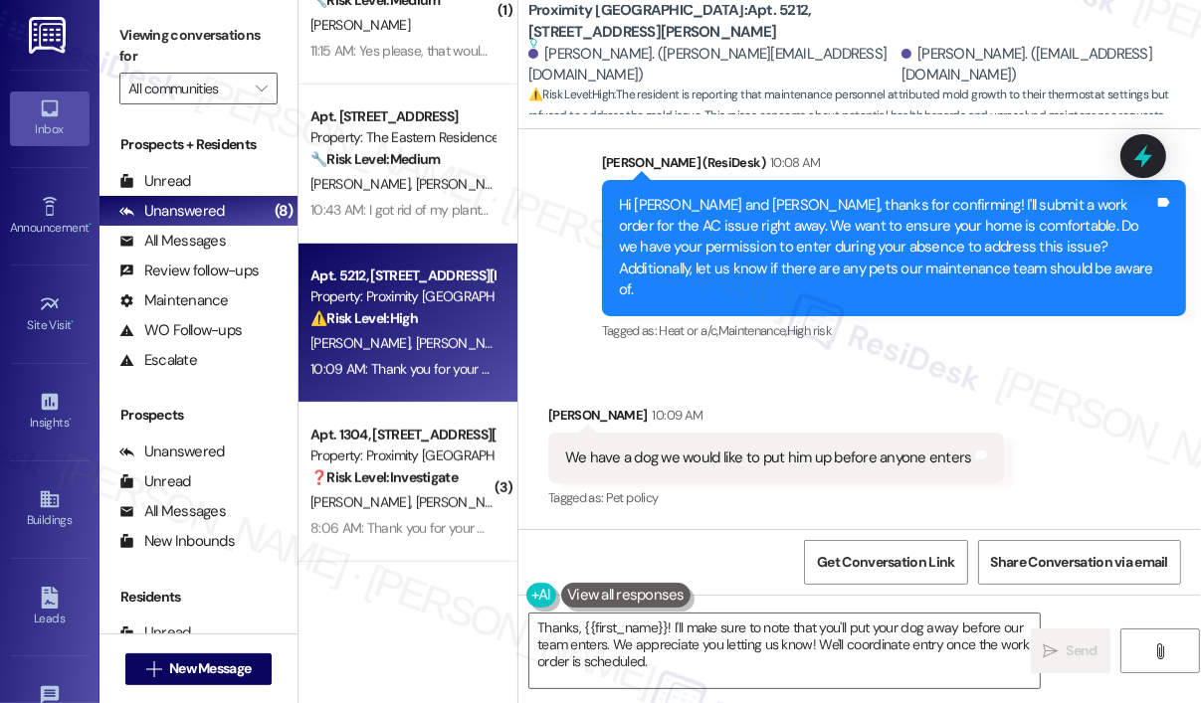
click at [819, 448] on div "We have a dog we would like to put him up before anyone enters" at bounding box center [768, 458] width 407 height 21
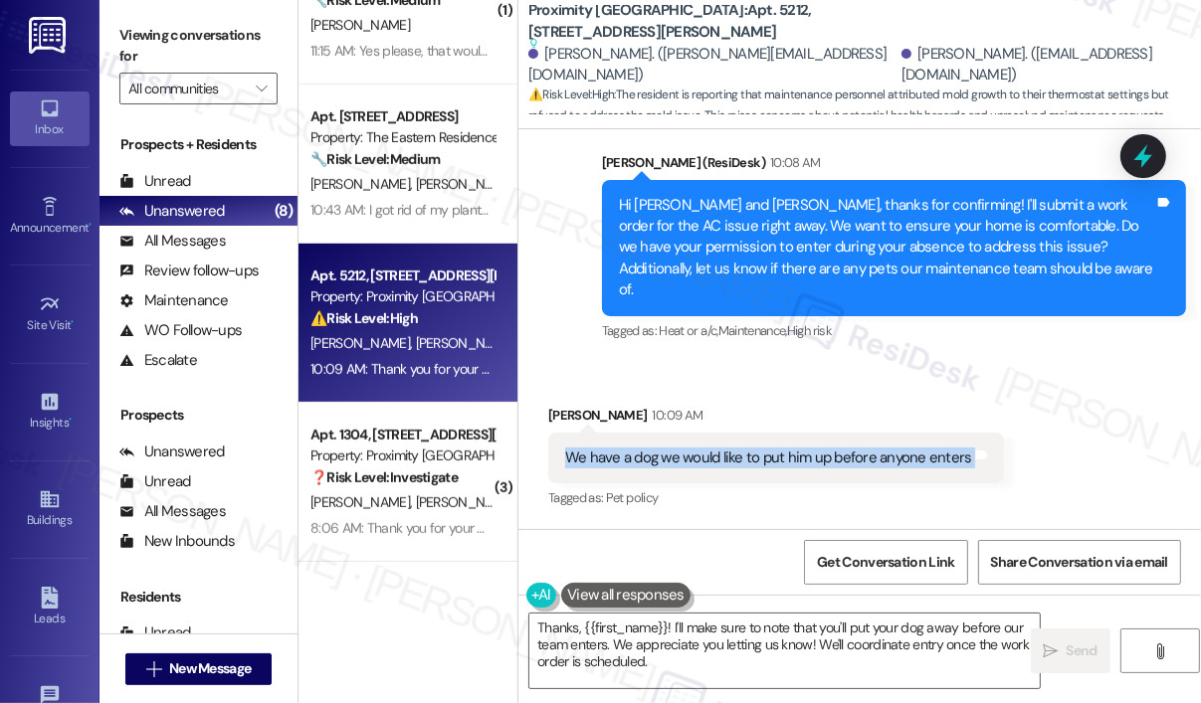
click at [819, 448] on div "We have a dog we would like to put him up before anyone enters" at bounding box center [768, 458] width 407 height 21
copy div "We have a dog we would like to put him up before anyone enters Tags and notes"
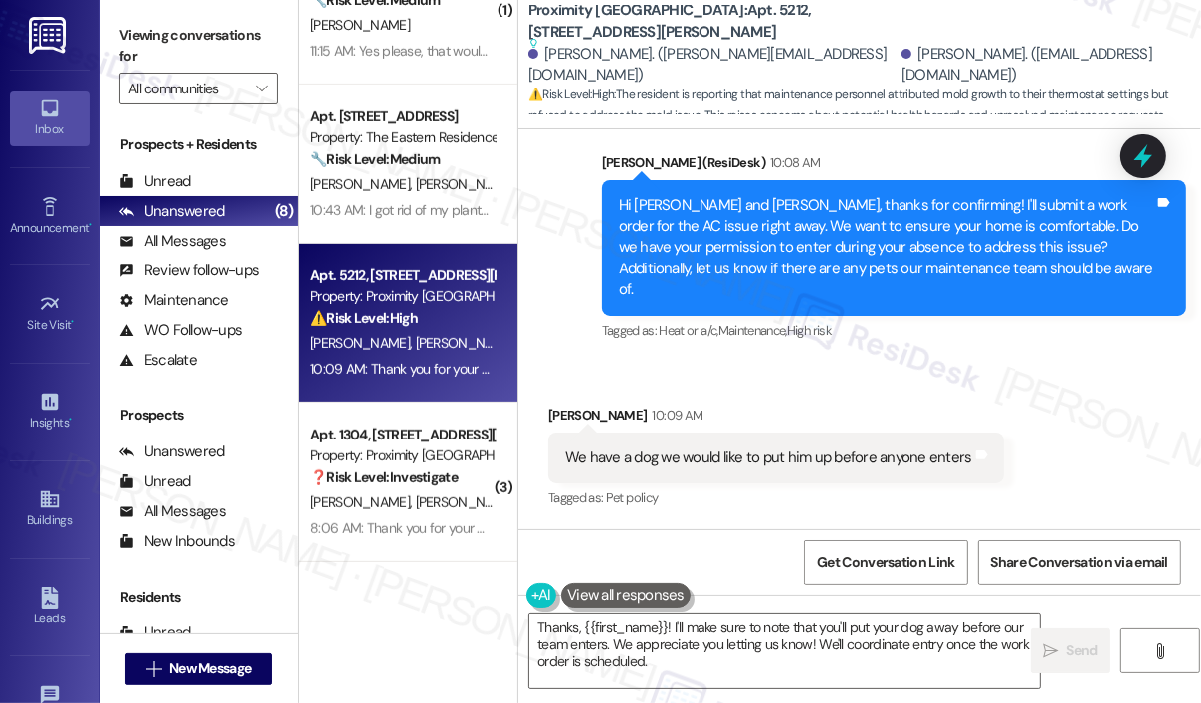
click at [883, 242] on div "Sent via SMS Sarah (ResiDesk) 10:08 AM Hi Meghan and Richard, thanks for confir…" at bounding box center [894, 248] width 614 height 223
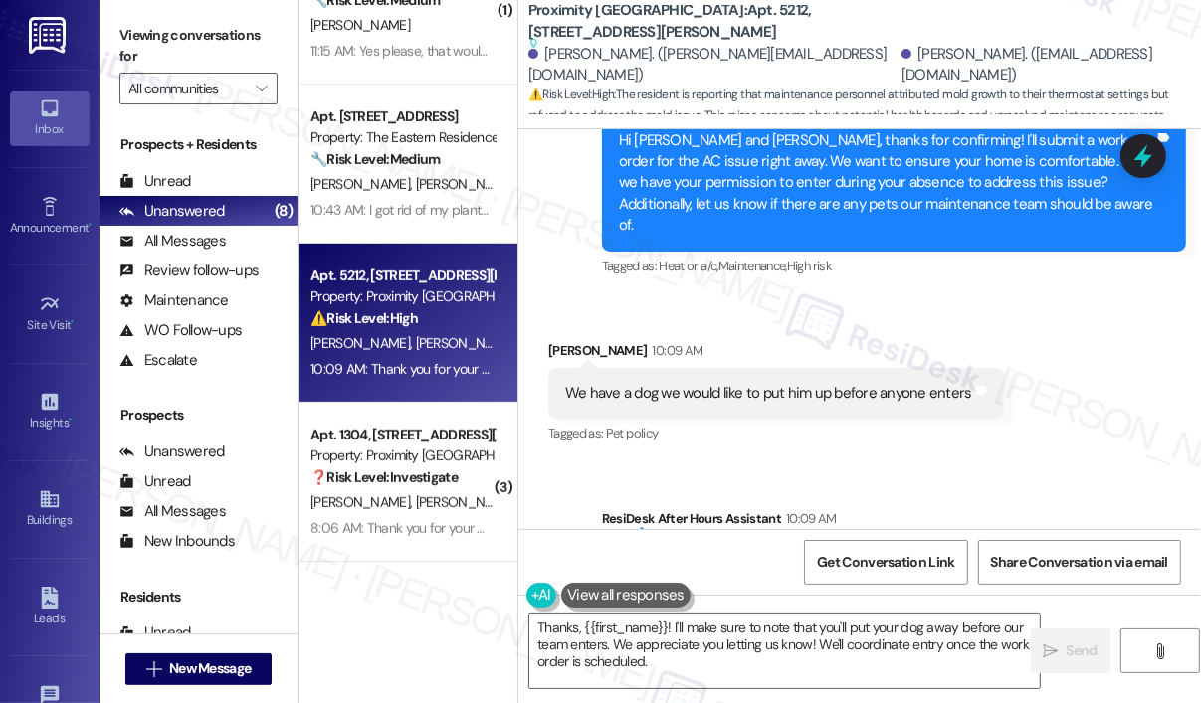
scroll to position [10402, 0]
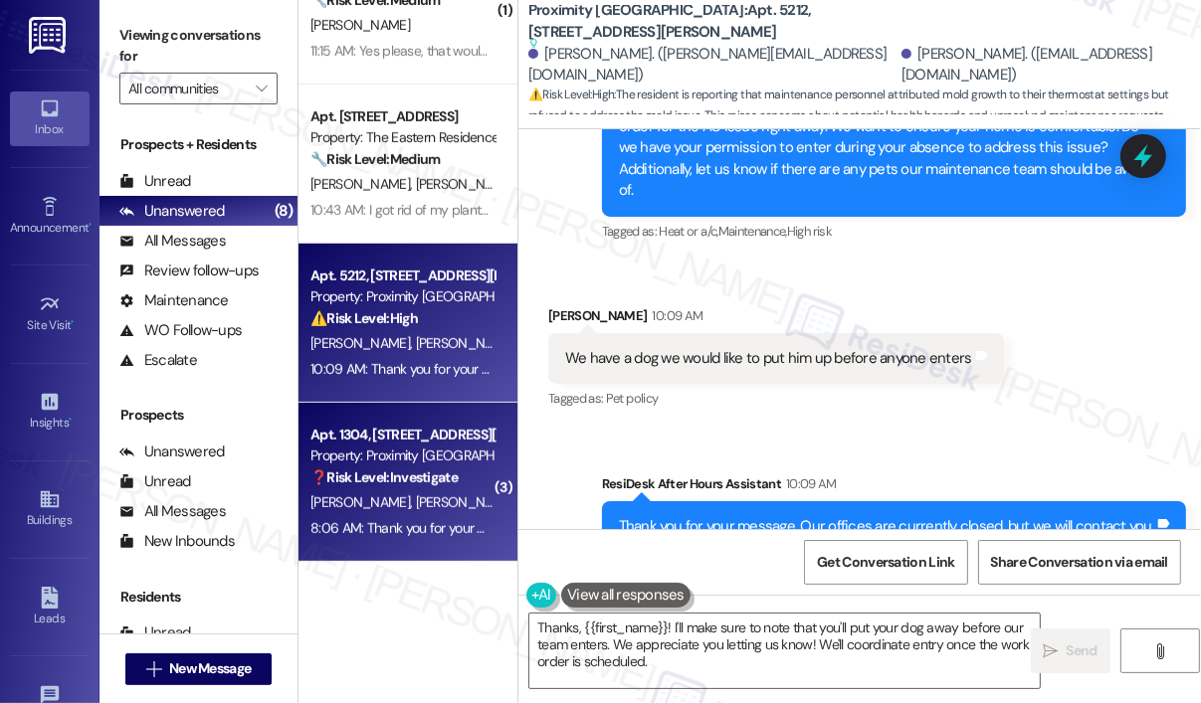
click at [370, 441] on div "Apt. 1304, 4115 Martin Luther King Blvd" at bounding box center [402, 435] width 184 height 21
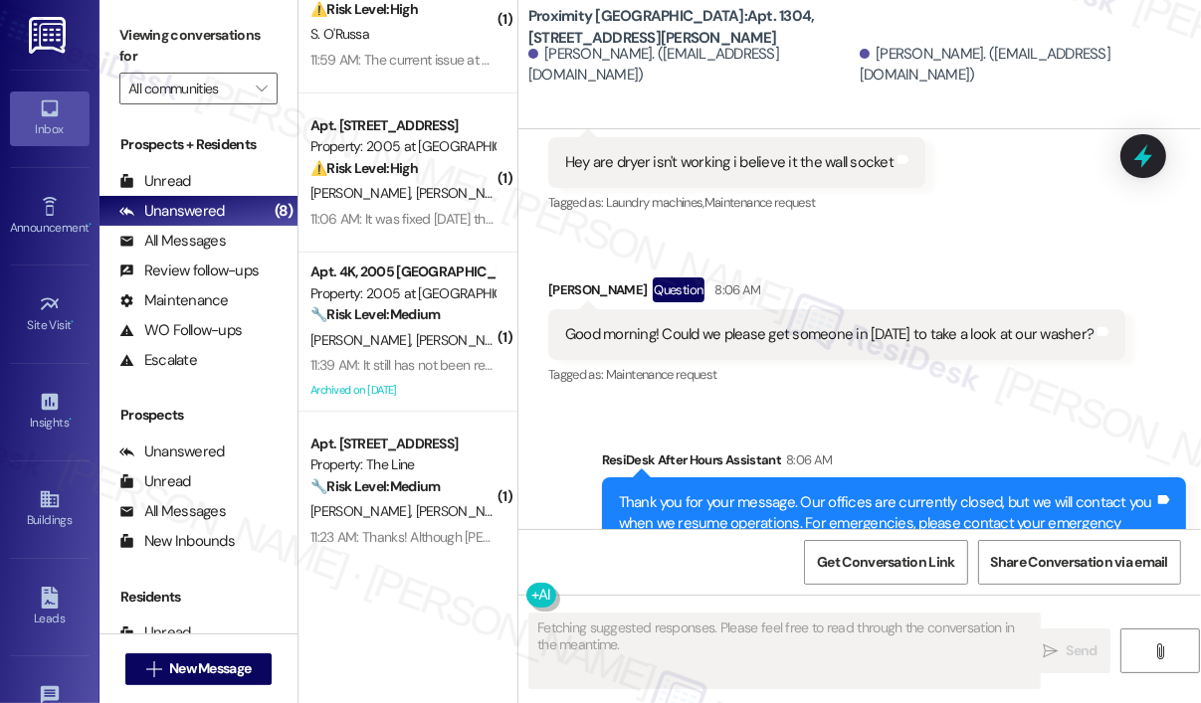
scroll to position [15, 0]
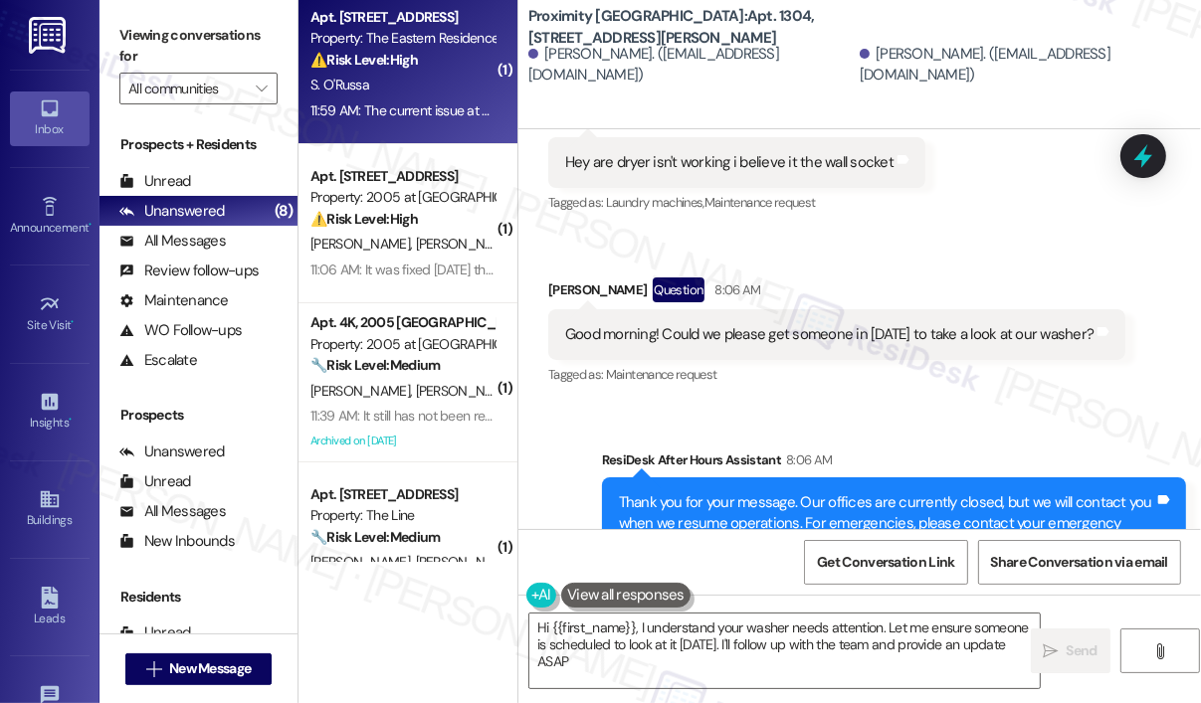
type textarea "Hi {{first_name}}, I understand your washer needs attention. Let me ensure some…"
click at [456, 73] on div "S. O'Russa" at bounding box center [402, 85] width 188 height 25
type textarea "Fetching suggested responses. Please feel free to read through the conversation…"
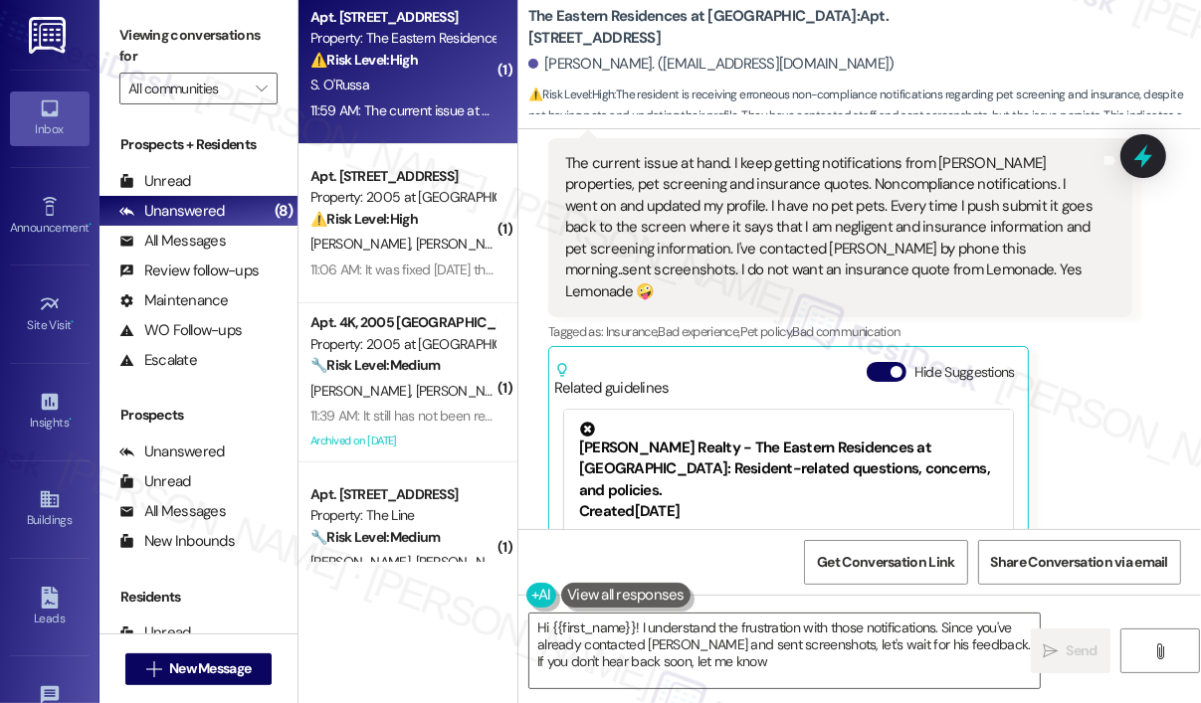
type textarea "Hi {{first_name}}! I understand the frustration with those notifications. Since…"
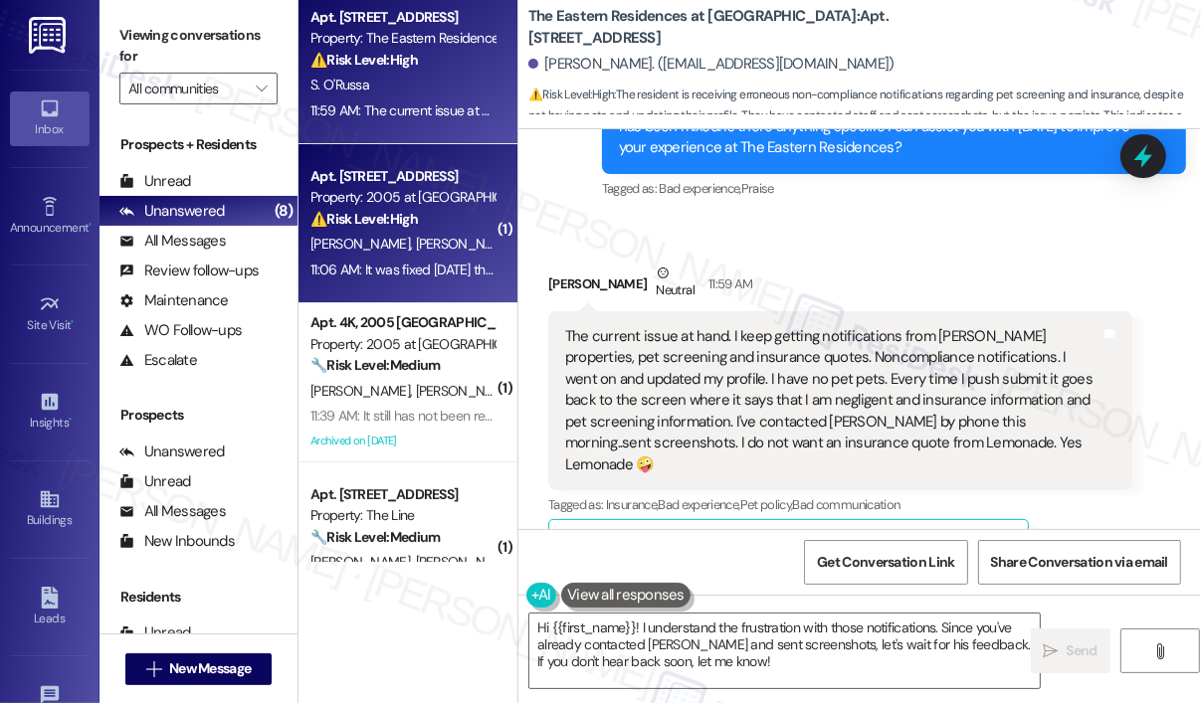
click at [434, 232] on div "S. Smith J. Smith" at bounding box center [402, 244] width 188 height 25
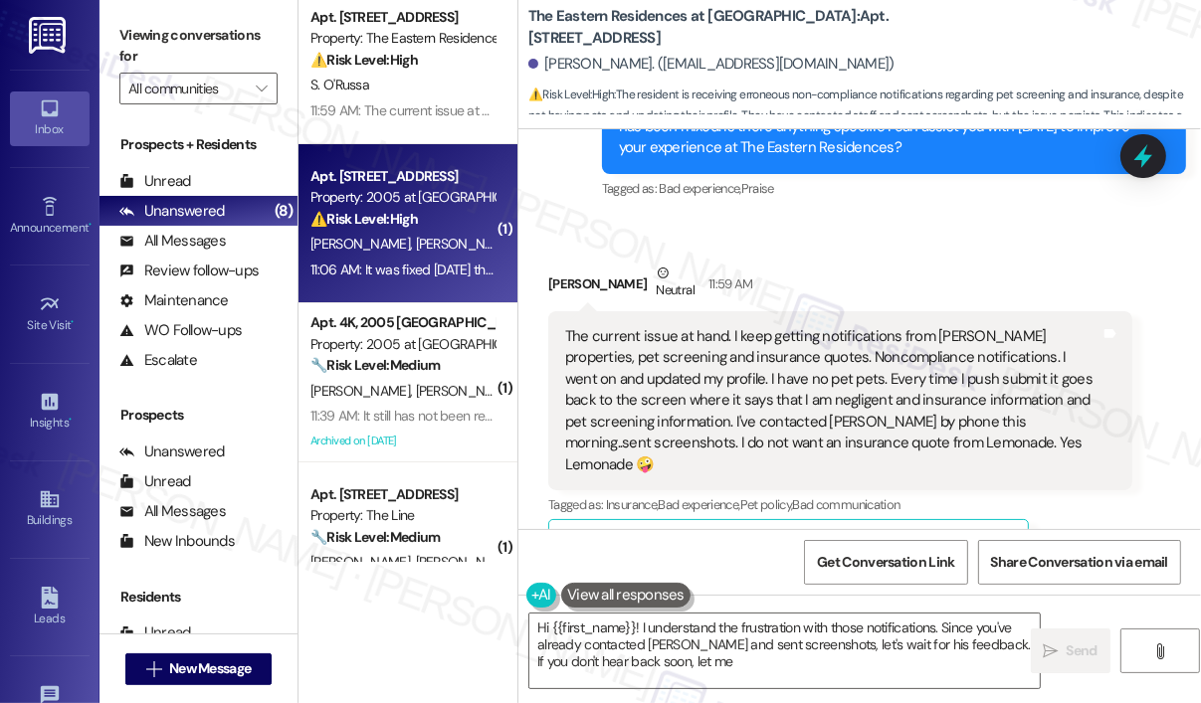
type textarea "Hi {{first_name}}! I understand the frustration with those notifications. Since…"
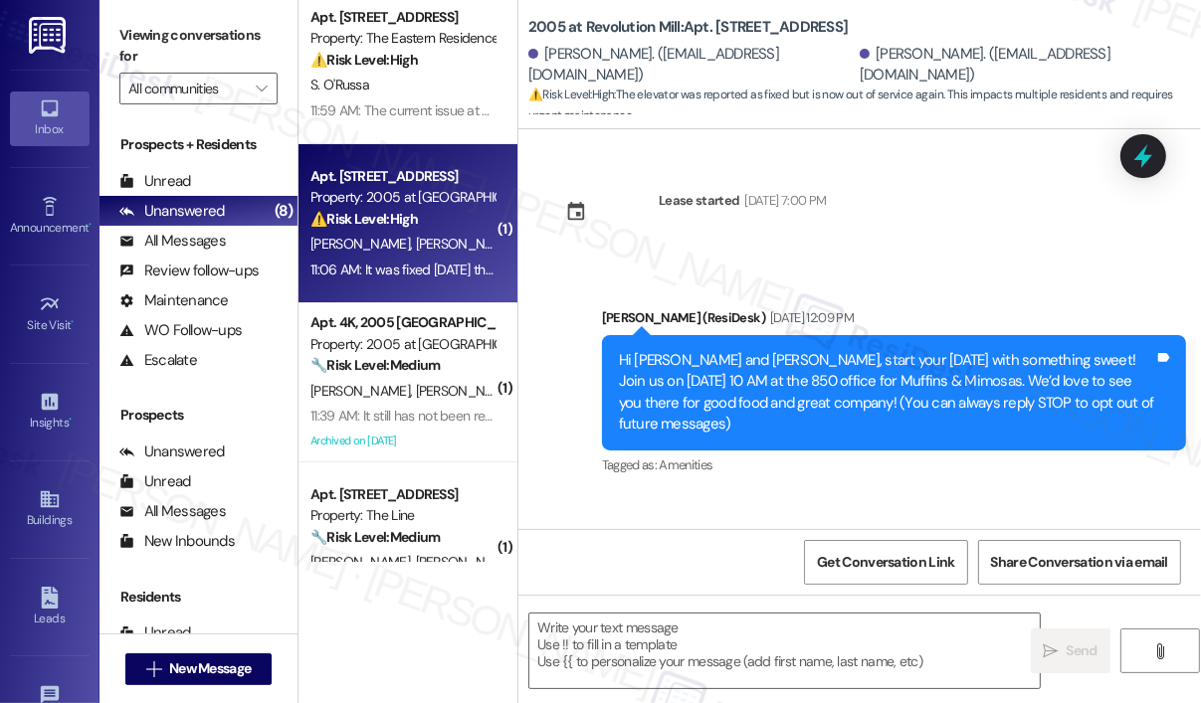
scroll to position [19212, 0]
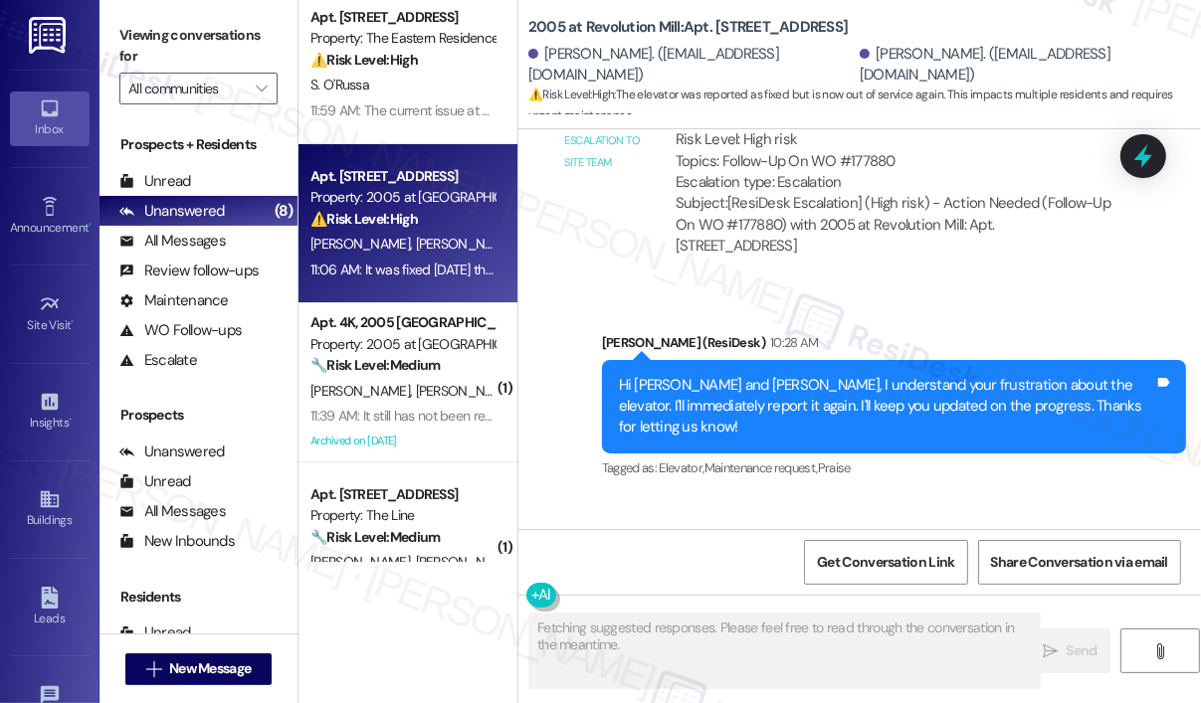
click at [849, 497] on div "Received via SMS Joseph Smith 11:06 AM It was fixed on Monday that is what I sa…" at bounding box center [859, 581] width 682 height 168
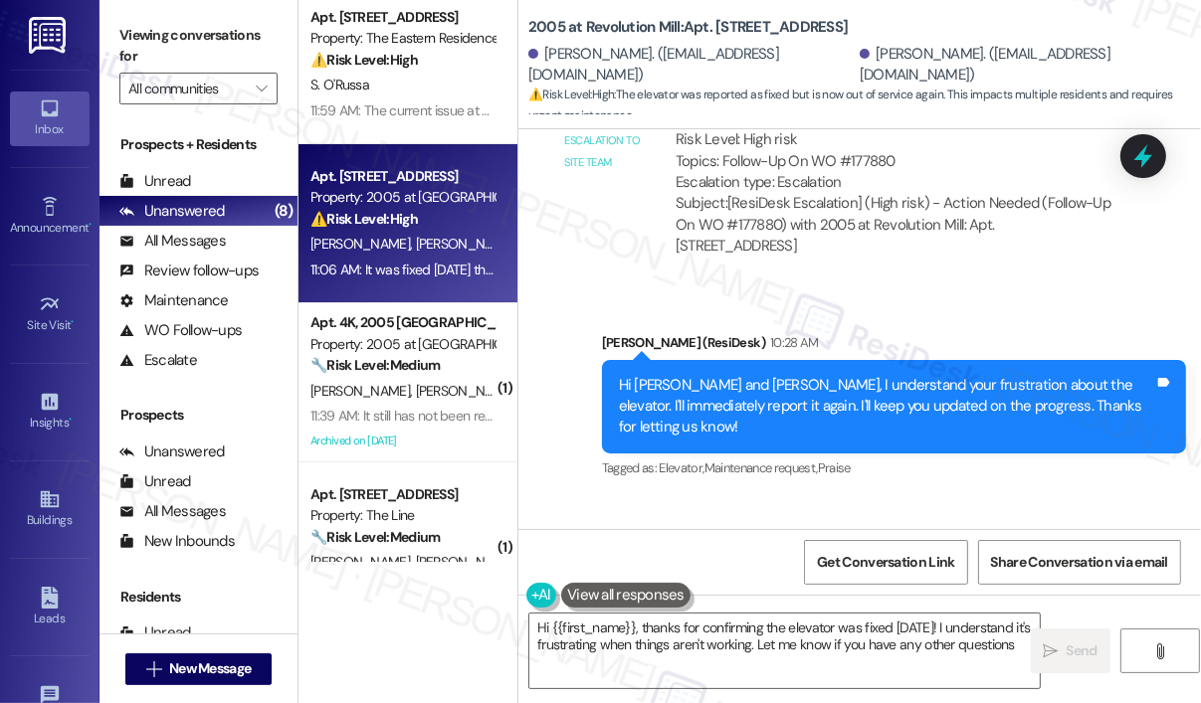
type textarea "Hi {{first_name}}, thanks for confirming the elevator was fixed on Monday! I un…"
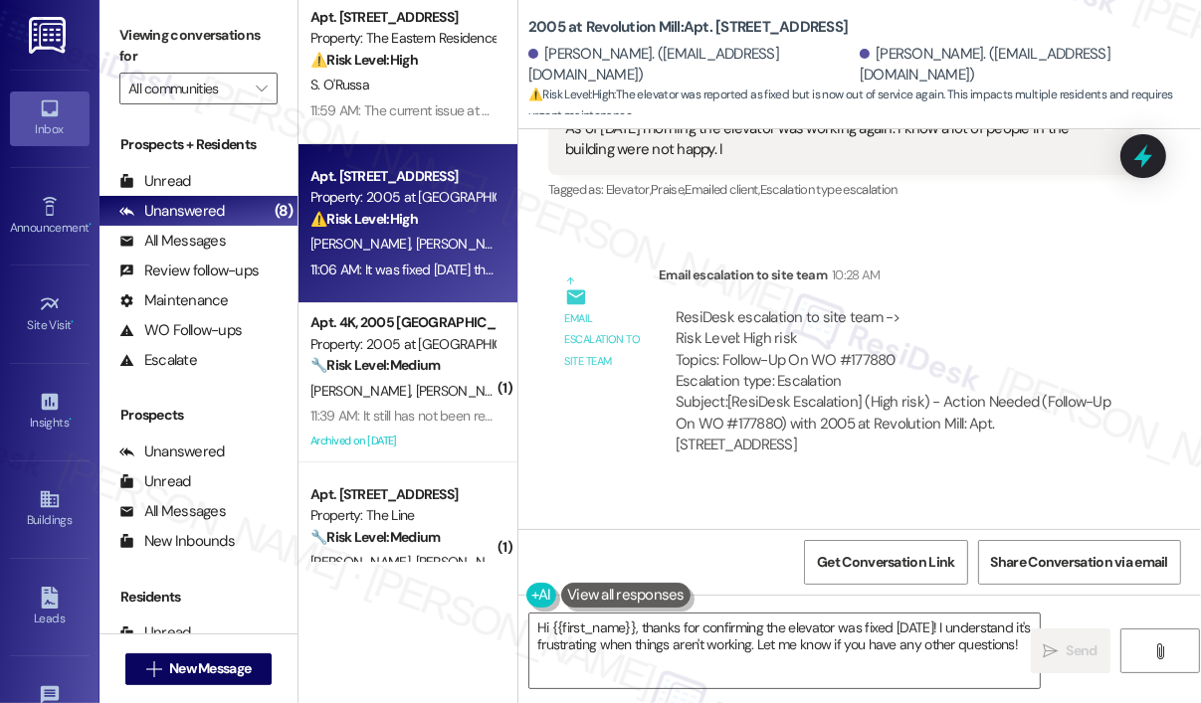
scroll to position [114, 0]
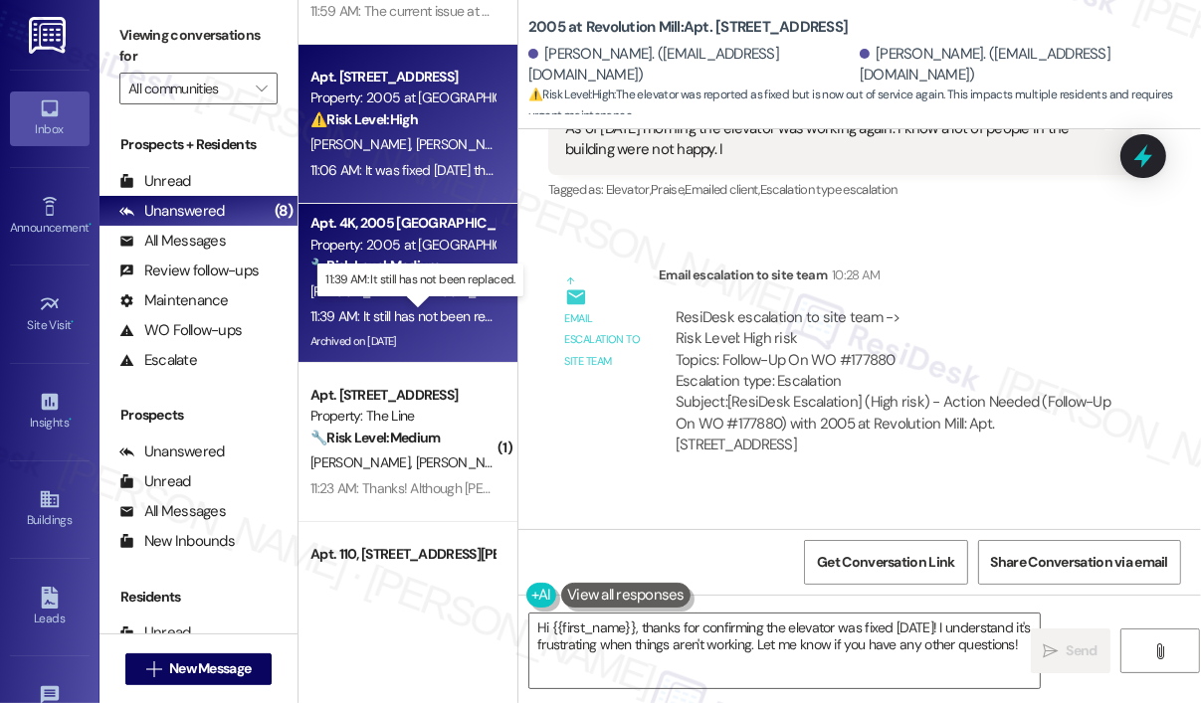
click at [440, 313] on div "11:39 AM: It still has not been replaced. 11:39 AM: It still has not been repla…" at bounding box center [418, 316] width 217 height 18
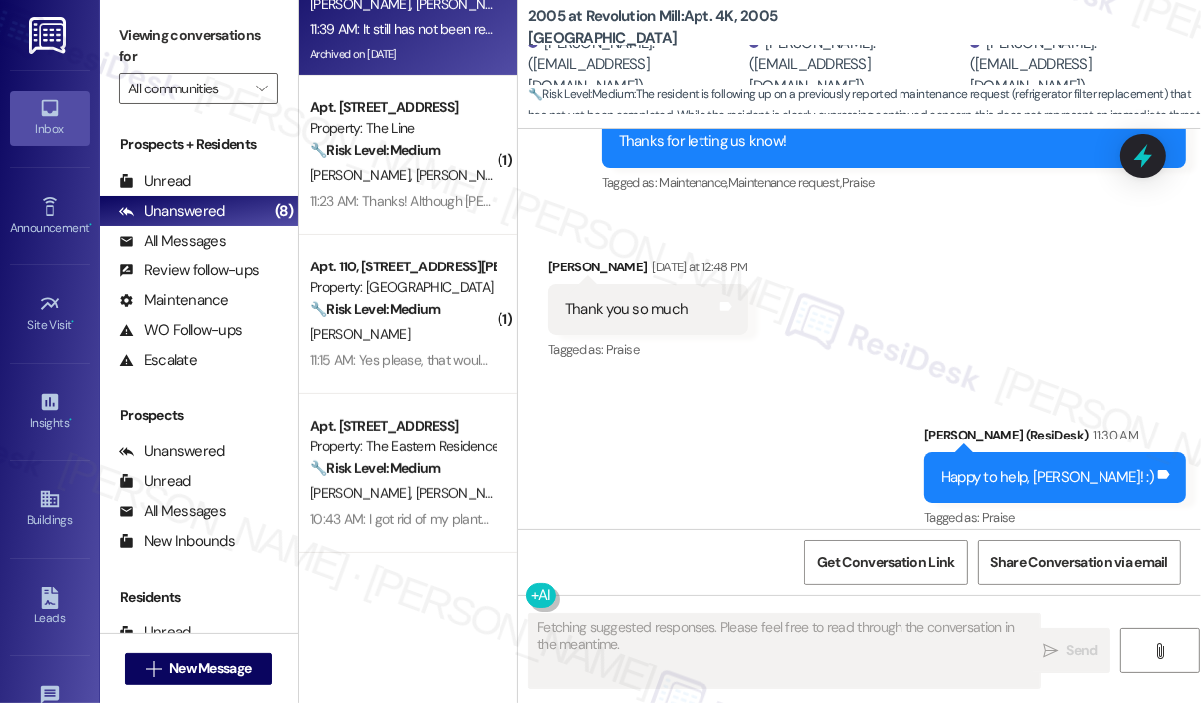
scroll to position [413, 0]
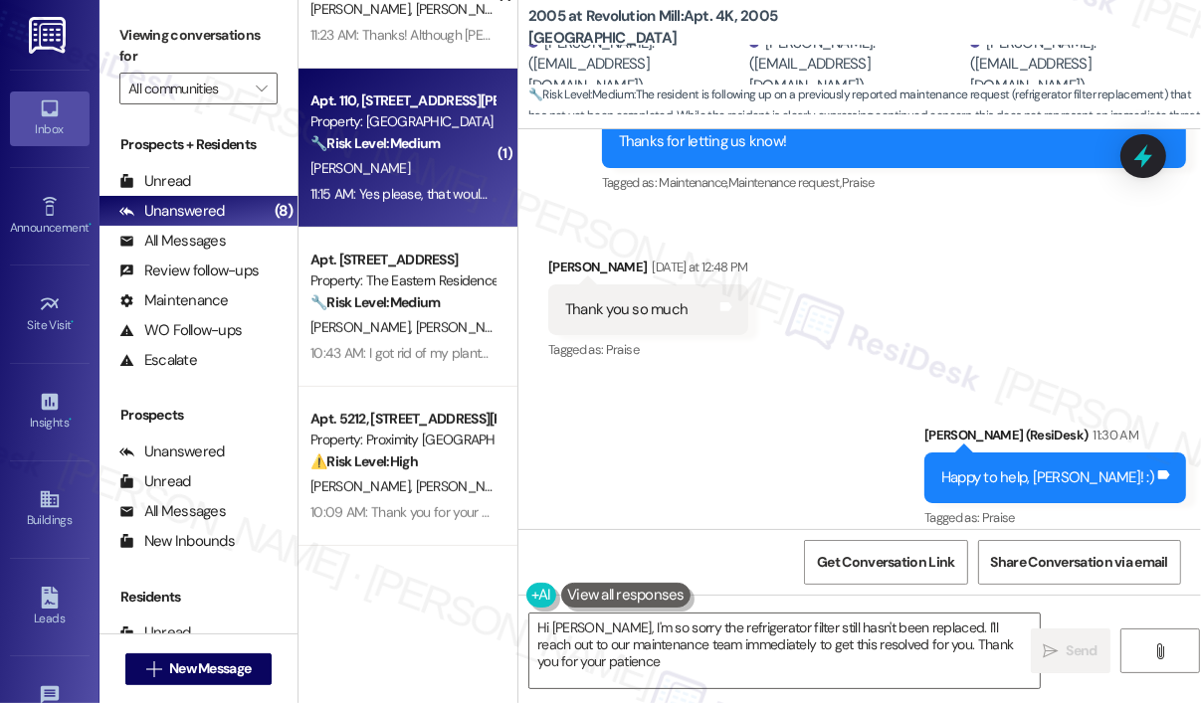
type textarea "Hi Anthony, I'm so sorry the refrigerator filter still hasn't been replaced. I'…"
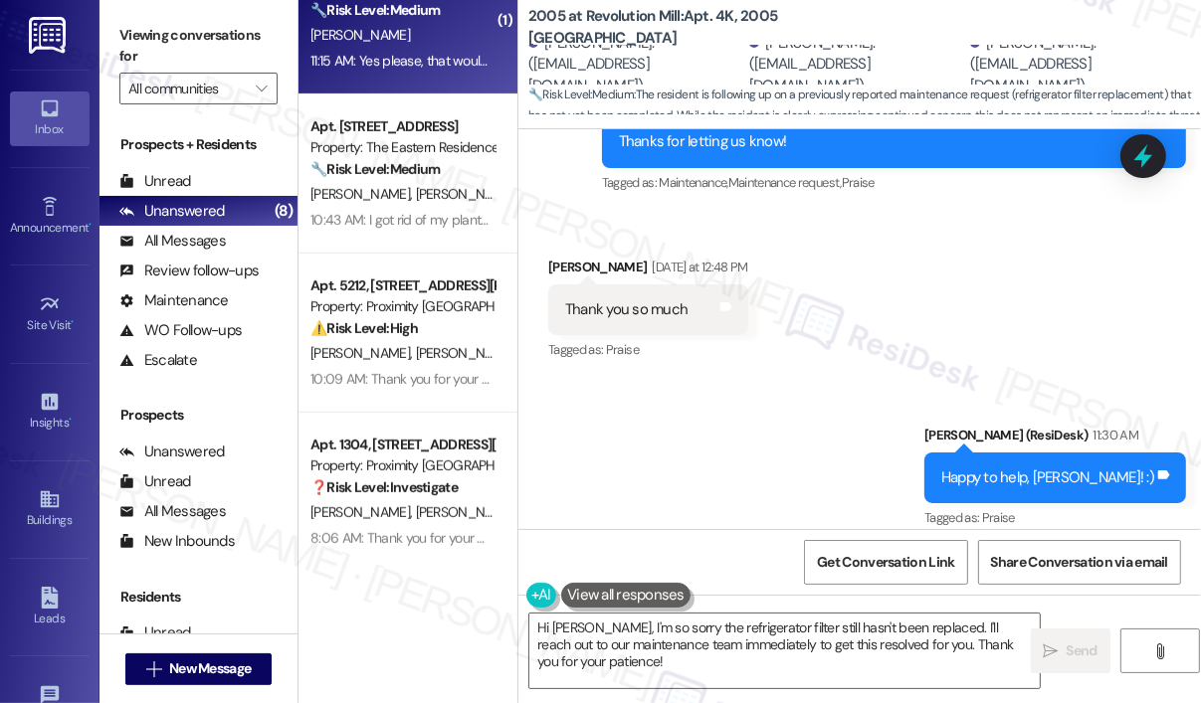
scroll to position [711, 0]
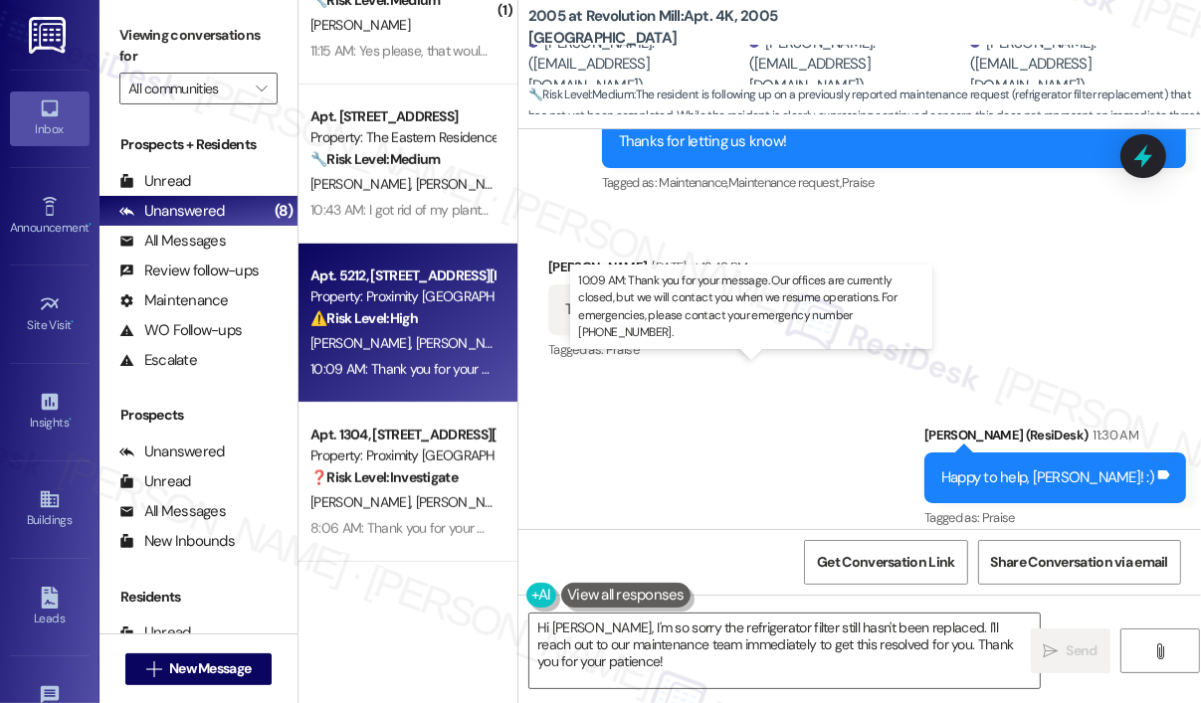
click at [420, 371] on div "10:09 AM: Thank you for your message. Our offices are currently closed, but we …" at bounding box center [897, 369] width 1174 height 18
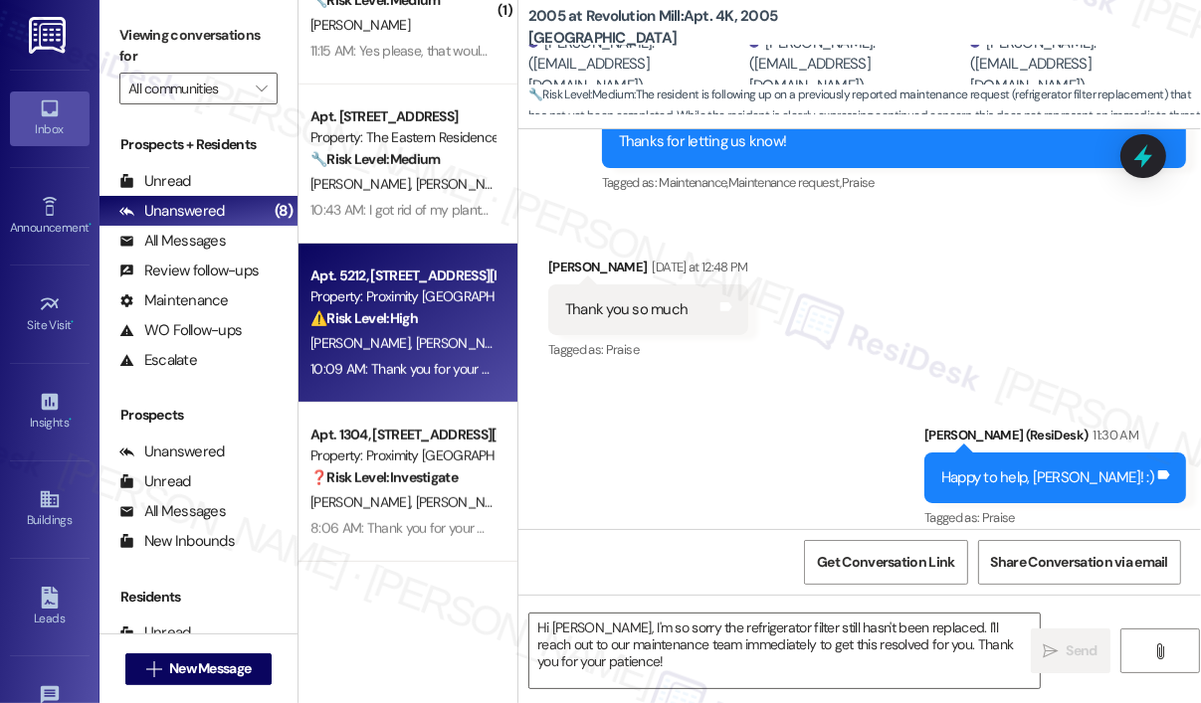
type textarea "Fetching suggested responses. Please feel free to read through the conversation…"
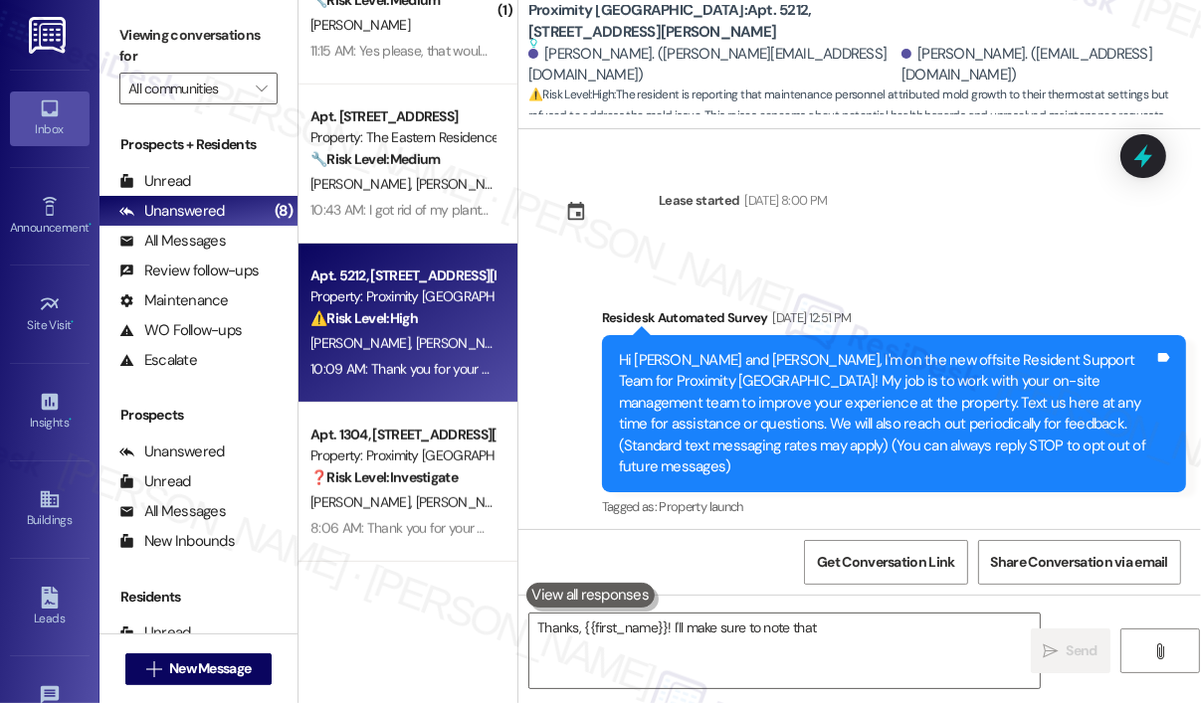
scroll to position [10402, 0]
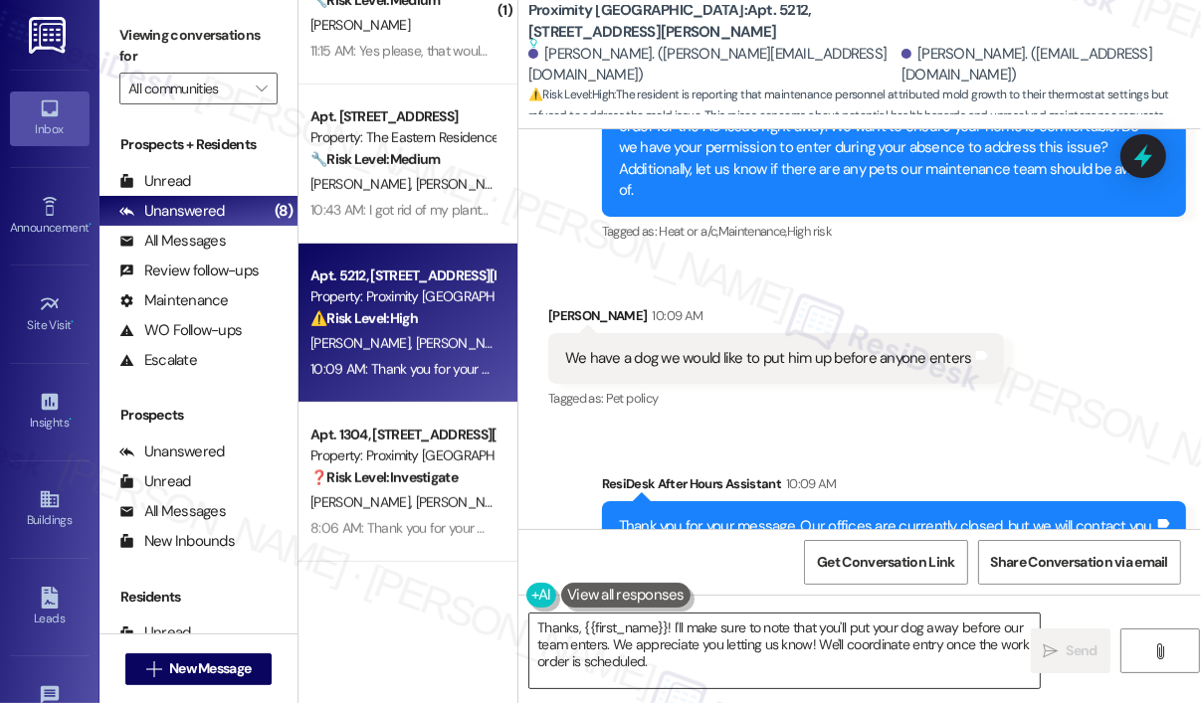
click at [676, 669] on textarea "Thanks, {{first_name}}! I'll make sure to note that you'll put your dog away be…" at bounding box center [784, 651] width 510 height 75
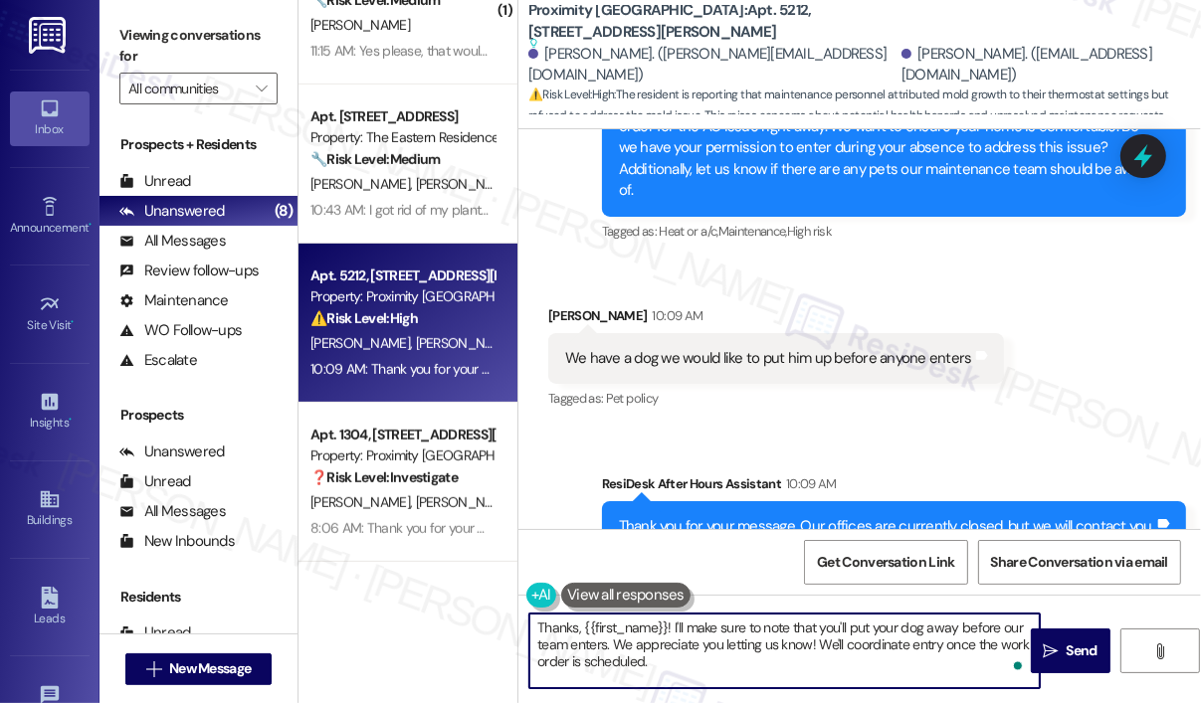
click at [925, 662] on textarea "Thanks, {{first_name}}! I'll make sure to note that you'll put your dog away be…" at bounding box center [784, 651] width 510 height 75
click at [824, 646] on textarea "Thanks, {{first_name}}! I'll make sure to note that you'll put your dog away be…" at bounding box center [784, 651] width 510 height 75
drag, startPoint x: 820, startPoint y: 646, endPoint x: 821, endPoint y: 664, distance: 17.9
click at [821, 664] on textarea "Thanks, {{first_name}}! I'll make sure to note that you'll put your dog away be…" at bounding box center [784, 651] width 510 height 75
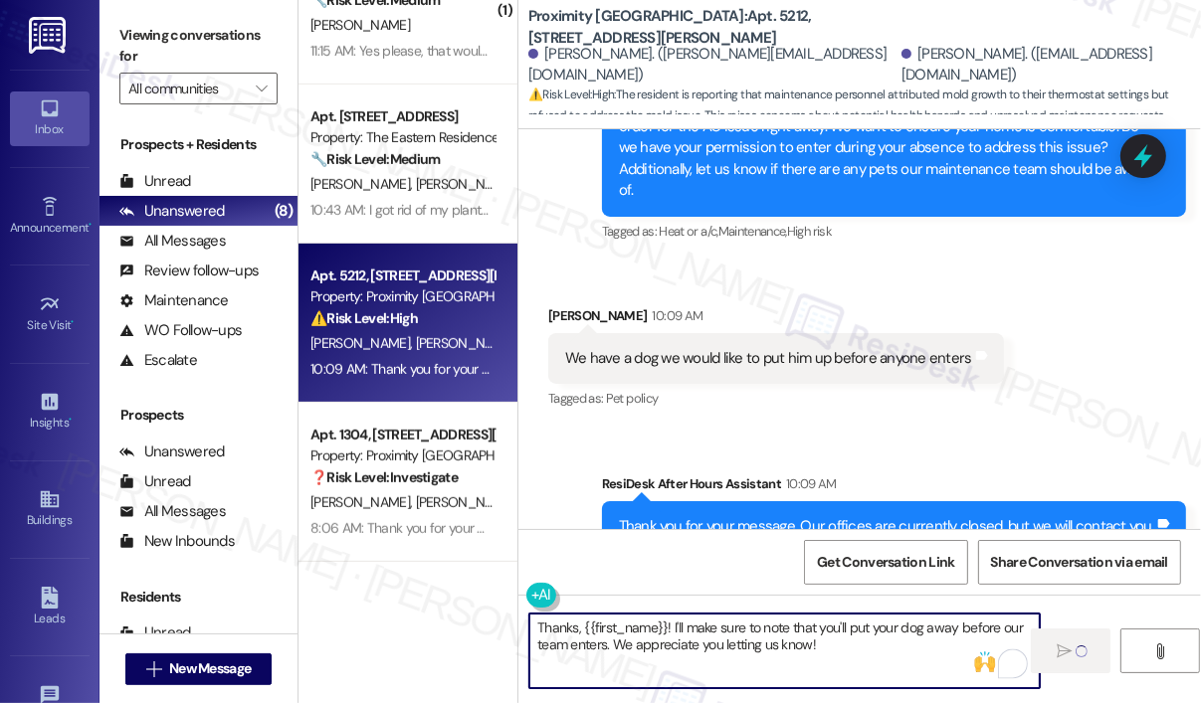
type textarea "Fetching suggested responses. Please feel free to read through the conversation…"
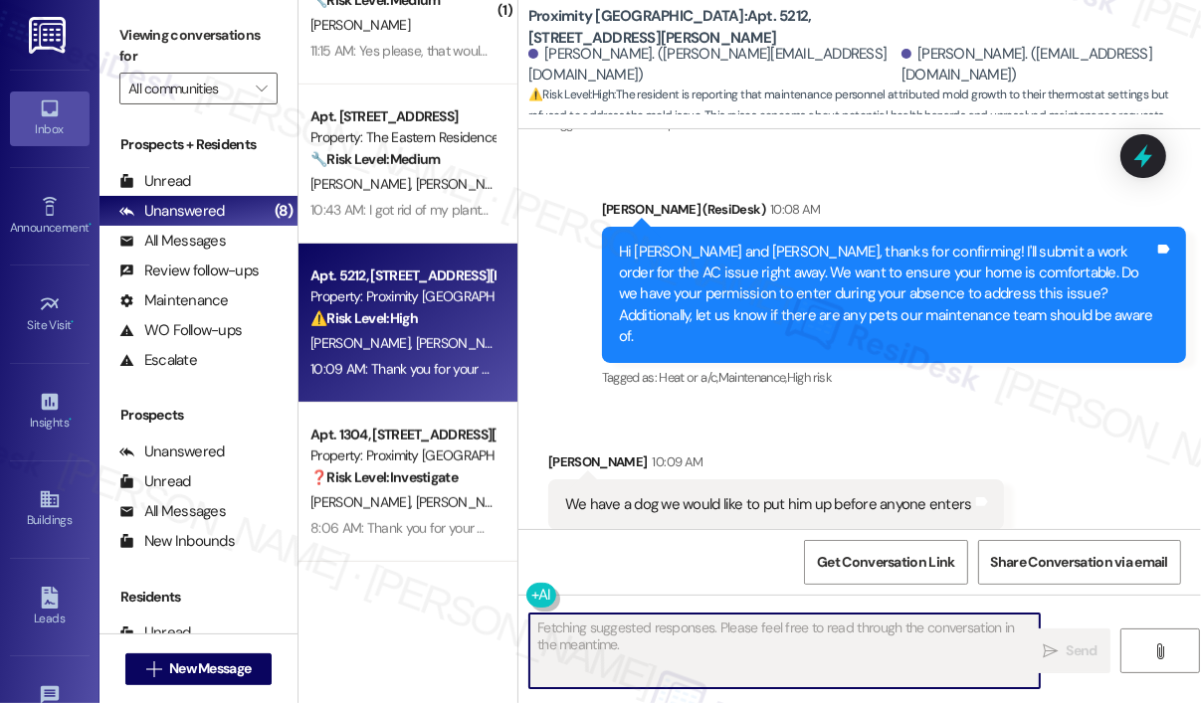
scroll to position [10190, 0]
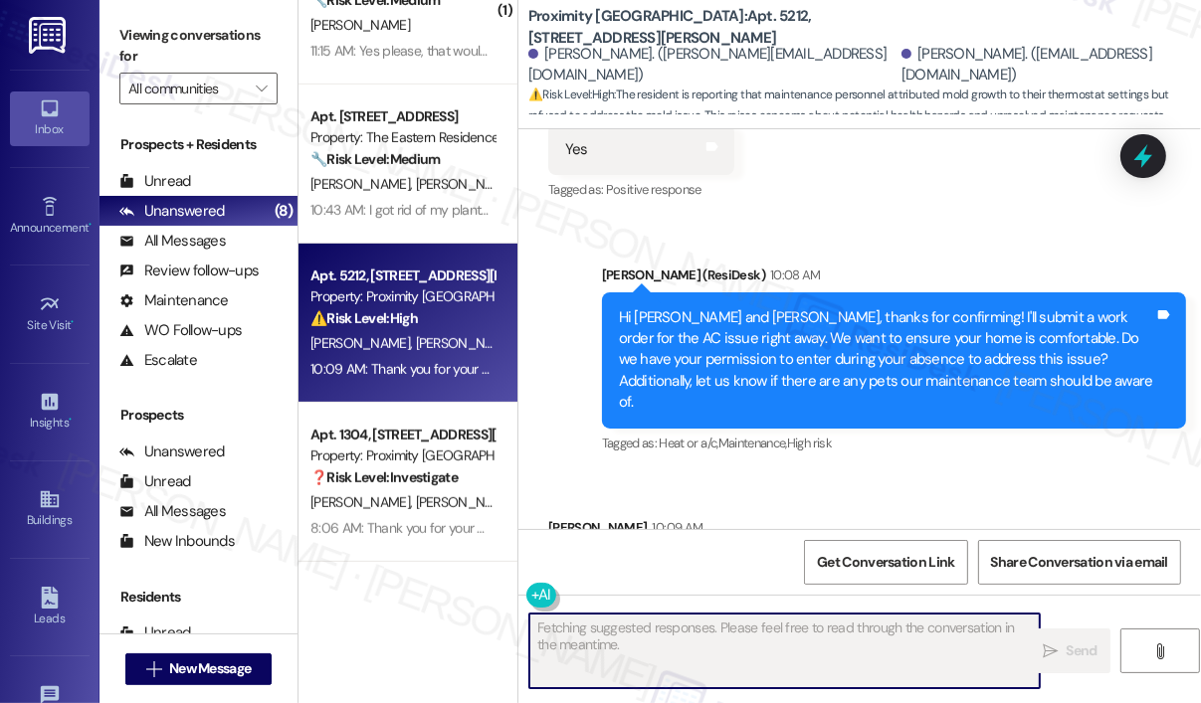
click at [406, 482] on strong "❓ Risk Level: Investigate" at bounding box center [383, 478] width 147 height 18
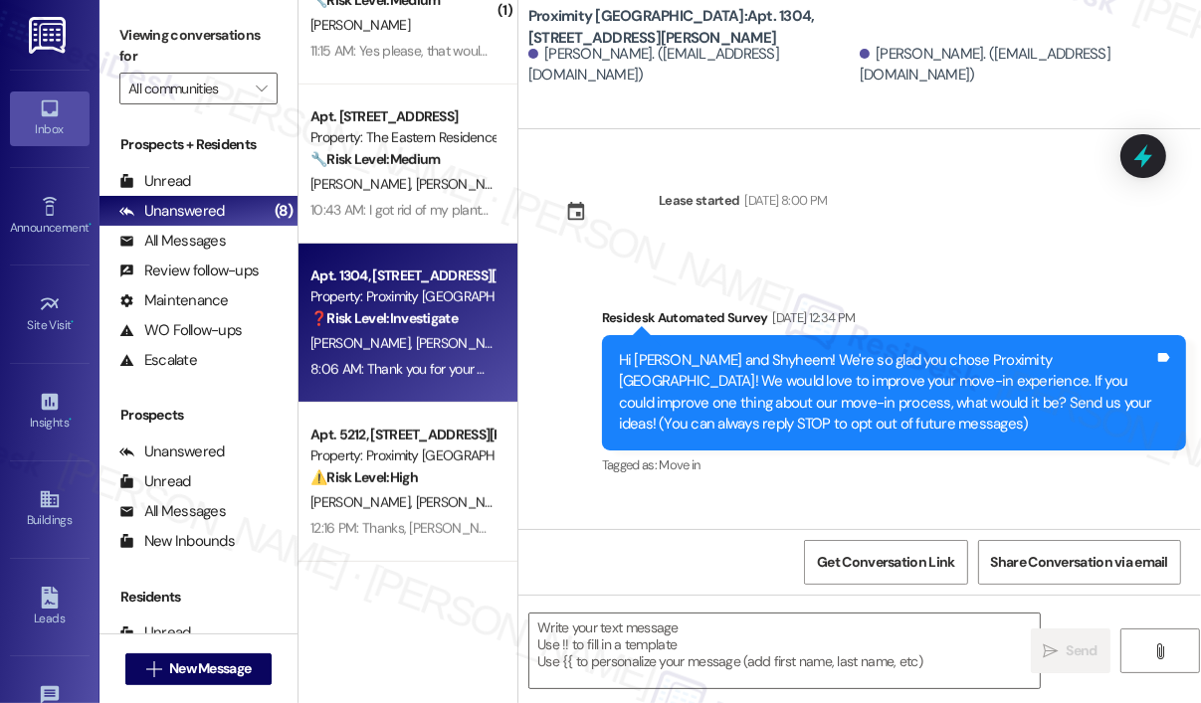
scroll to position [6790, 0]
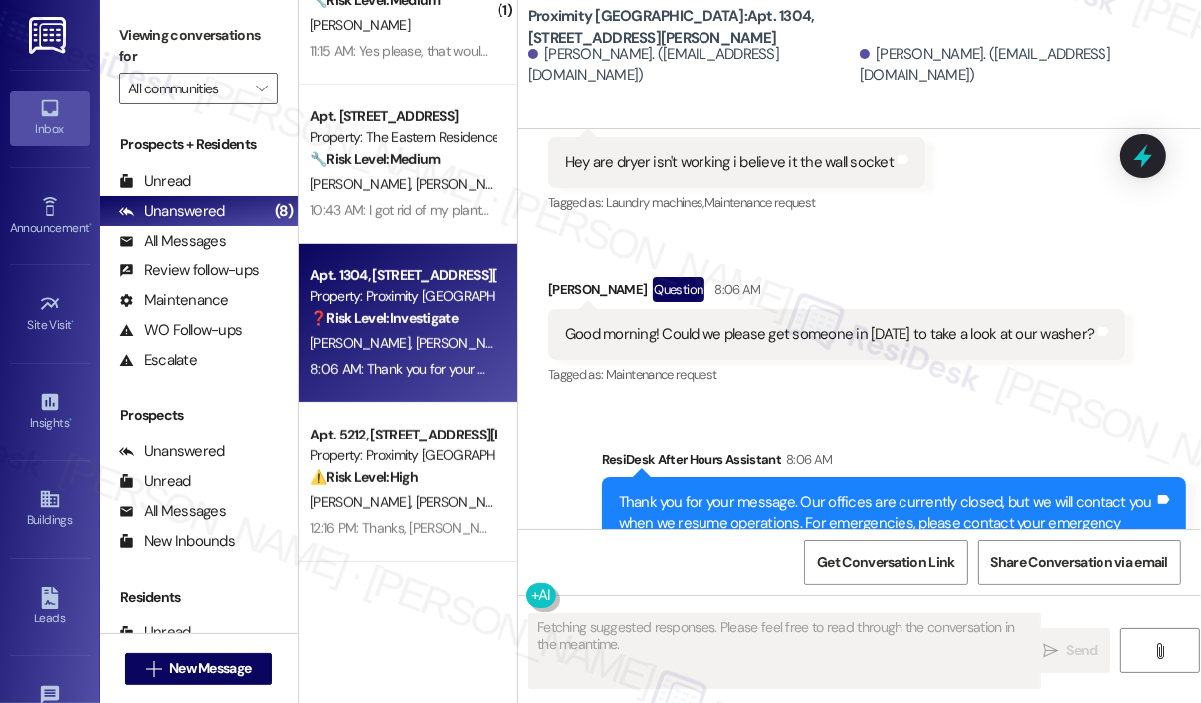
click at [921, 324] on div "Good morning! Could we please get someone in today to take a look at our washer?" at bounding box center [829, 334] width 528 height 21
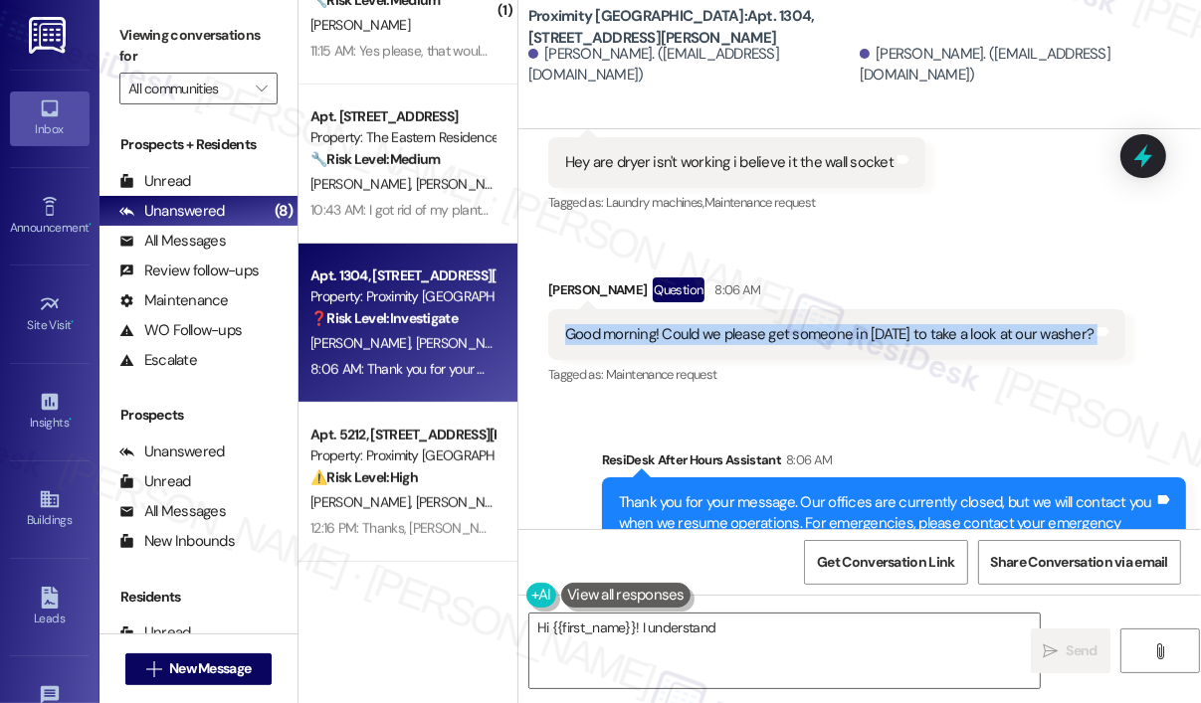
click at [921, 324] on div "Good morning! Could we please get someone in today to take a look at our washer?" at bounding box center [829, 334] width 528 height 21
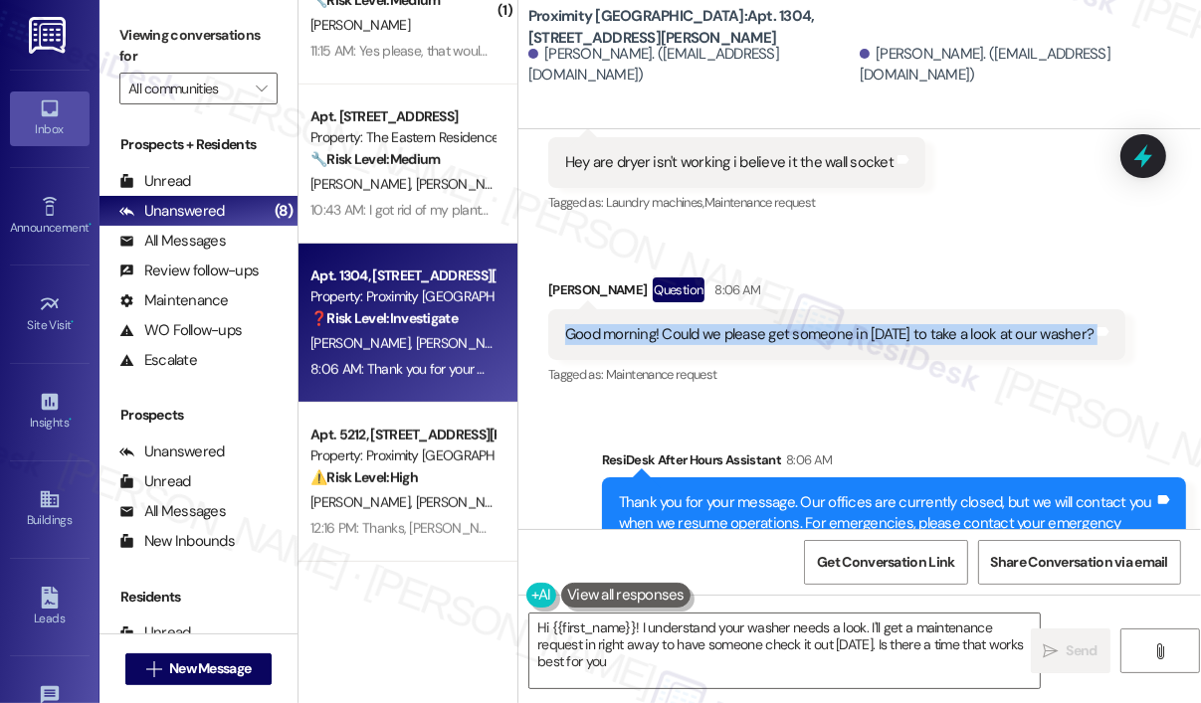
type textarea "Hi {{first_name}}! I understand your washer needs a look. I'll get a maintenanc…"
click at [921, 324] on div "Good morning! Could we please get someone in today to take a look at our washer?" at bounding box center [829, 334] width 528 height 21
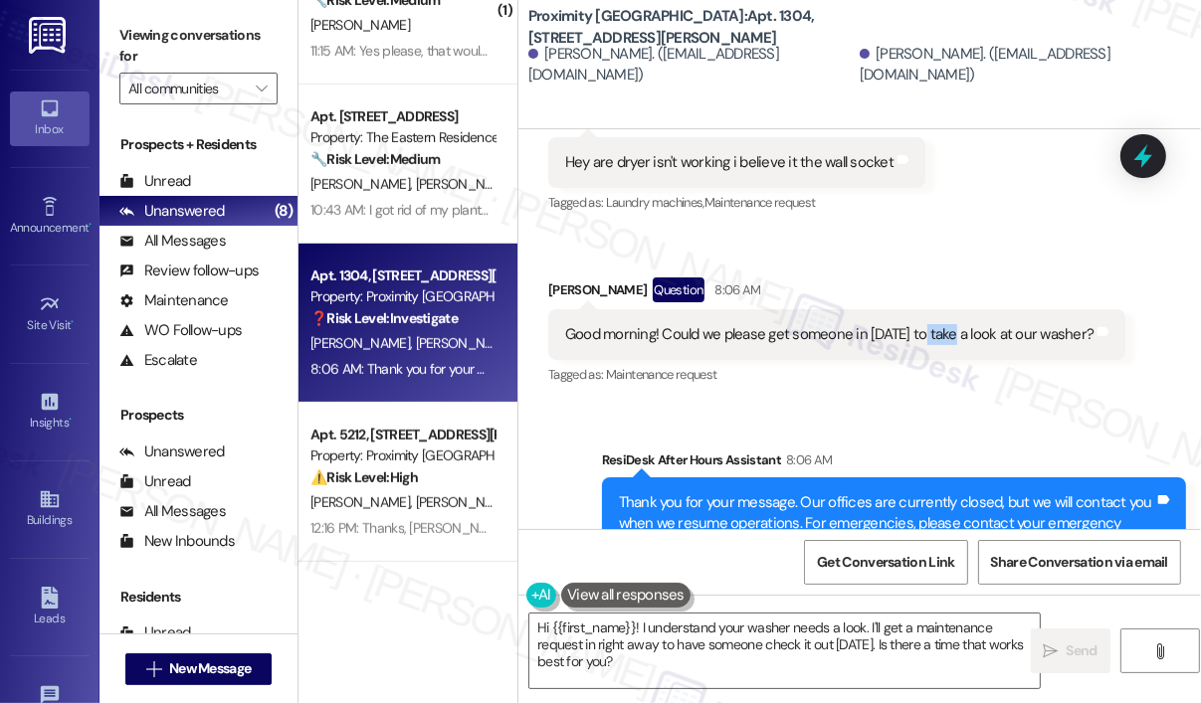
click at [921, 324] on div "Good morning! Could we please get someone in today to take a look at our washer?" at bounding box center [829, 334] width 528 height 21
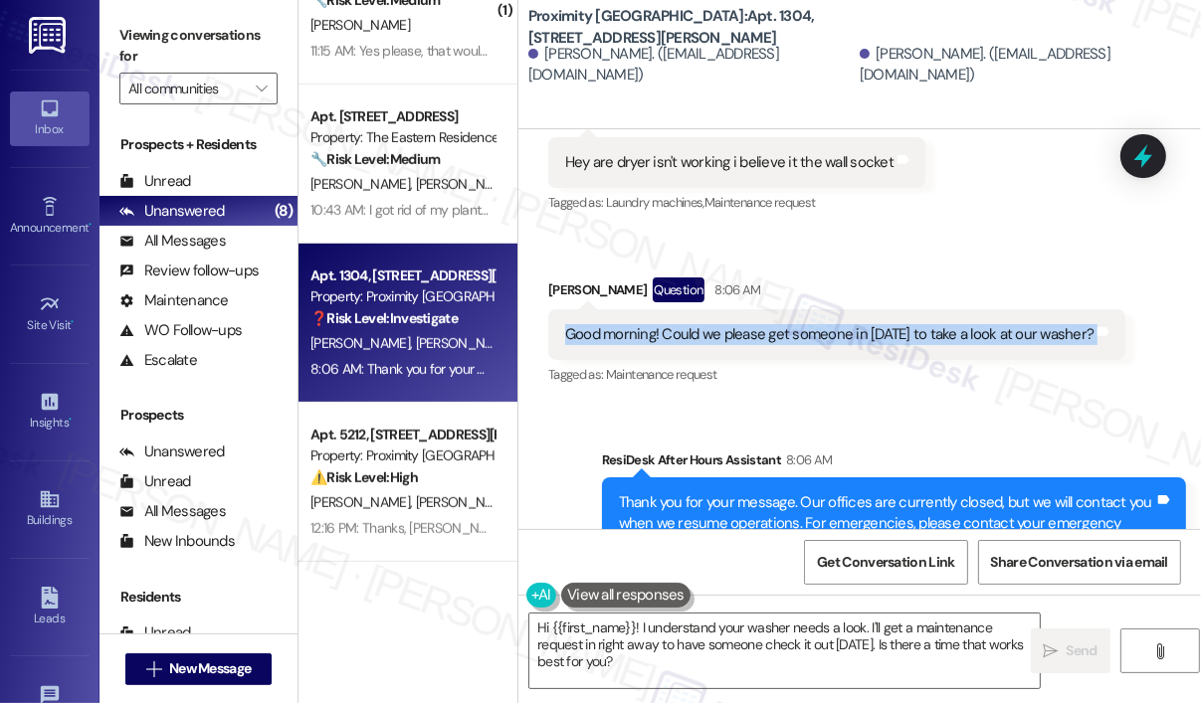
click at [921, 324] on div "Good morning! Could we please get someone in today to take a look at our washer?" at bounding box center [829, 334] width 528 height 21
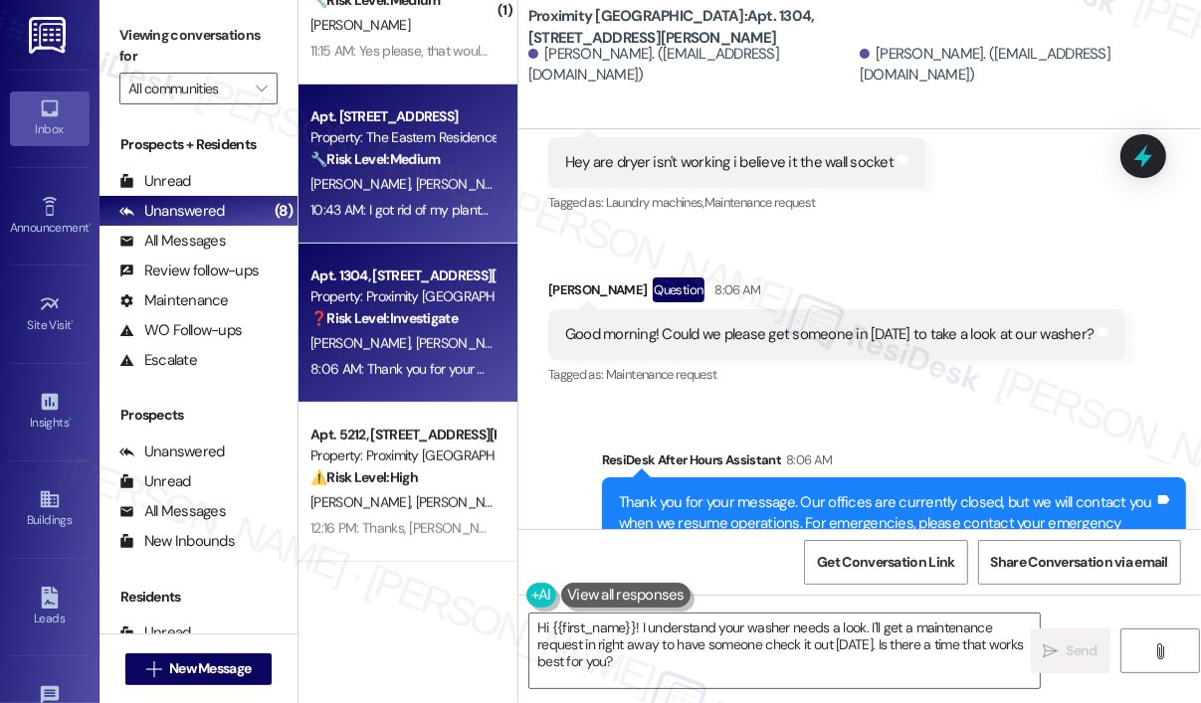
click at [407, 138] on div "Property: The Eastern Residences at [GEOGRAPHIC_DATA]" at bounding box center [402, 137] width 184 height 21
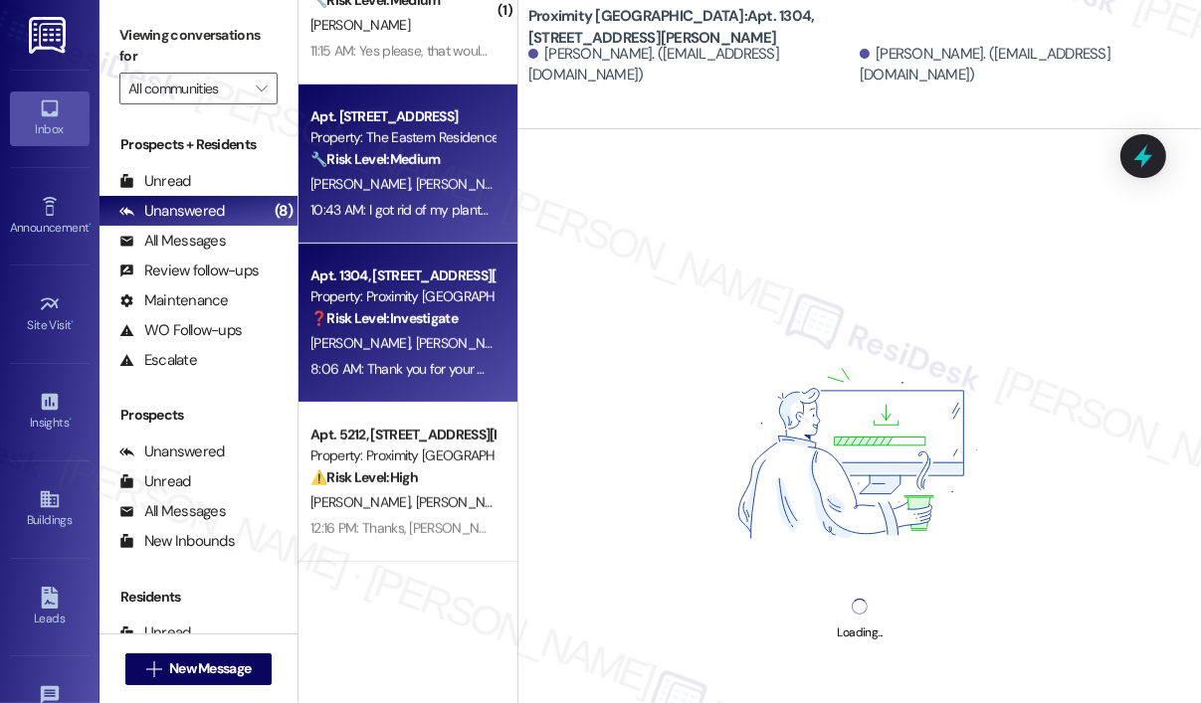
click at [394, 293] on div "Property: Proximity [GEOGRAPHIC_DATA]" at bounding box center [402, 297] width 184 height 21
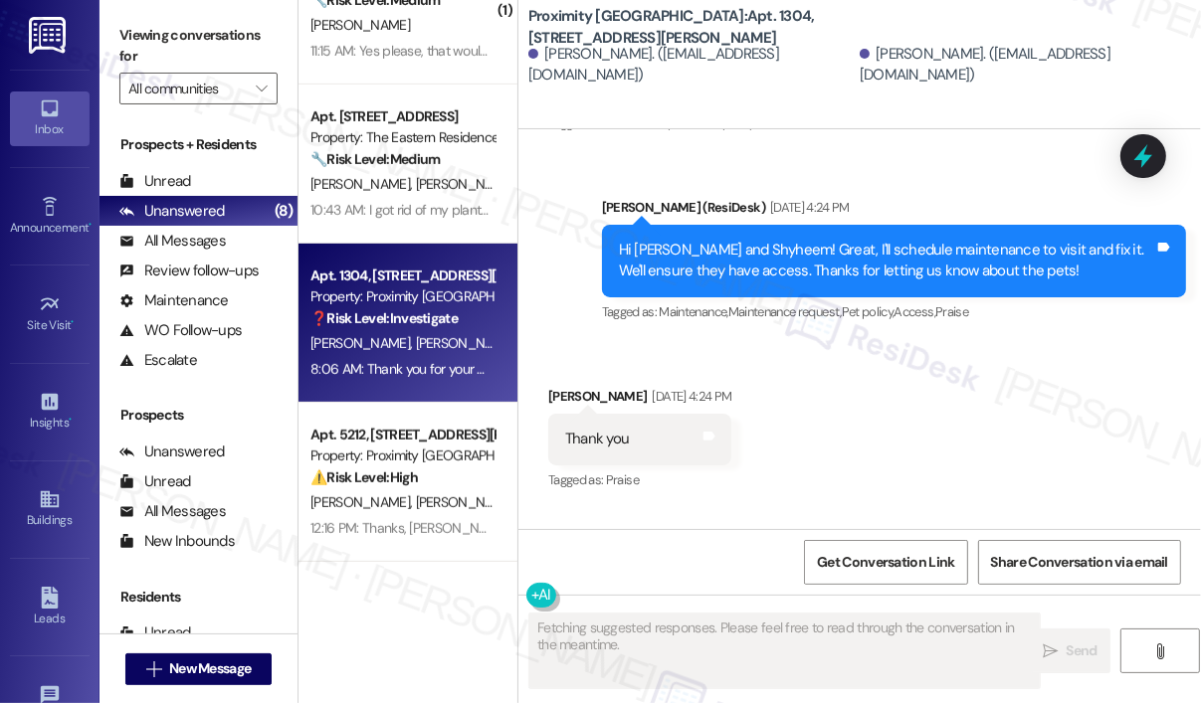
scroll to position [5881, 0]
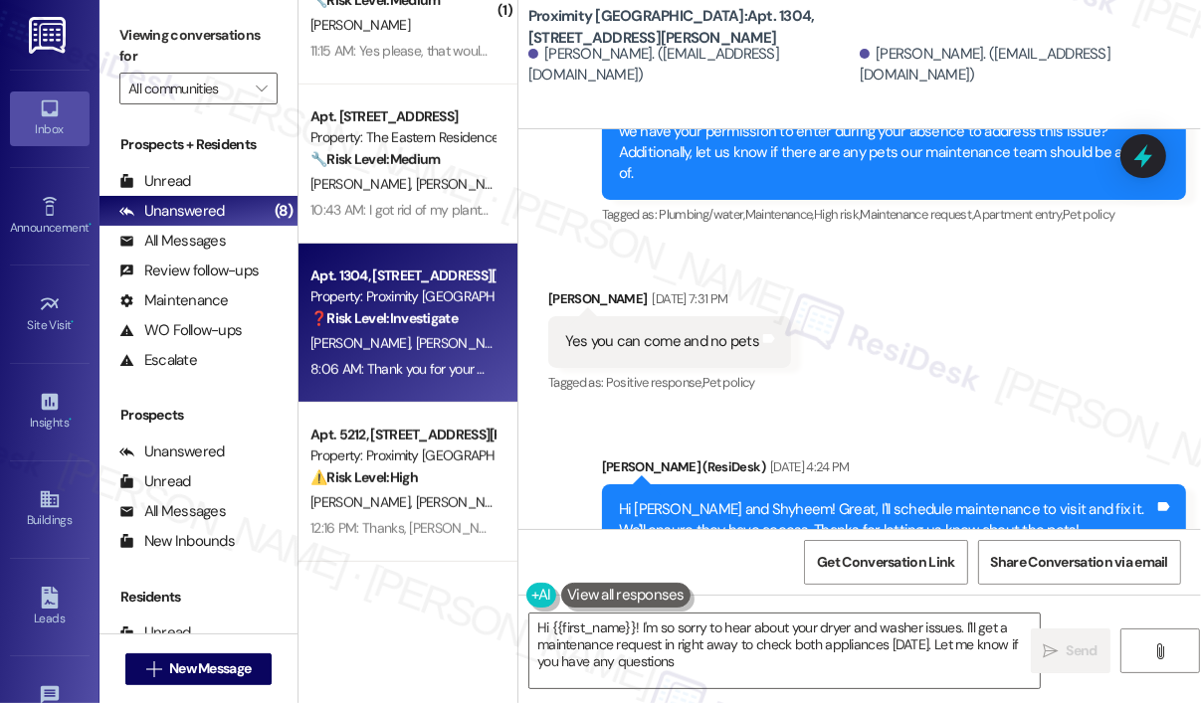
type textarea "Hi {{first_name}}! I'm so sorry to hear about your dryer and washer issues. I'l…"
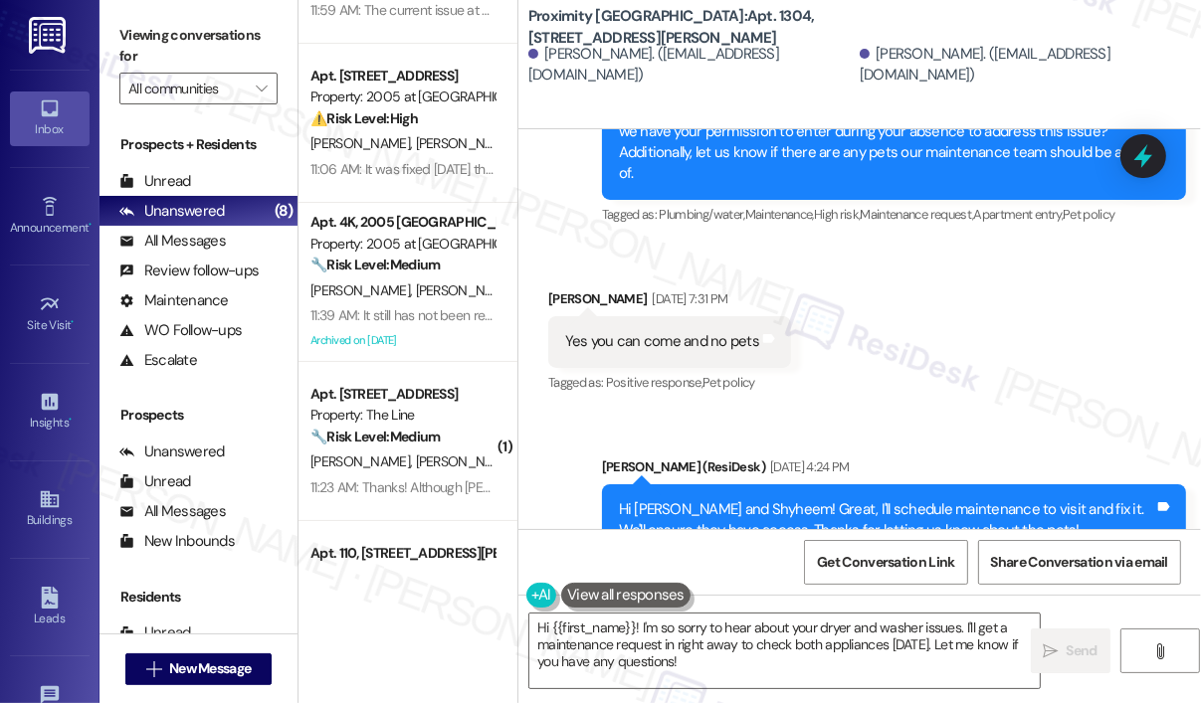
scroll to position [114, 0]
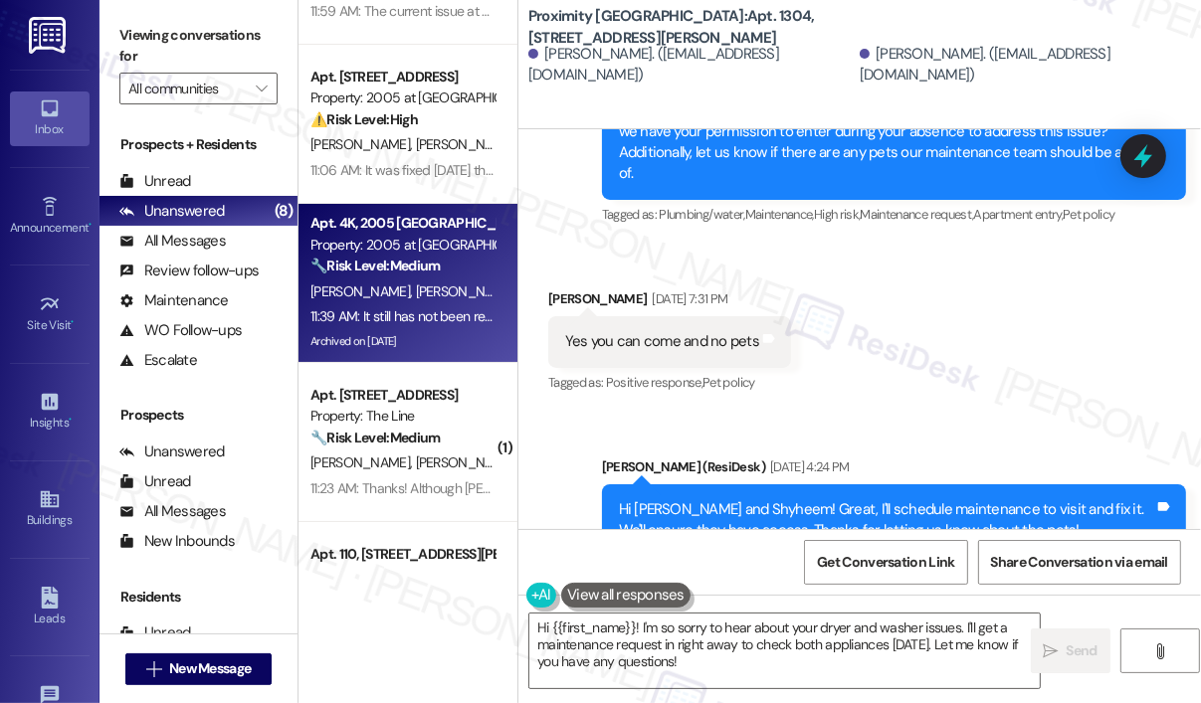
click at [389, 314] on div "11:39 AM: It still has not been replaced. 11:39 AM: It still has not been repla…" at bounding box center [418, 316] width 217 height 18
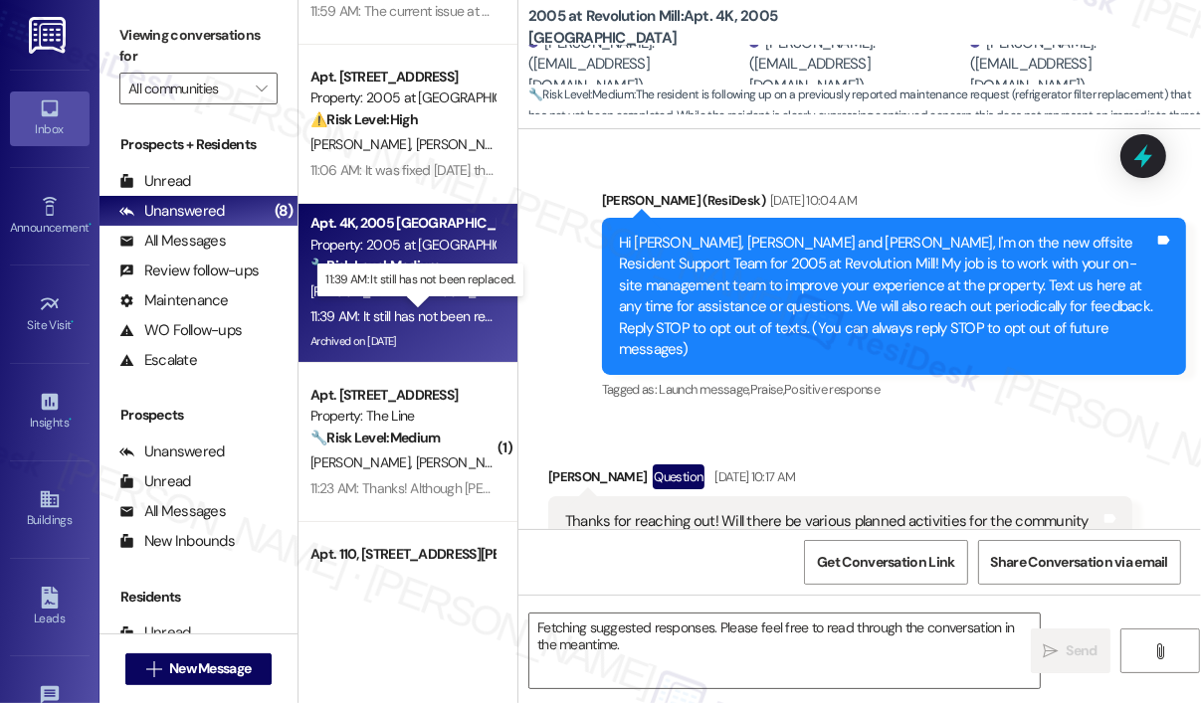
scroll to position [30392, 0]
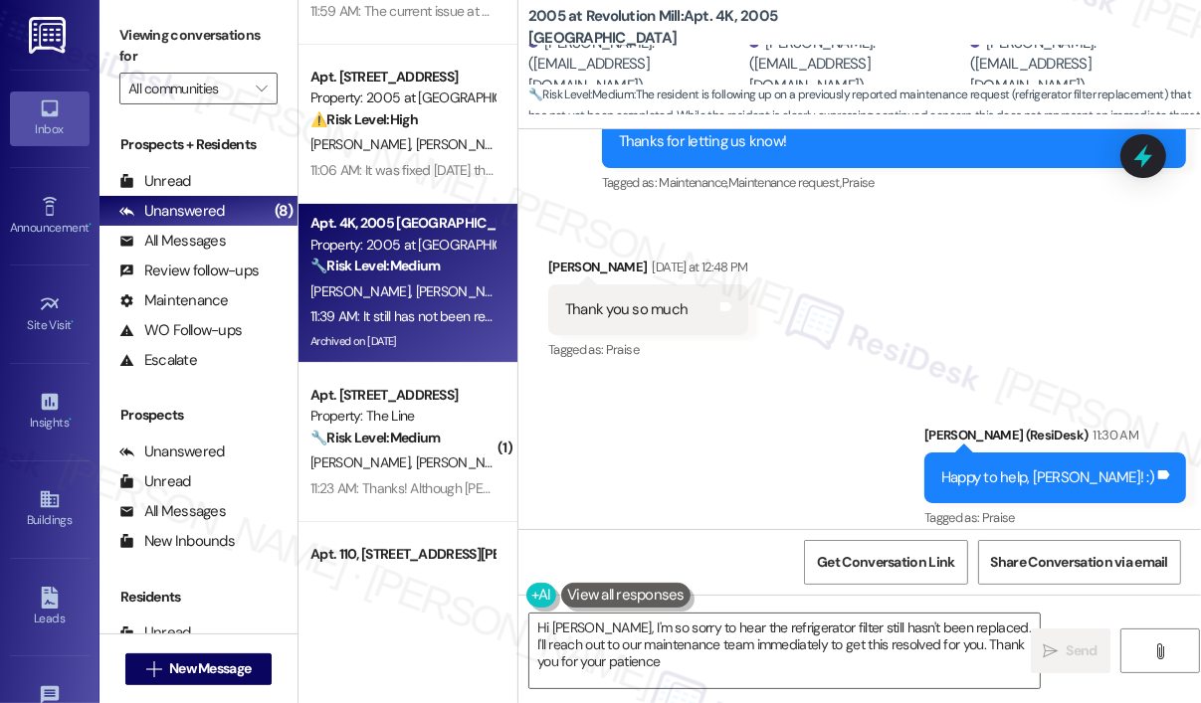
type textarea "Hi Anthony, I'm so sorry to hear the refrigerator filter still hasn't been repl…"
click at [913, 548] on div "Received via SMS Mia Akins 11:39 AM It still has not been replaced. Tags and no…" at bounding box center [859, 632] width 682 height 168
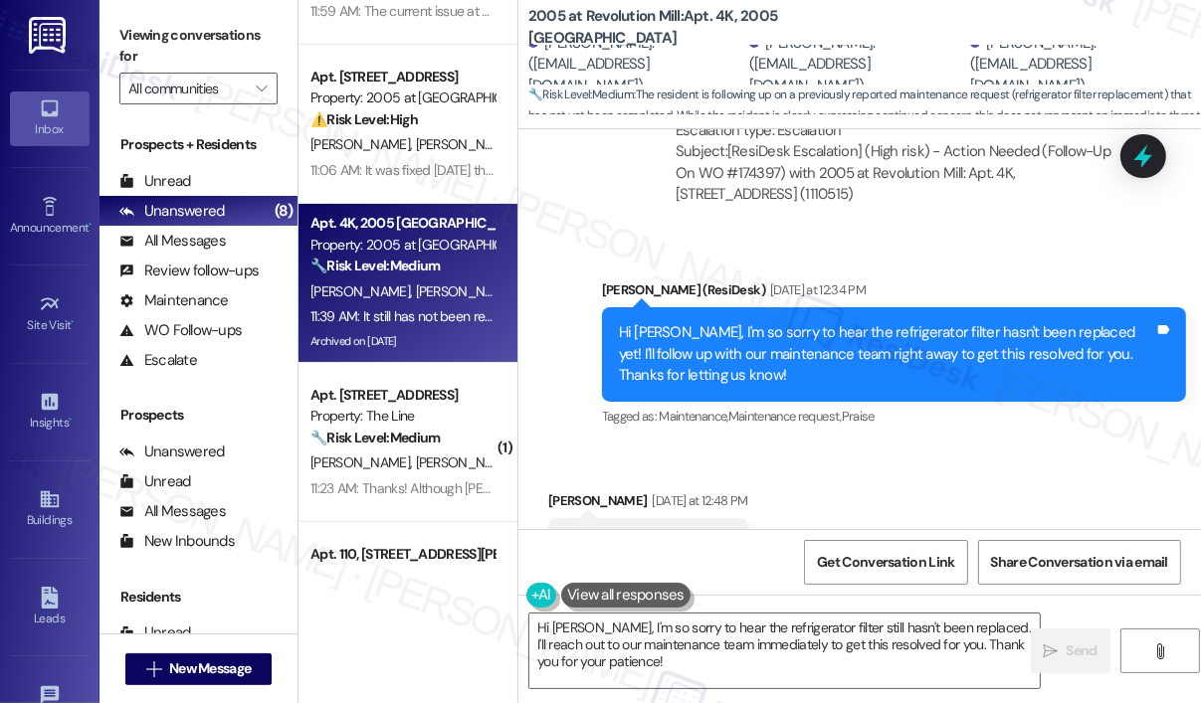
scroll to position [30194, 0]
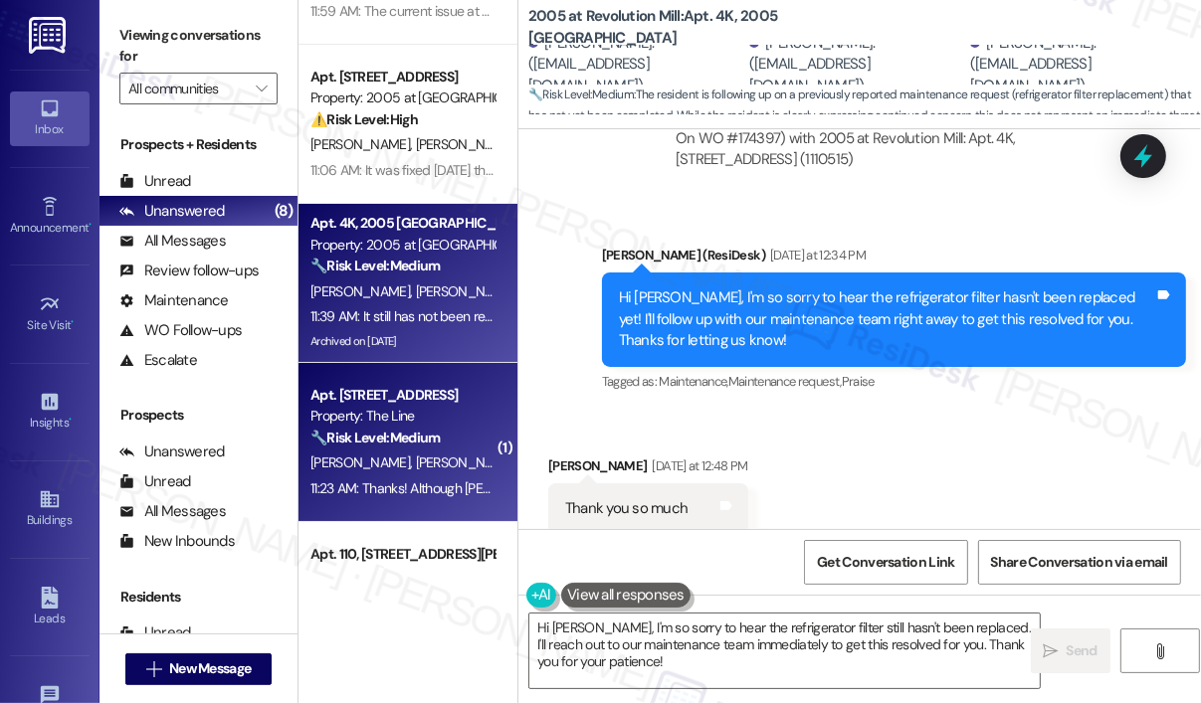
click at [416, 464] on span "[PERSON_NAME]" at bounding box center [465, 463] width 99 height 18
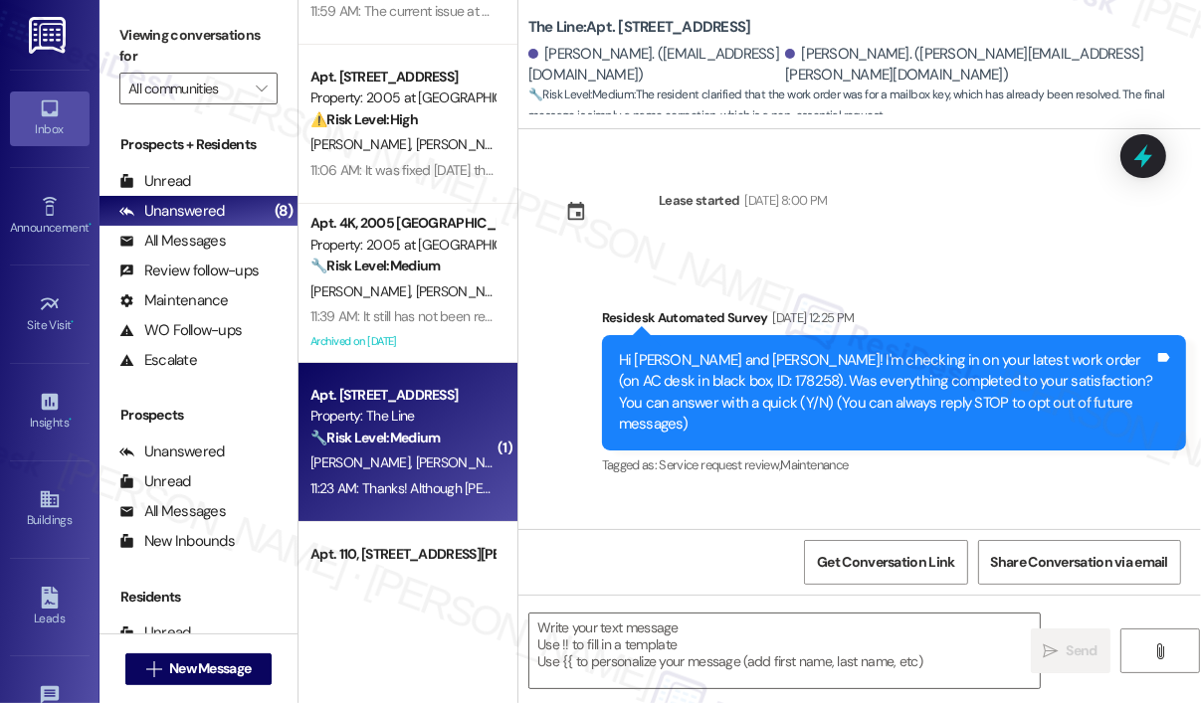
scroll to position [328, 0]
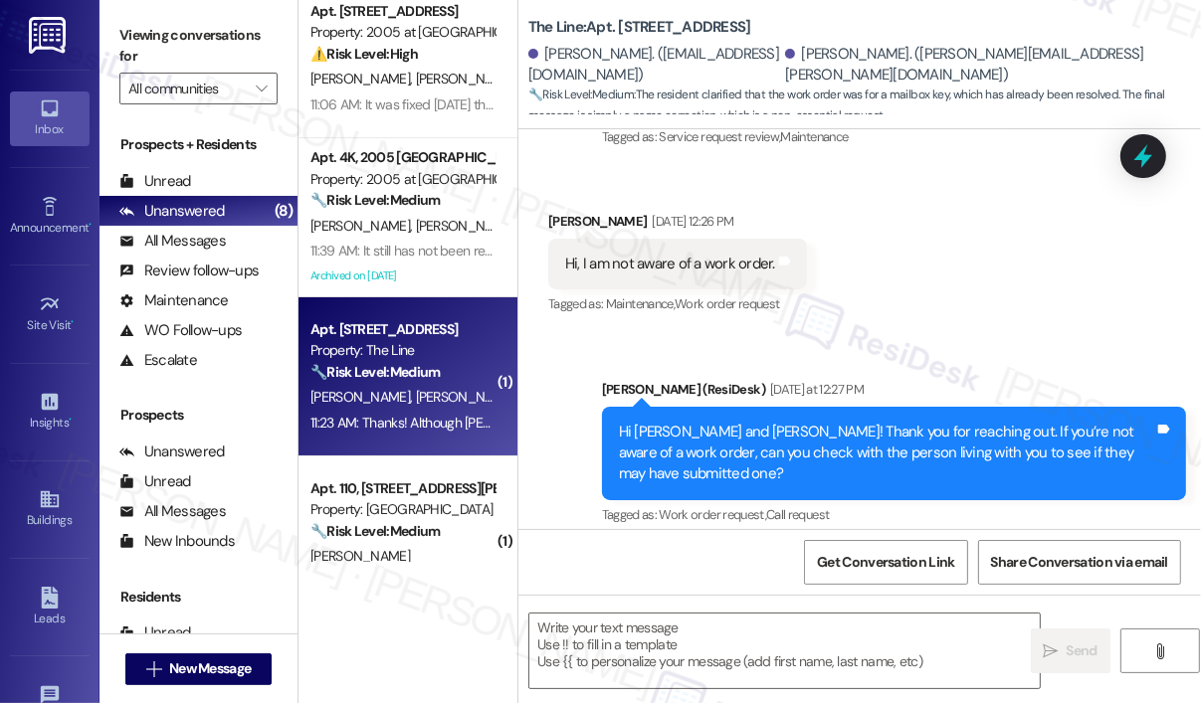
type textarea "Fetching suggested responses. Please feel free to read through the conversation…"
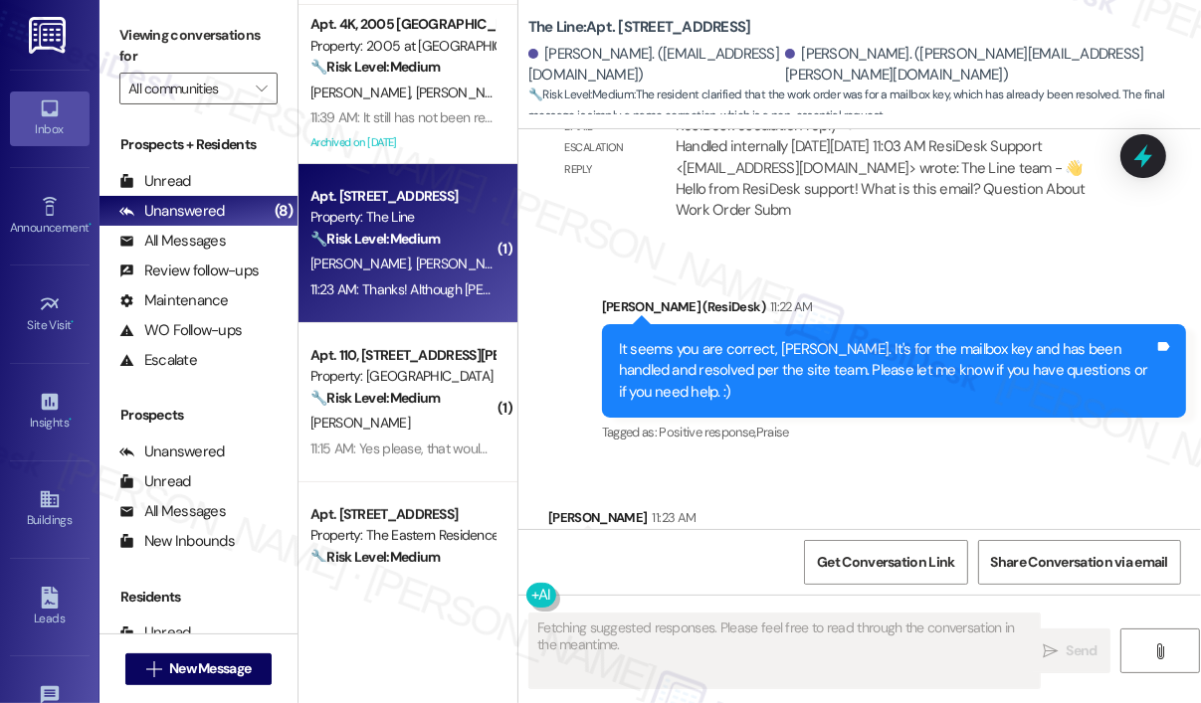
scroll to position [1938, 0]
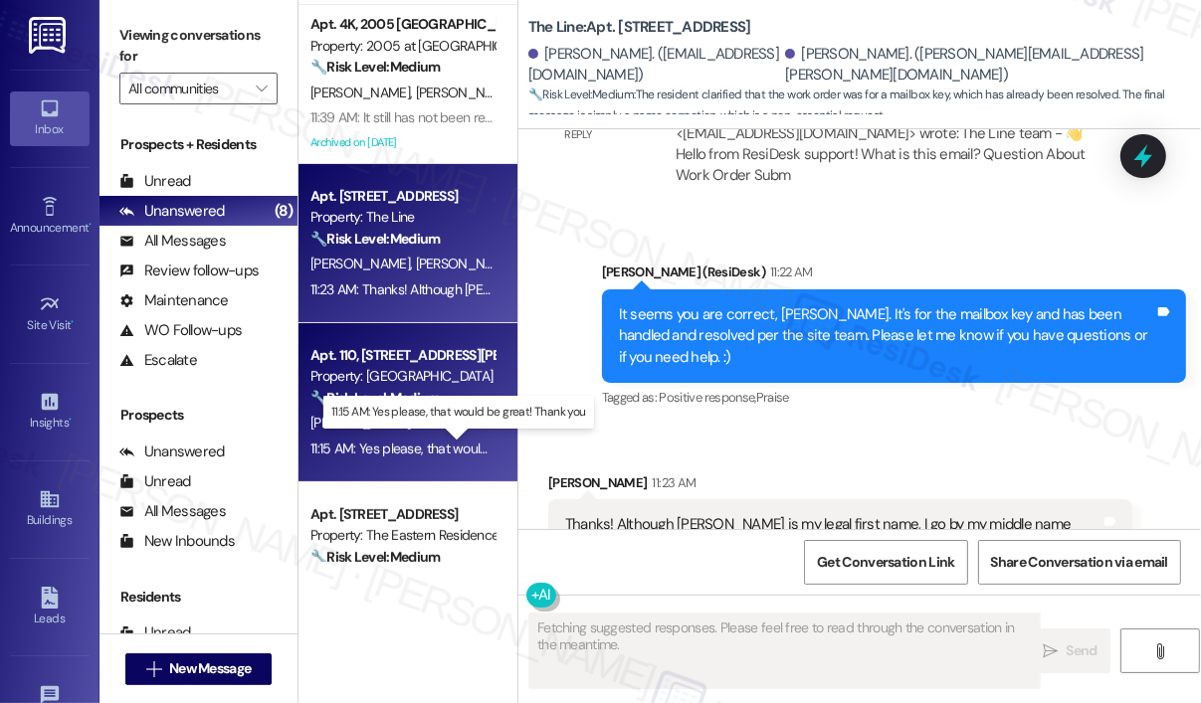
click at [425, 447] on div "11:15 AM: Yes please, that would be great! Thank you 11:15 AM: Yes please, that…" at bounding box center [458, 449] width 296 height 18
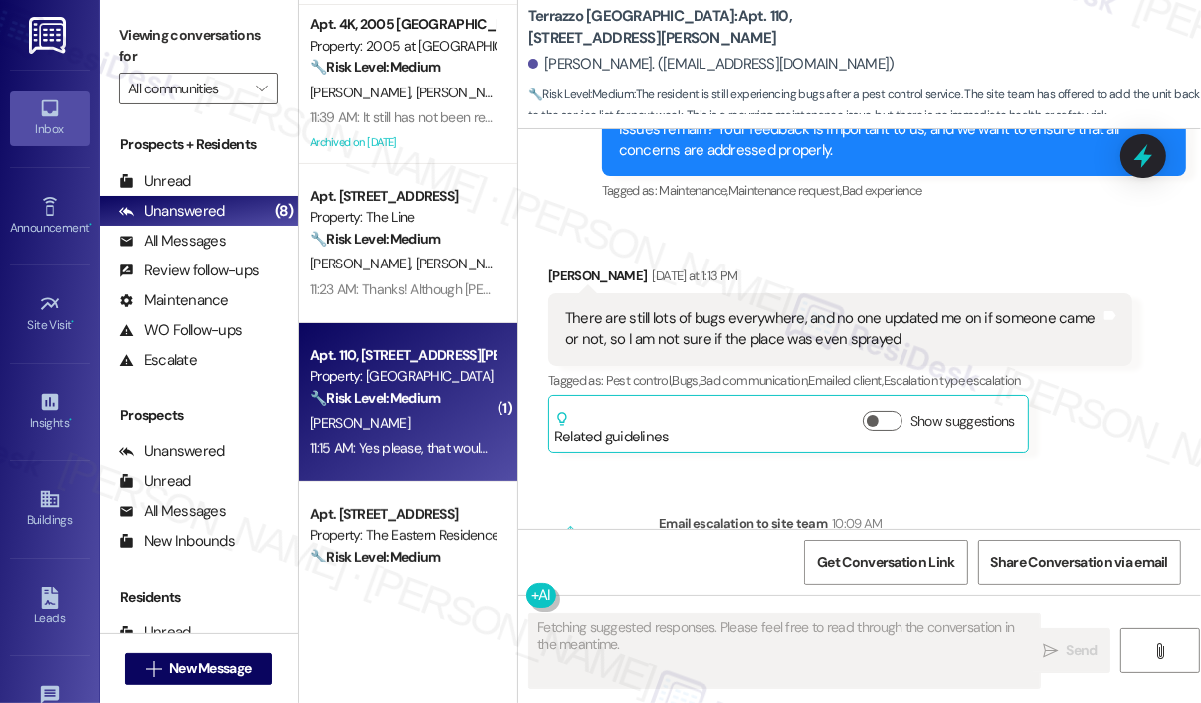
scroll to position [5894, 0]
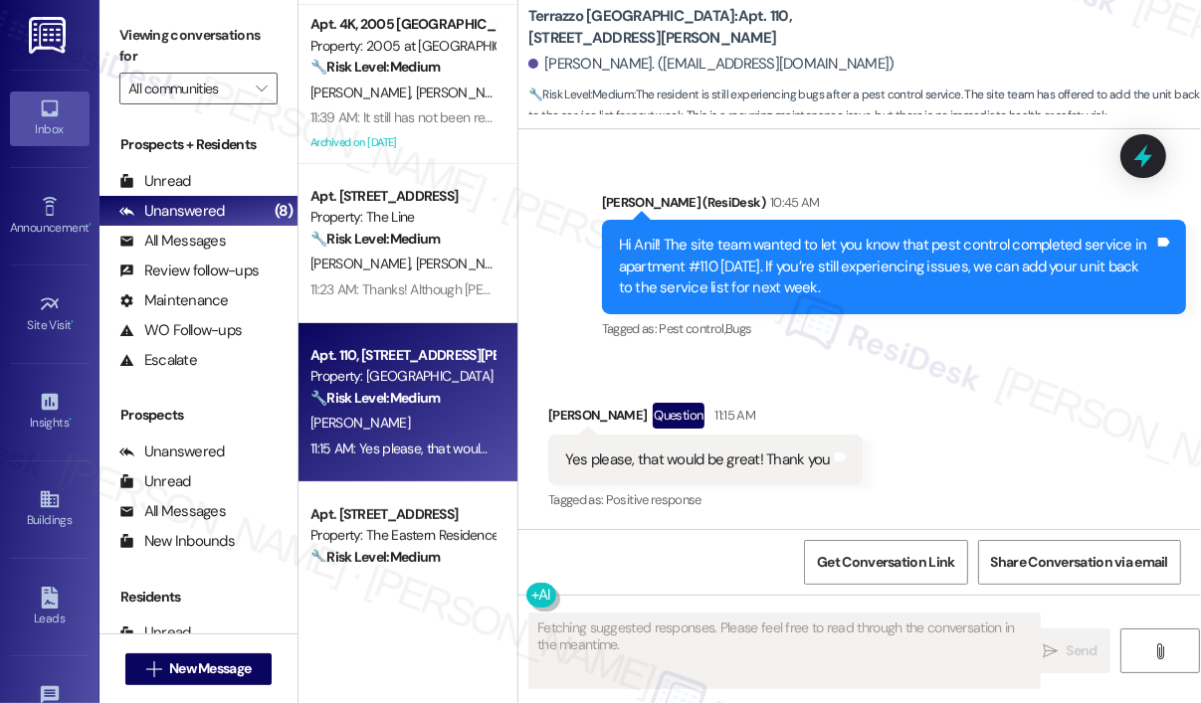
click at [1022, 405] on div "Received via SMS Anil Prasad Question 11:15 AM Yes please, that would be great!…" at bounding box center [859, 444] width 682 height 172
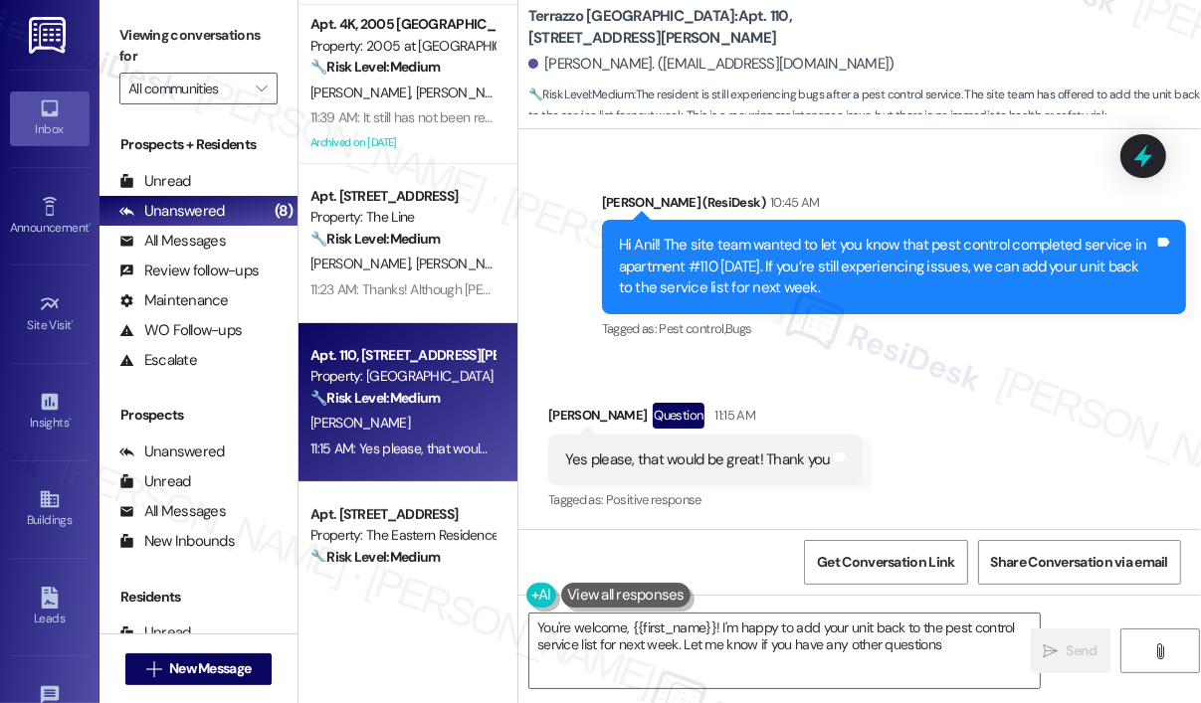
type textarea "You're welcome, {{first_name}}! I'm happy to add your unit back to the pest con…"
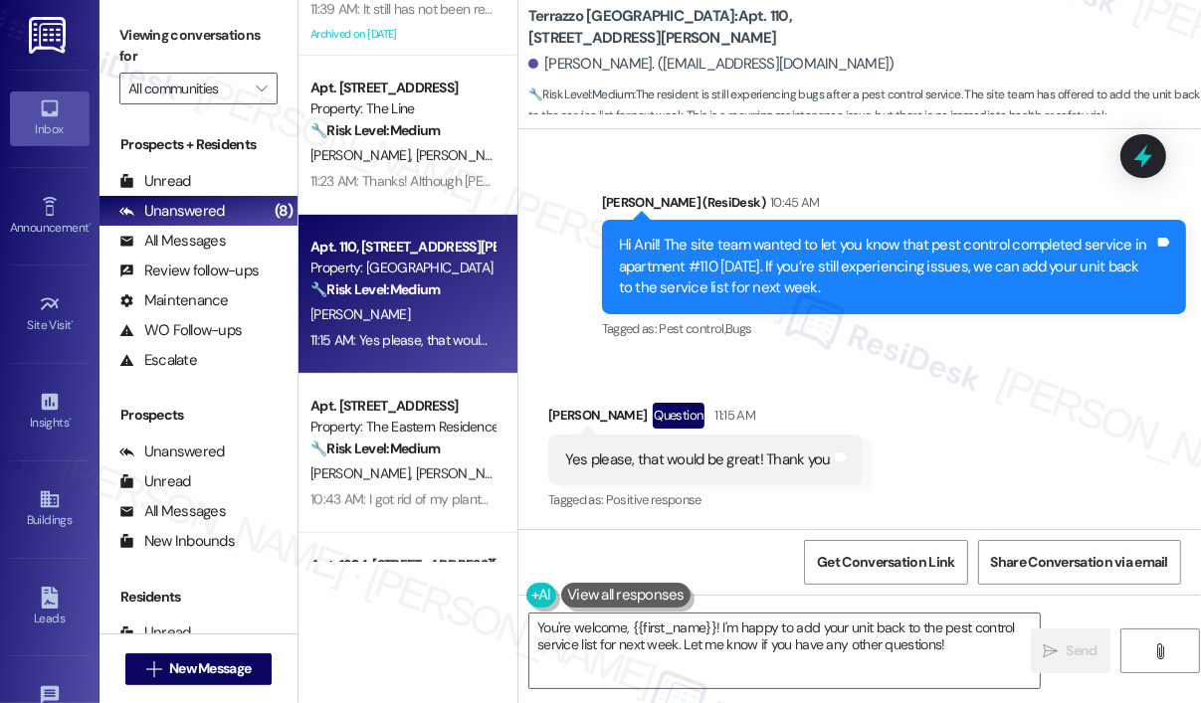
scroll to position [552, 0]
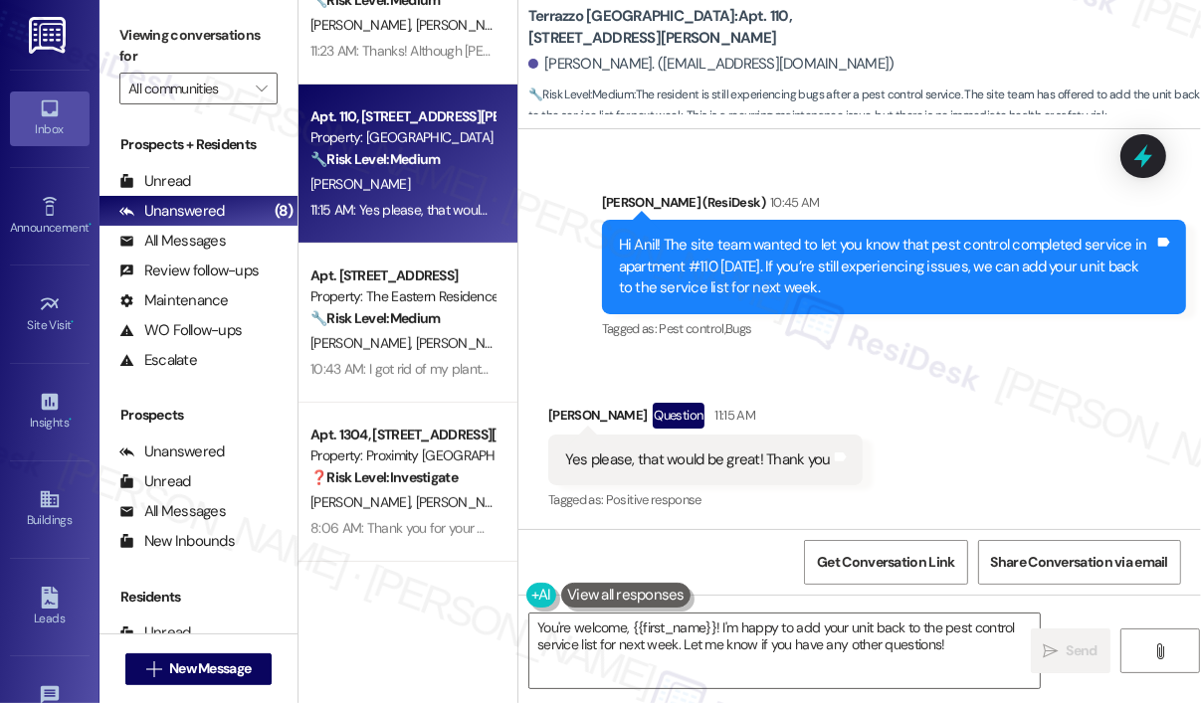
click at [938, 436] on div "Received via SMS Anil Prasad Question 11:15 AM Yes please, that would be great!…" at bounding box center [859, 444] width 682 height 172
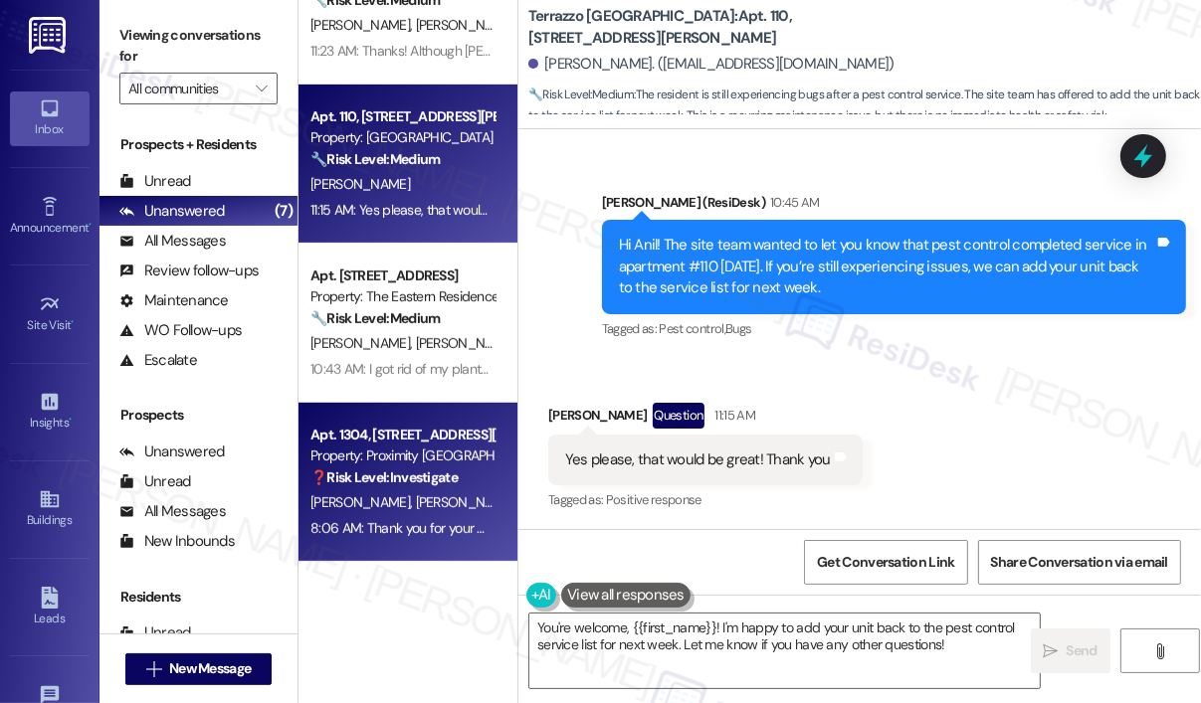
click at [439, 468] on div "❓ Risk Level: Investigate" at bounding box center [402, 478] width 184 height 21
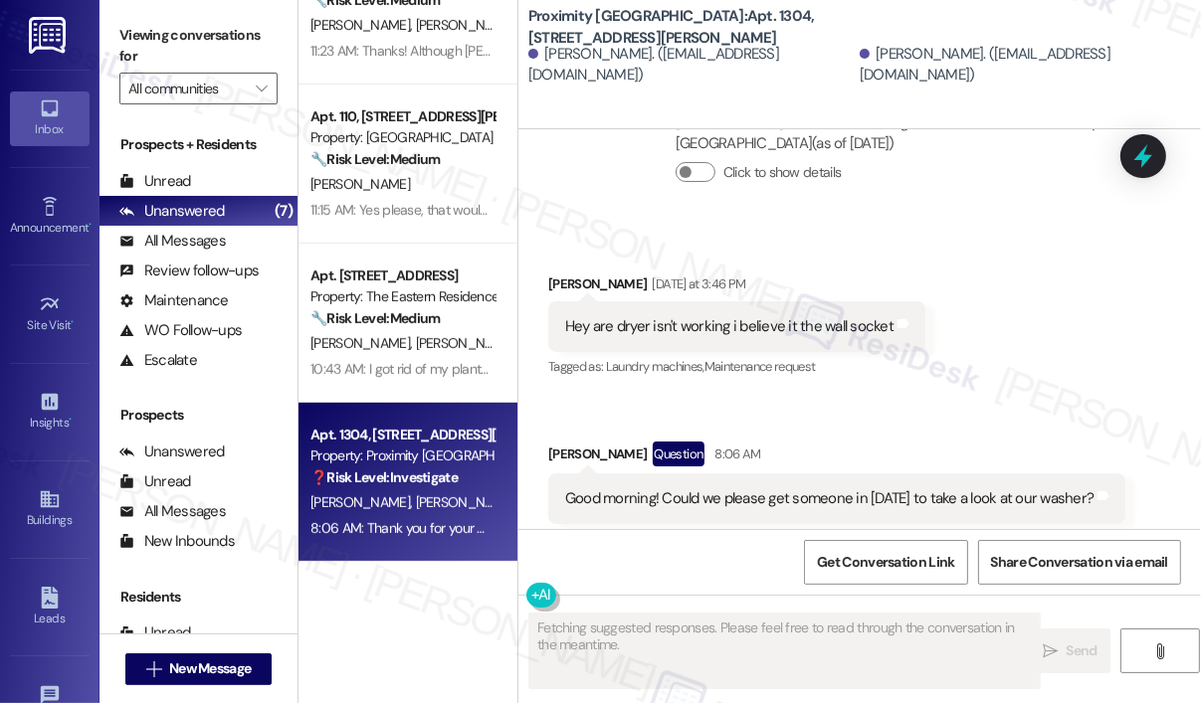
scroll to position [6578, 0]
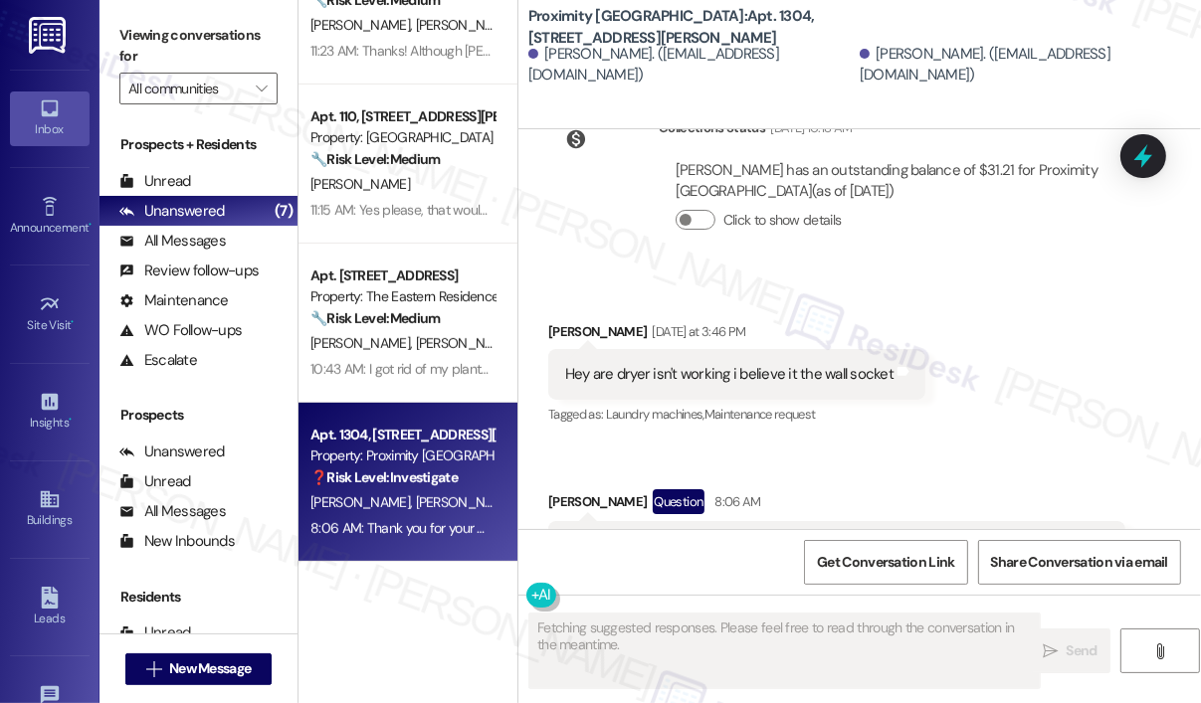
click at [991, 374] on div "Received via SMS Shyheem Scott Yesterday at 3:46 PM Hey are dryer isn't working…" at bounding box center [859, 447] width 682 height 340
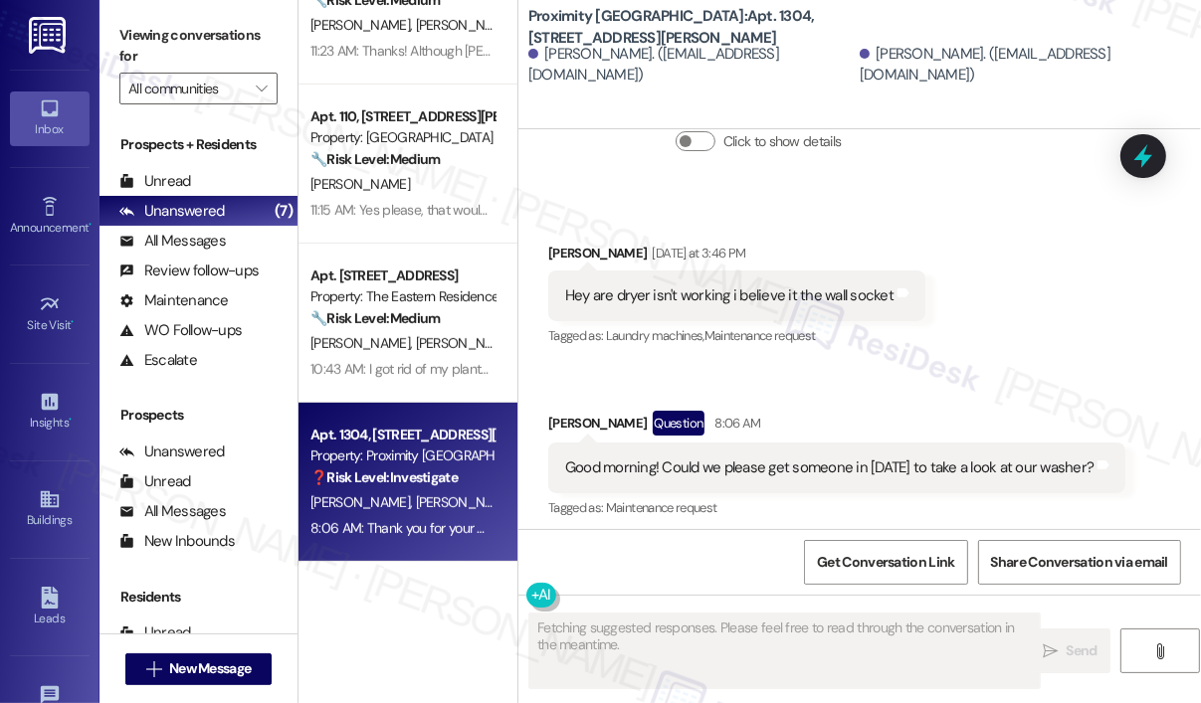
scroll to position [6790, 0]
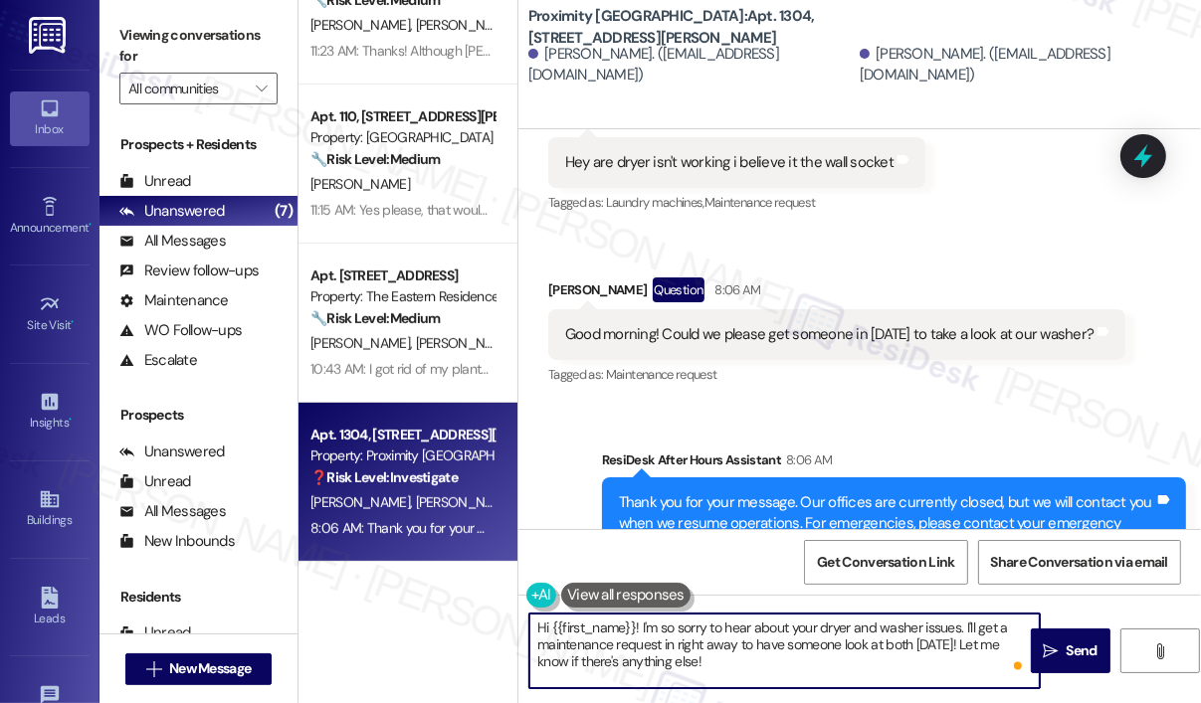
drag, startPoint x: 732, startPoint y: 674, endPoint x: 645, endPoint y: 640, distance: 94.2
click at [641, 628] on textarea "Hi {{first_name}}! I'm so sorry to hear about your dryer and washer issues. I'l…" at bounding box center [784, 651] width 510 height 75
paste textarea "Thank you for reaching out. Can you let us know what issue you’re experiencing …"
click at [813, 656] on textarea "Hi {{first_name}}! Thank you for reaching out. Can you let us know what issue y…" at bounding box center [784, 651] width 510 height 75
type textarea "Hi {{first_name}}! Thank you for reaching out. Can you let us know what issue y…"
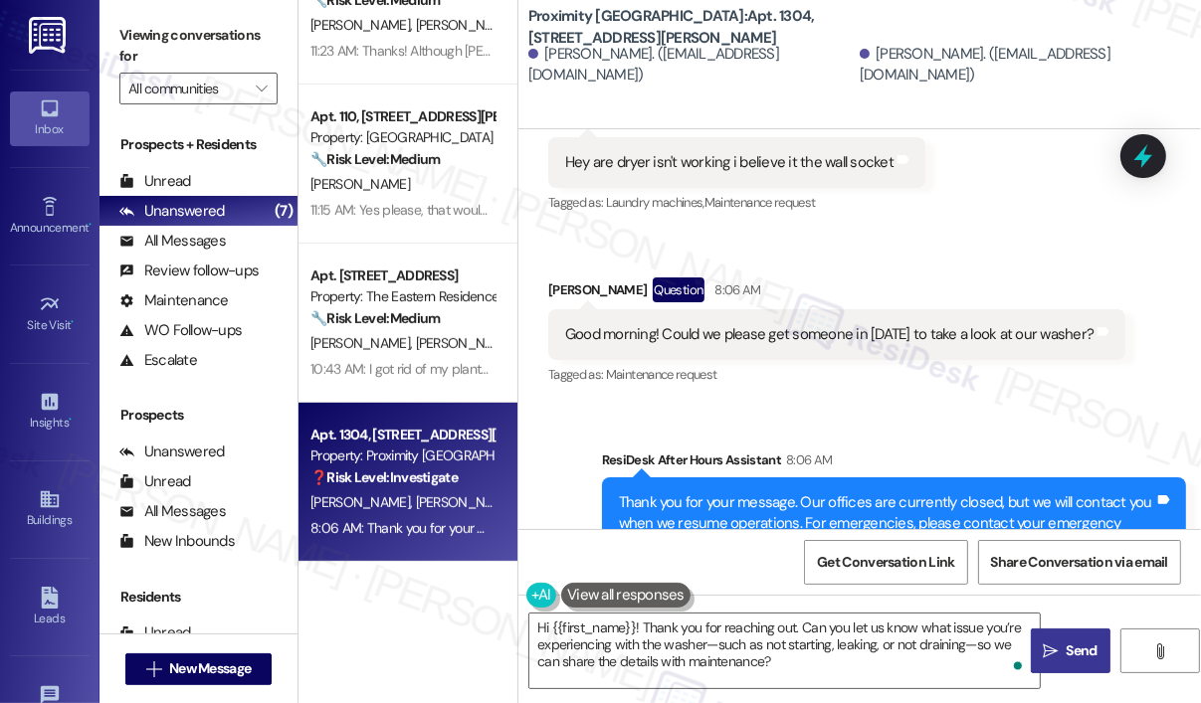
click at [1062, 647] on span "Send" at bounding box center [1081, 651] width 39 height 21
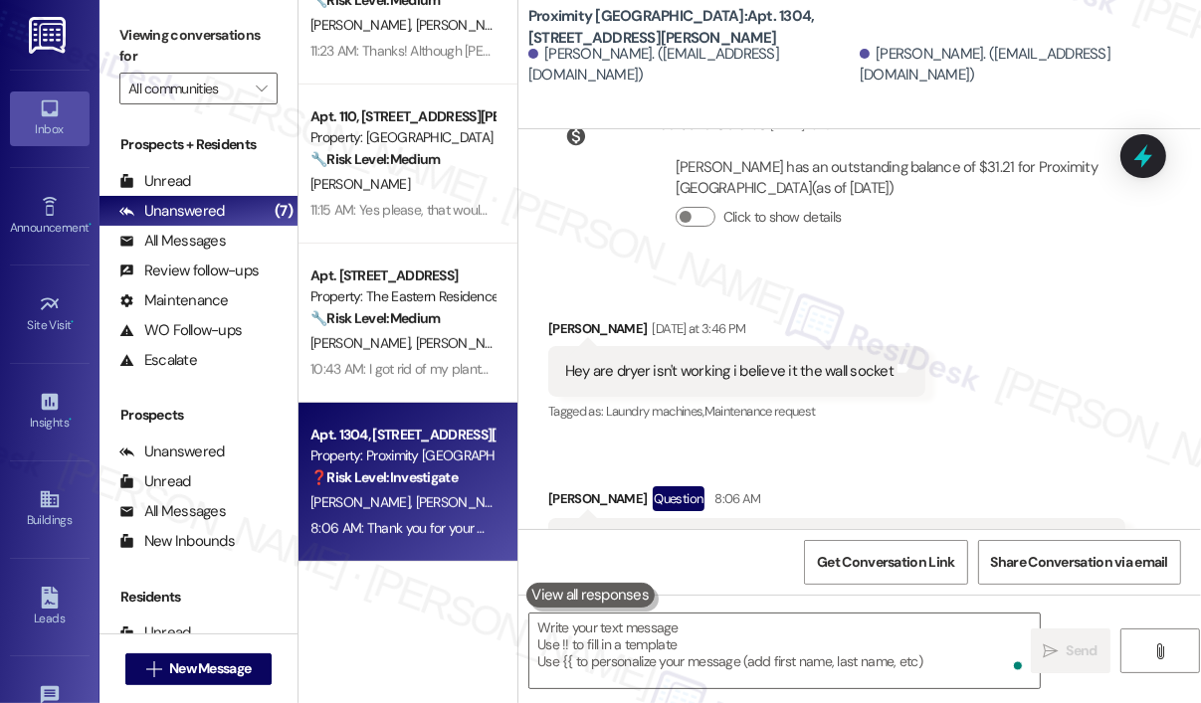
scroll to position [6578, 0]
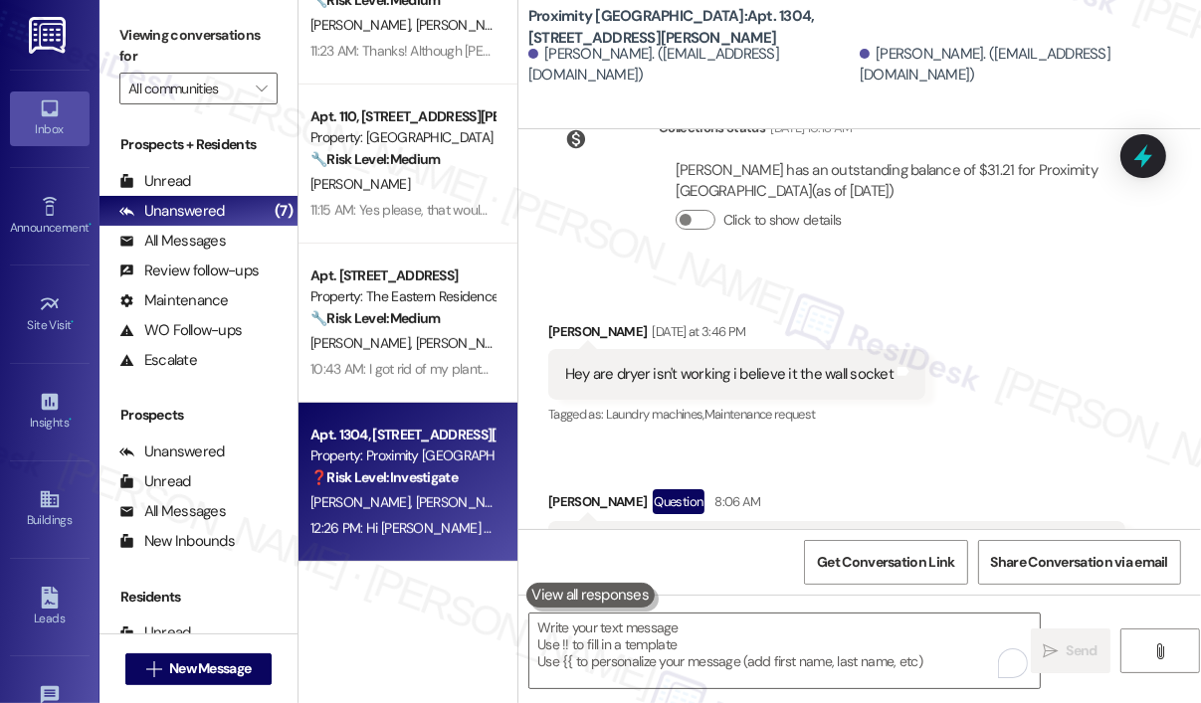
click at [950, 350] on div "Received via SMS Shyheem Scott Yesterday at 3:46 PM Hey are dryer isn't working…" at bounding box center [859, 447] width 682 height 340
click at [947, 352] on div "Received via SMS Shyheem Scott Yesterday at 3:46 PM Hey are dryer isn't working…" at bounding box center [859, 447] width 682 height 340
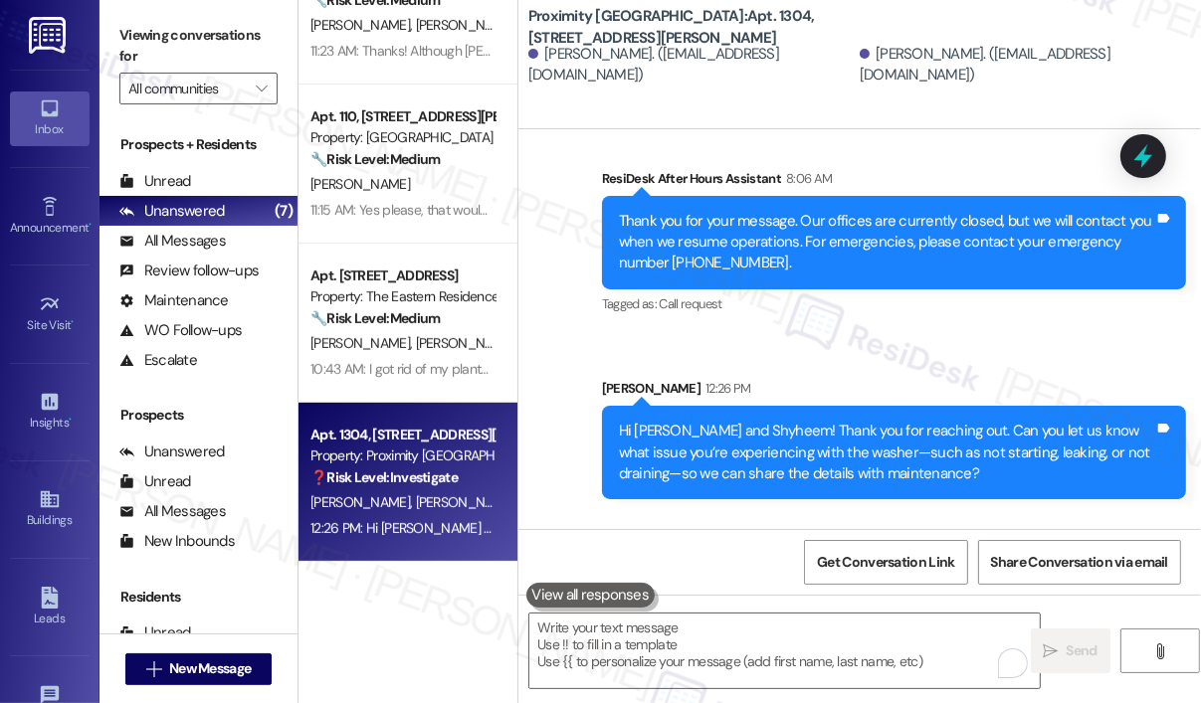
scroll to position [7108, 0]
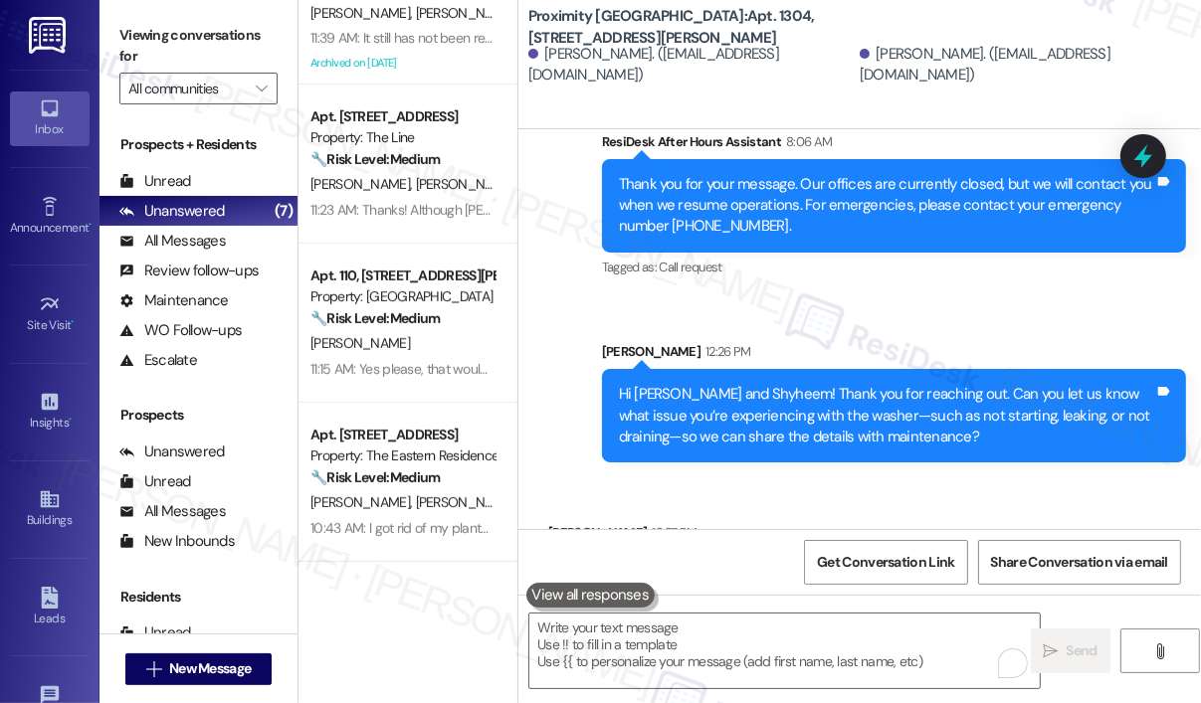
click at [856, 478] on div "Received via SMS Shyheem Scott 12:27 PM The washer isn't turning on Tags and no…" at bounding box center [859, 547] width 682 height 138
click at [539, 335] on div "Sent via SMS ResiDesk After Hours Assistant 8:06 AM Thank you for your message.…" at bounding box center [859, 283] width 682 height 392
click at [832, 211] on div "Sent via SMS ResiDesk After Hours Assistant 8:06 AM Thank you for your message.…" at bounding box center [859, 283] width 682 height 392
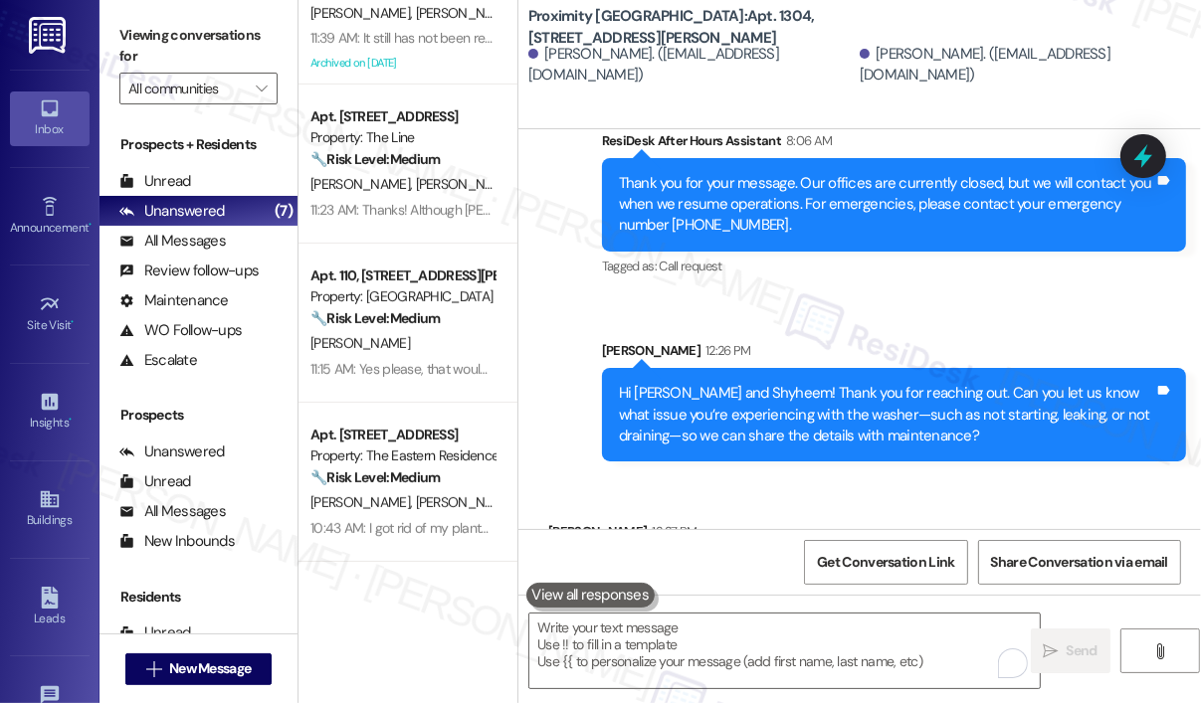
click at [873, 477] on div "Received via SMS Shyheem Scott 12:27 PM The washer isn't turning on Tags and no…" at bounding box center [859, 546] width 682 height 138
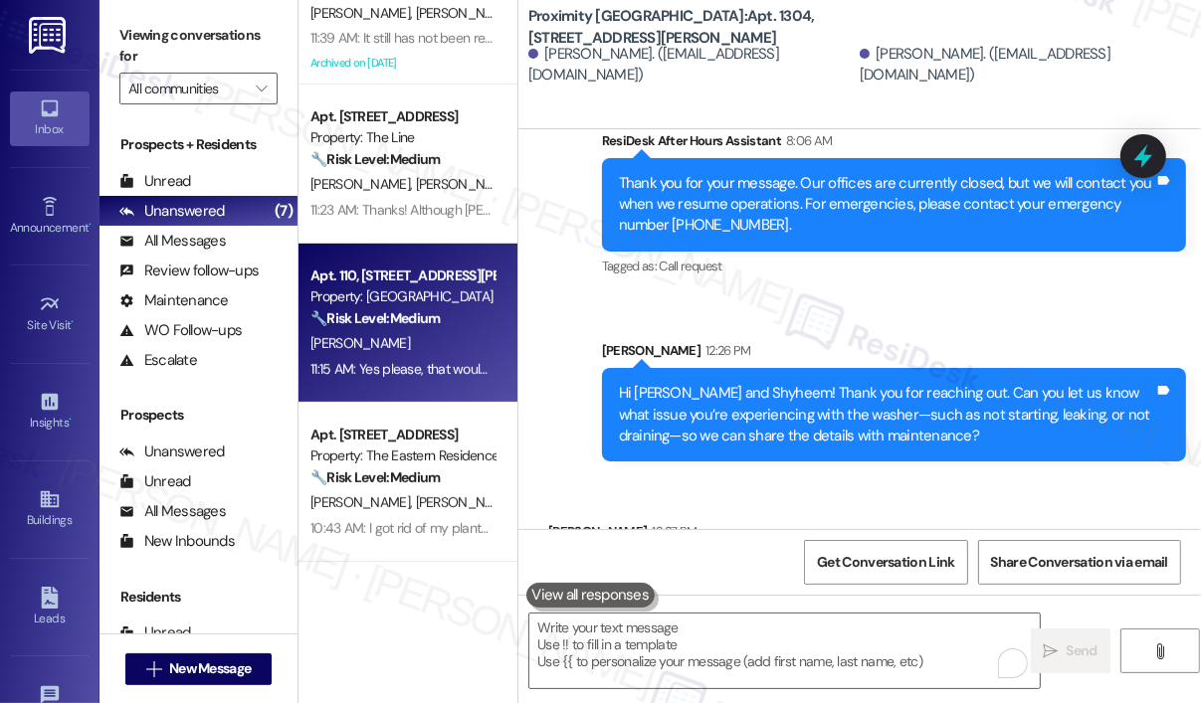
click at [438, 338] on div "[PERSON_NAME]" at bounding box center [402, 343] width 188 height 25
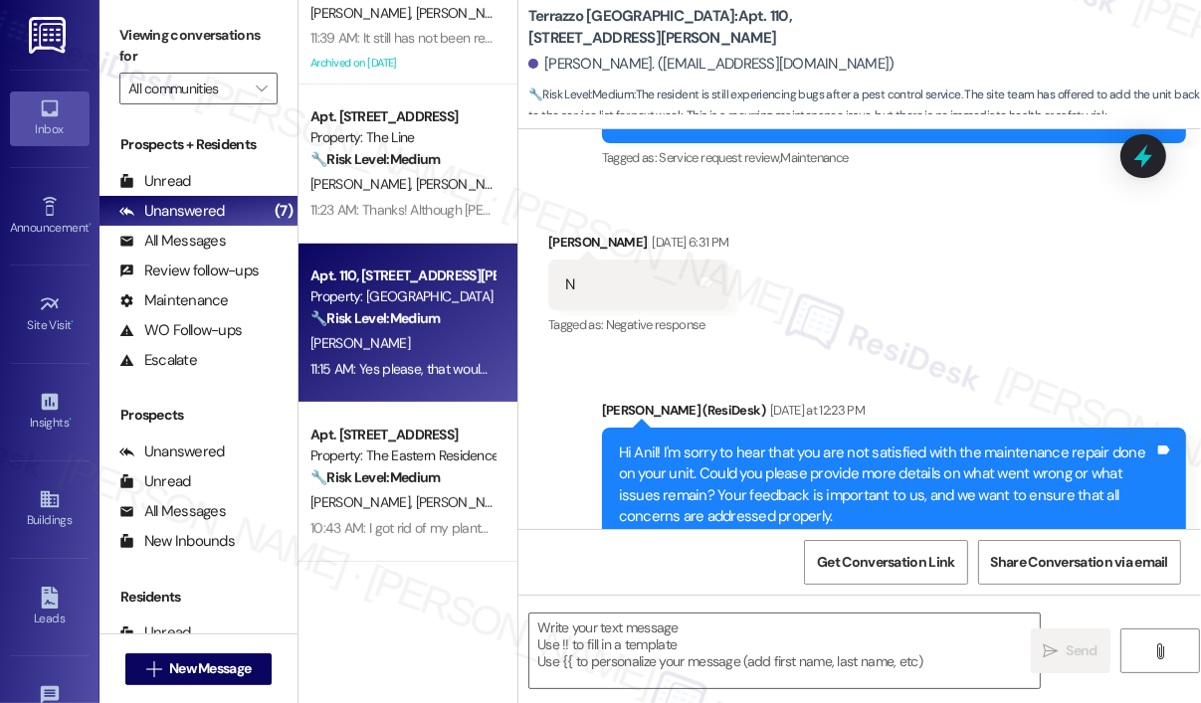
scroll to position [5894, 0]
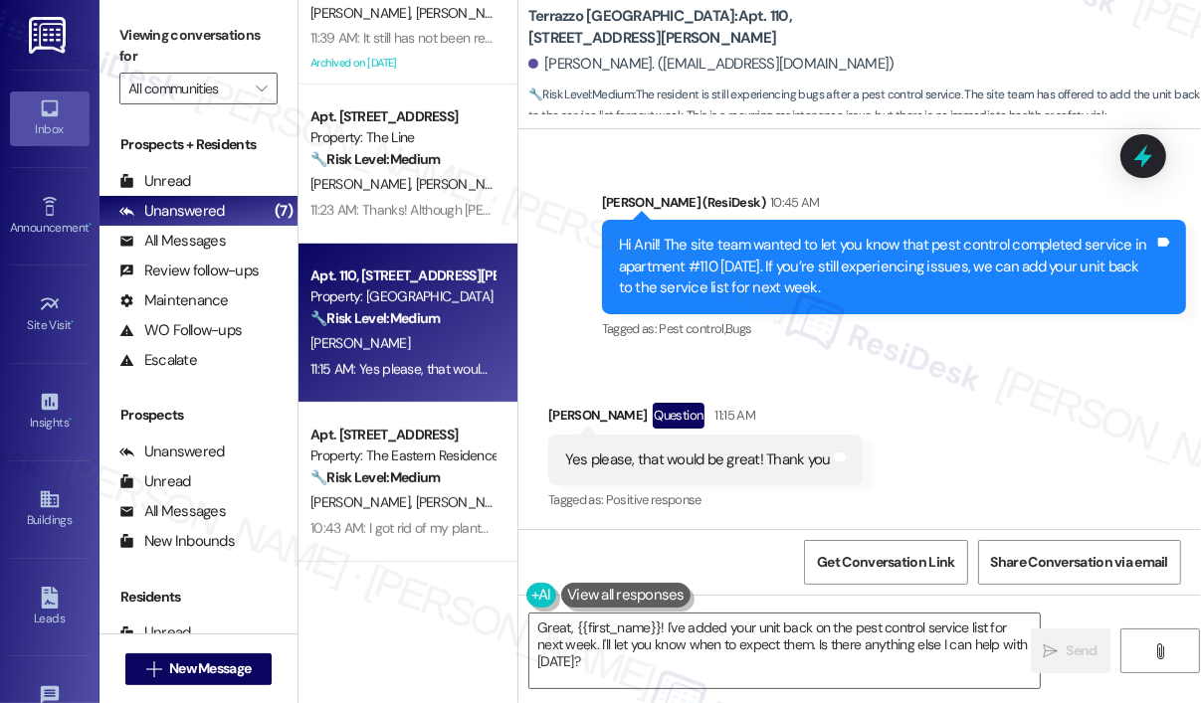
click at [947, 386] on div "Received via SMS Anil Prasad Question 11:15 AM Yes please, that would be great!…" at bounding box center [859, 444] width 682 height 172
click at [955, 381] on div "Received via SMS Anil Prasad Question 11:15 AM Yes please, that would be great!…" at bounding box center [859, 444] width 682 height 172
click at [933, 149] on div "Sent via SMS Sarah (ResiDesk) 10:45 AM Hi Anil! The site team wanted to let you…" at bounding box center [859, 252] width 682 height 211
click at [934, 38] on div "Terrazzo Durham: Apt. 110, 2900 Erwin Rd Anil Prasad. (email2anilp@gmail.com) 🔧…" at bounding box center [864, 59] width 672 height 109
click at [1002, 381] on div "Received via SMS Anil Prasad Question 11:15 AM Yes please, that would be great!…" at bounding box center [859, 444] width 682 height 172
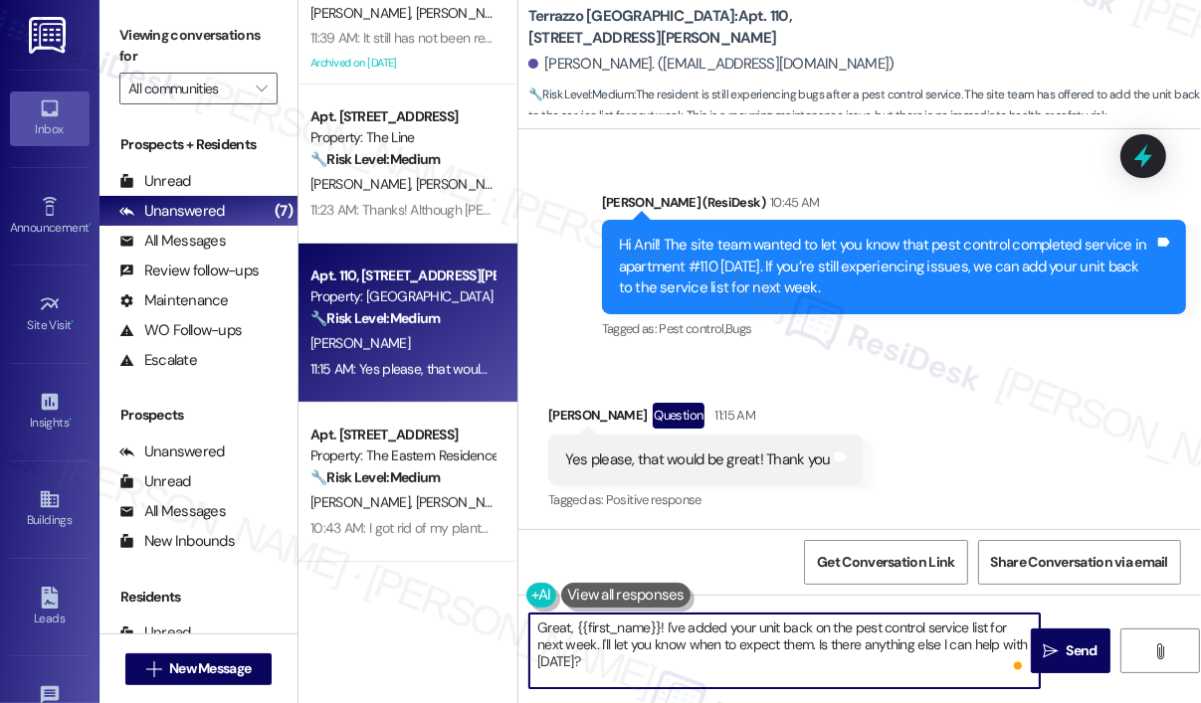
click at [728, 667] on textarea "Great, {{first_name}}! I've added your unit back on the pest control service li…" at bounding box center [784, 651] width 510 height 75
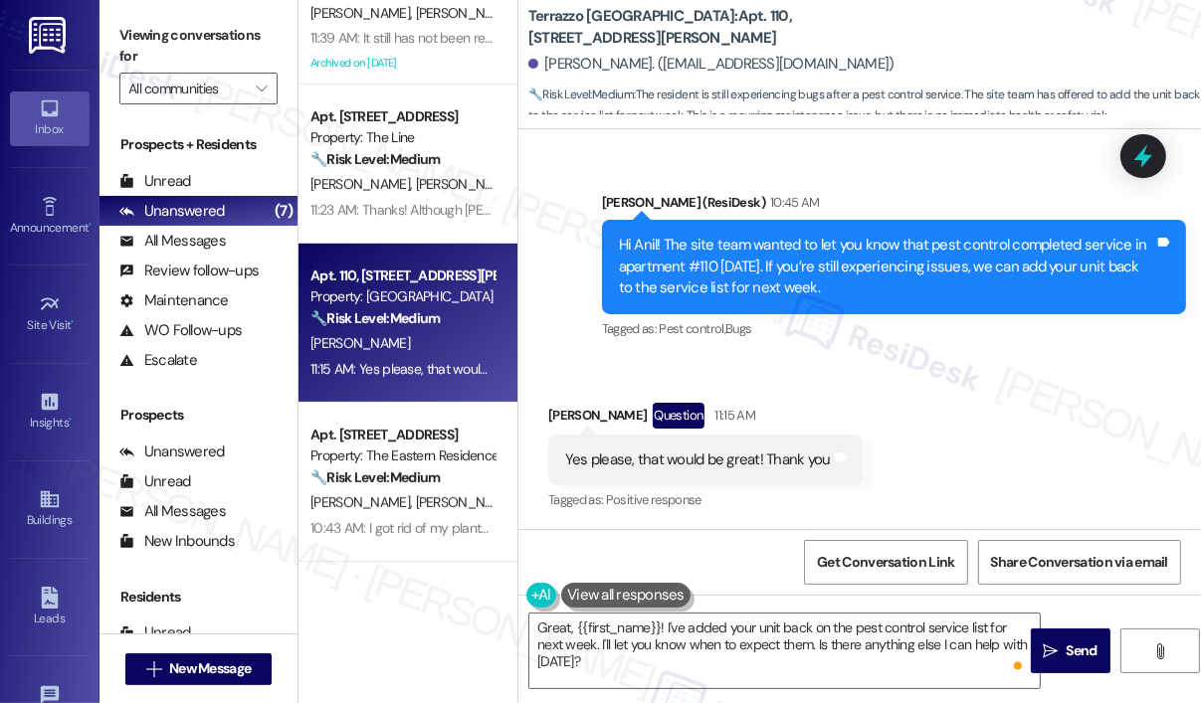
click at [1051, 413] on div "Received via SMS Anil Prasad Question 11:15 AM Yes please, that would be great!…" at bounding box center [859, 444] width 682 height 172
click at [915, 405] on div "Received via SMS Anil Prasad Question 11:15 AM Yes please, that would be great!…" at bounding box center [859, 444] width 682 height 172
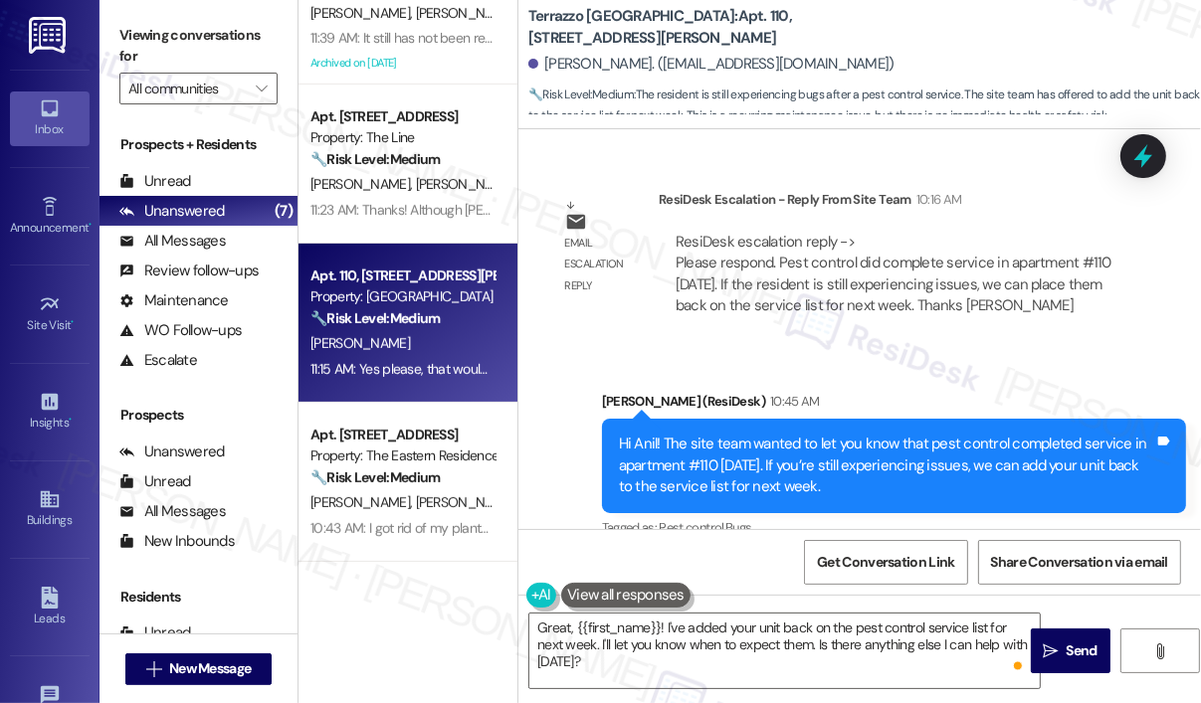
scroll to position [5895, 0]
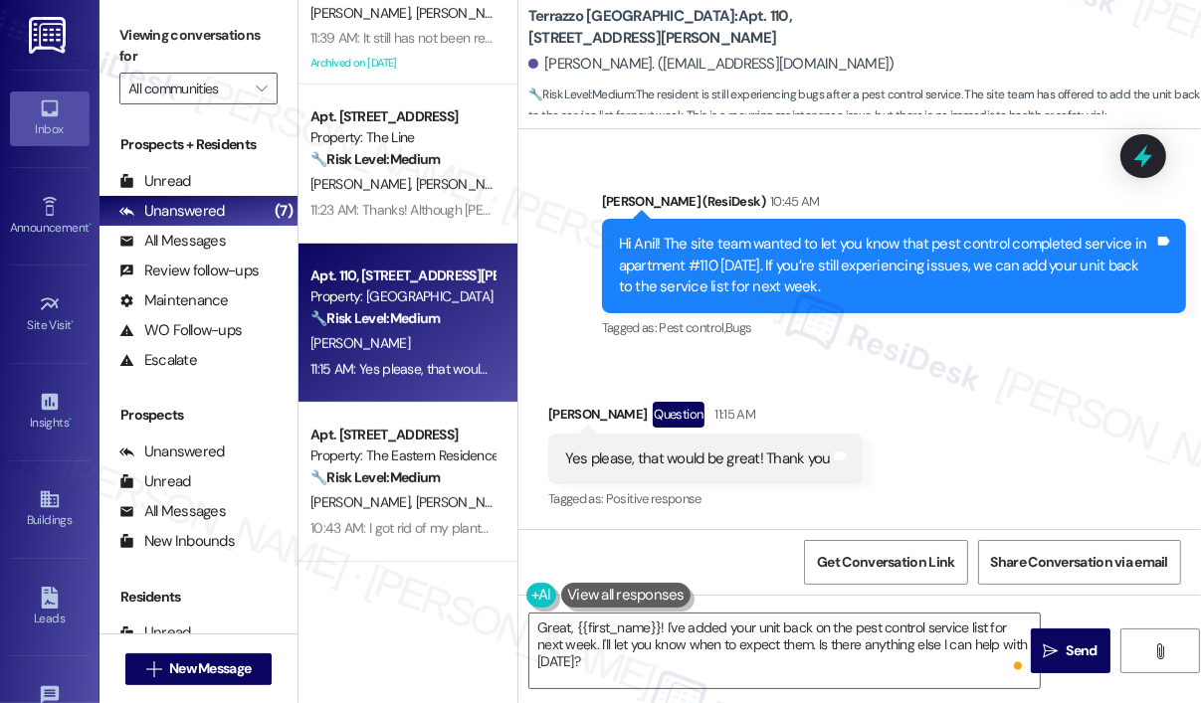
click at [780, 458] on div "Yes please, that would be great! Thank you" at bounding box center [698, 459] width 266 height 21
copy div "Yes please, that would be great! Thank you Tags and notes"
click at [758, 649] on textarea "Great, {{first_name}}! I've added your unit back on the pest control service li…" at bounding box center [784, 651] width 510 height 75
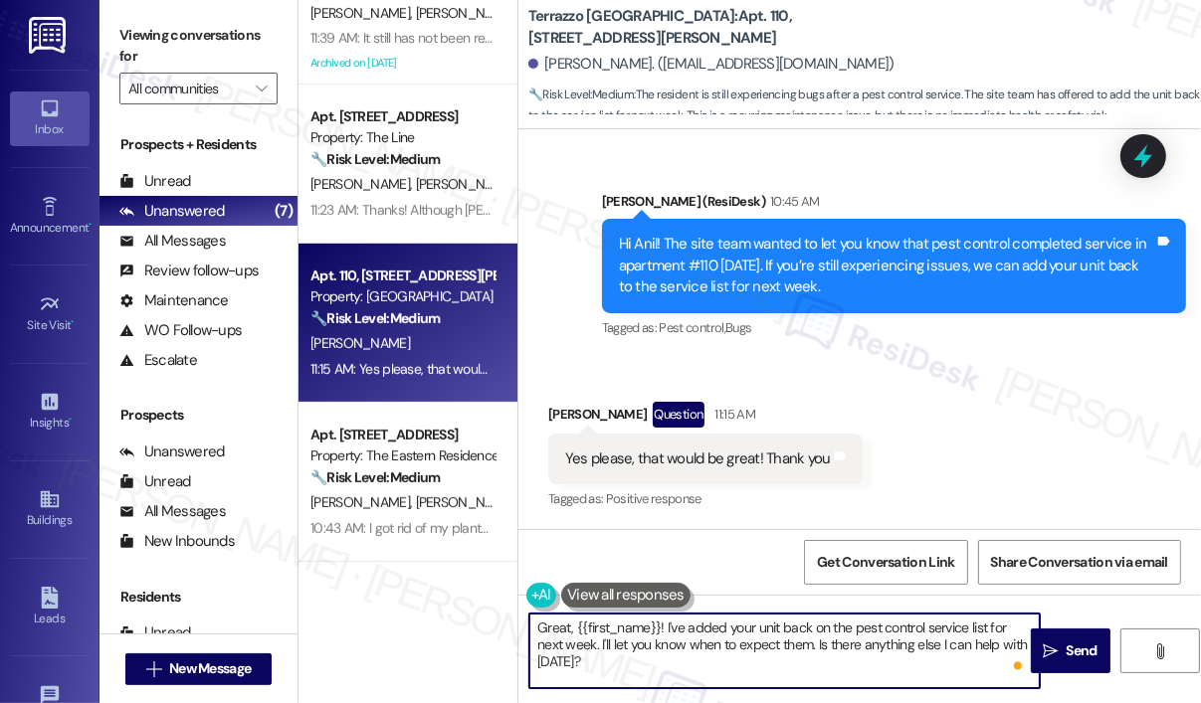
click at [755, 669] on textarea "Great, {{first_name}}! I've added your unit back on the pest control service li…" at bounding box center [784, 651] width 510 height 75
click at [662, 679] on textarea "Great, {{first_name}}! I've added your unit back on the pest control service li…" at bounding box center [784, 651] width 510 height 75
drag, startPoint x: 598, startPoint y: 645, endPoint x: 603, endPoint y: 662, distance: 17.6
click at [603, 662] on textarea "Great, {{first_name}}! I've added your unit back on the pest control service li…" at bounding box center [784, 651] width 510 height 75
type textarea "Great, {{first_name}}! I've added your unit back on the pest control service li…"
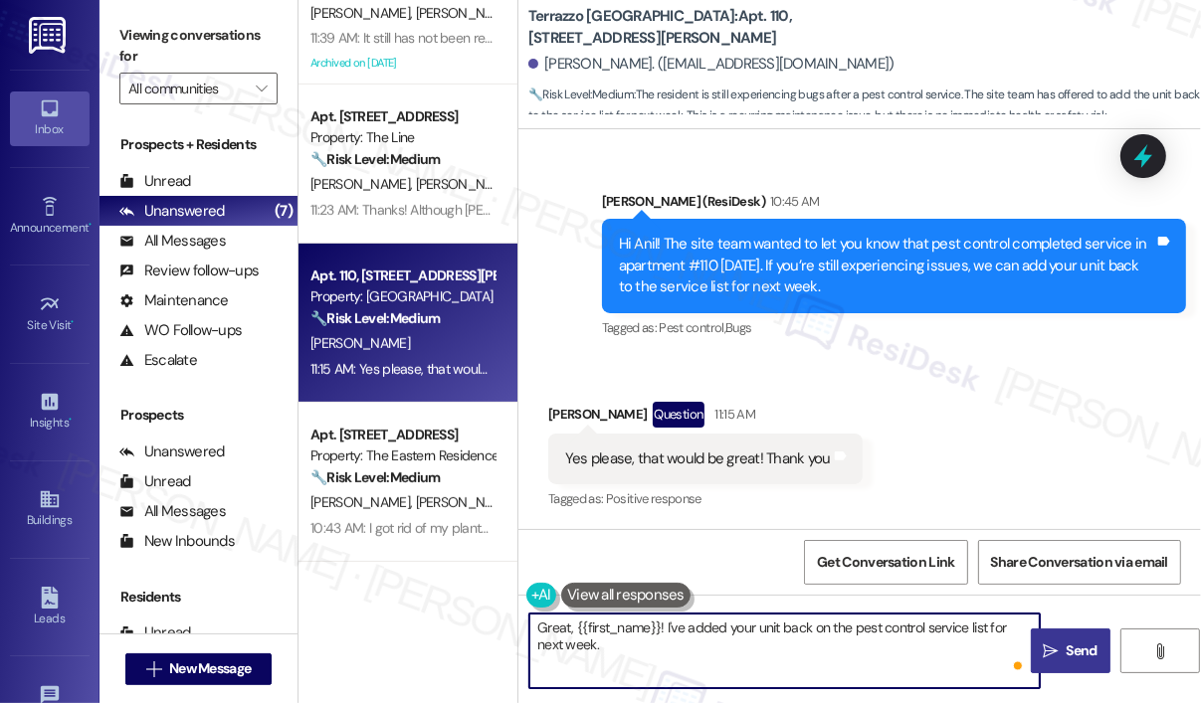
click at [1055, 656] on icon "" at bounding box center [1050, 652] width 15 height 16
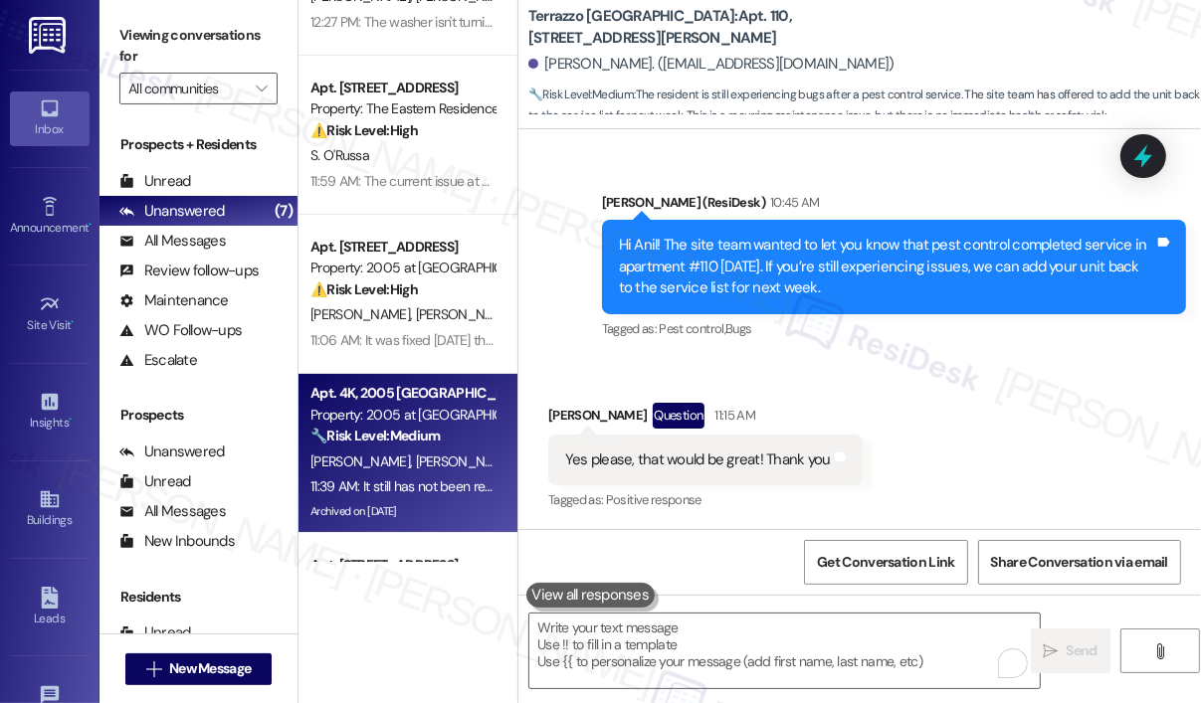
scroll to position [0, 0]
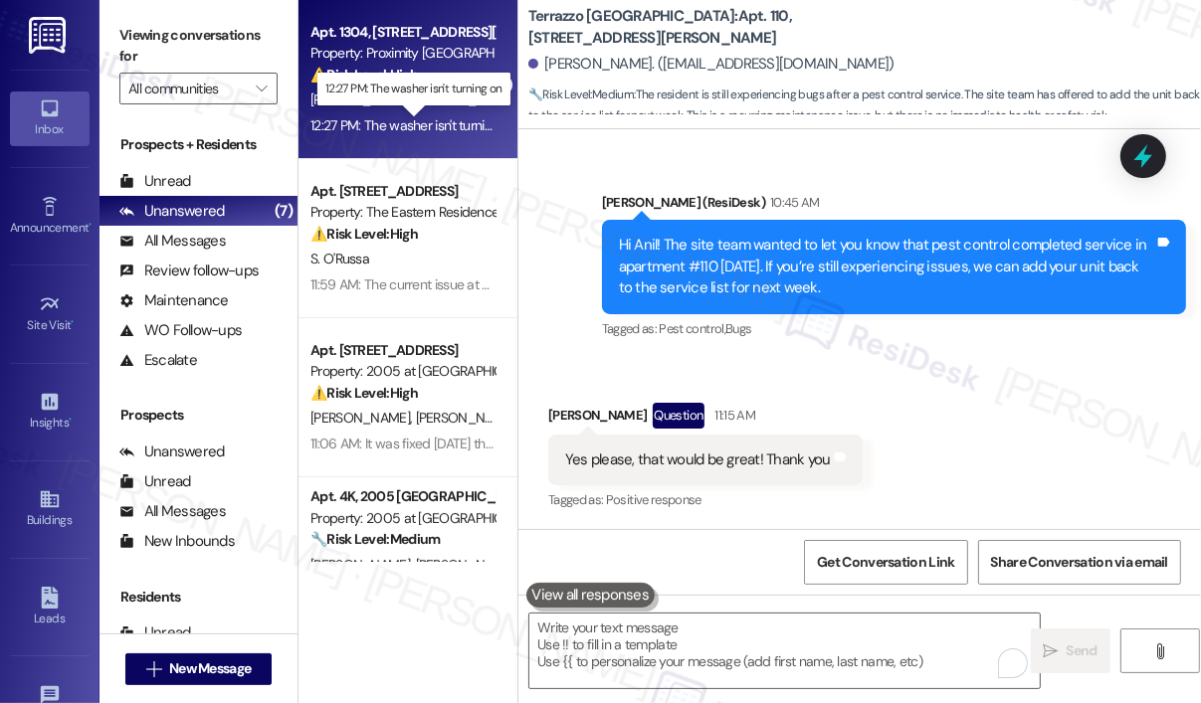
click at [440, 130] on div "12:27 PM: The washer isn't turning on 12:27 PM: The washer isn't turning on" at bounding box center [413, 125] width 206 height 18
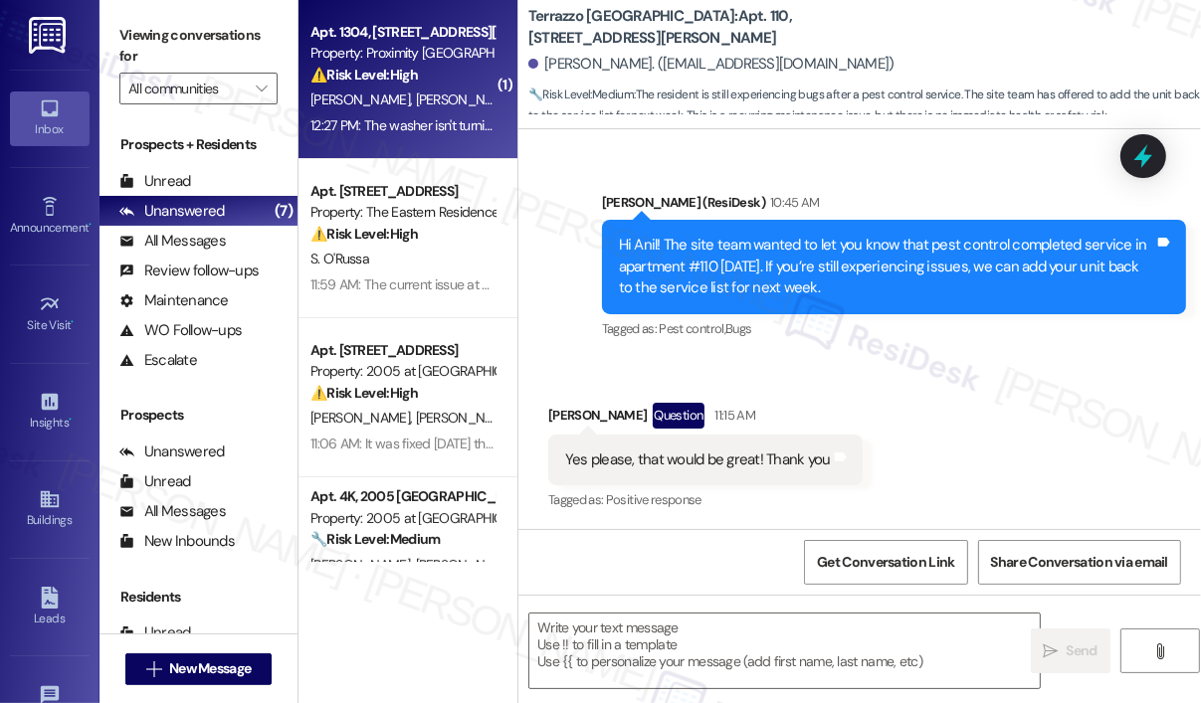
type textarea "Fetching suggested responses. Please feel free to read through the conversation…"
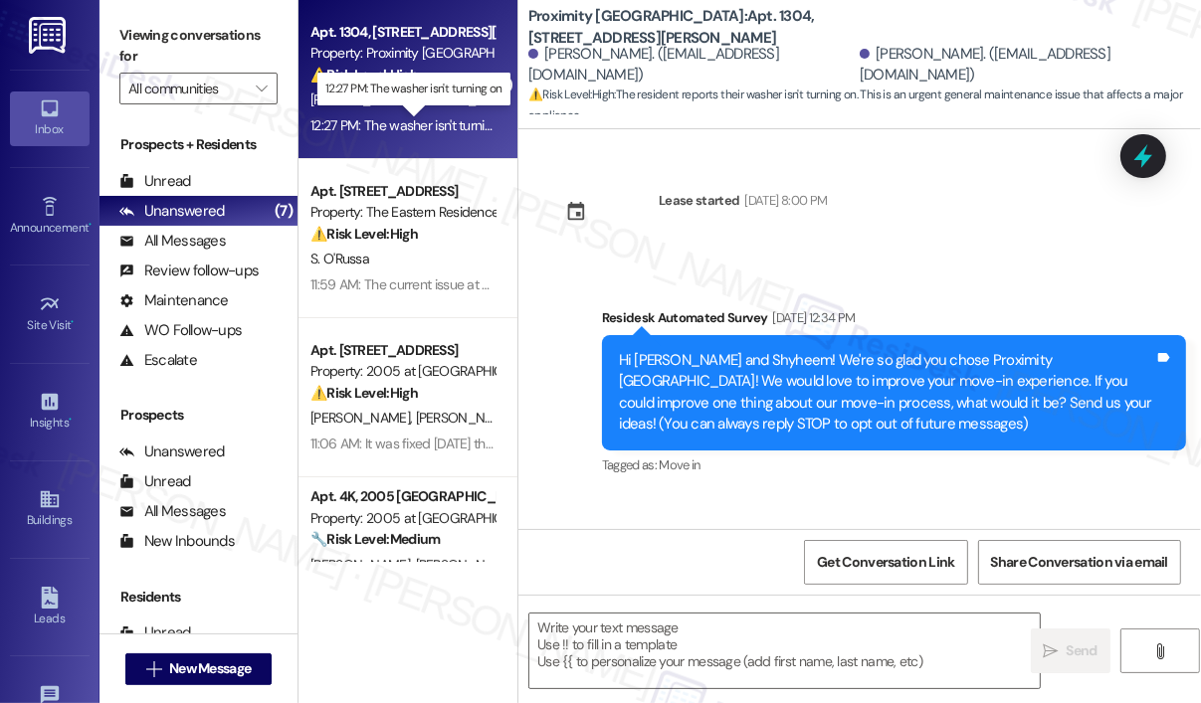
scroll to position [7167, 0]
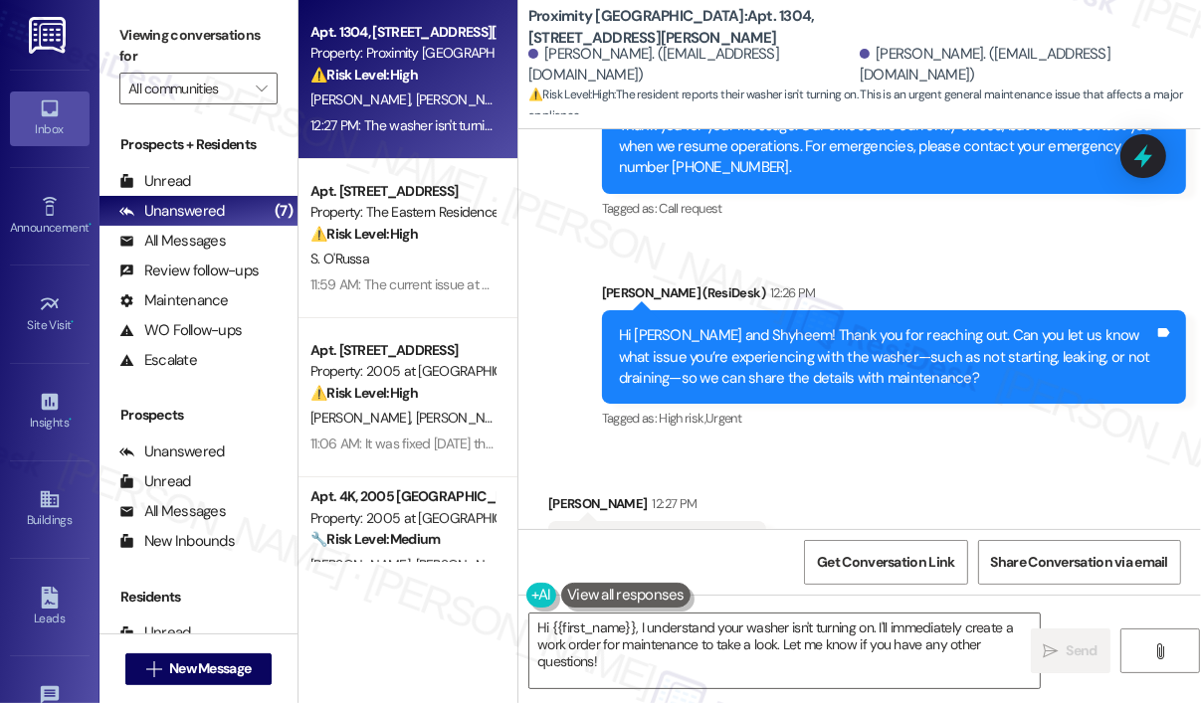
click at [986, 449] on div "Received via SMS Shyheem Scott 12:27 PM The washer isn't turning on Tags and no…" at bounding box center [859, 533] width 682 height 168
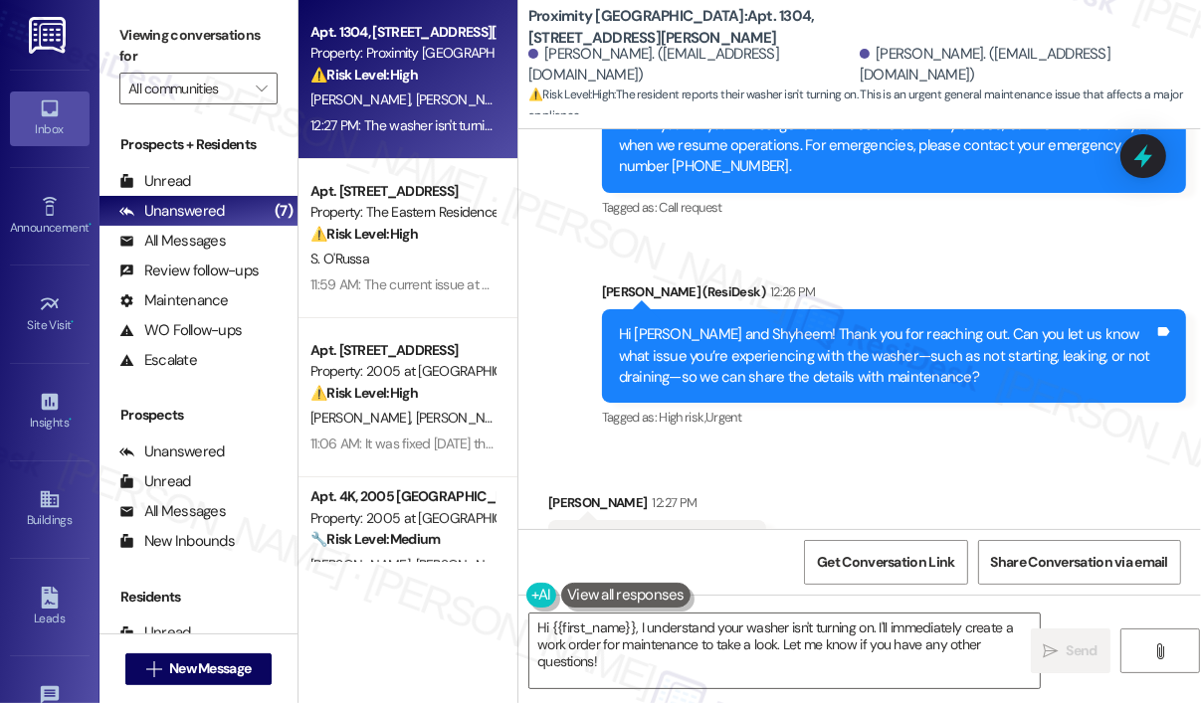
click at [553, 186] on div "Sent via SMS ResiDesk After Hours Assistant 8:06 AM Thank you for your message.…" at bounding box center [859, 237] width 682 height 421
click at [890, 661] on textarea "Hi {{first_name}}, I understand your washer isn't turning on. I'll immediately …" at bounding box center [784, 651] width 510 height 75
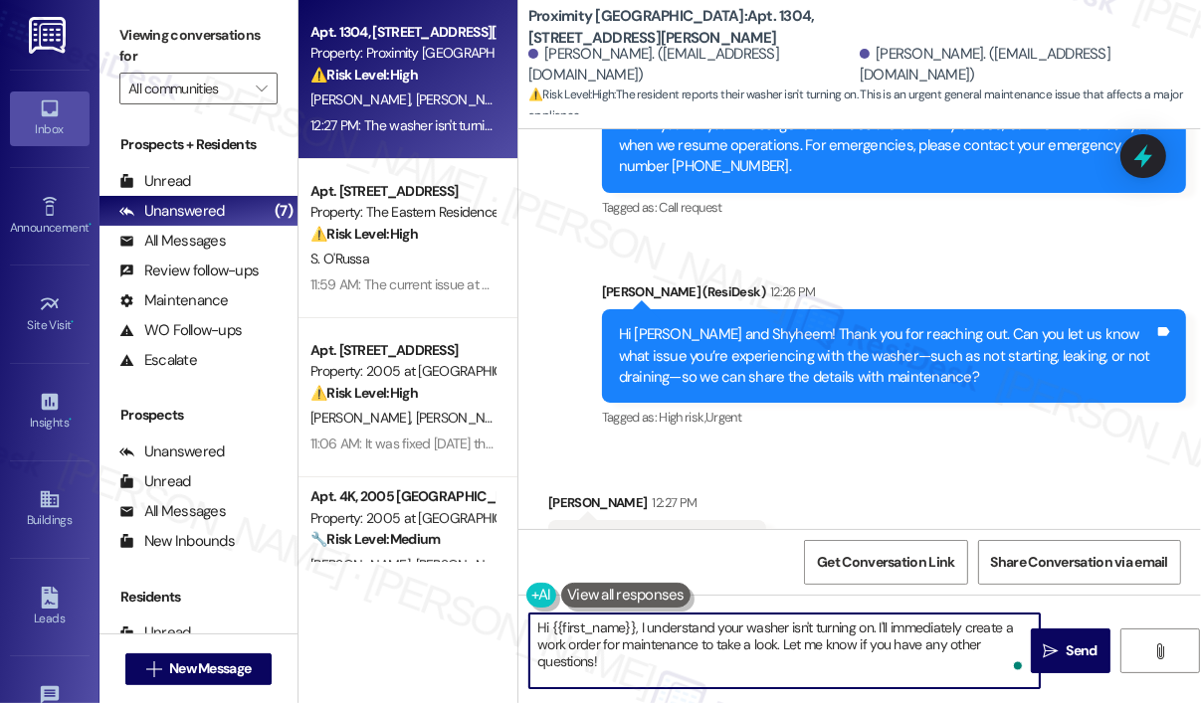
drag, startPoint x: 890, startPoint y: 661, endPoint x: 780, endPoint y: 651, distance: 110.9
click at [780, 651] on textarea "Hi {{first_name}}, I understand your washer isn't turning on. I'll immediately …" at bounding box center [784, 651] width 510 height 75
paste textarea "Do we have your permission to enter during your absence to address this issue? …"
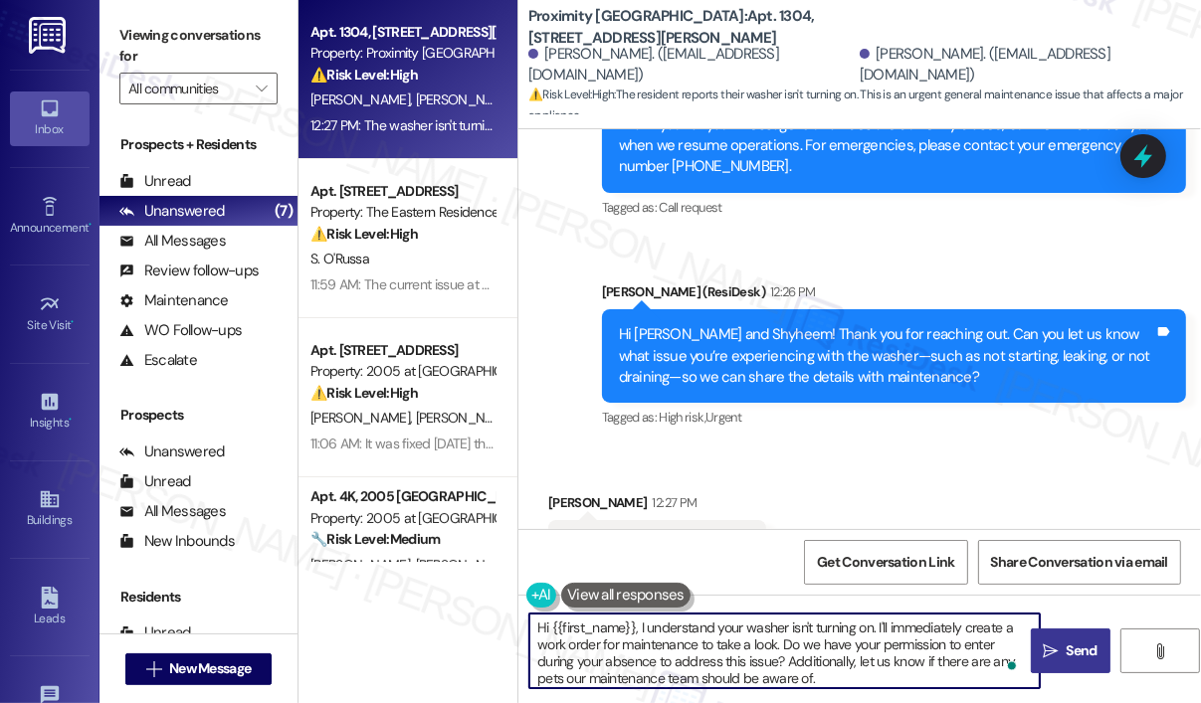
type textarea "Hi {{first_name}}, I understand your washer isn't turning on. I'll immediately …"
click at [1081, 647] on span "Send" at bounding box center [1081, 651] width 31 height 21
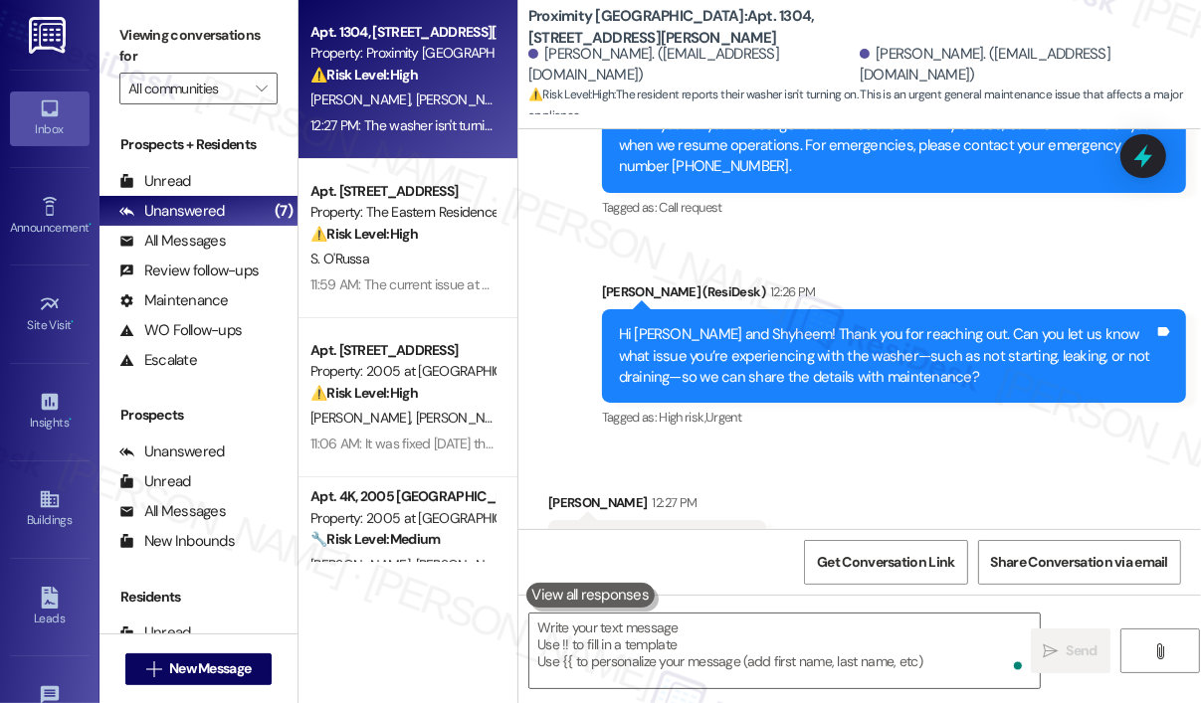
scroll to position [7167, 0]
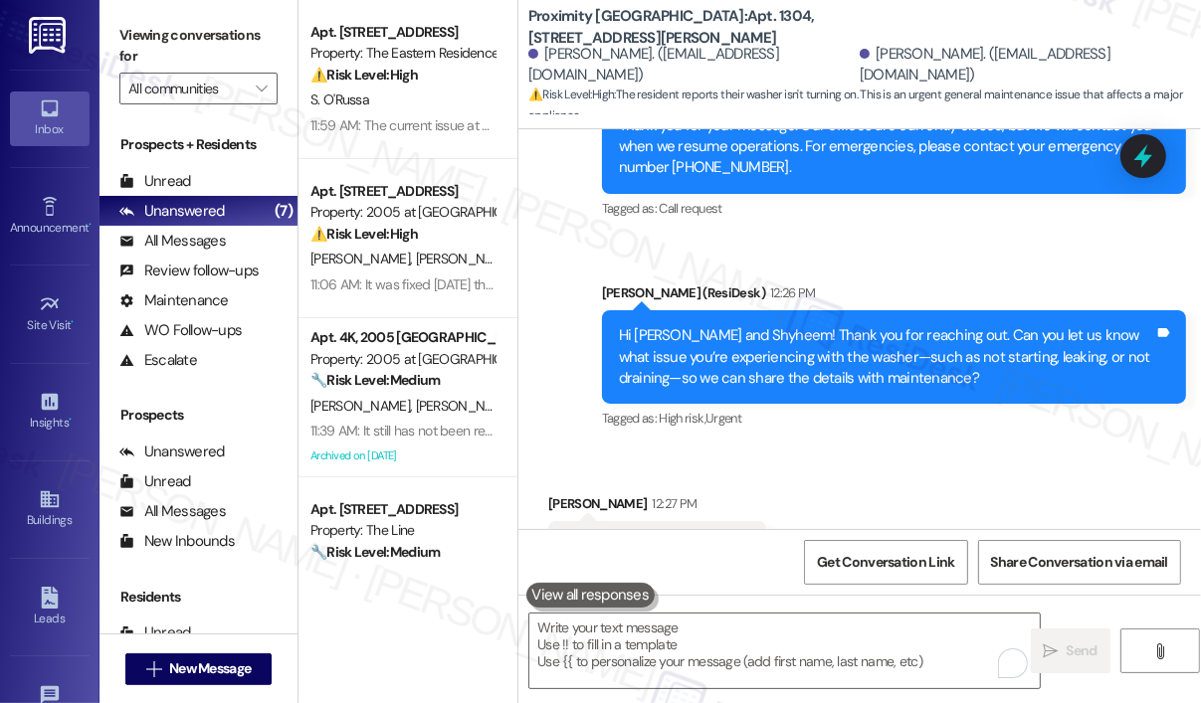
click at [956, 28] on div "Proximity New Bern: Apt. 1304, 4115 Martin Luther King Blvd Nyshyel Godette. (n…" at bounding box center [864, 59] width 672 height 109
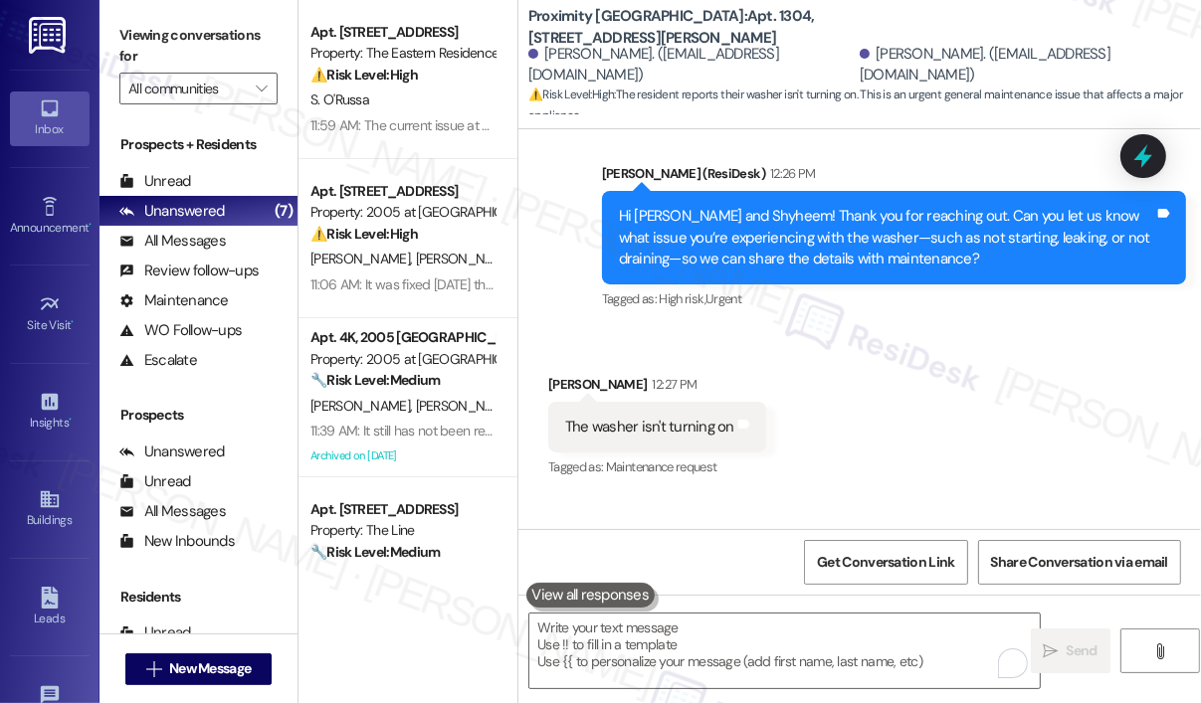
scroll to position [7371, 0]
